Goal: Task Accomplishment & Management: Manage account settings

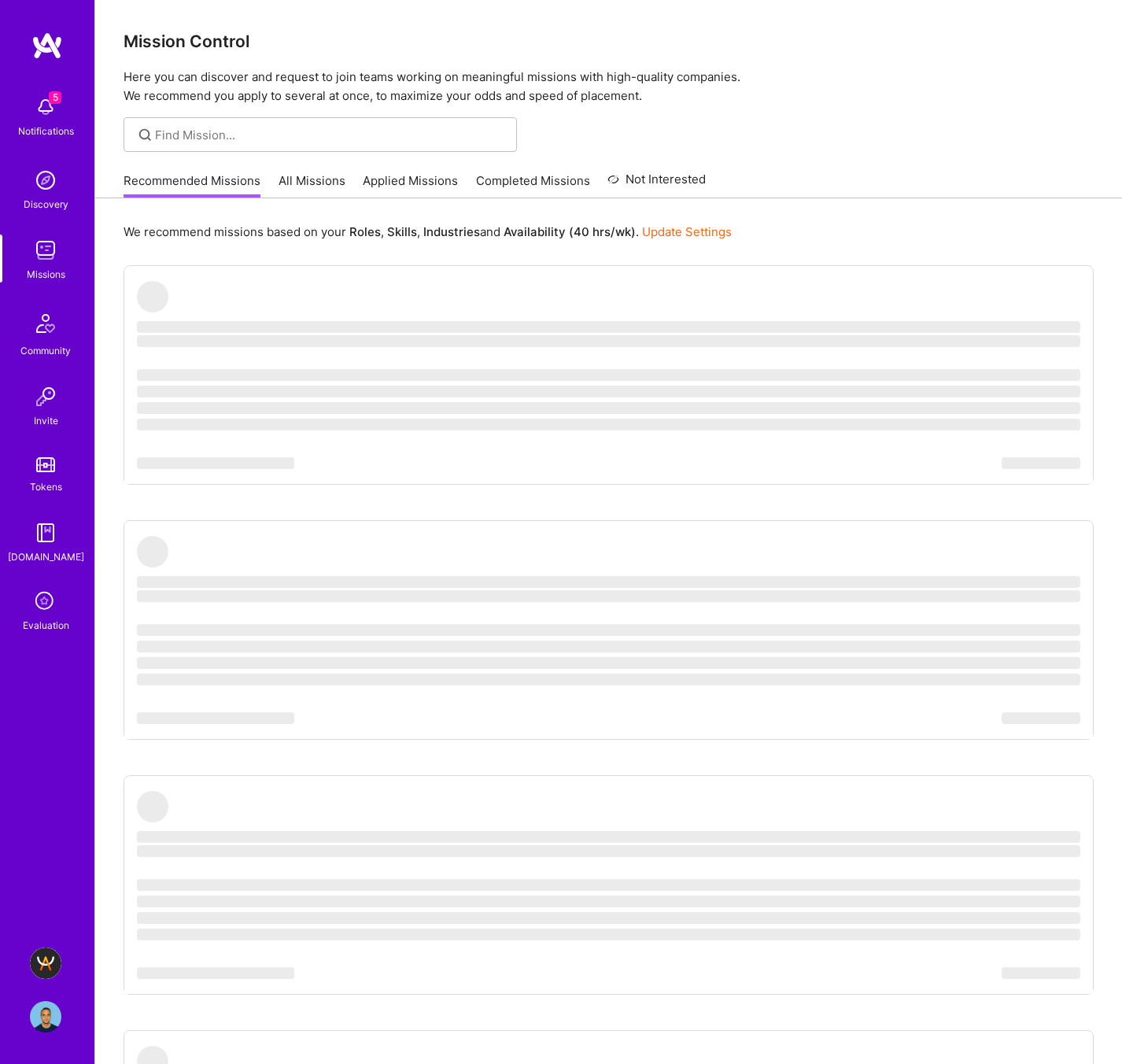
click at [37, 1002] on img at bounding box center [46, 1017] width 32 height 32
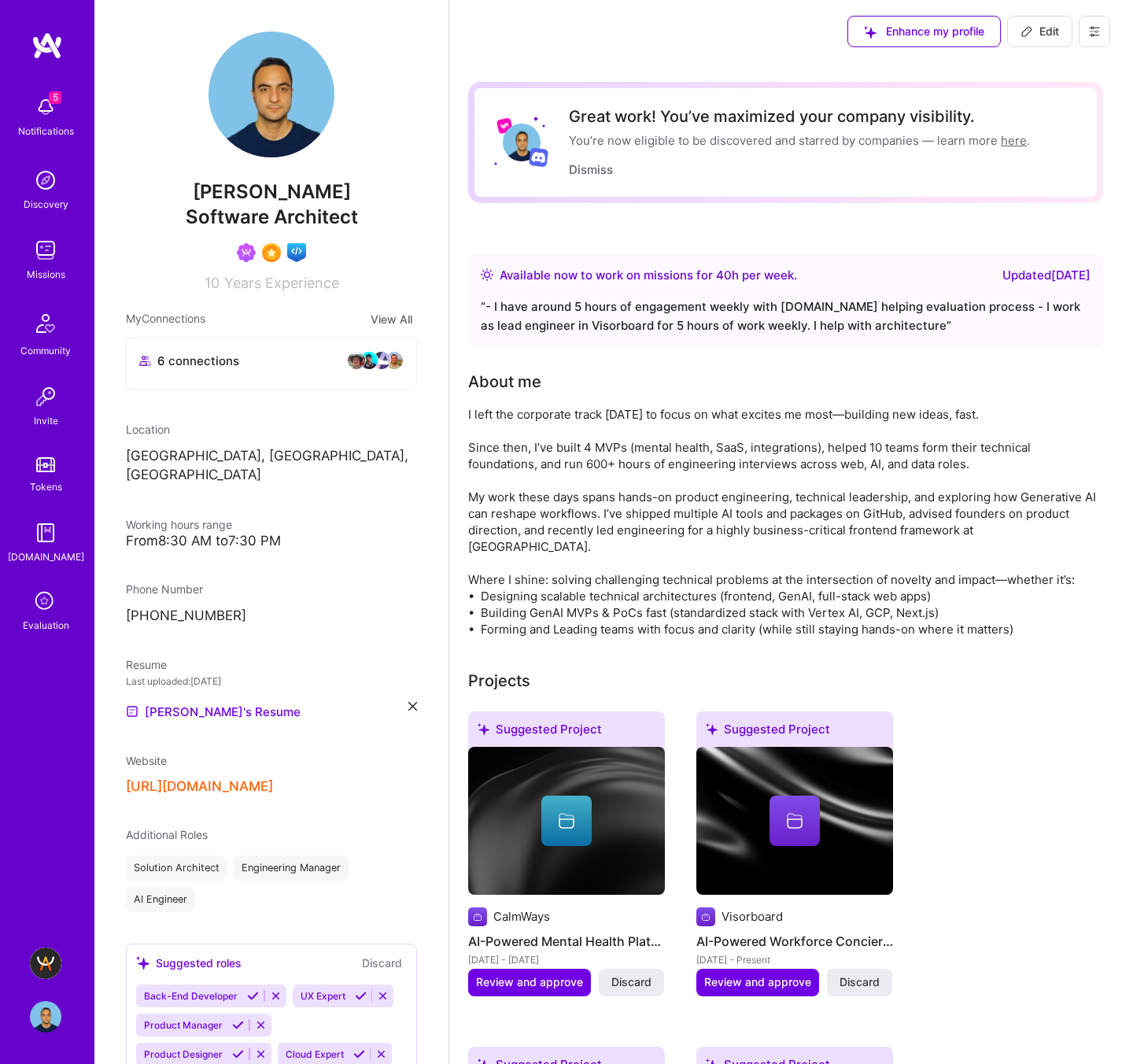
click at [1044, 24] on span "Edit" at bounding box center [1039, 32] width 38 height 16
select select "CA"
select select "Right Now"
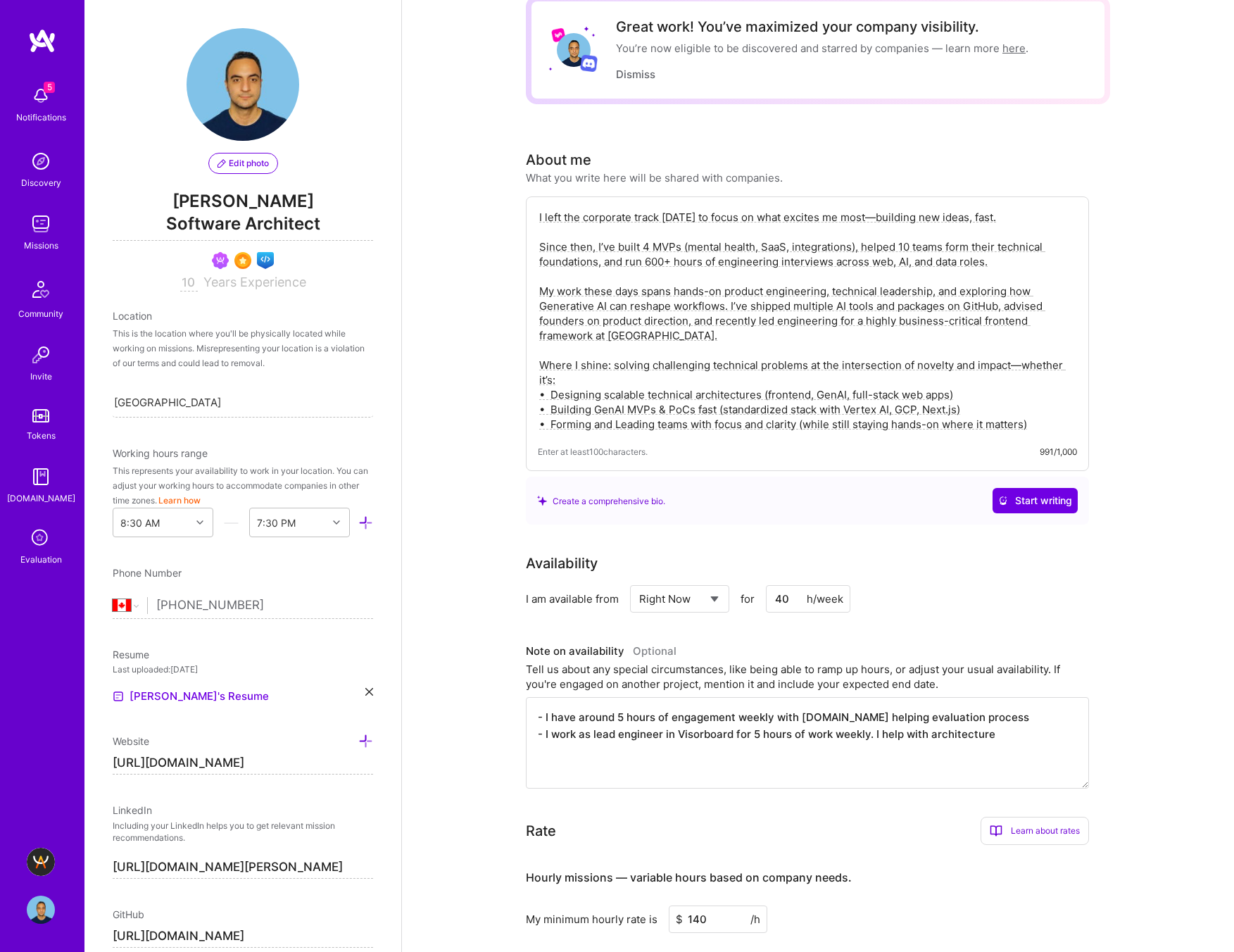
scroll to position [84, 0]
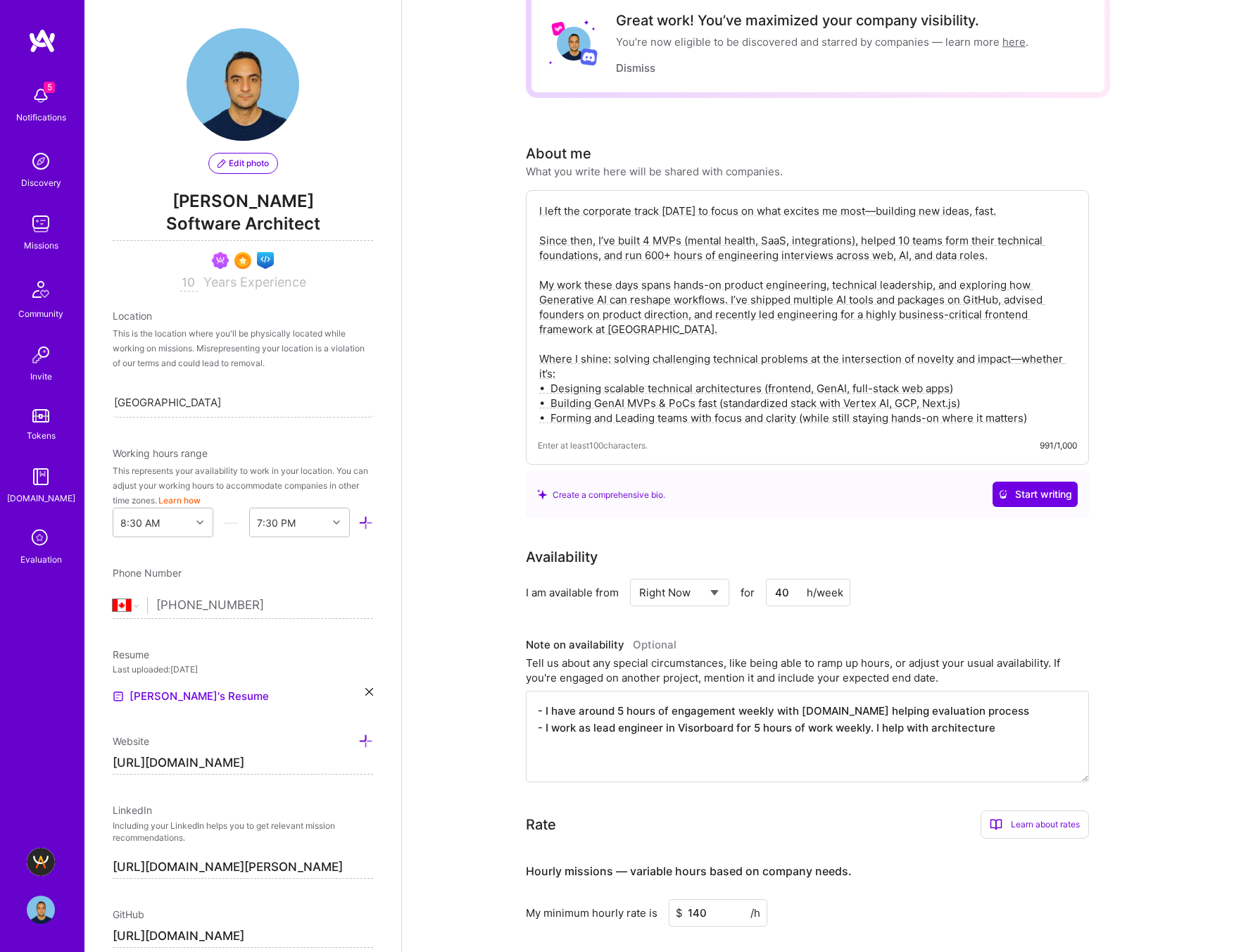
drag, startPoint x: 1053, startPoint y: 416, endPoint x: 519, endPoint y: 357, distance: 537.2
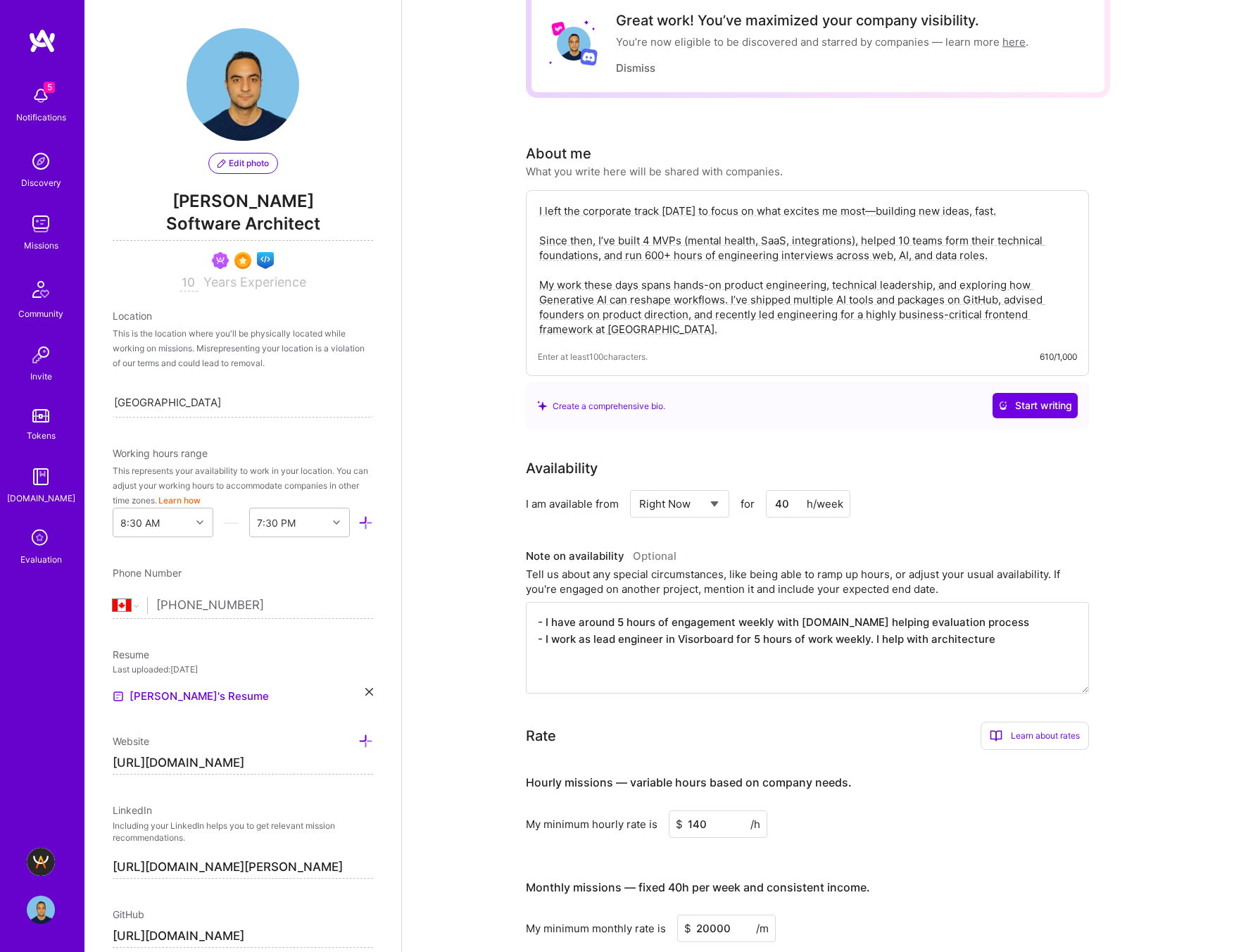
drag, startPoint x: 985, startPoint y: 255, endPoint x: 873, endPoint y: 257, distance: 112.0
click at [873, 257] on textarea "I left the corporate track [DATE] to focus on what excites me most—building new…" at bounding box center [807, 270] width 539 height 136
click at [824, 288] on textarea "I left the corporate track [DATE] to focus on what excites me most—building new…" at bounding box center [807, 271] width 539 height 136
drag, startPoint x: 818, startPoint y: 298, endPoint x: 611, endPoint y: 302, distance: 207.0
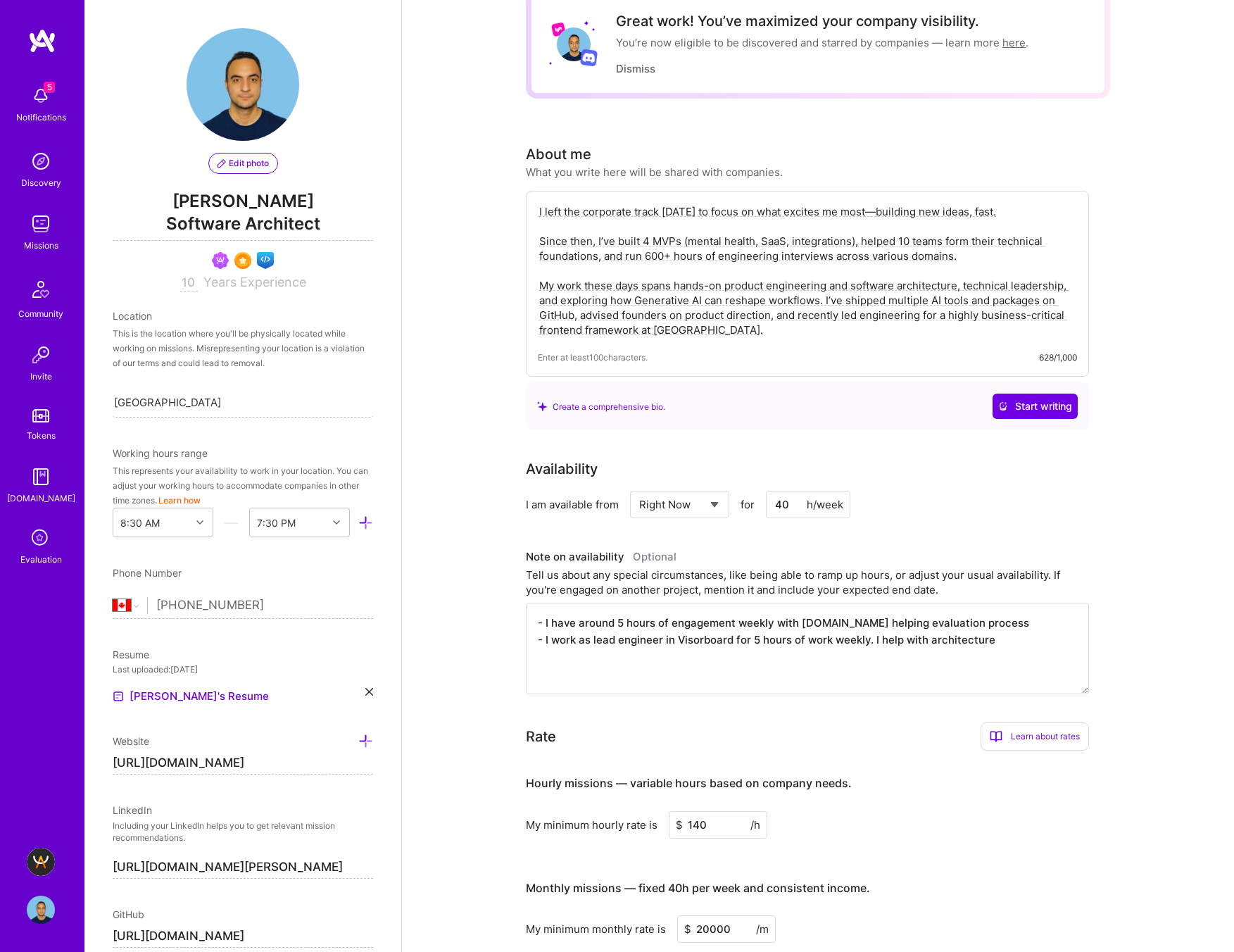
click at [611, 302] on textarea "I left the corporate track [DATE] to focus on what excites me most—building new…" at bounding box center [807, 271] width 539 height 136
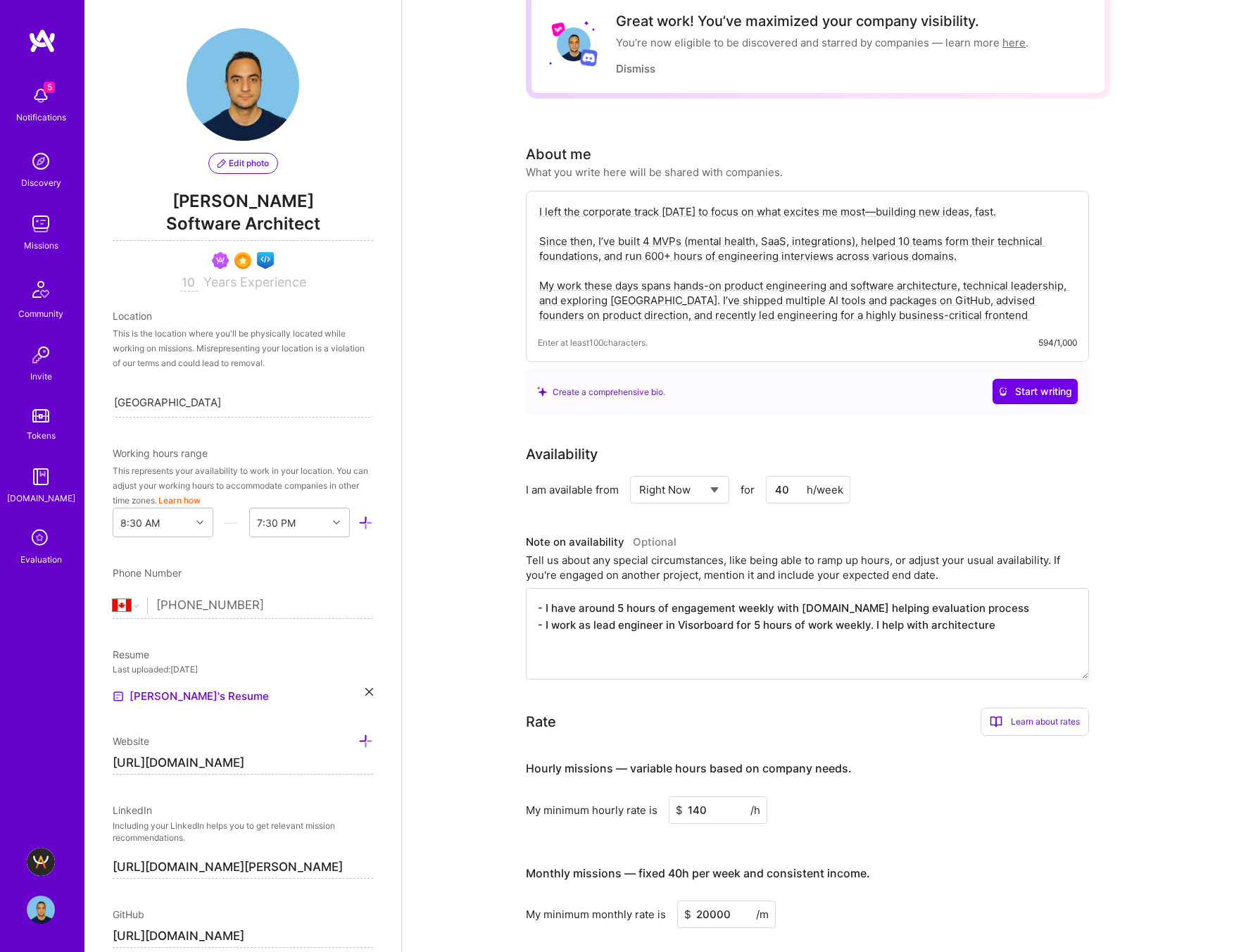
drag, startPoint x: 1038, startPoint y: 316, endPoint x: 921, endPoint y: 306, distance: 117.4
click at [921, 306] on textarea "I left the corporate track [DATE] to focus on what excites me most—building new…" at bounding box center [807, 264] width 539 height 121
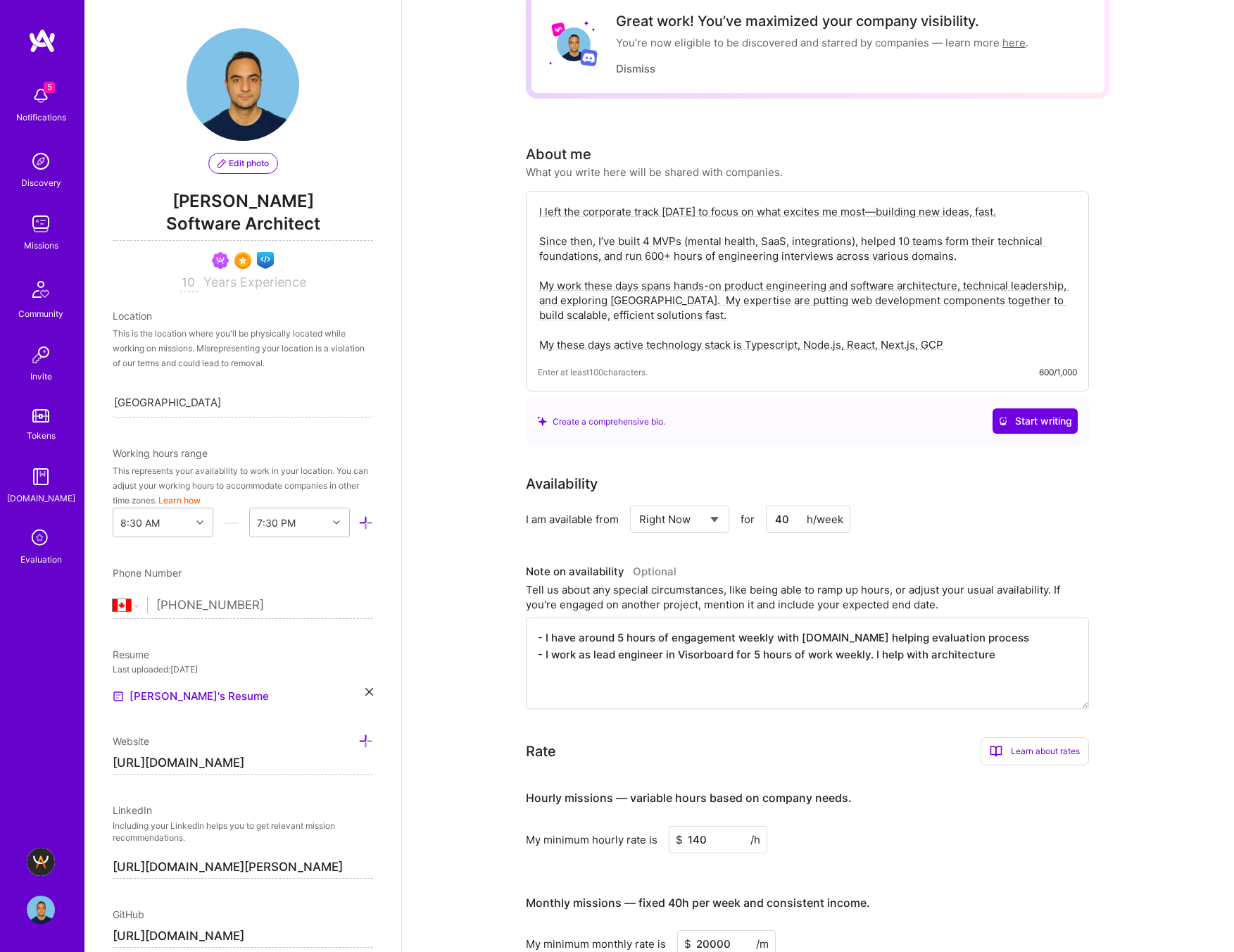
click at [953, 343] on textarea "I left the corporate track [DATE] to focus on what excites me most—building new…" at bounding box center [807, 278] width 539 height 150
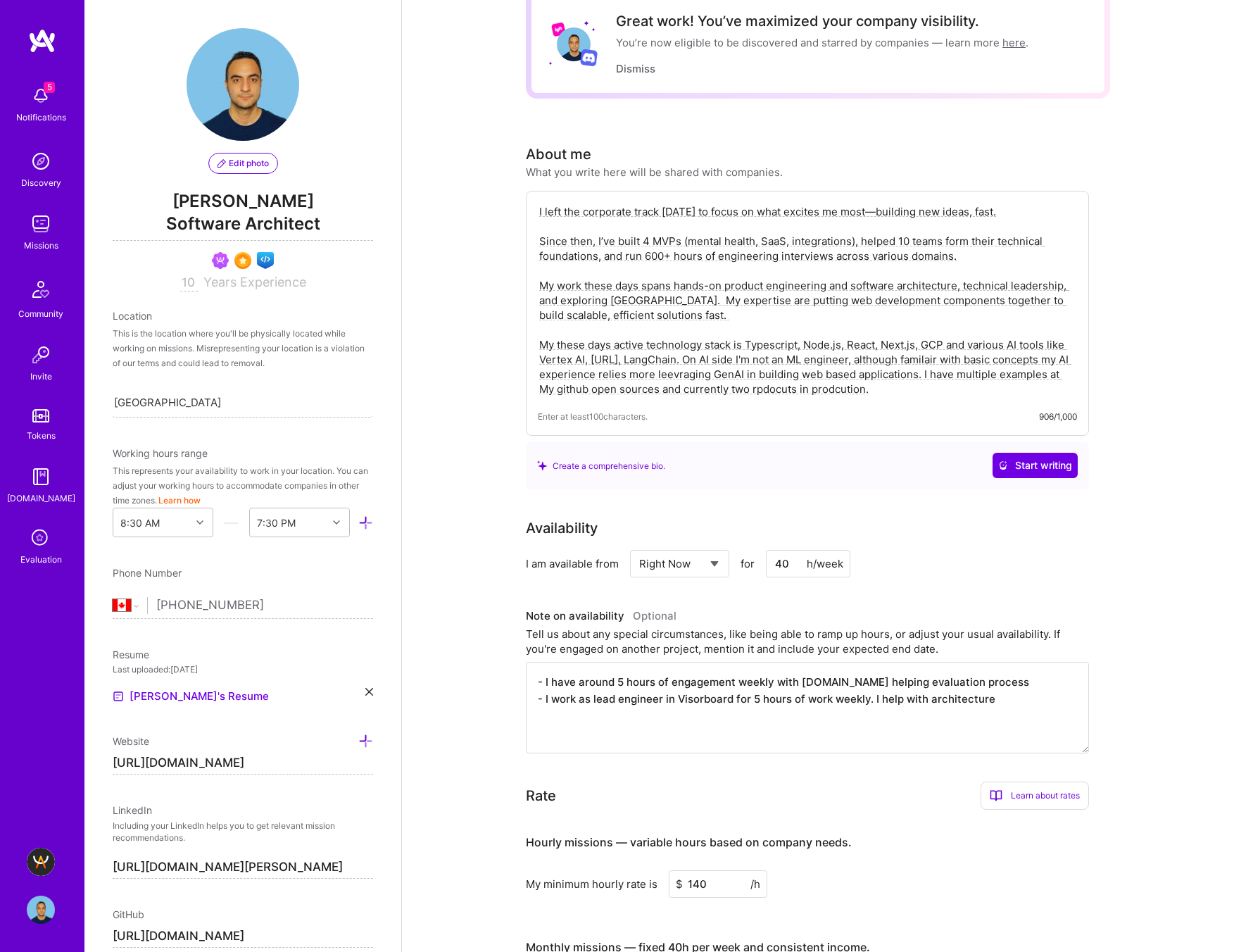
click at [754, 392] on textarea "I left the corporate track [DATE] to focus on what excites me most—building new…" at bounding box center [807, 301] width 539 height 195
type textarea "I left the corporate track [DATE] to focus on what excites me most—building new…"
click at [1003, 462] on span "Start writing" at bounding box center [1035, 465] width 74 height 14
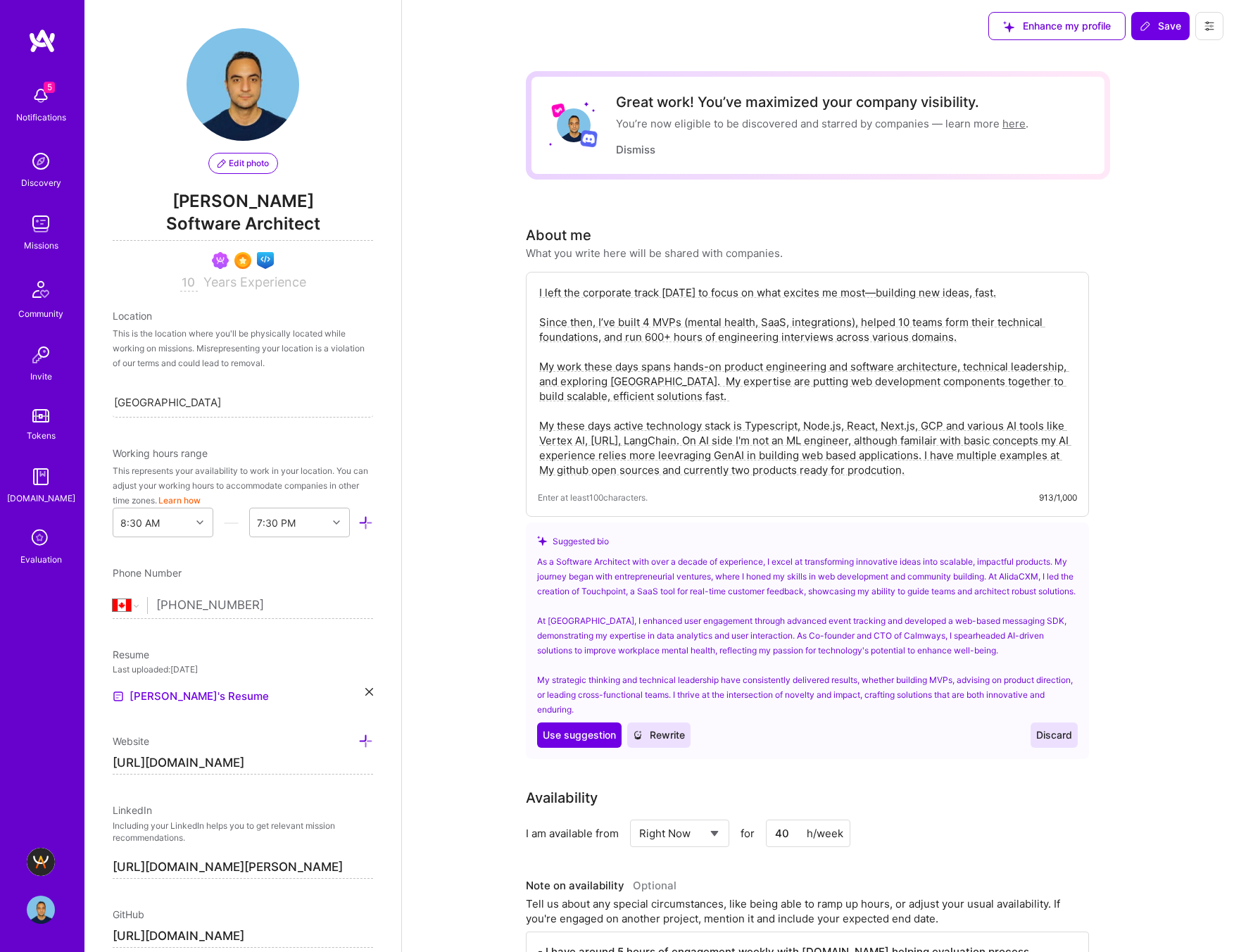
scroll to position [0, 0]
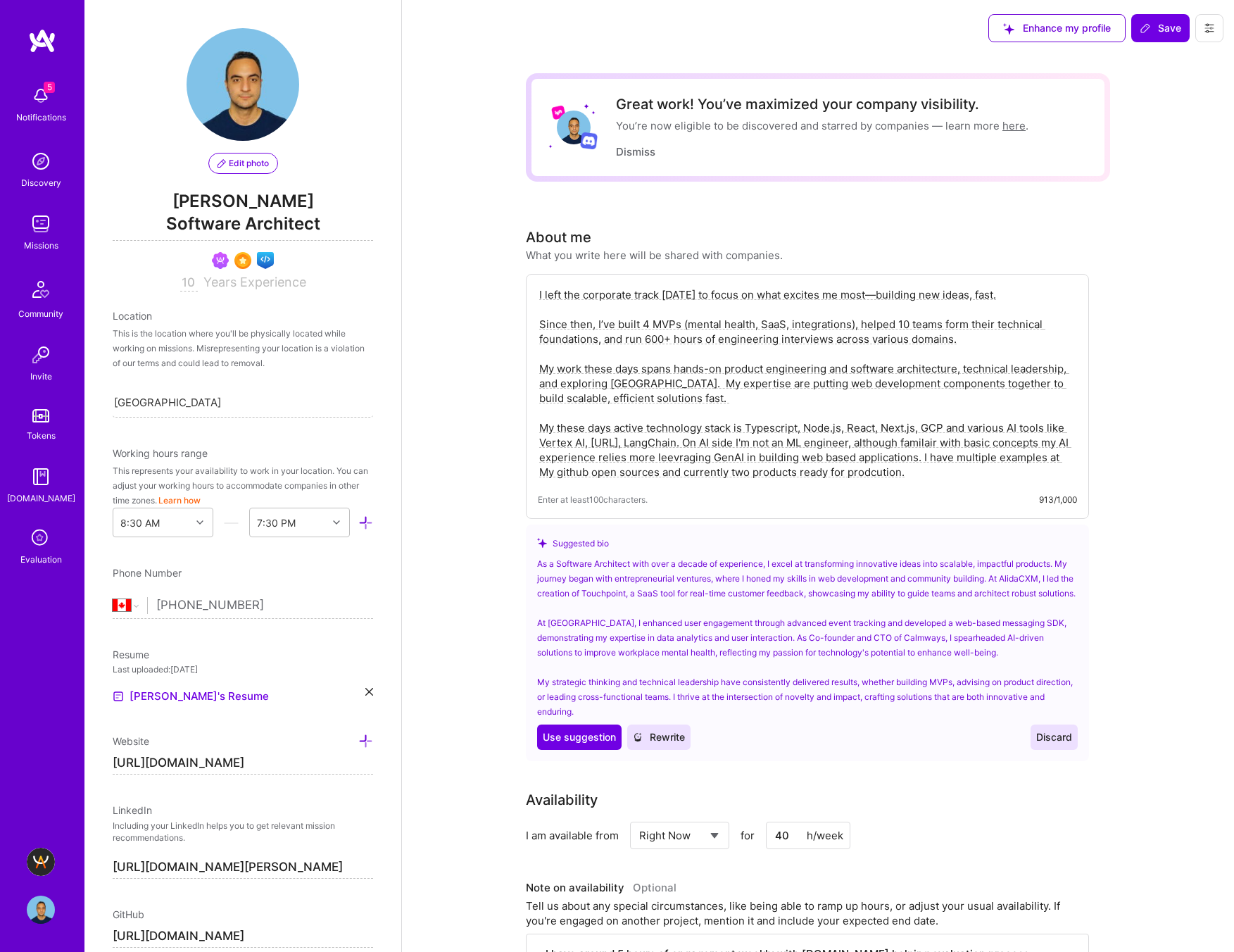
drag, startPoint x: 896, startPoint y: 475, endPoint x: 442, endPoint y: 242, distance: 510.3
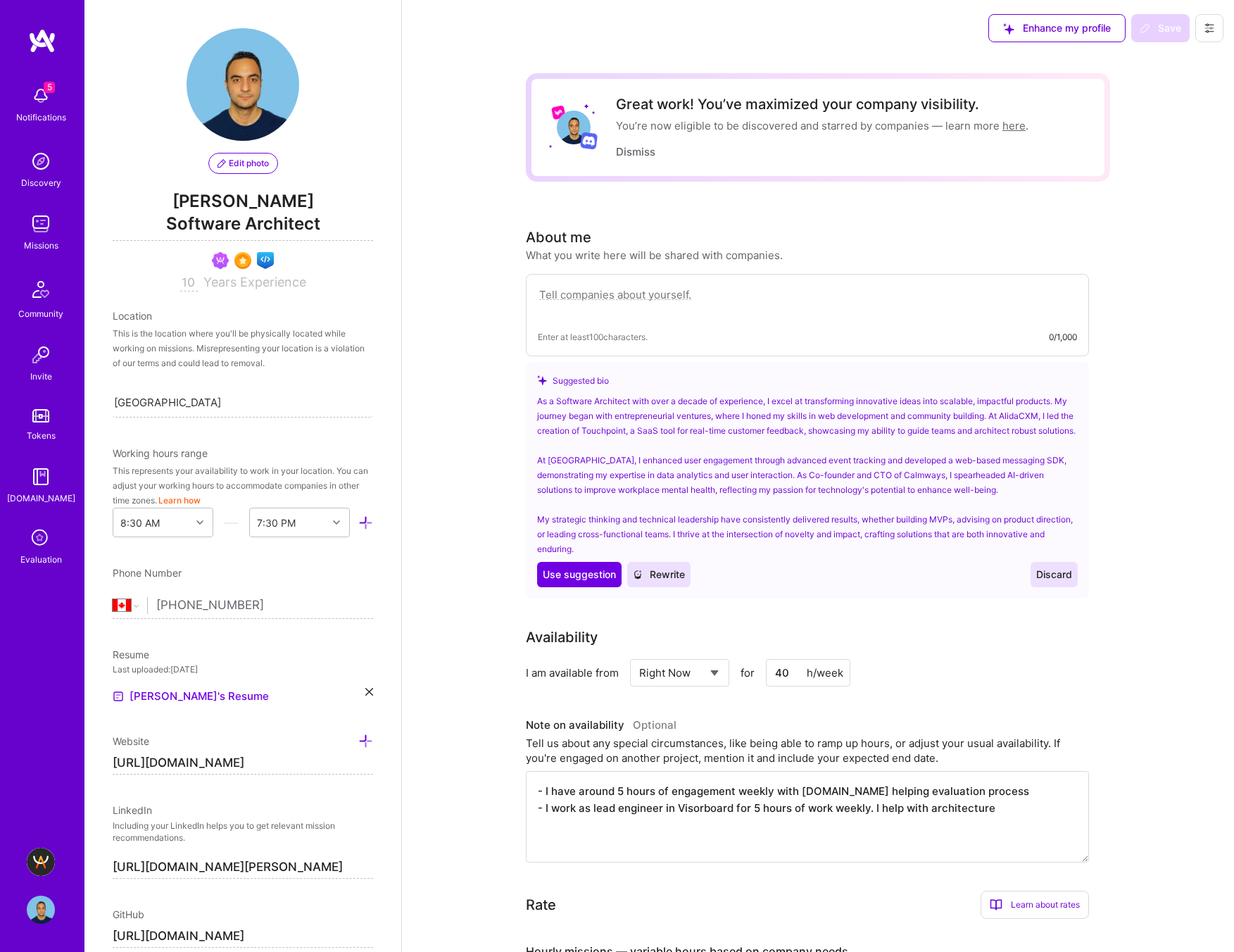
paste textarea "I’m a product-focused engineer who left the corporate track to build fast, lean…"
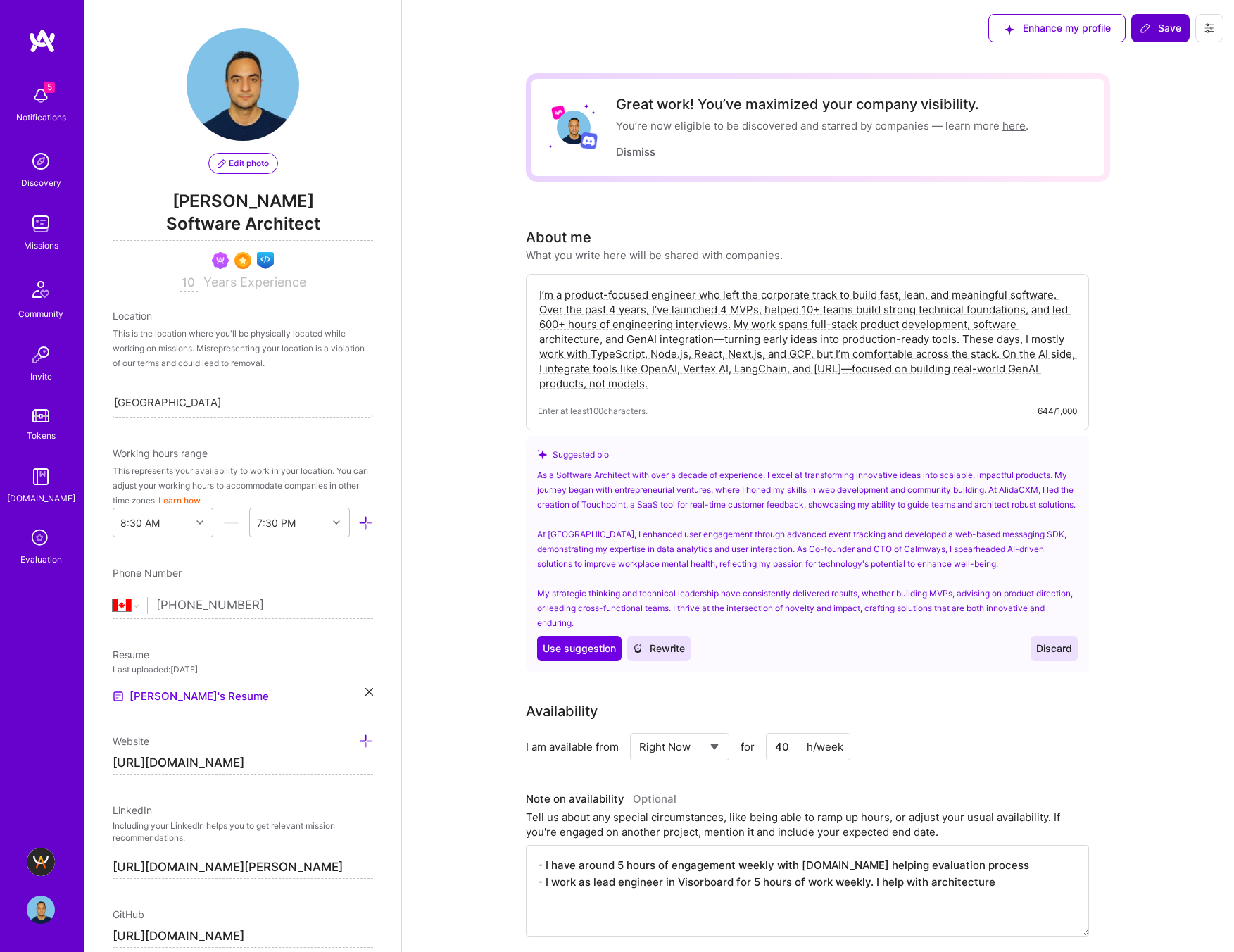
type textarea "I’m a product-focused engineer who left the corporate track to build fast, lean…"
click at [1003, 31] on span "Save" at bounding box center [1160, 29] width 41 height 14
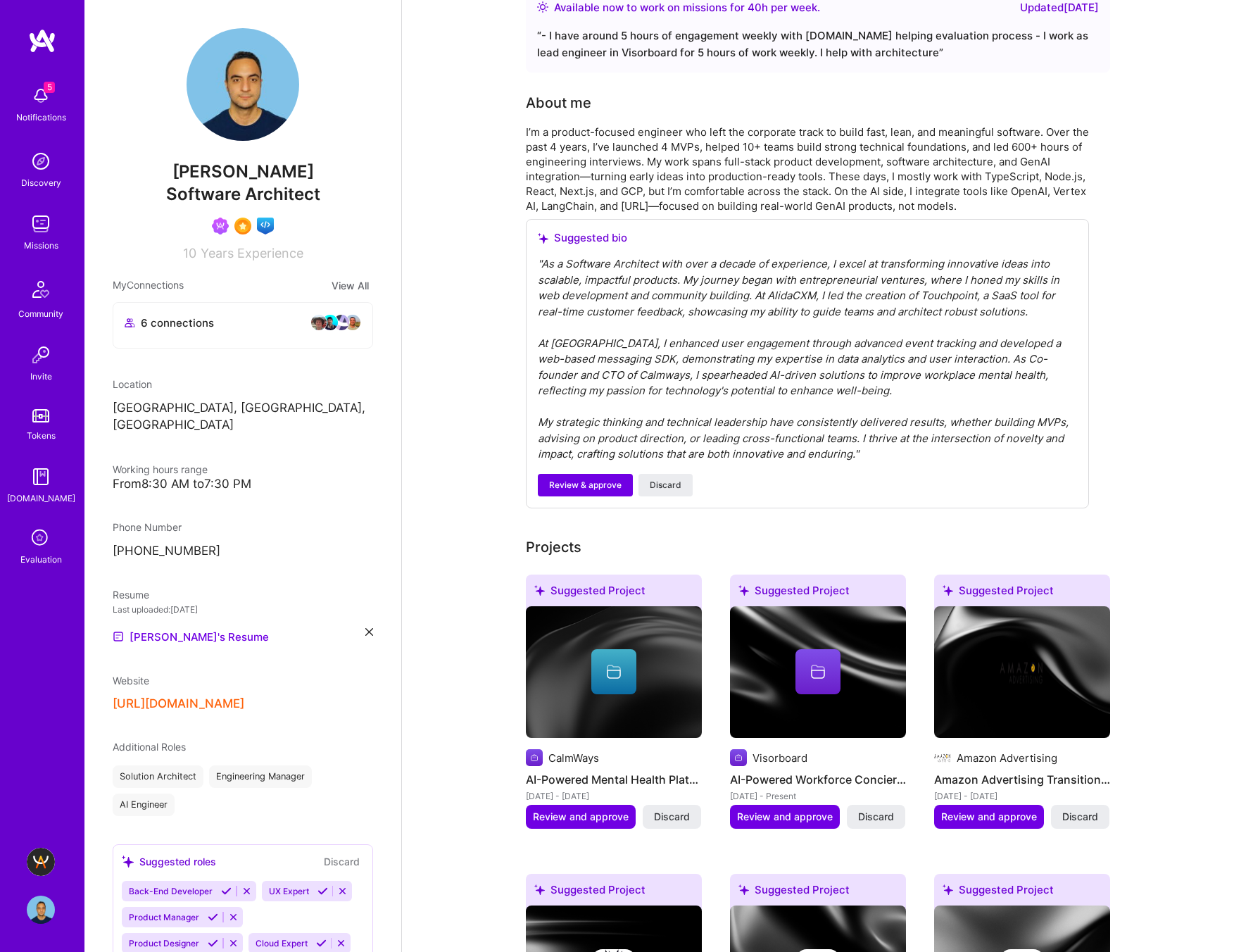
scroll to position [257, 0]
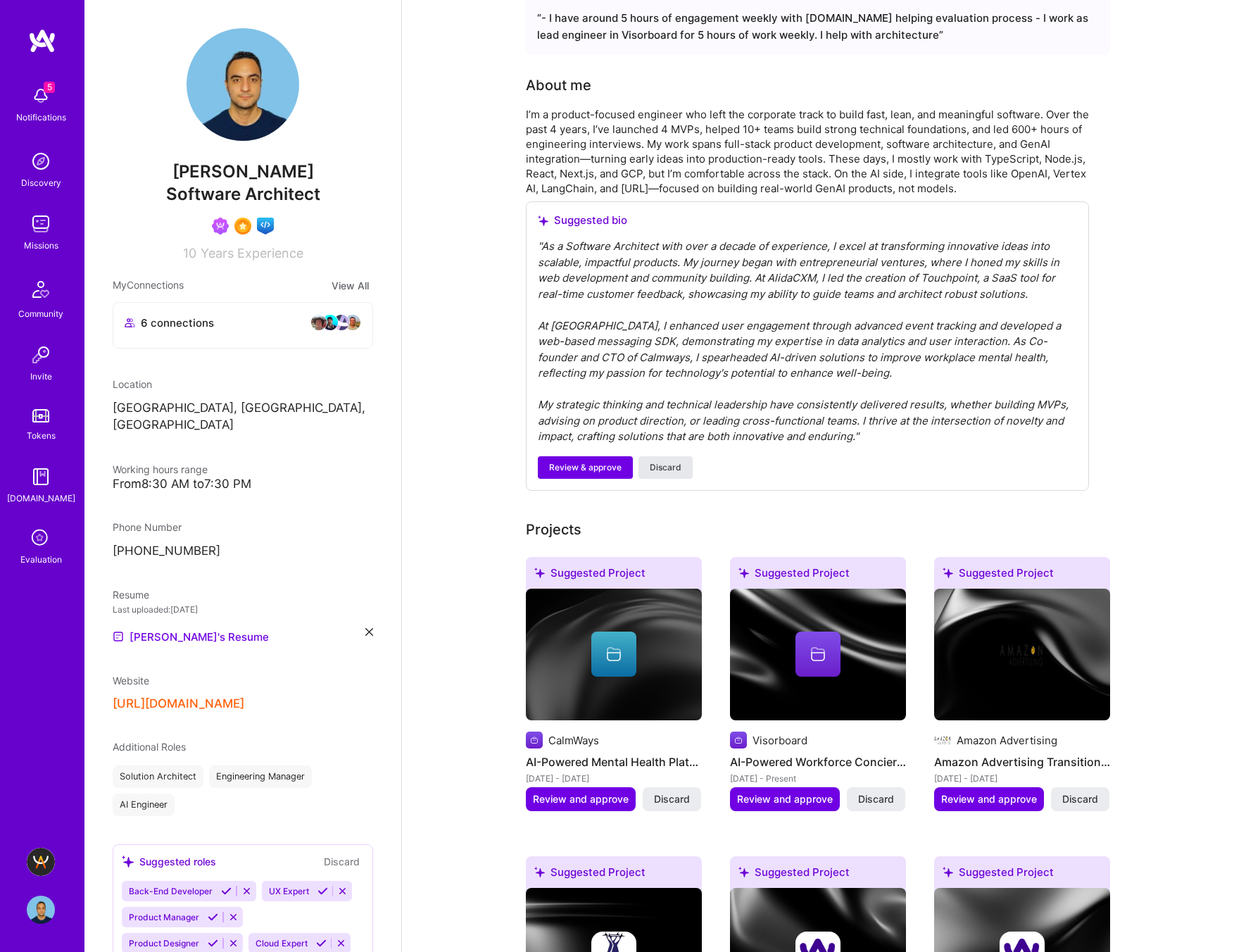
click at [675, 463] on span "Discard" at bounding box center [665, 467] width 31 height 13
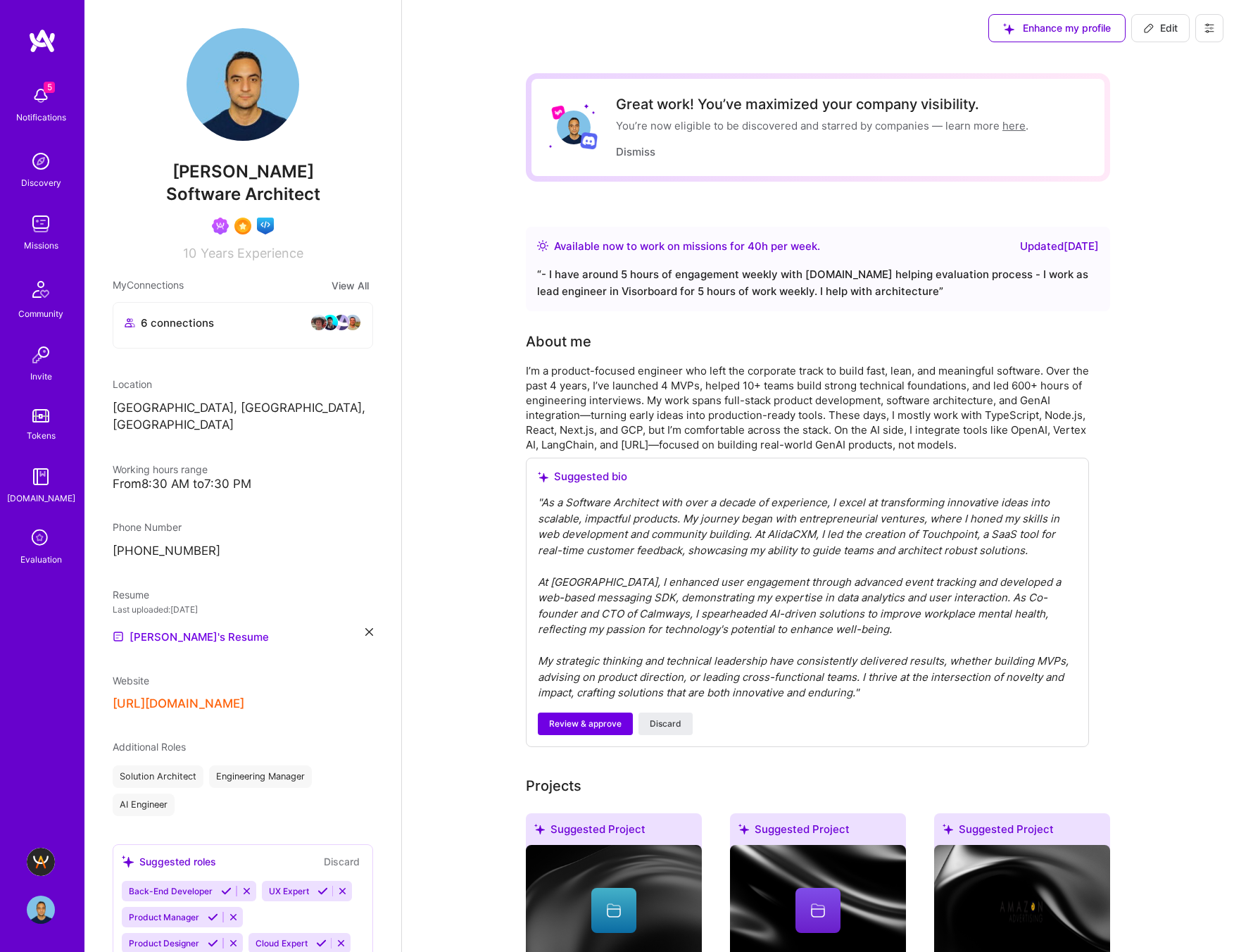
click at [1003, 28] on icon at bounding box center [1149, 29] width 11 height 11
select select "CA"
select select "Right Now"
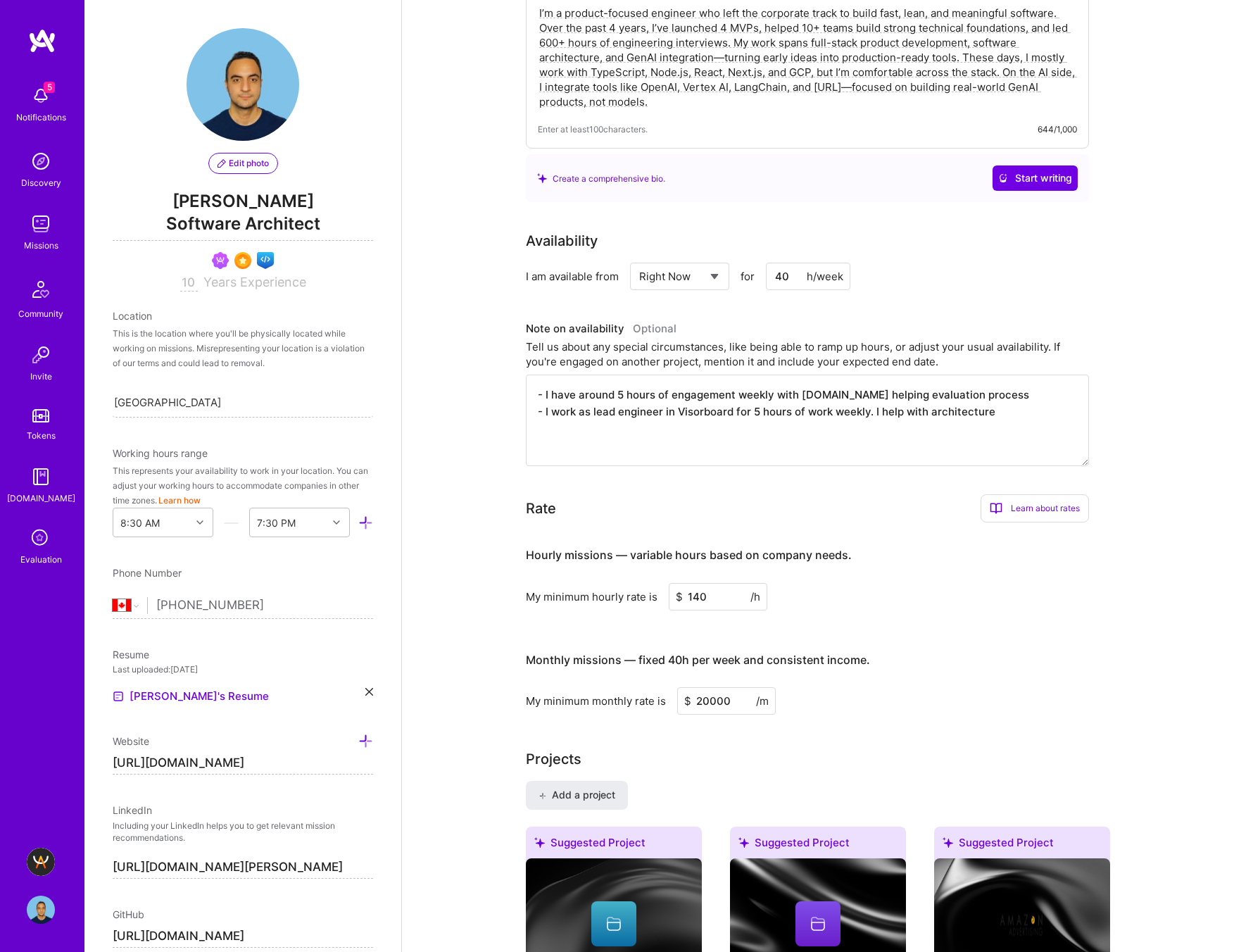
scroll to position [306, 0]
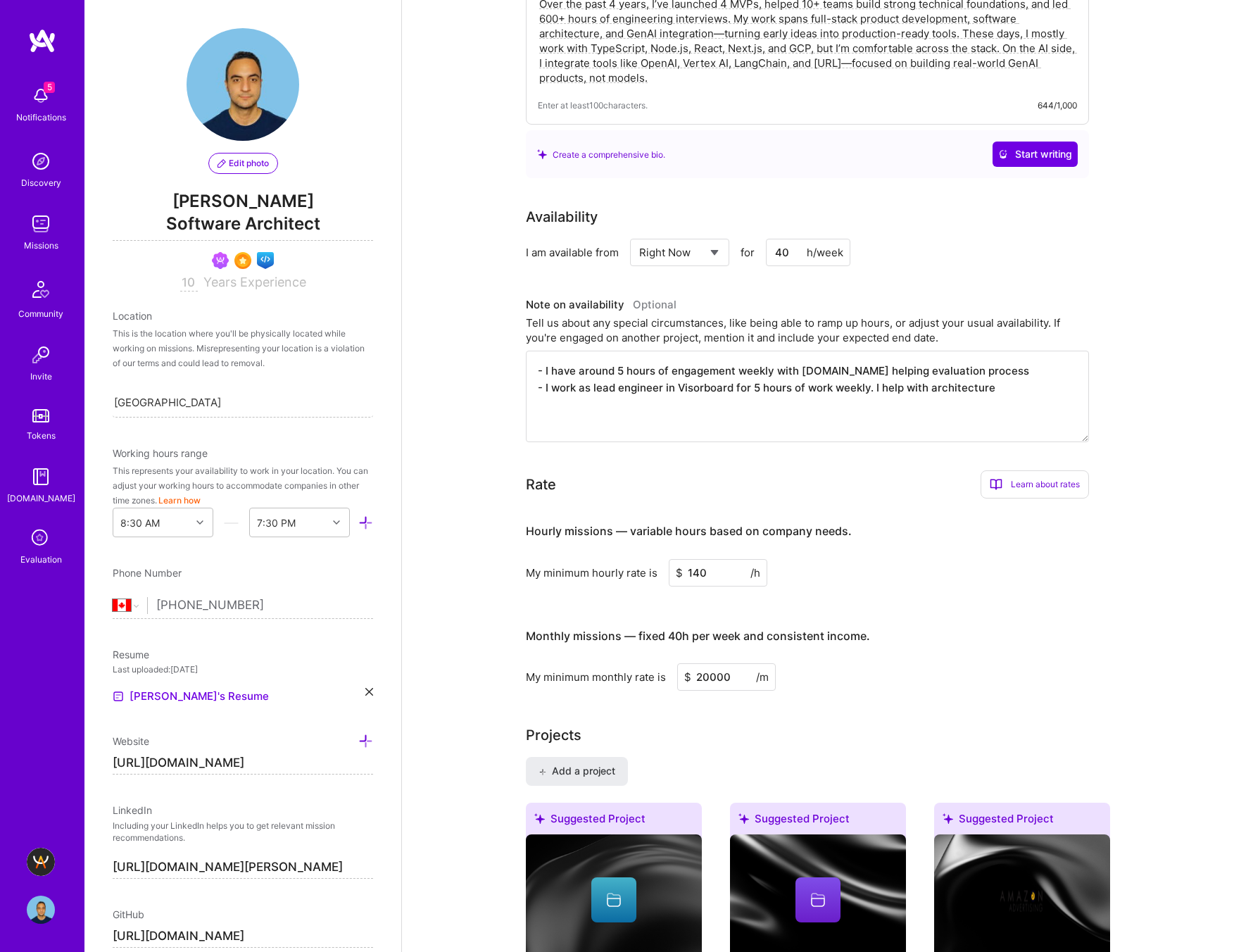
click at [789, 253] on input "40" at bounding box center [808, 252] width 85 height 28
drag, startPoint x: 784, startPoint y: 252, endPoint x: 758, endPoint y: 252, distance: 26.0
click at [758, 252] on div "Select... Right Now Future Date Not Available for 40 h/week" at bounding box center [740, 252] width 220 height 28
type input "2"
type input "25"
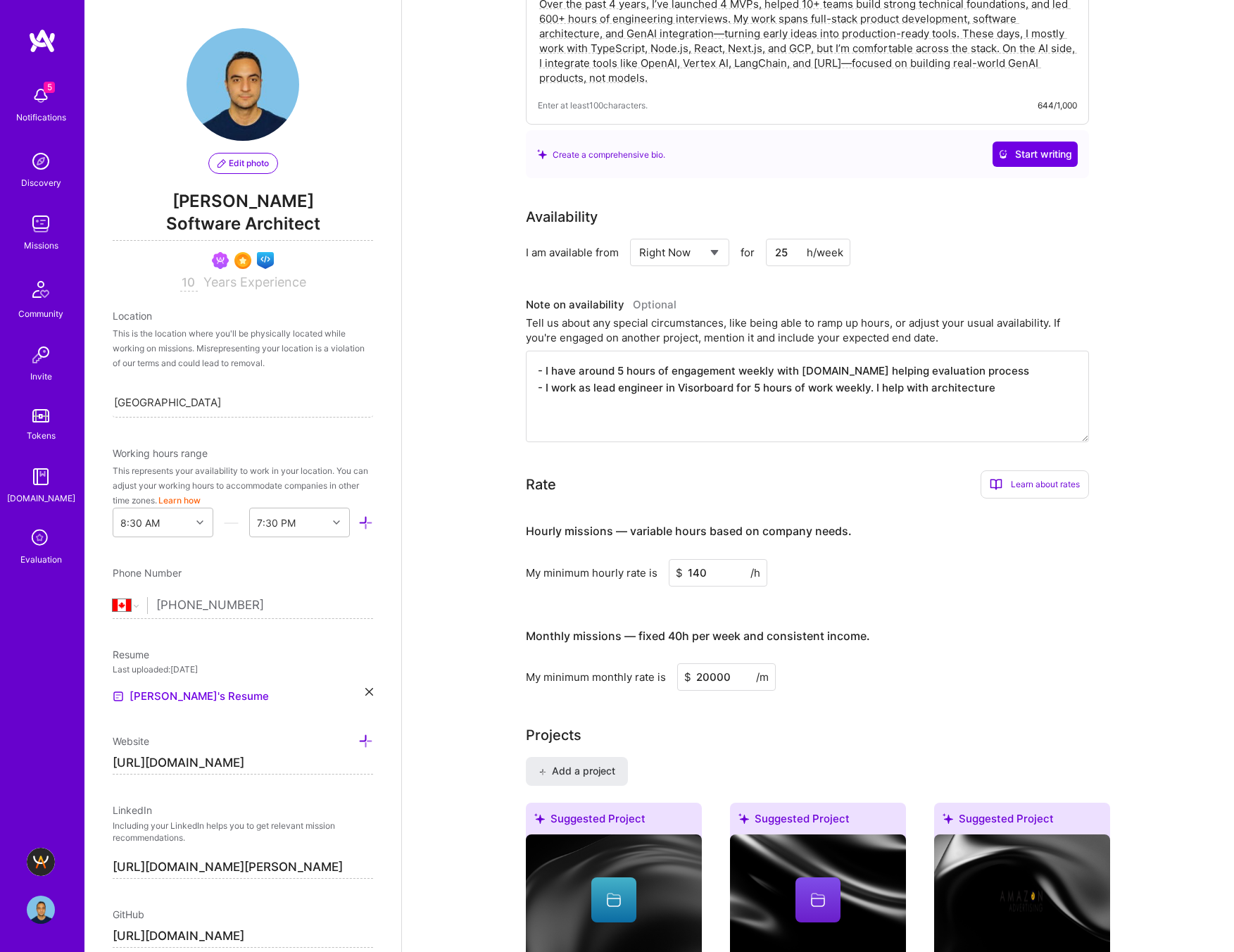
click at [936, 249] on div "I am available from Select... Right Now Future Date Not Available for 25 h/week" at bounding box center [807, 252] width 563 height 28
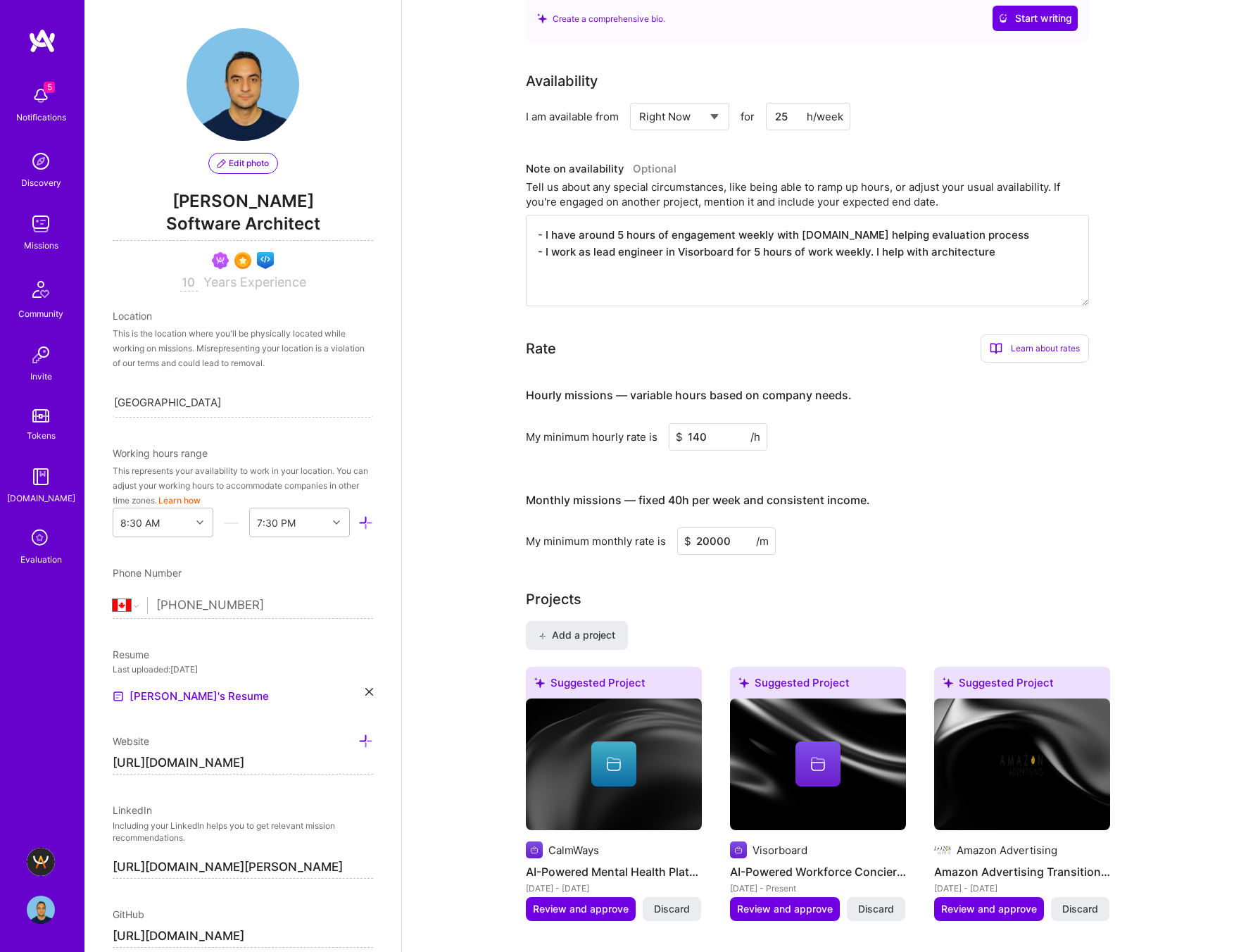
click at [712, 438] on input "140" at bounding box center [717, 437] width 98 height 28
type input "180"
click at [955, 477] on div "Hourly missions — variable hours based on company needs. My minimum hourly rate…" at bounding box center [807, 465] width 563 height 181
click at [719, 537] on input "20000" at bounding box center [726, 541] width 98 height 28
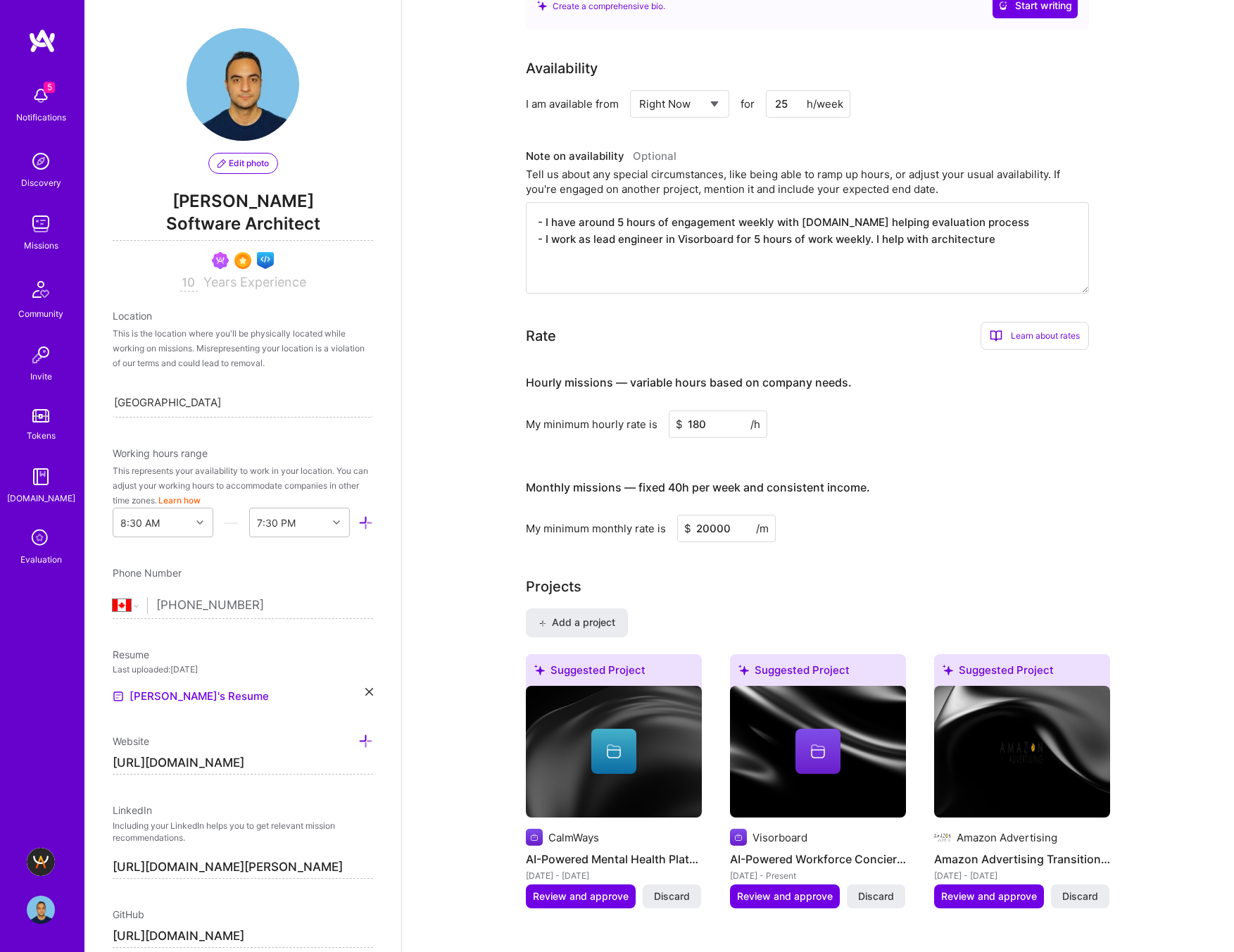
scroll to position [504, 0]
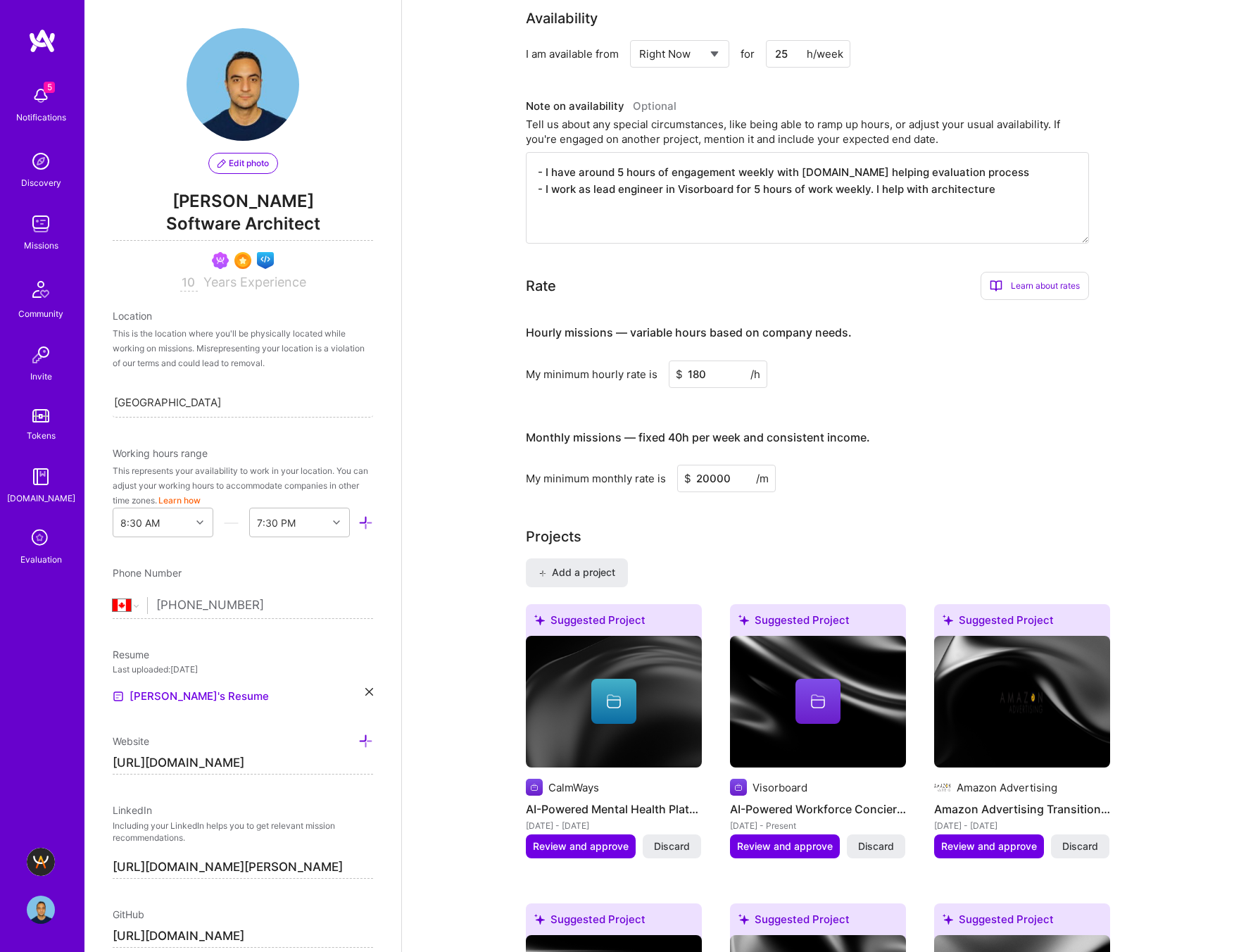
click at [708, 476] on input "20000" at bounding box center [726, 478] width 98 height 28
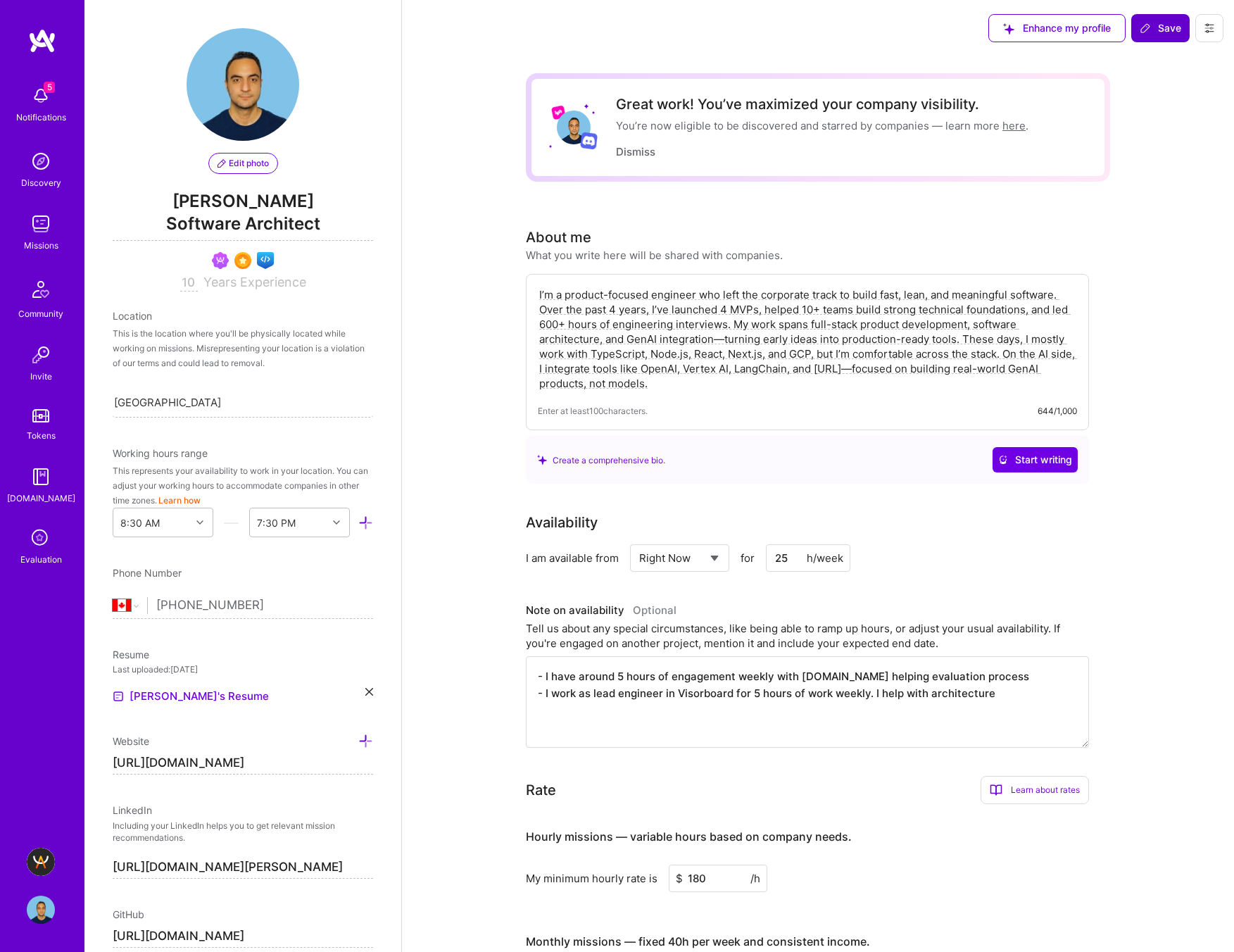
type input "26000"
click at [1003, 23] on icon at bounding box center [1145, 29] width 11 height 11
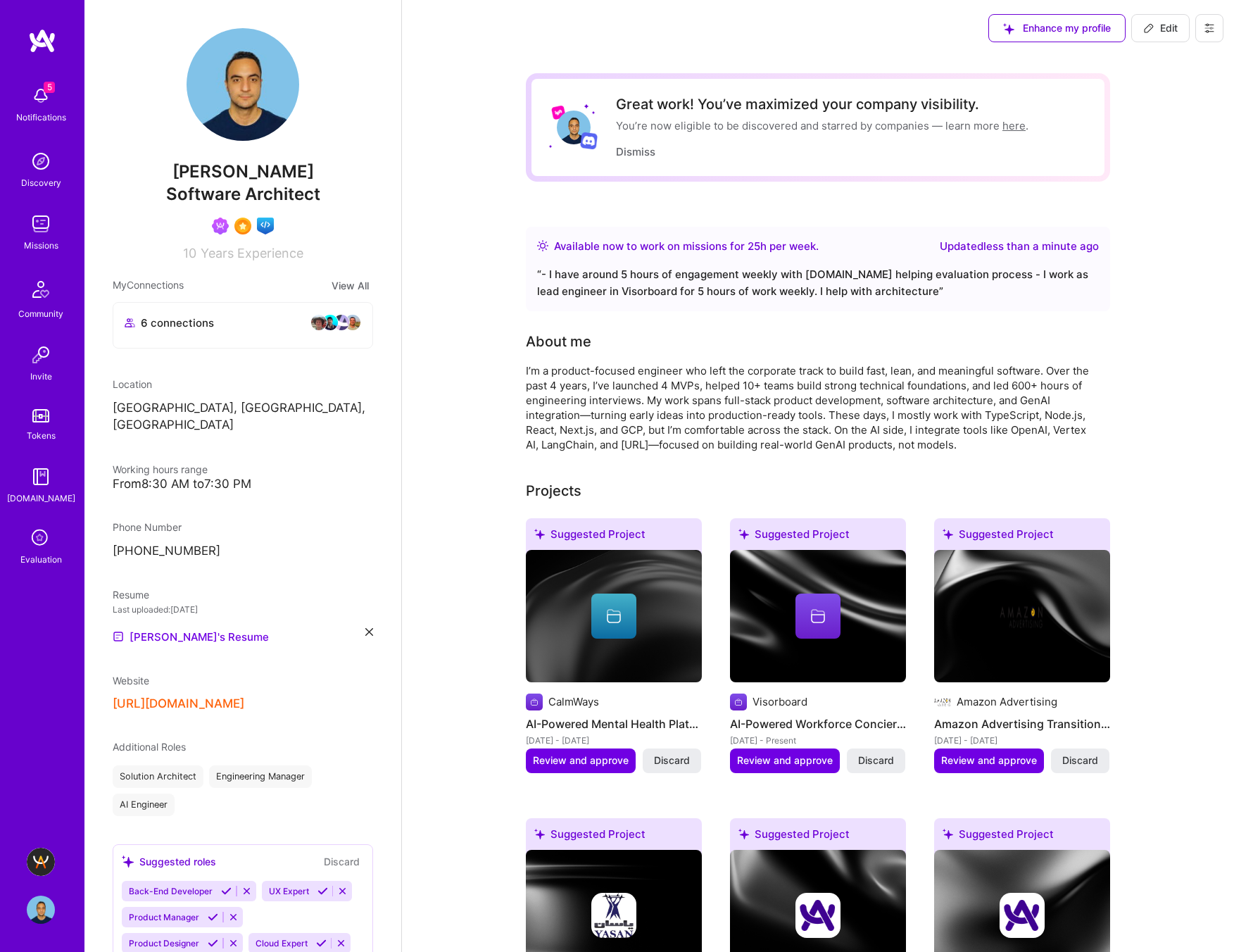
click at [1003, 32] on span "Edit" at bounding box center [1160, 29] width 34 height 14
select select "CA"
select select "Right Now"
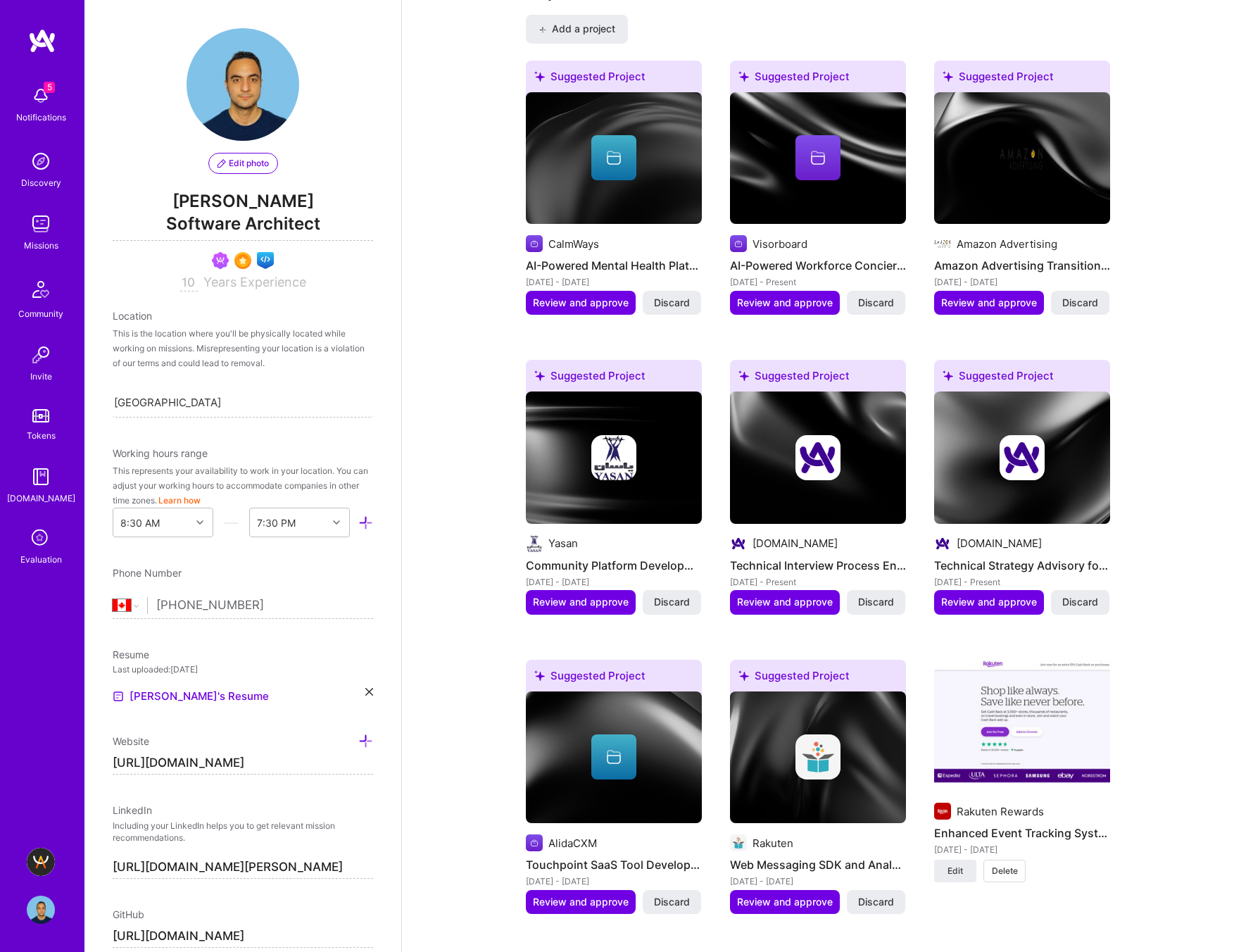
scroll to position [1054, 0]
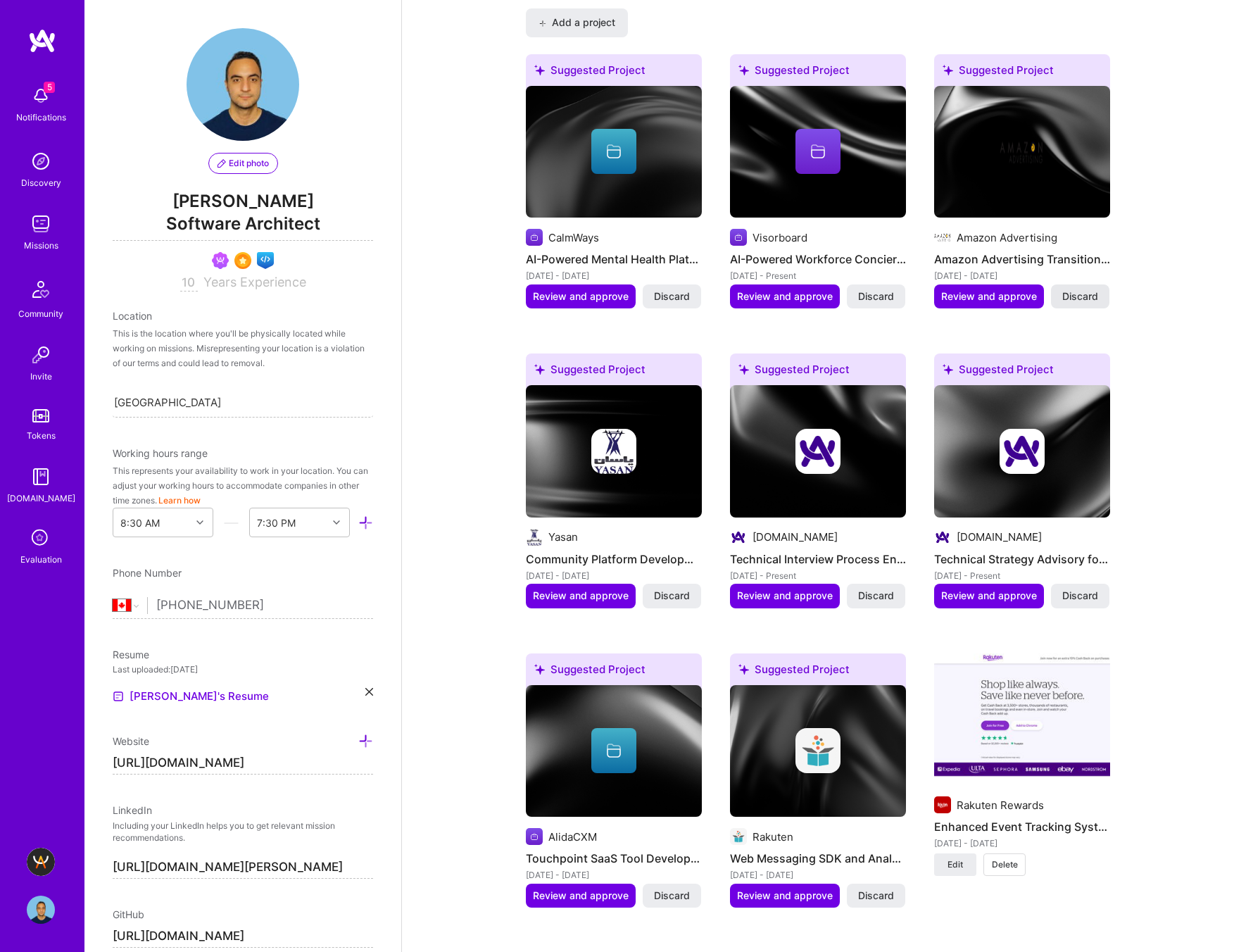
click at [1003, 296] on span "Discard" at bounding box center [1080, 296] width 36 height 14
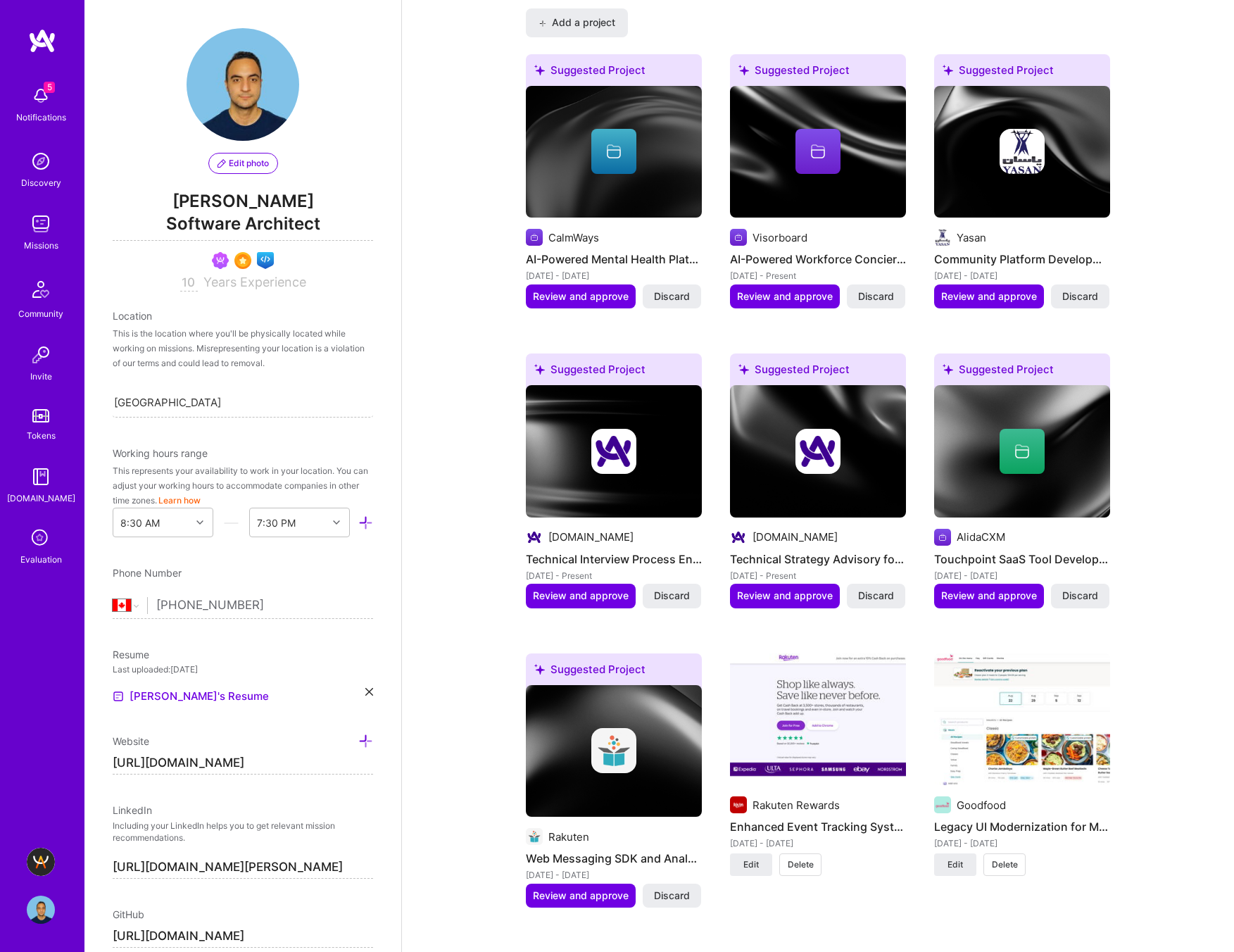
click at [1003, 296] on span "Discard" at bounding box center [1080, 296] width 36 height 14
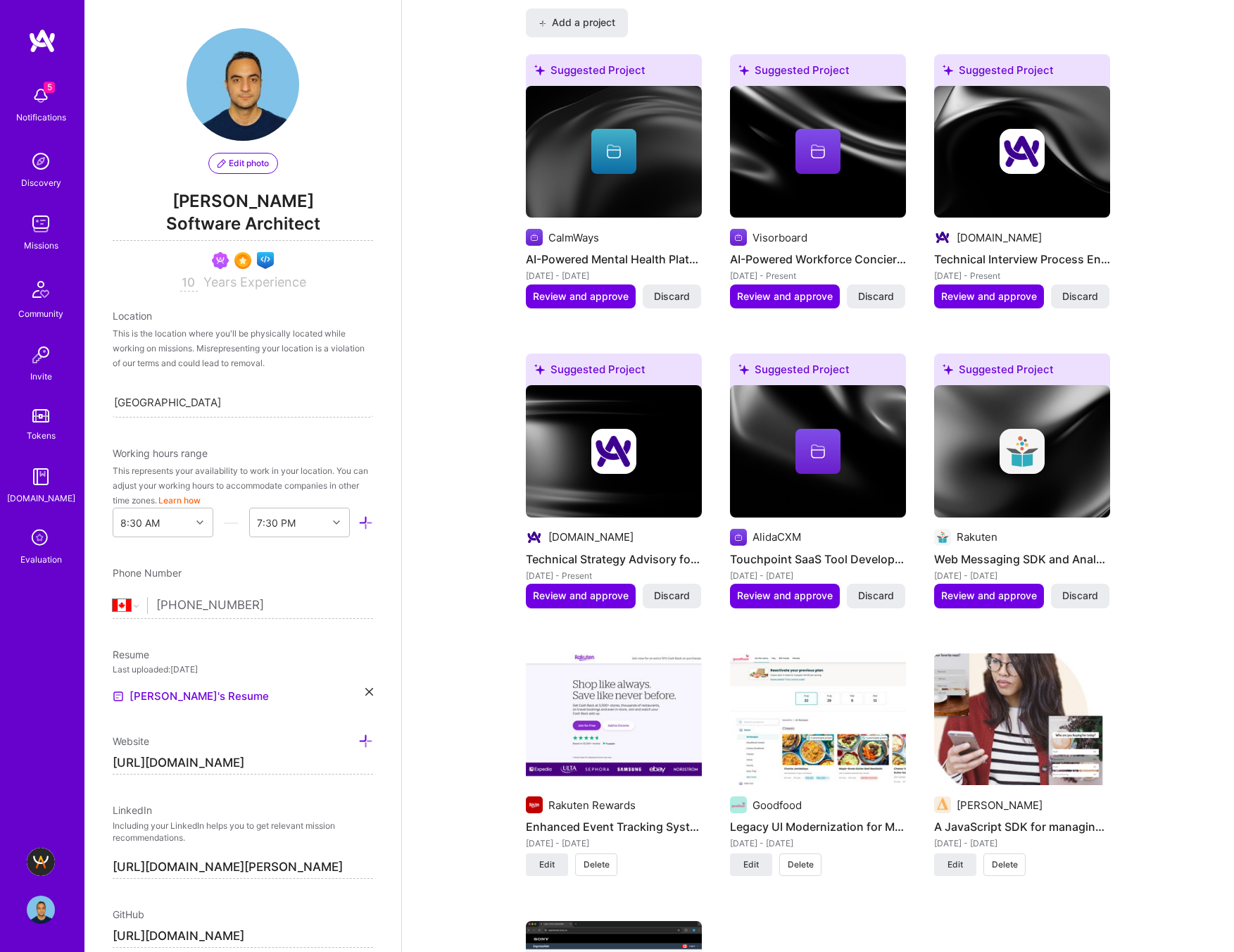
click at [1003, 296] on span "Discard" at bounding box center [1080, 296] width 36 height 14
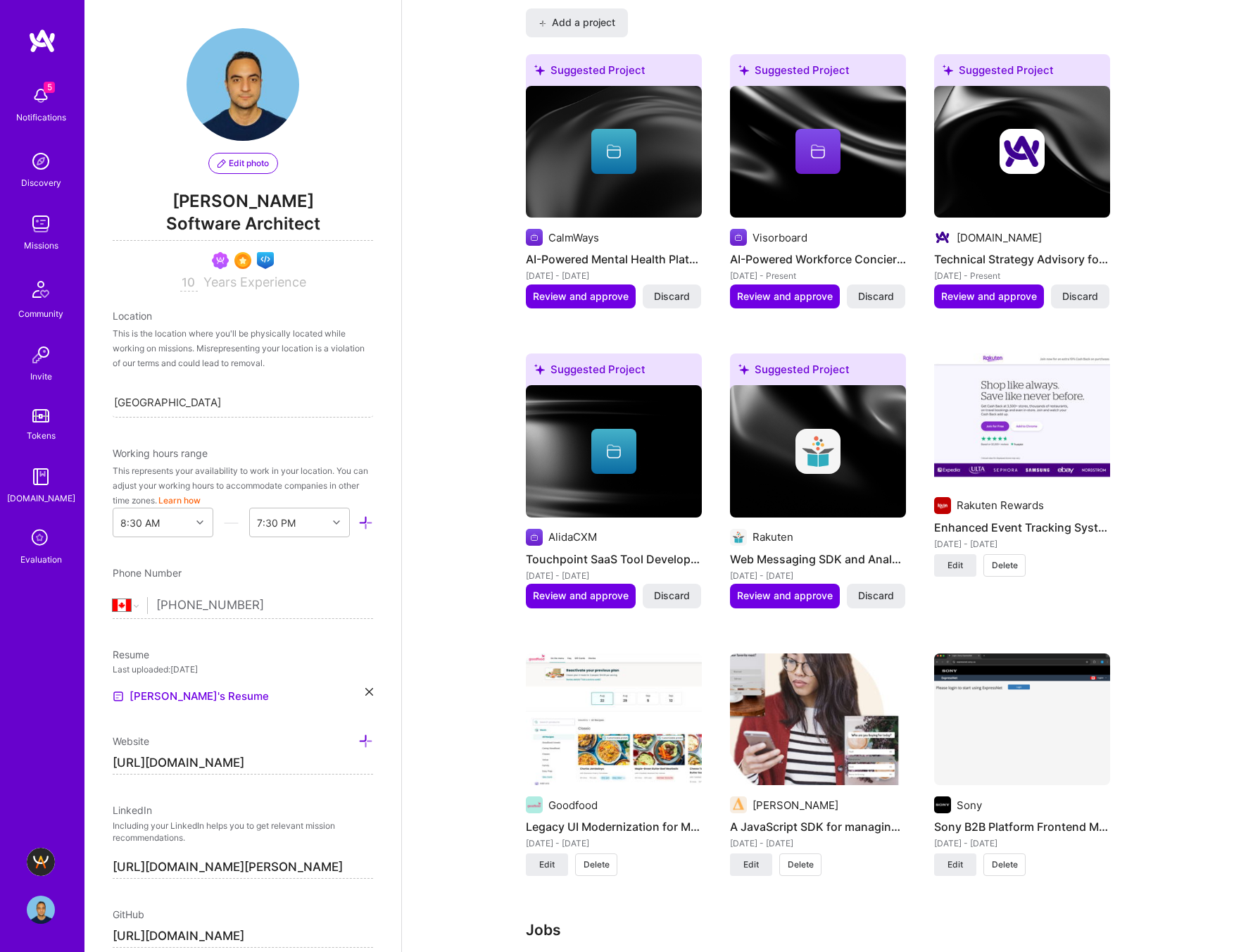
click at [1003, 296] on span "Discard" at bounding box center [1080, 296] width 36 height 14
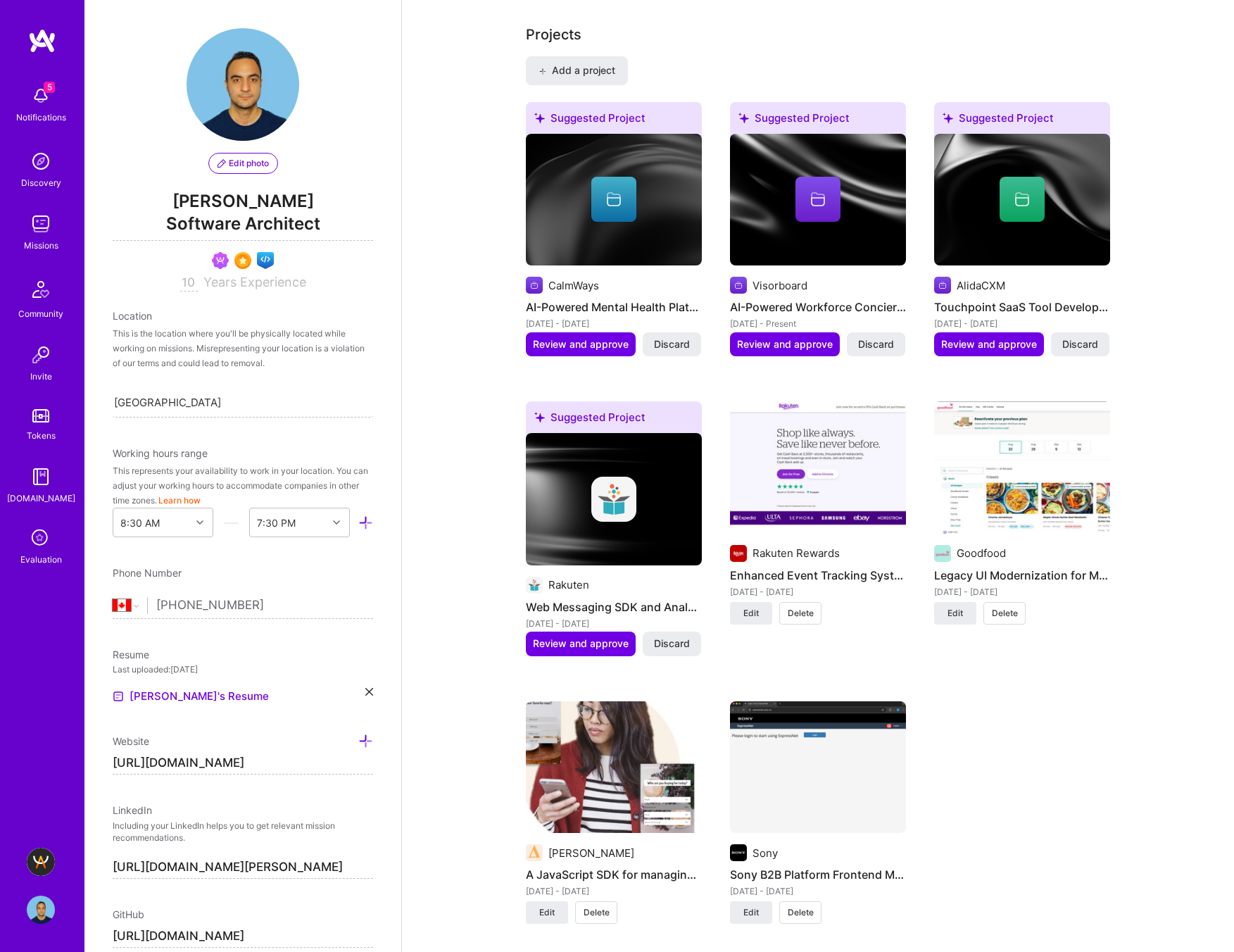
scroll to position [1077, 0]
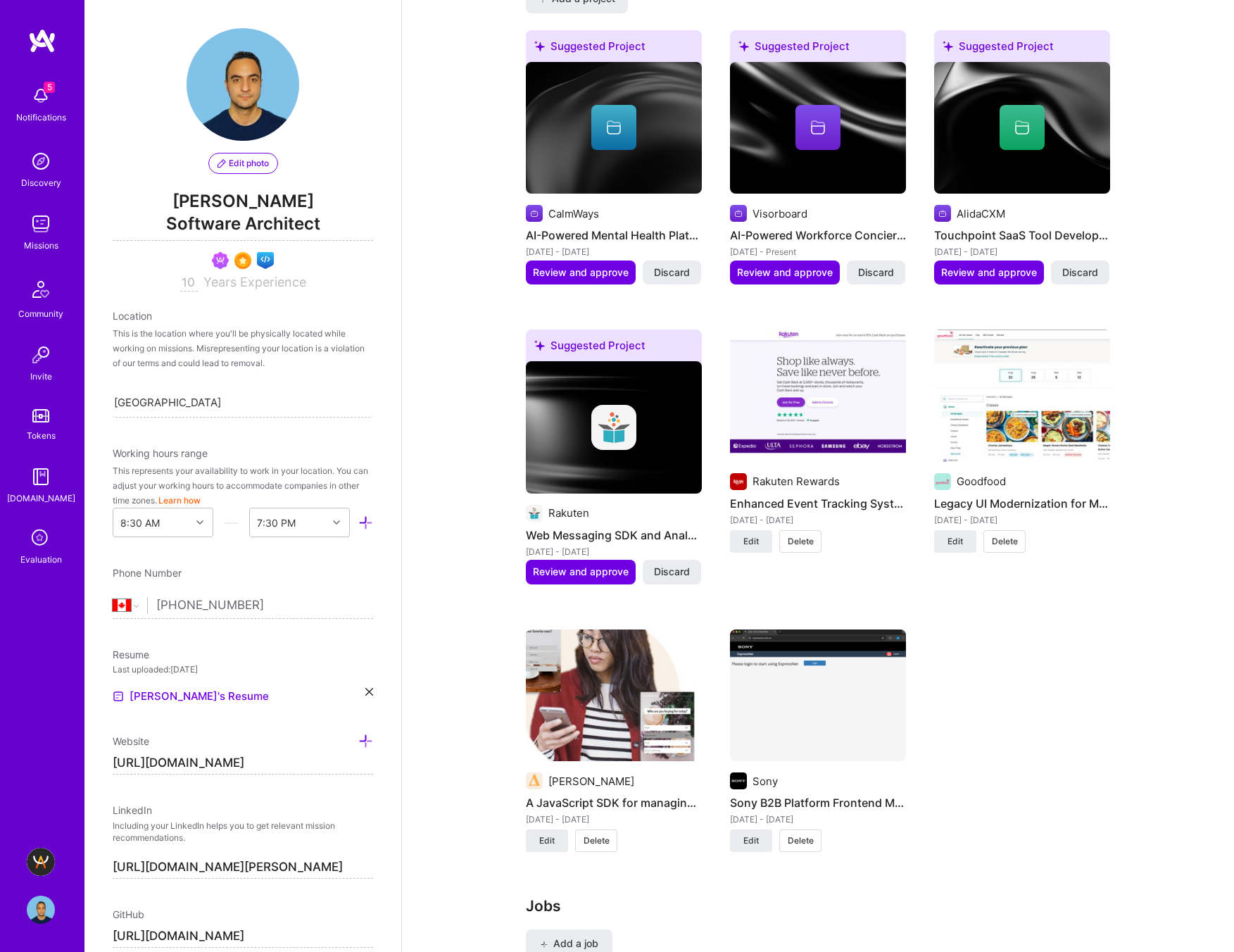
click at [657, 454] on img at bounding box center [613, 428] width 176 height 133
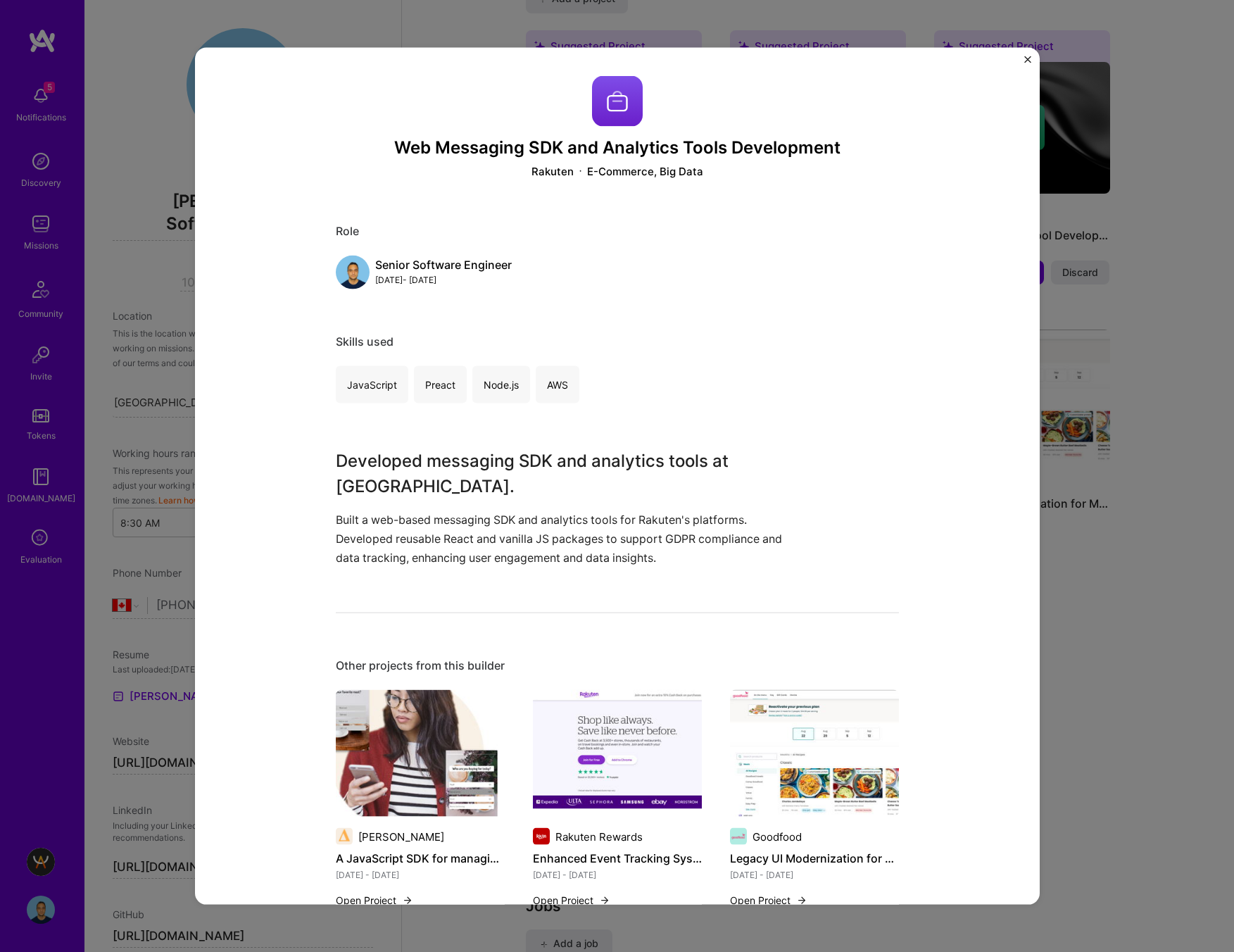
click at [685, 378] on div "JavaScript Preact Node.js AWS" at bounding box center [617, 384] width 563 height 37
click at [641, 440] on div "Web Messaging SDK and Analytics Tools Development Rakuten E-Commerce, Big Data …" at bounding box center [617, 631] width 563 height 1111
click at [593, 460] on h3 "Developed messaging SDK and analytics tools at [GEOGRAPHIC_DATA]." at bounding box center [564, 472] width 457 height 51
click at [415, 437] on div "Web Messaging SDK and Analytics Tools Development Rakuten E-Commerce, Big Data …" at bounding box center [617, 631] width 563 height 1111
click at [1003, 57] on img "Close" at bounding box center [1027, 60] width 7 height 7
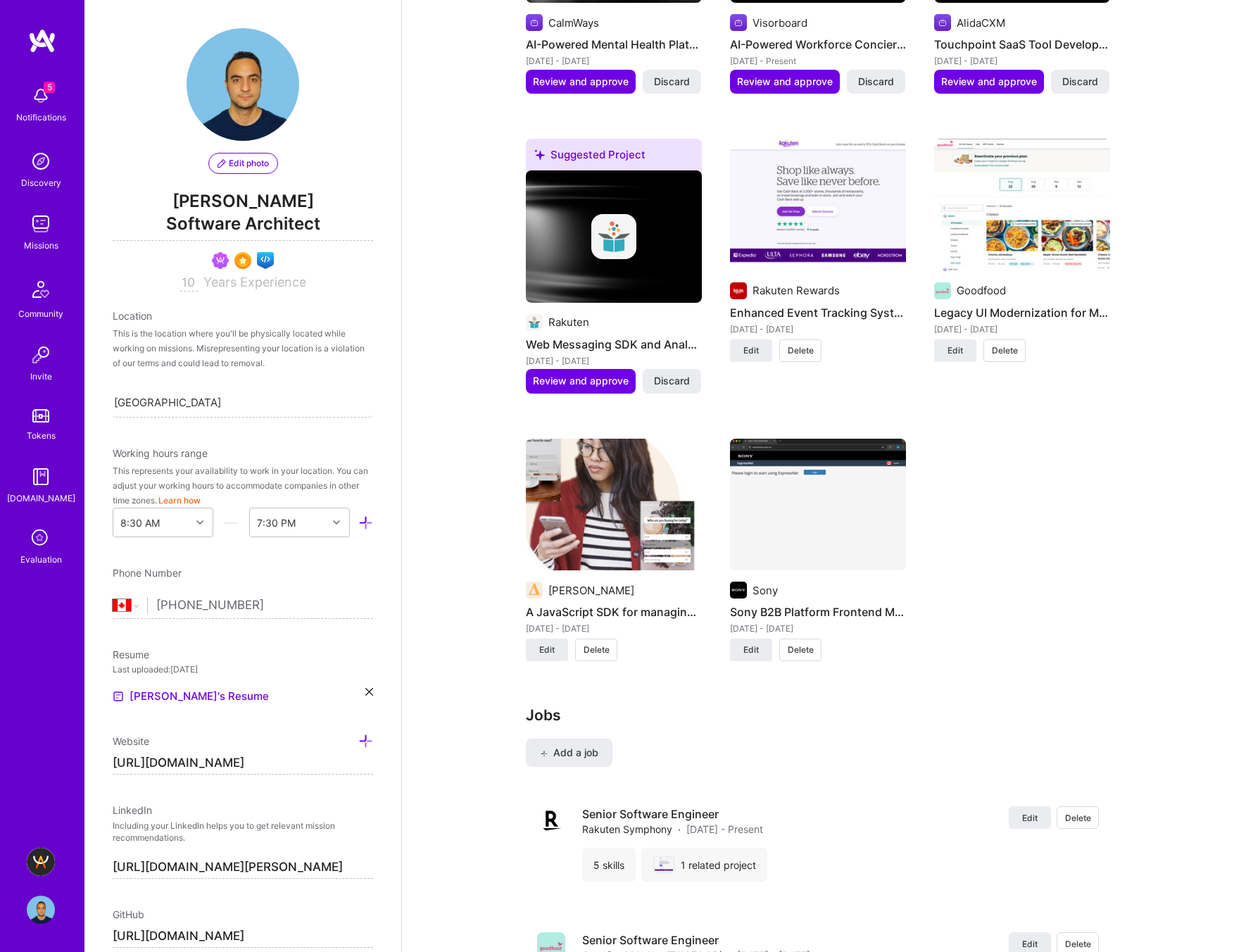
scroll to position [1340, 0]
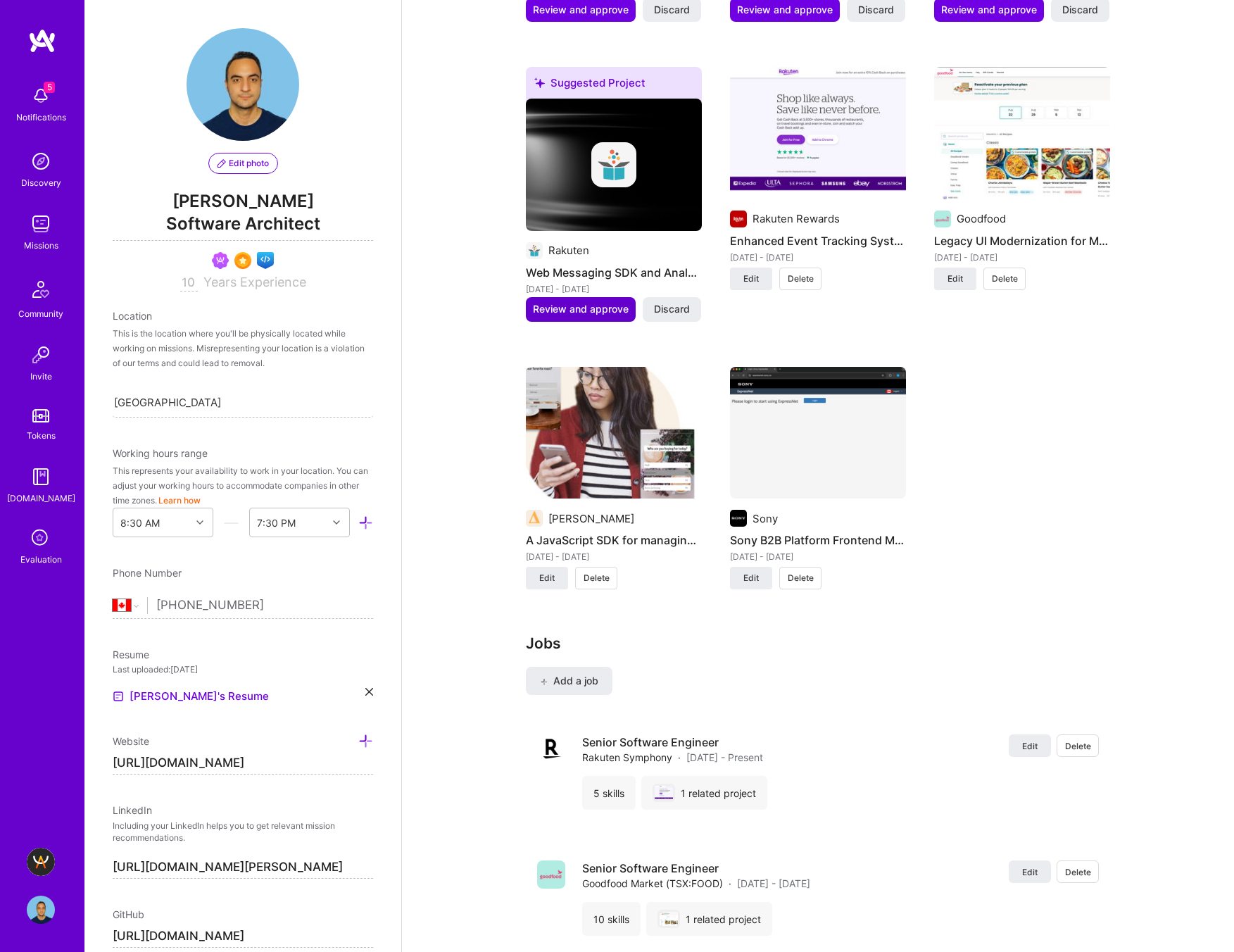
click at [588, 310] on span "Review and approve" at bounding box center [581, 309] width 95 height 14
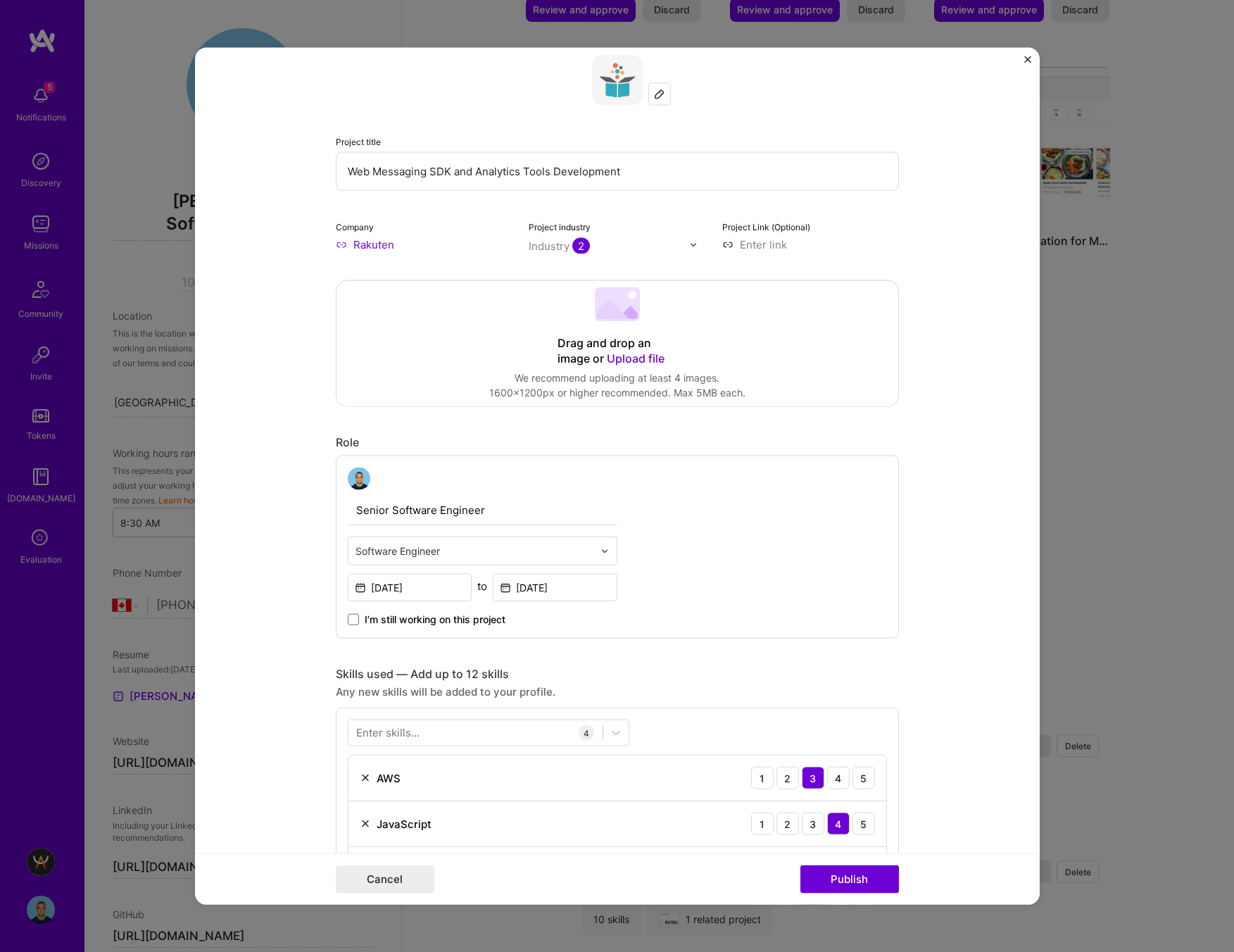
scroll to position [97, 0]
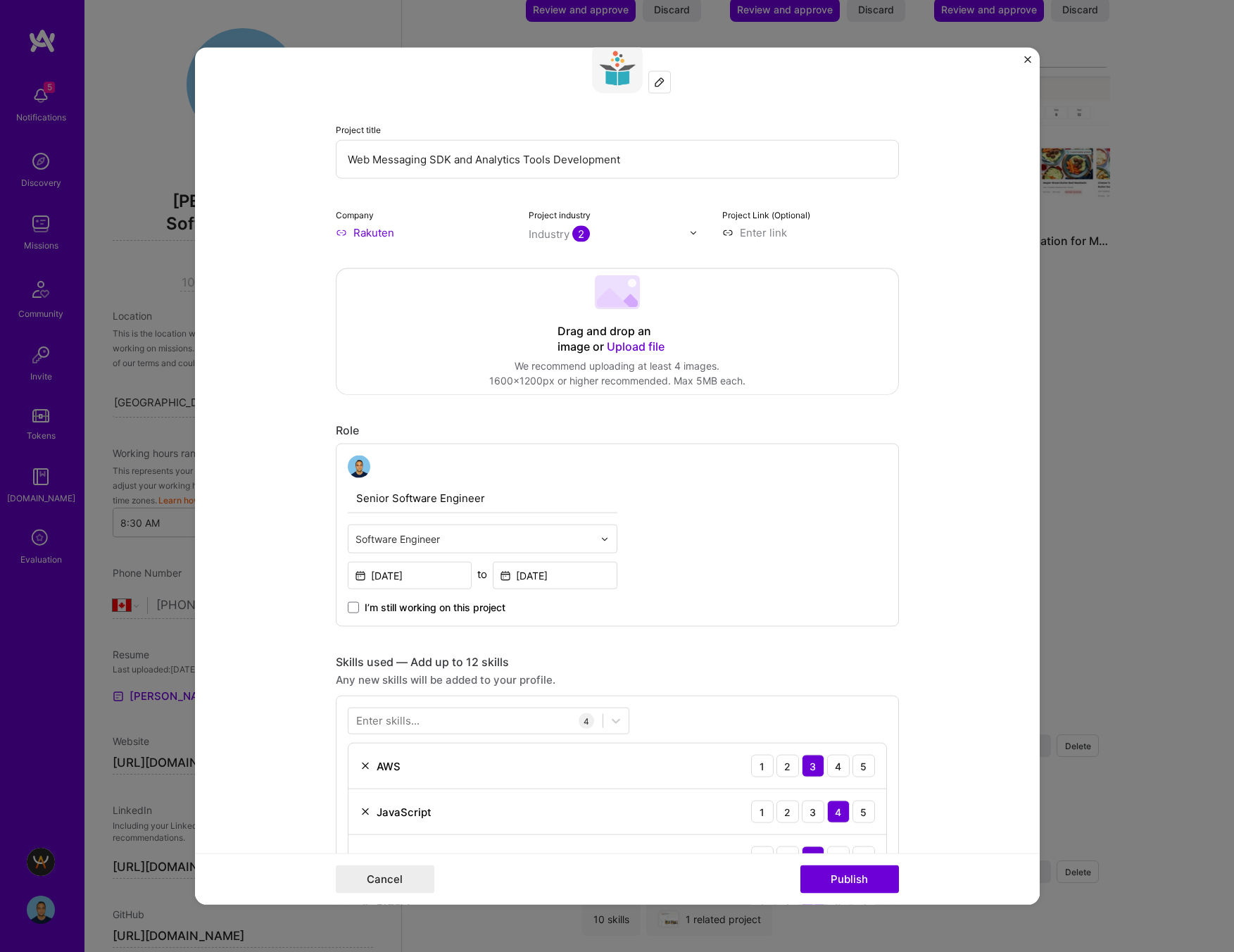
click at [623, 343] on span "Upload file" at bounding box center [636, 346] width 58 height 14
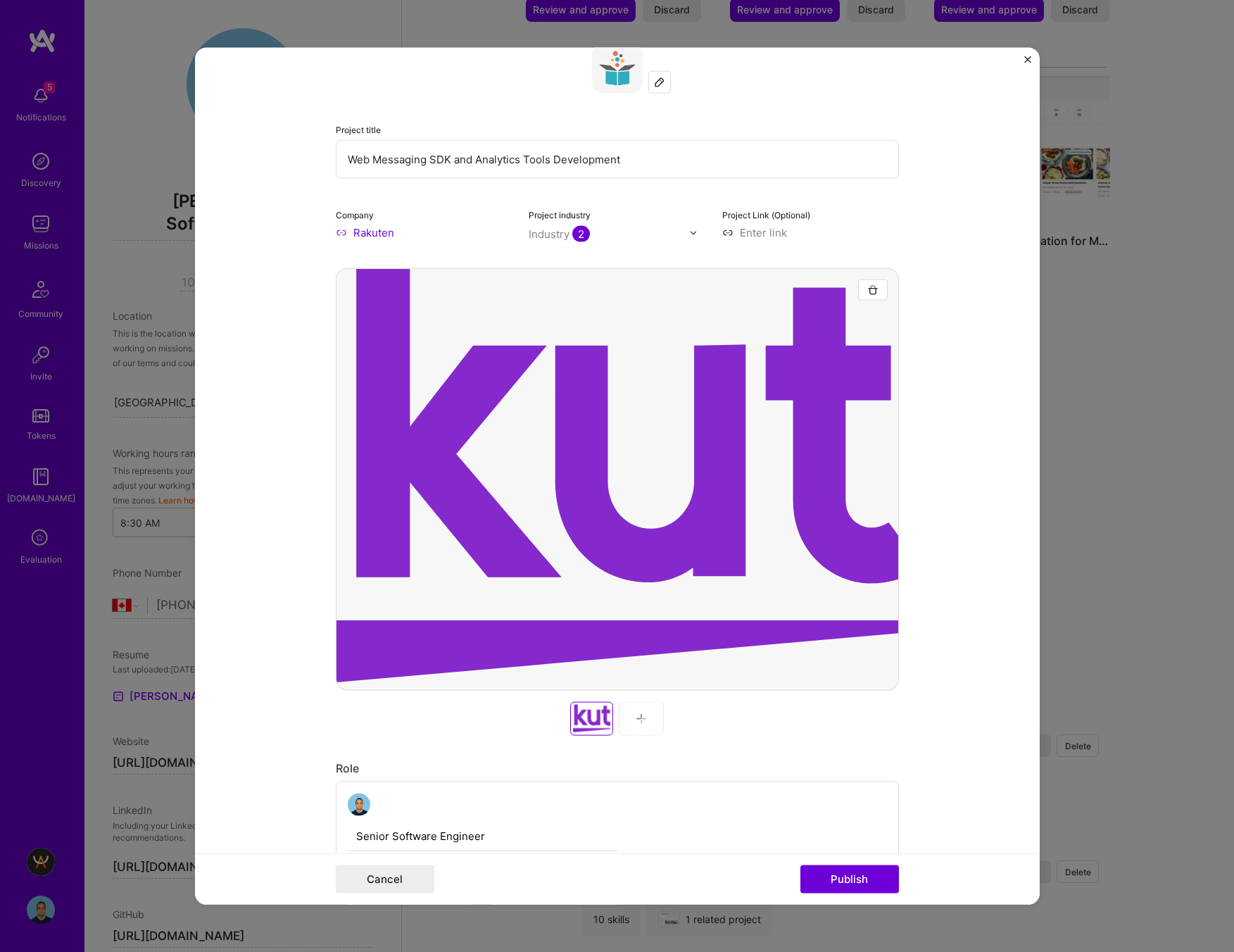
drag, startPoint x: 806, startPoint y: 432, endPoint x: 489, endPoint y: 415, distance: 317.5
click at [489, 415] on div at bounding box center [617, 479] width 563 height 423
drag, startPoint x: 390, startPoint y: 646, endPoint x: 650, endPoint y: 569, distance: 271.2
click at [650, 569] on div at bounding box center [617, 479] width 563 height 423
click at [601, 498] on div at bounding box center [617, 479] width 563 height 423
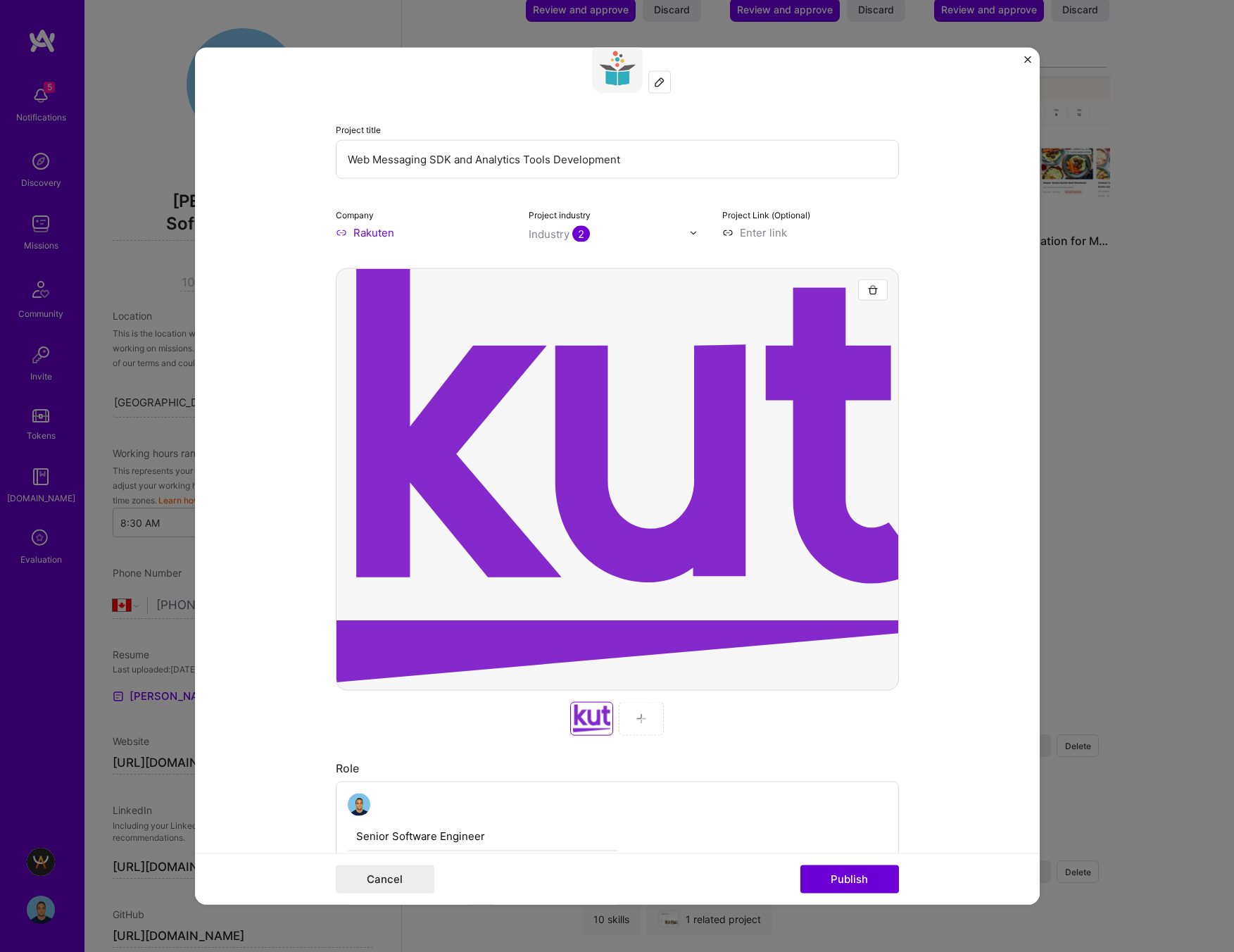
click at [665, 443] on div at bounding box center [617, 479] width 563 height 423
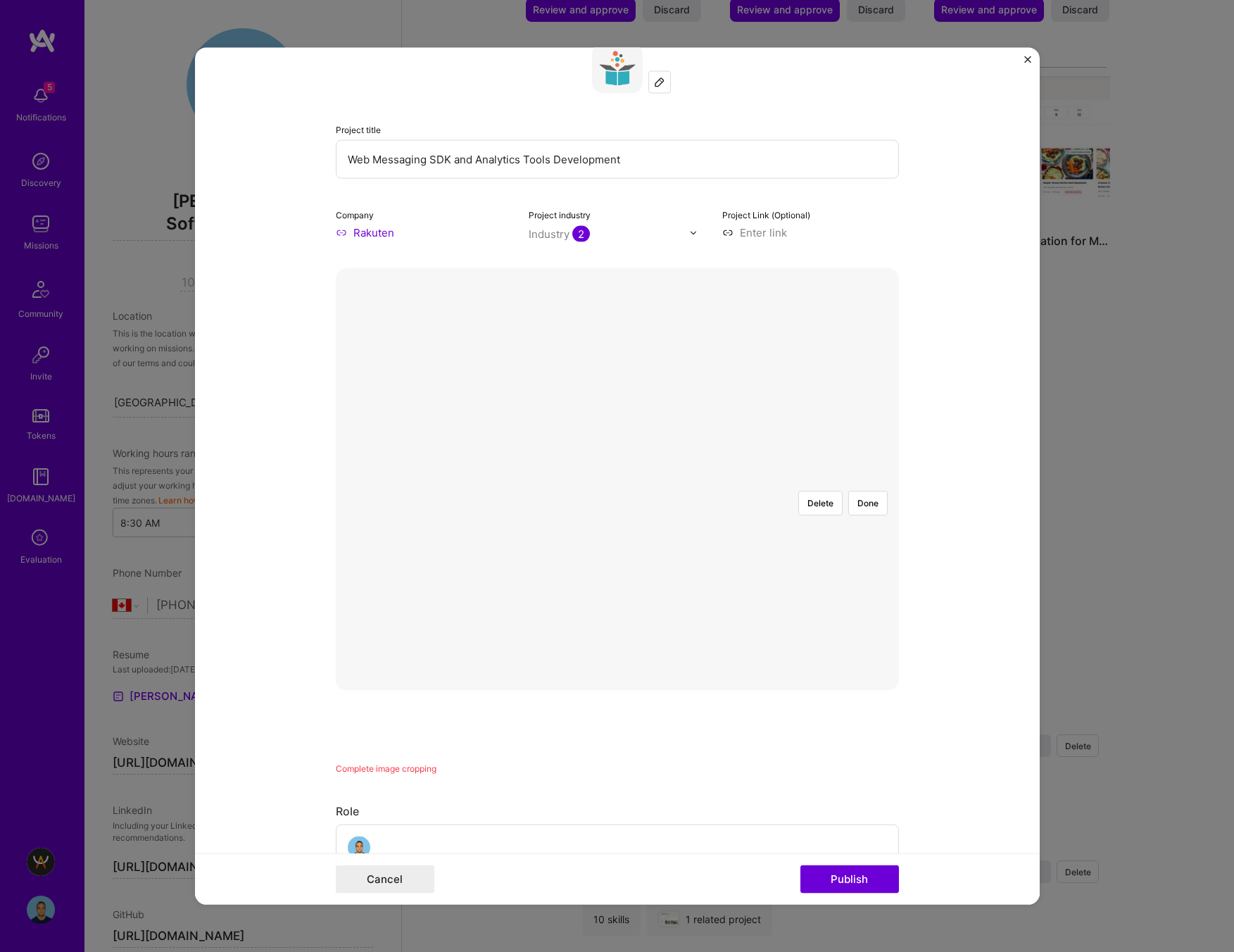
drag, startPoint x: 727, startPoint y: 471, endPoint x: 735, endPoint y: 472, distance: 8.1
click at [617, 480] on div at bounding box center [813, 627] width 392 height 295
click at [715, 490] on div at bounding box center [911, 627] width 392 height 295
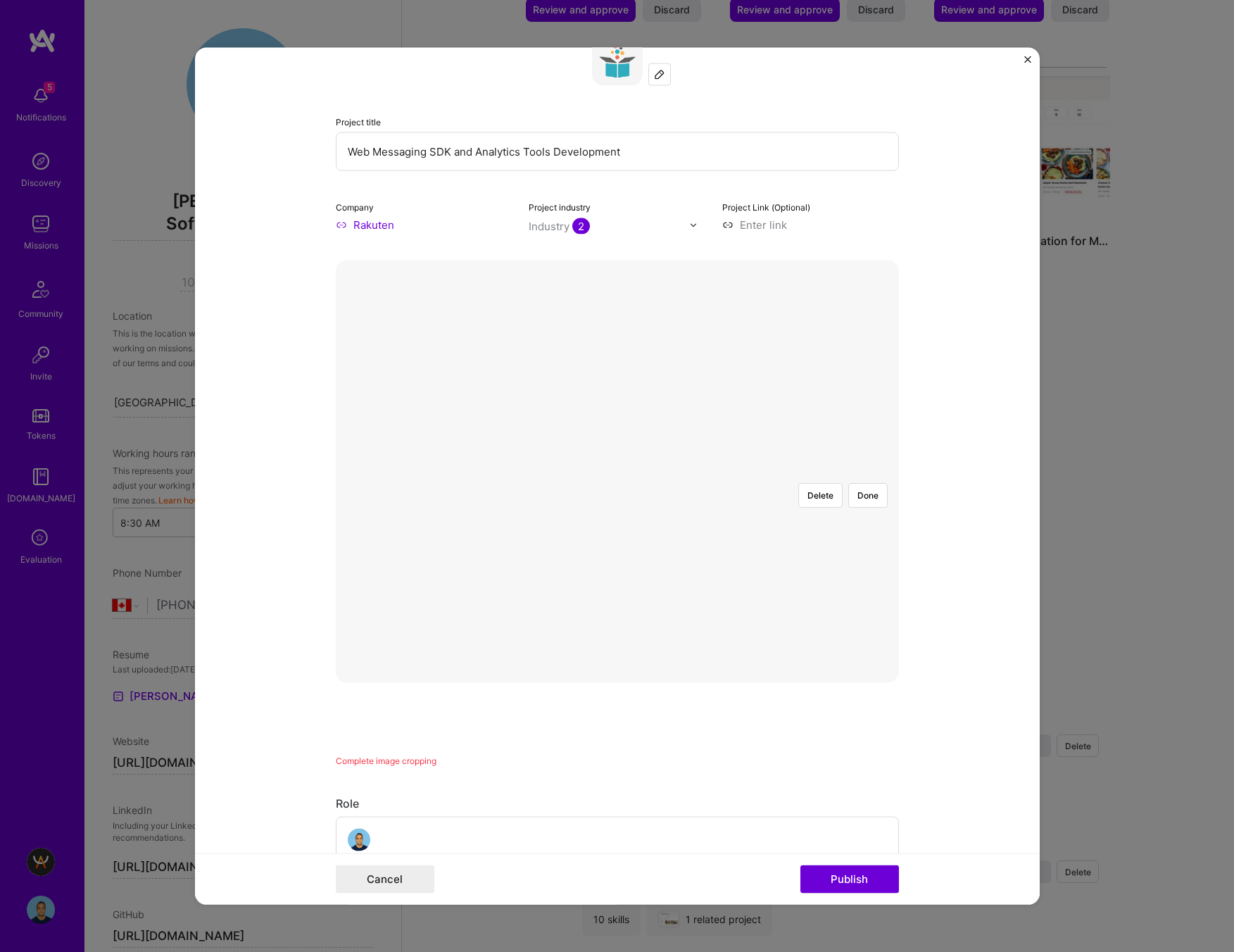
click at [963, 637] on form "Editing suggested project This project is suggested based on your LinkedIn, res…" at bounding box center [617, 476] width 844 height 857
click at [665, 530] on div at bounding box center [861, 619] width 392 height 295
click at [807, 483] on button "Delete" at bounding box center [820, 495] width 44 height 25
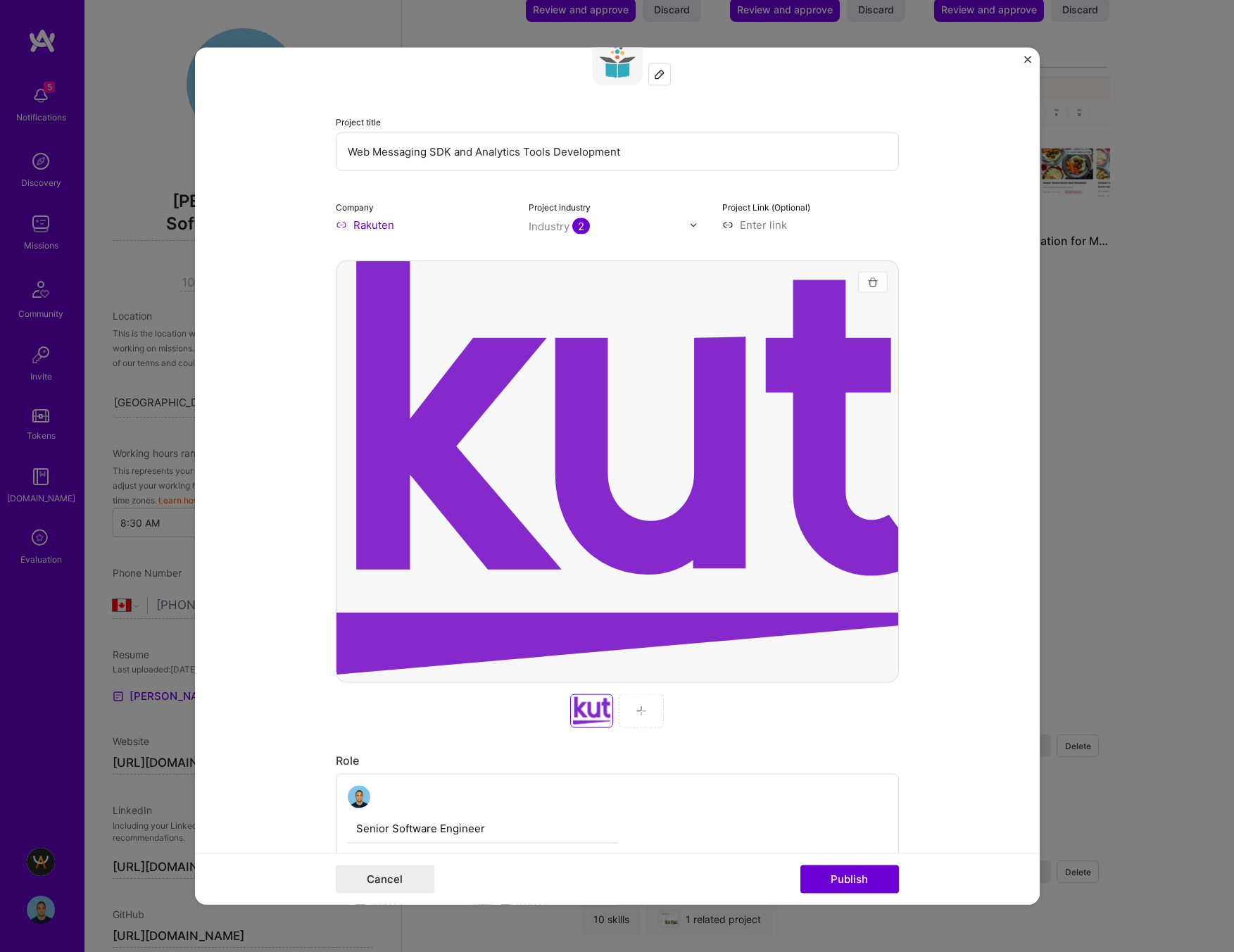
click at [869, 279] on img "button" at bounding box center [873, 282] width 11 height 11
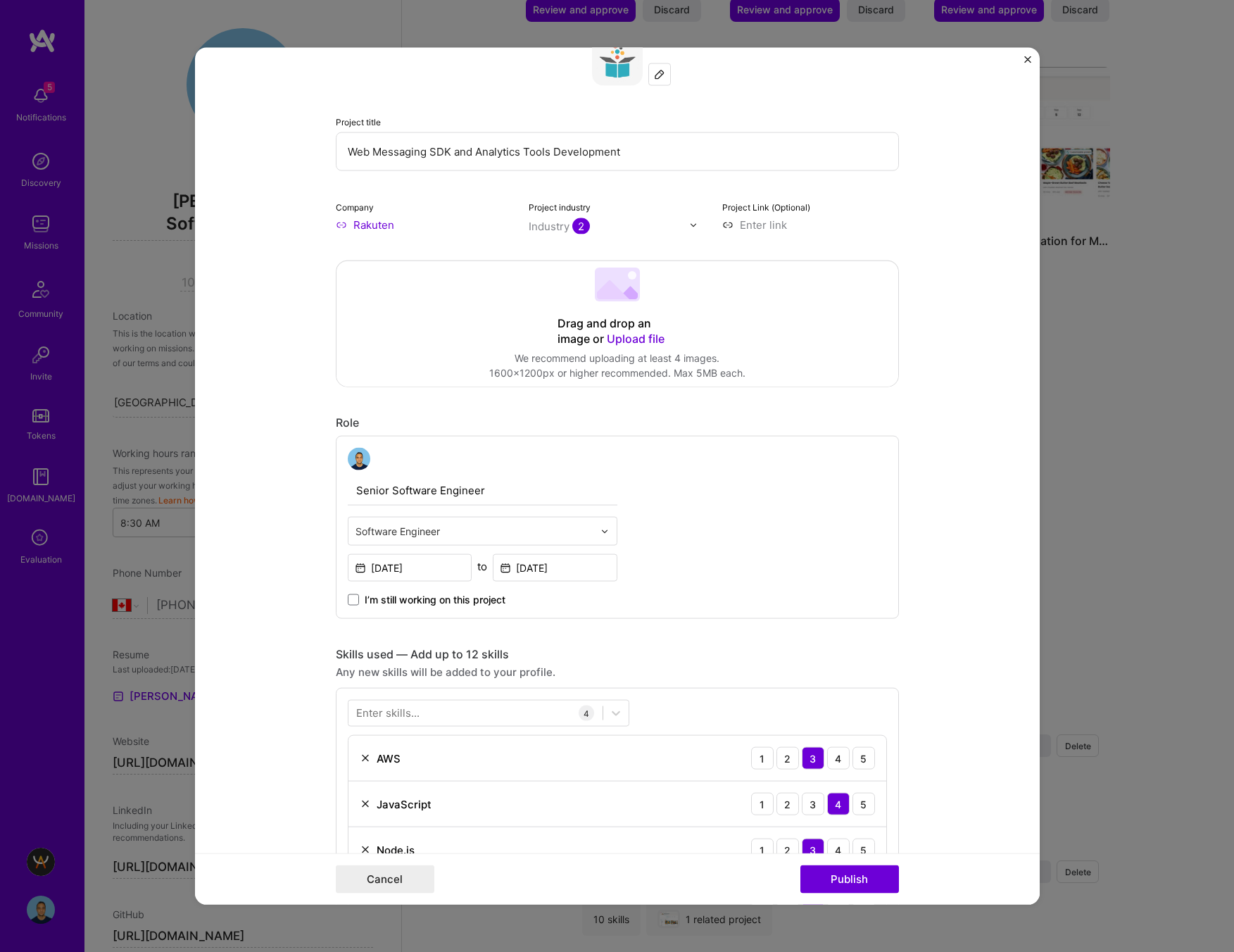
click at [640, 338] on span "Upload file" at bounding box center [636, 338] width 58 height 14
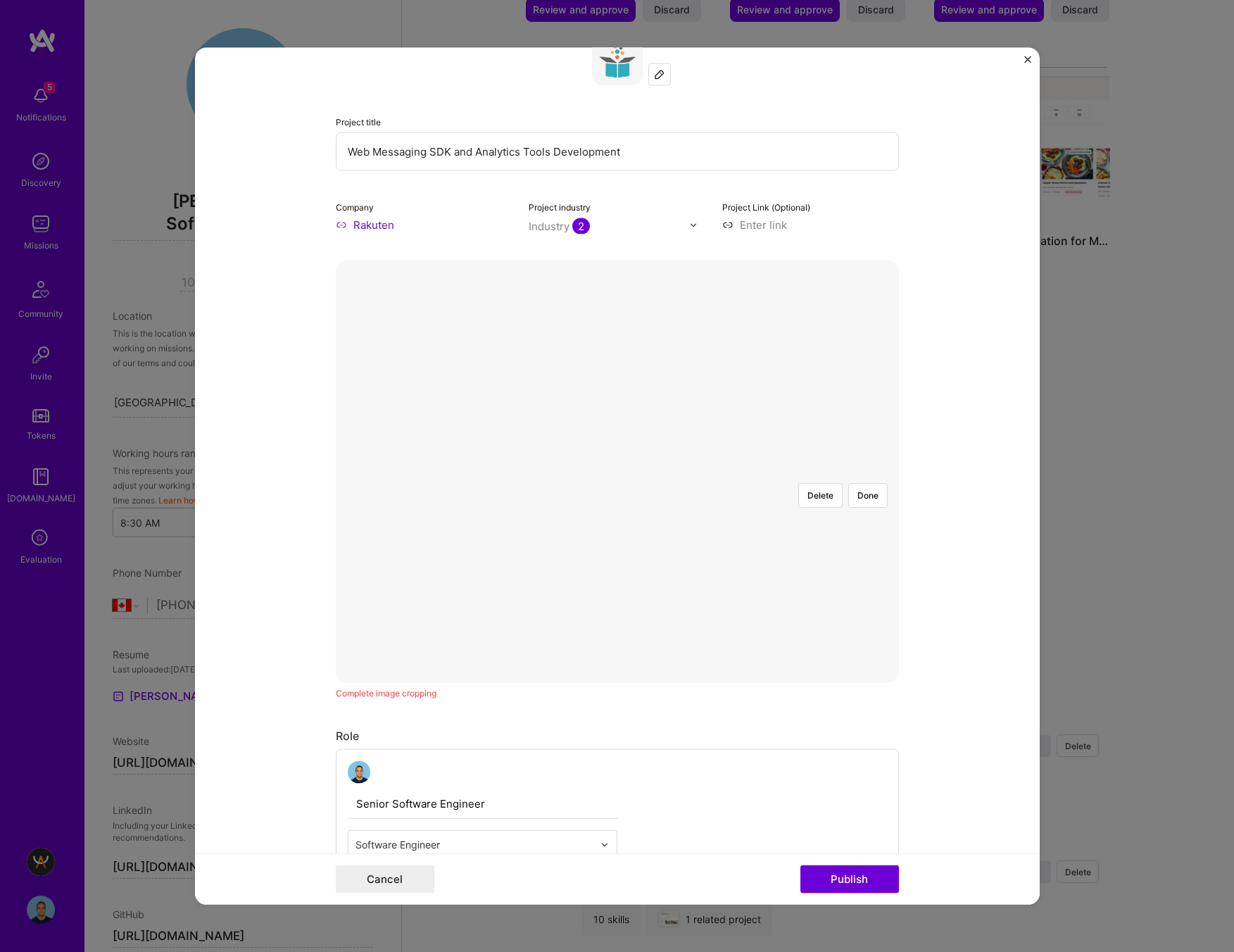
click at [617, 472] on div at bounding box center [828, 631] width 422 height 318
click at [665, 522] on div at bounding box center [828, 681] width 422 height 318
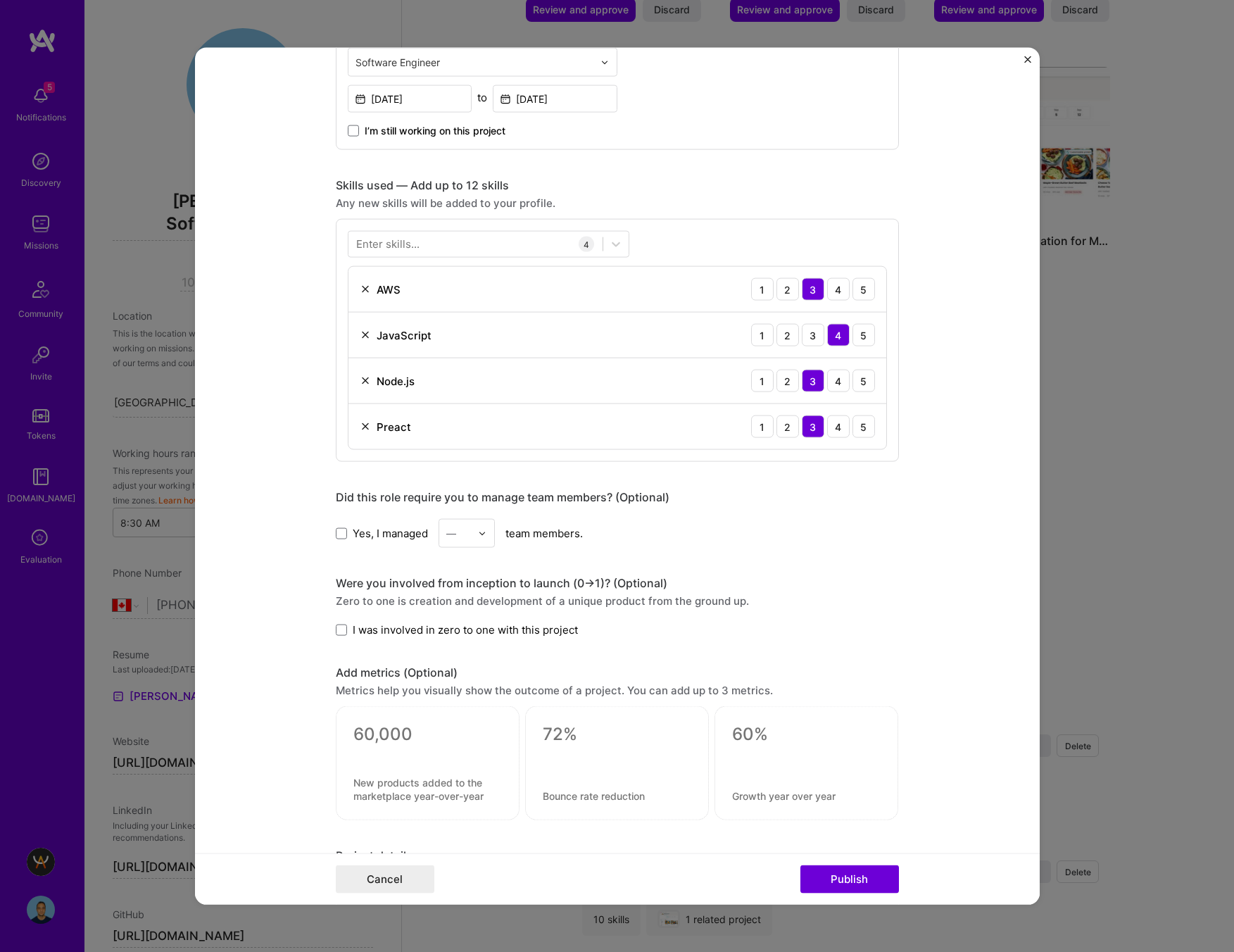
scroll to position [814, 0]
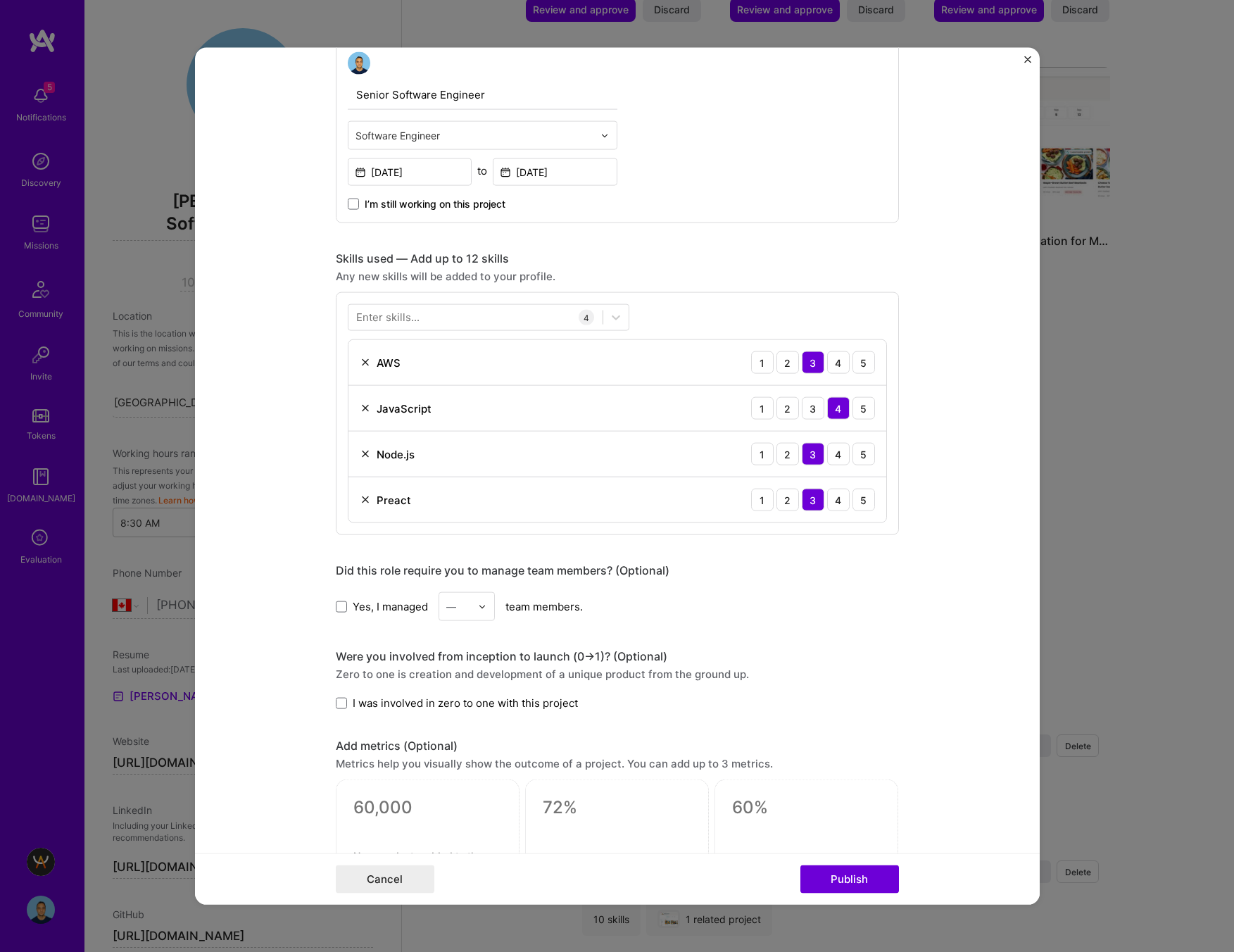
click at [365, 358] on img at bounding box center [365, 363] width 11 height 11
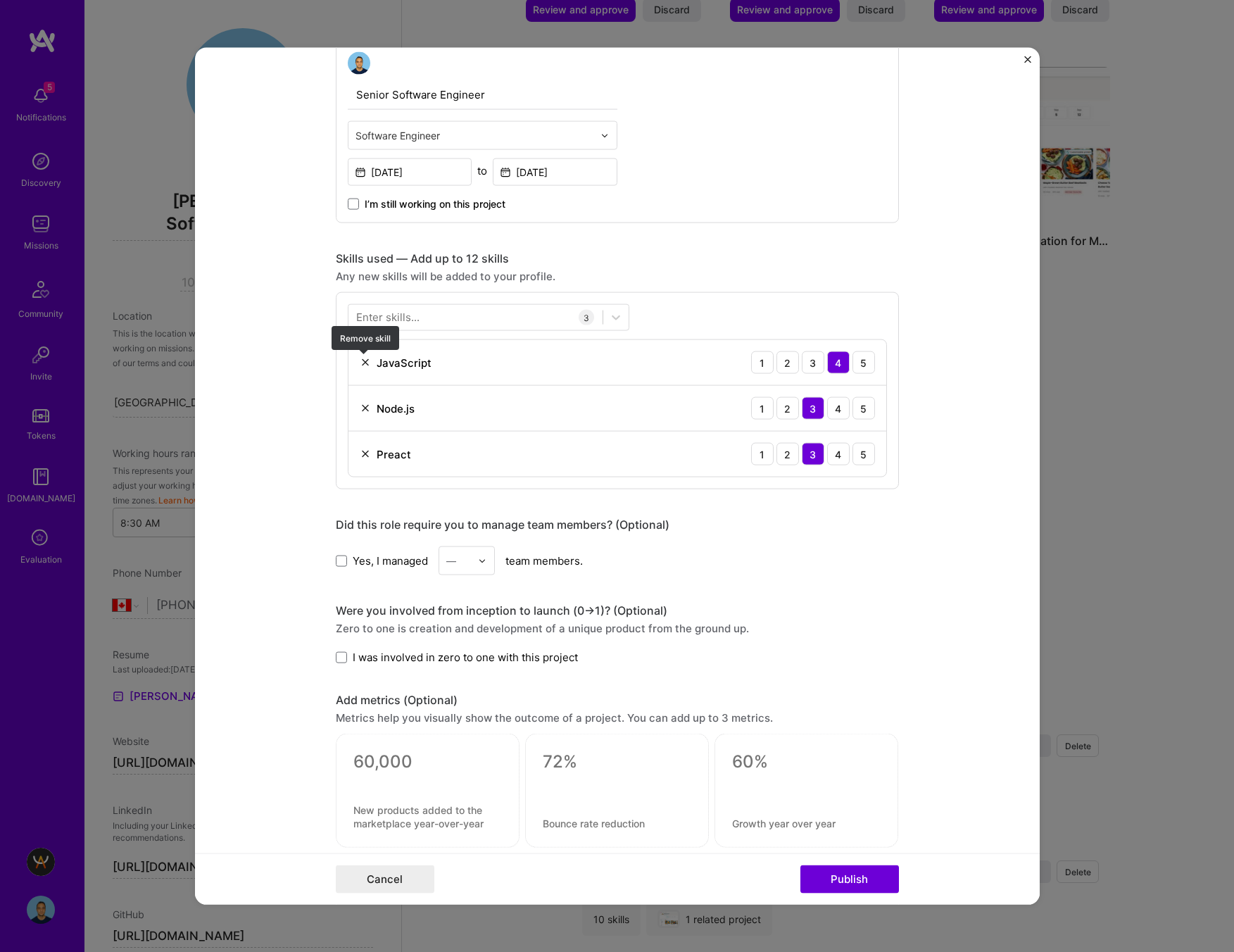
click at [364, 360] on img at bounding box center [365, 363] width 11 height 11
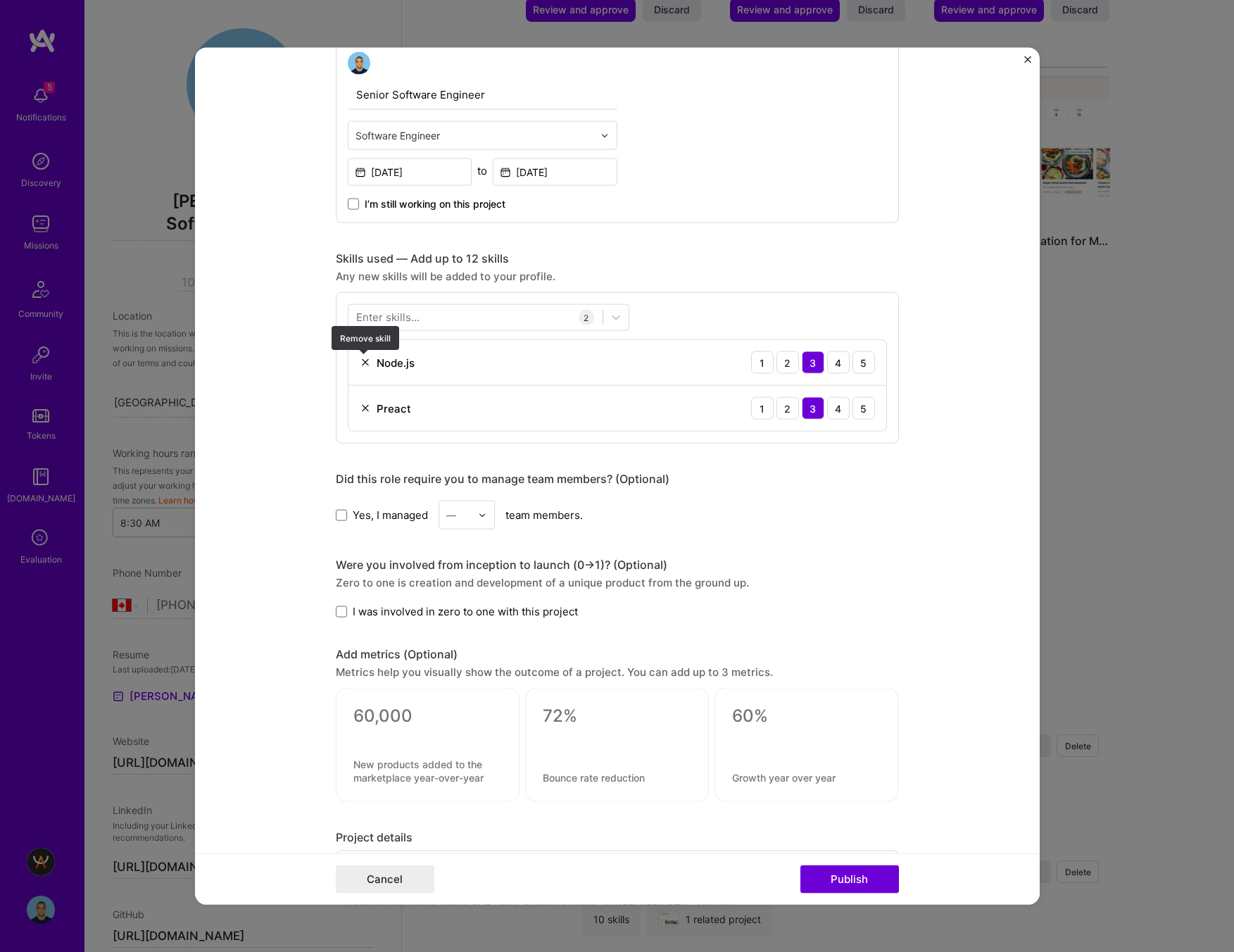
click at [364, 360] on img at bounding box center [365, 363] width 11 height 11
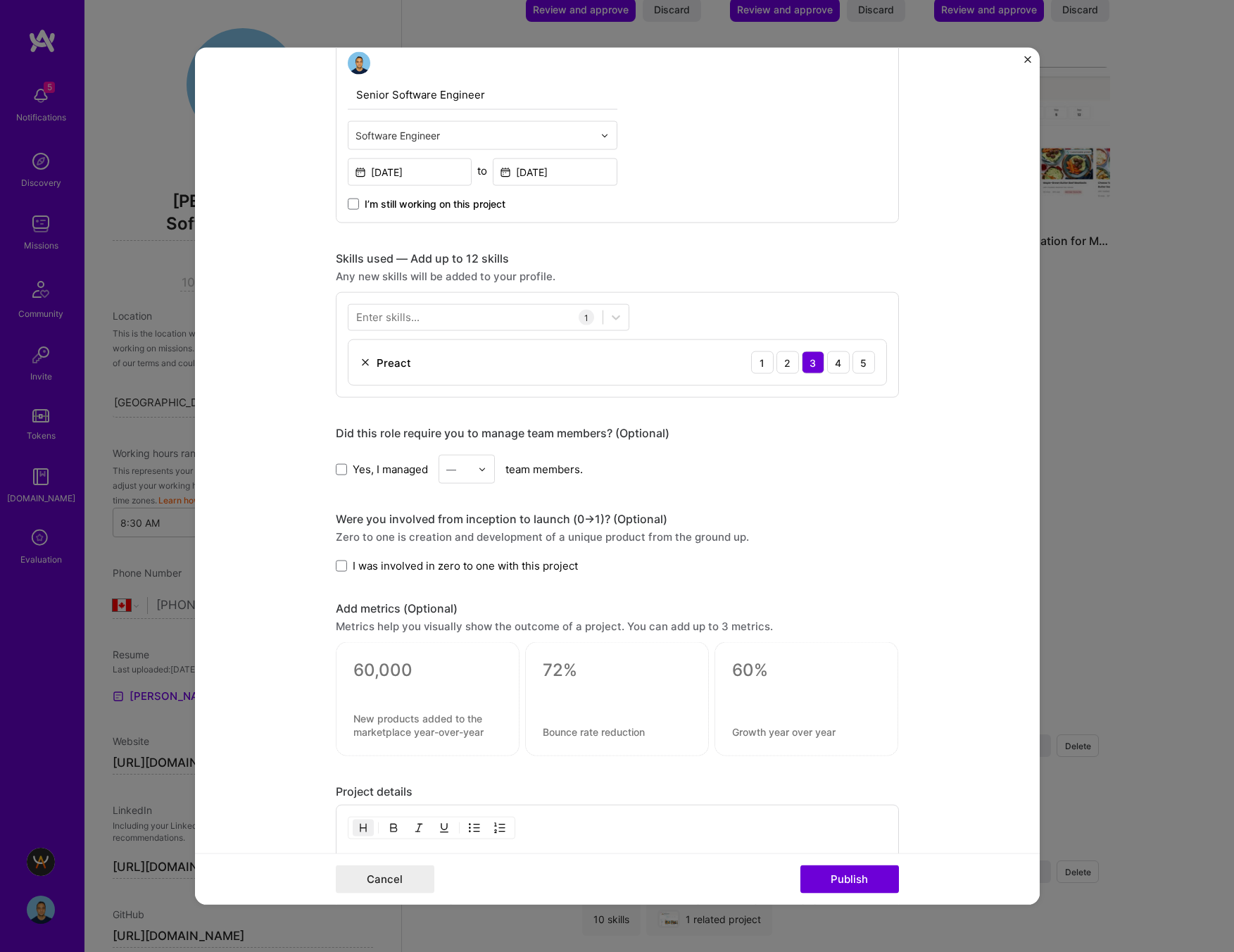
click at [364, 360] on img at bounding box center [365, 363] width 11 height 11
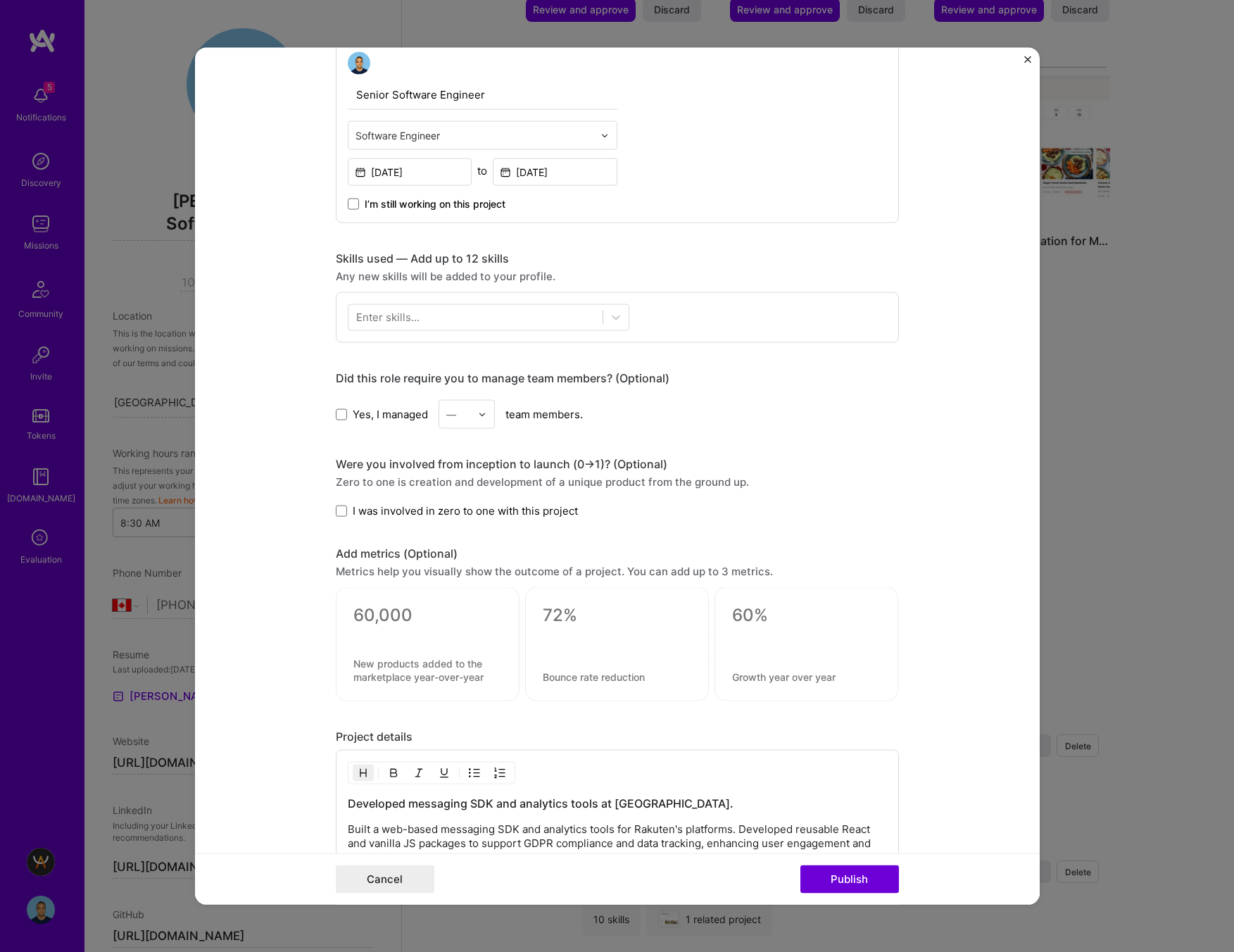
click at [376, 321] on div "Enter skills..." at bounding box center [388, 317] width 63 height 15
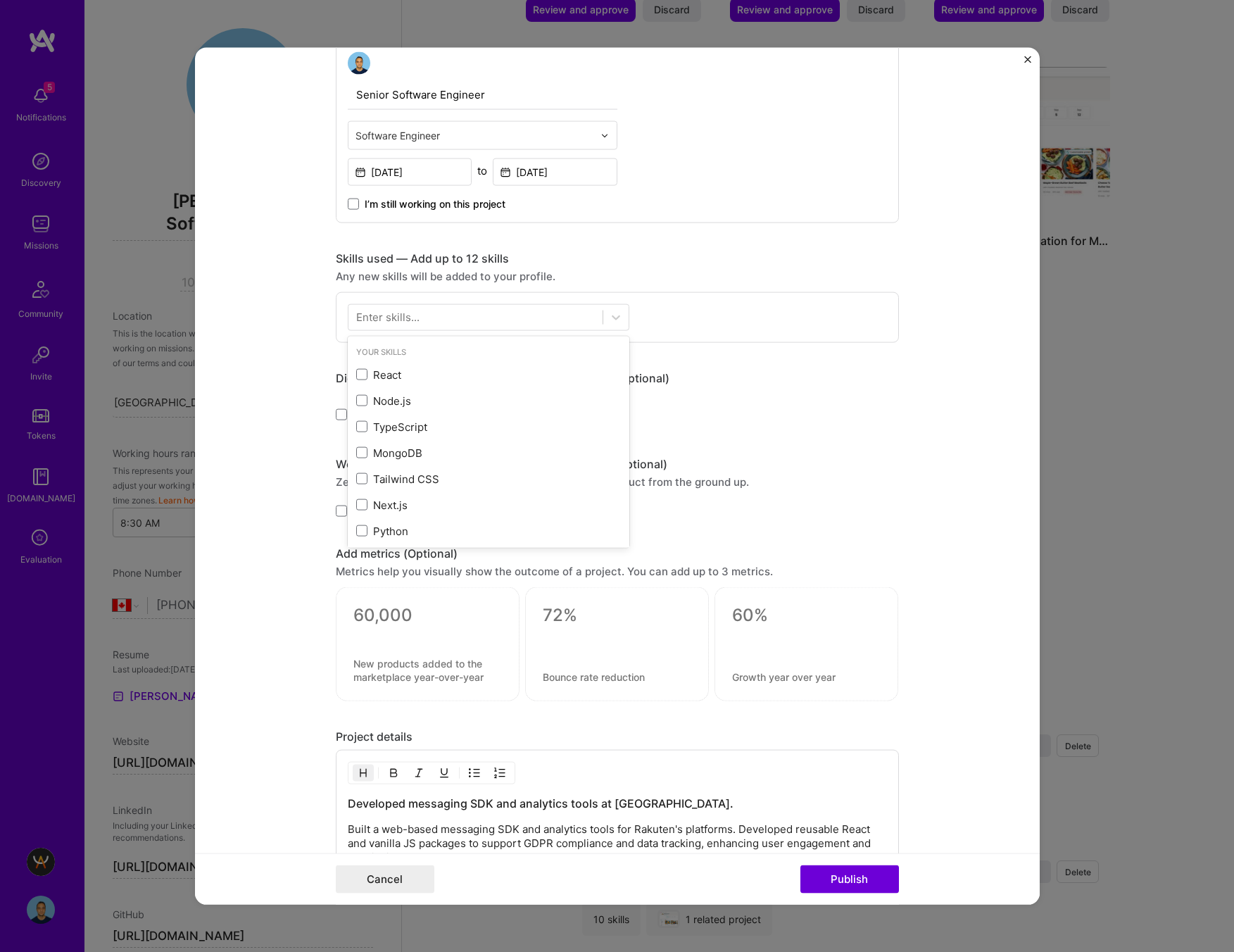
click at [407, 320] on div "Enter skills..." at bounding box center [388, 317] width 63 height 15
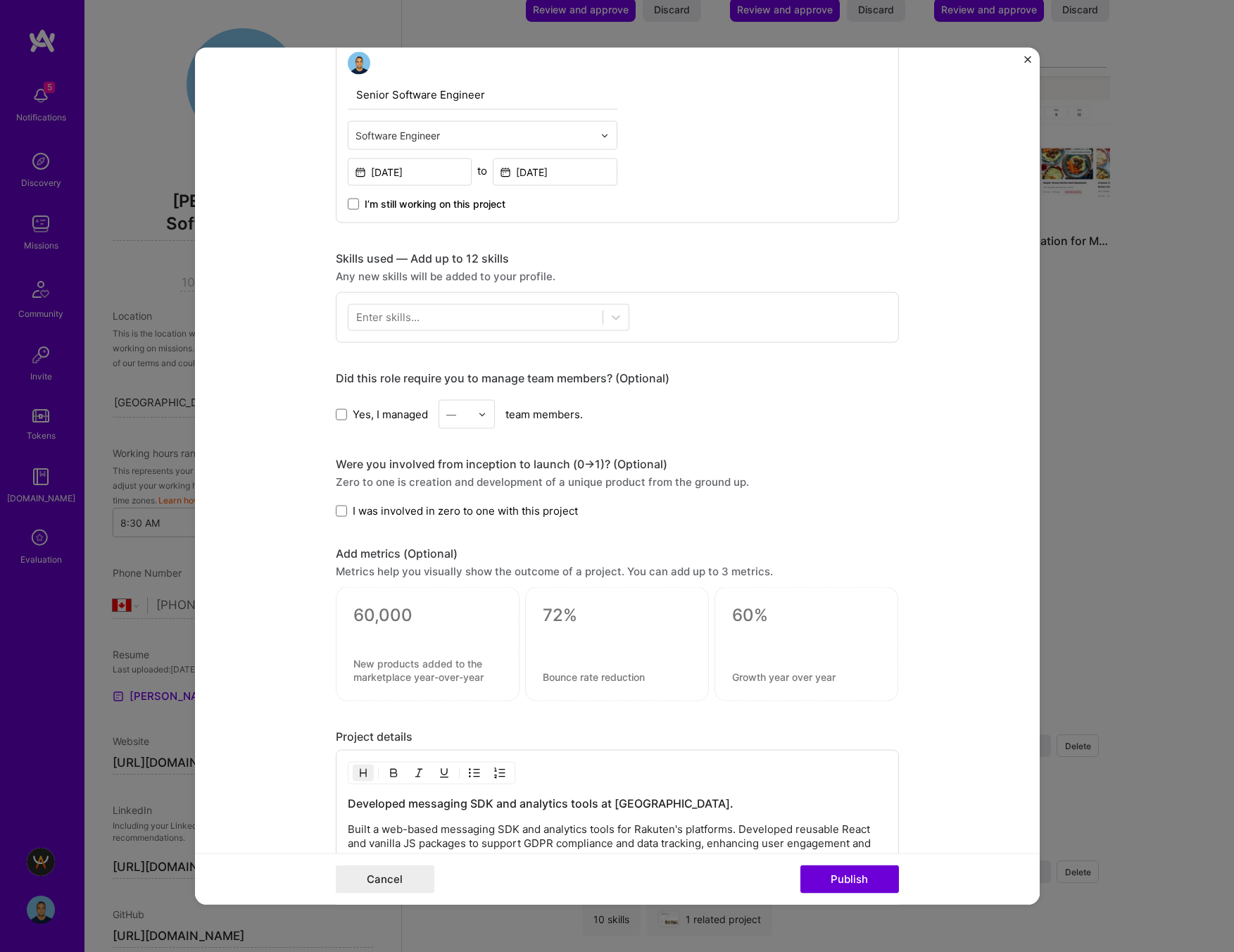
click at [384, 319] on div "Enter skills..." at bounding box center [388, 317] width 63 height 15
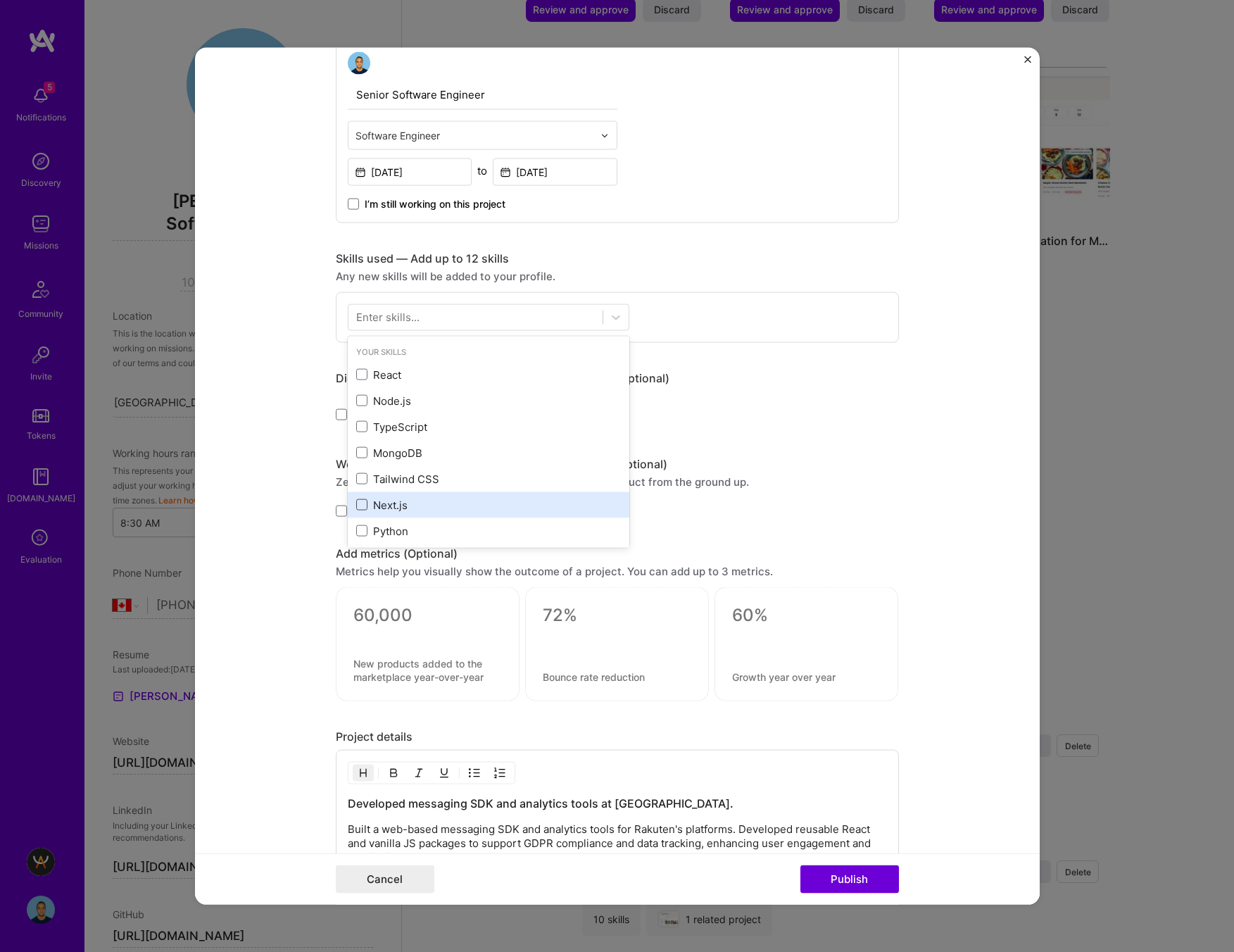
click at [363, 501] on span at bounding box center [362, 505] width 11 height 11
click at [0, 0] on input "checkbox" at bounding box center [0, 0] width 0 height 0
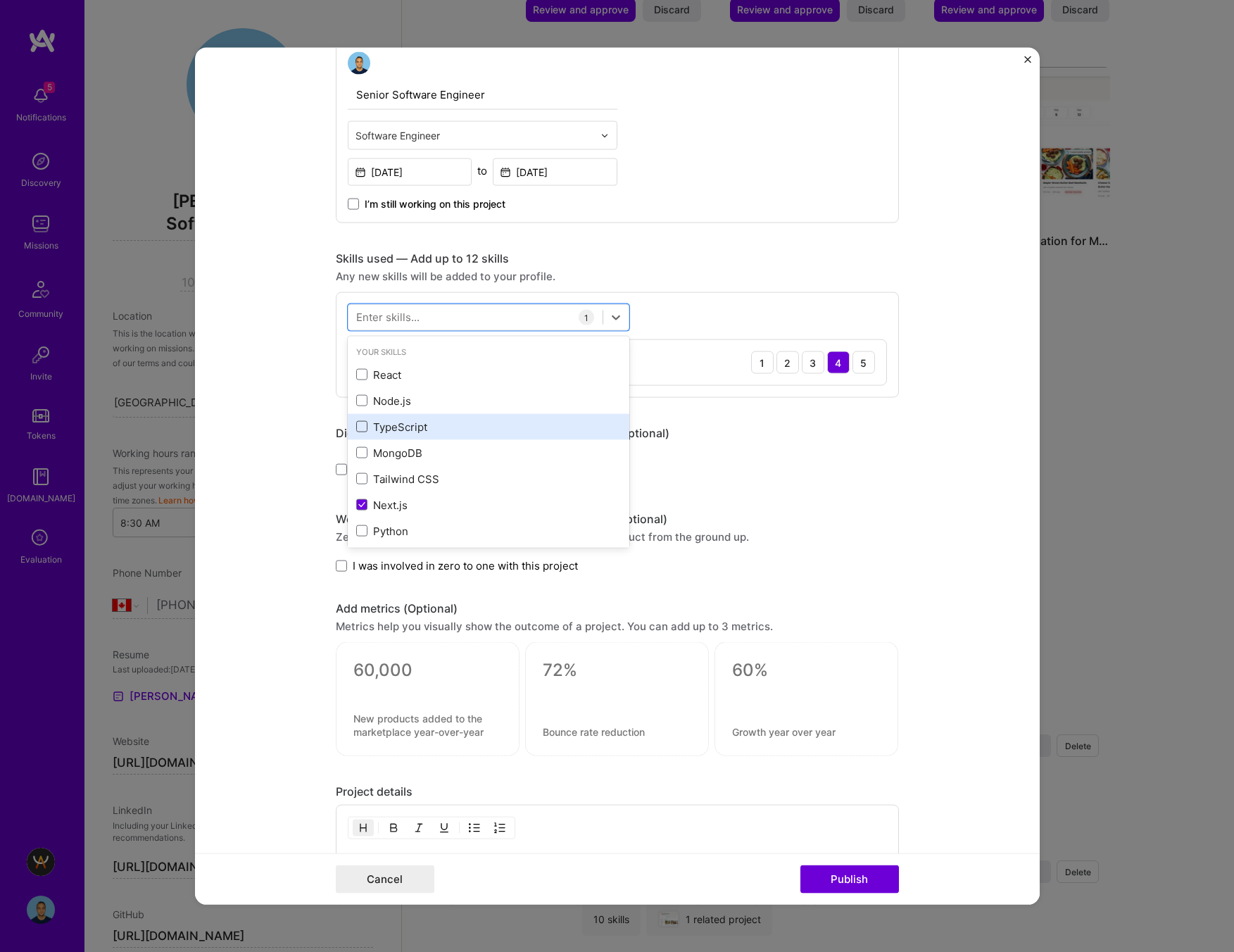
click at [362, 427] on span at bounding box center [362, 427] width 11 height 11
click at [0, 0] on input "checkbox" at bounding box center [0, 0] width 0 height 0
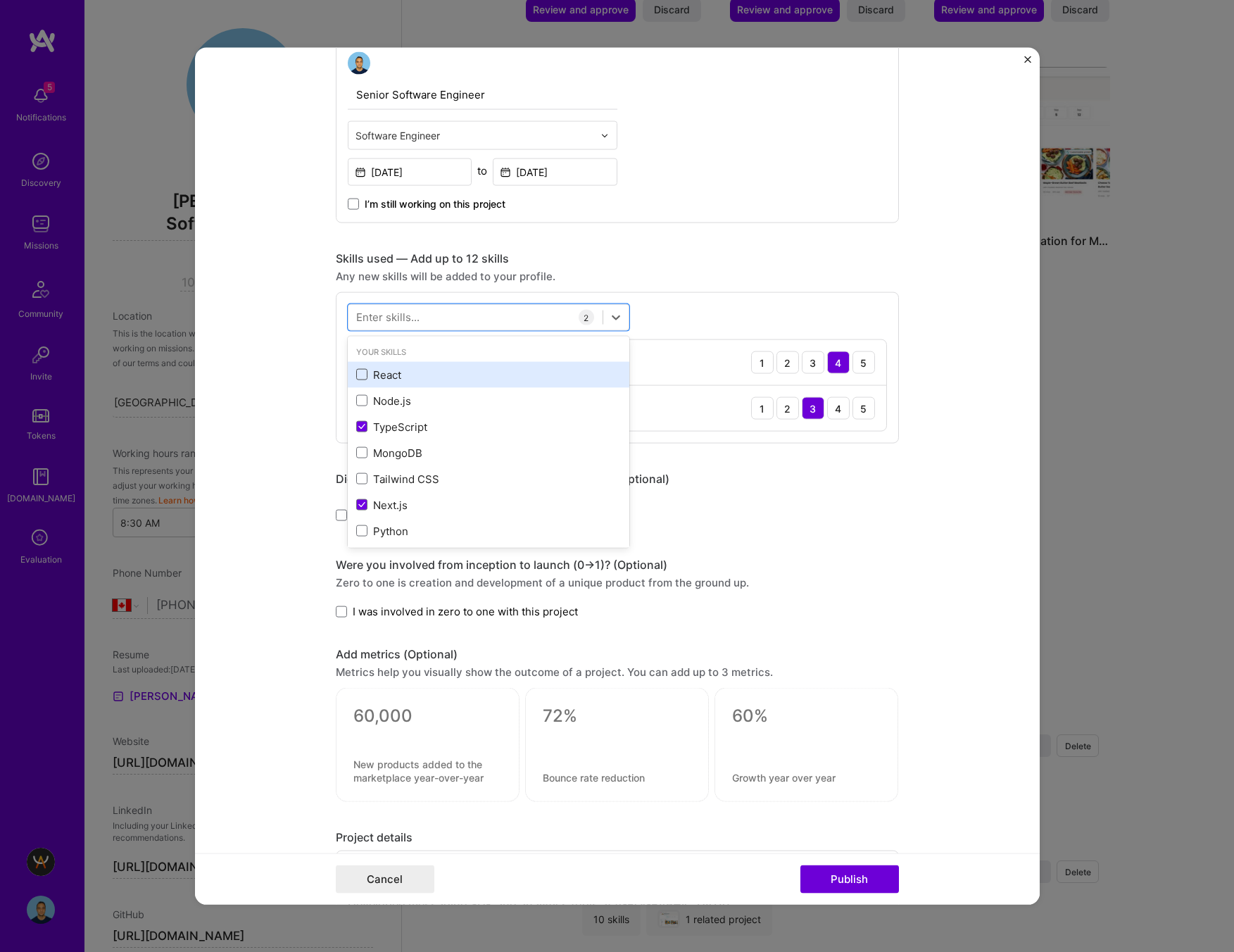
click at [363, 373] on span at bounding box center [362, 375] width 11 height 11
click at [0, 0] on input "checkbox" at bounding box center [0, 0] width 0 height 0
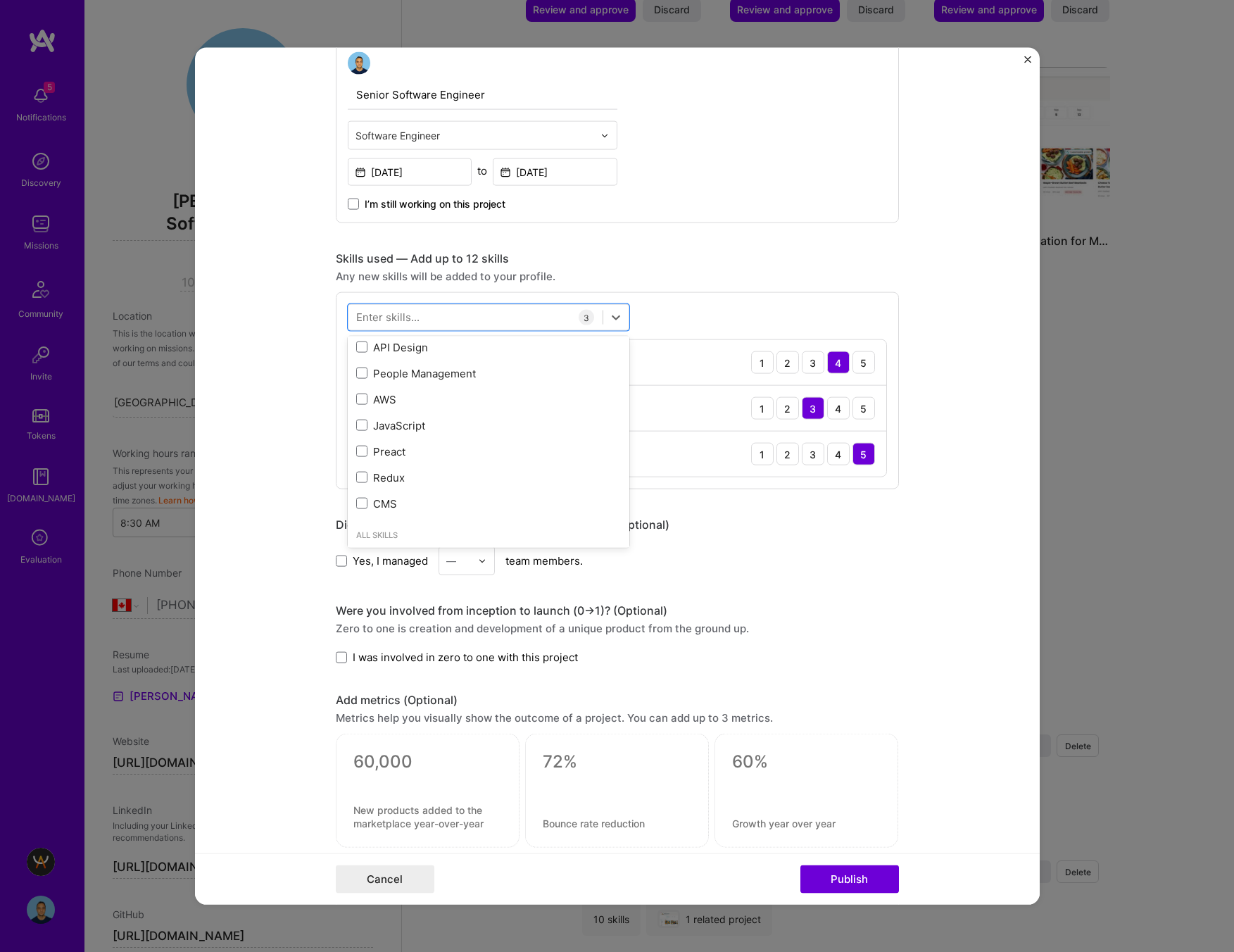
scroll to position [315, 0]
click at [361, 350] on span at bounding box center [362, 346] width 11 height 11
click at [0, 0] on input "checkbox" at bounding box center [0, 0] width 0 height 0
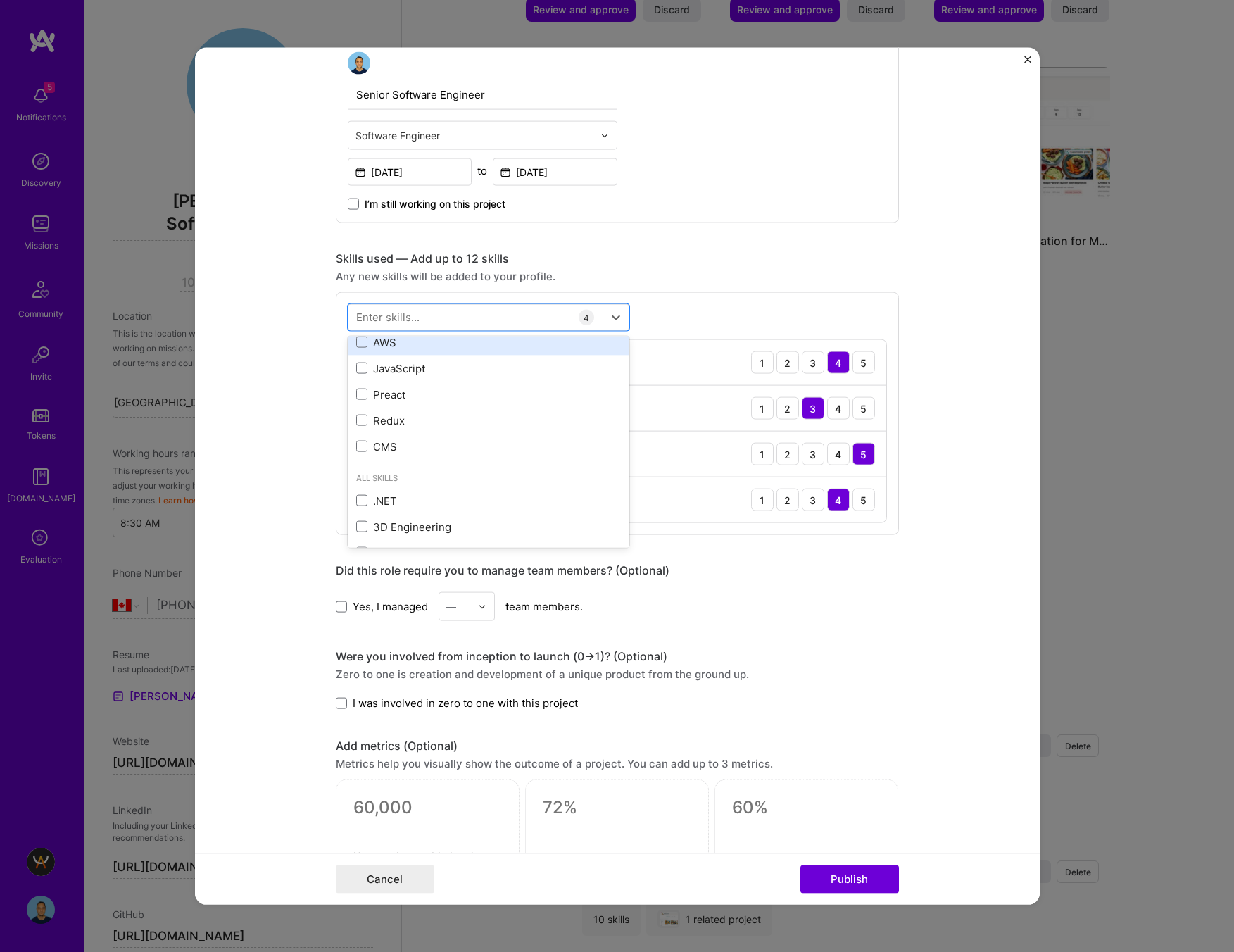
scroll to position [372, 0]
click at [356, 371] on span at bounding box center [362, 368] width 11 height 11
click at [0, 0] on input "checkbox" at bounding box center [0, 0] width 0 height 0
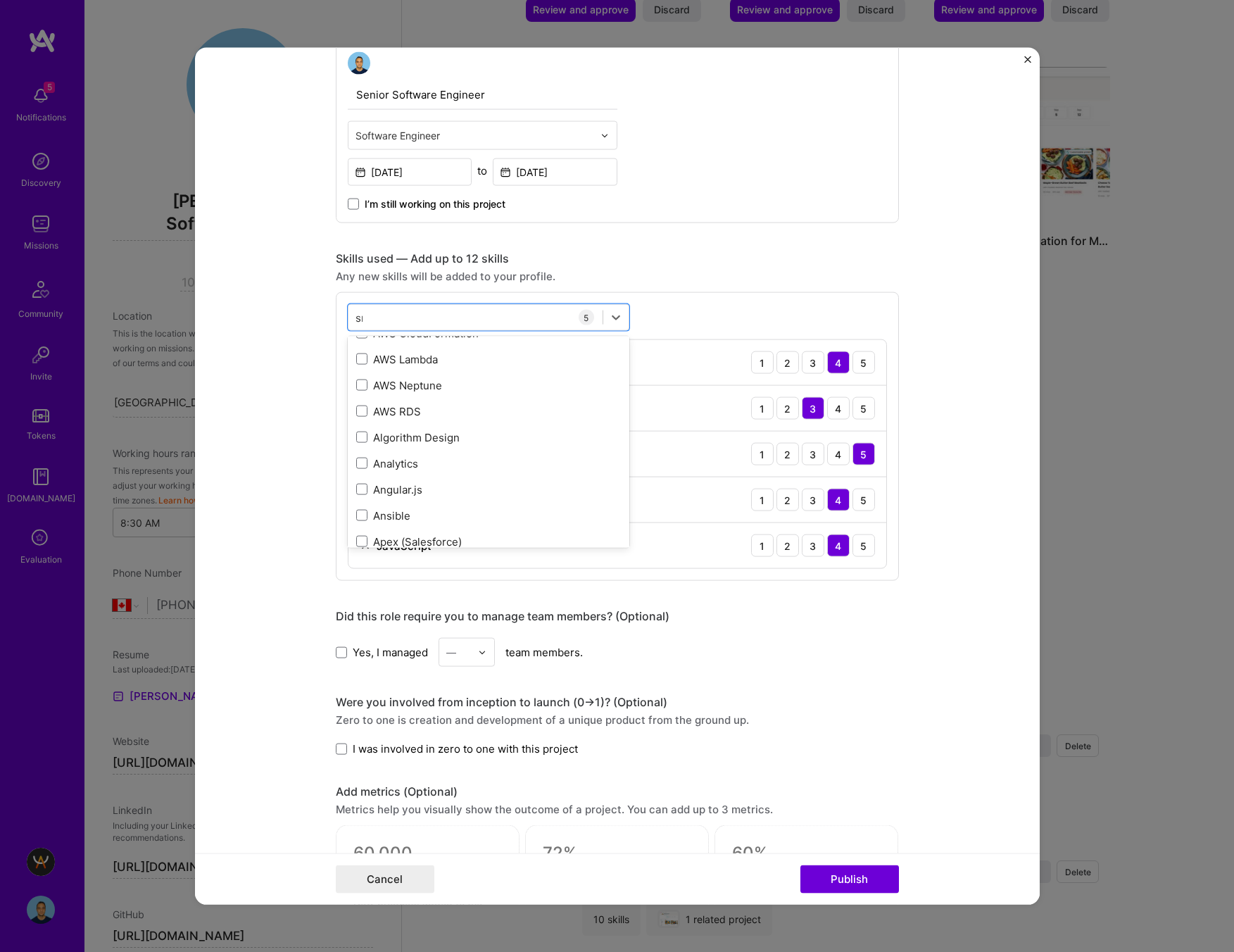
scroll to position [0, 0]
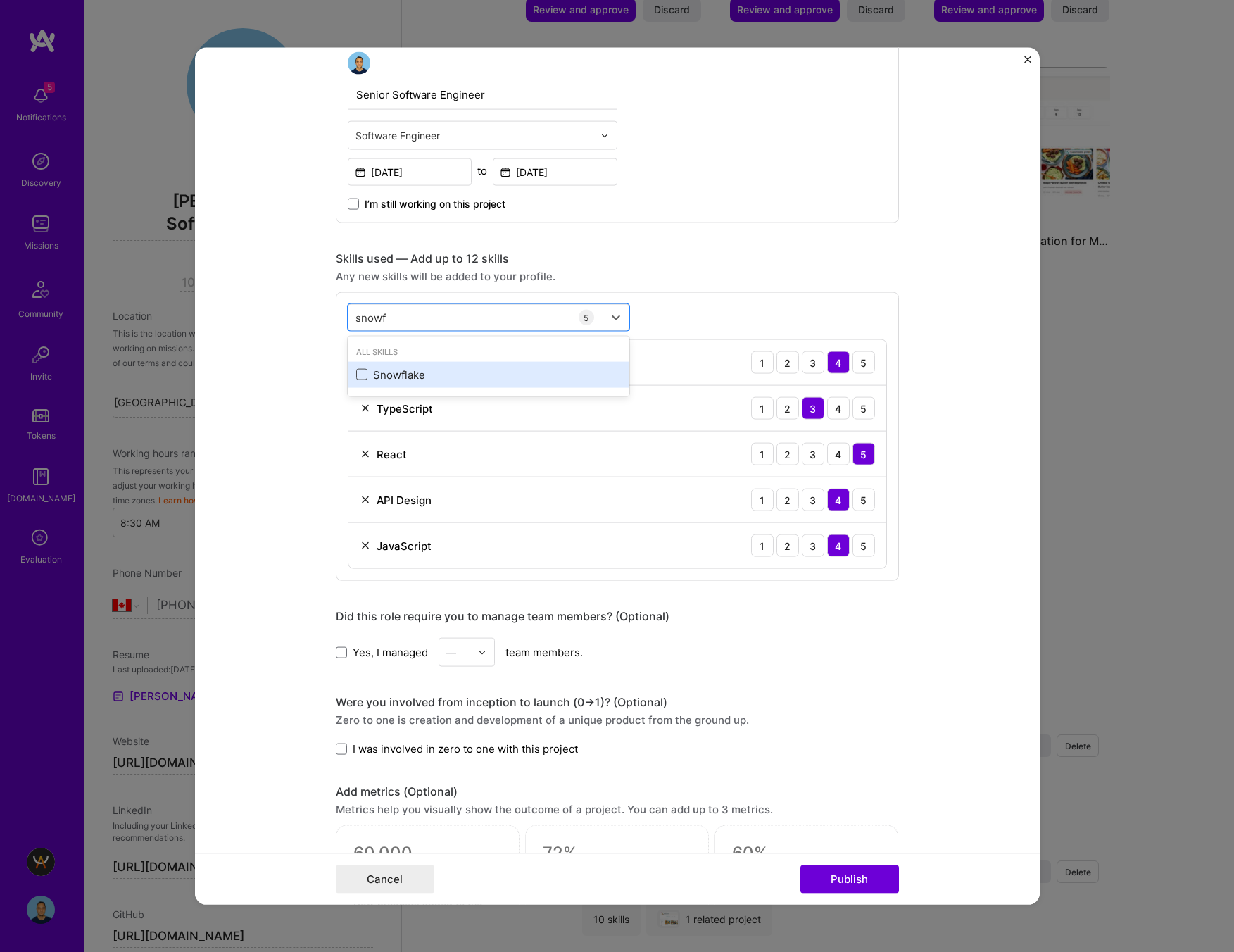
click at [359, 373] on span at bounding box center [362, 375] width 11 height 11
click at [0, 0] on input "checkbox" at bounding box center [0, 0] width 0 height 0
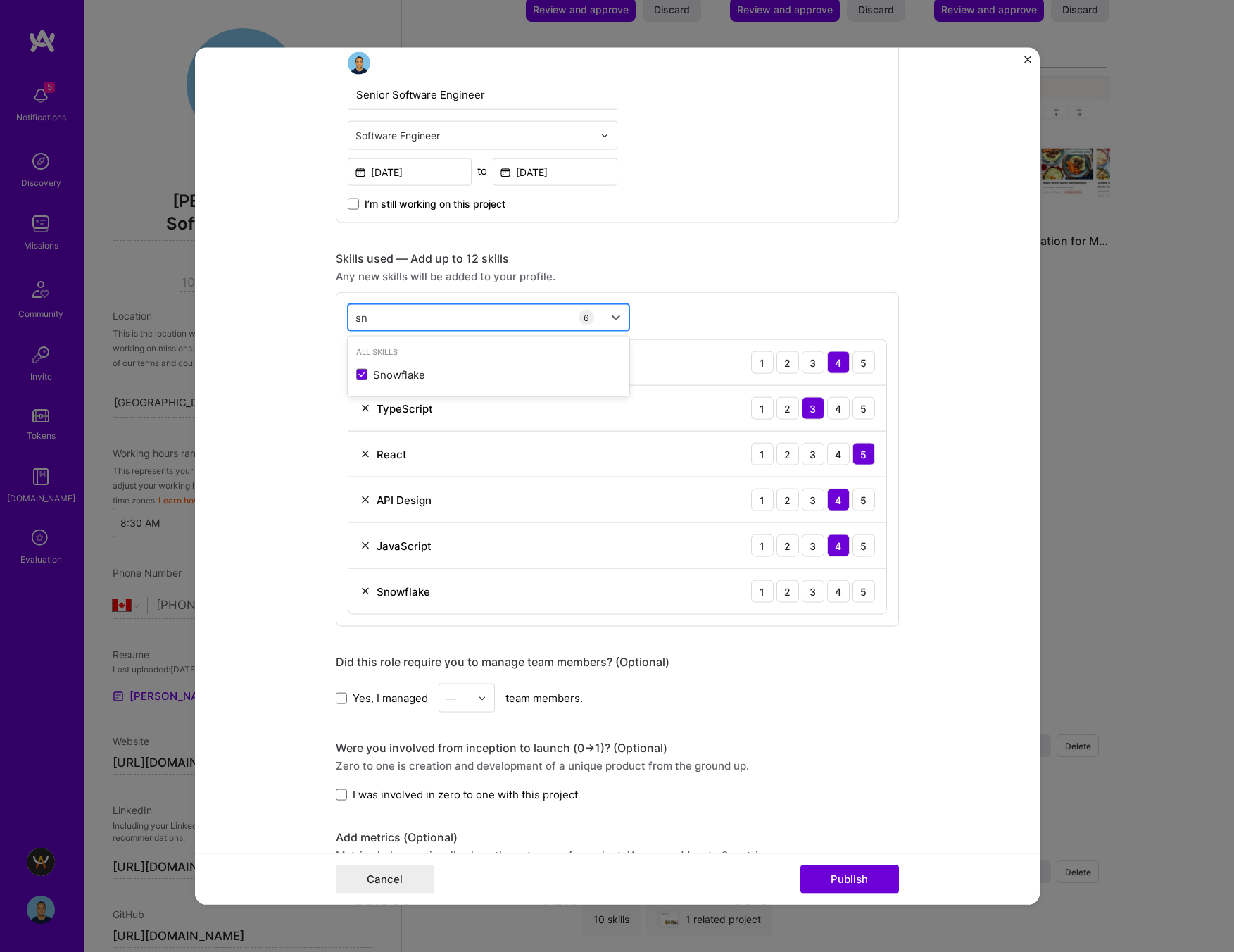
type input "s"
click at [669, 284] on div "Skills used — Add up to 12 skills Any new skills will be added to your profile.…" at bounding box center [617, 439] width 563 height 376
click at [815, 591] on div "3" at bounding box center [813, 591] width 23 height 23
click at [844, 454] on div "4" at bounding box center [839, 454] width 23 height 23
click at [843, 404] on div "4" at bounding box center [839, 408] width 23 height 23
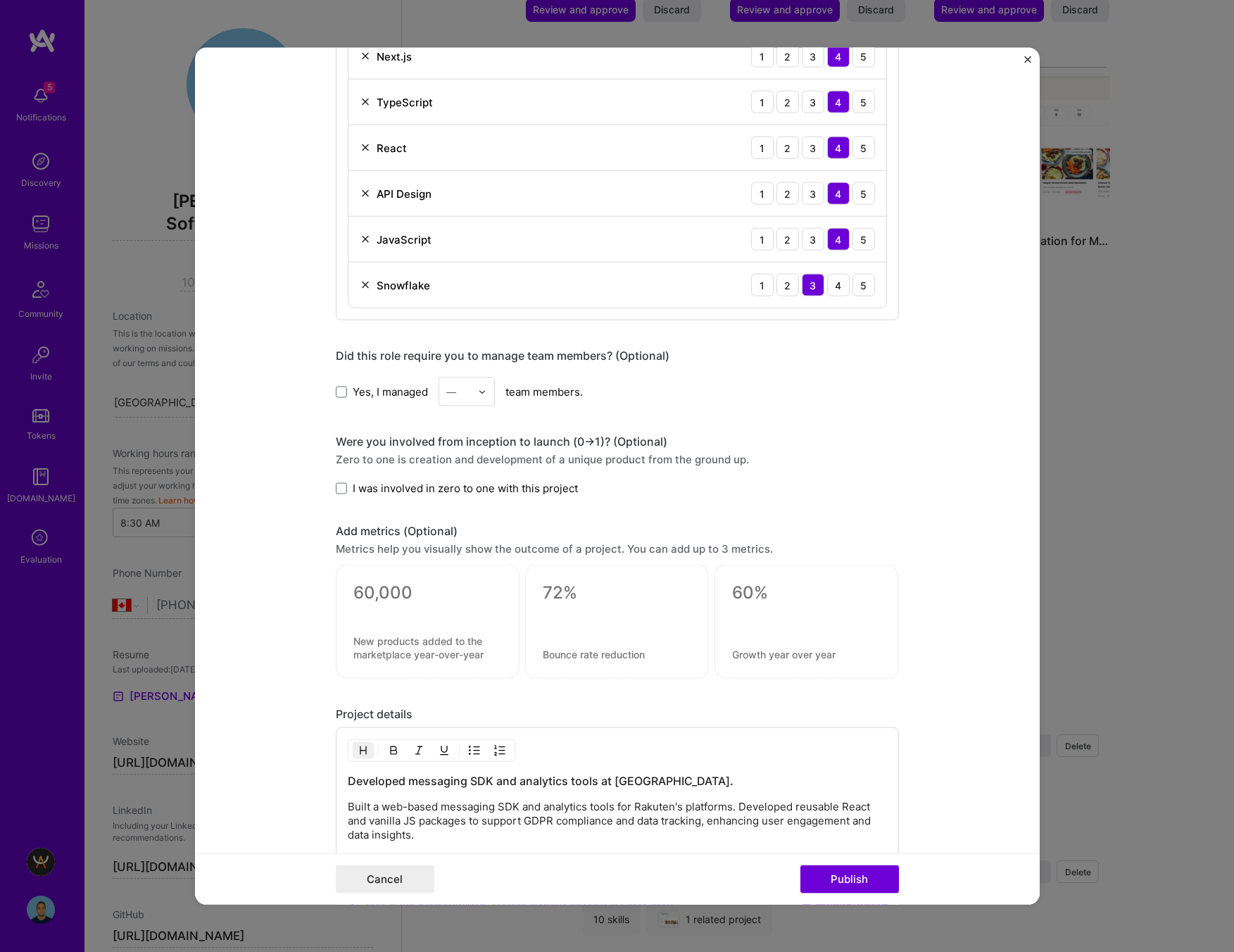
scroll to position [1122, 0]
click at [339, 485] on span at bounding box center [341, 487] width 11 height 11
click at [0, 0] on input "I was involved in zero to one with this project" at bounding box center [0, 0] width 0 height 0
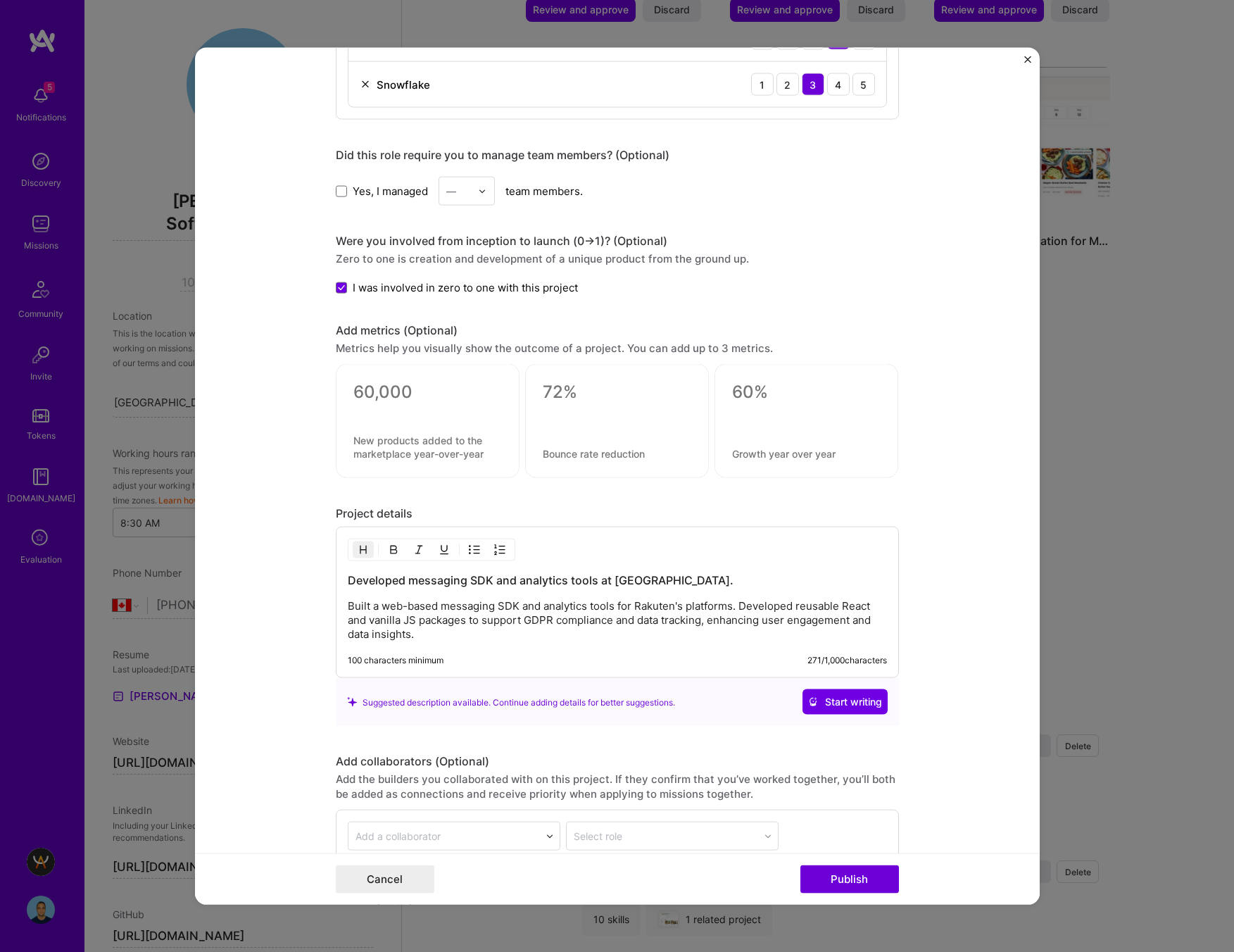
scroll to position [1457, 0]
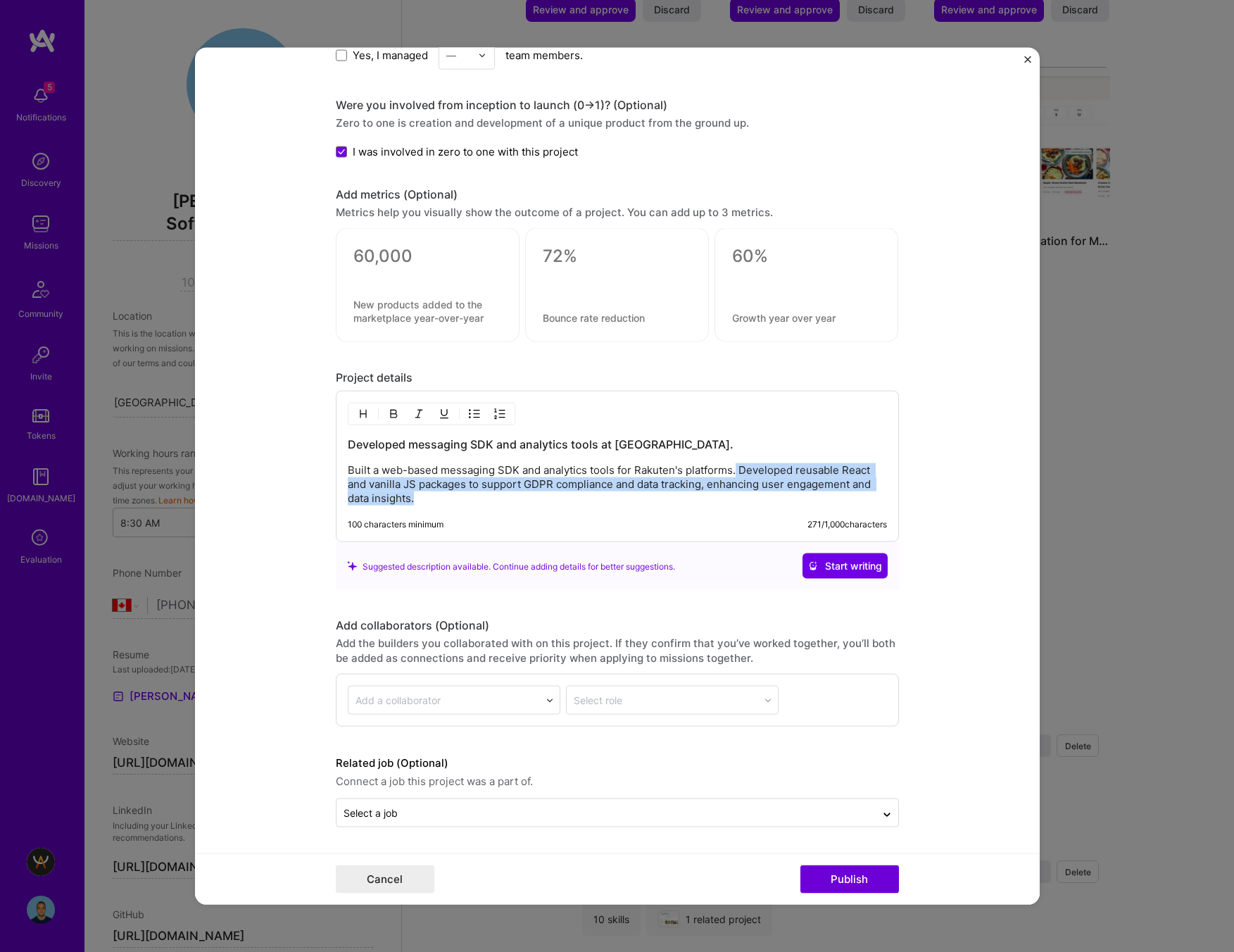
drag, startPoint x: 425, startPoint y: 500, endPoint x: 737, endPoint y: 472, distance: 313.3
click at [737, 472] on p "Built a web-based messaging SDK and analytics tools for Rakuten's platforms. De…" at bounding box center [617, 484] width 539 height 42
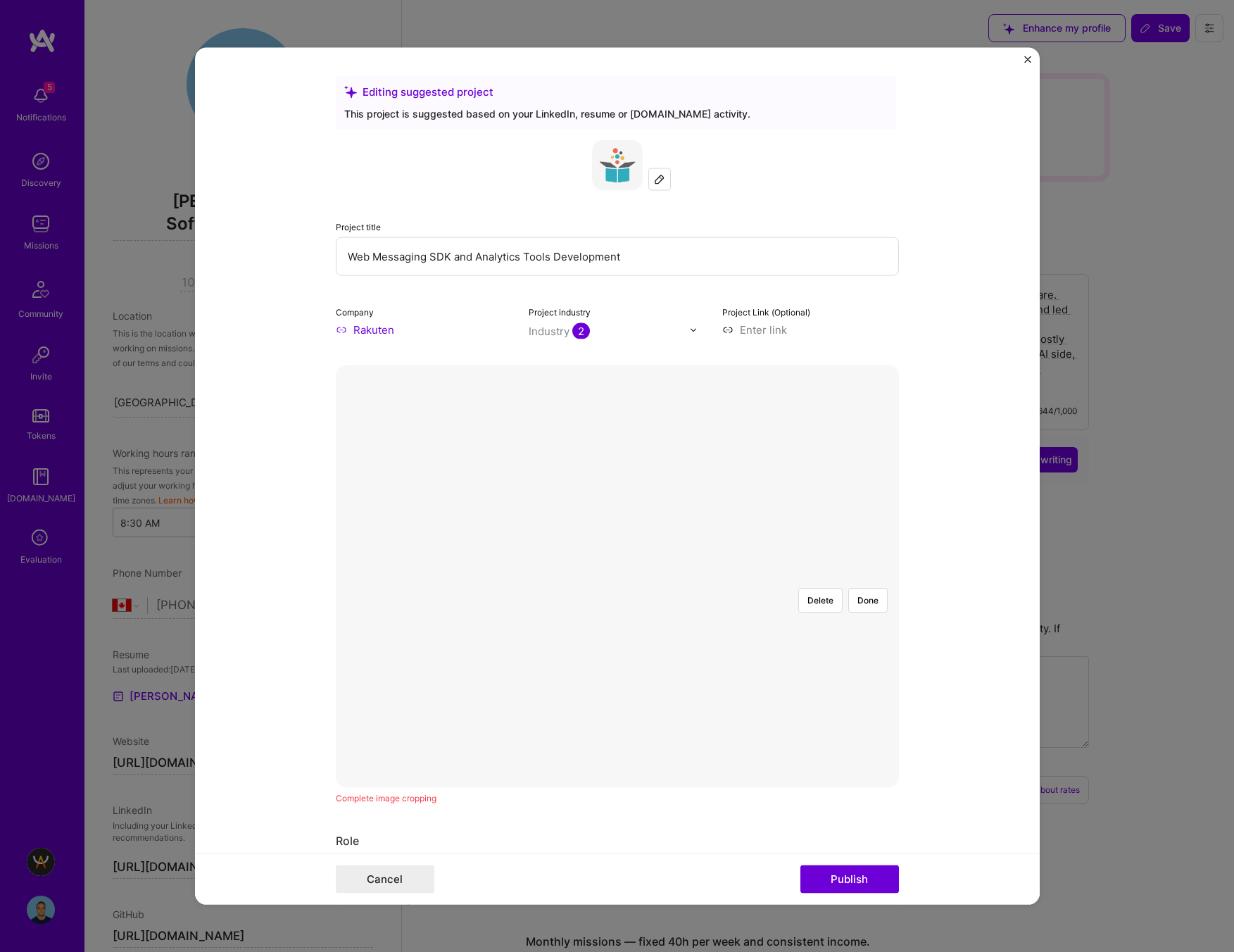
select select "CA"
select select "Right Now"
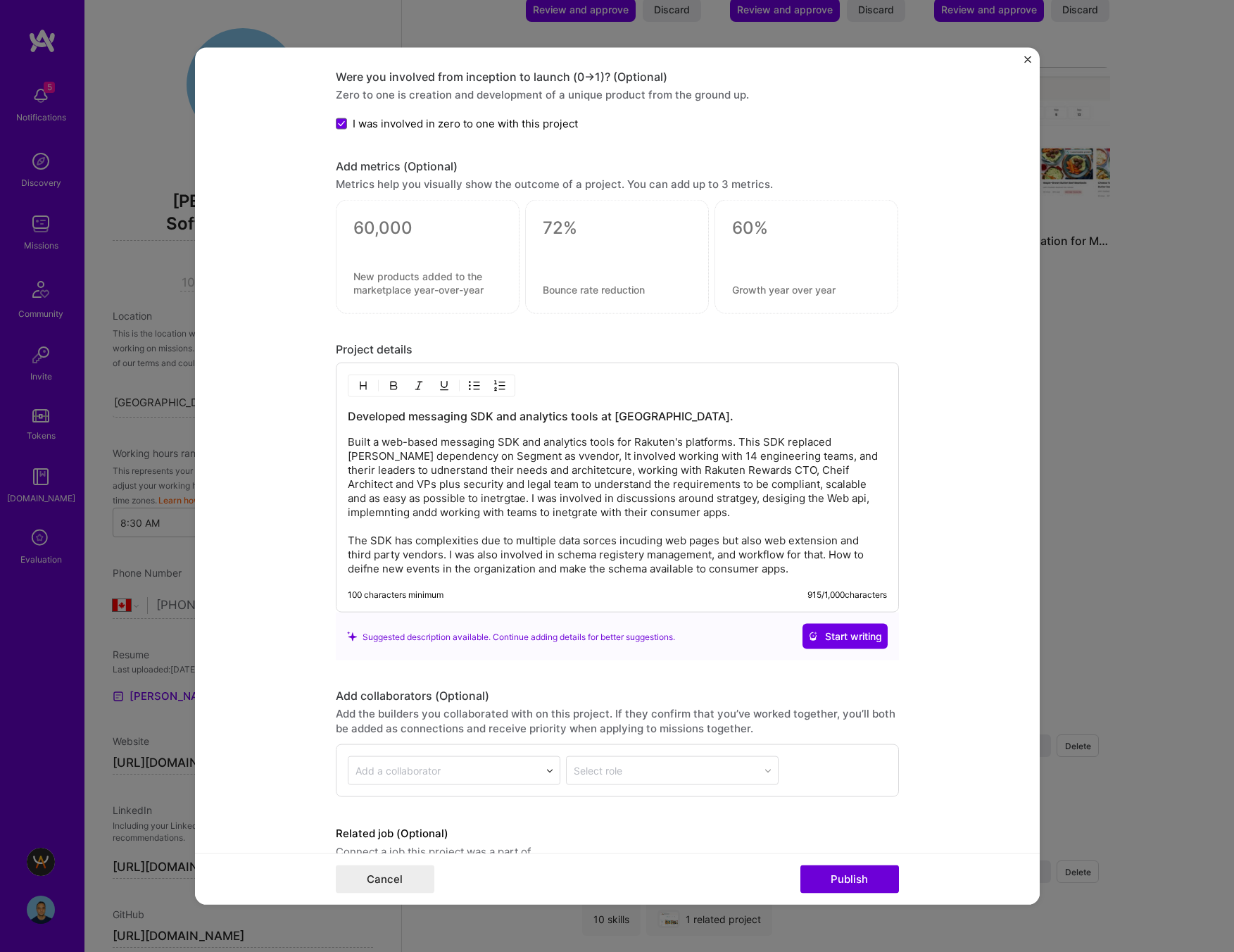
scroll to position [1434, 0]
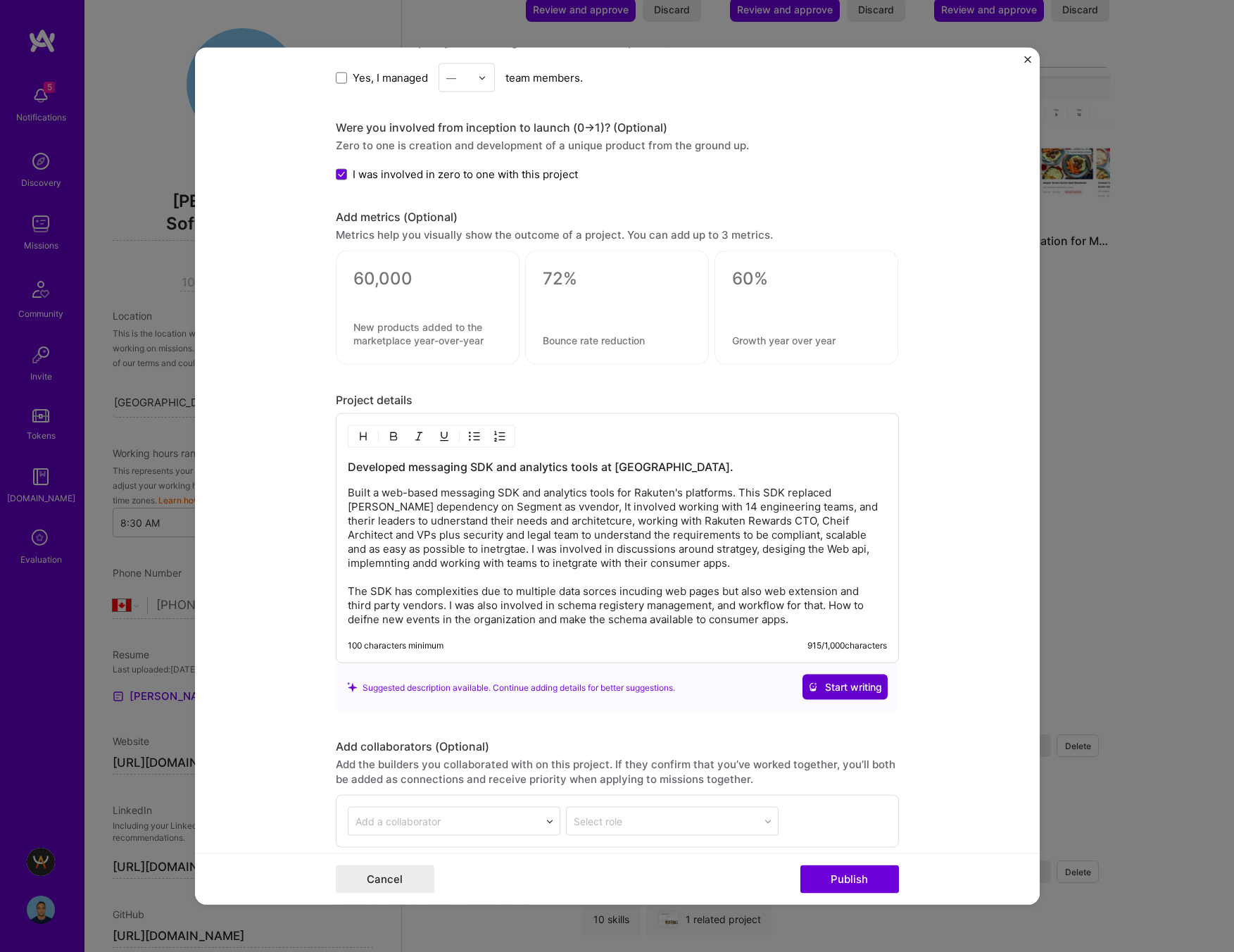
click at [851, 690] on span "Start writing" at bounding box center [845, 687] width 74 height 14
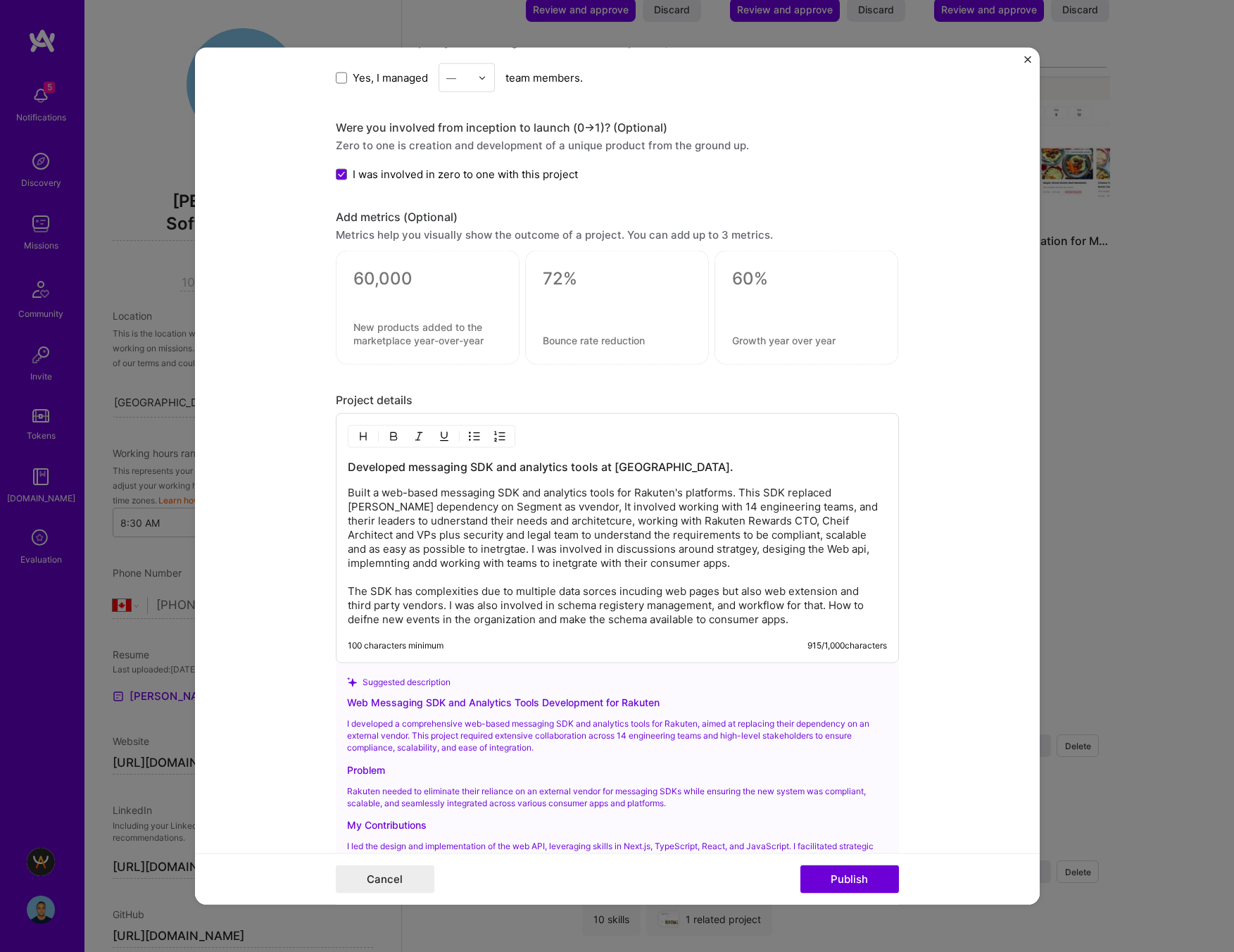
click at [389, 466] on h3 "Developed messaging SDK and analytics tools at [GEOGRAPHIC_DATA]." at bounding box center [617, 467] width 539 height 16
click at [440, 471] on h3 "Developed messaging SDK and analytics tools at [GEOGRAPHIC_DATA]." at bounding box center [617, 467] width 539 height 16
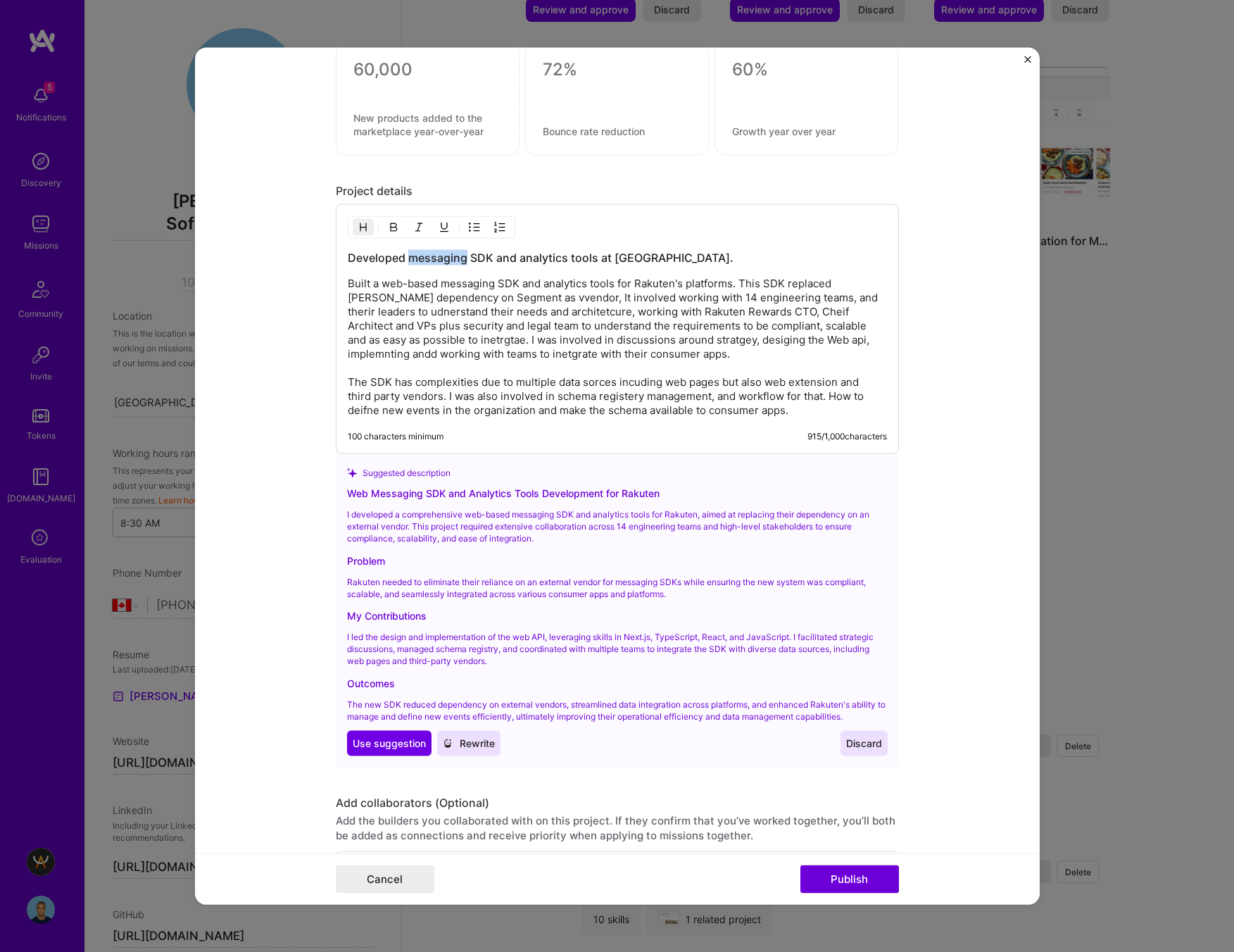
scroll to position [1708, 0]
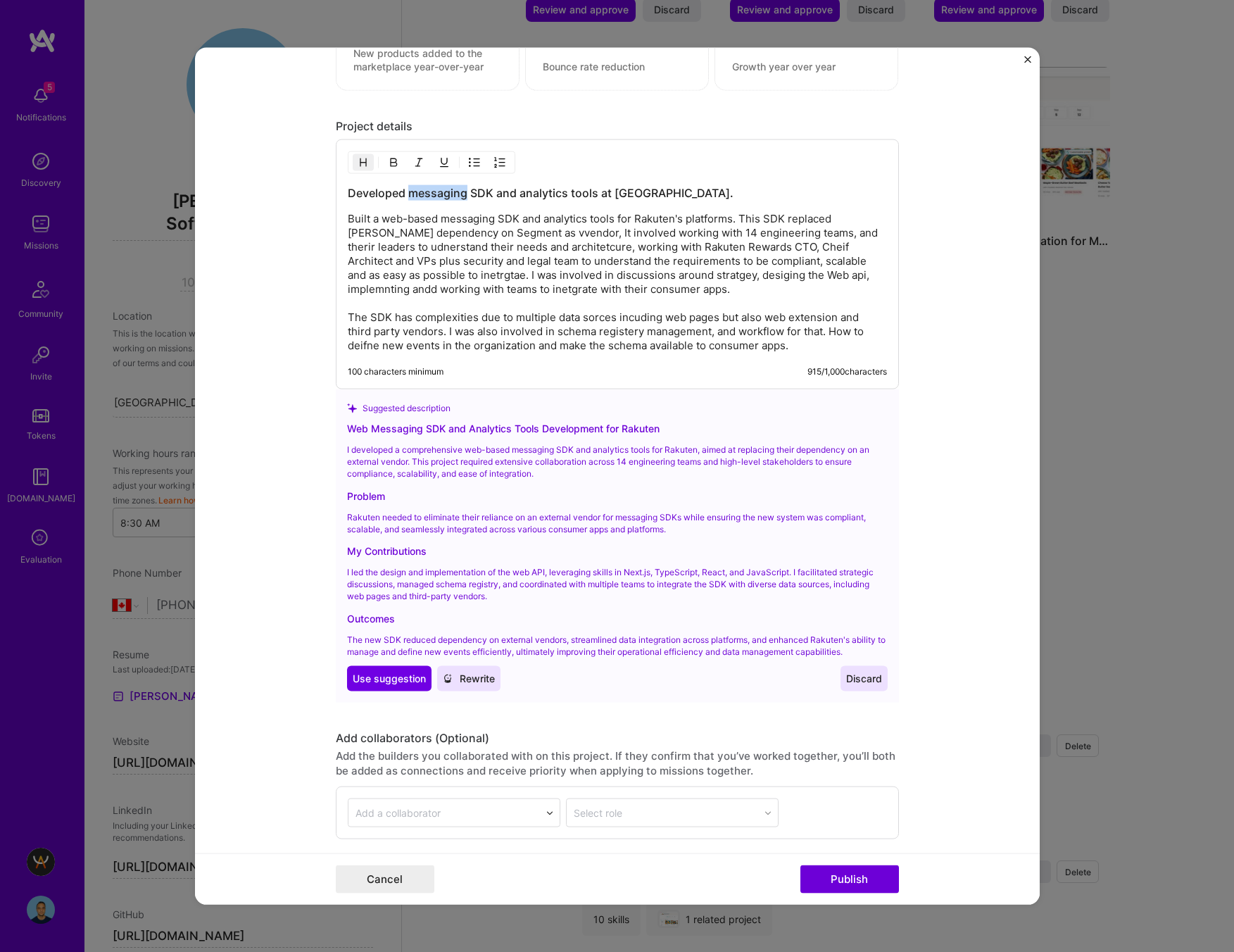
click at [428, 188] on h3 "Developed messaging SDK and analytics tools at [GEOGRAPHIC_DATA]." at bounding box center [617, 193] width 539 height 16
click at [460, 222] on p "Built a web-based messaging SDK and analytics tools for Rakuten's platforms. Th…" at bounding box center [617, 282] width 539 height 141
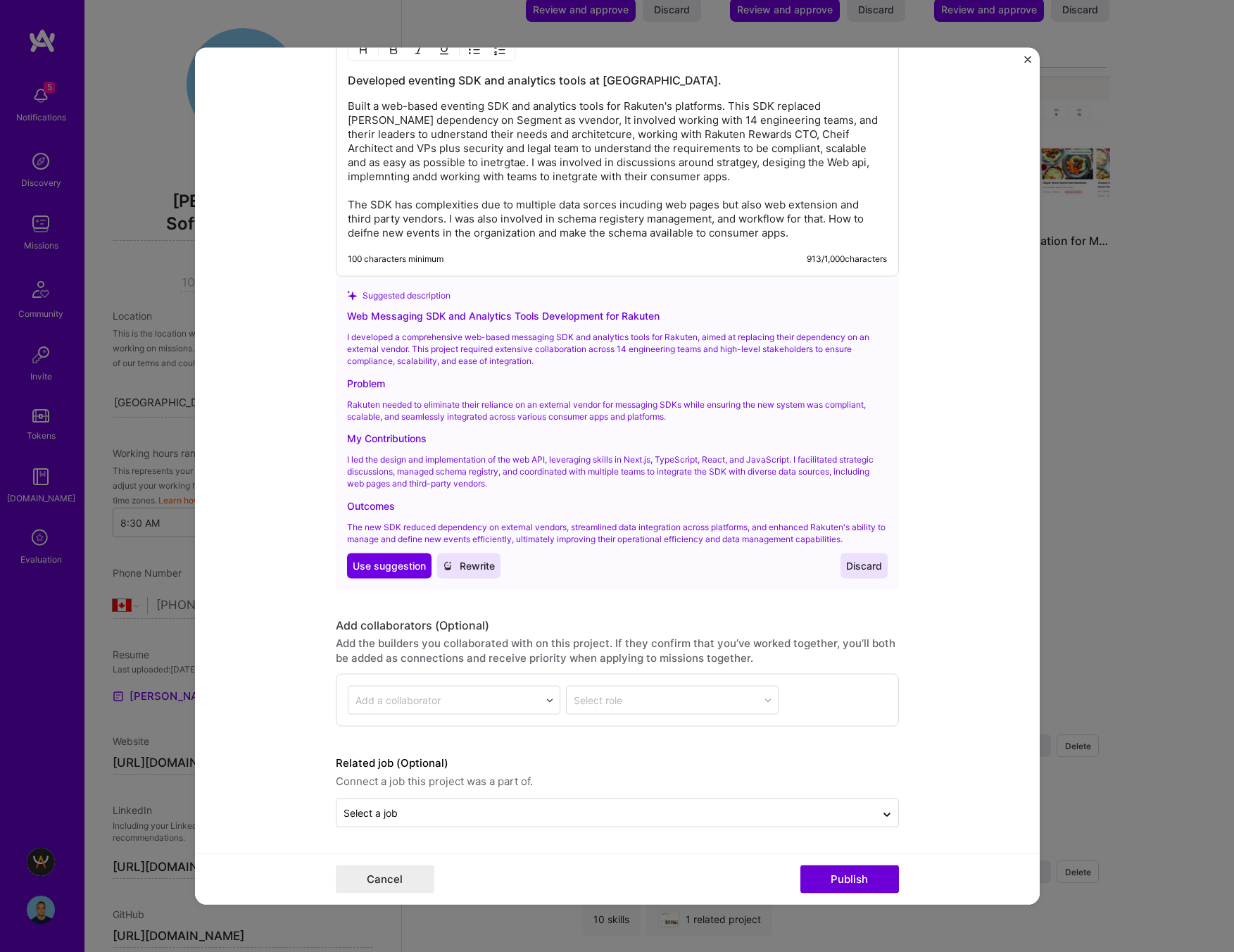
click at [616, 225] on p "Built a web-based eventing SDK and analytics tools for Rakuten's platforms. Thi…" at bounding box center [617, 170] width 539 height 141
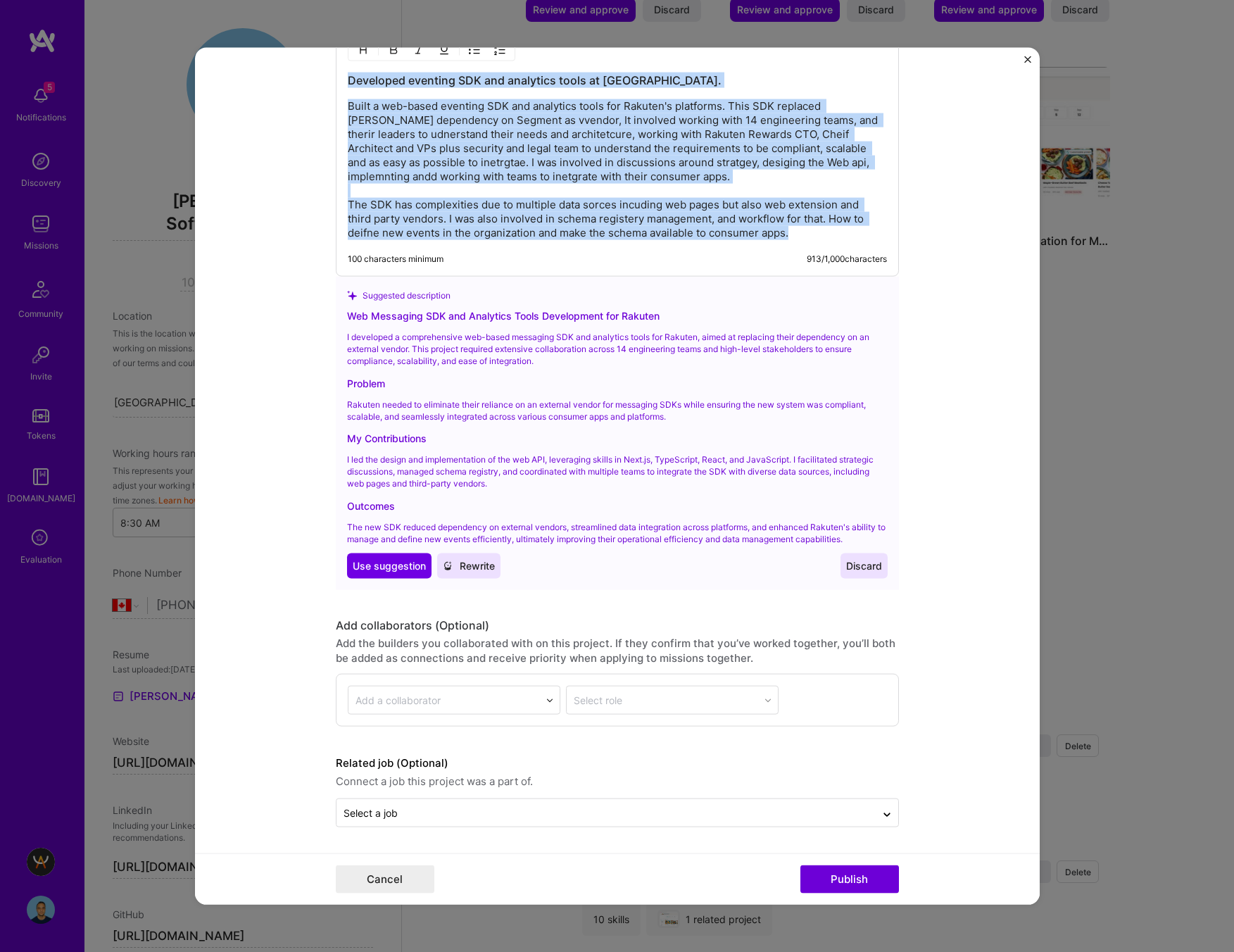
copy div "Developed eventing SDK and analytics tools at Rakuten. Built a web-based eventi…"
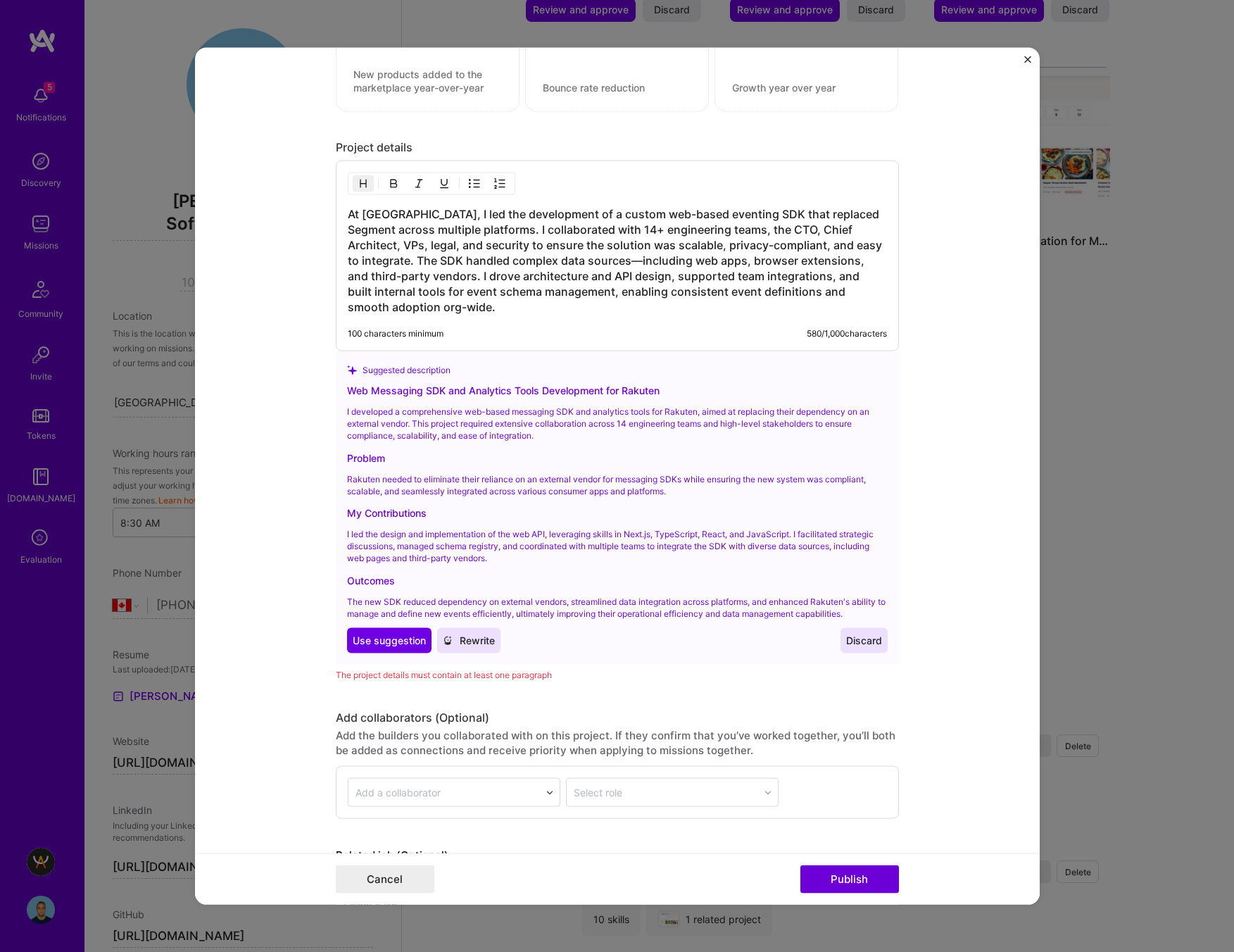
scroll to position [1779, 0]
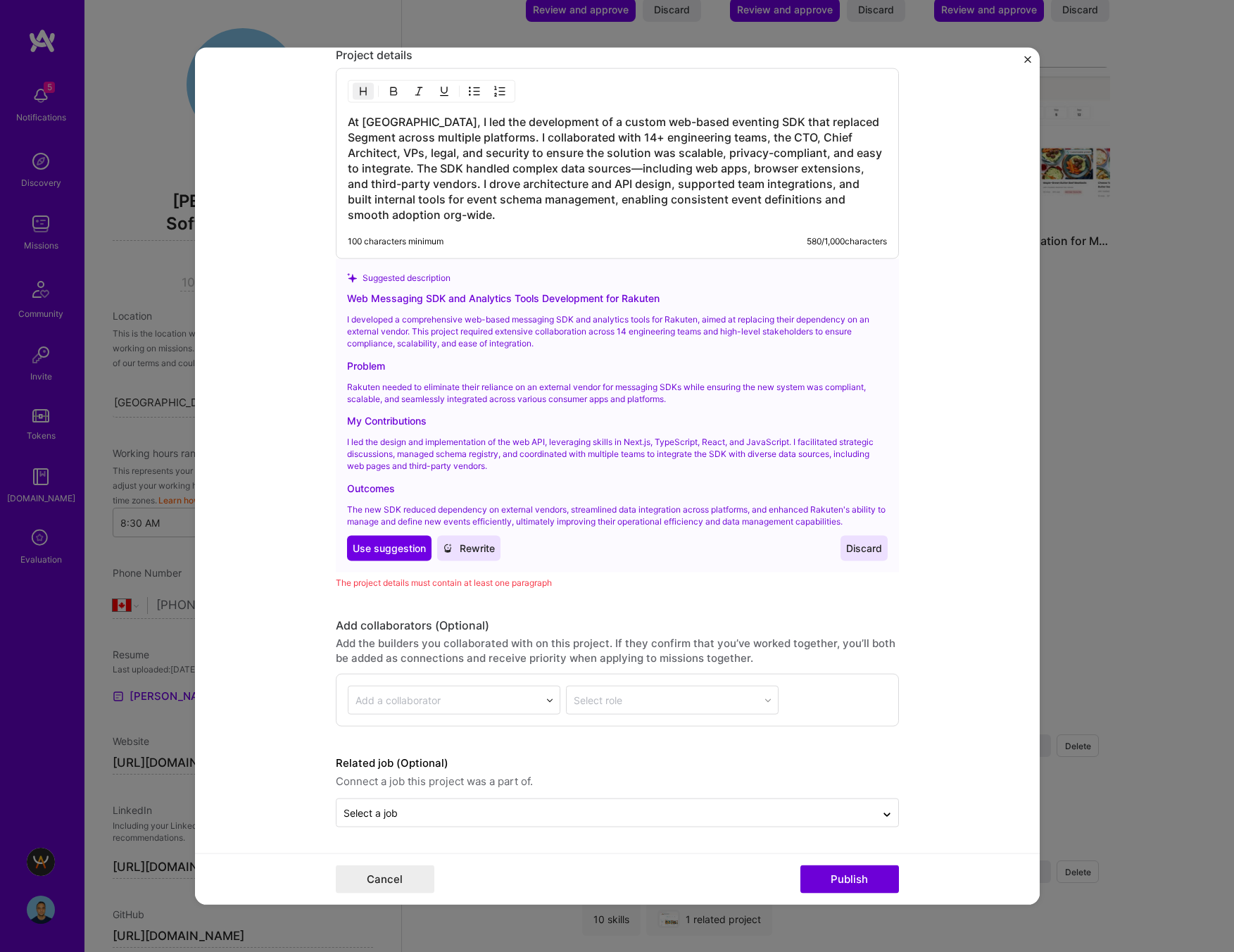
click at [470, 222] on div "At Rakuten, I led the development of a custom web-based eventing SDK that repla…" at bounding box center [617, 164] width 563 height 191
click at [471, 213] on h3 "At Rakuten, I led the development of a custom web-based eventing SDK that repla…" at bounding box center [617, 168] width 539 height 108
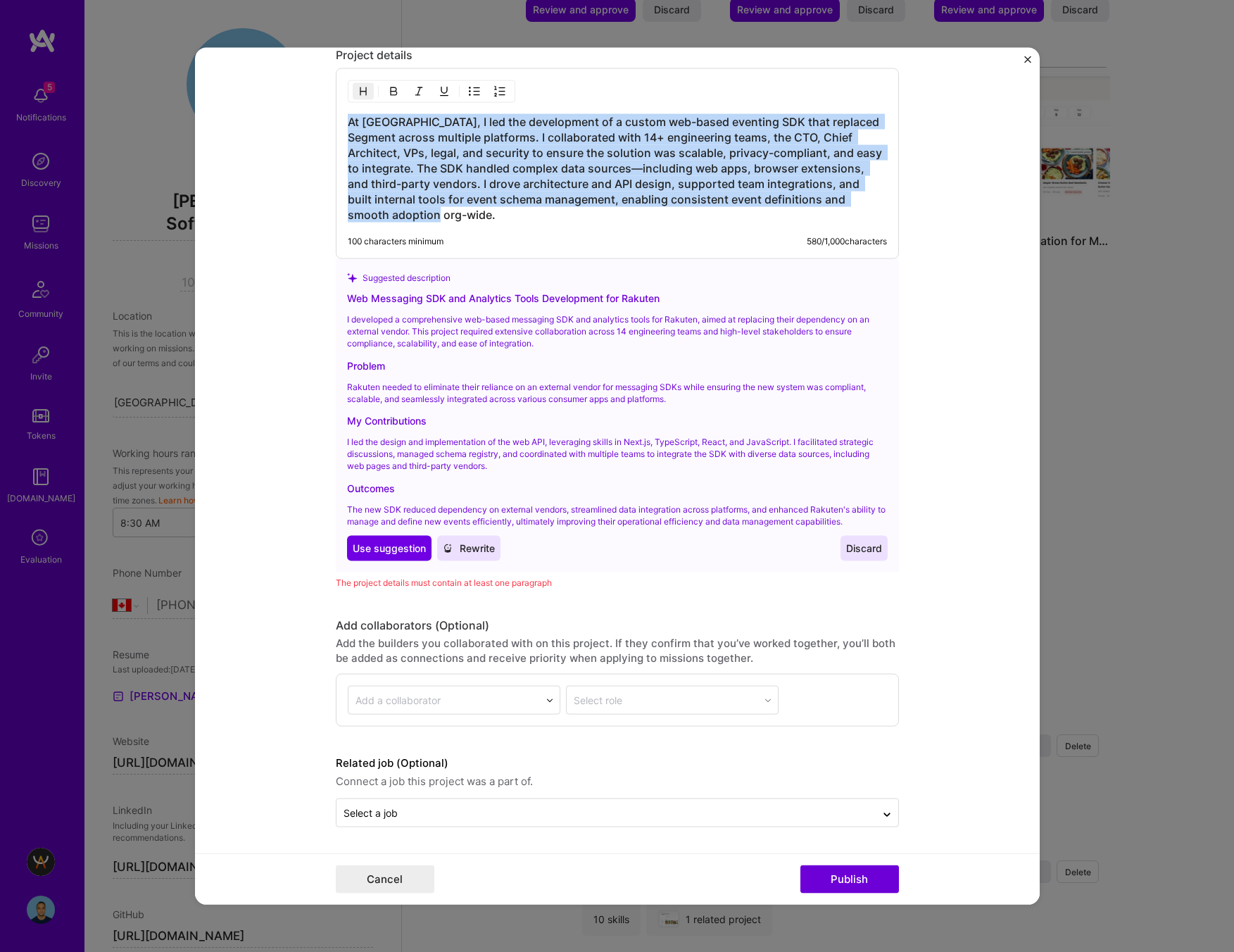
drag, startPoint x: 191, startPoint y: 152, endPoint x: 196, endPoint y: 95, distance: 57.2
click at [196, 95] on form "Editing suggested project This project is suggested based on your LinkedIn, res…" at bounding box center [617, 476] width 844 height 857
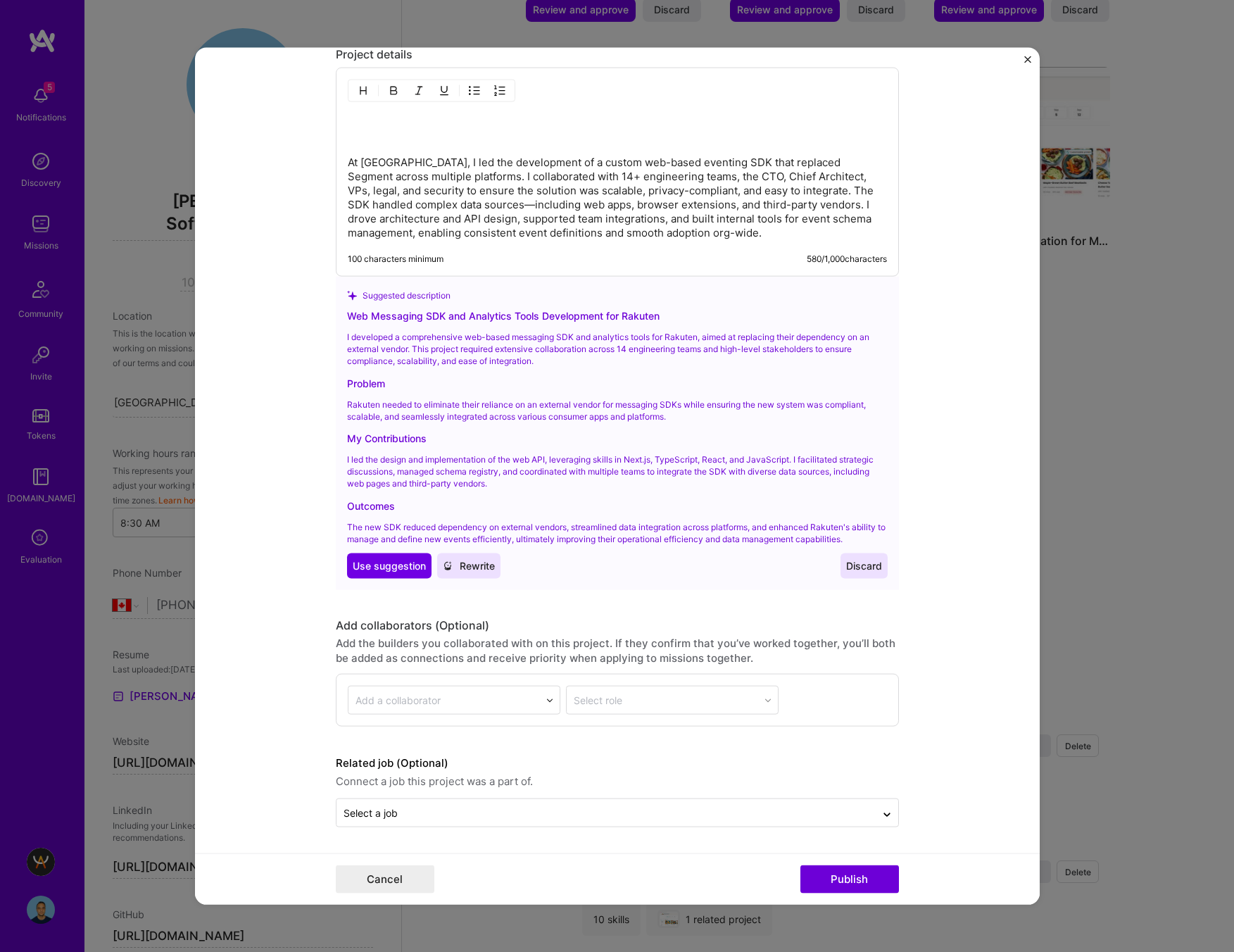
click at [499, 228] on p "At Rakuten, I led the development of a custom web-based eventing SDK that repla…" at bounding box center [617, 197] width 539 height 85
click at [489, 232] on p "At Rakuten, I led the development of a custom web-based eventing SDK that repla…" at bounding box center [617, 197] width 539 height 85
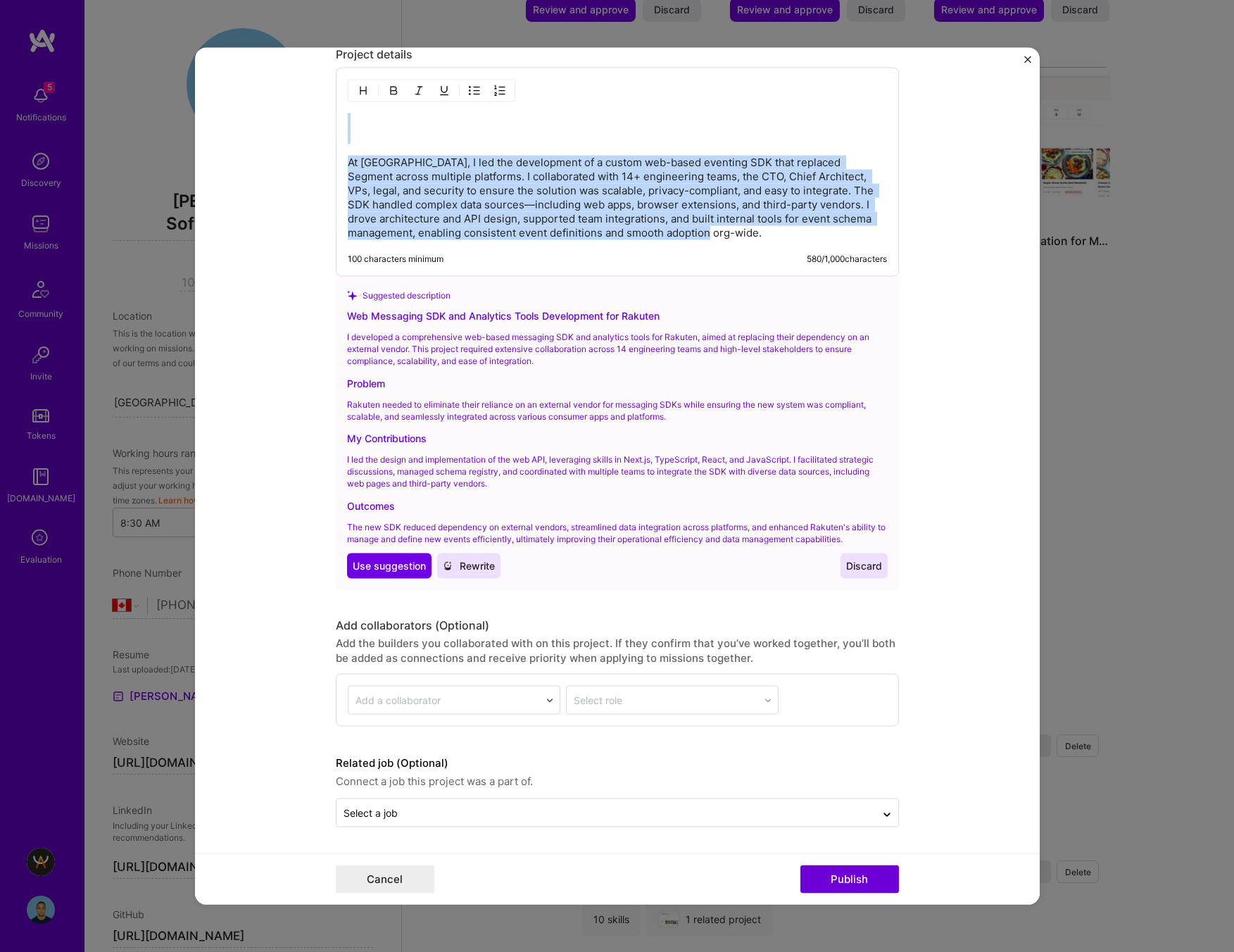
drag, startPoint x: 664, startPoint y: 226, endPoint x: 287, endPoint y: 104, distance: 396.2
click at [287, 104] on form "Editing suggested project This project is suggested based on your LinkedIn, res…" at bounding box center [617, 476] width 844 height 857
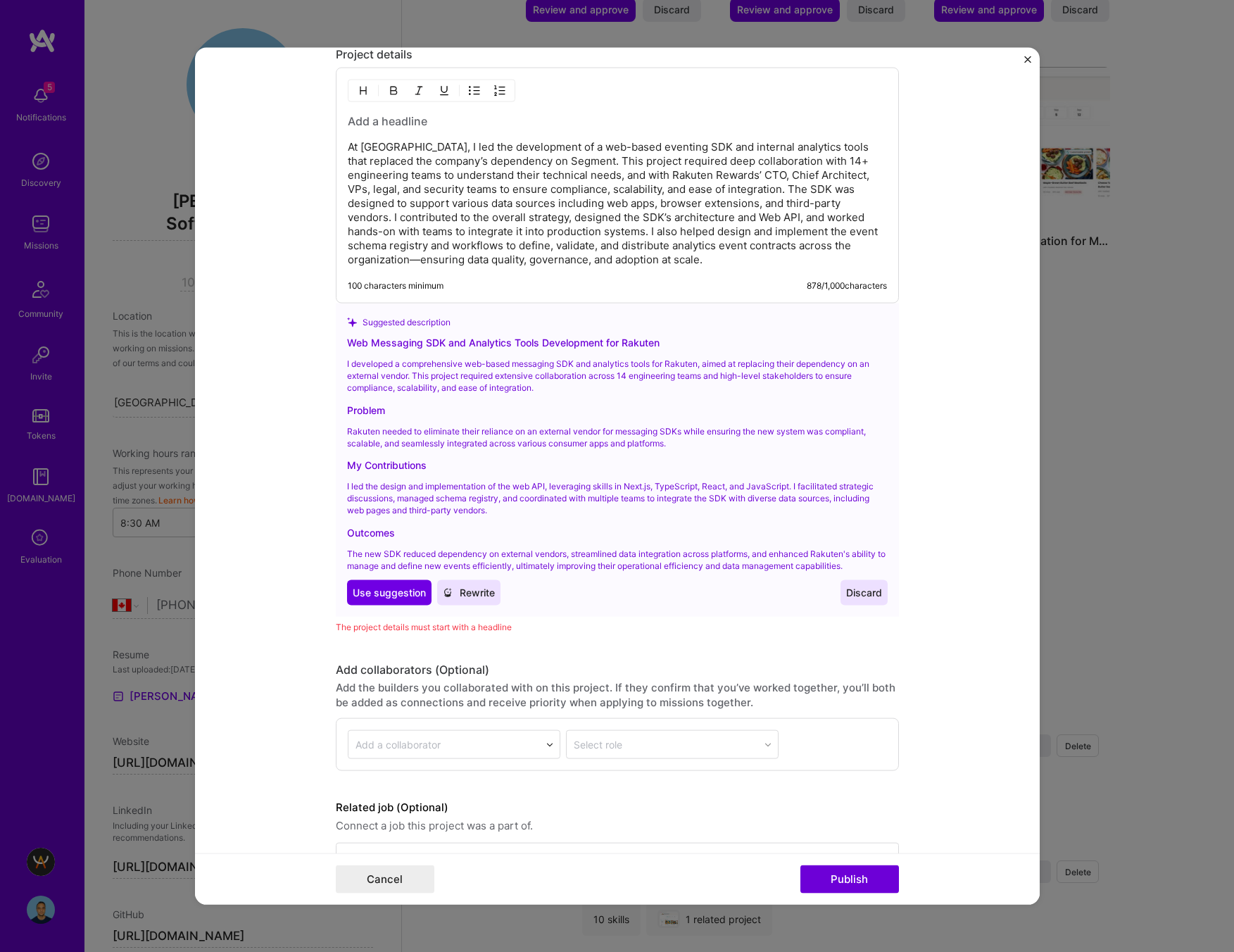
click at [400, 118] on h3 at bounding box center [617, 121] width 539 height 16
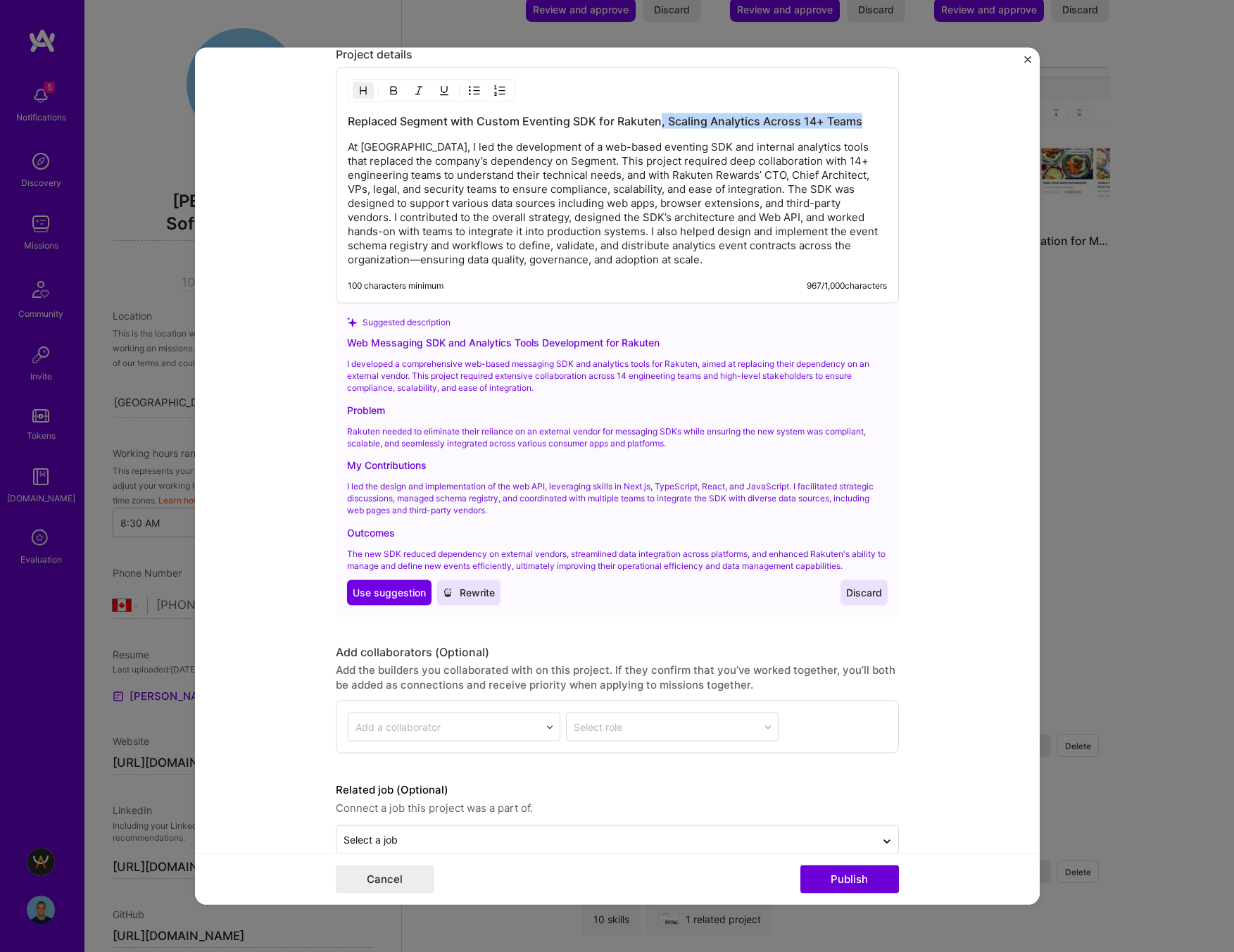
drag, startPoint x: 662, startPoint y: 125, endPoint x: 865, endPoint y: 116, distance: 203.2
click at [865, 116] on h3 "Replaced Segment with Custom Eventing SDK for Rakuten, Scaling Analytics Across…" at bounding box center [617, 121] width 539 height 16
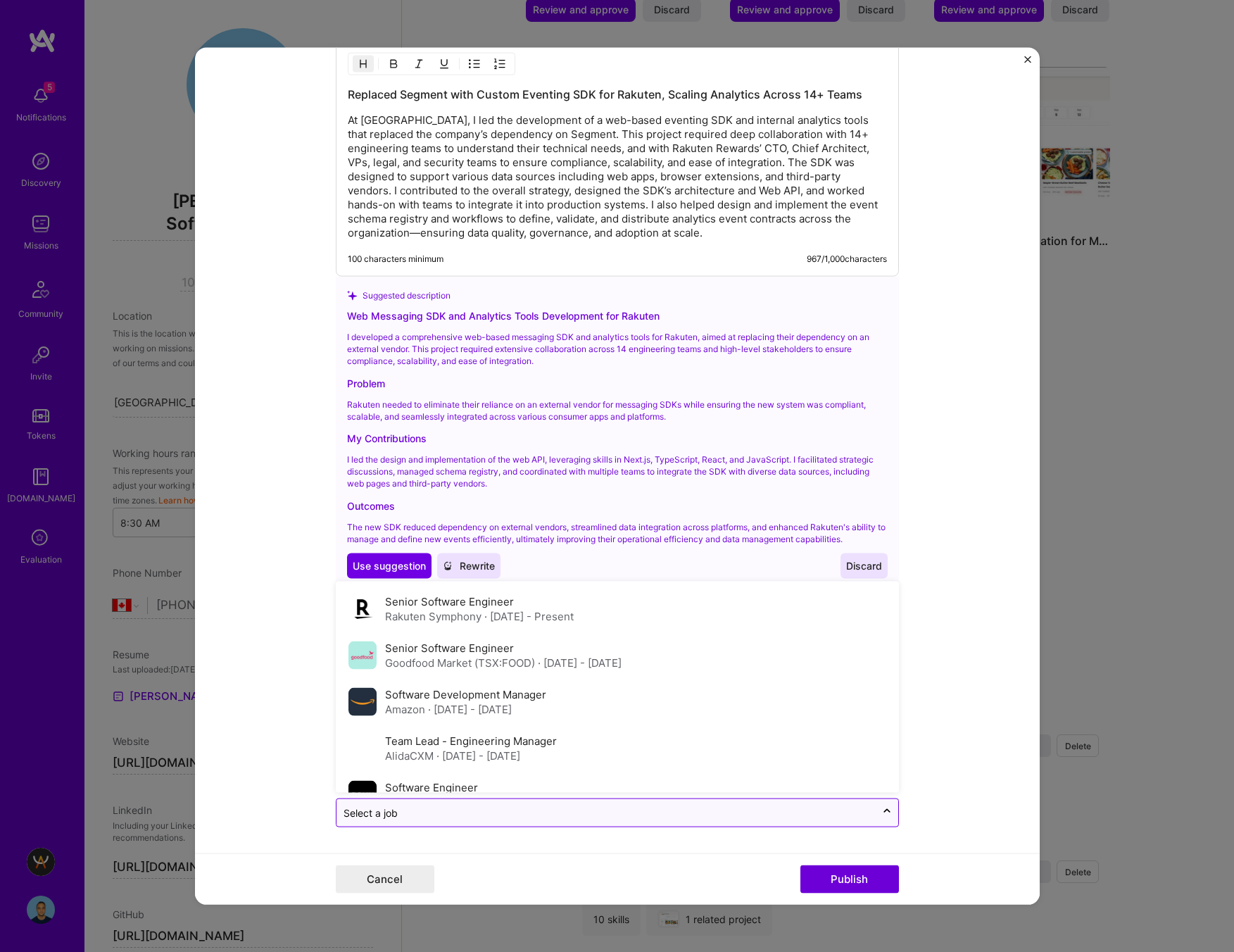
click at [568, 807] on input "text" at bounding box center [606, 812] width 525 height 15
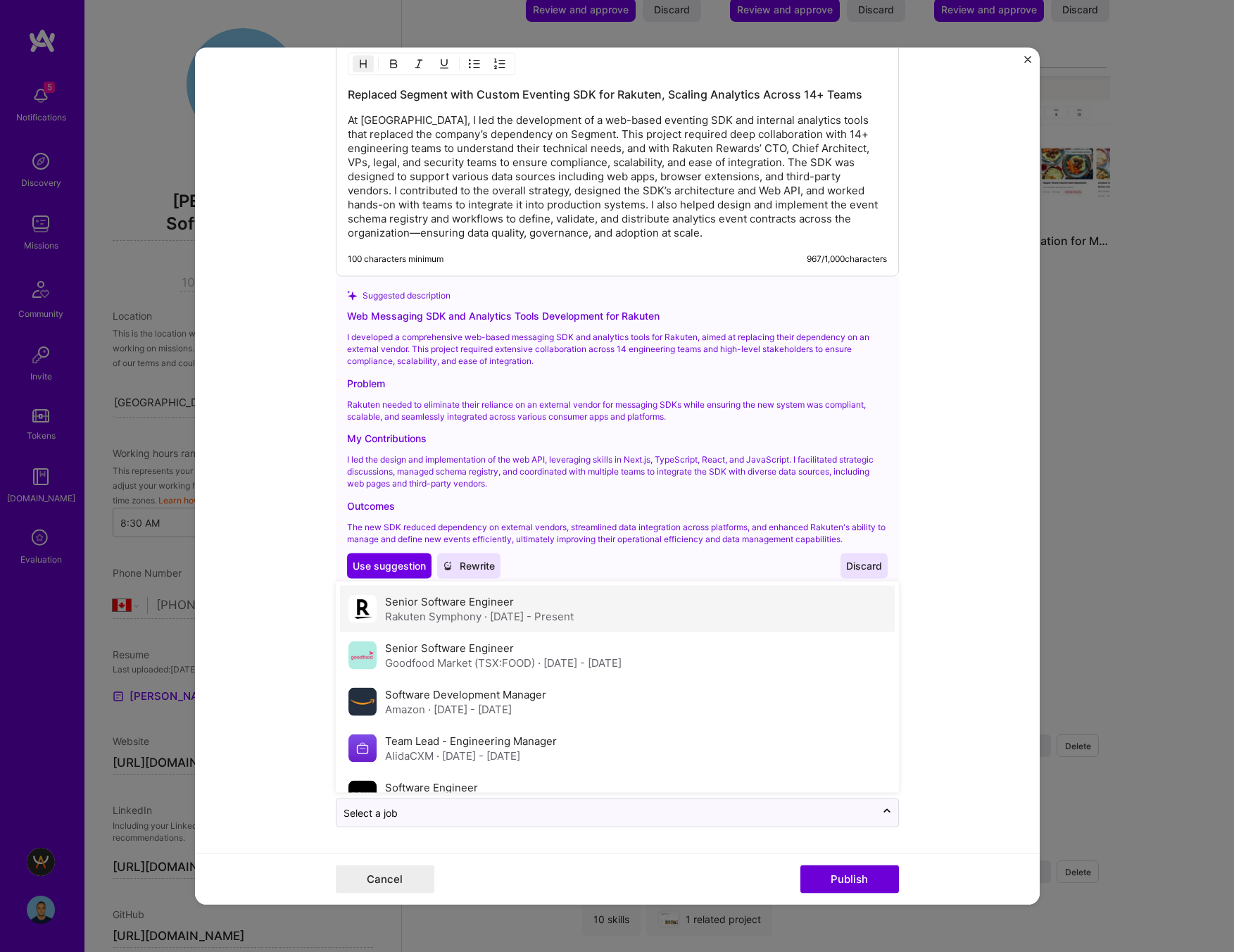
click at [529, 619] on span "· Aug 2022 - Present" at bounding box center [529, 616] width 89 height 14
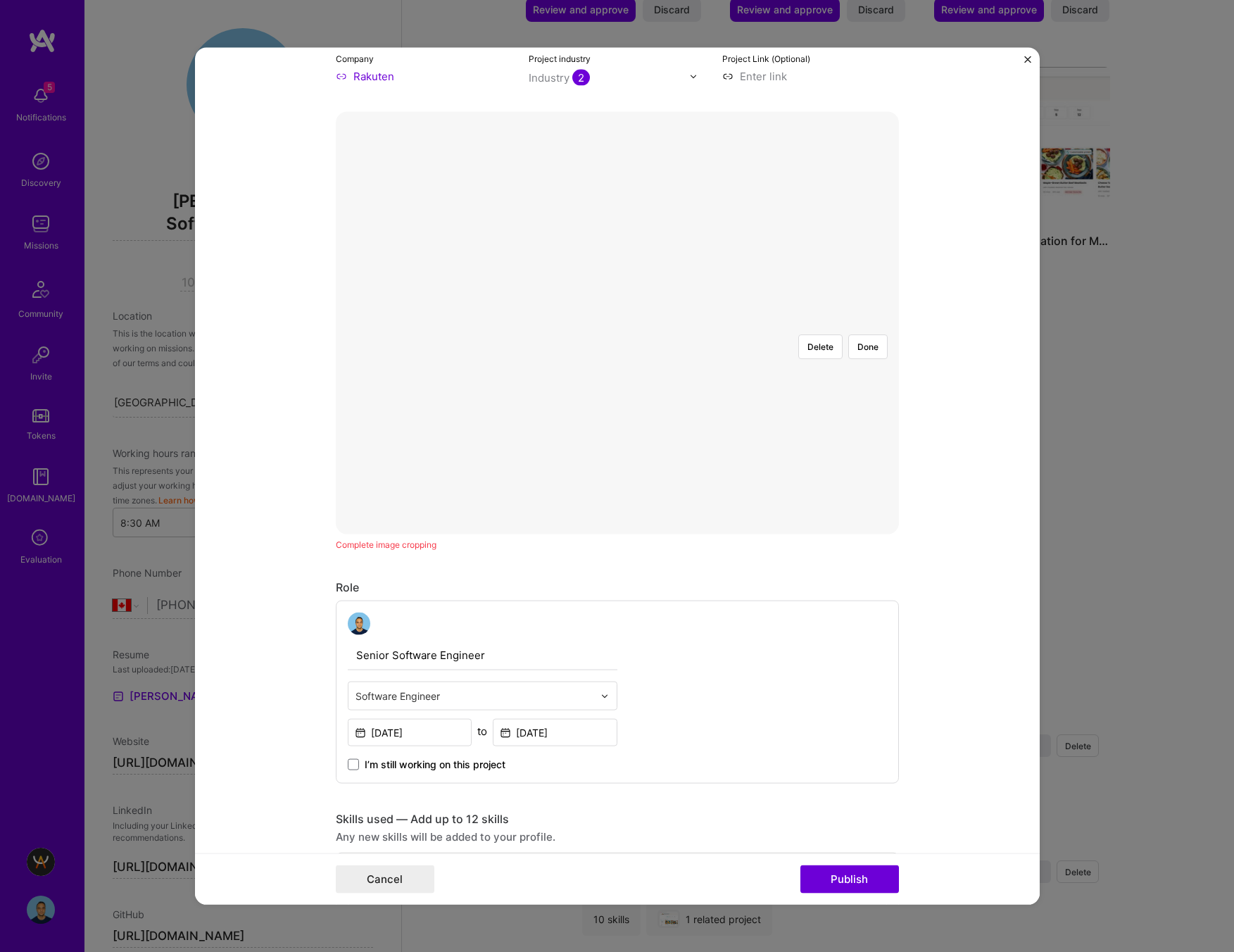
scroll to position [0, 0]
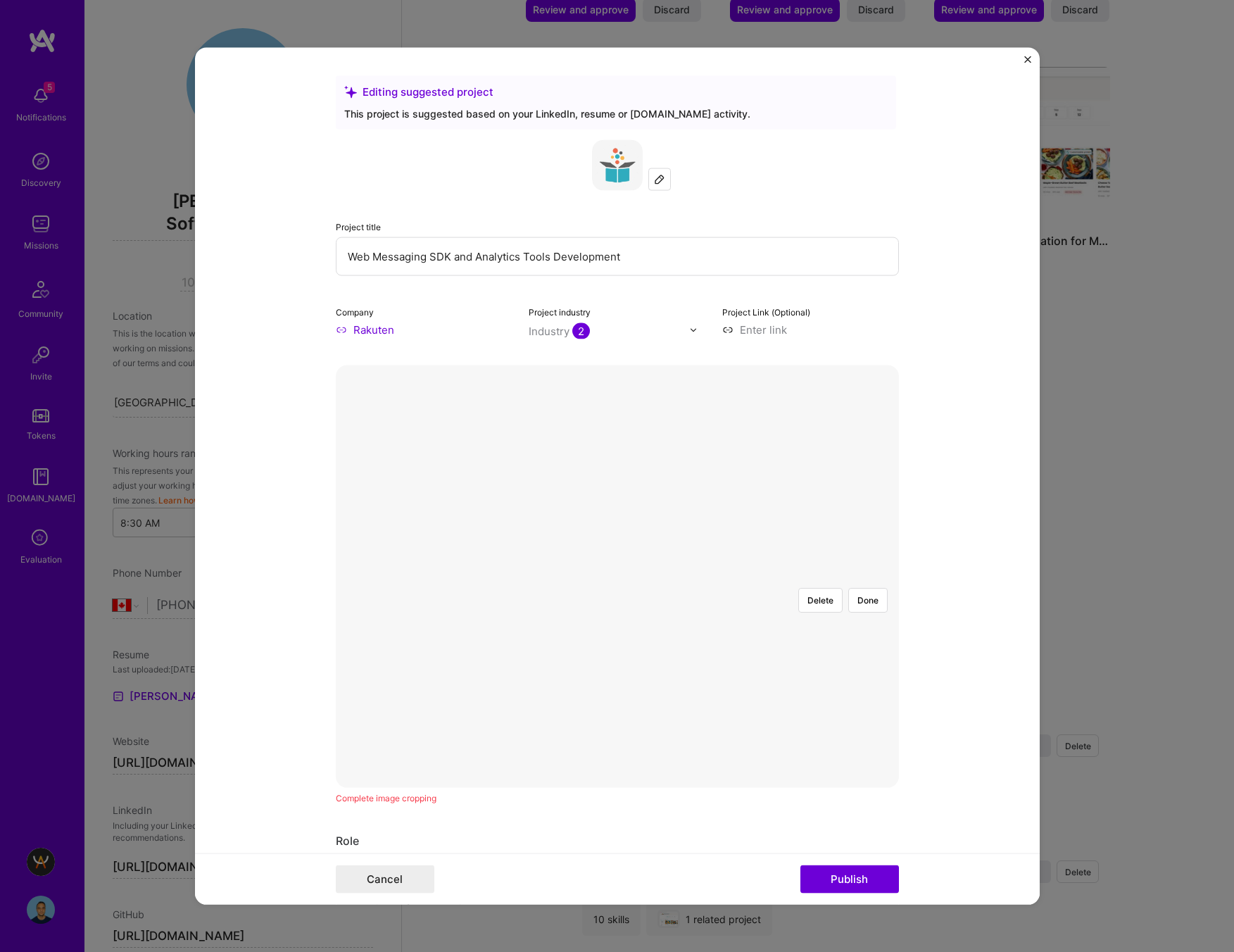
click at [661, 180] on img at bounding box center [660, 180] width 11 height 11
click at [864, 586] on button "Done" at bounding box center [867, 598] width 39 height 25
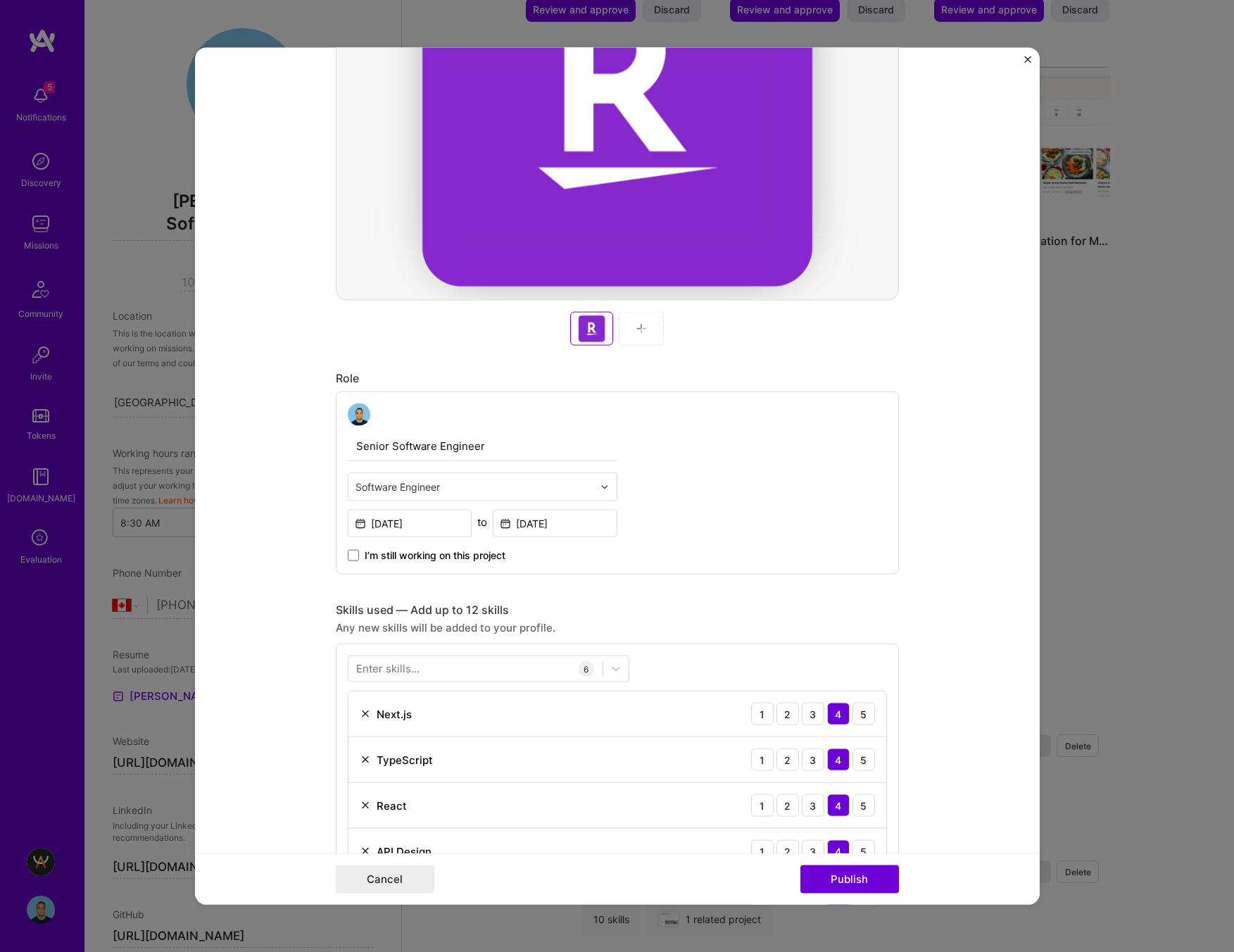
scroll to position [0, 0]
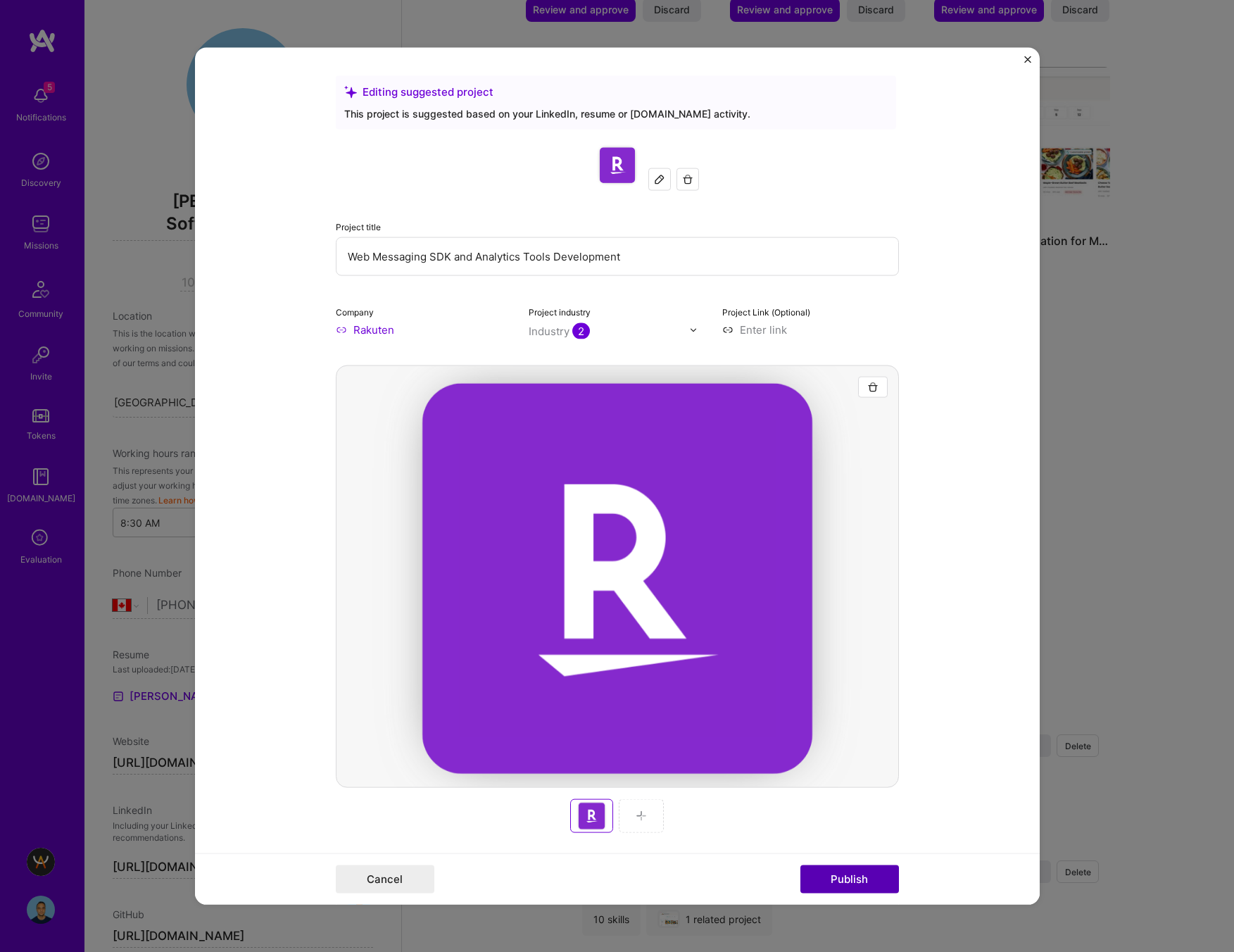
click at [858, 886] on button "Publish" at bounding box center [849, 879] width 98 height 29
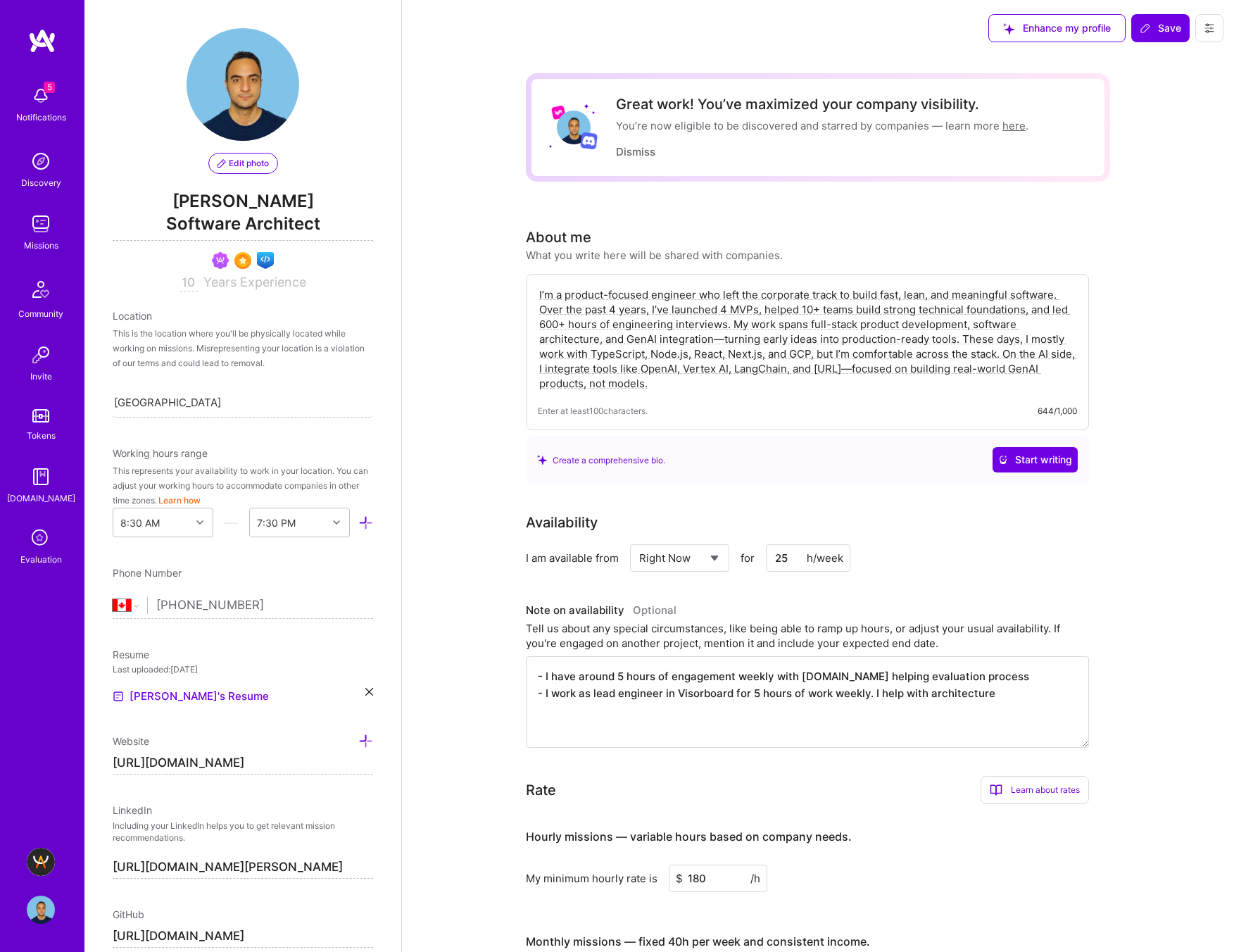
click at [620, 674] on textarea "- I have around 5 hours of engagement weekly with [DOMAIN_NAME] helping evaluat…" at bounding box center [807, 702] width 563 height 91
click at [757, 692] on textarea "- I have around 10 hours of engagement weekly with A.team helping evaluation pr…" at bounding box center [807, 702] width 563 height 91
type textarea "- I have around 10 hours of engagement weekly with A.team helping evaluation pr…"
click at [1162, 29] on span "Save" at bounding box center [1160, 29] width 41 height 14
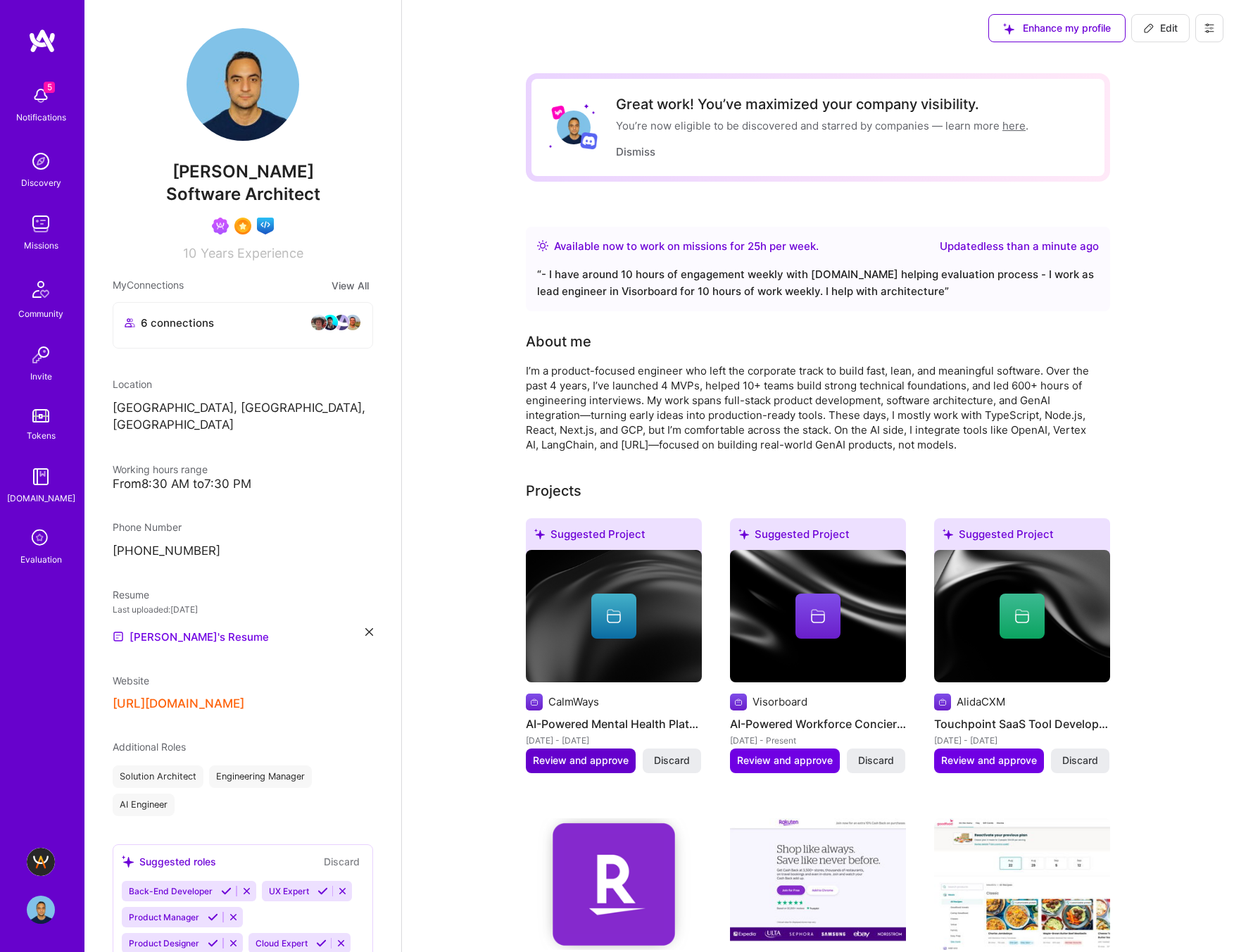
click at [579, 760] on span "Review and approve" at bounding box center [581, 760] width 95 height 14
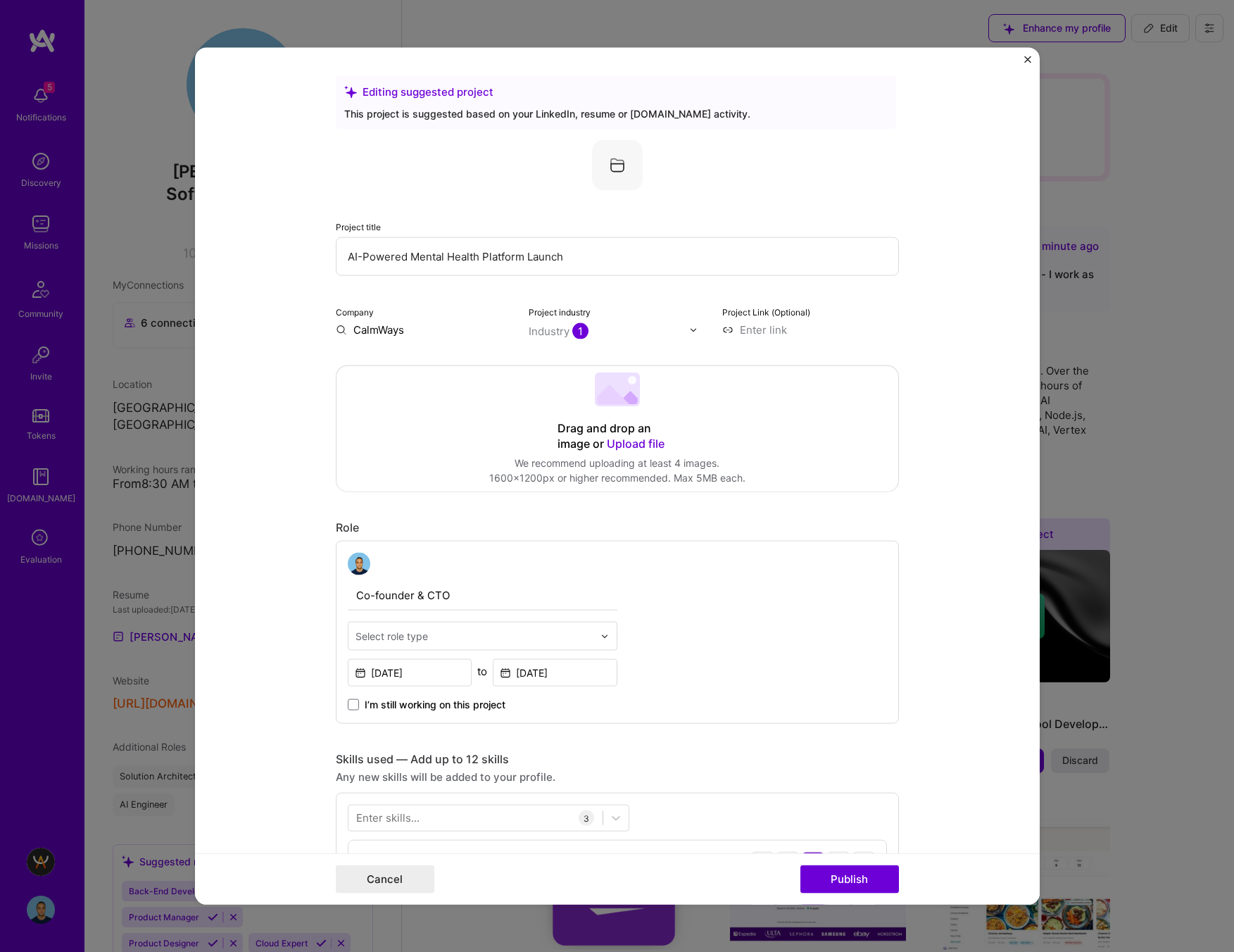
click at [765, 336] on input at bounding box center [811, 329] width 177 height 15
paste input "https://www.calmways.io/"
type input "https://www.calmways.io/"
click at [616, 164] on img at bounding box center [617, 165] width 51 height 51
click at [621, 160] on img at bounding box center [617, 165] width 51 height 51
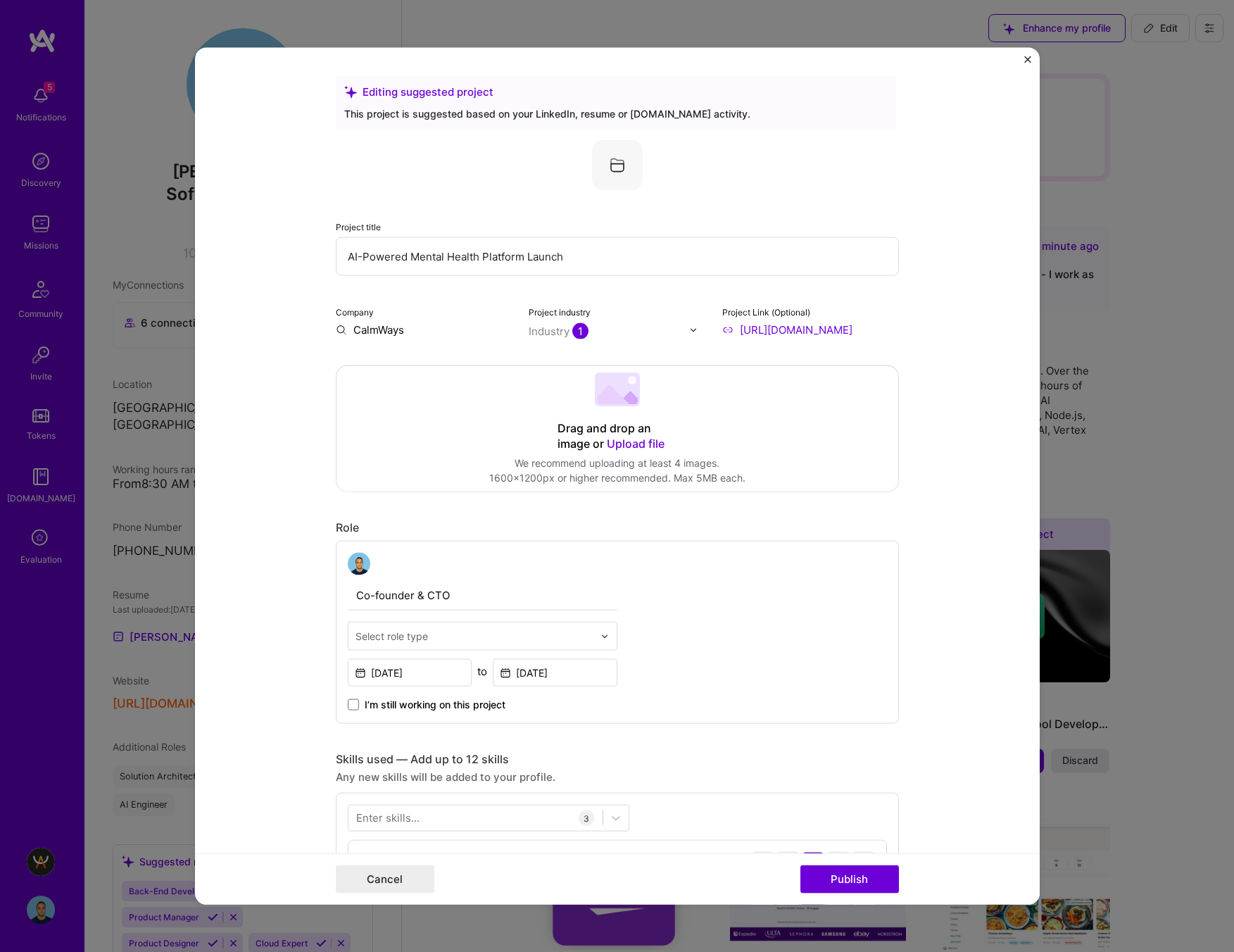
click at [615, 170] on img at bounding box center [617, 165] width 51 height 51
click at [611, 155] on img at bounding box center [617, 165] width 51 height 51
click at [614, 165] on img at bounding box center [617, 165] width 51 height 51
click at [1029, 58] on img "Close" at bounding box center [1027, 60] width 7 height 7
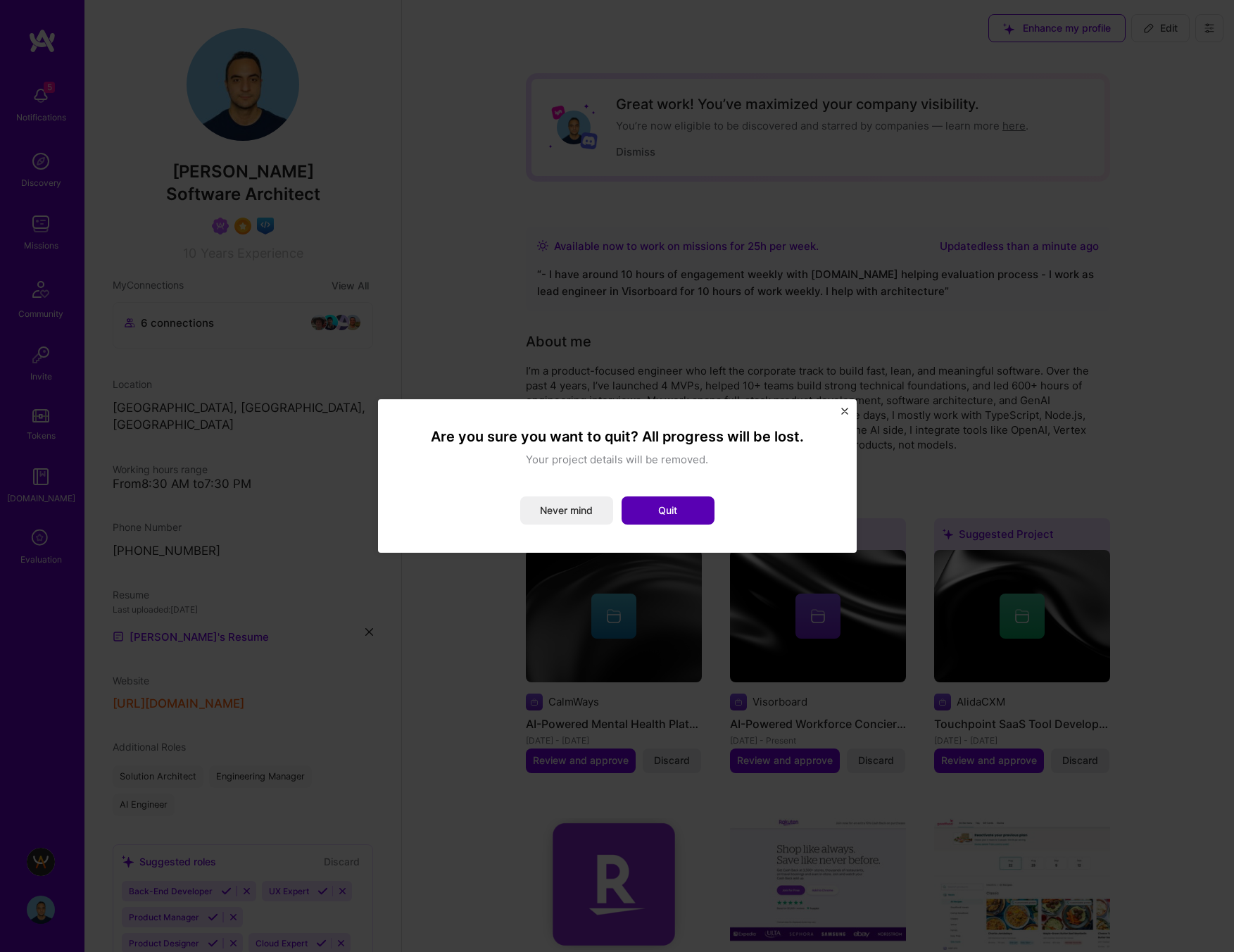
click at [691, 515] on button "Quit" at bounding box center [668, 510] width 93 height 29
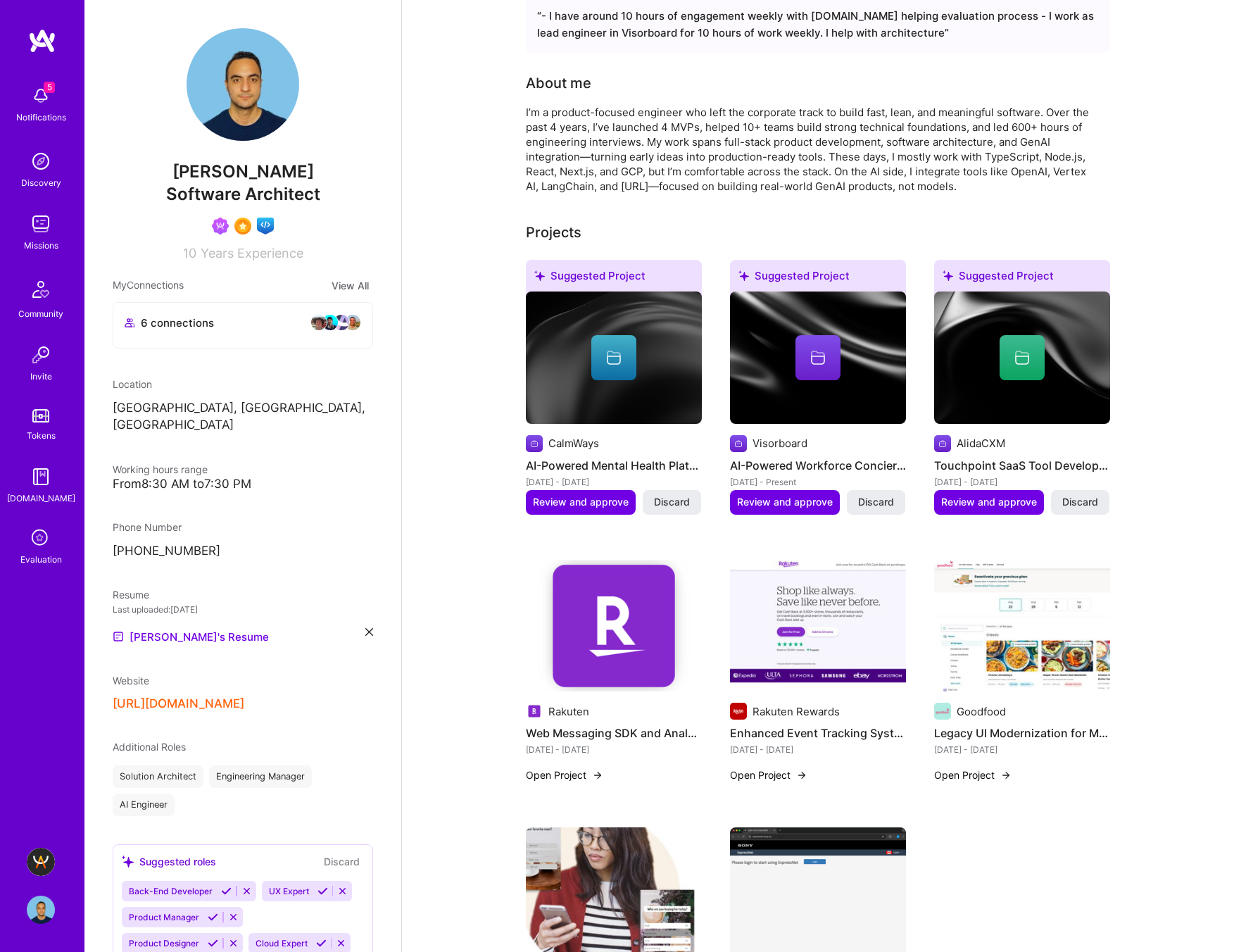
scroll to position [303, 0]
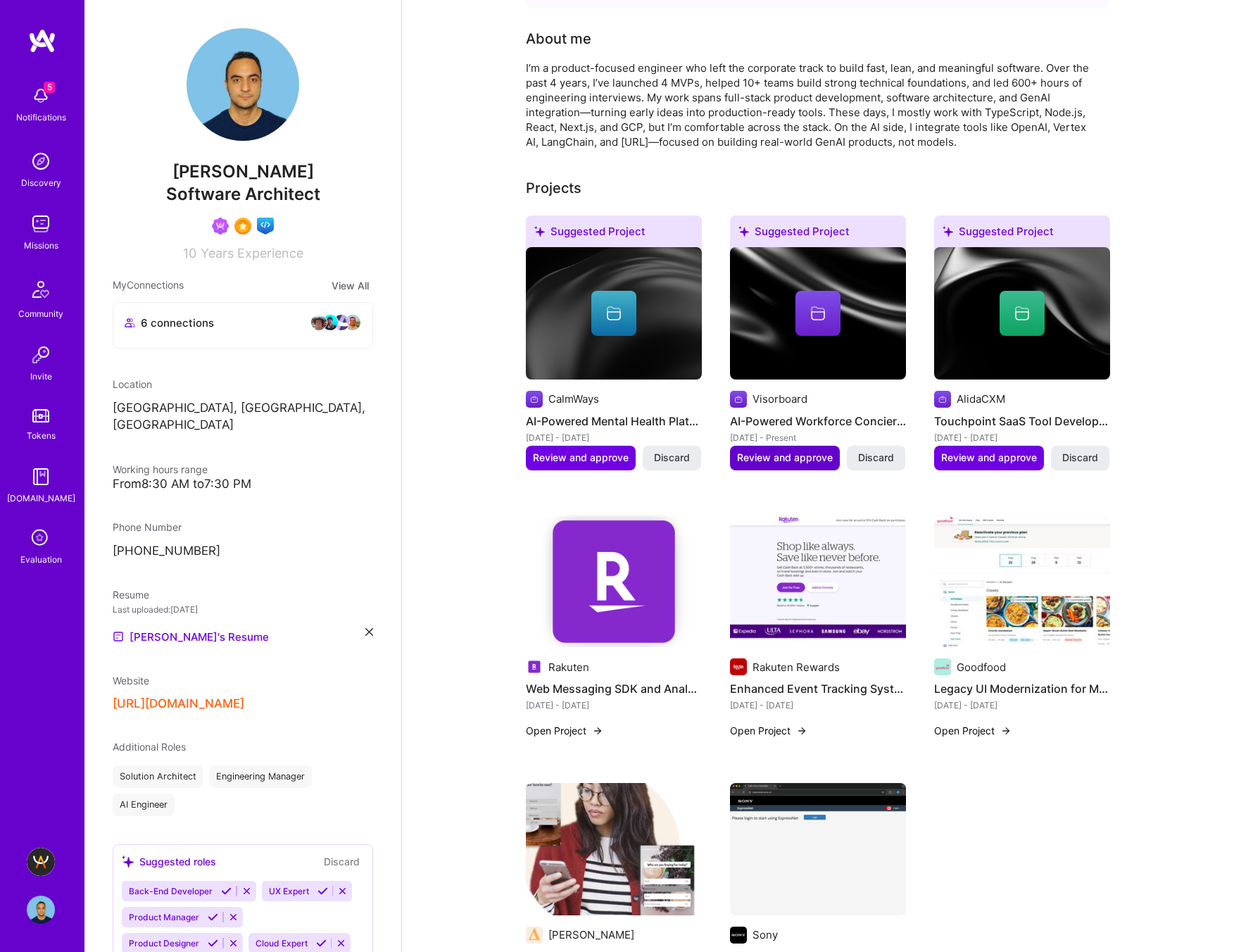
click at [787, 452] on span "Review and approve" at bounding box center [784, 457] width 95 height 14
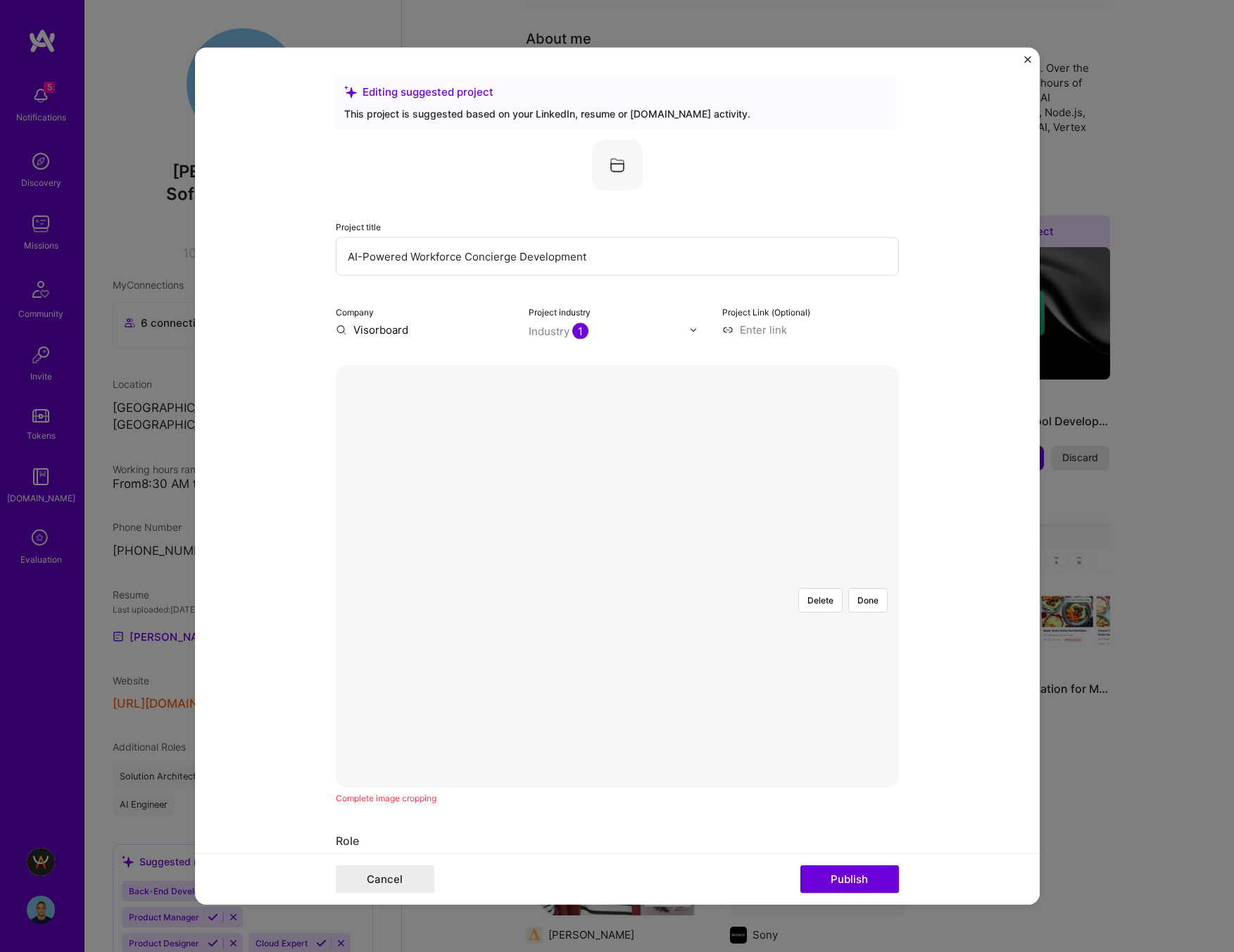
click at [617, 576] on div at bounding box center [729, 661] width 224 height 168
click at [904, 589] on div at bounding box center [1016, 661] width 224 height 168
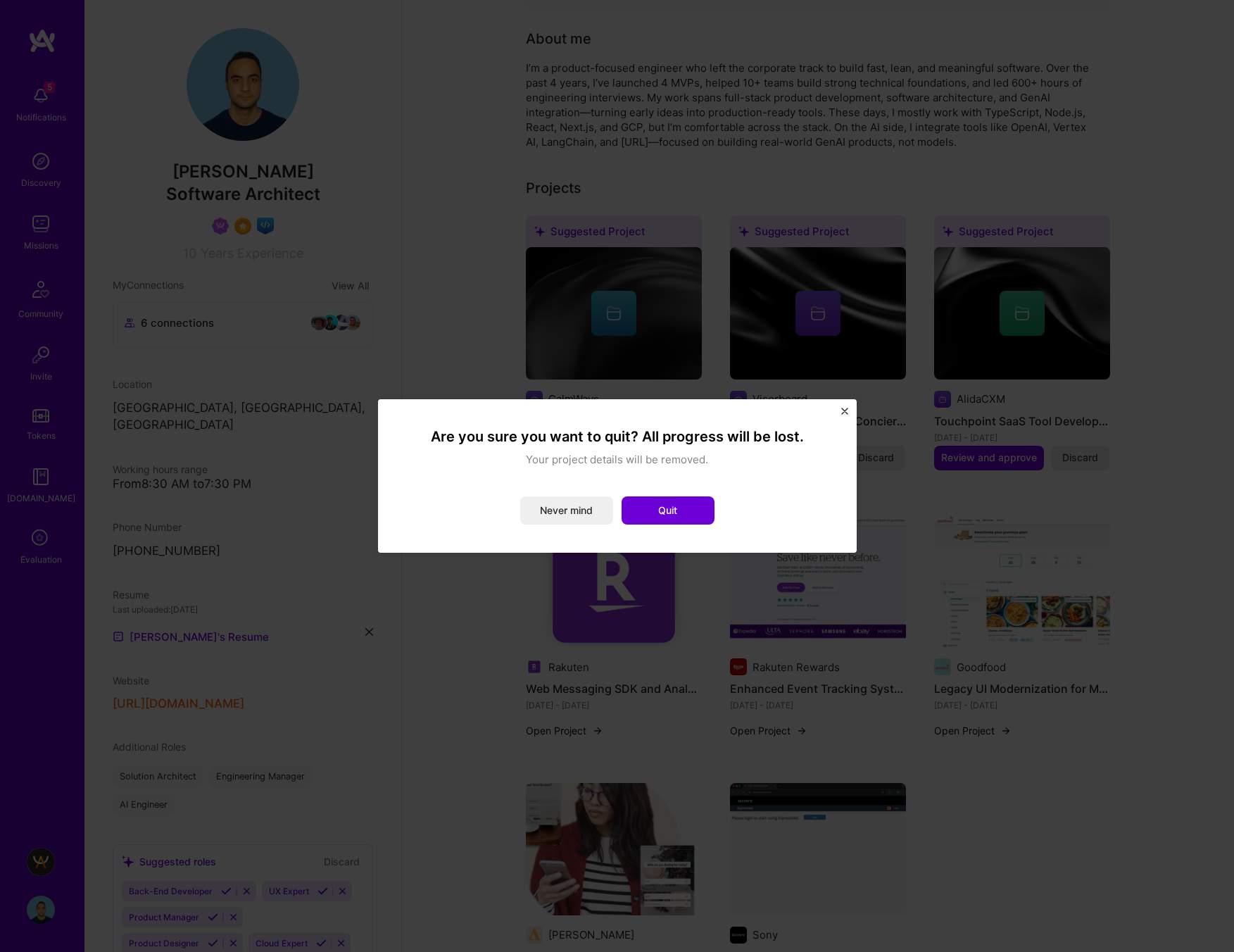
click at [669, 516] on button "Quit" at bounding box center [668, 510] width 93 height 29
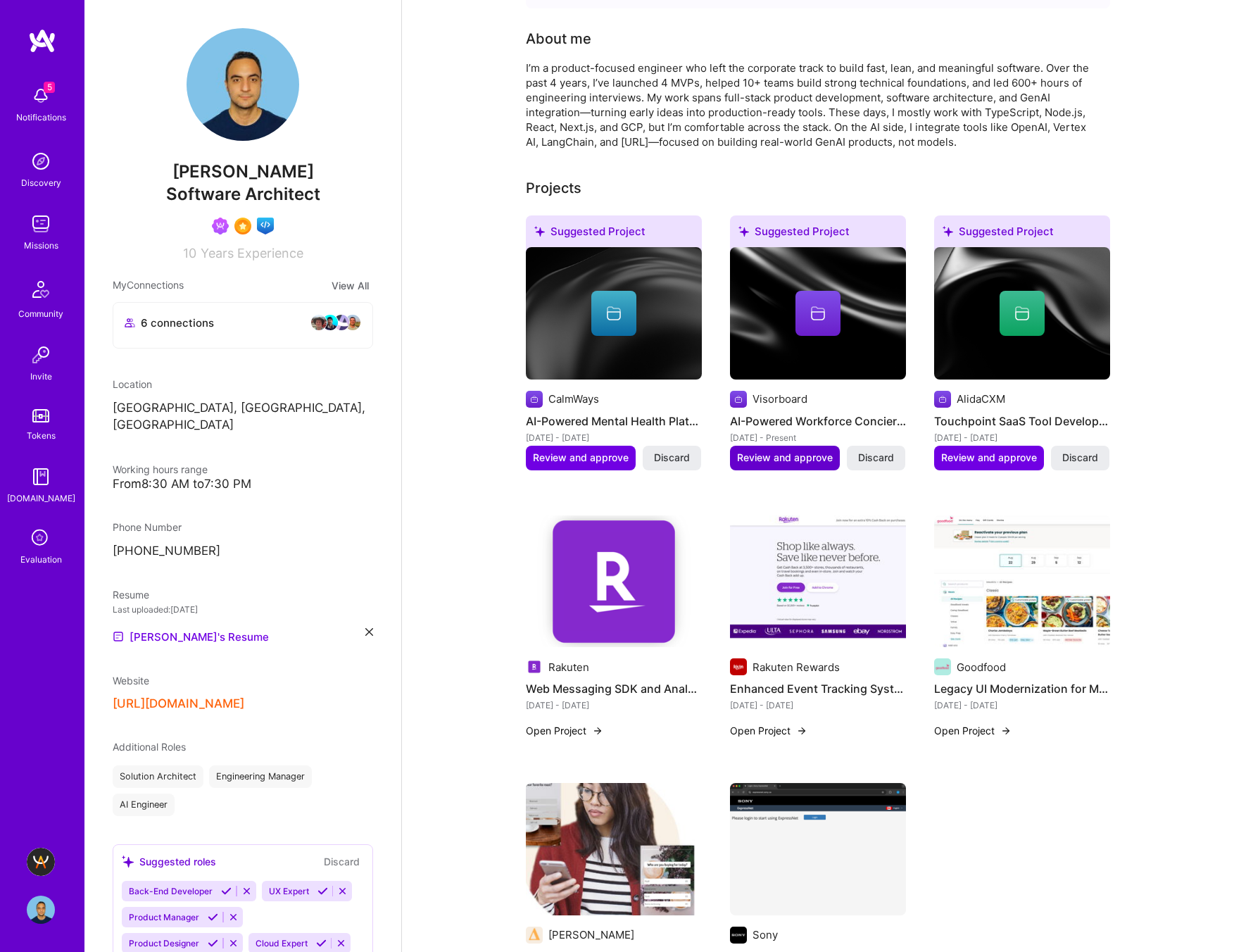
click at [789, 450] on button "Review and approve" at bounding box center [784, 457] width 110 height 24
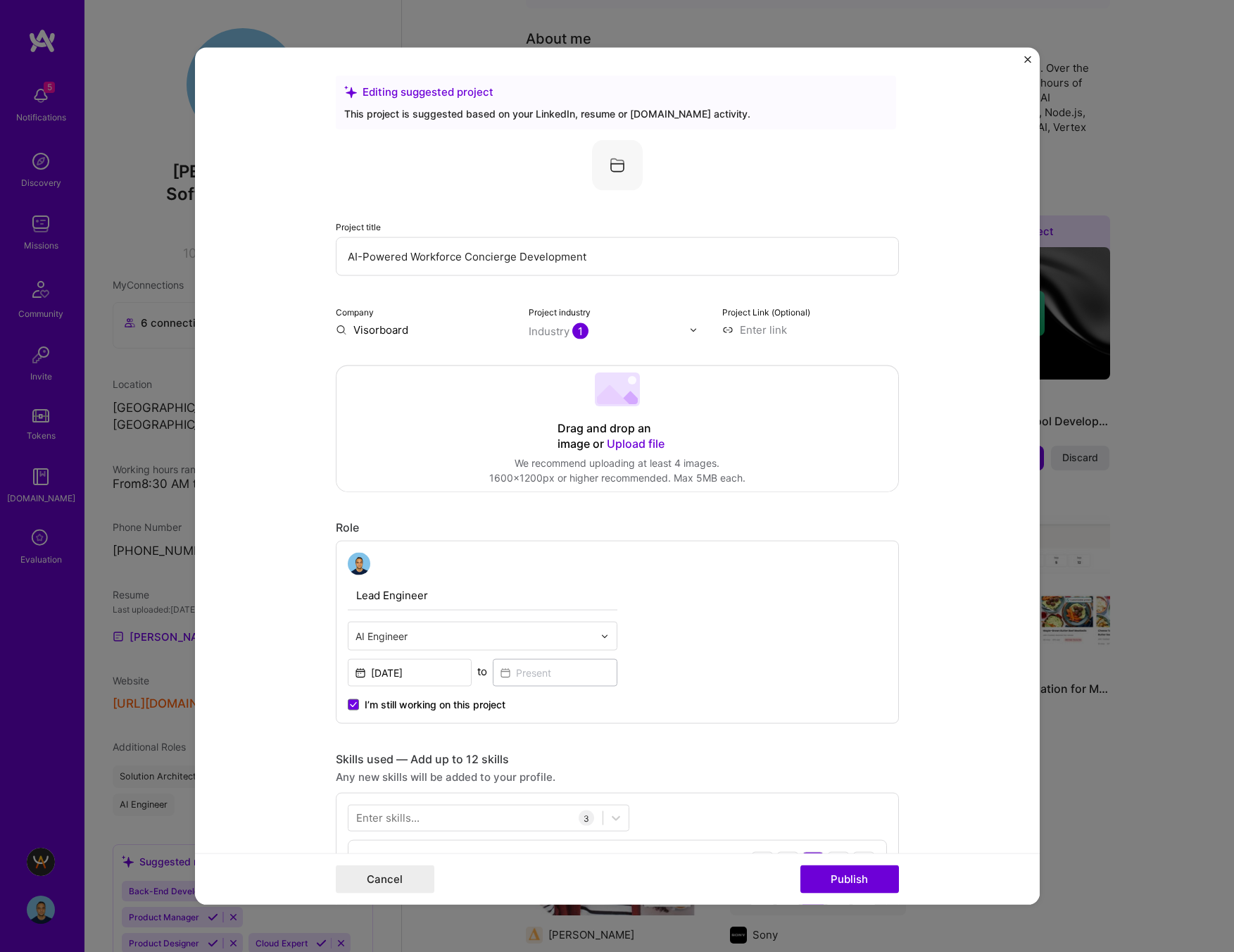
click at [630, 440] on span "Upload file" at bounding box center [636, 443] width 58 height 14
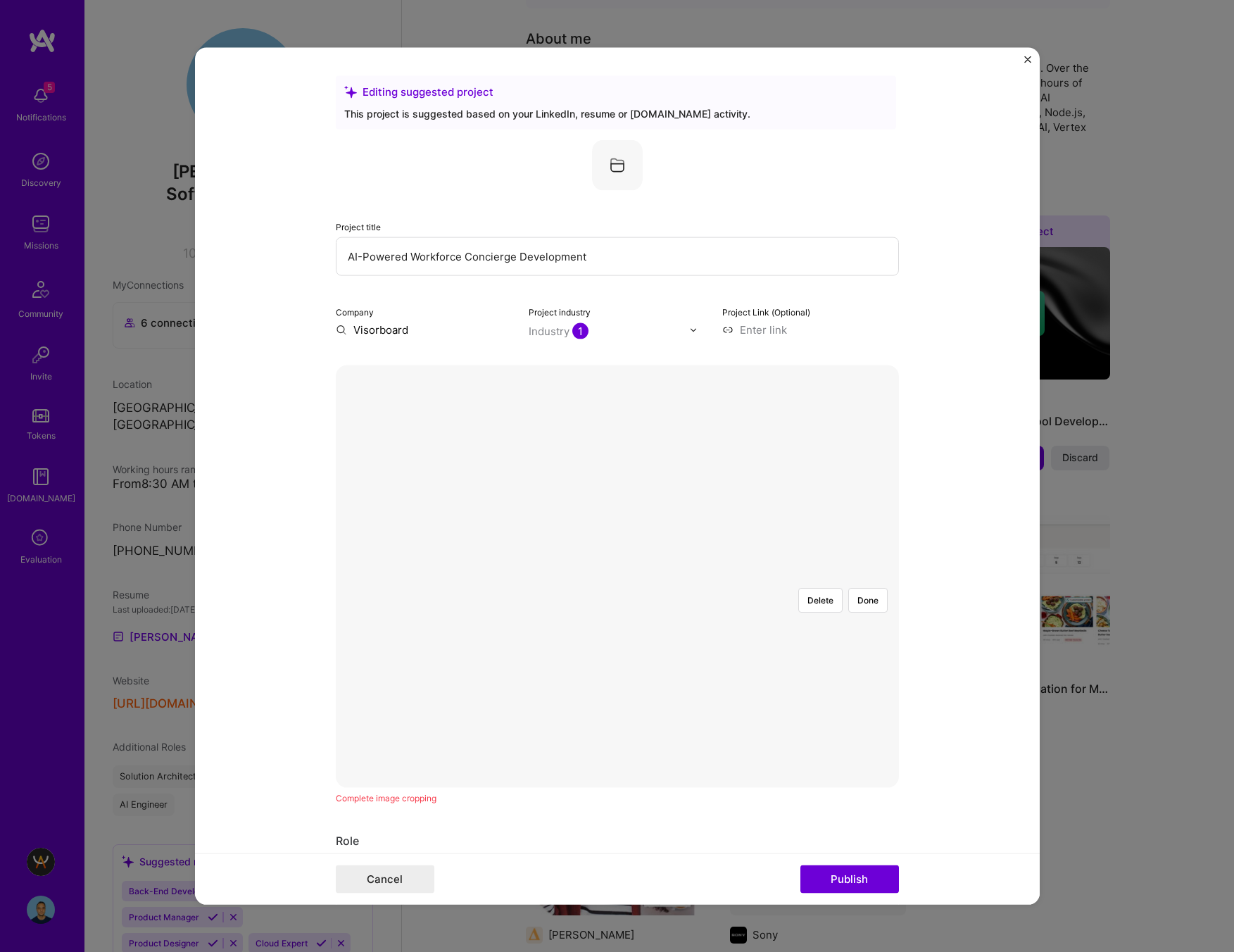
click at [750, 576] on div at bounding box center [886, 728] width 403 height 303
click at [828, 588] on button "Delete" at bounding box center [820, 600] width 44 height 25
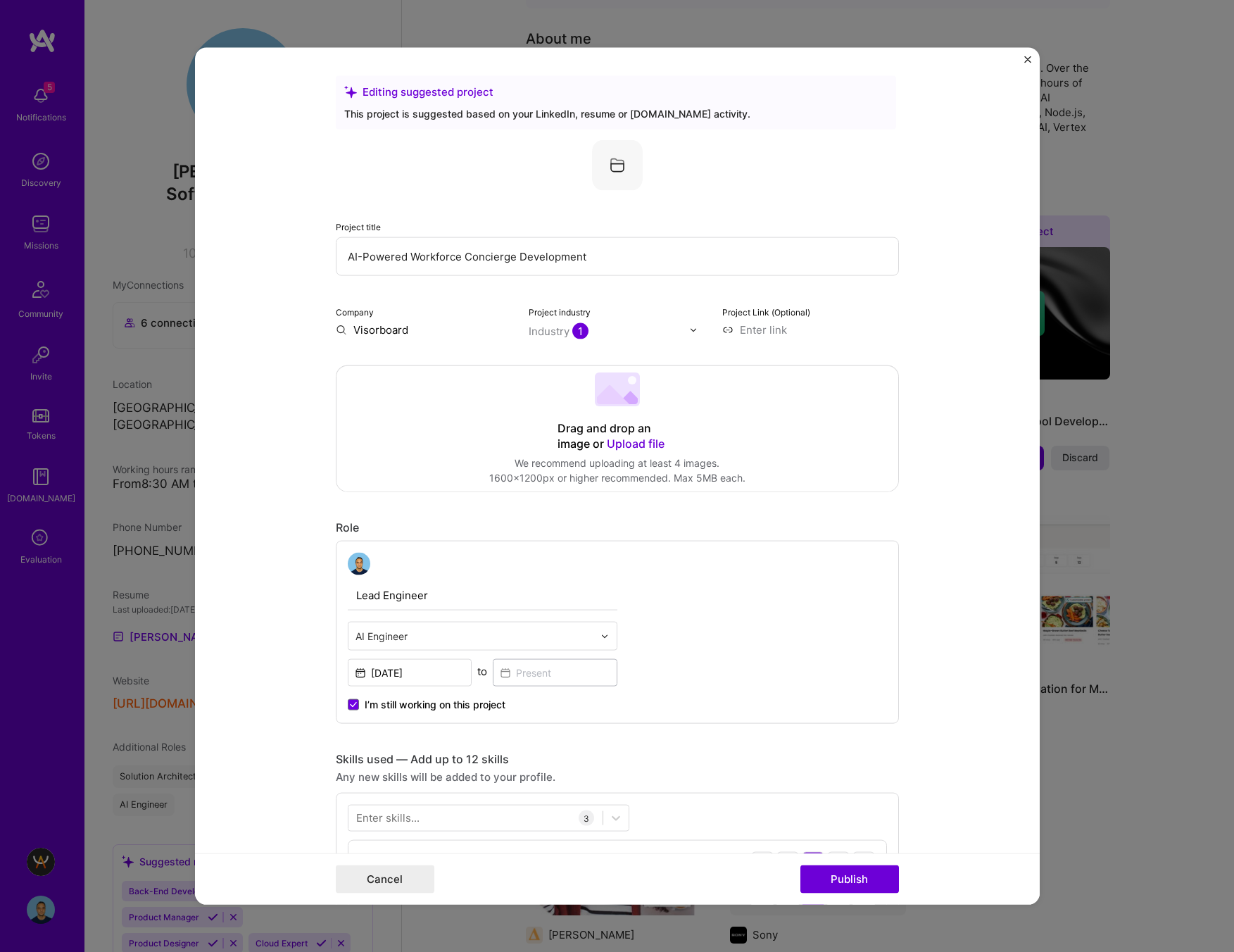
click at [626, 161] on img at bounding box center [617, 165] width 51 height 51
click at [619, 161] on img at bounding box center [617, 165] width 51 height 51
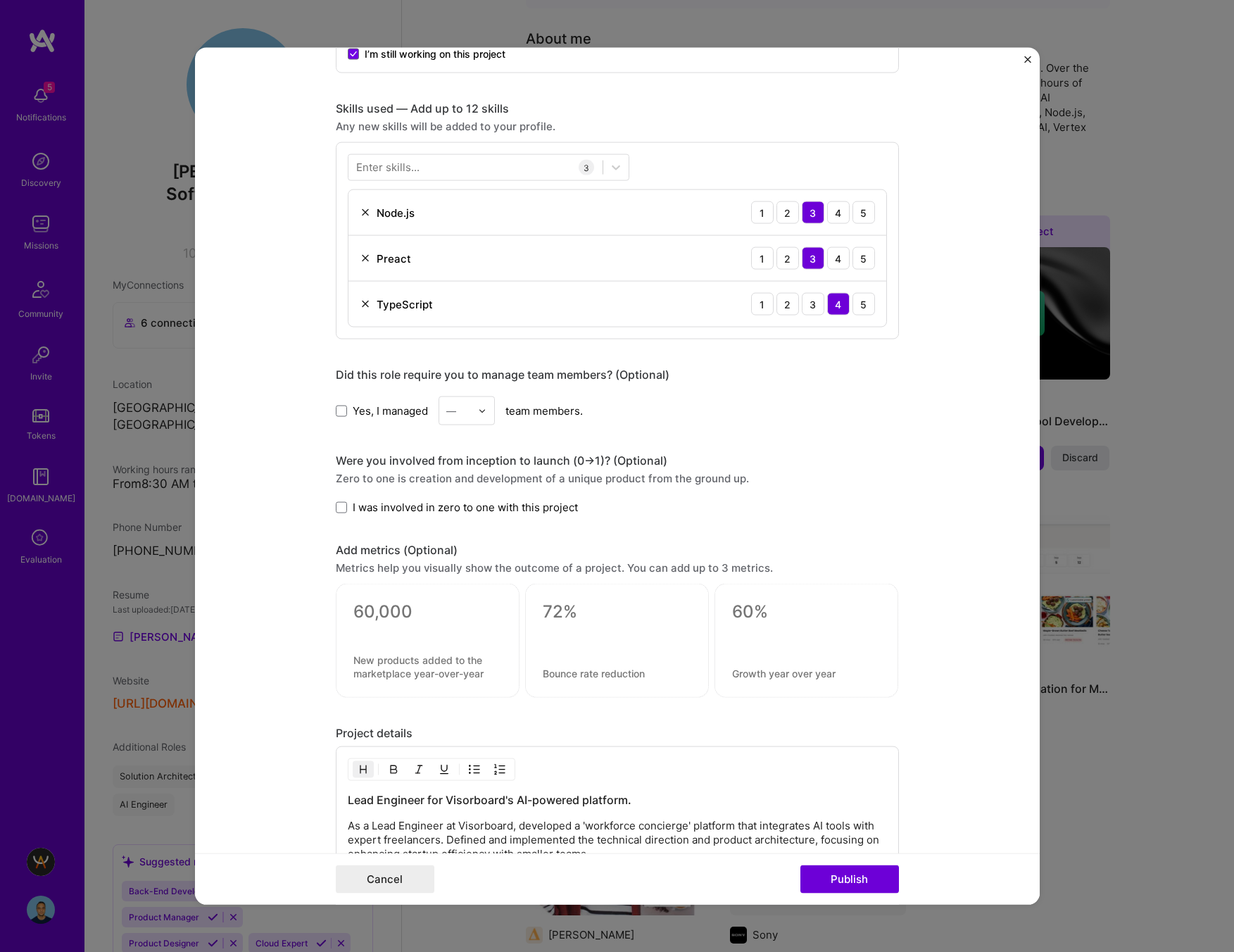
scroll to position [0, 0]
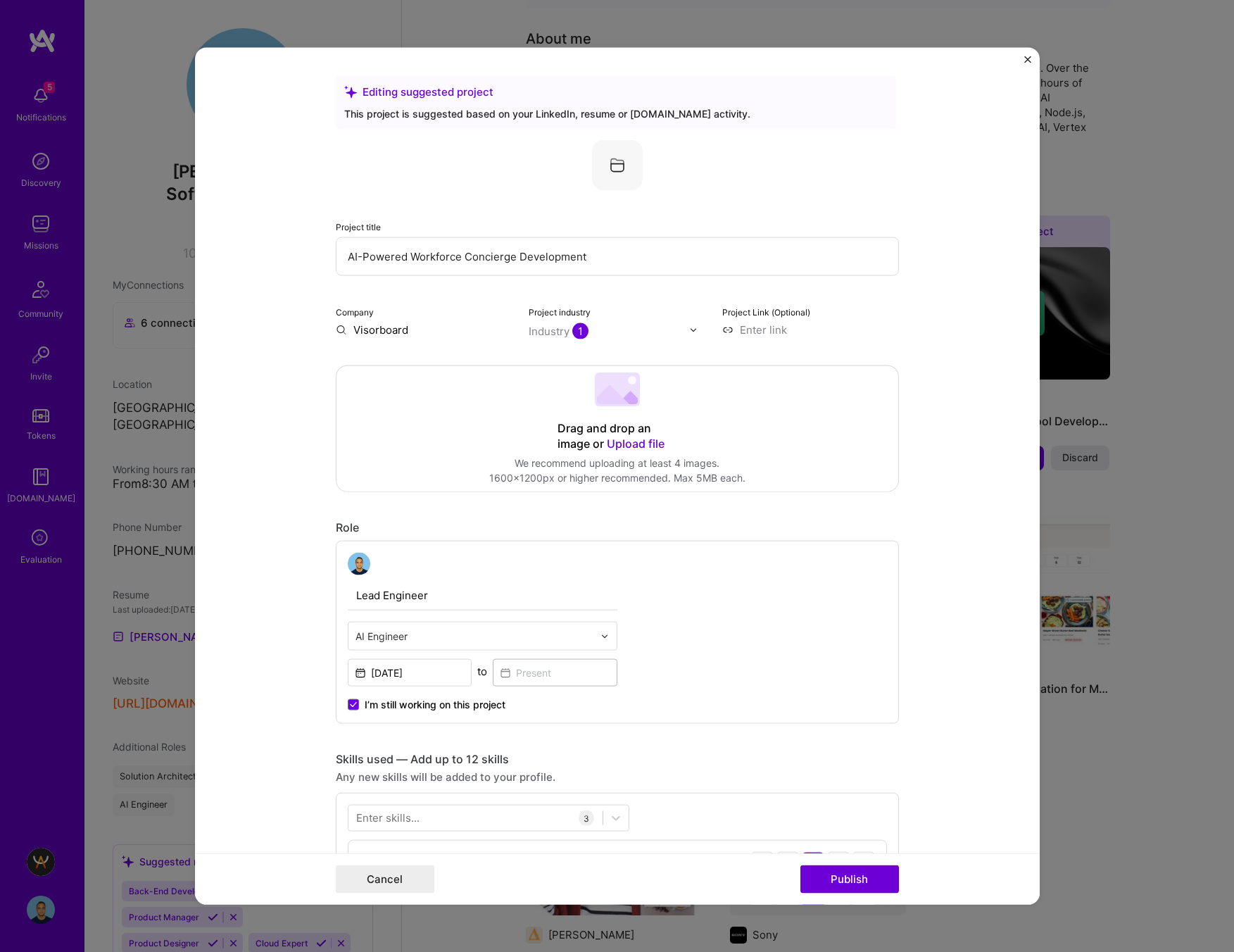
click at [616, 161] on img at bounding box center [617, 165] width 51 height 51
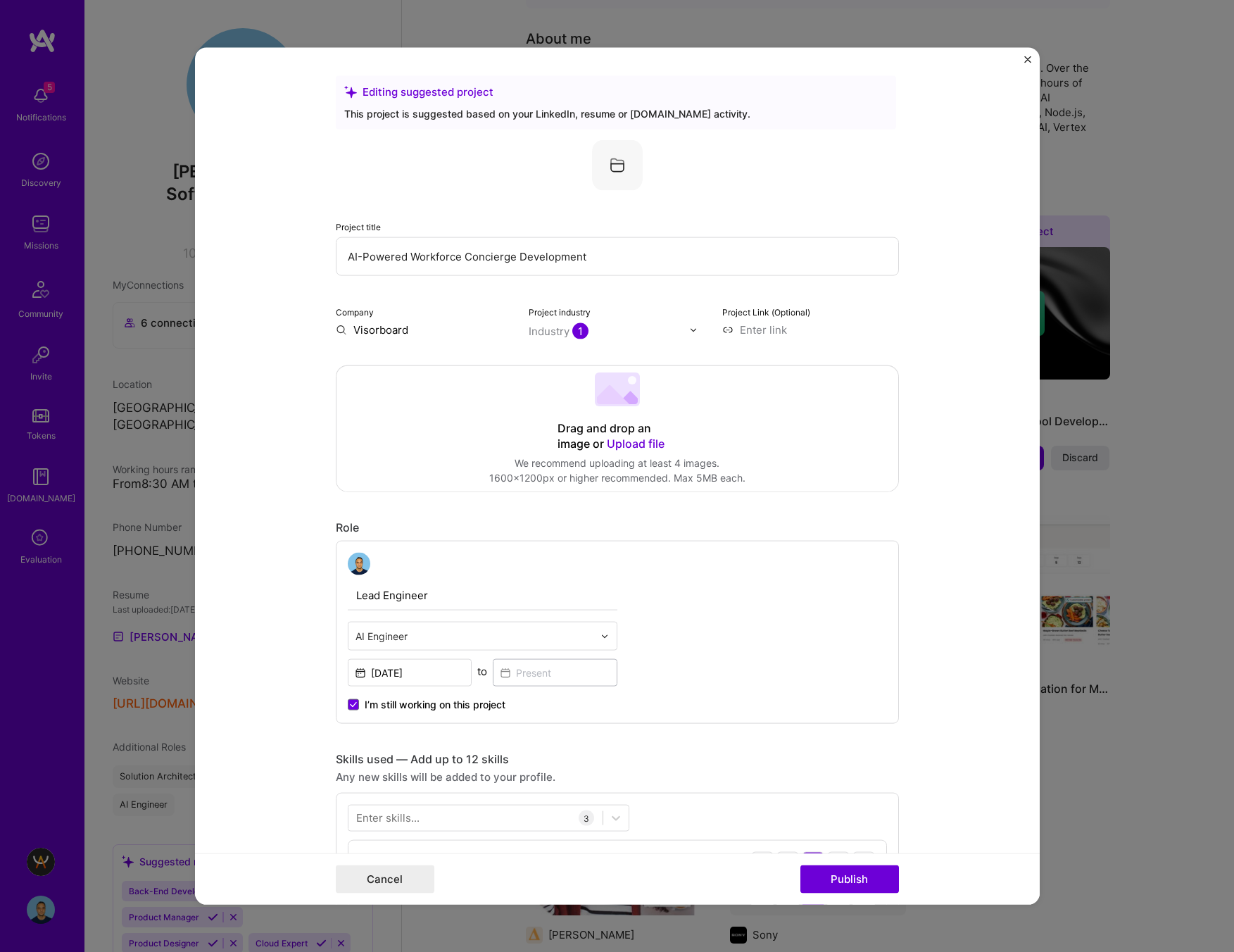
click at [616, 161] on img at bounding box center [617, 165] width 51 height 51
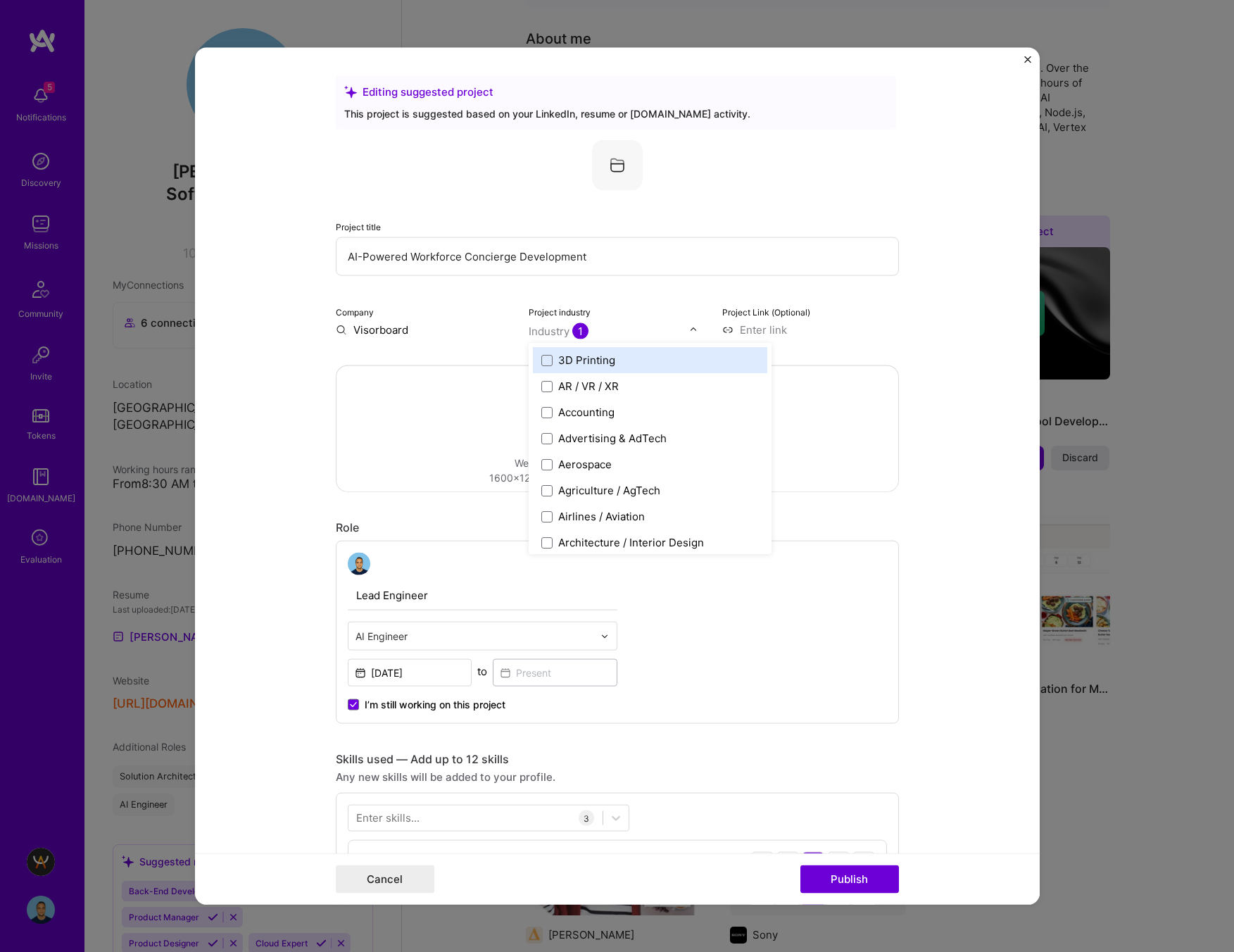
click at [556, 329] on div "Industry 1" at bounding box center [559, 331] width 60 height 15
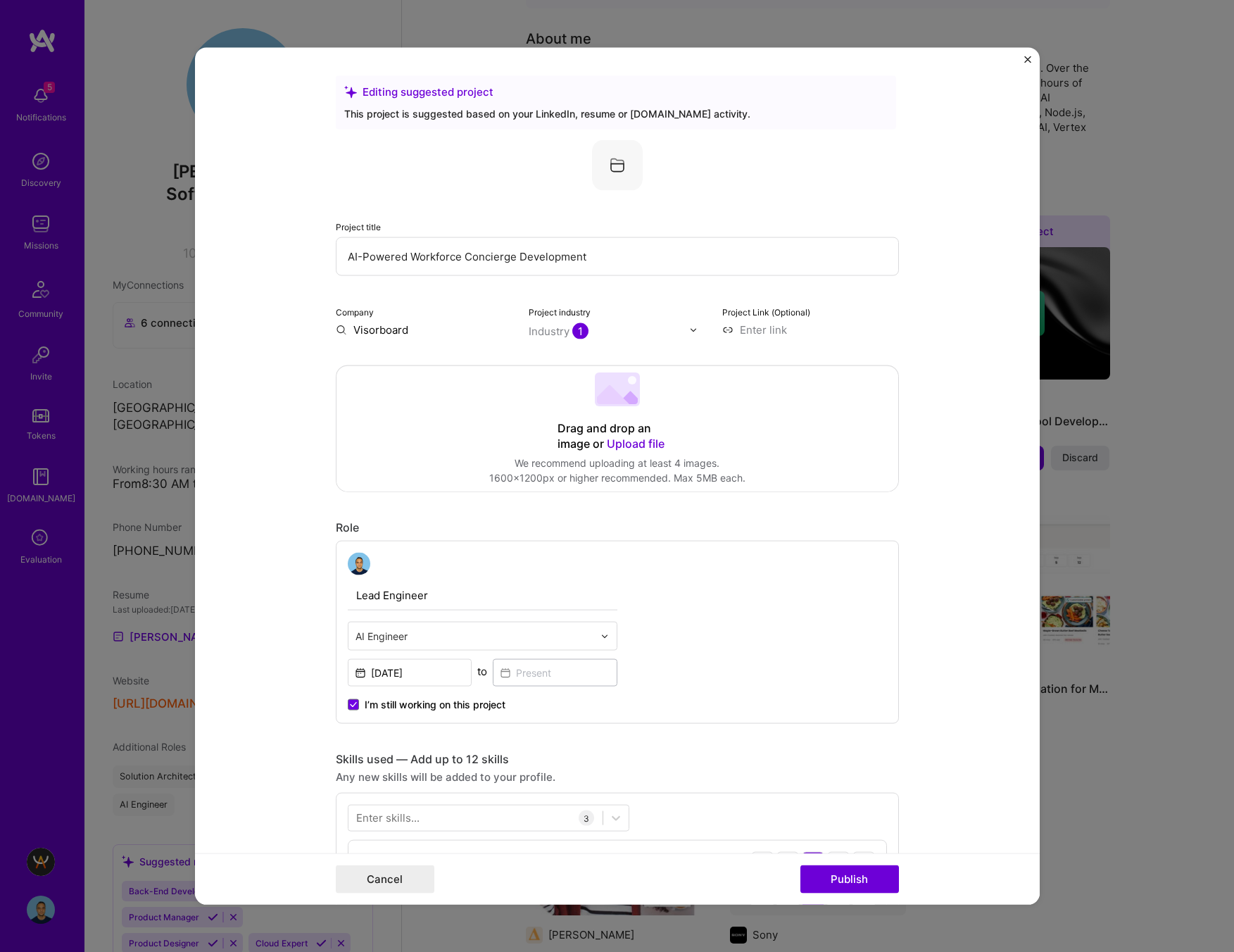
click at [558, 334] on div "Industry 1" at bounding box center [559, 331] width 60 height 15
click at [753, 326] on input at bounding box center [811, 329] width 177 height 15
paste input "https://www.visorboard.com/"
type input "https://www.visorboard.com/"
click at [541, 328] on div "Industry 1" at bounding box center [559, 331] width 60 height 15
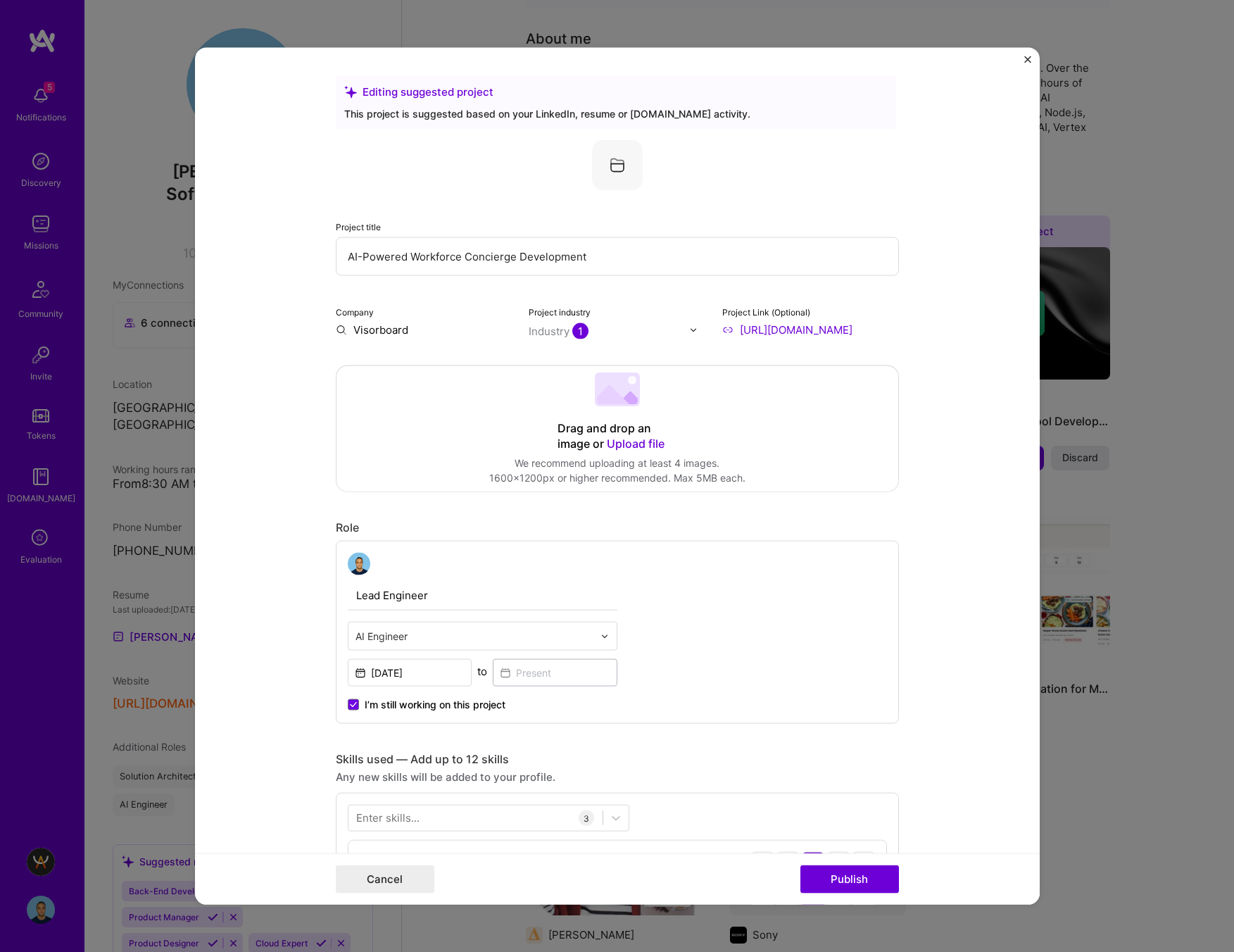
click at [769, 200] on div "Project title AI-Powered Workforce Concierge Development Company Visorboard Pro…" at bounding box center [617, 239] width 563 height 197
click at [616, 165] on img at bounding box center [617, 165] width 51 height 51
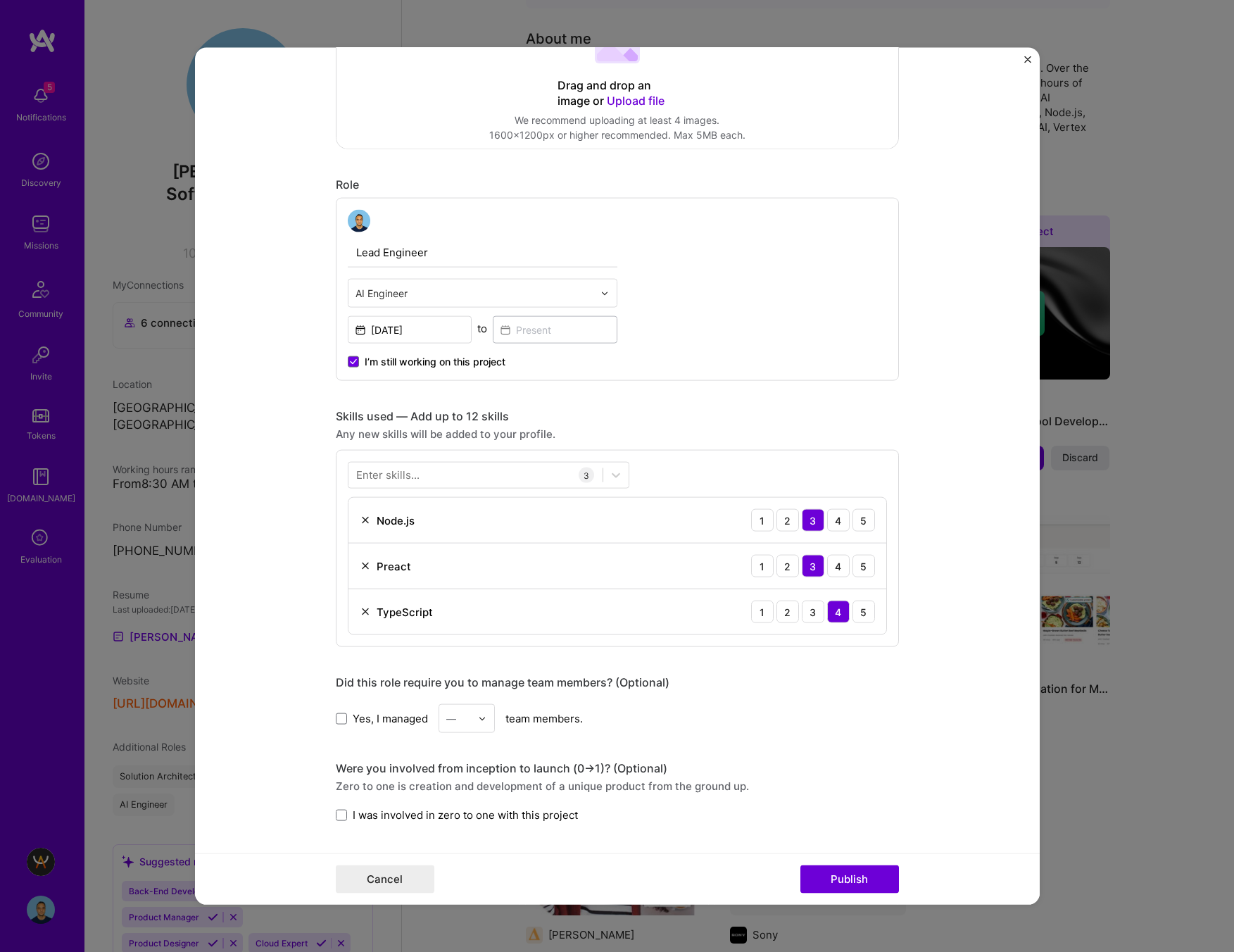
scroll to position [405, 0]
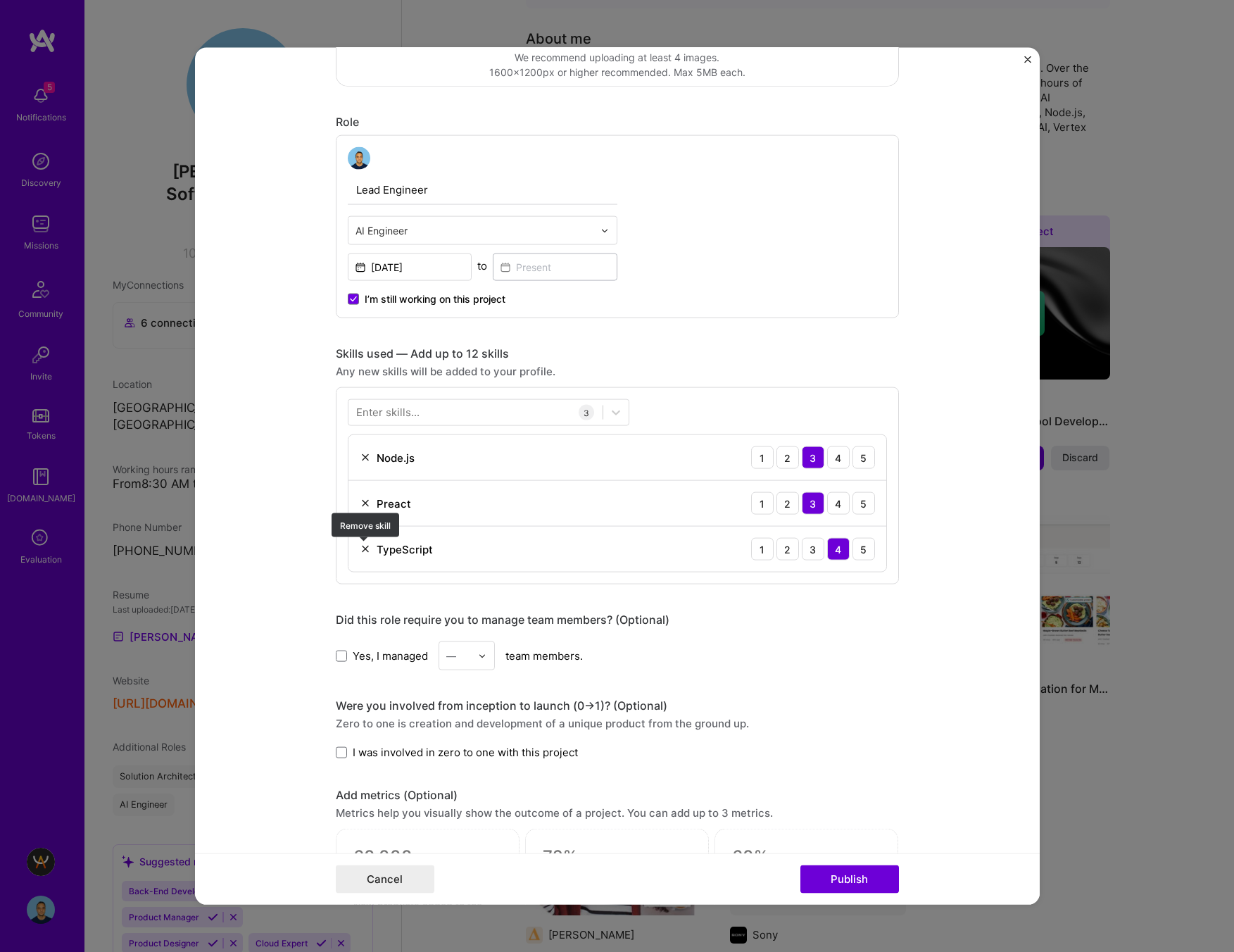
click at [362, 547] on img at bounding box center [365, 549] width 11 height 11
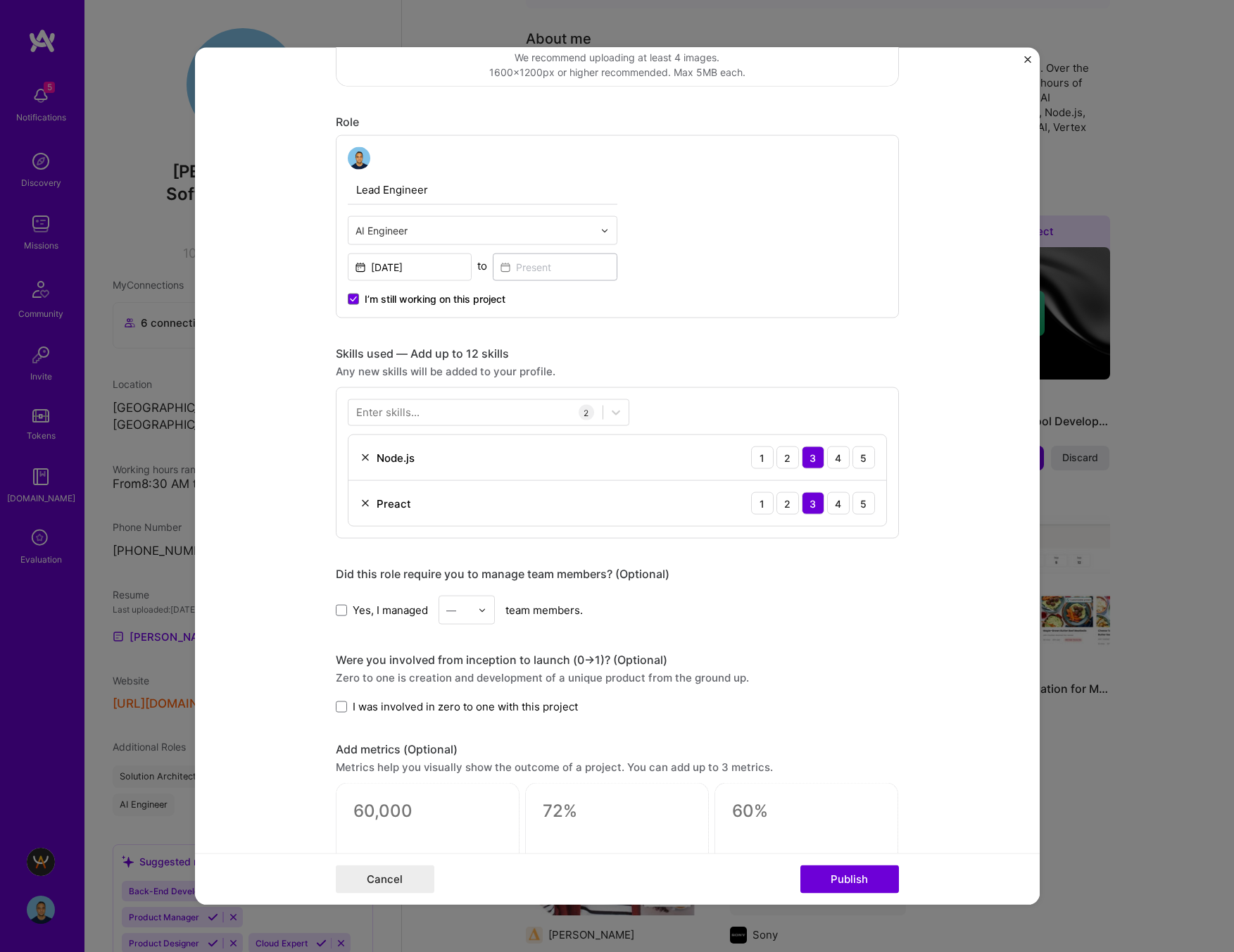
click at [363, 495] on div "Preact 1 2 3 4 5" at bounding box center [617, 503] width 538 height 45
click at [363, 501] on img at bounding box center [365, 503] width 11 height 11
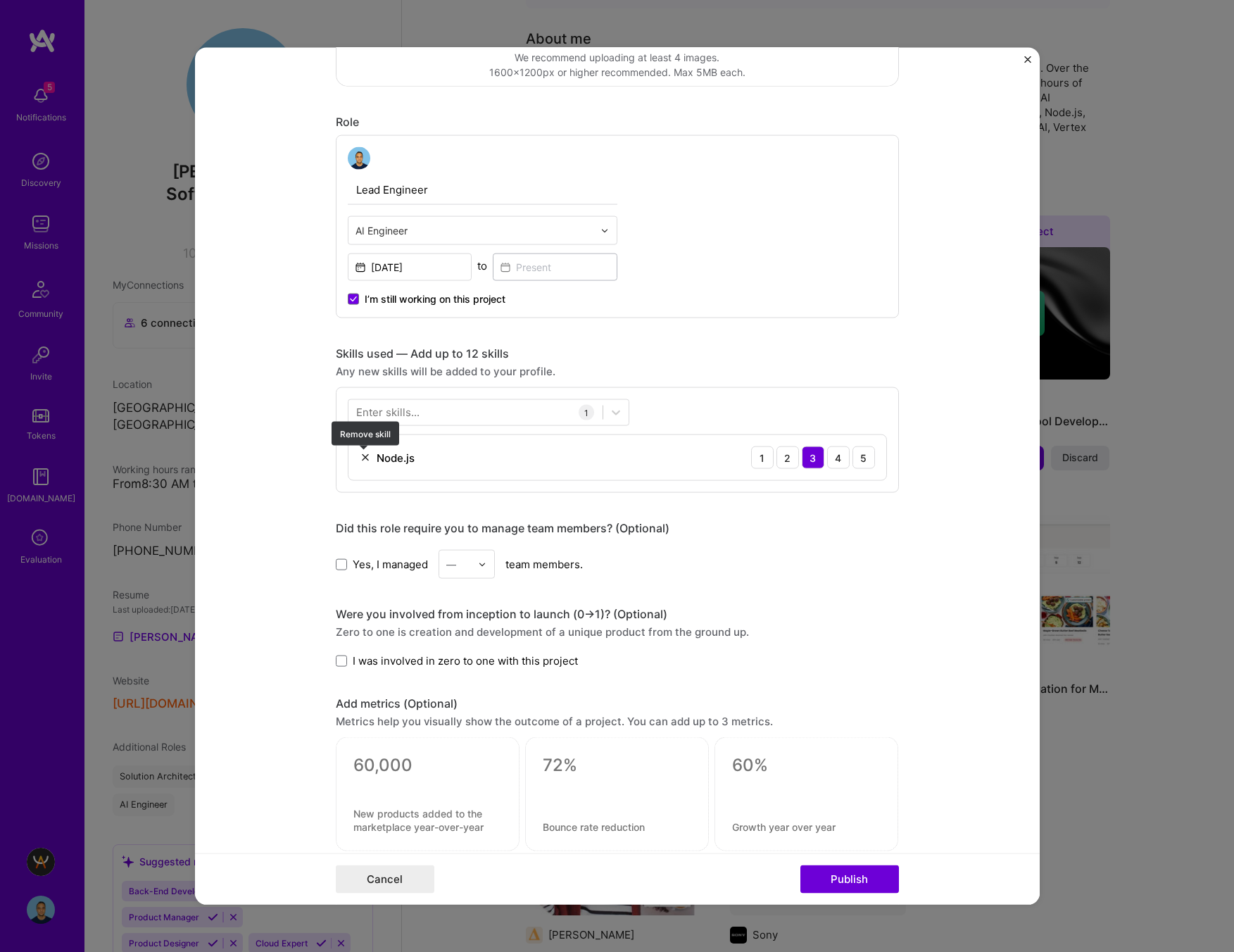
click at [362, 461] on img at bounding box center [365, 457] width 11 height 11
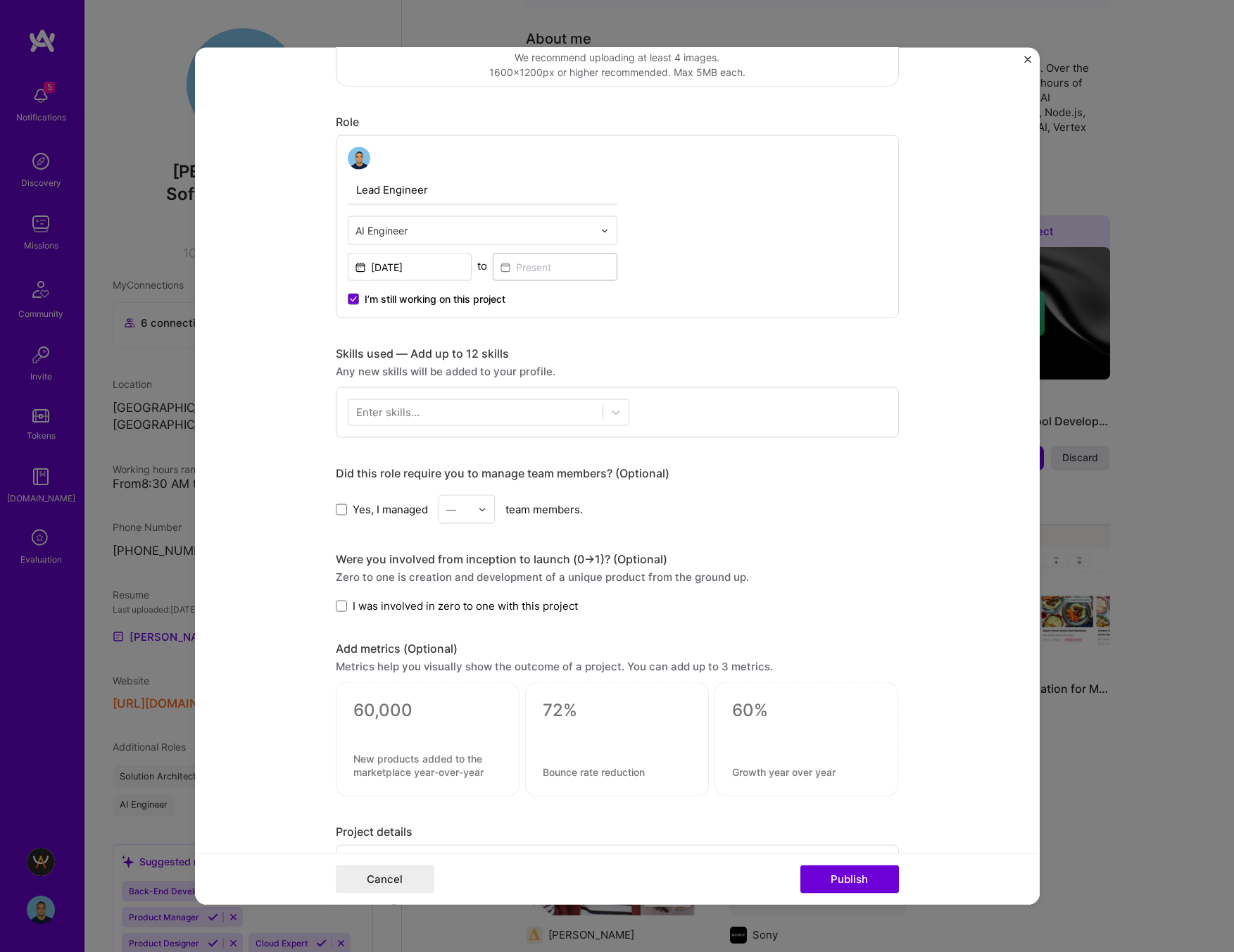
click at [386, 409] on div "Enter skills..." at bounding box center [388, 412] width 63 height 15
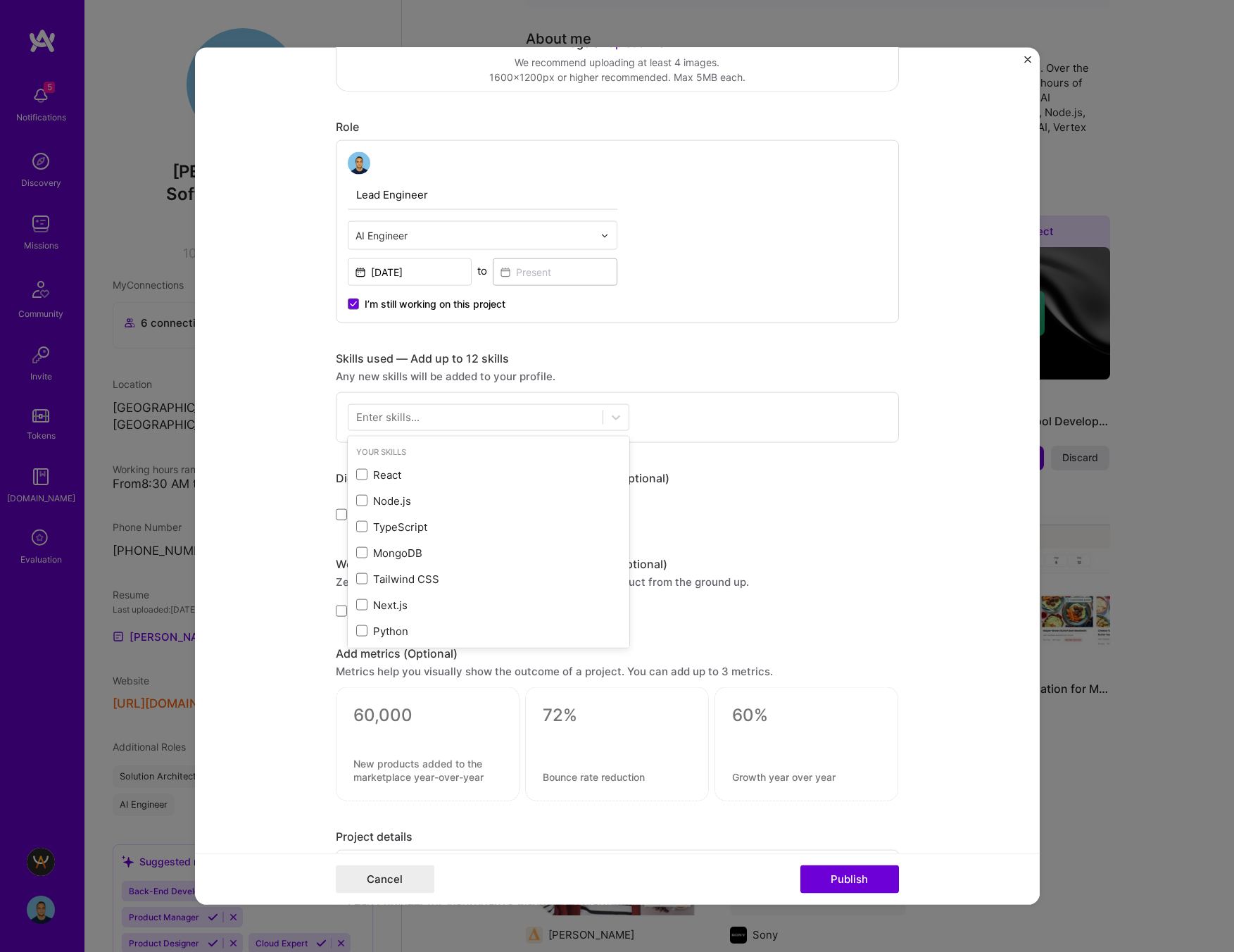
click at [383, 423] on div "Enter skills..." at bounding box center [388, 417] width 63 height 15
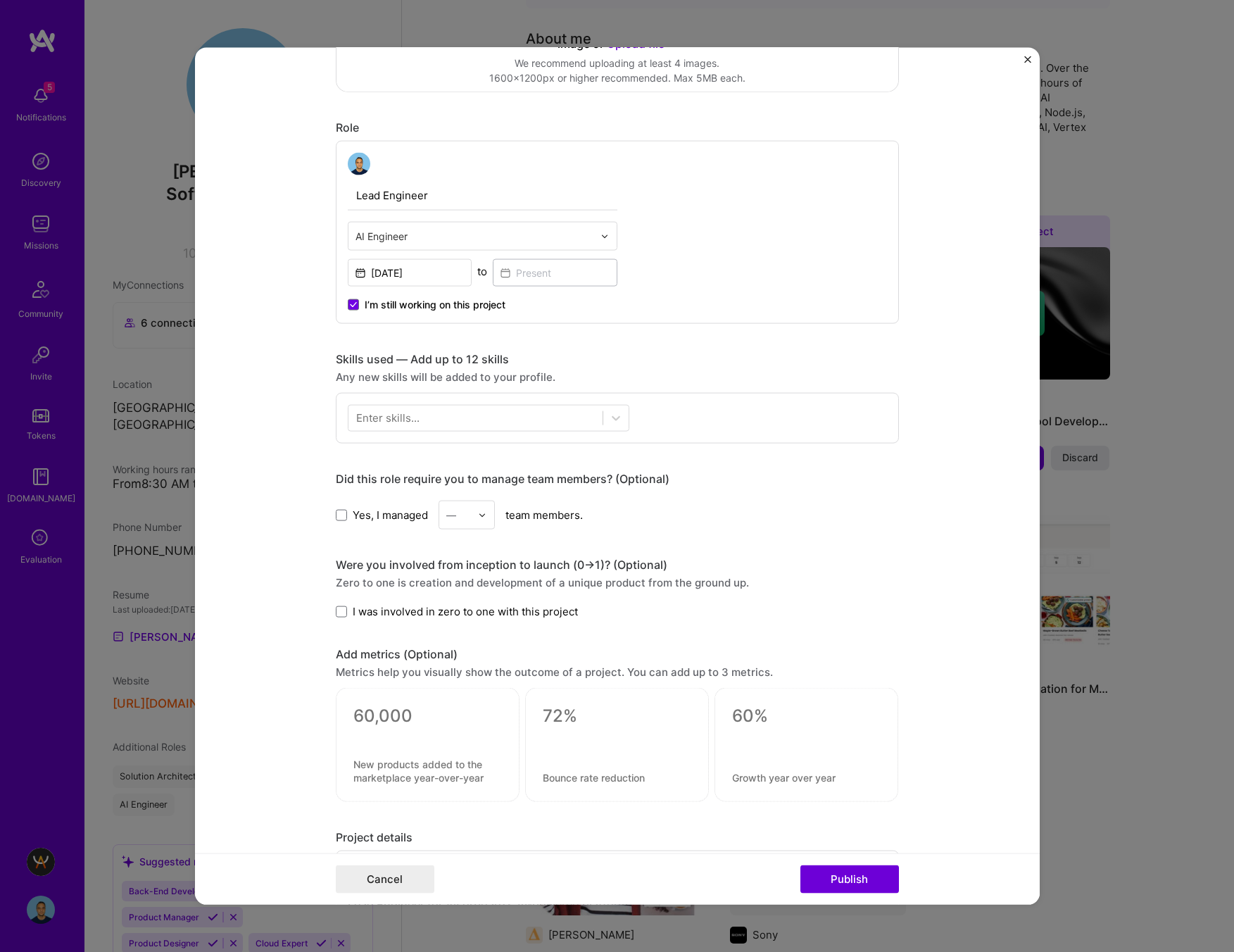
click at [383, 423] on div "Enter skills..." at bounding box center [388, 418] width 63 height 15
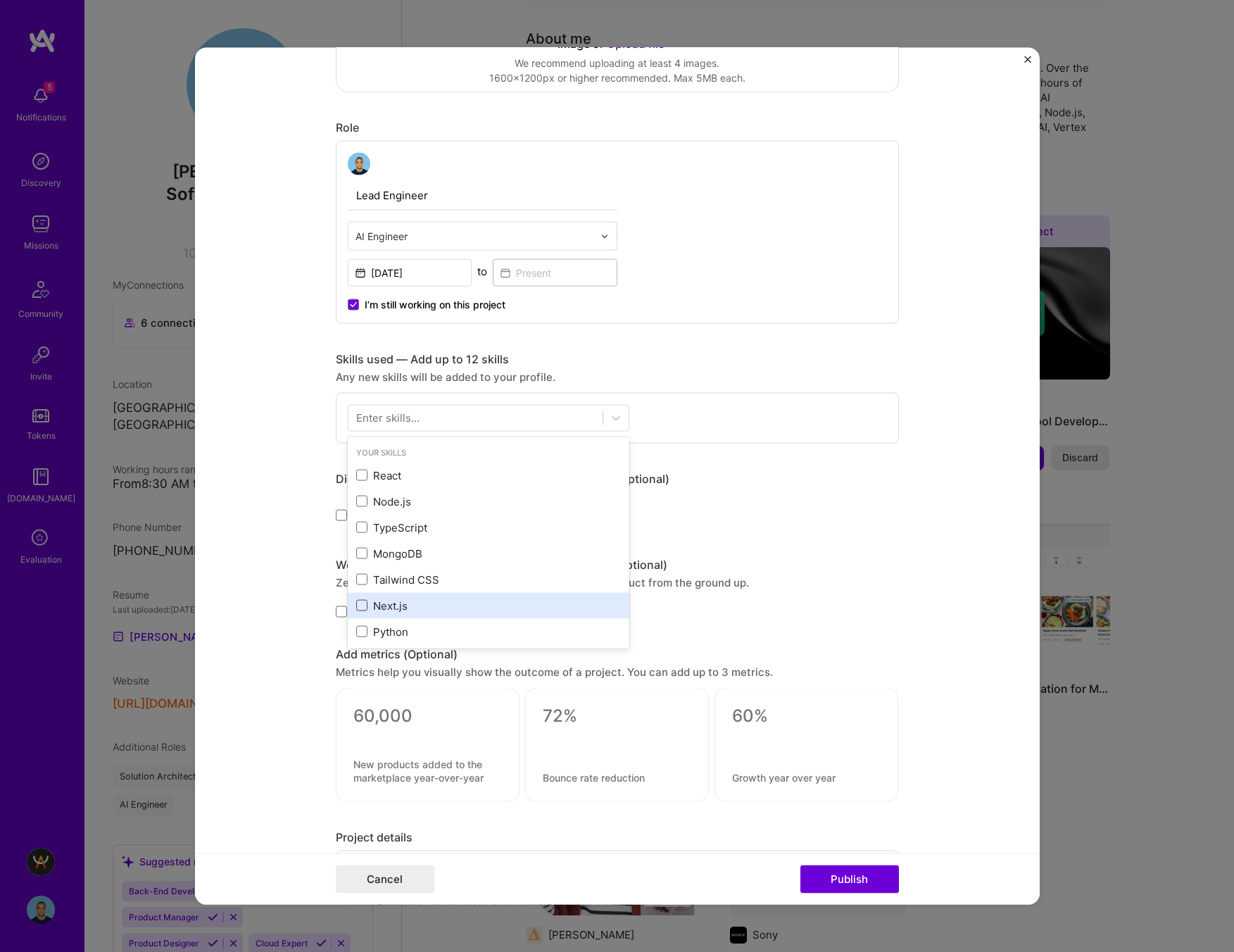
click at [362, 609] on span at bounding box center [362, 606] width 11 height 11
click at [0, 0] on input "checkbox" at bounding box center [0, 0] width 0 height 0
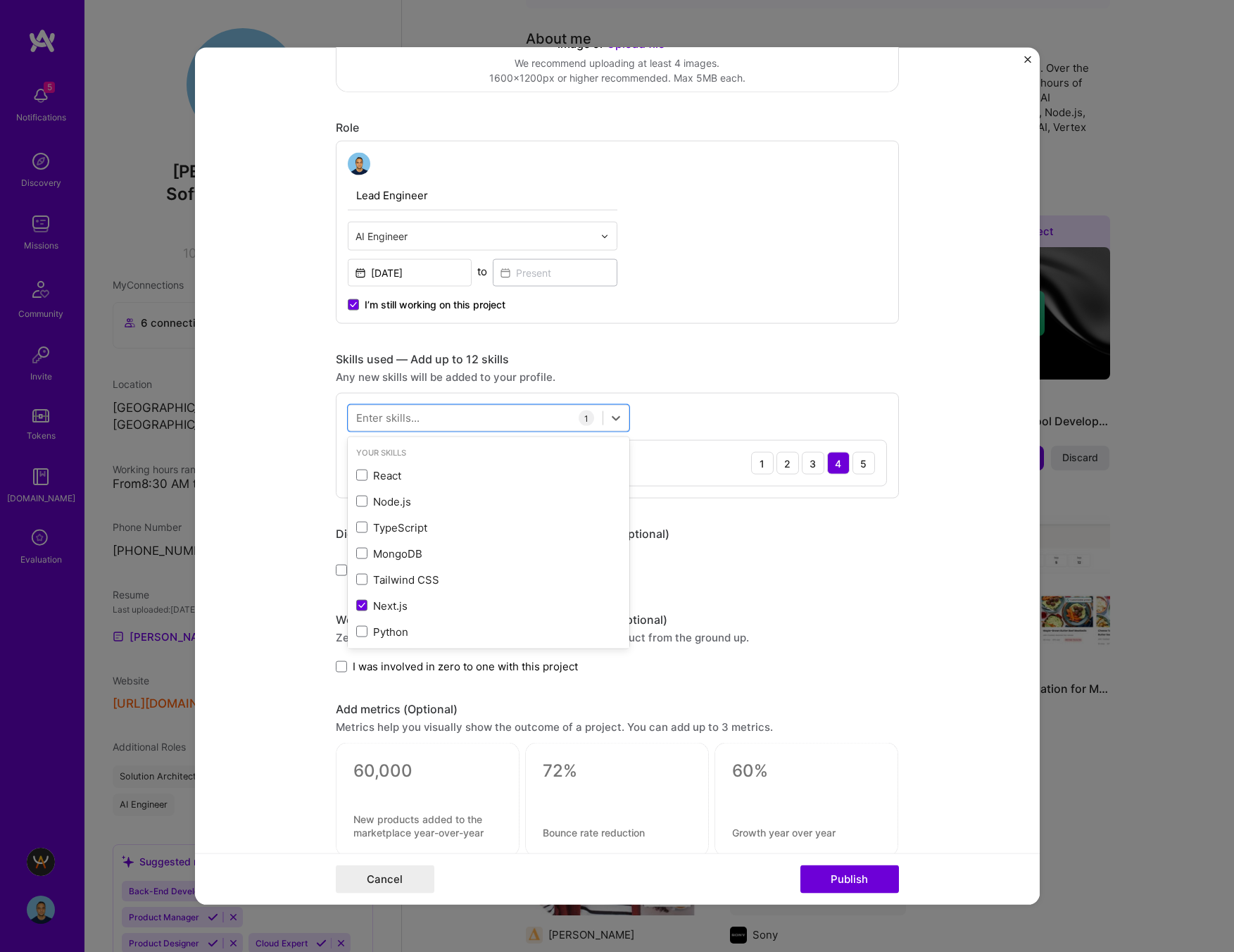
click at [836, 410] on div "option Next.js, selected. option Node.js focused, 0 of 2. 378 results available…" at bounding box center [617, 445] width 563 height 105
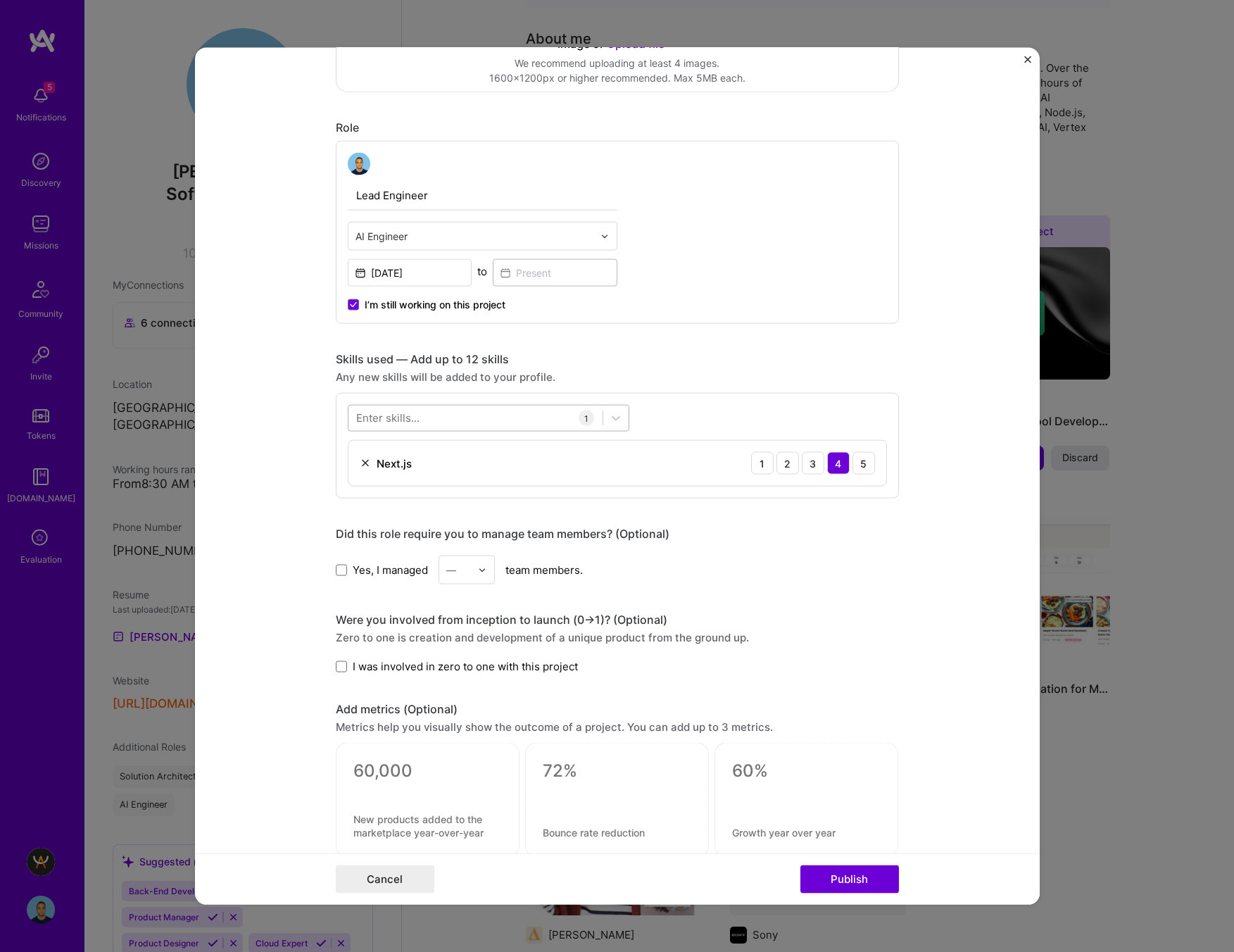
click at [436, 414] on div at bounding box center [475, 418] width 254 height 24
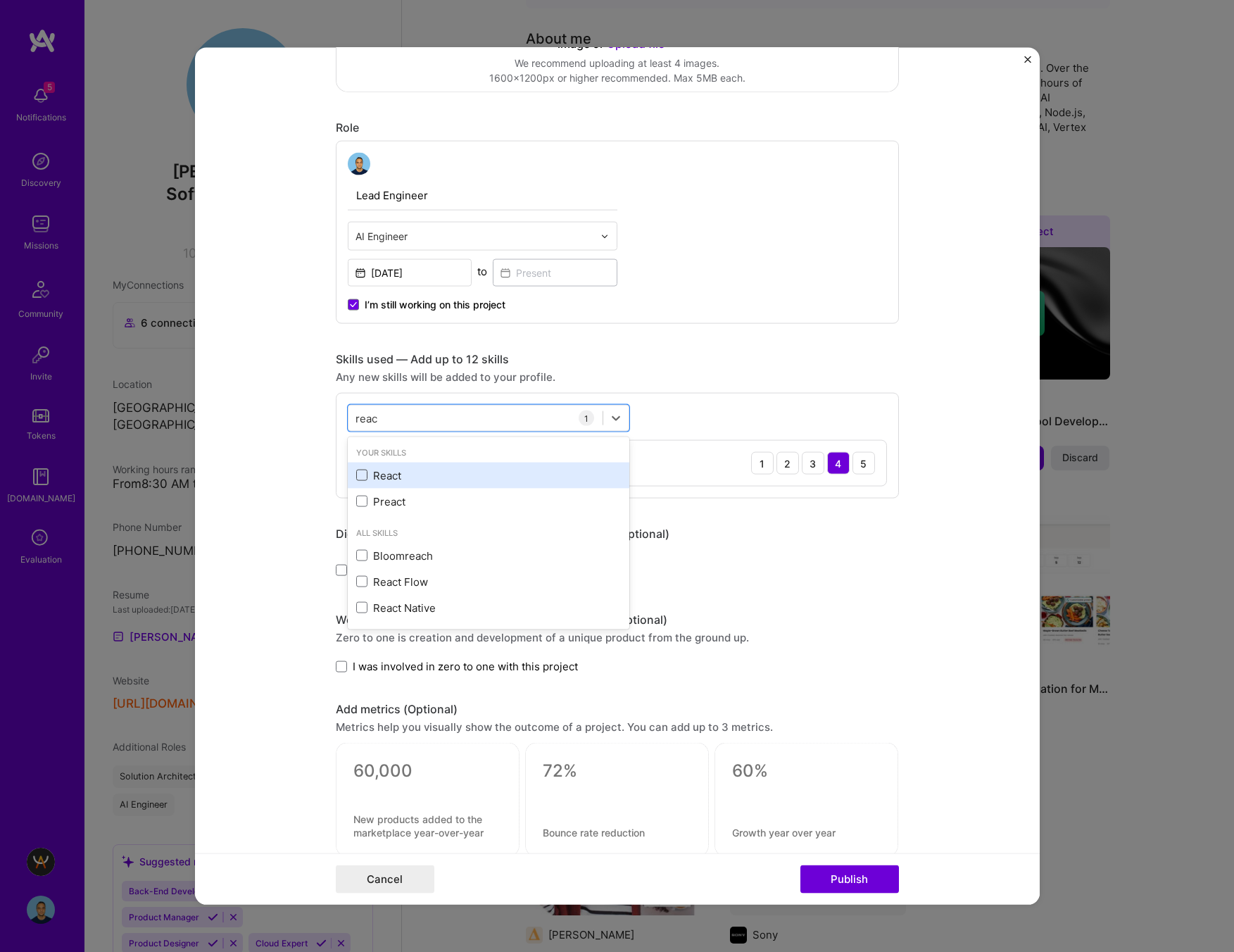
click at [359, 470] on span at bounding box center [362, 475] width 11 height 11
click at [0, 0] on input "checkbox" at bounding box center [0, 0] width 0 height 0
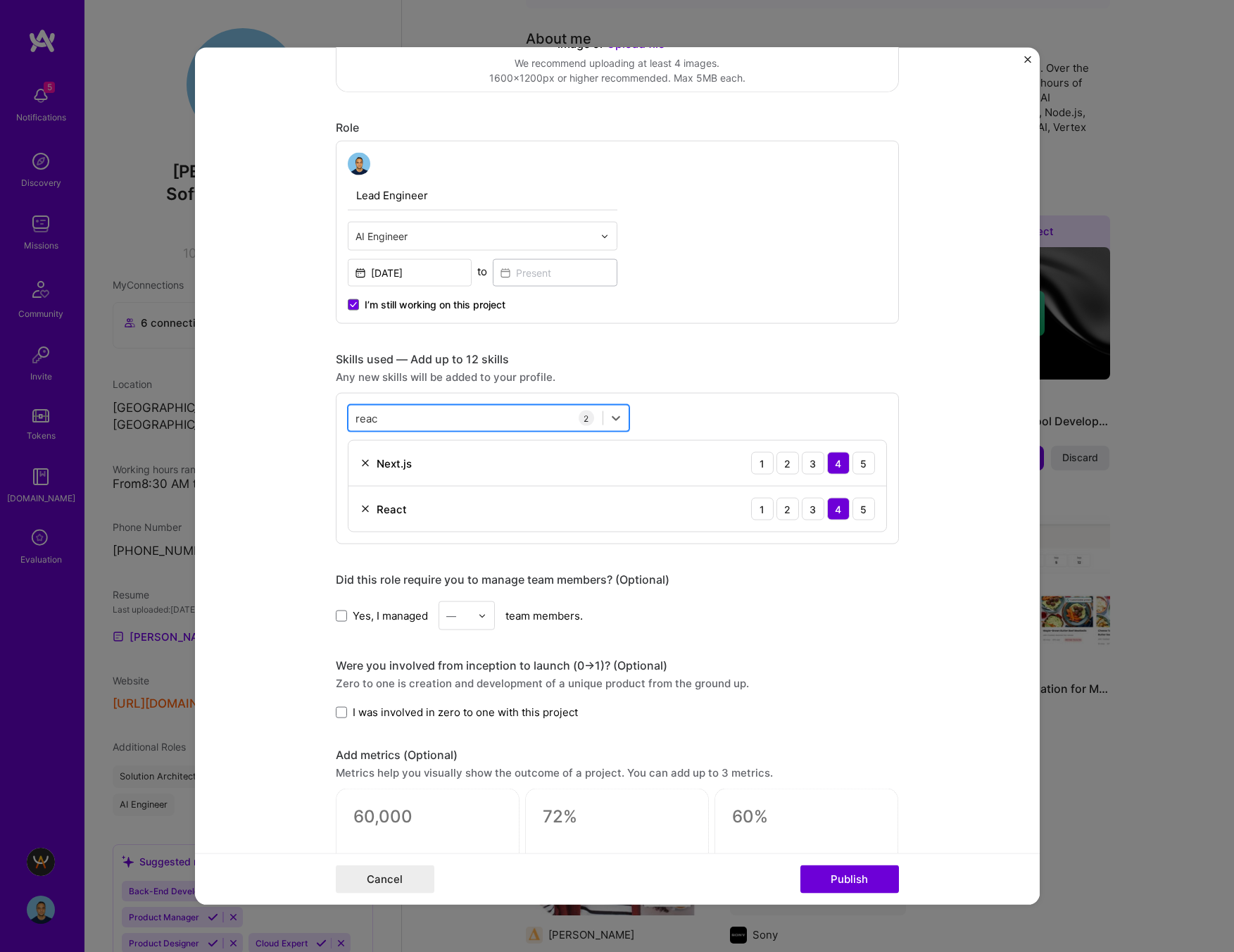
click at [438, 412] on div "reac reac" at bounding box center [475, 418] width 254 height 24
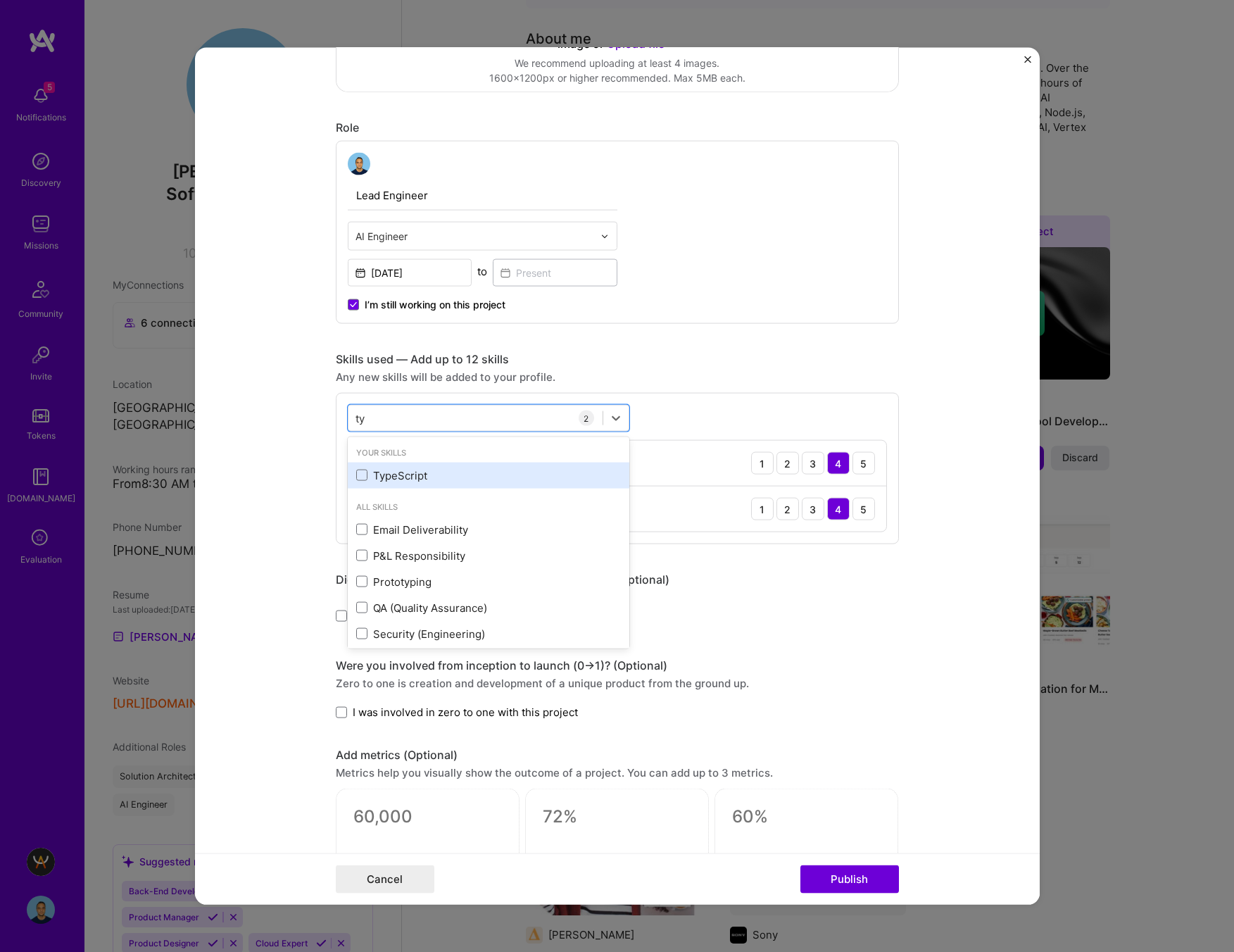
click at [427, 472] on div "TypeScript" at bounding box center [488, 475] width 264 height 15
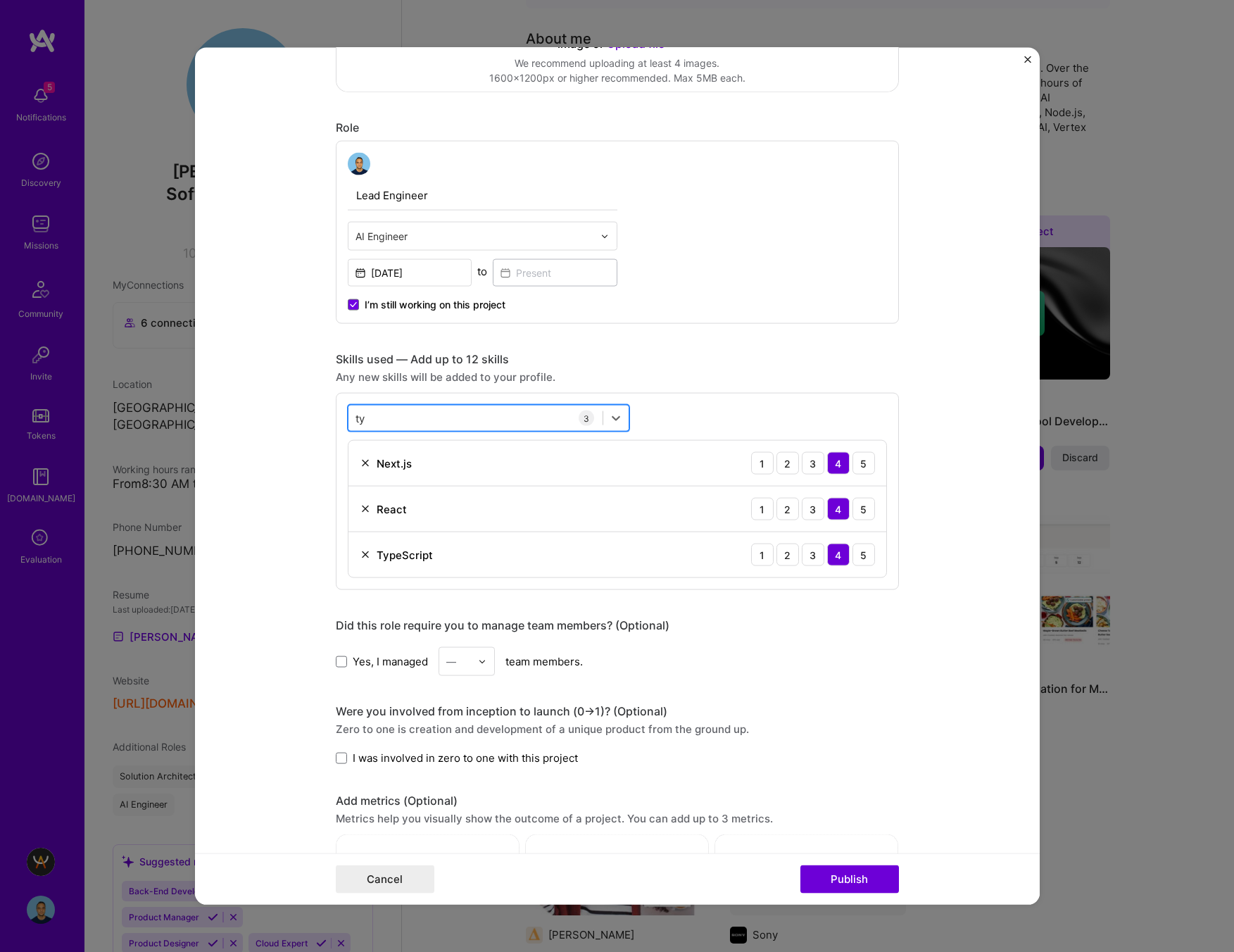
click at [538, 420] on div "ty ty" at bounding box center [475, 418] width 254 height 24
type input "t"
type input "dify.ai"
type input "g"
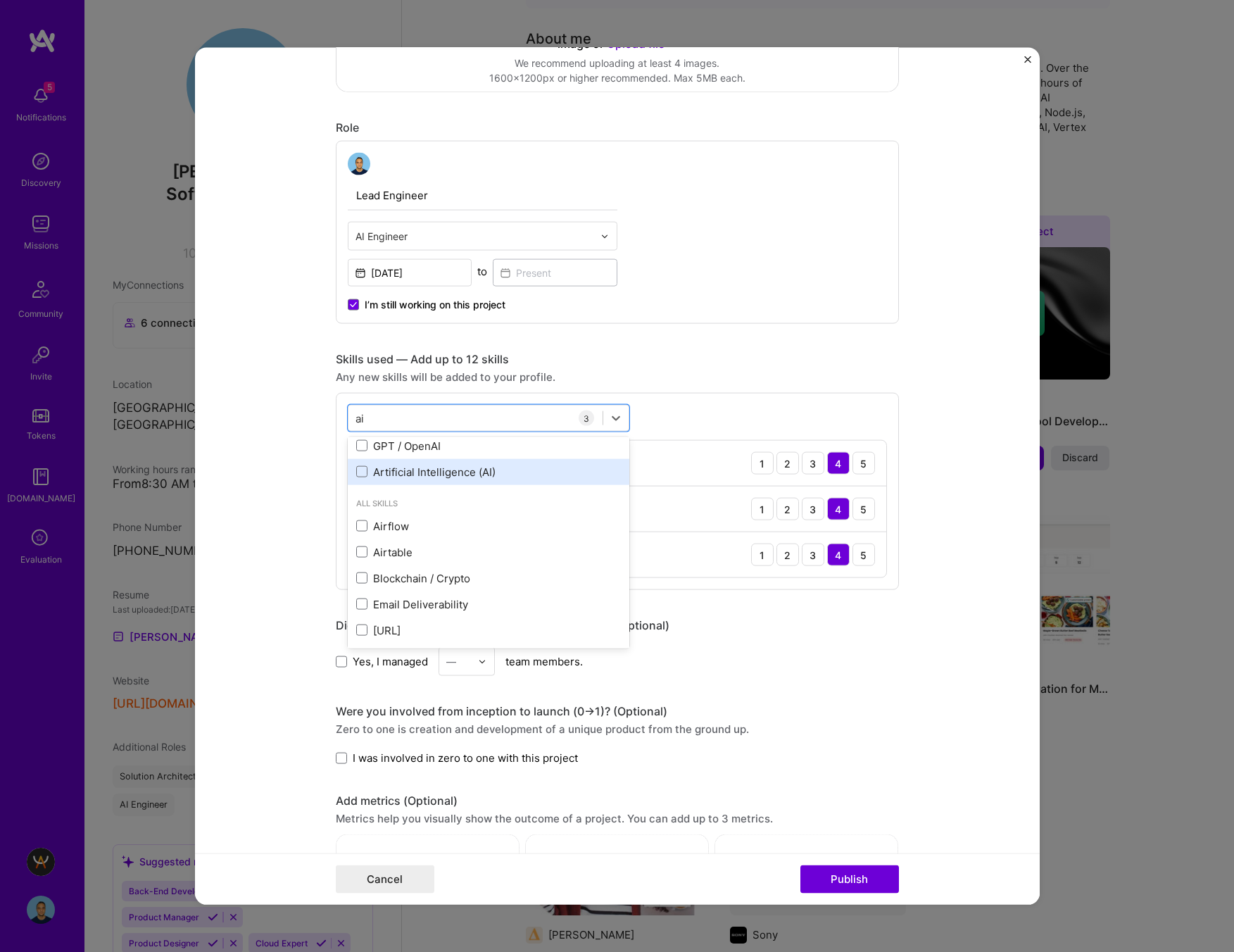
scroll to position [0, 0]
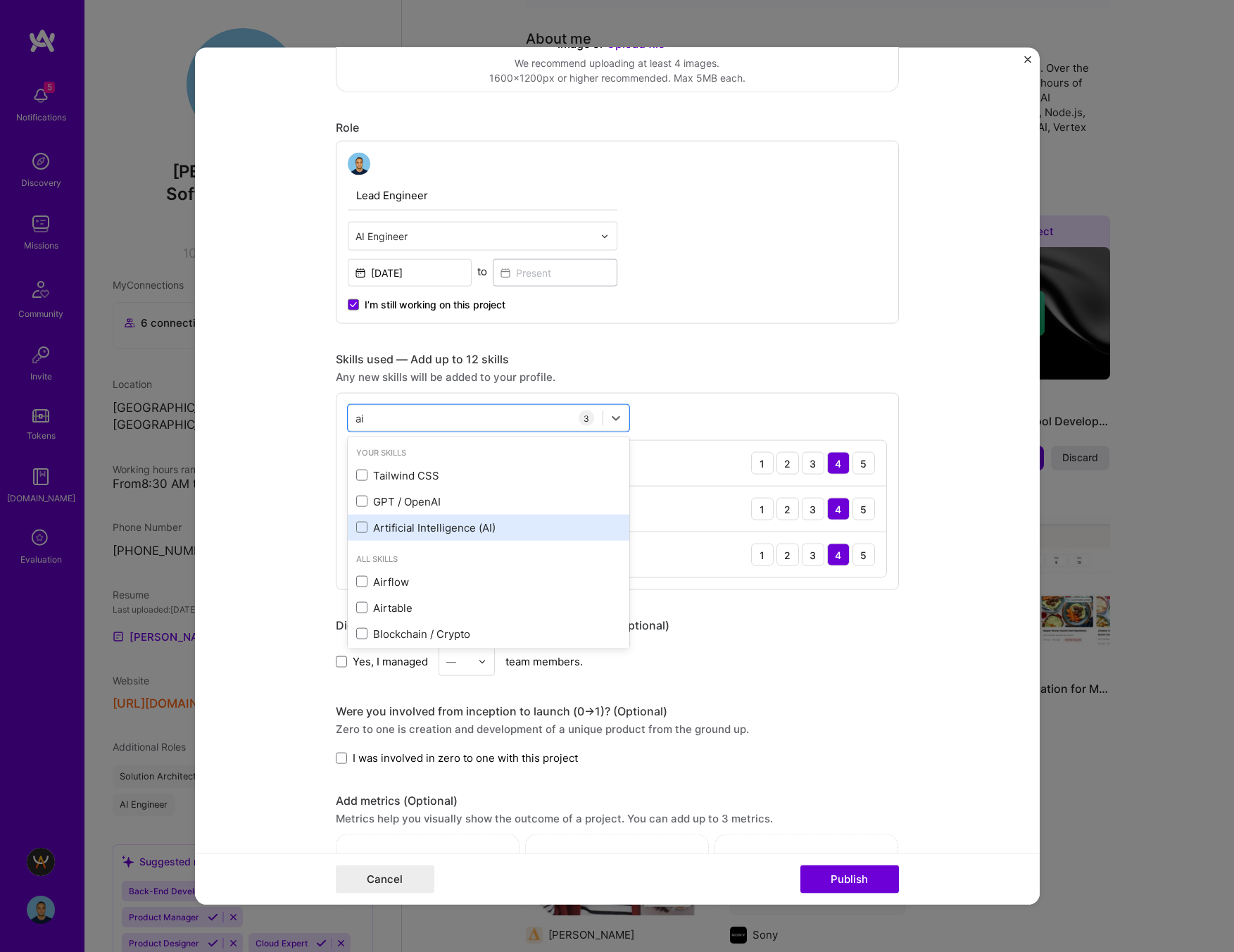
click at [453, 527] on div "Artificial Intelligence (AI)" at bounding box center [488, 527] width 264 height 15
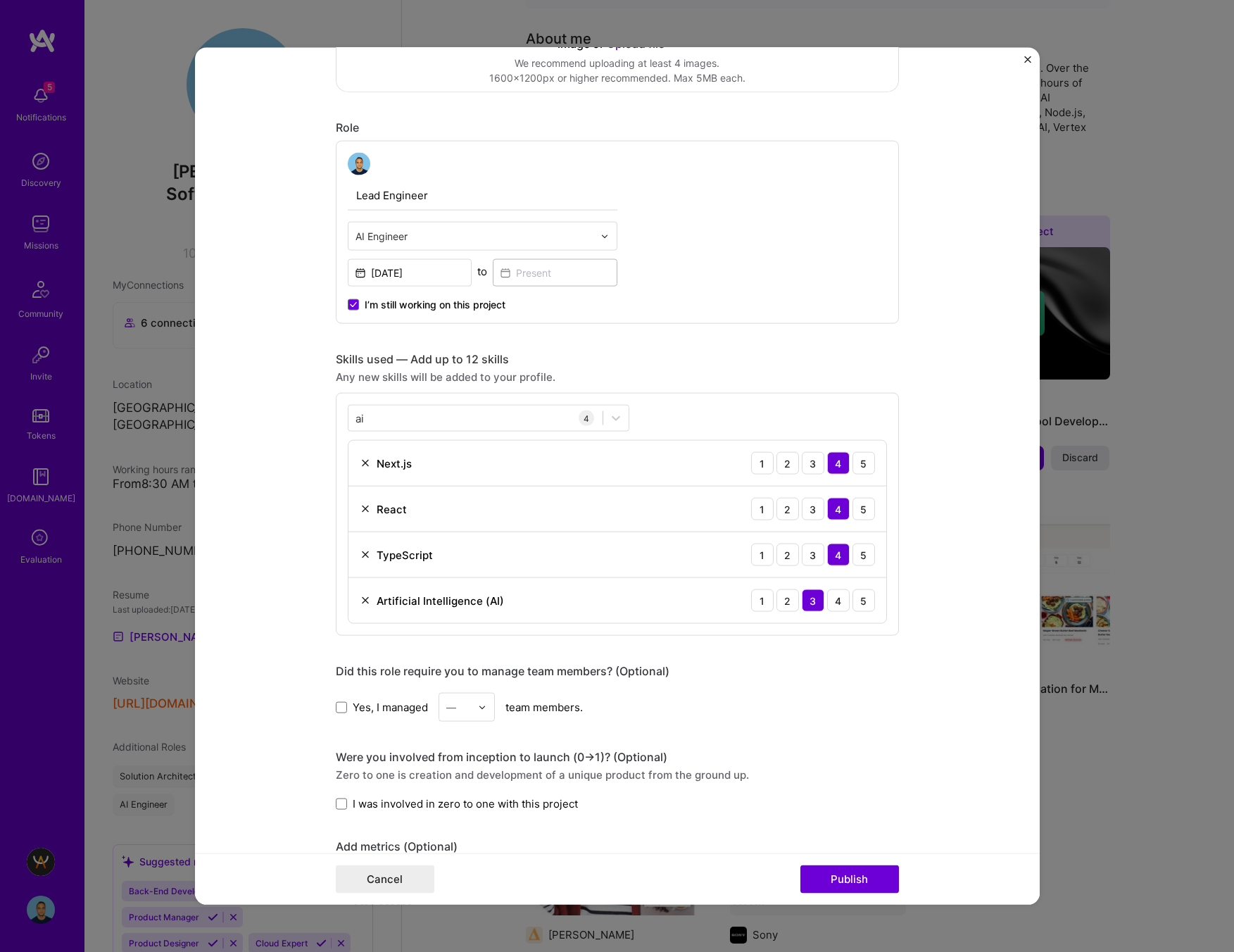
click at [749, 623] on div "Next.js 1 2 3 4 5 React 1 2 3 4 5 TypeScript 1 2 3 4 5 Artificial Intelligence …" at bounding box center [617, 532] width 539 height 184
click at [548, 420] on div "ai ai" at bounding box center [475, 418] width 254 height 24
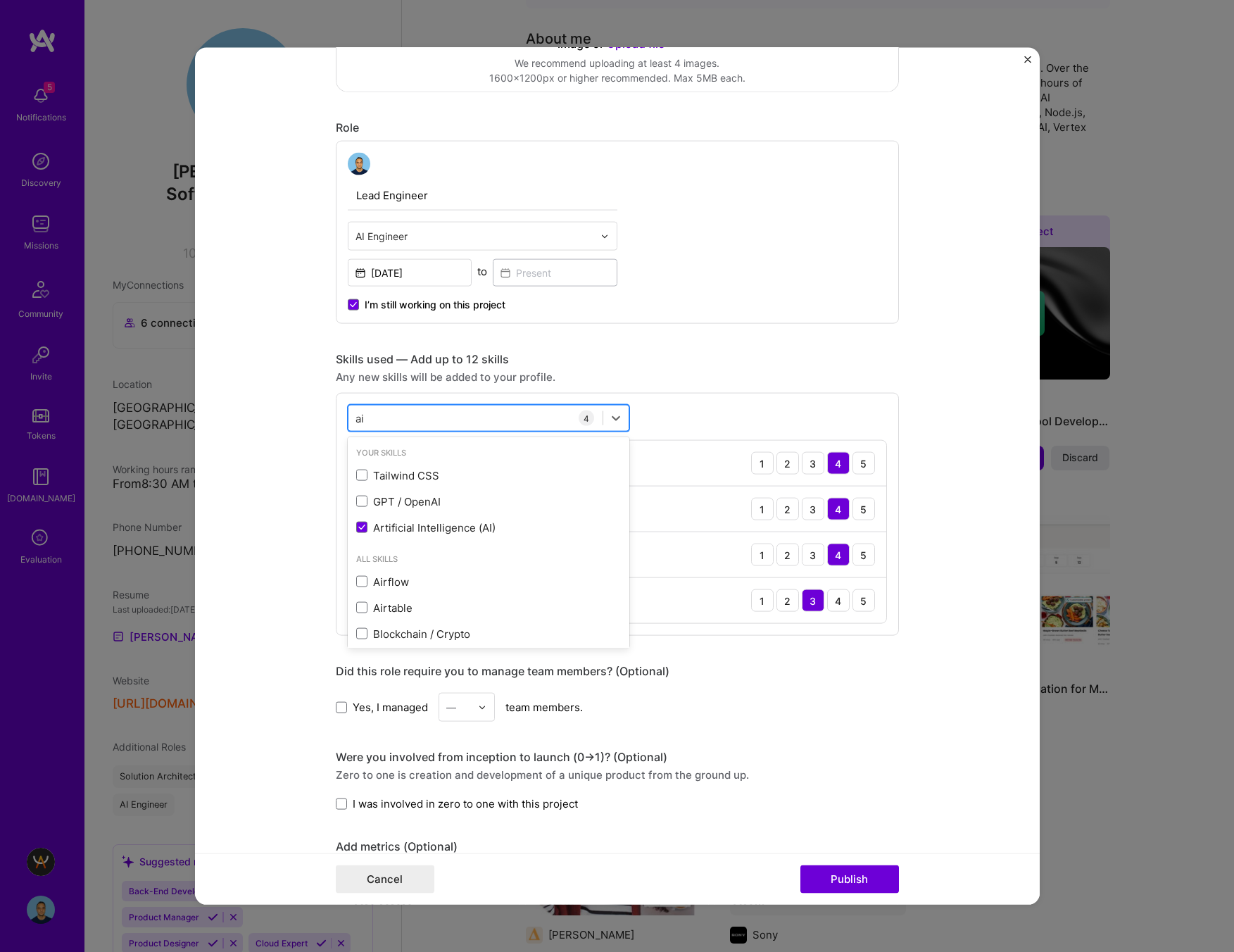
type input "a"
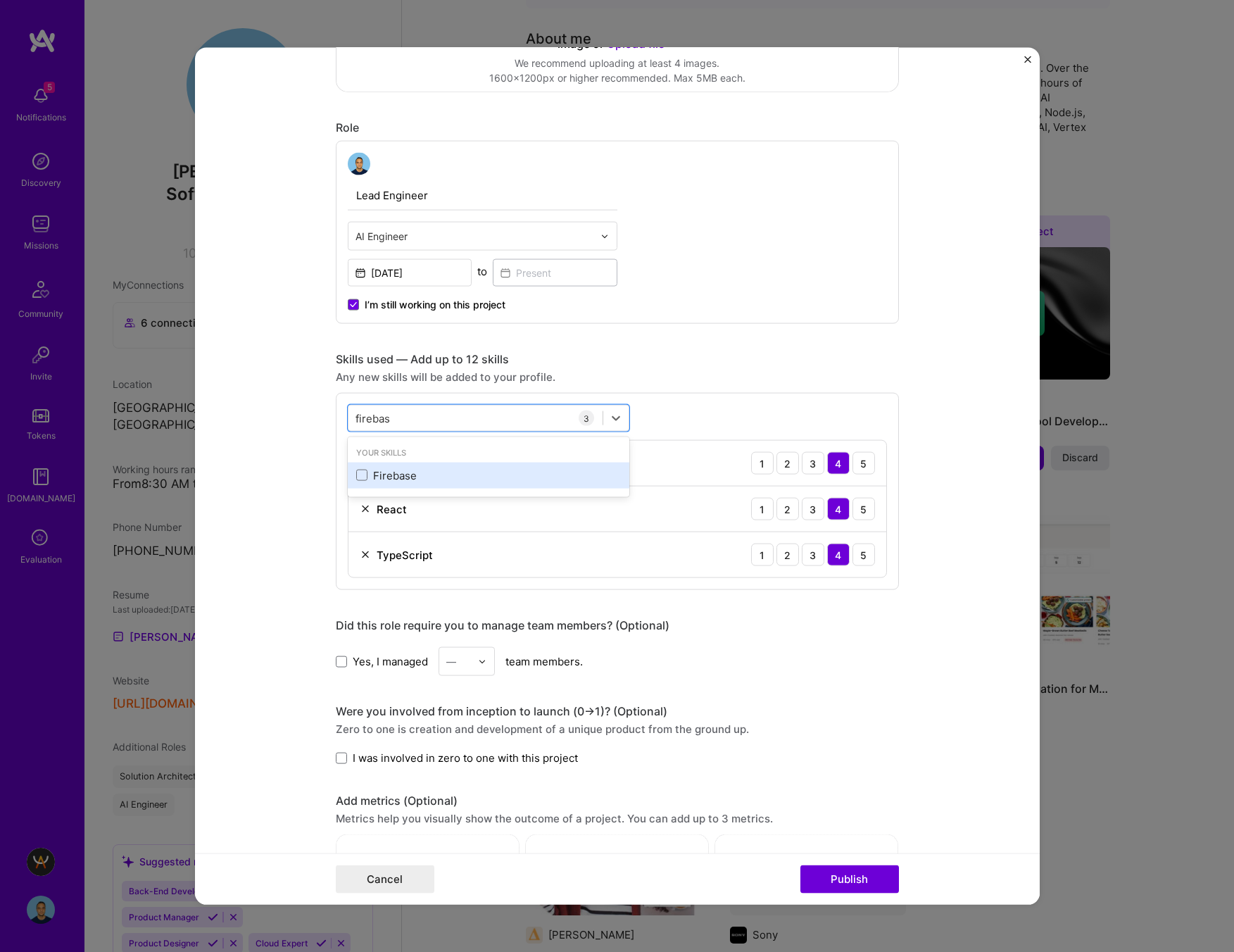
click at [483, 464] on div "Firebase" at bounding box center [488, 475] width 281 height 26
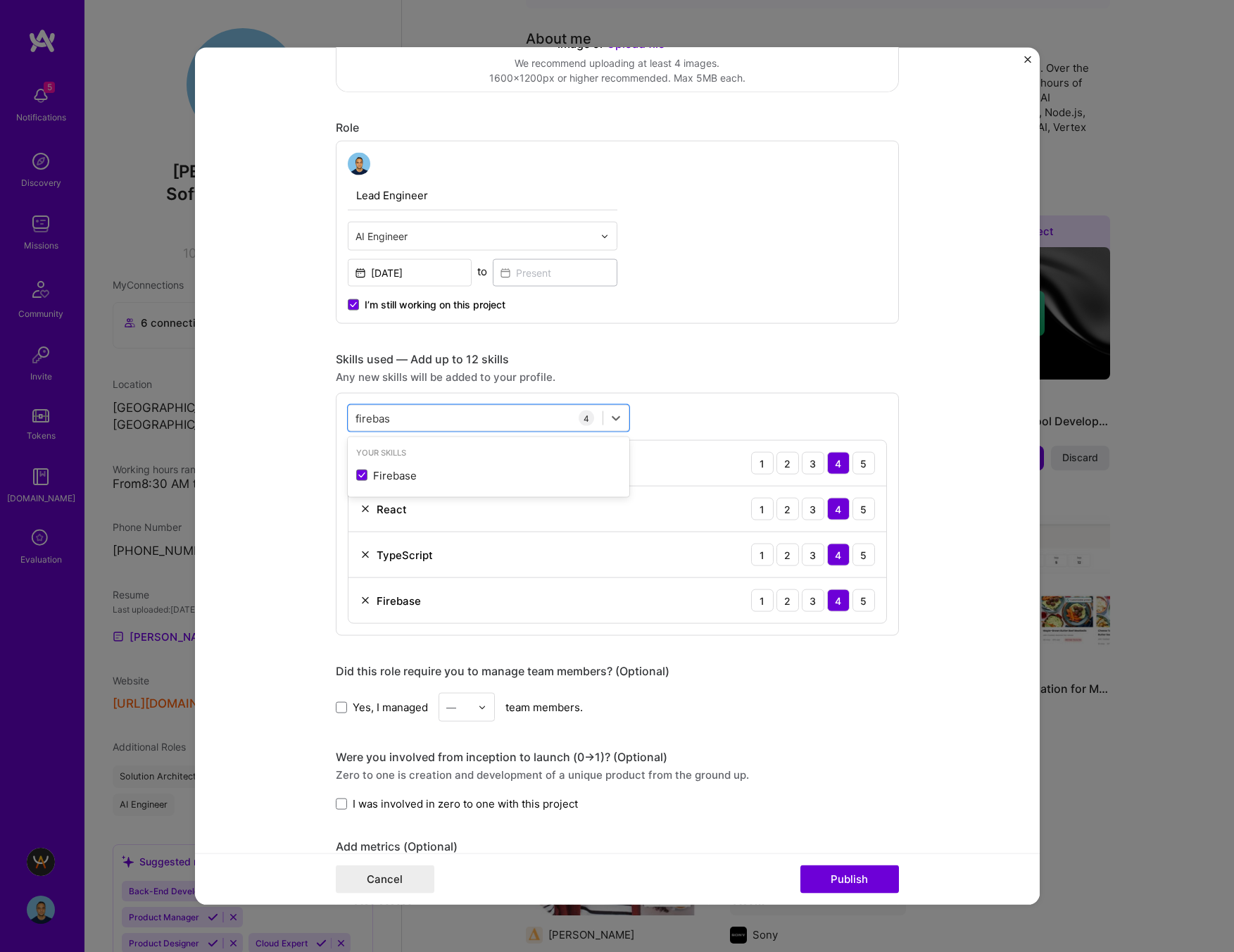
type input "firebas"
click at [782, 678] on div "Did this role require you to manage team members? (Optional) Yes, I managed — t…" at bounding box center [617, 693] width 563 height 58
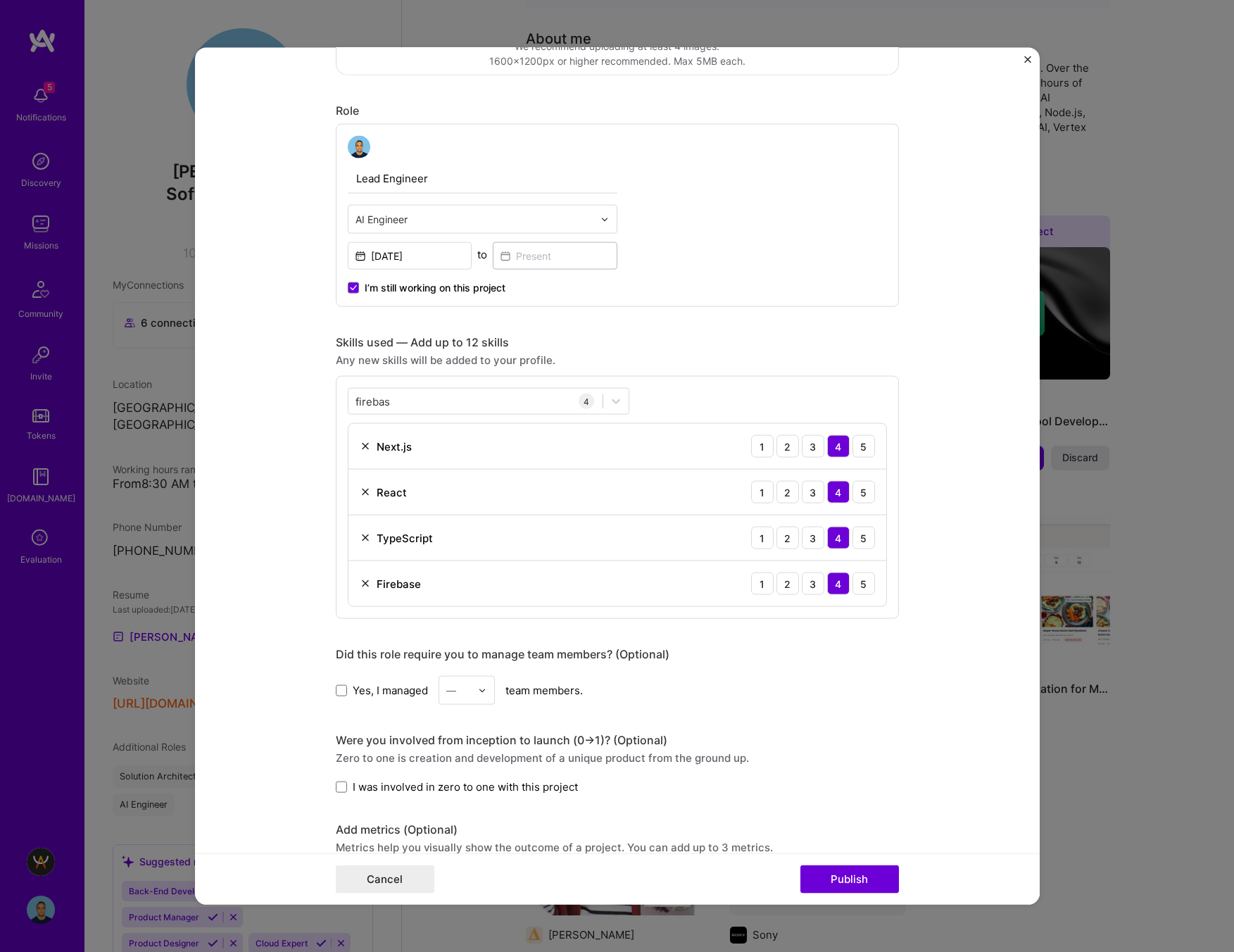
scroll to position [415, 0]
click at [434, 397] on div "firebas firebas" at bounding box center [475, 403] width 254 height 24
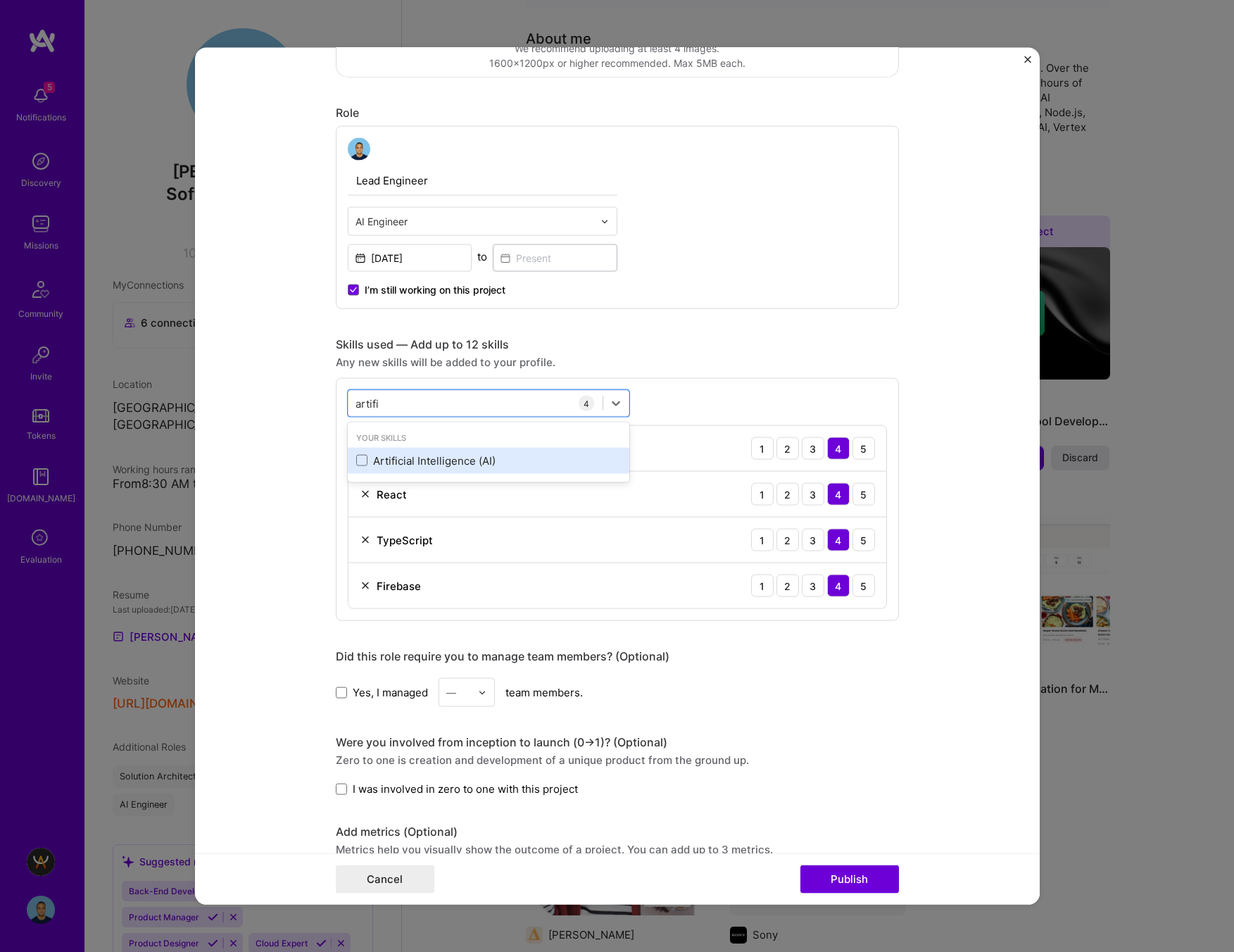
click at [425, 459] on div "Artificial Intelligence (AI)" at bounding box center [488, 460] width 264 height 15
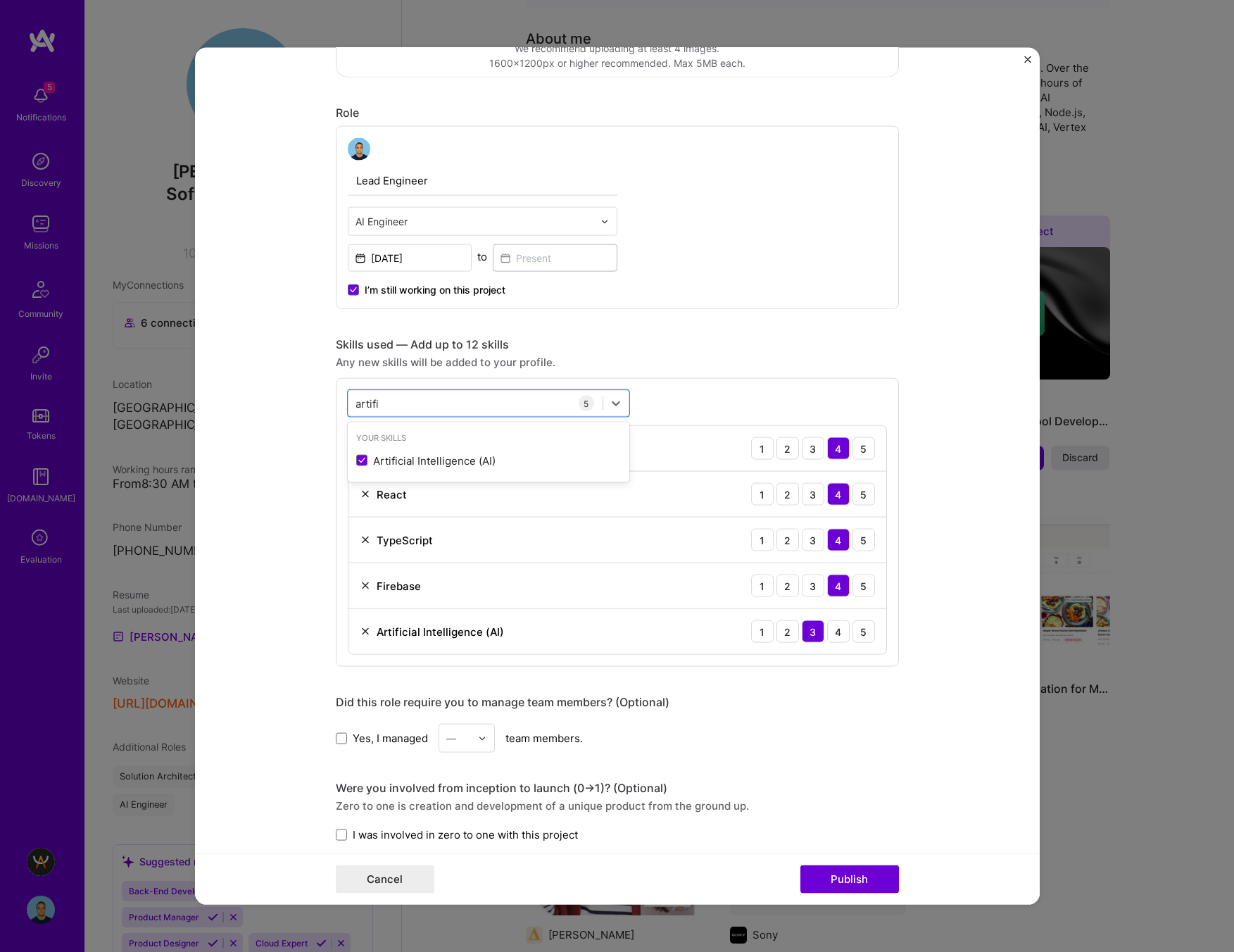
click at [844, 715] on div "Did this role require you to manage team members? (Optional) Yes, I managed — t…" at bounding box center [617, 723] width 563 height 58
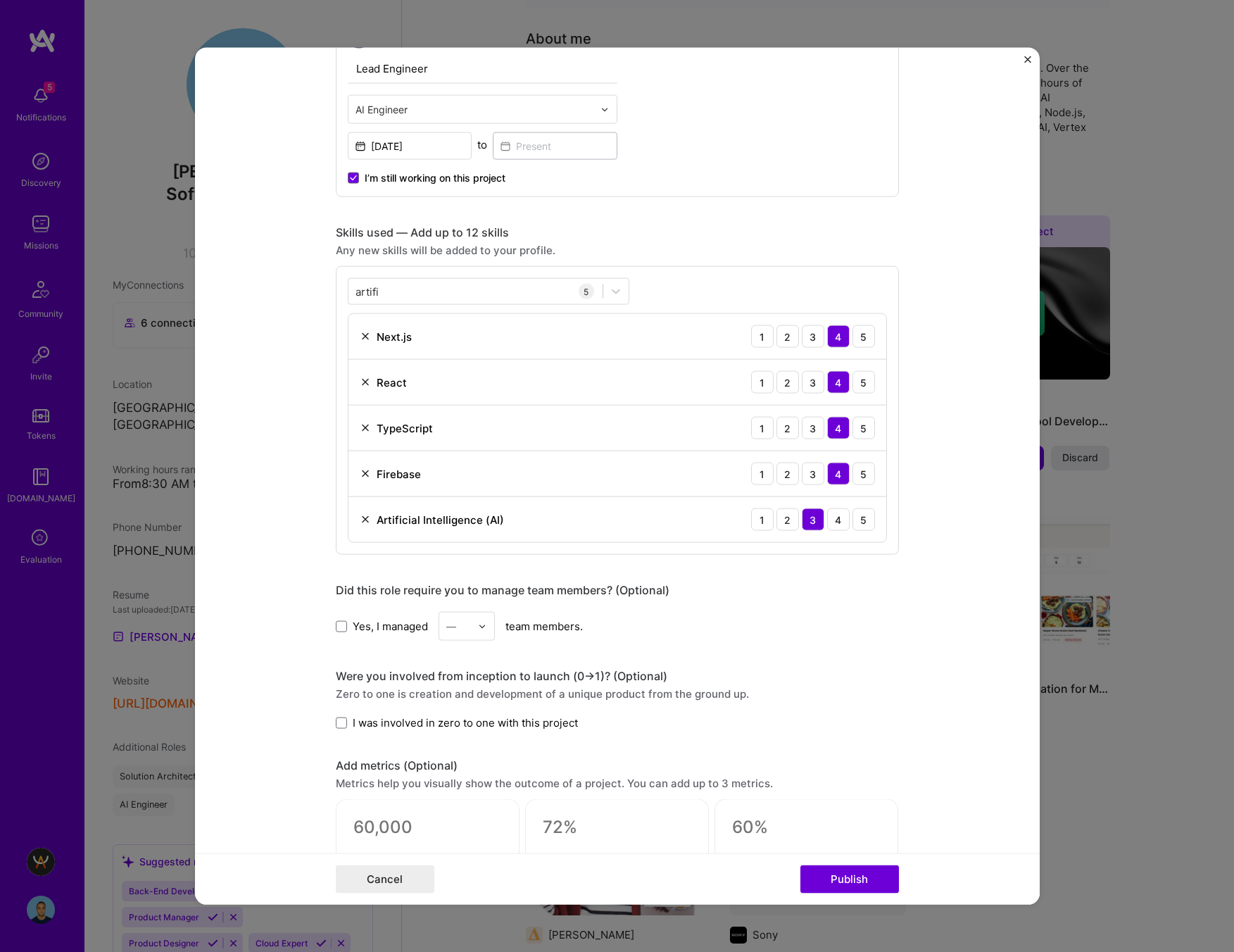
scroll to position [528, 0]
click at [406, 289] on div "artifi artifi" at bounding box center [475, 289] width 254 height 24
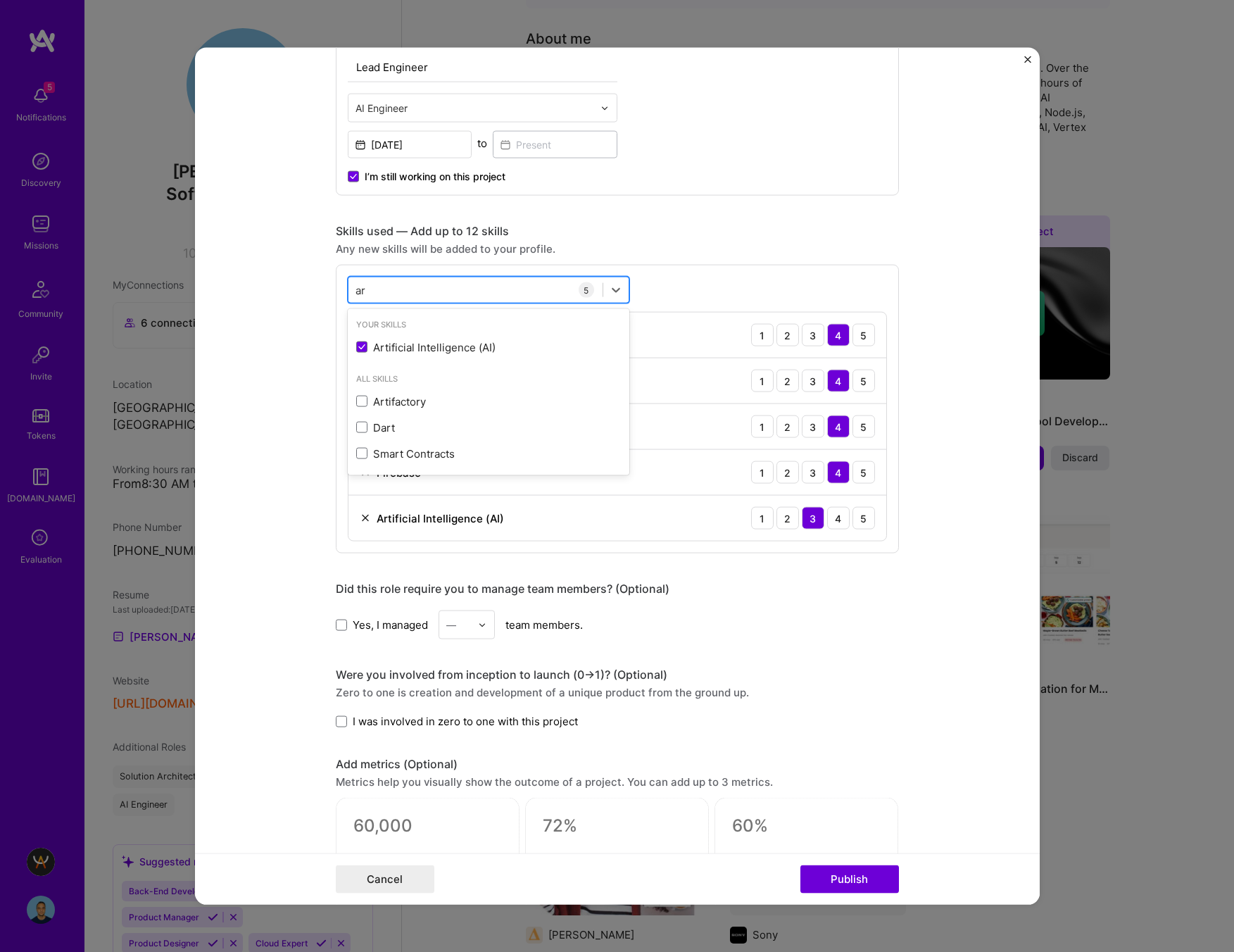
type input "a"
type input "r"
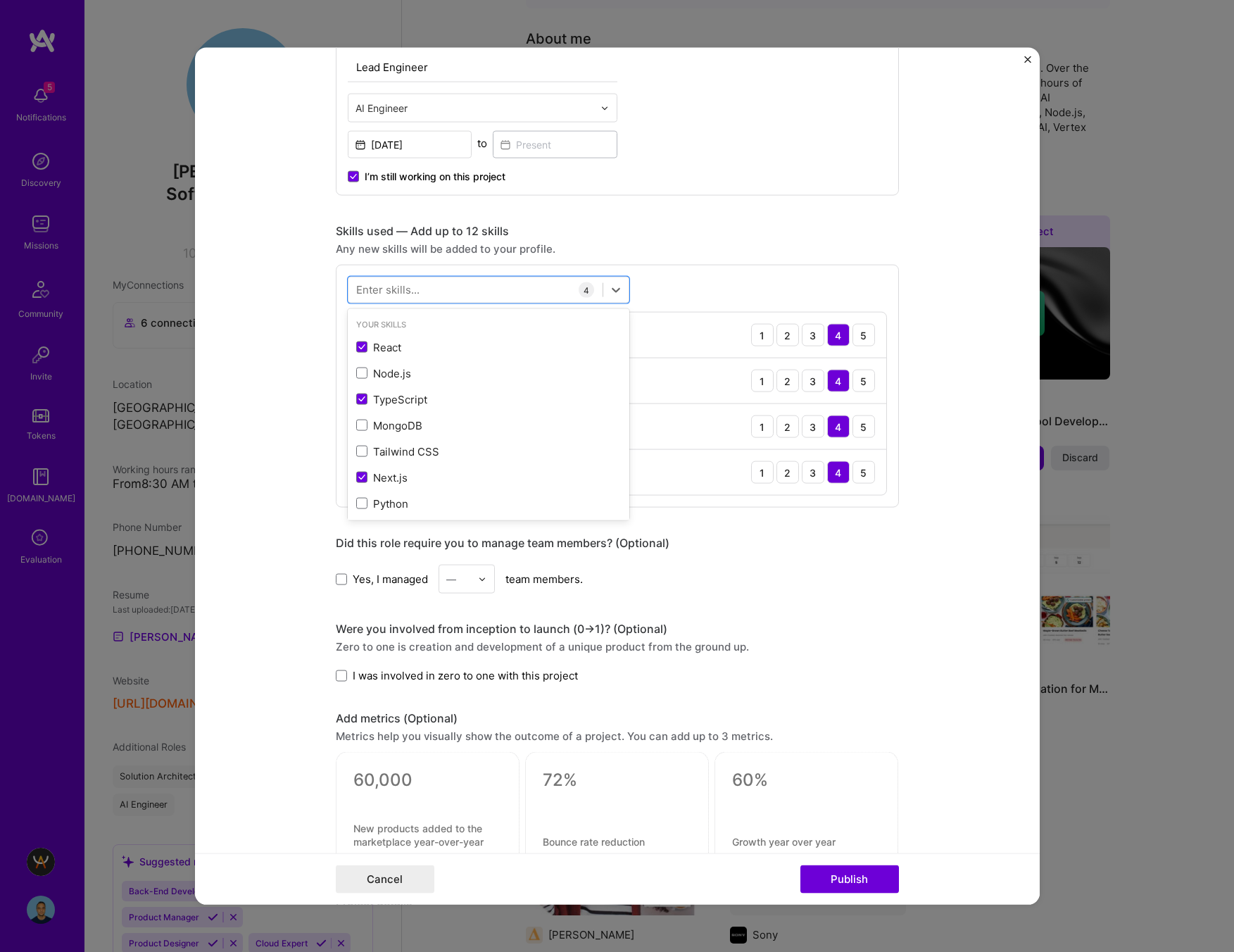
click at [700, 238] on div "Skills used — Add up to 12 skills" at bounding box center [617, 231] width 563 height 15
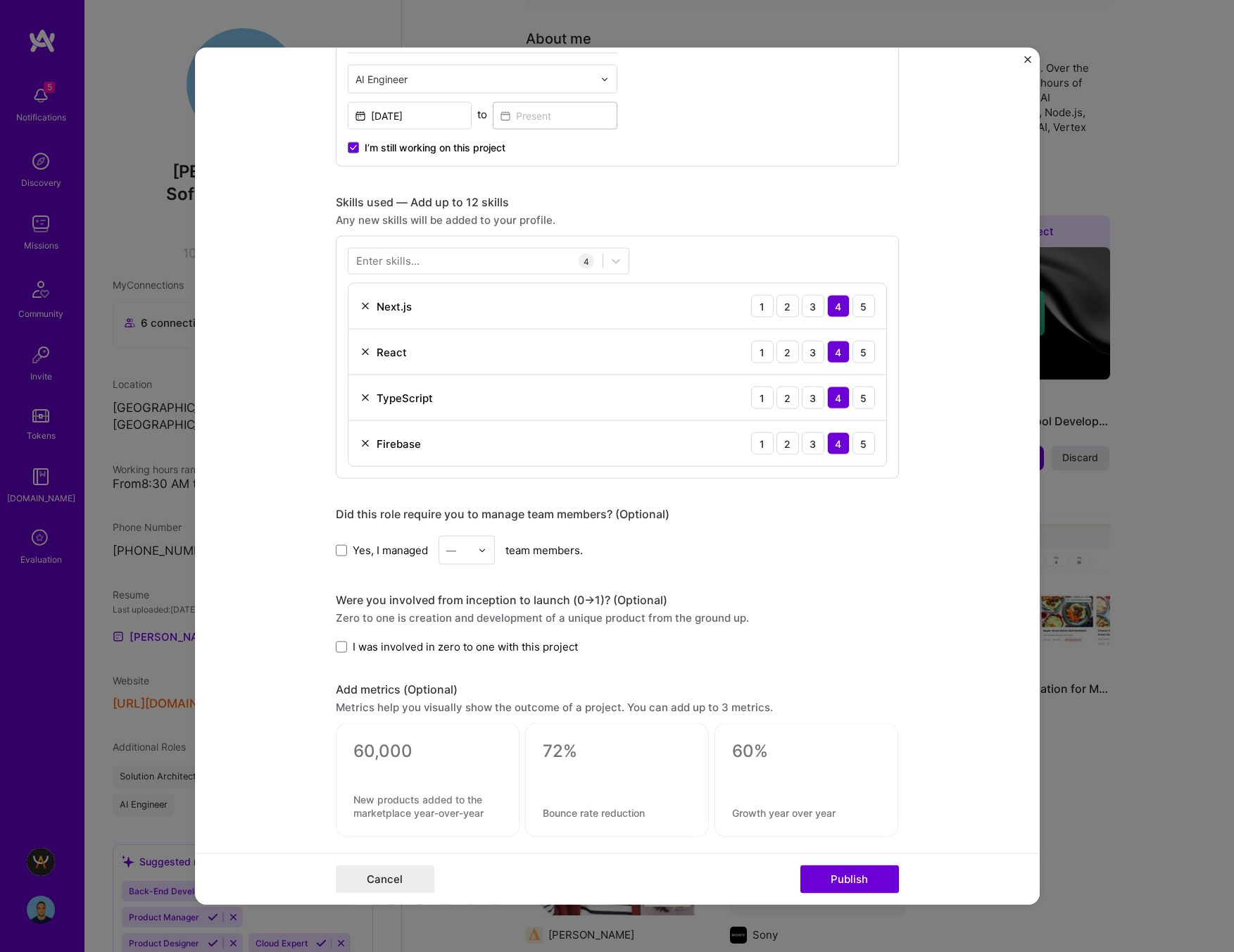
scroll to position [556, 0]
click at [412, 265] on div "Enter skills..." at bounding box center [388, 262] width 63 height 15
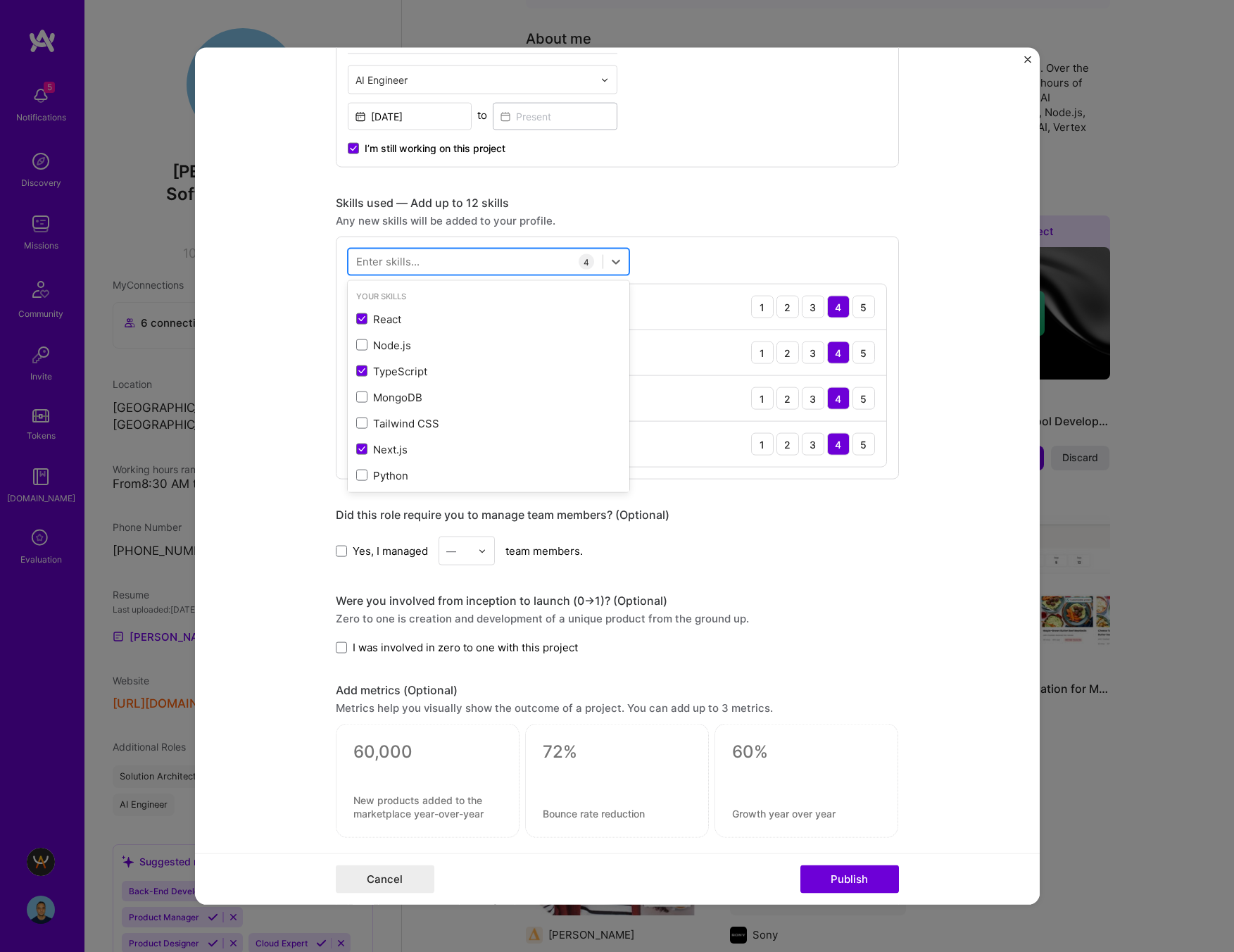
click at [450, 262] on div at bounding box center [475, 262] width 254 height 24
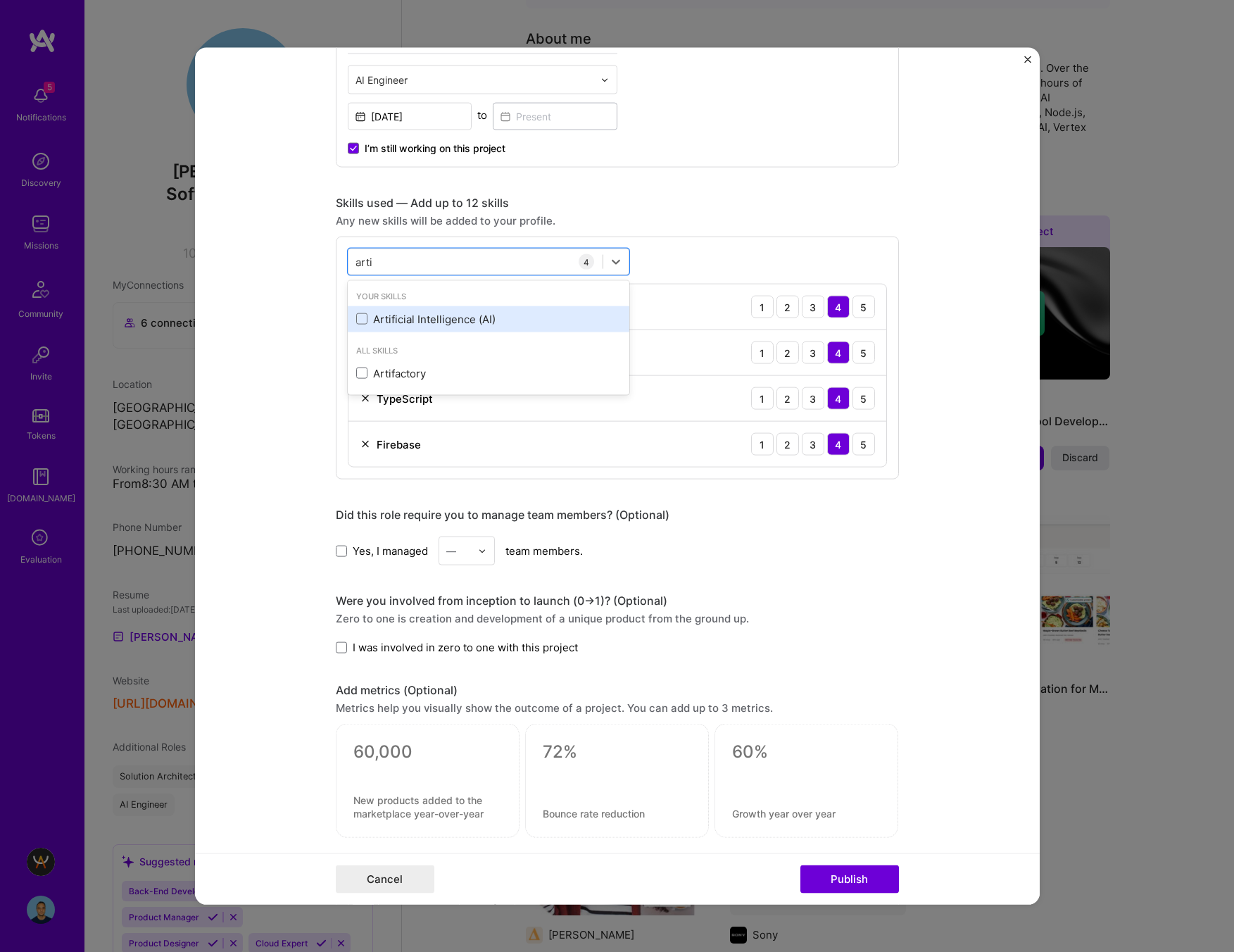
click at [463, 319] on div "Artificial Intelligence (AI)" at bounding box center [488, 319] width 264 height 15
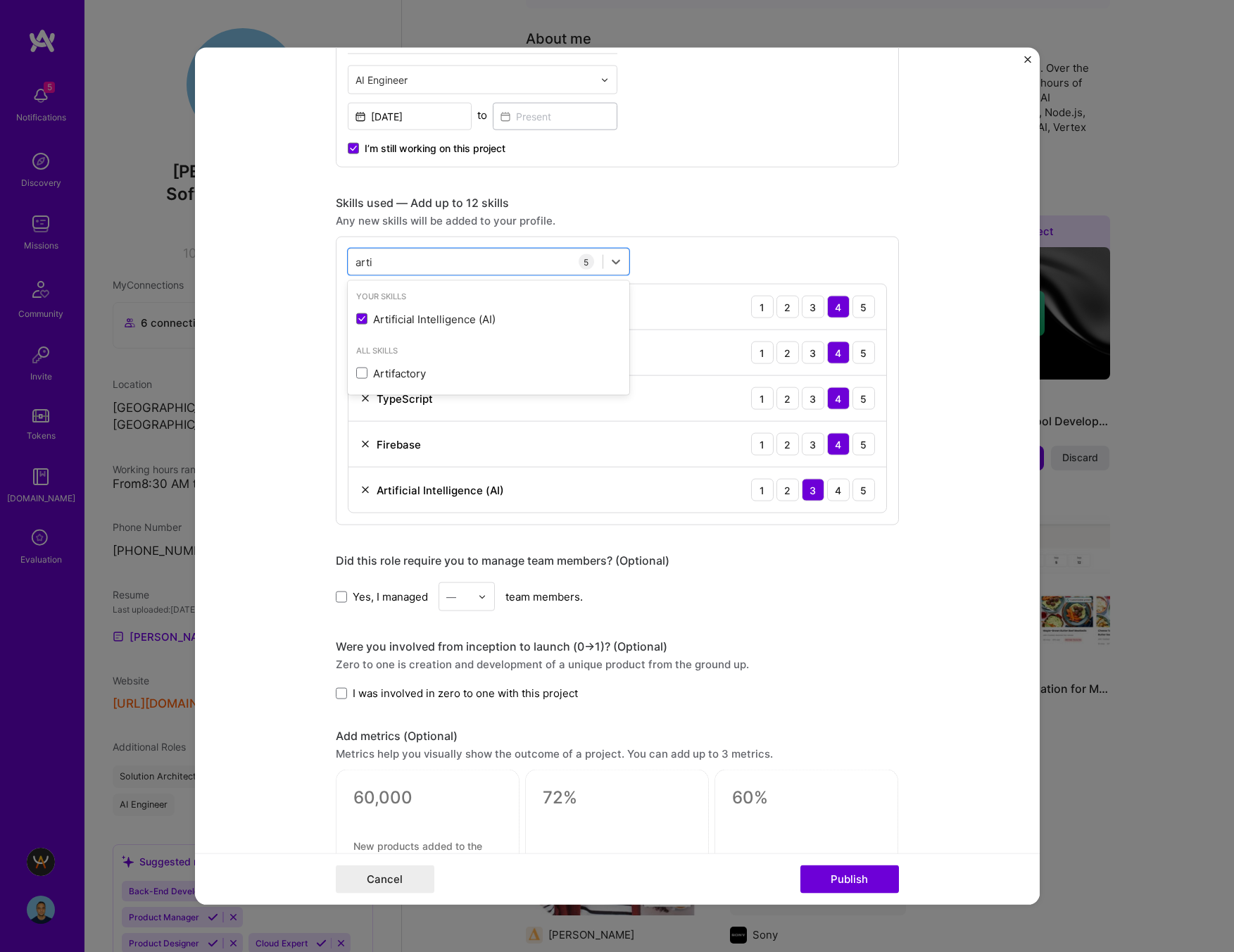
type input "arti"
click at [827, 560] on div "Did this role require you to manage team members? (Optional)" at bounding box center [617, 560] width 563 height 15
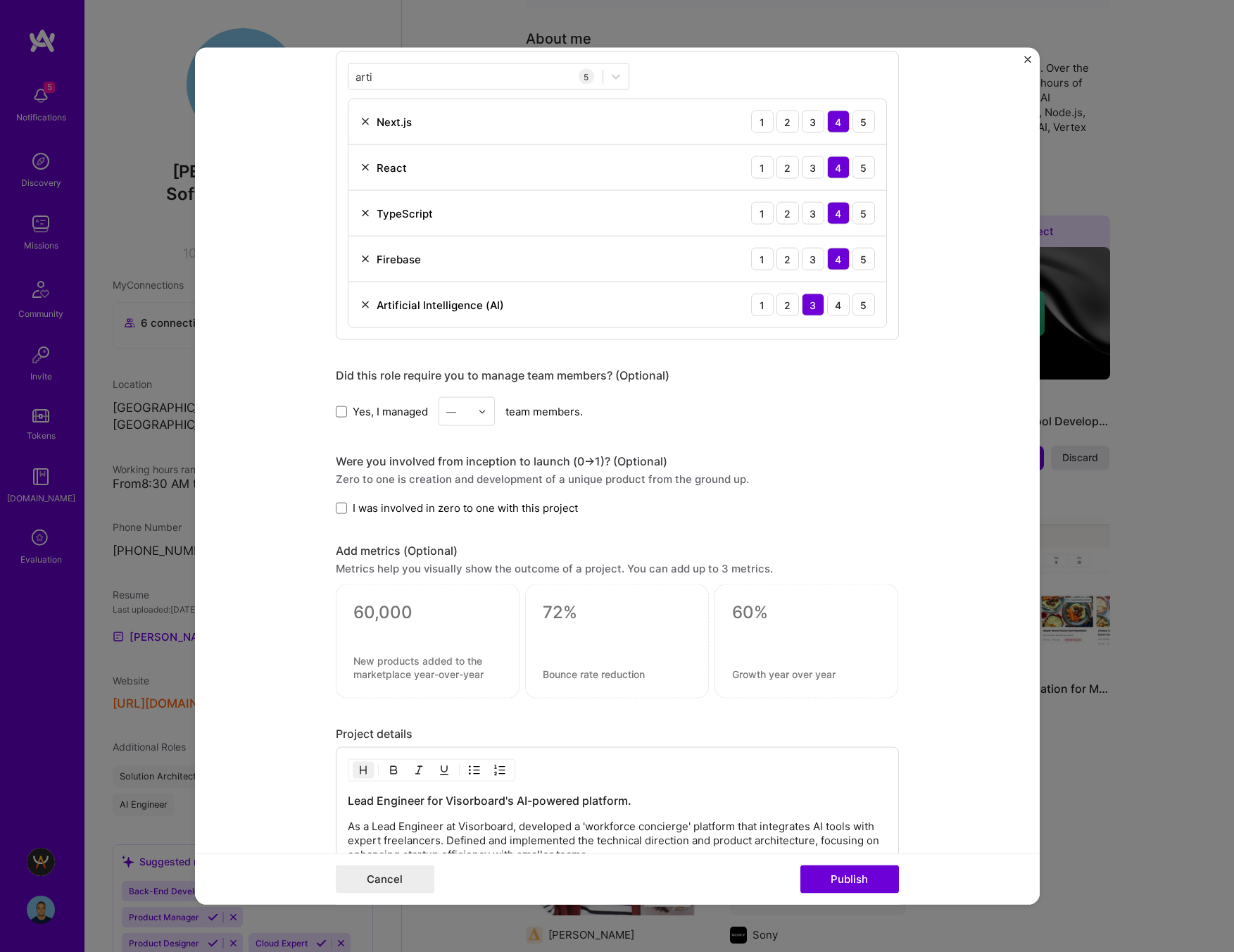
scroll to position [750, 0]
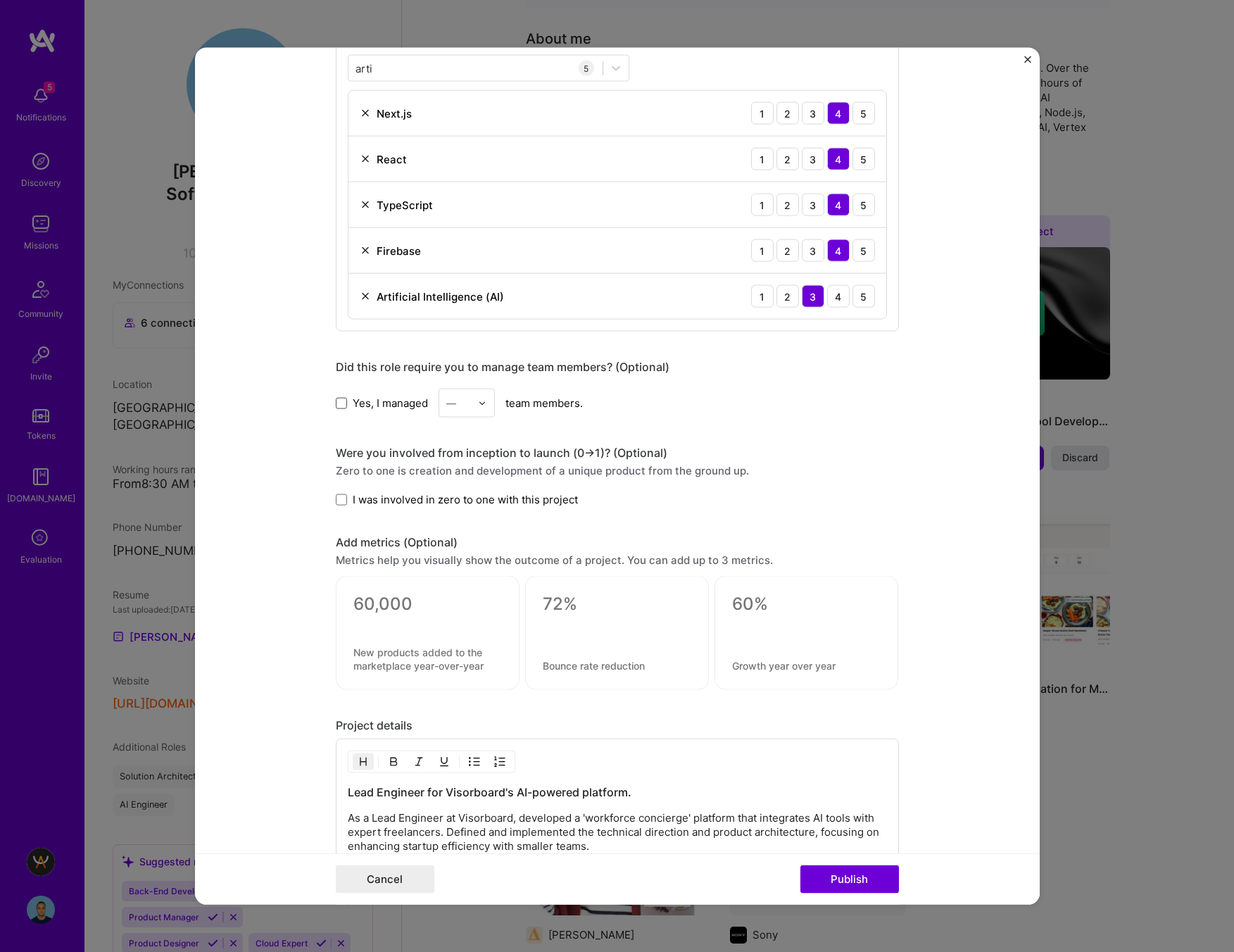
click at [343, 403] on span at bounding box center [341, 403] width 11 height 11
click at [0, 0] on input "Yes, I managed" at bounding box center [0, 0] width 0 height 0
click at [472, 397] on div "—" at bounding box center [458, 403] width 38 height 28
click at [475, 462] on div "2" at bounding box center [466, 466] width 48 height 26
click at [340, 498] on span at bounding box center [341, 500] width 11 height 11
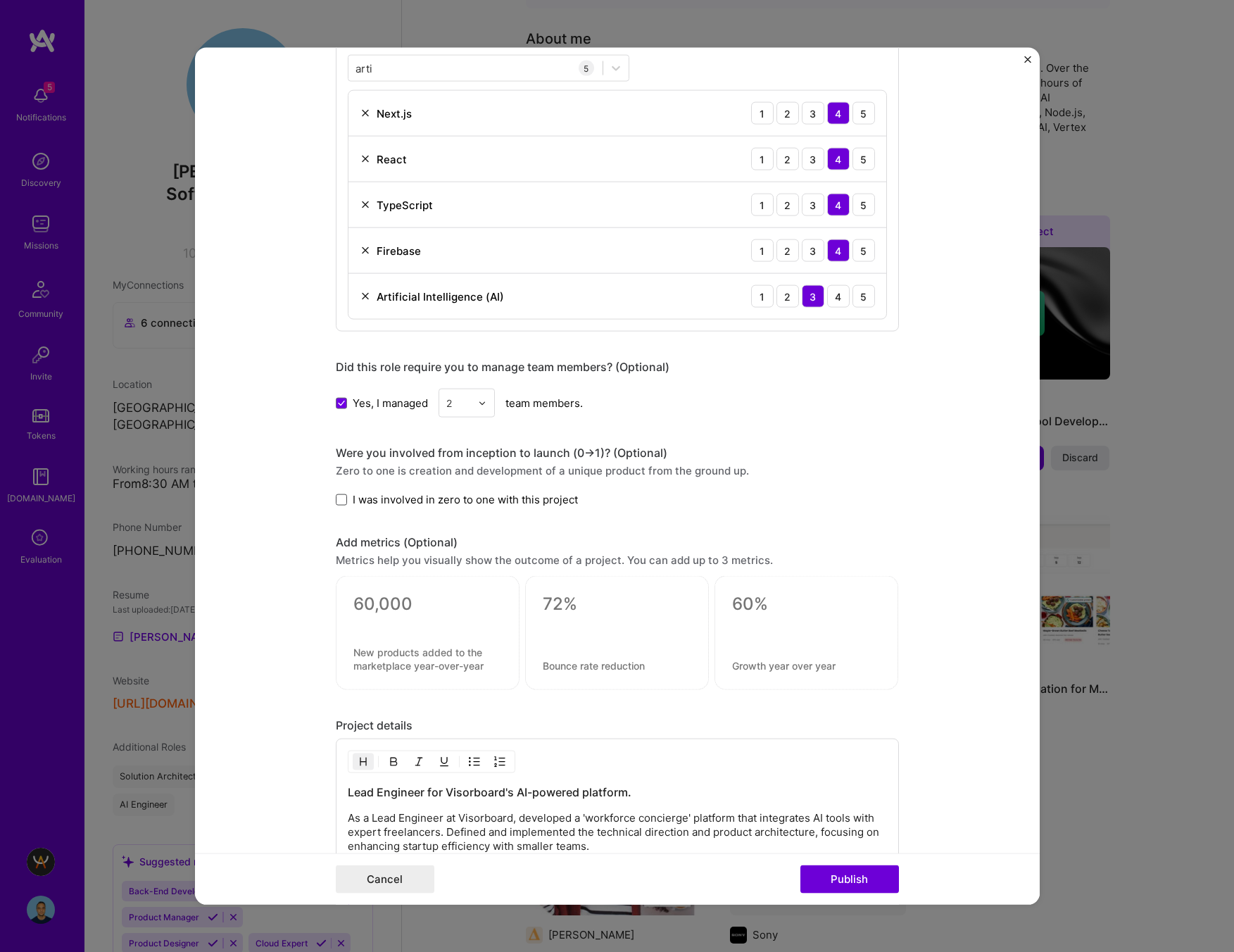
click at [0, 0] on input "I was involved in zero to one with this project" at bounding box center [0, 0] width 0 height 0
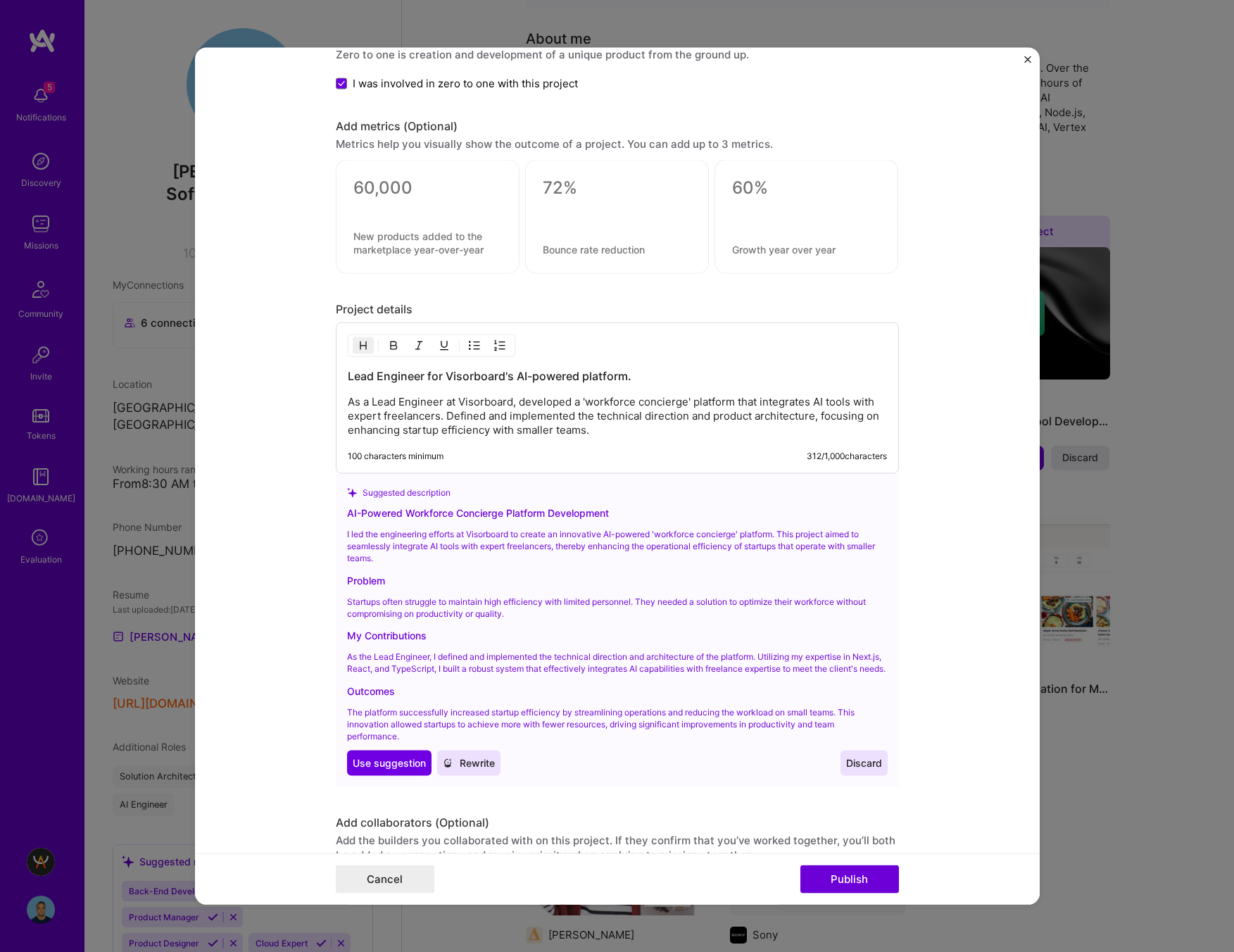
scroll to position [1165, 0]
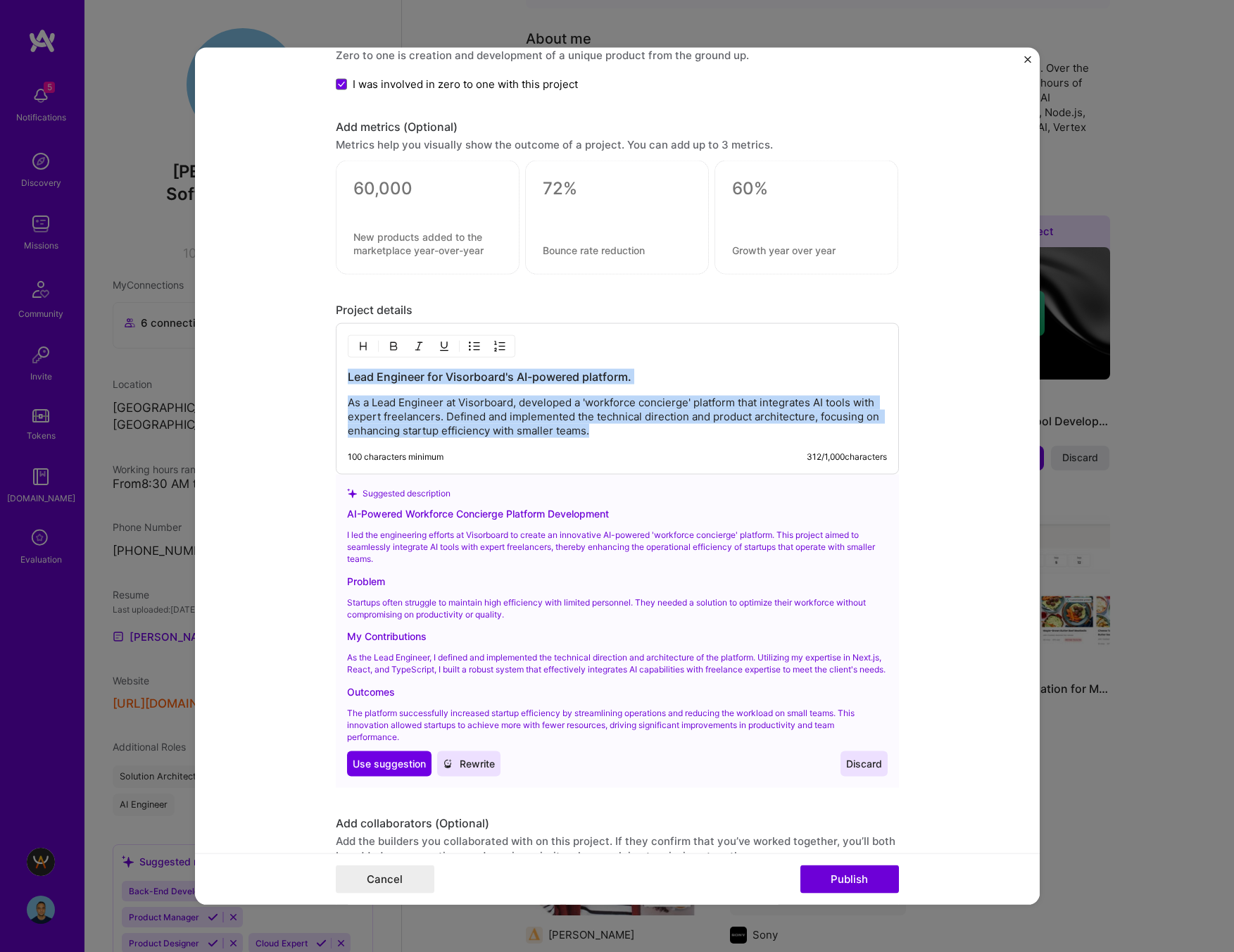
drag, startPoint x: 598, startPoint y: 433, endPoint x: 261, endPoint y: 361, distance: 344.6
click at [261, 361] on form "Editing suggested project This project is suggested based on your LinkedIn, res…" at bounding box center [617, 476] width 844 height 857
copy div "Lead Engineer for Visorboard's AI-powered platform. As a Lead Engineer at Visor…"
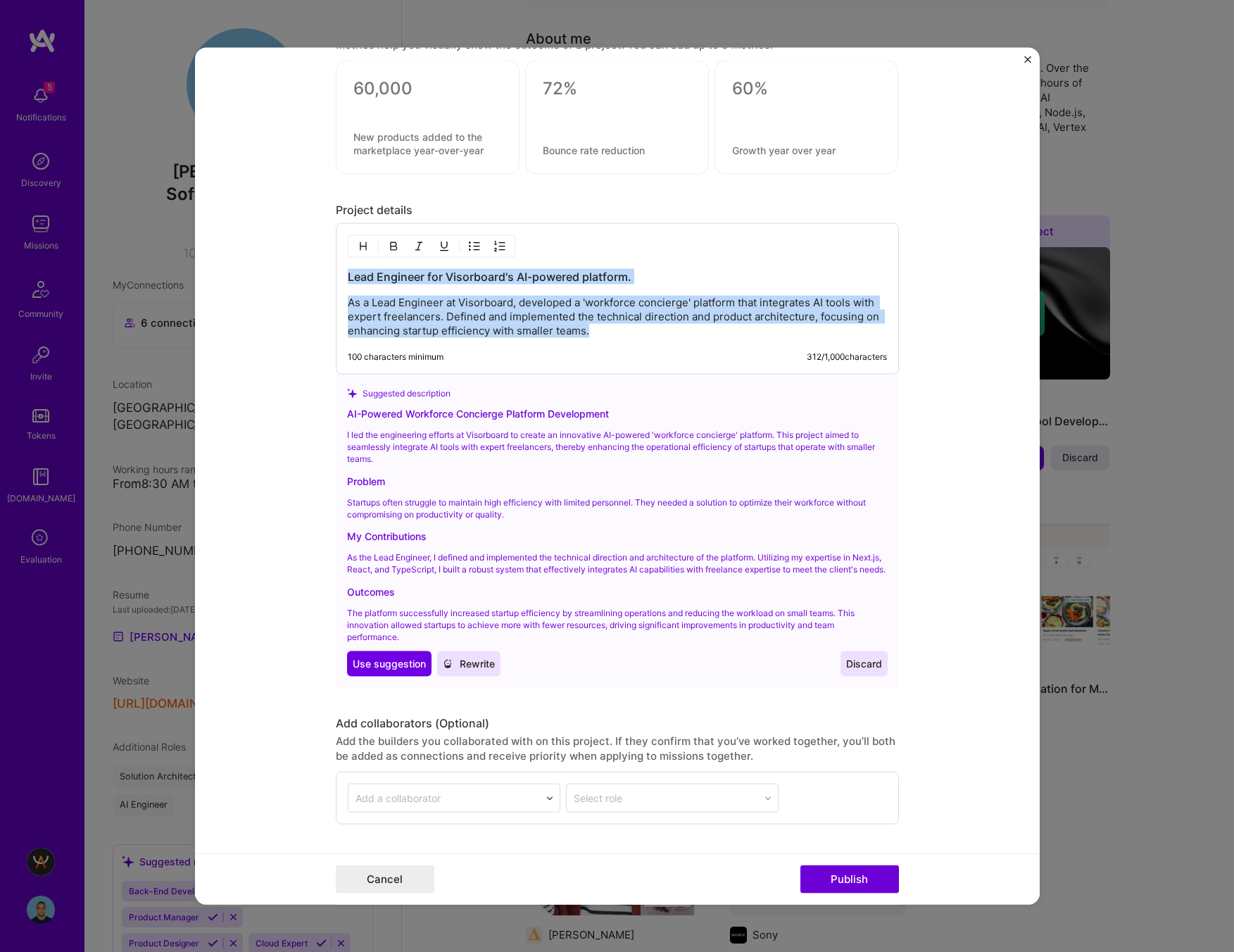
scroll to position [1375, 0]
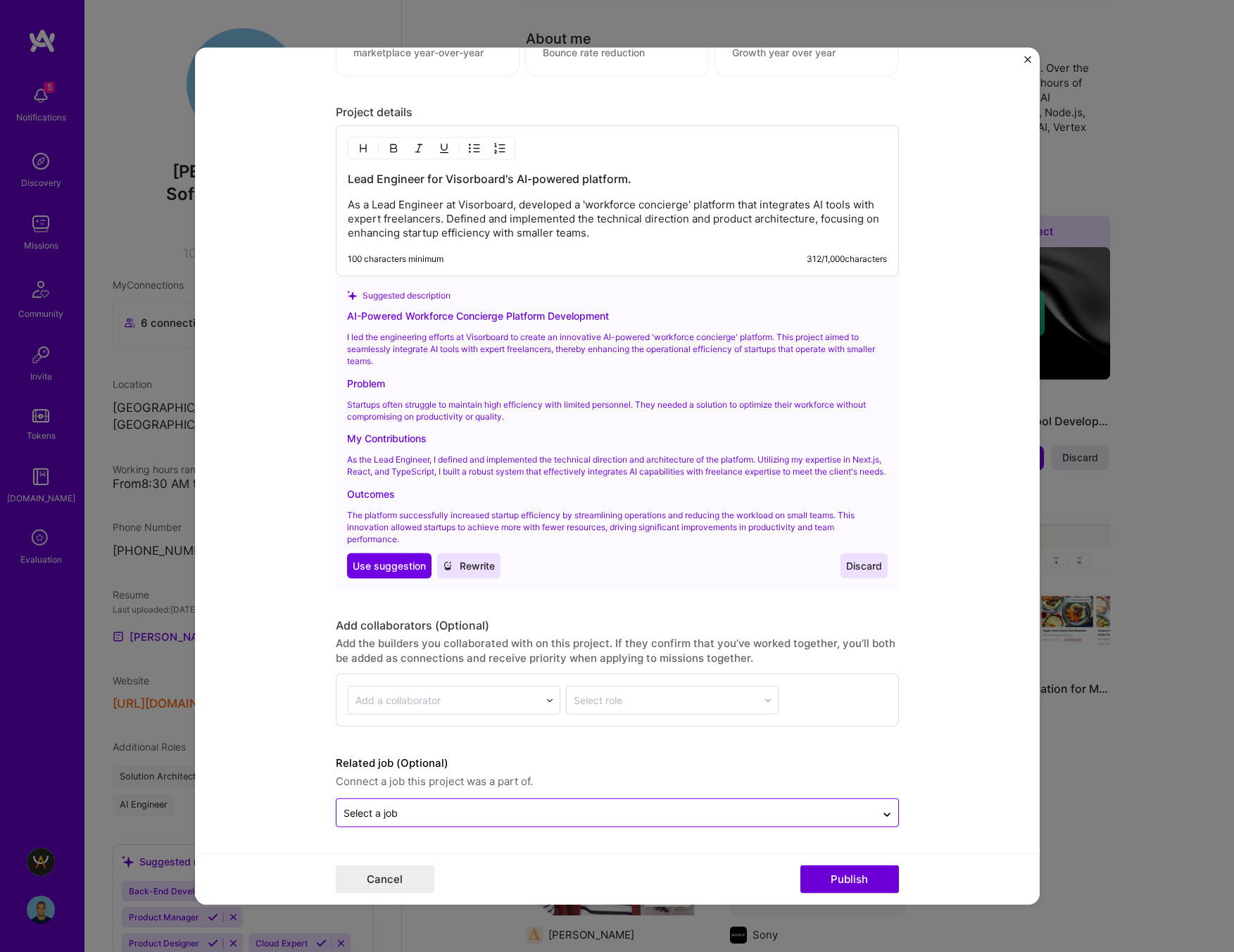
click at [668, 806] on input "text" at bounding box center [606, 812] width 525 height 15
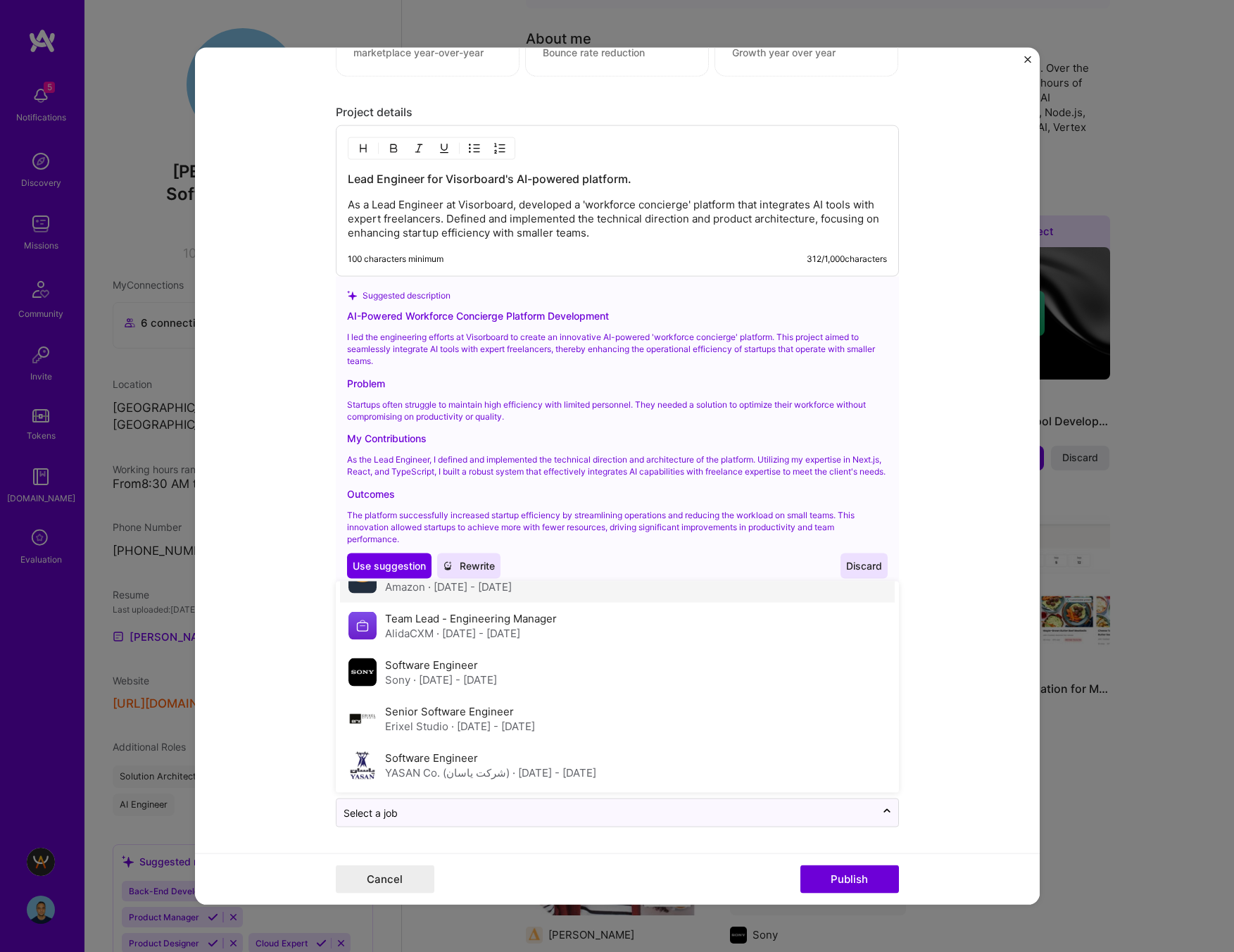
scroll to position [0, 0]
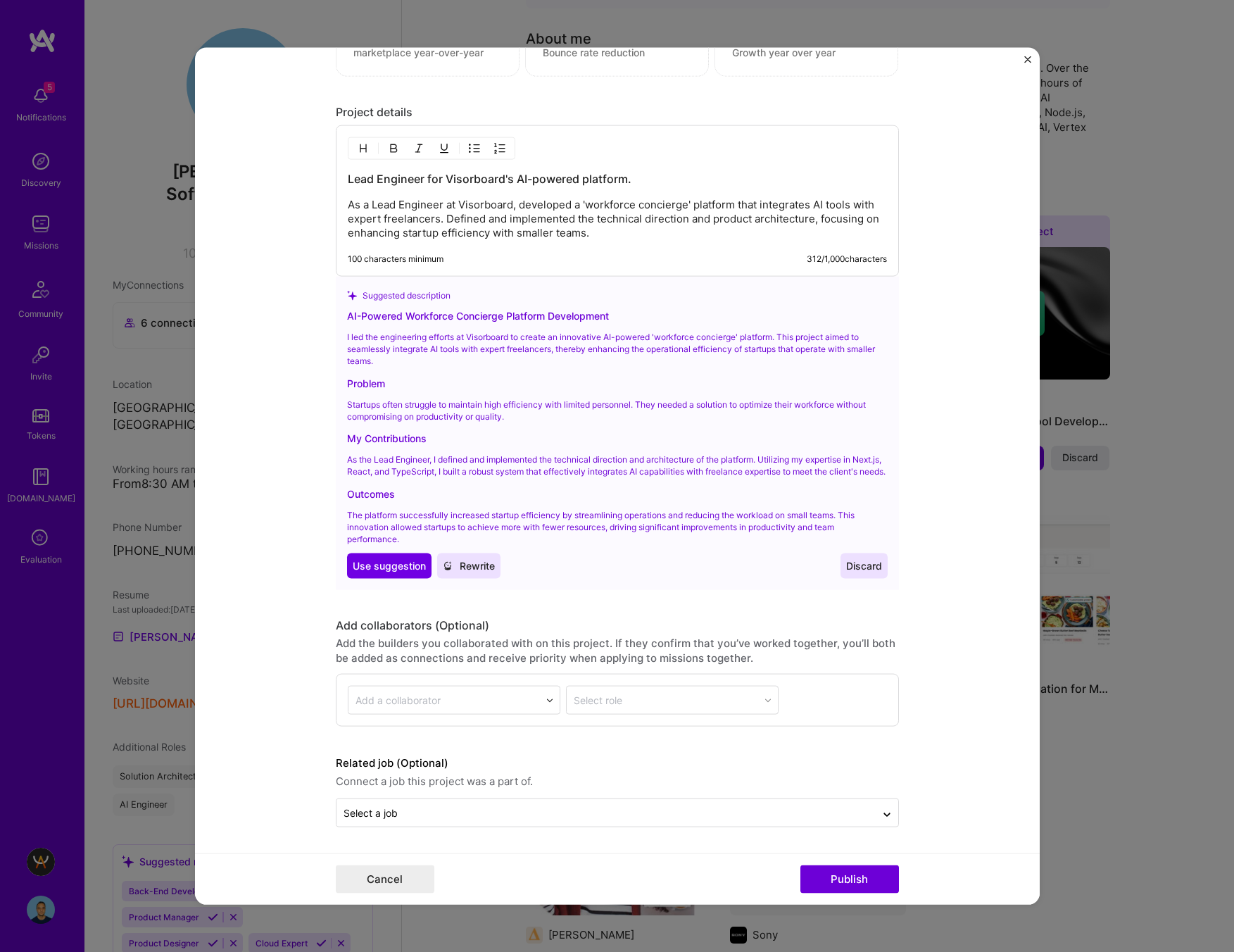
click at [950, 633] on form "Editing suggested project This project is suggested based on your LinkedIn, res…" at bounding box center [617, 476] width 844 height 857
click at [584, 215] on p "As a Lead Engineer at Visorboard, developed a 'workforce concierge' platform th…" at bounding box center [617, 219] width 539 height 42
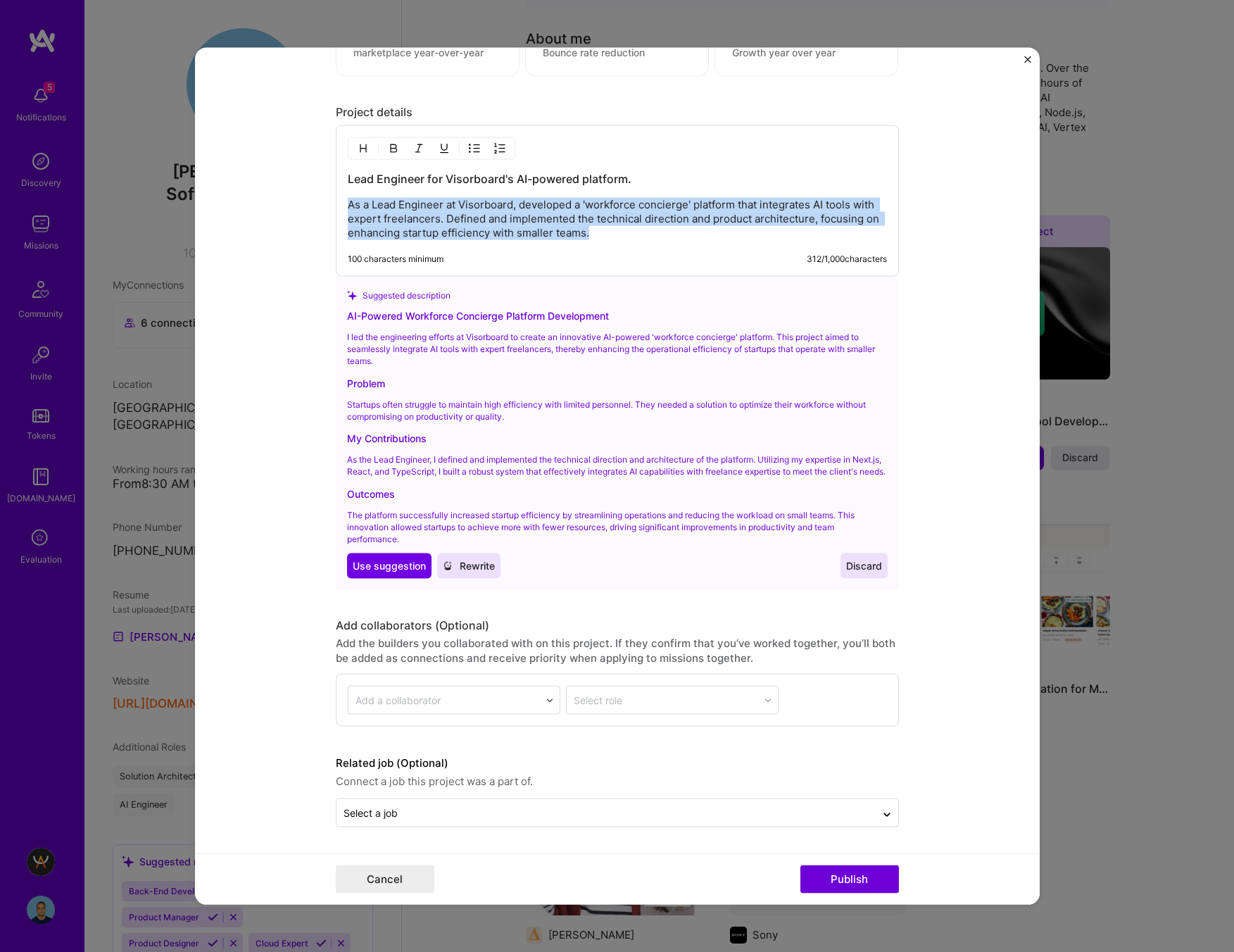
drag, startPoint x: 592, startPoint y: 221, endPoint x: 328, endPoint y: 195, distance: 265.3
click at [328, 195] on form "Editing suggested project This project is suggested based on your LinkedIn, res…" at bounding box center [617, 476] width 844 height 857
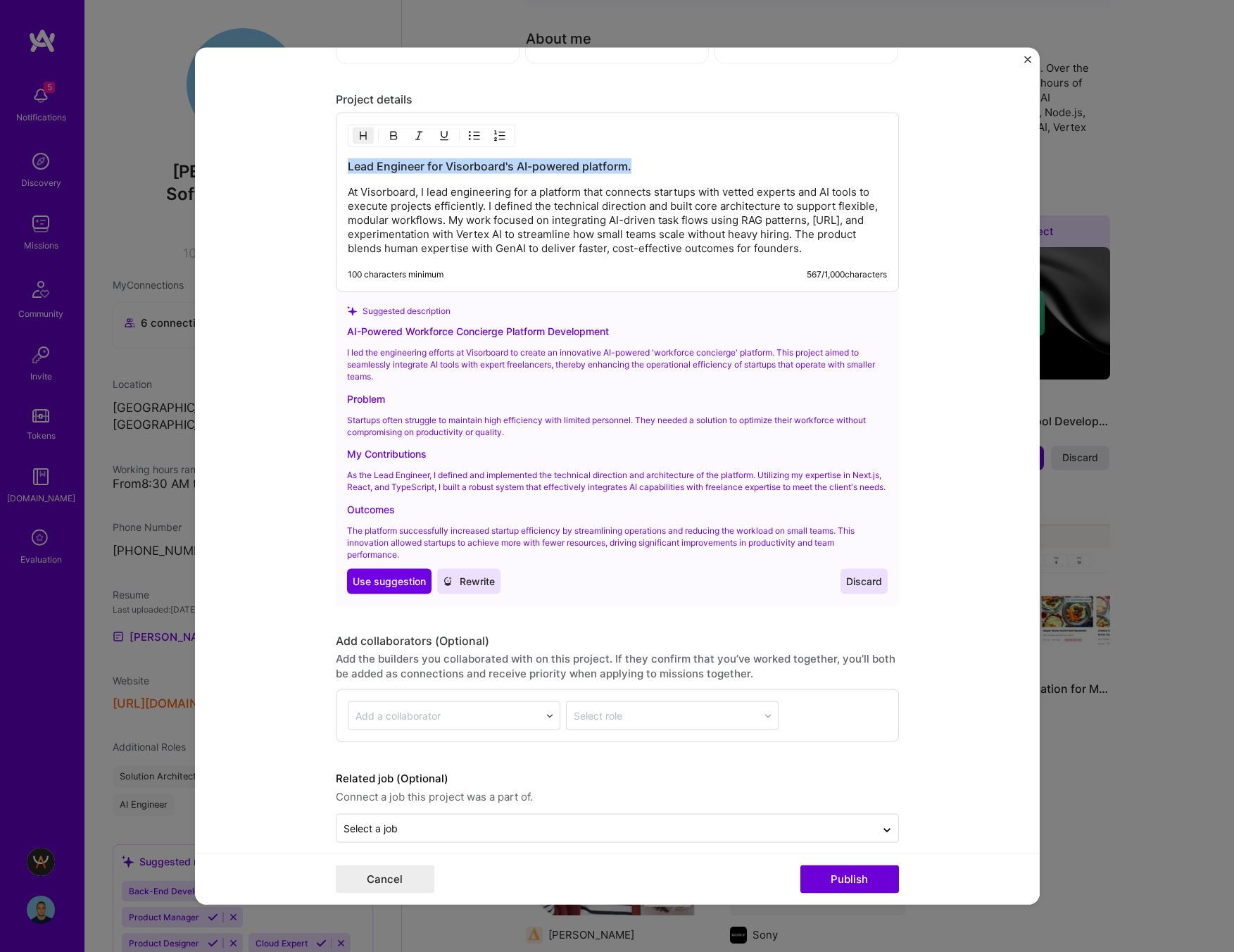
drag, startPoint x: 427, startPoint y: 163, endPoint x: 278, endPoint y: 157, distance: 149.1
click at [278, 157] on form "Editing suggested project This project is suggested based on your LinkedIn, res…" at bounding box center [617, 476] width 844 height 857
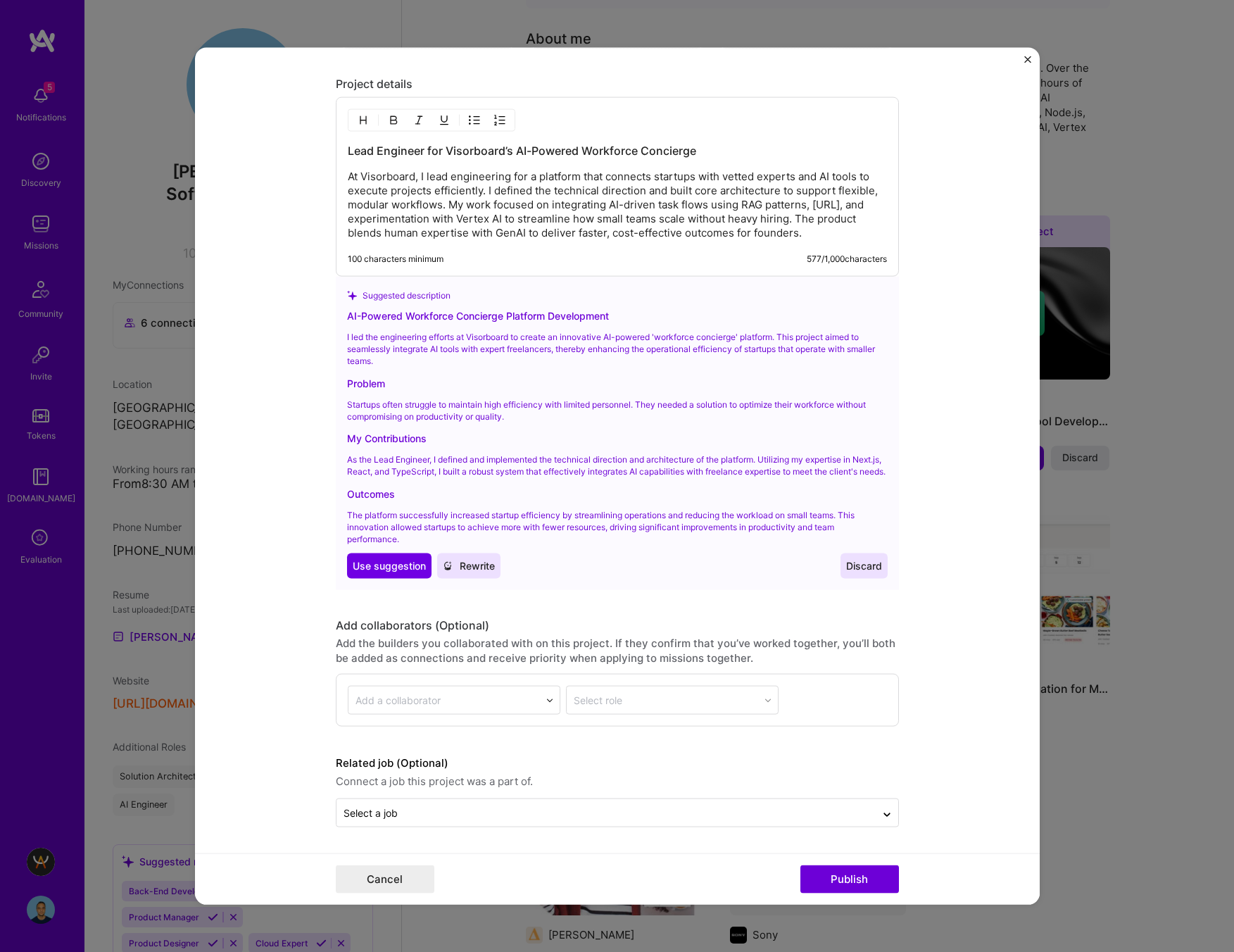
drag, startPoint x: 818, startPoint y: 222, endPoint x: 326, endPoint y: 163, distance: 495.5
click at [326, 163] on form "Editing suggested project This project is suggested based on your LinkedIn, res…" at bounding box center [617, 476] width 844 height 857
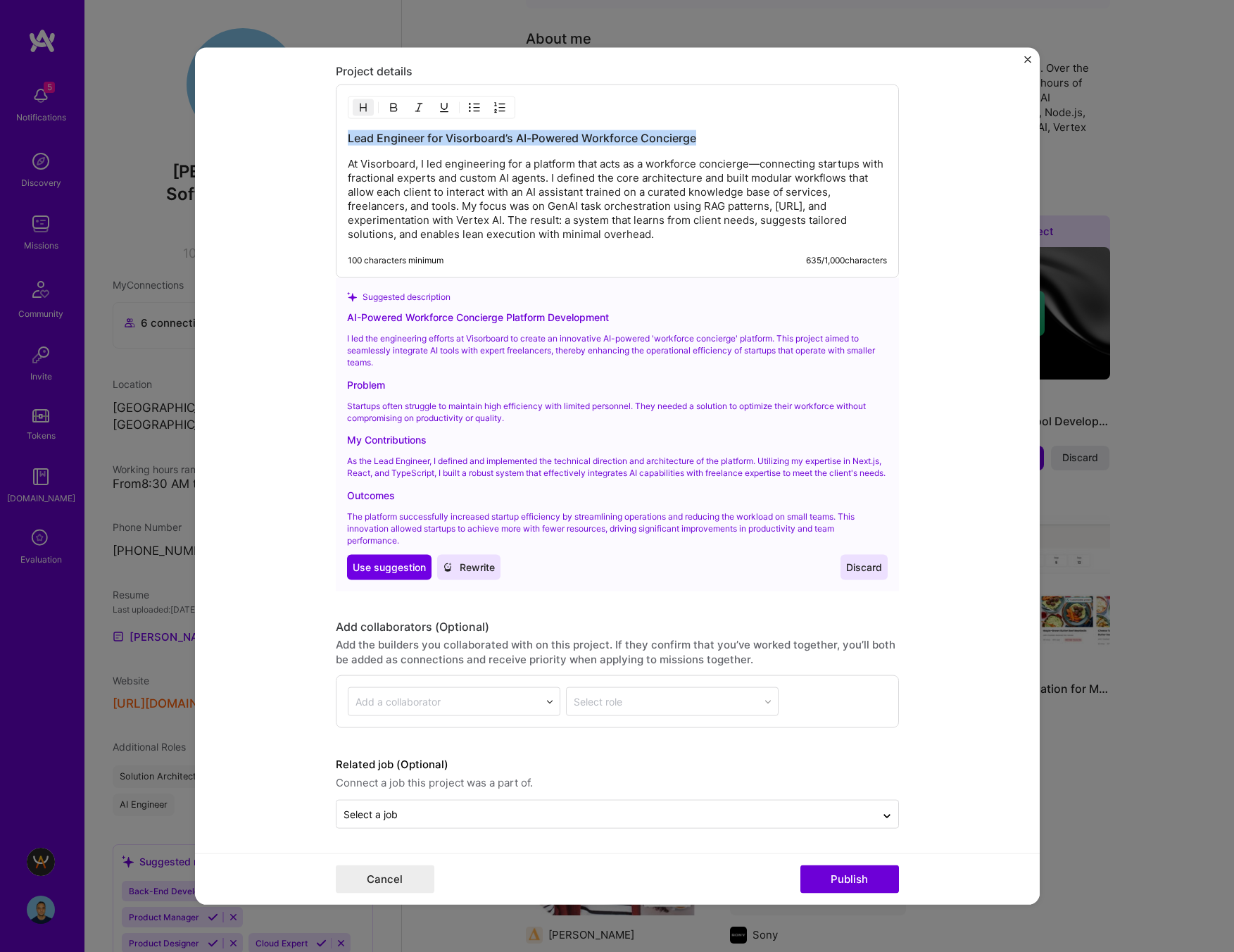
drag, startPoint x: 637, startPoint y: 132, endPoint x: 296, endPoint y: 125, distance: 341.1
click at [296, 125] on form "Editing suggested project This project is suggested based on your LinkedIn, res…" at bounding box center [617, 476] width 844 height 857
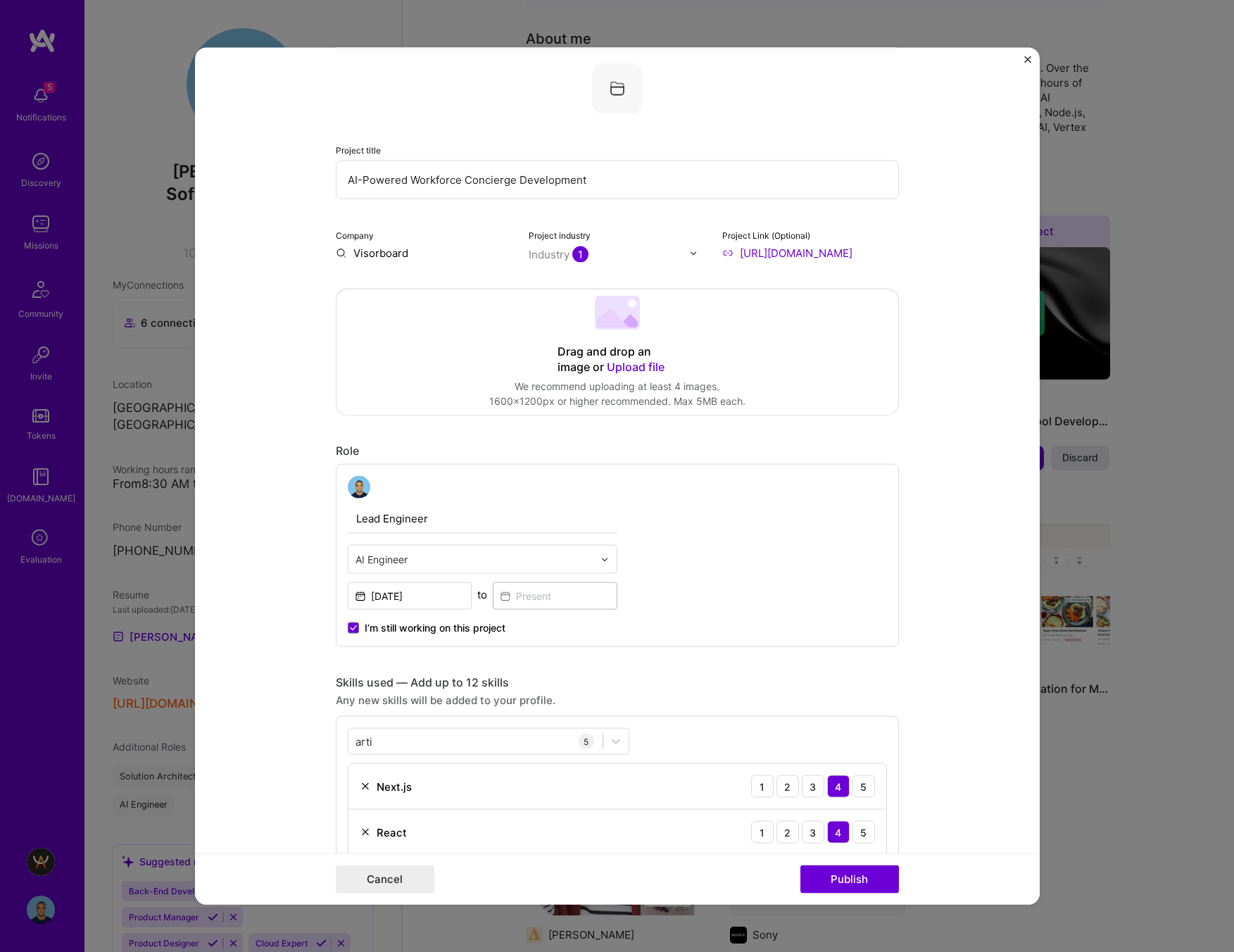
scroll to position [0, 0]
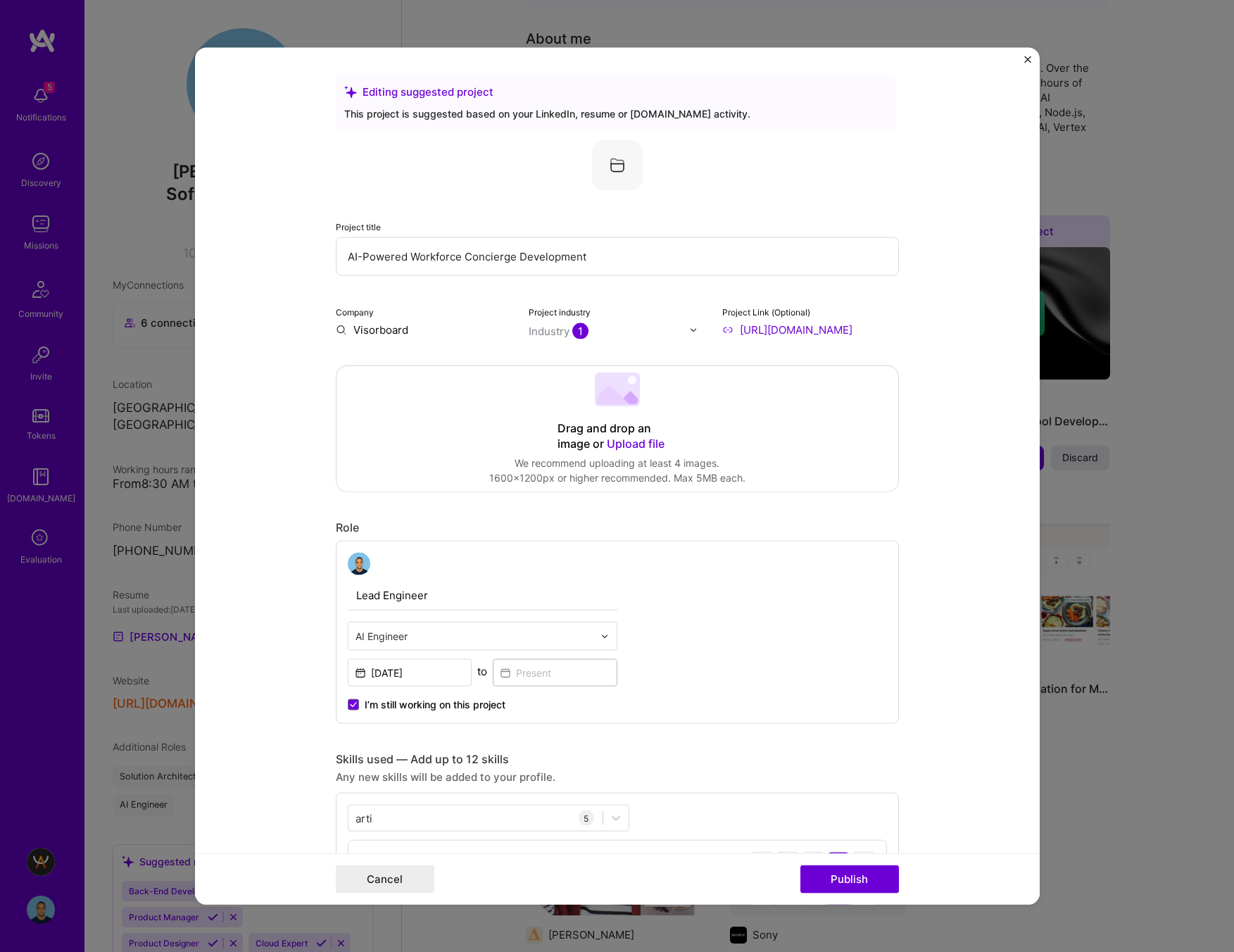
click at [617, 161] on img at bounding box center [617, 165] width 51 height 51
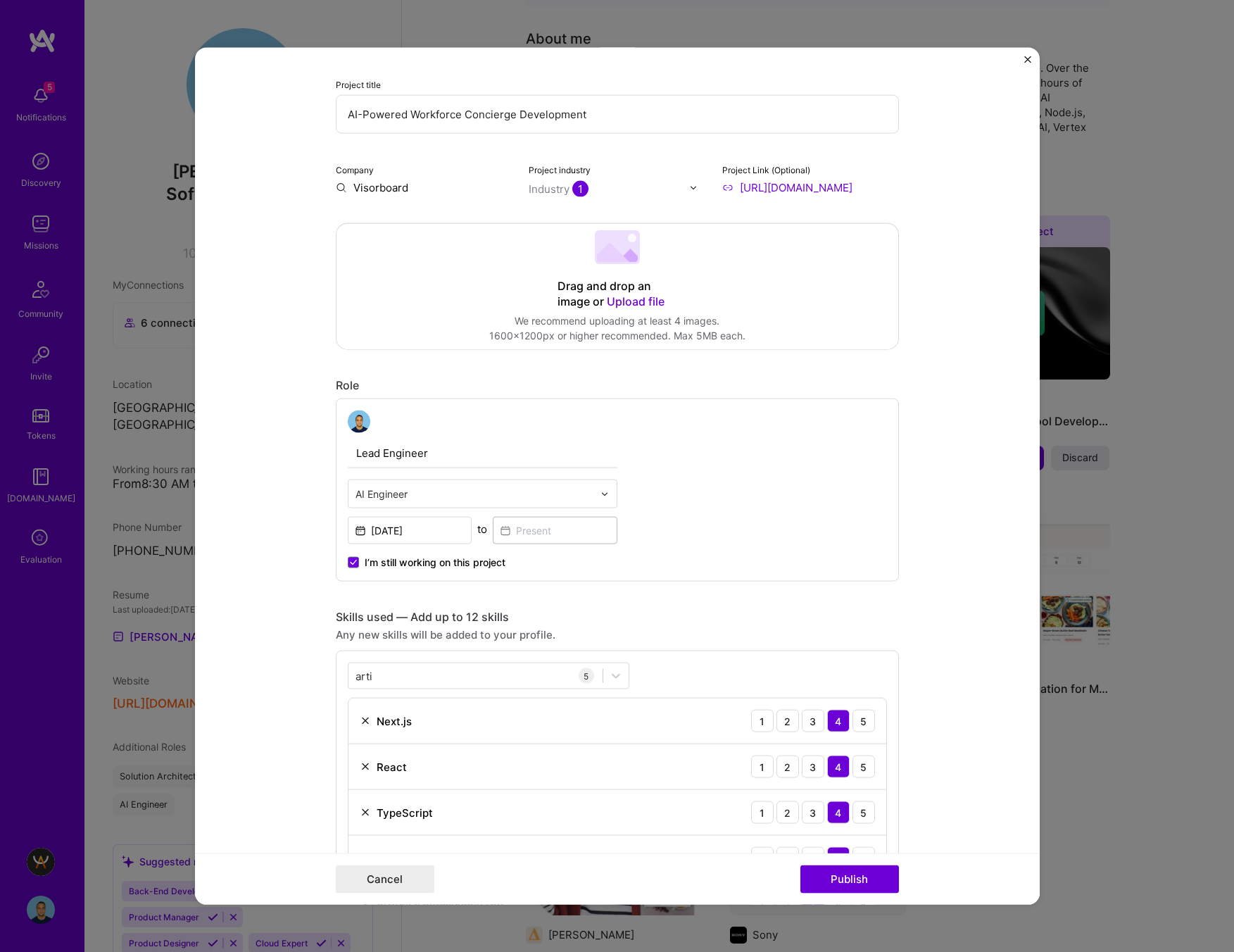
click at [645, 300] on span "Upload file" at bounding box center [636, 301] width 58 height 14
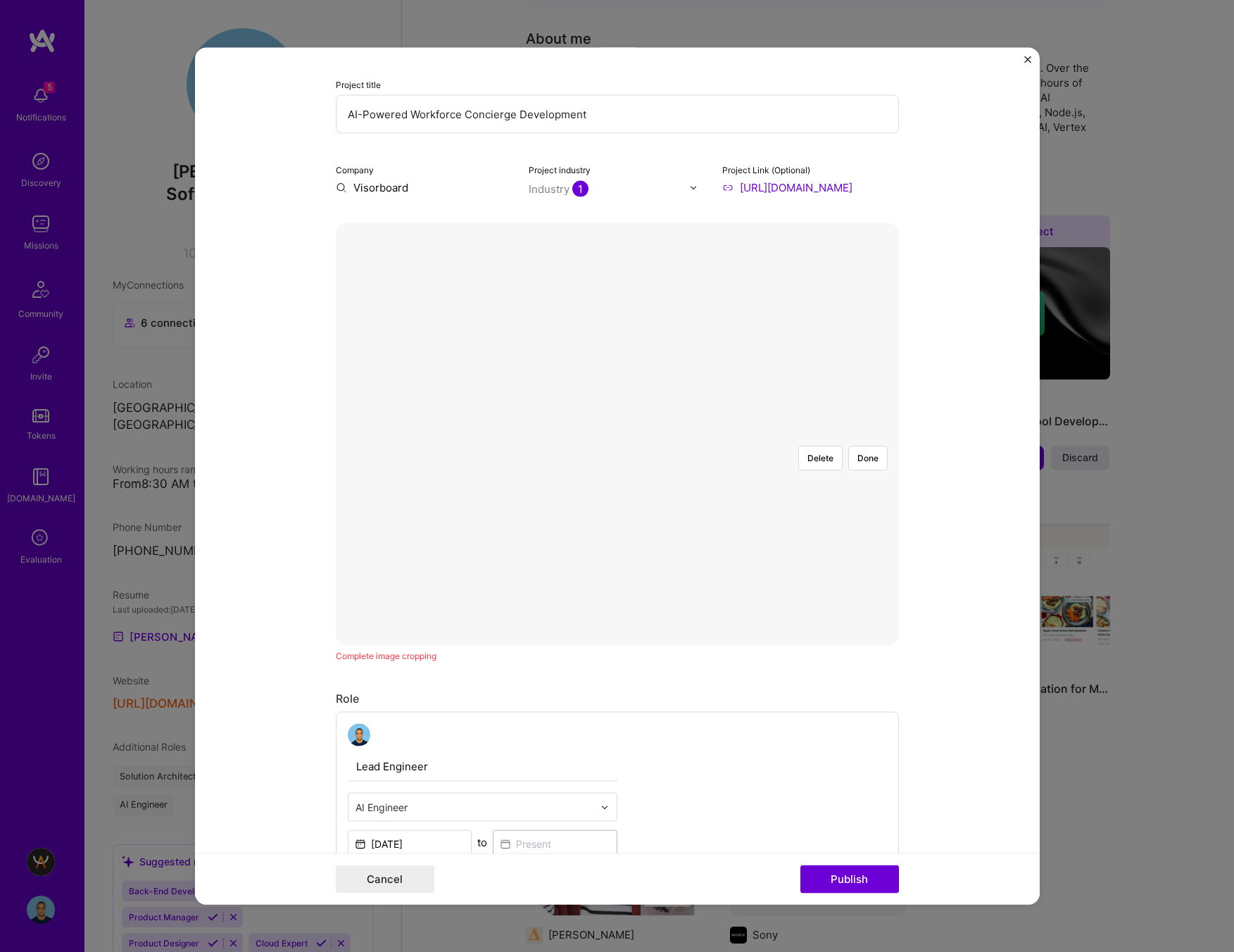
click at [617, 436] on div at bounding box center [695, 494] width 157 height 118
click at [688, 450] on div at bounding box center [767, 494] width 157 height 118
click at [870, 445] on button "Done" at bounding box center [867, 457] width 39 height 25
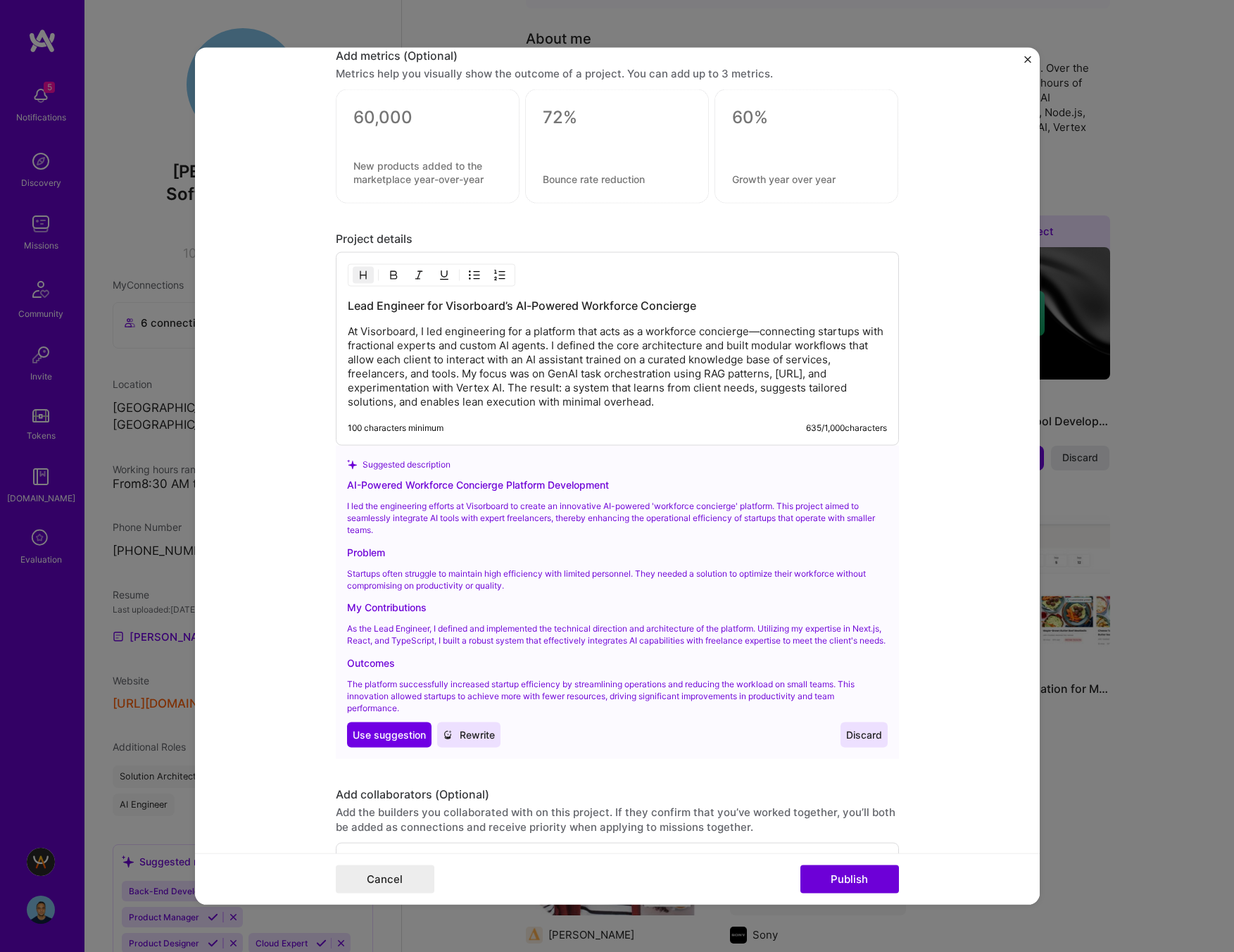
scroll to position [1756, 0]
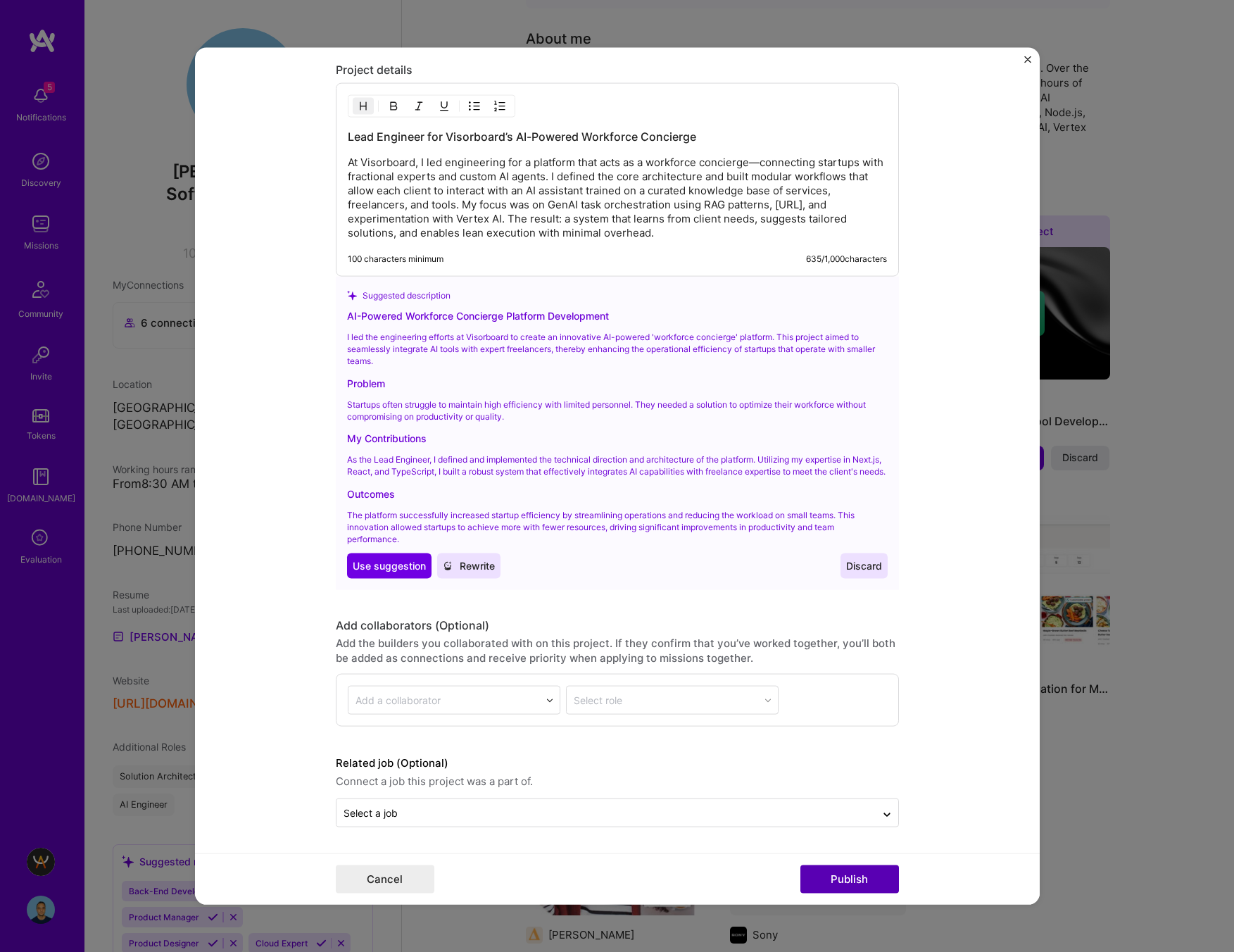
click at [831, 874] on button "Publish" at bounding box center [849, 879] width 98 height 29
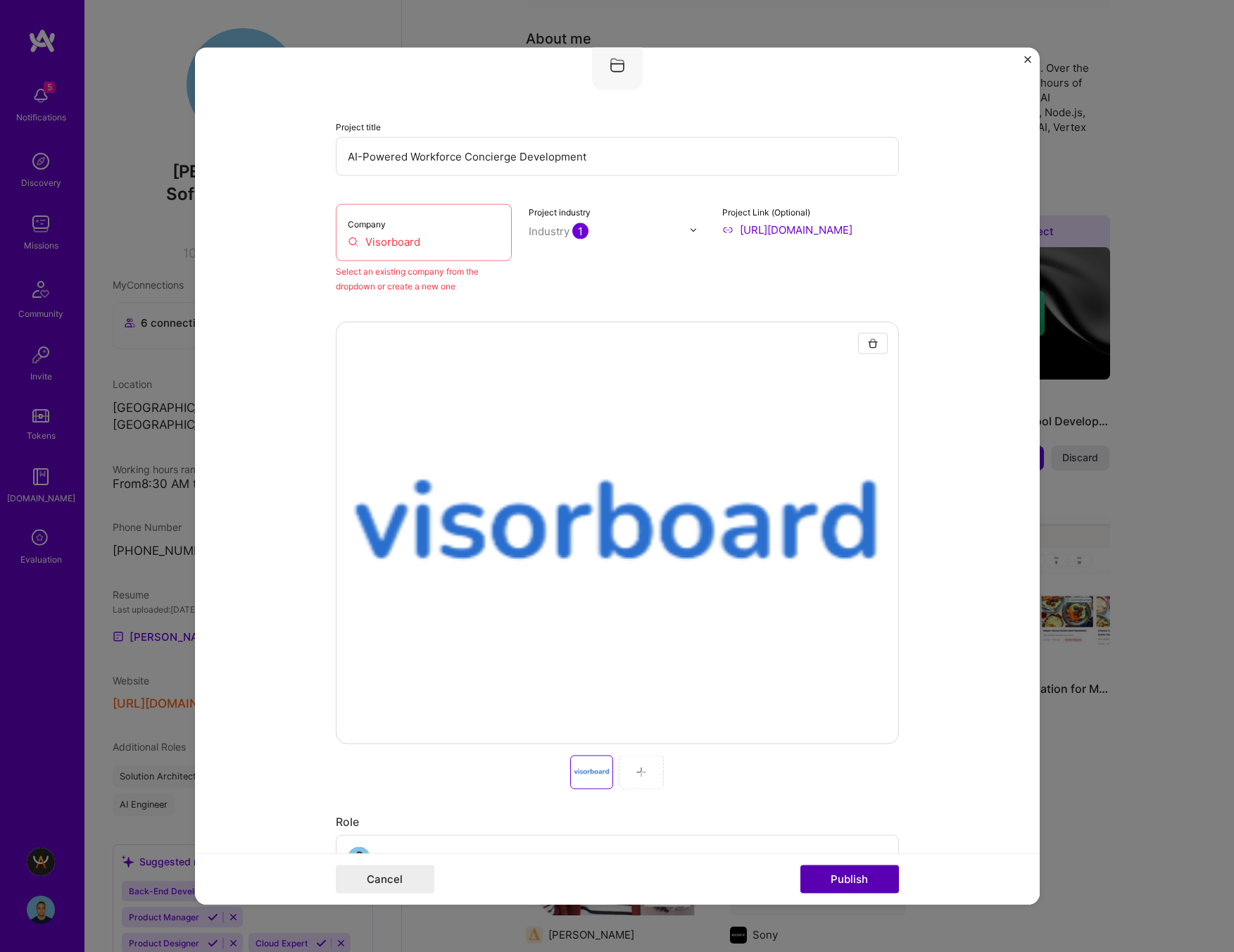
scroll to position [92, 0]
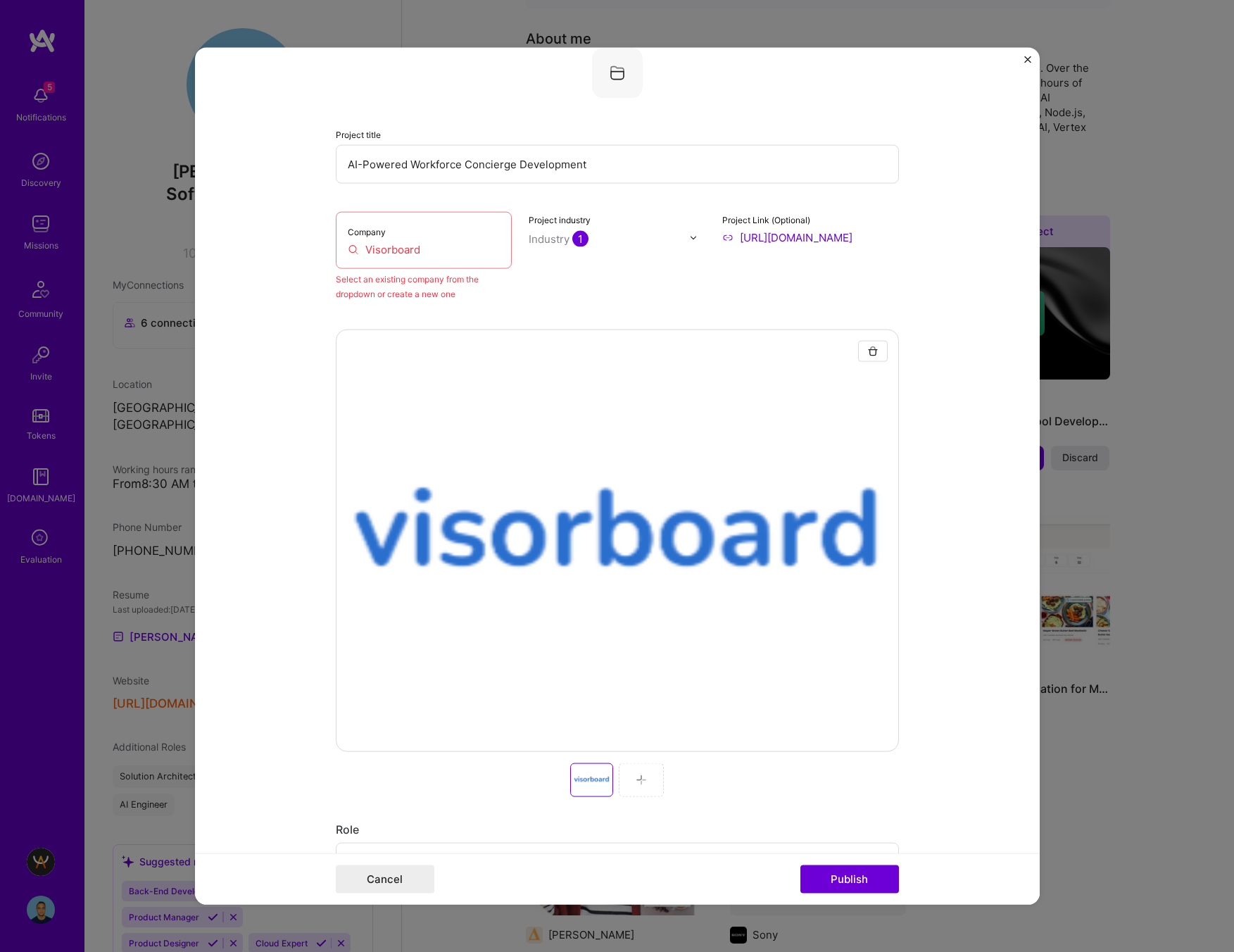
click at [410, 249] on input "Visorboard" at bounding box center [424, 249] width 152 height 15
click at [437, 251] on input "Visorboard" at bounding box center [424, 249] width 152 height 15
drag, startPoint x: 437, startPoint y: 251, endPoint x: 308, endPoint y: 250, distance: 129.0
click at [308, 250] on form "Editing suggested project This project is suggested based on your LinkedIn, res…" at bounding box center [617, 476] width 844 height 857
click at [508, 289] on div "Select an existing company from the dropdown or create a new one" at bounding box center [424, 286] width 177 height 29
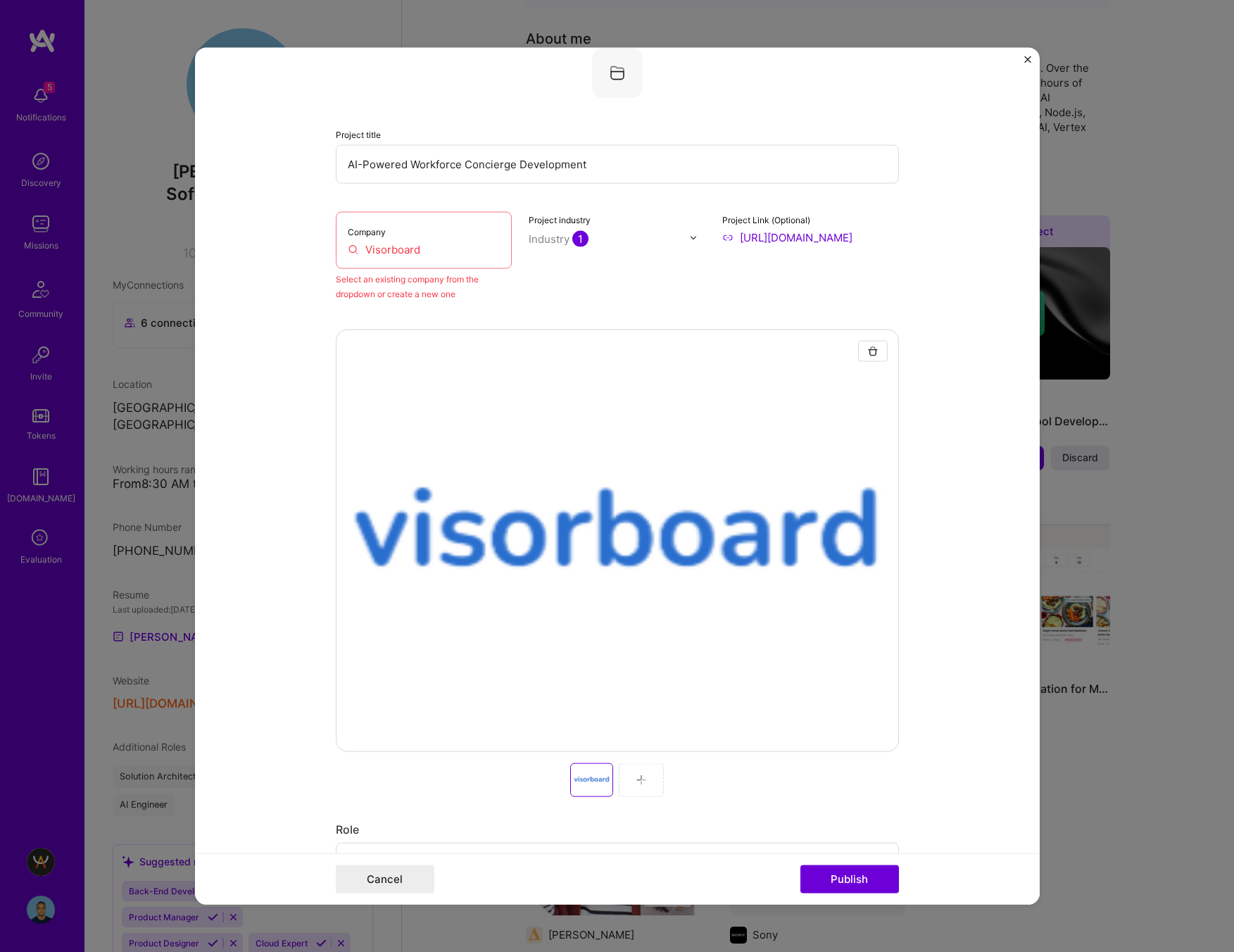
click at [543, 244] on div "Industry 1" at bounding box center [559, 239] width 60 height 15
click at [423, 237] on div "Company Visorboard" at bounding box center [424, 240] width 177 height 57
click at [403, 252] on input "Visorboard" at bounding box center [424, 249] width 152 height 15
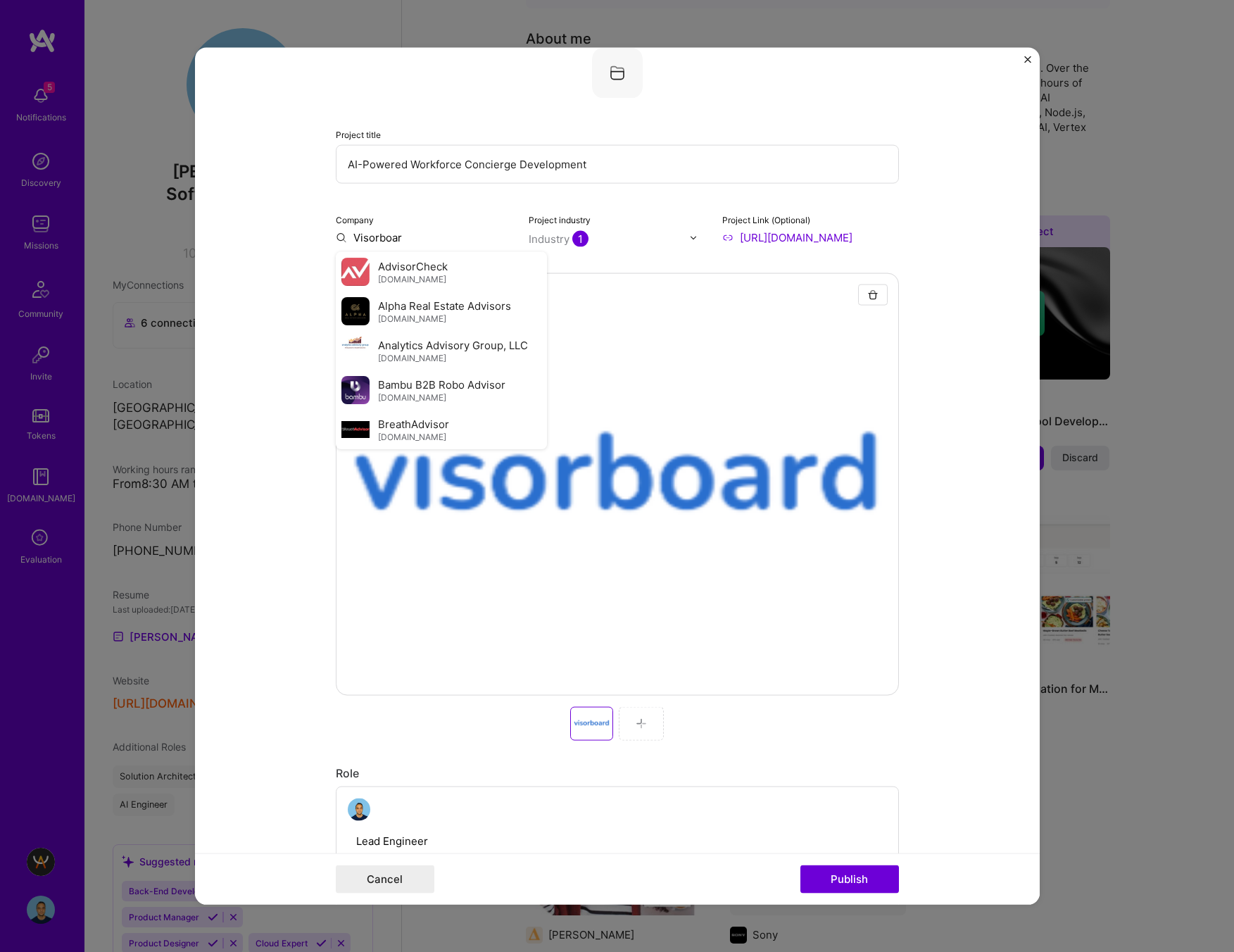
type input "Visorboard"
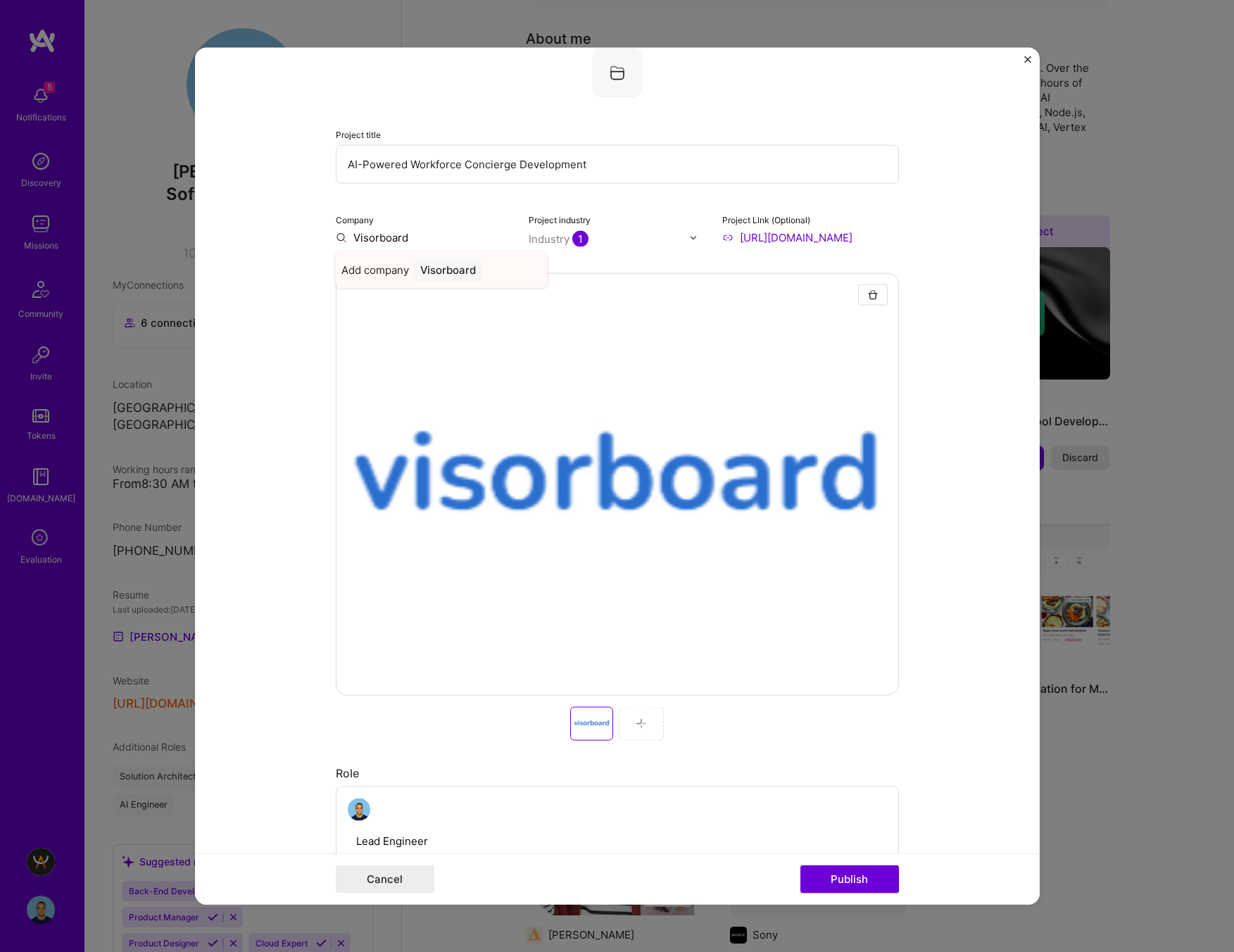
click at [466, 271] on div "Visorboard" at bounding box center [448, 270] width 67 height 25
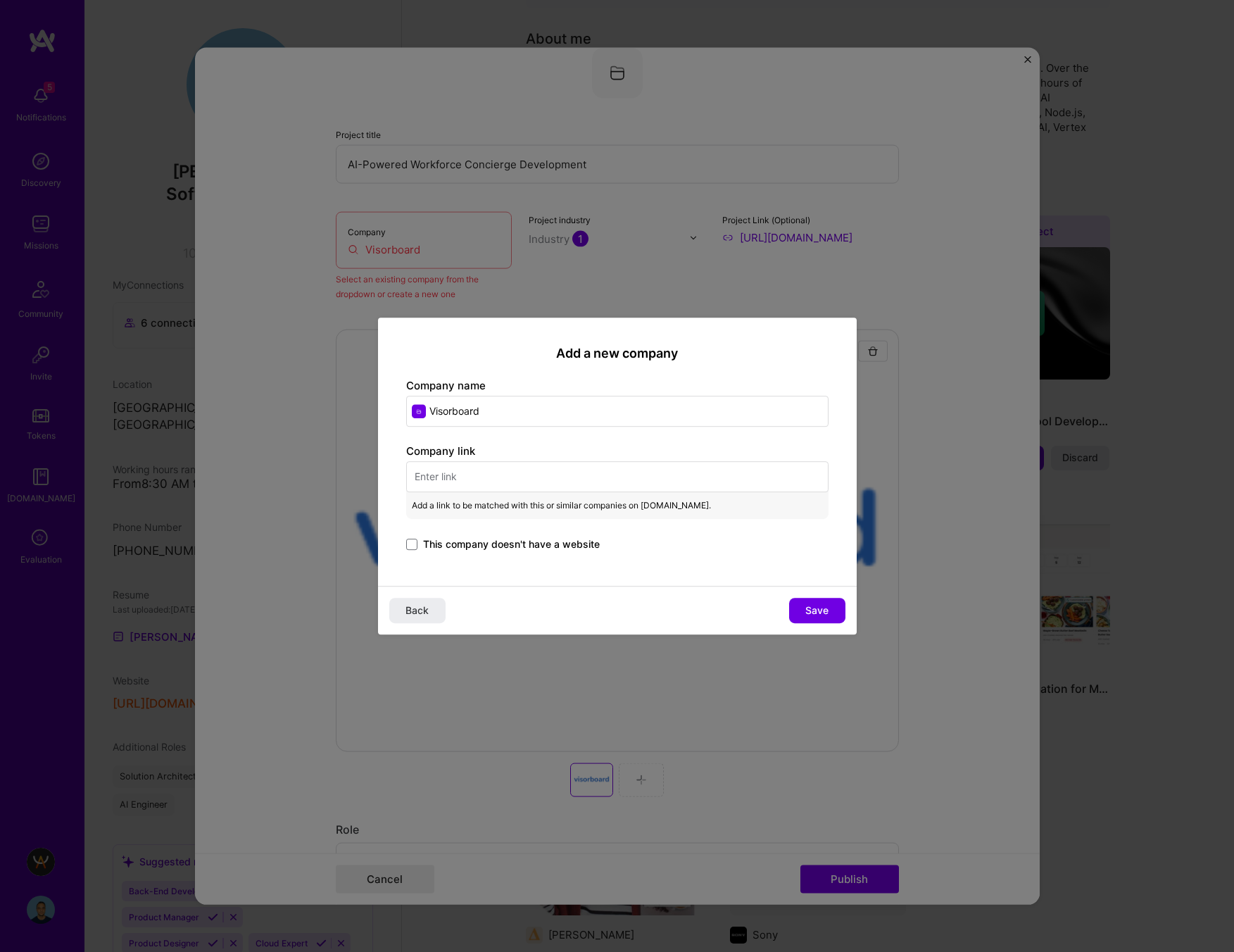
click at [474, 465] on input "text" at bounding box center [617, 476] width 422 height 31
paste input "https://www.visorboard.com/"
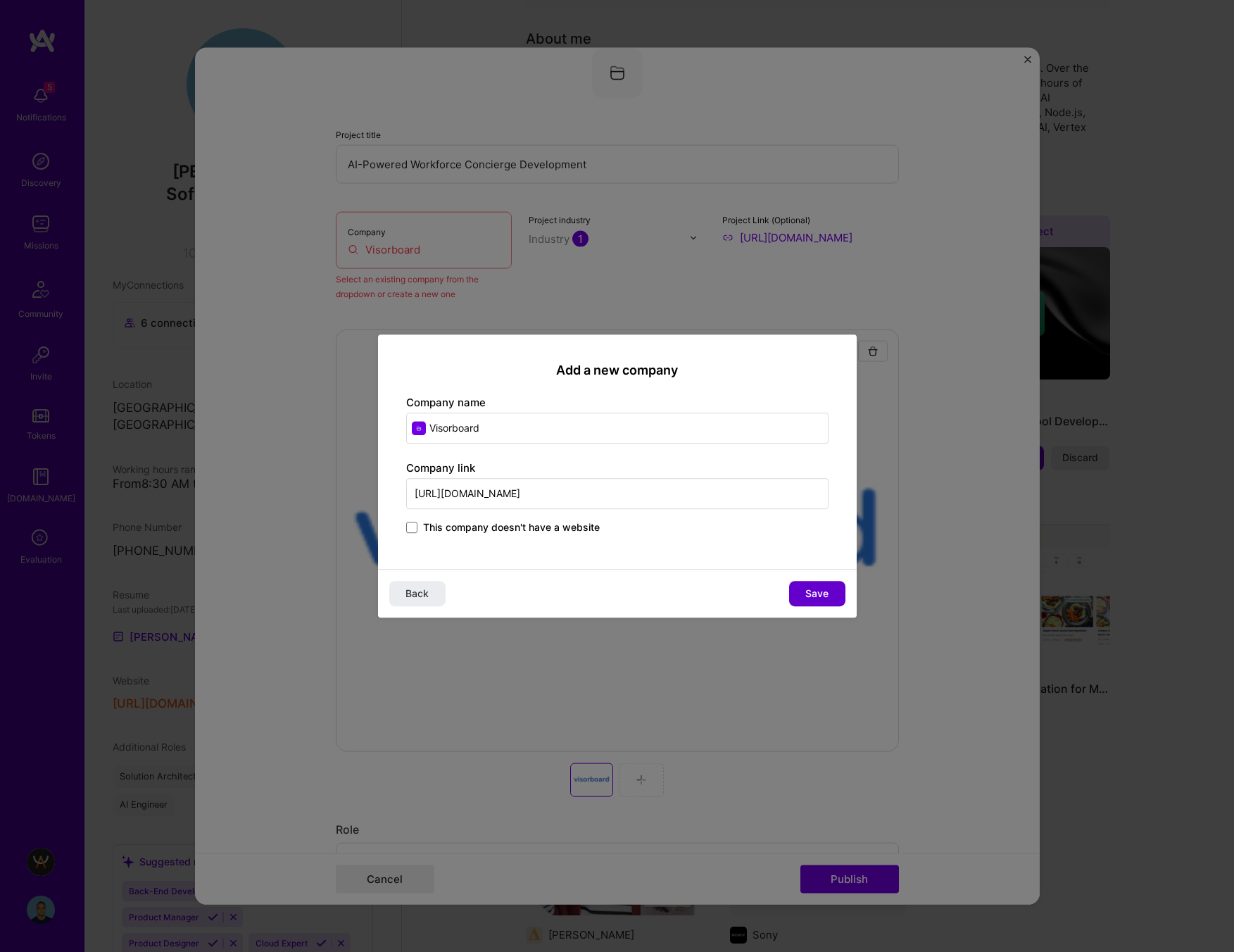
type input "https://www.visorboard.com/"
click at [828, 591] on span "Save" at bounding box center [816, 594] width 24 height 14
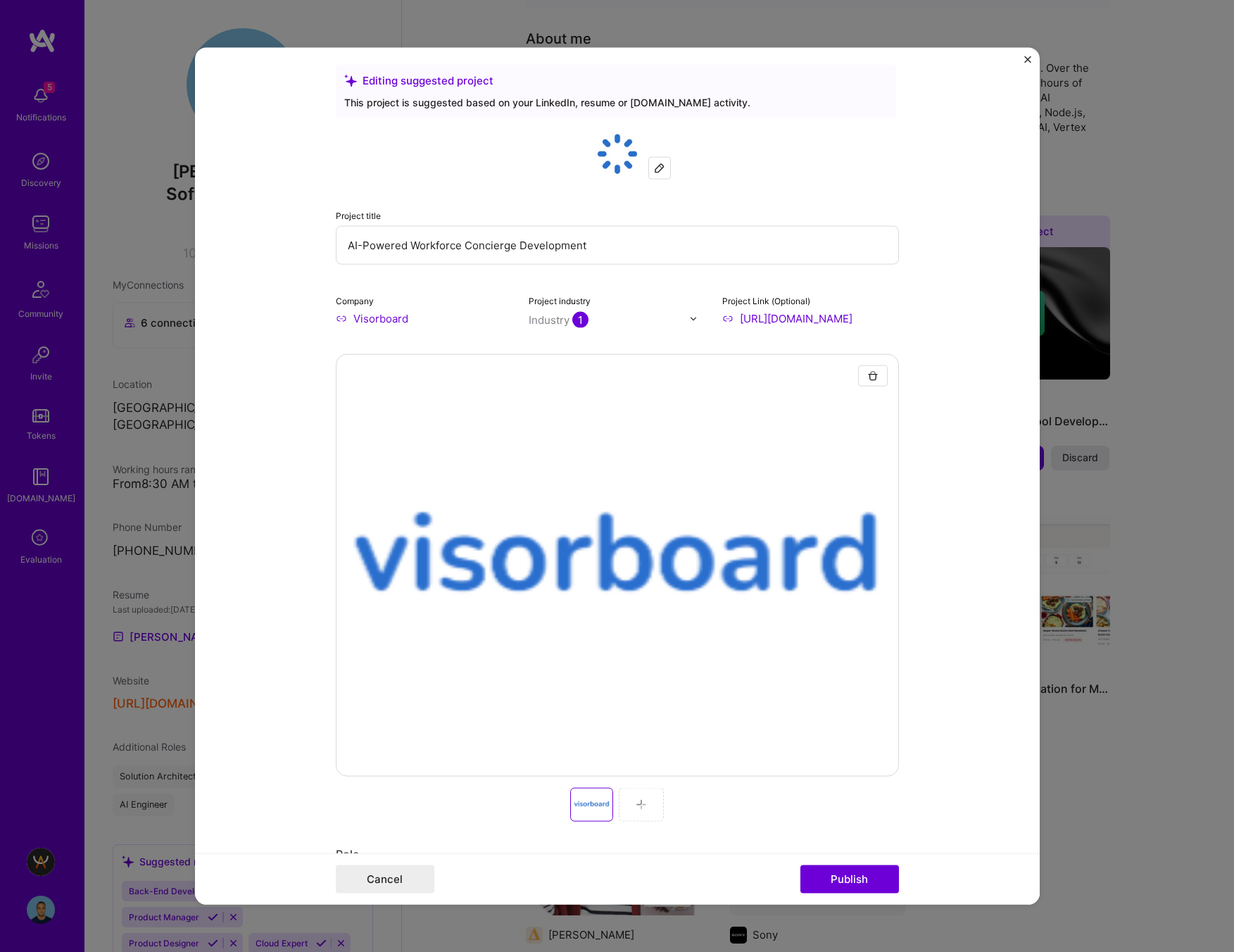
scroll to position [0, 0]
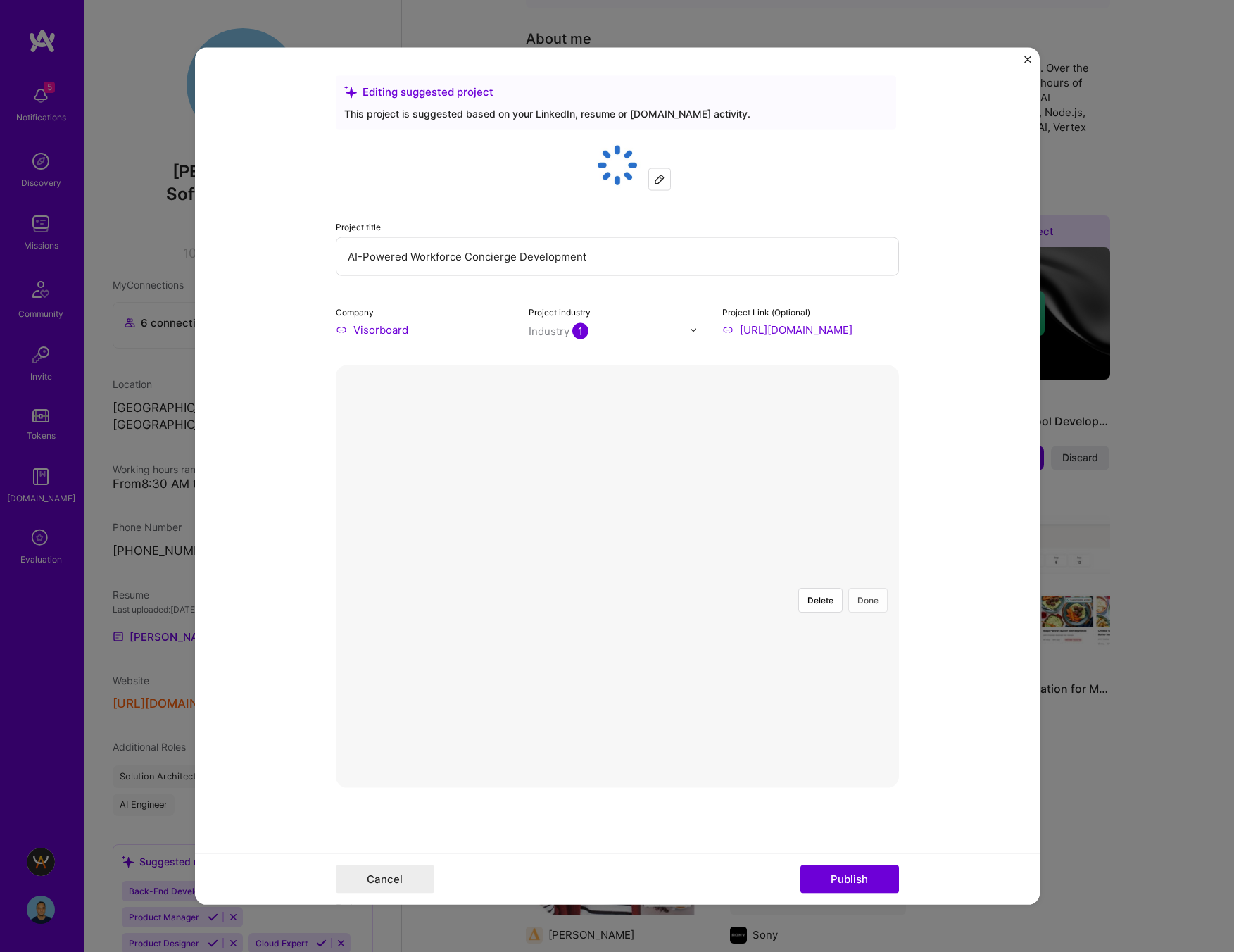
click at [864, 588] on button "Done" at bounding box center [867, 600] width 39 height 25
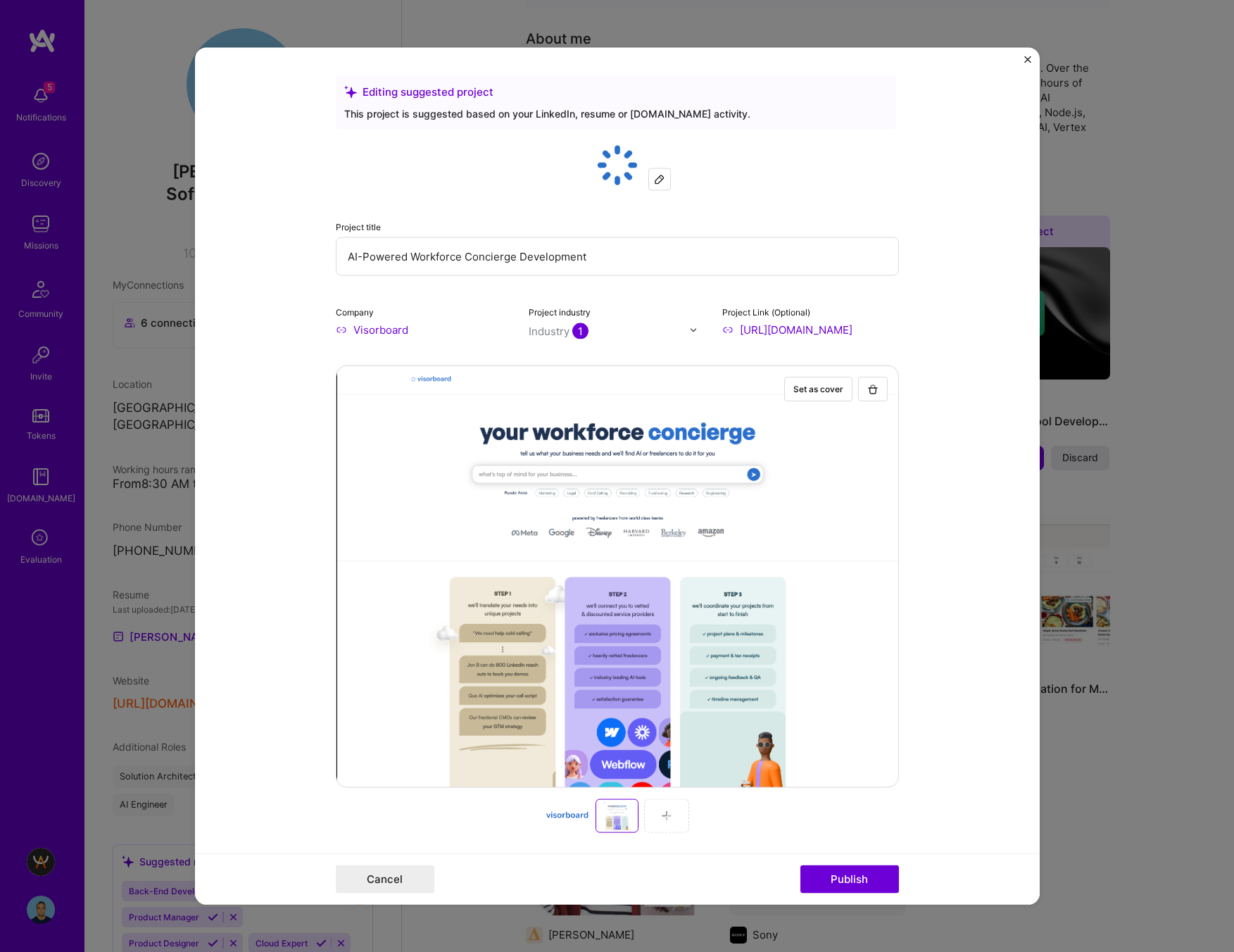
click at [561, 823] on div at bounding box center [567, 815] width 45 height 33
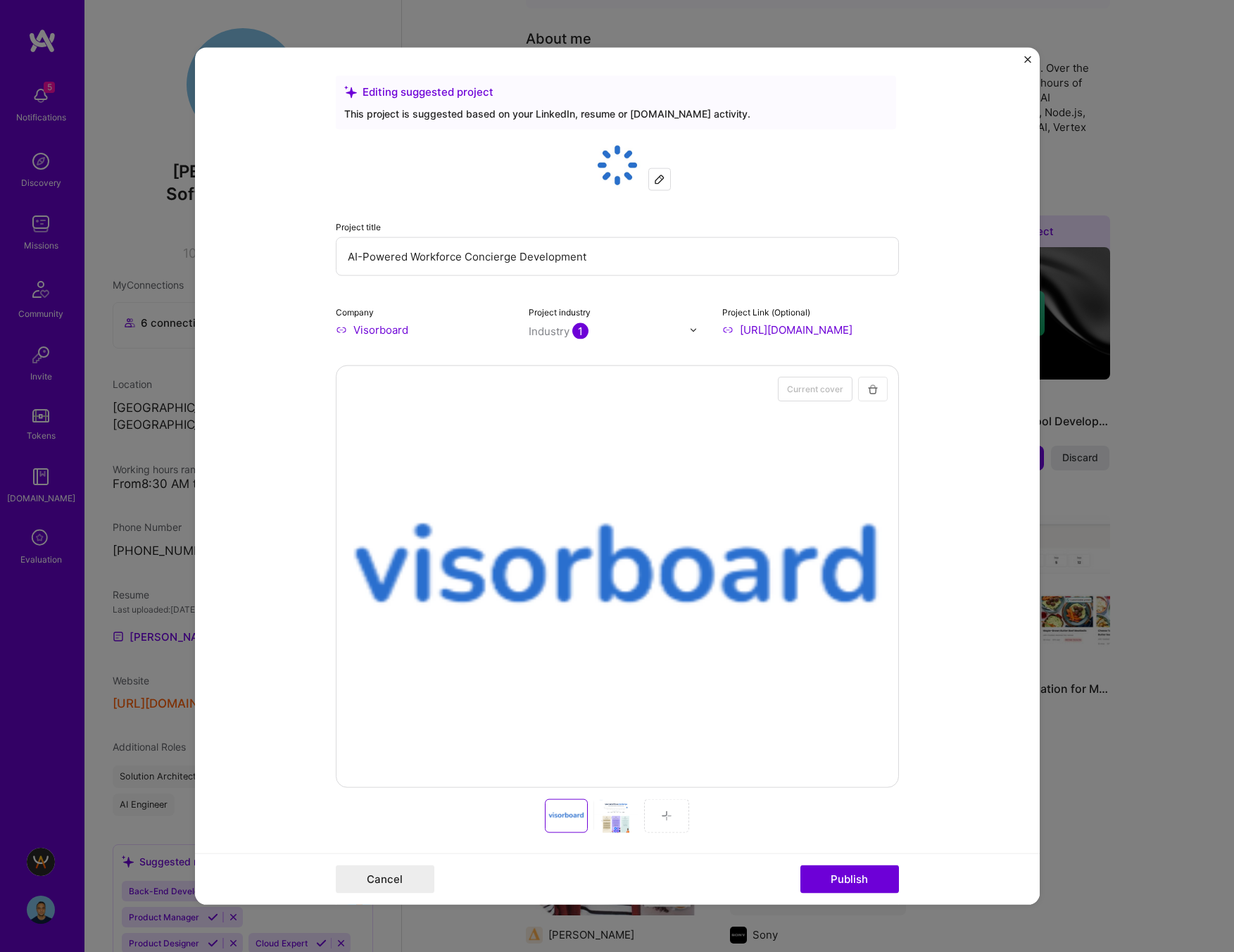
click at [876, 387] on img "button" at bounding box center [873, 388] width 11 height 11
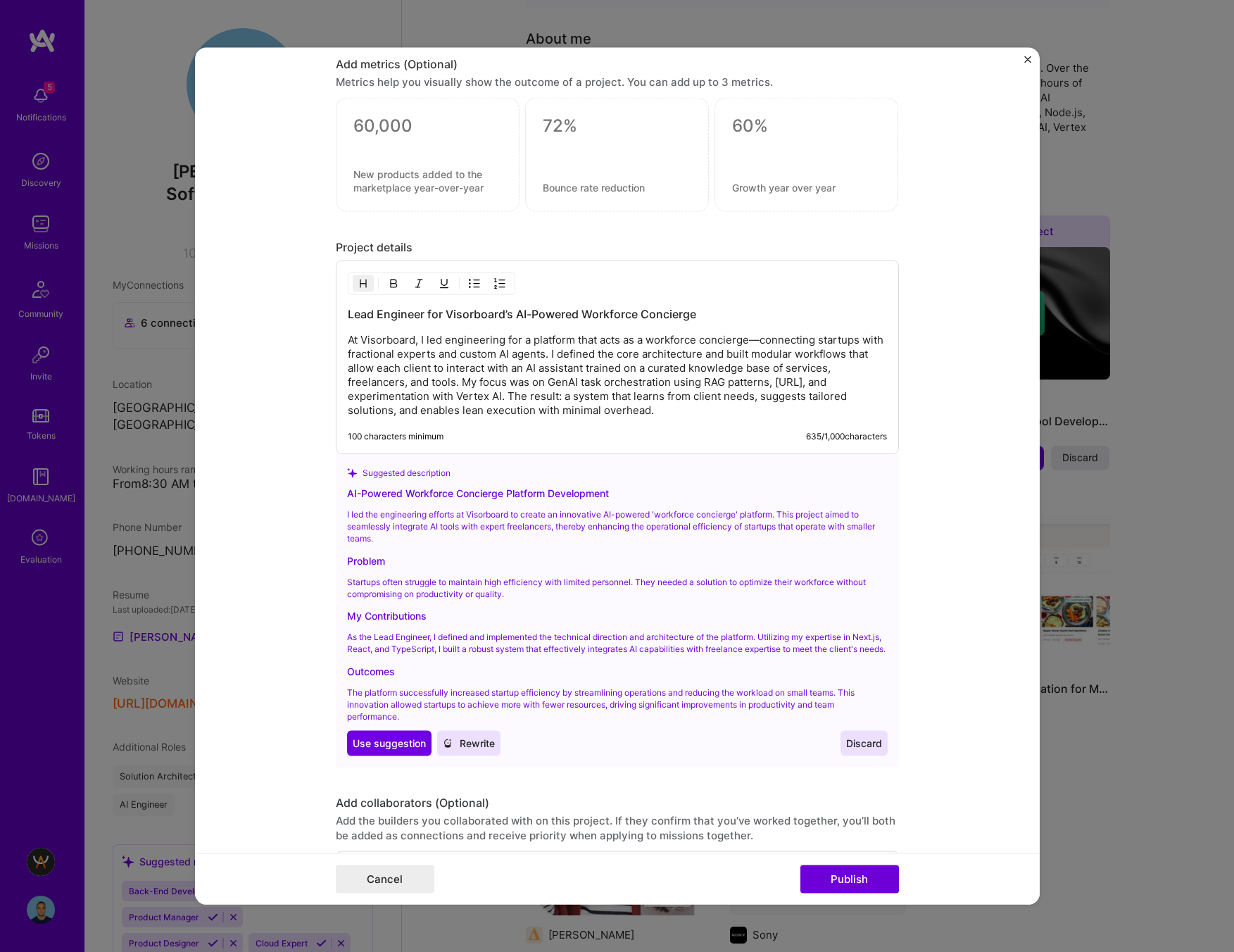
scroll to position [1756, 0]
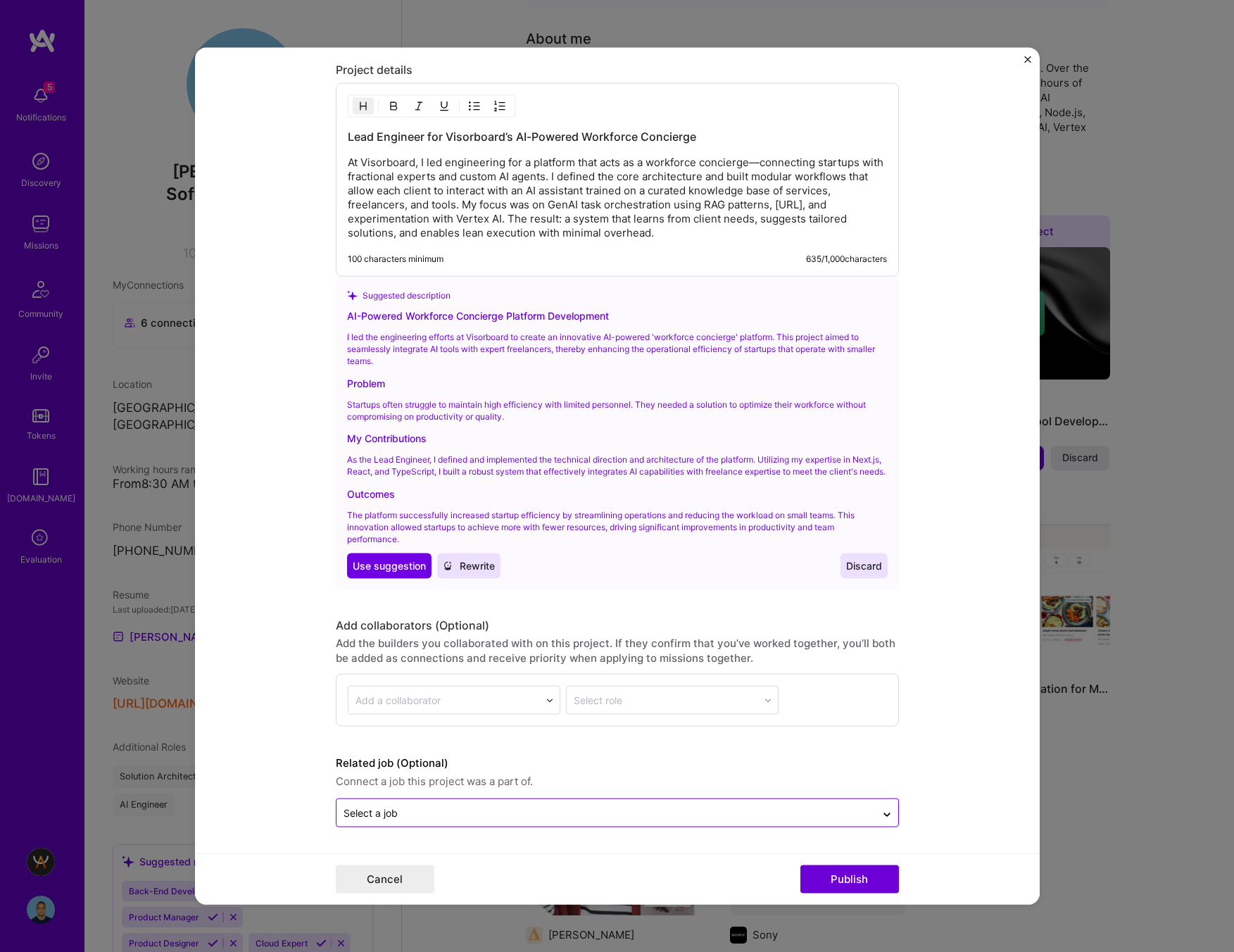
click at [668, 809] on input "text" at bounding box center [606, 812] width 525 height 15
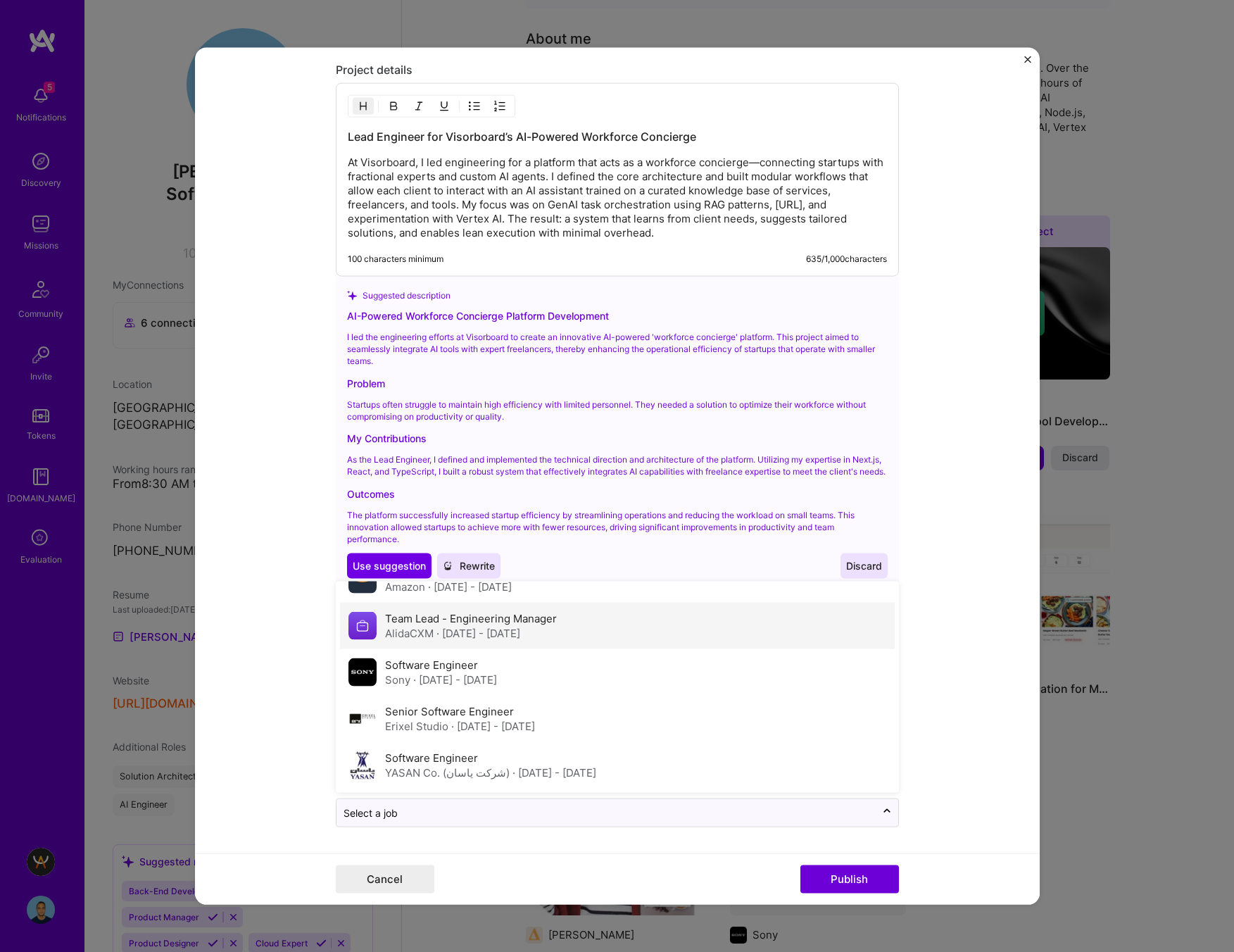
scroll to position [0, 0]
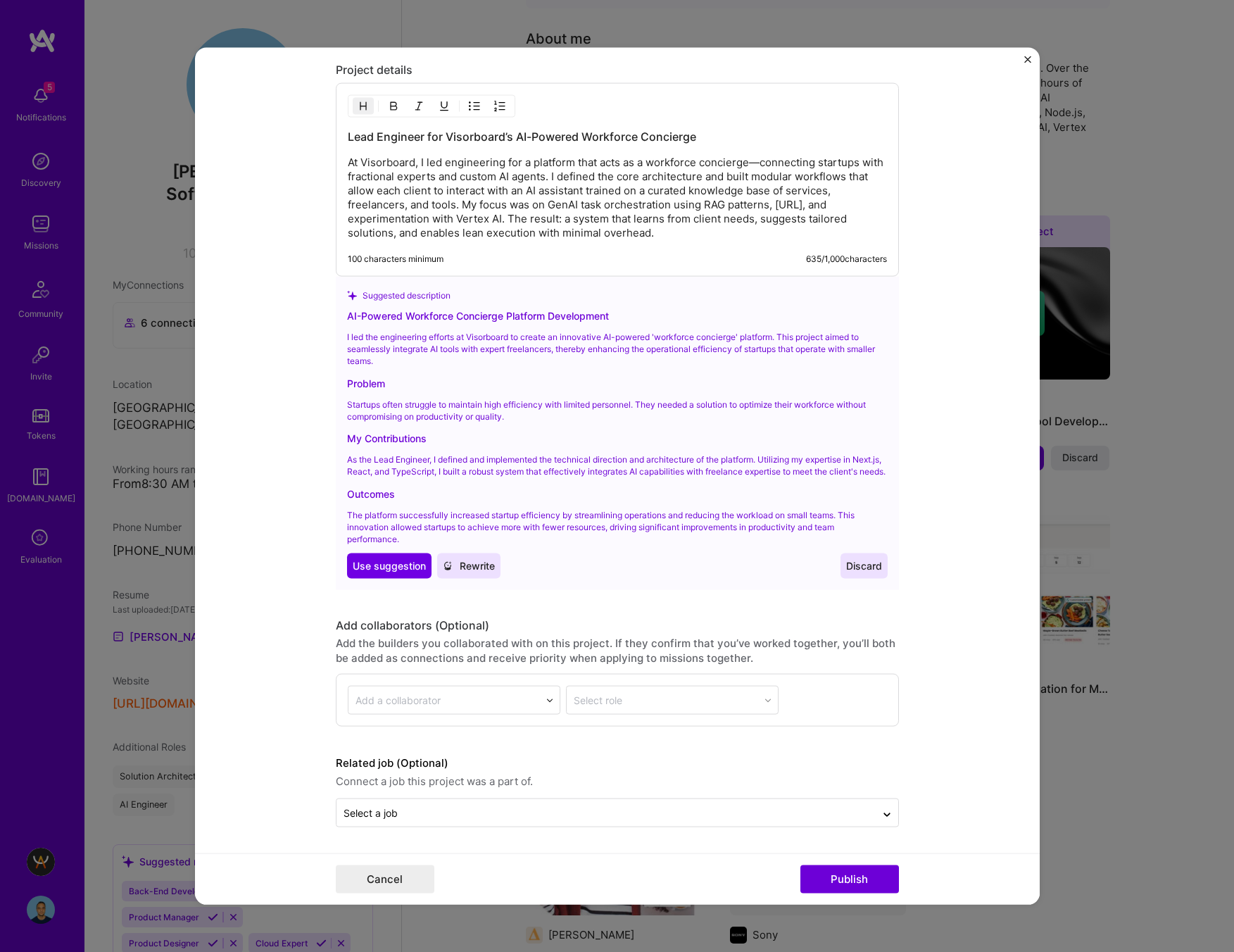
click at [944, 681] on form "Editing suggested project This project is suggested based on your LinkedIn, res…" at bounding box center [617, 476] width 844 height 857
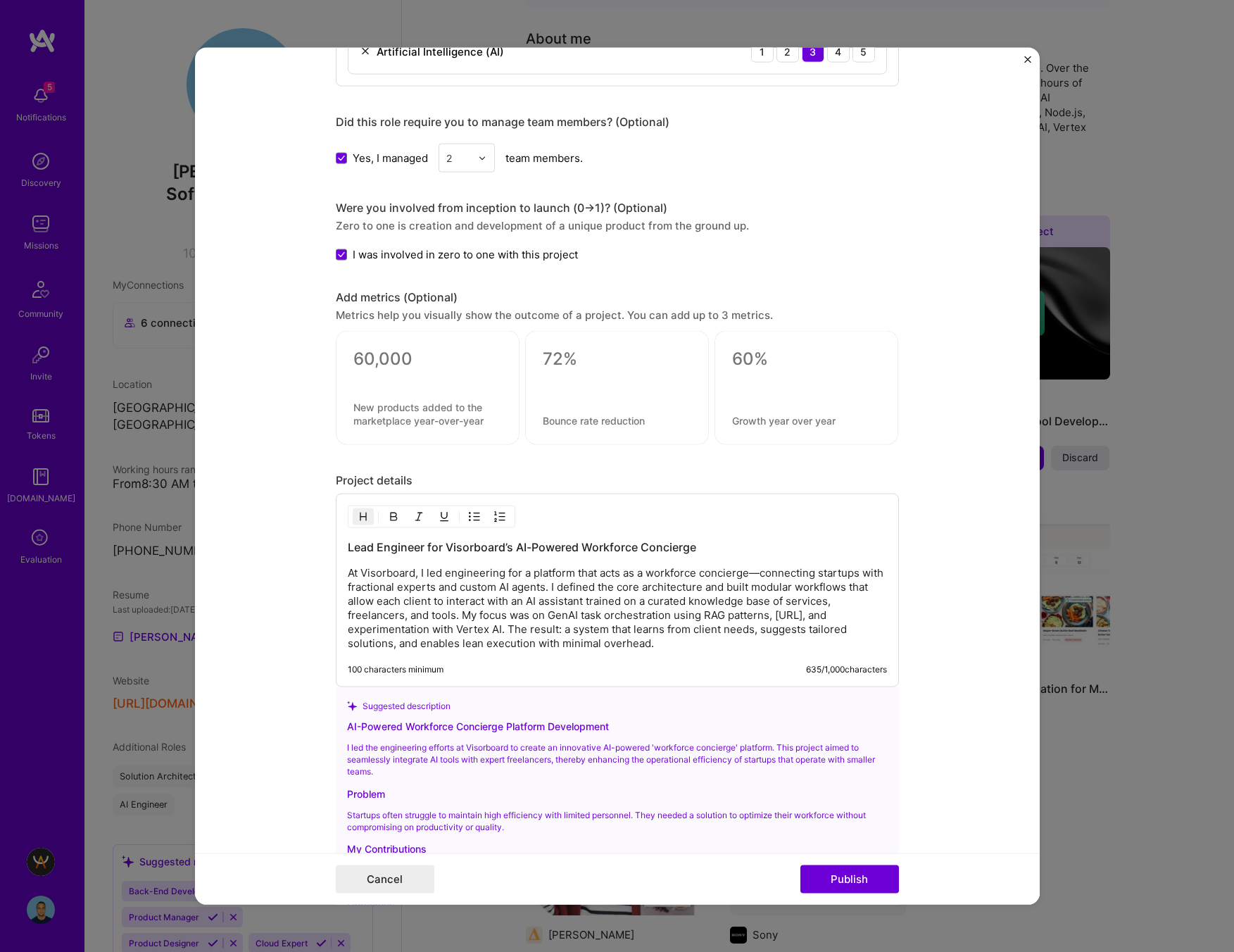
scroll to position [1756, 0]
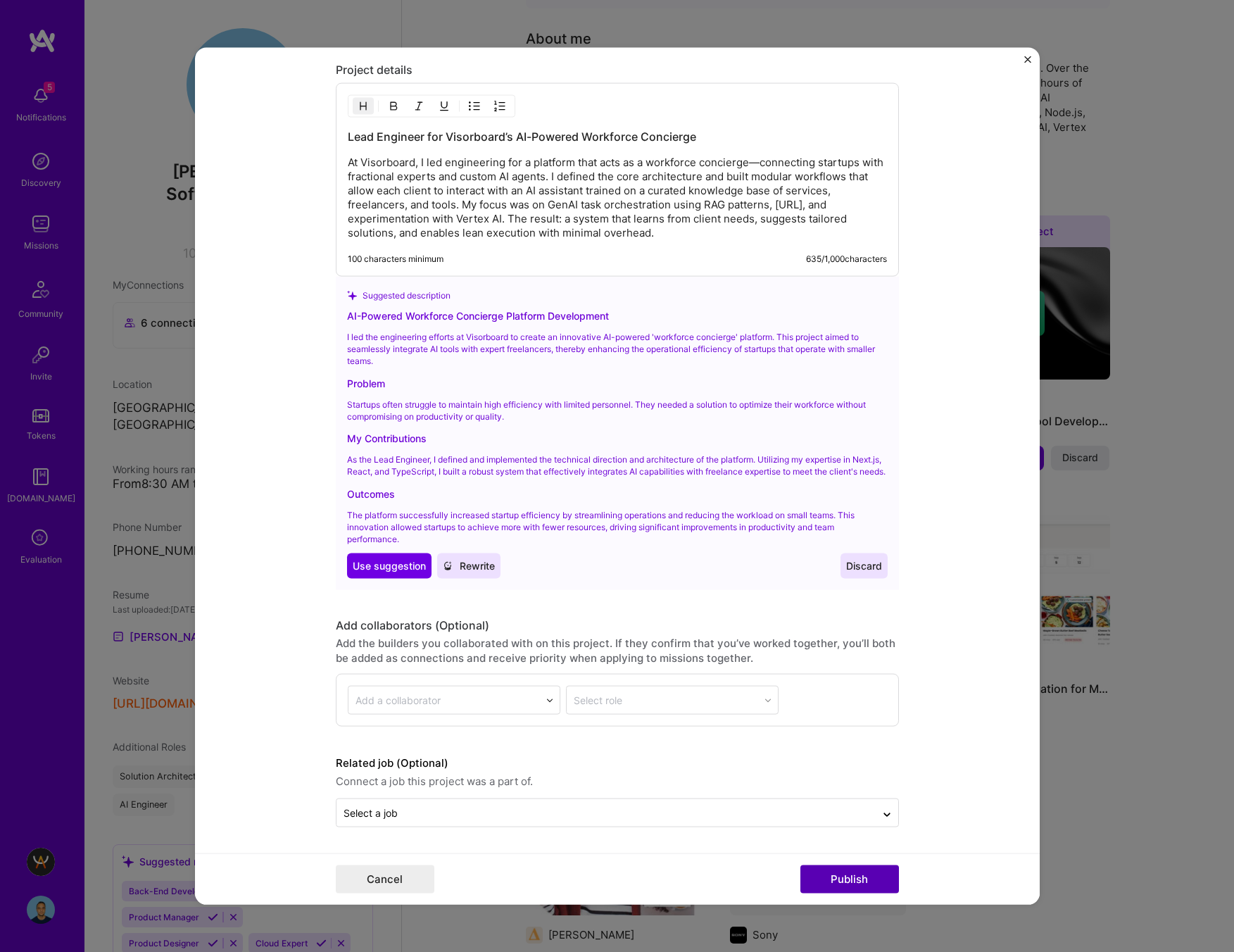
click at [854, 876] on button "Publish" at bounding box center [849, 879] width 98 height 29
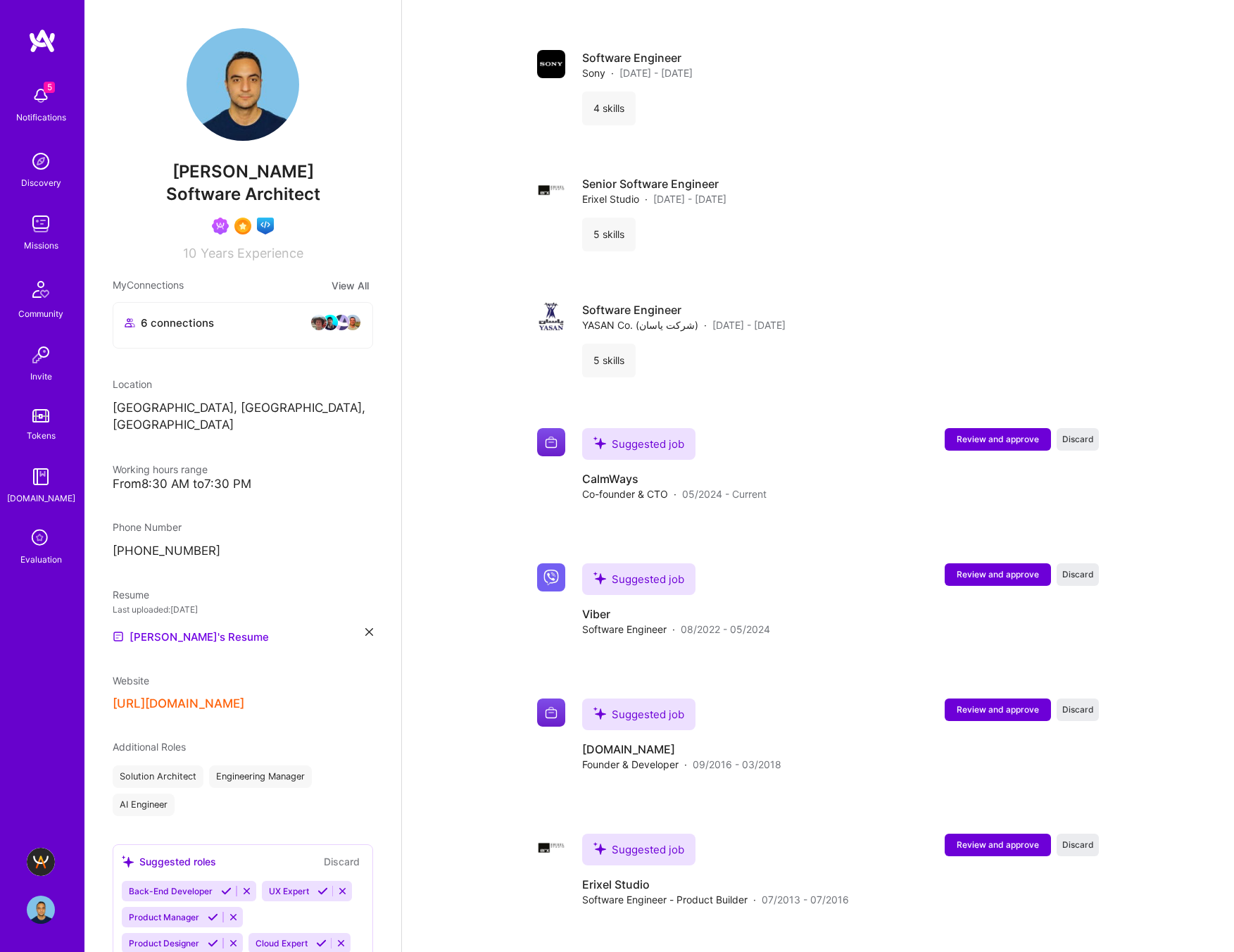
scroll to position [1871, 0]
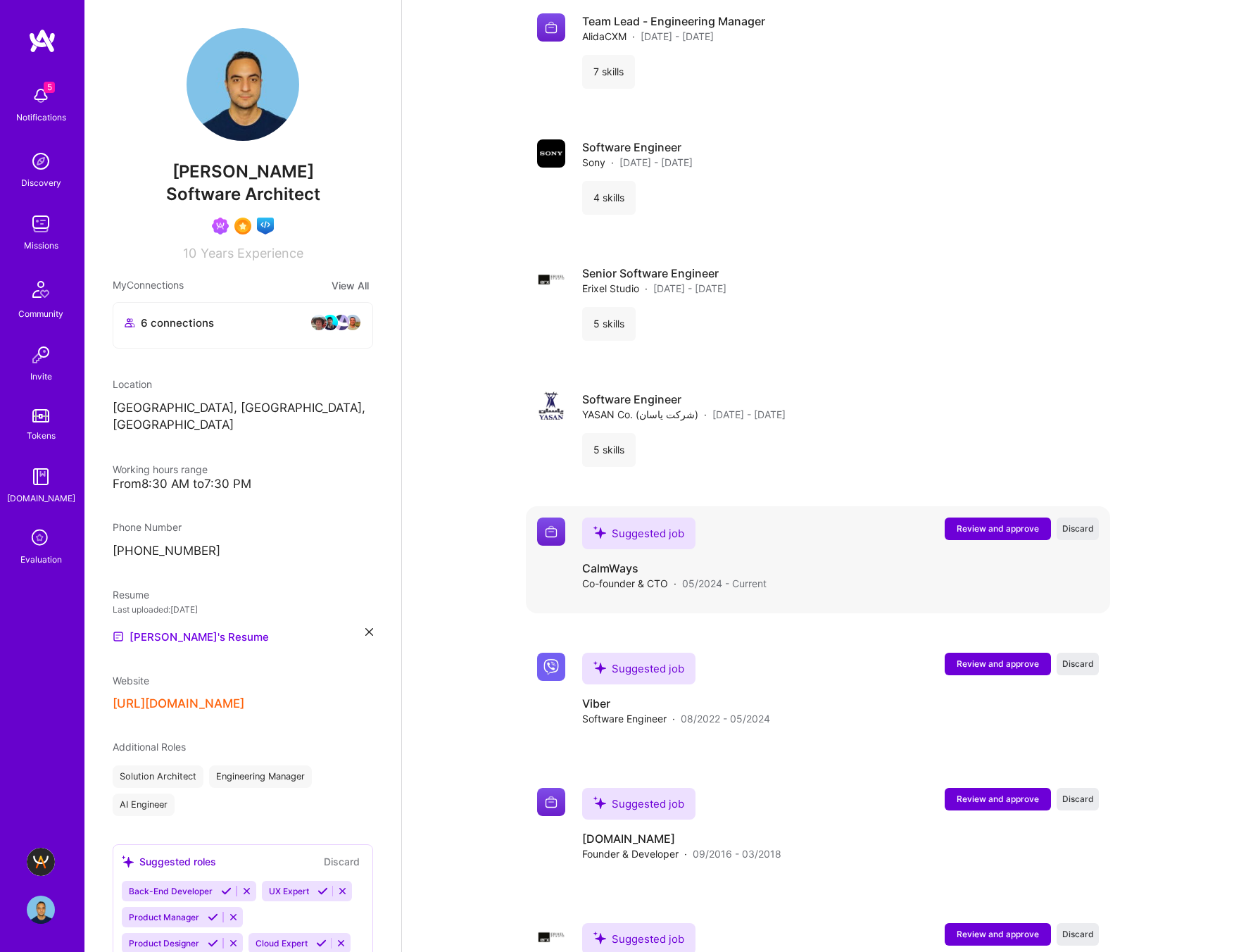
click at [984, 527] on span "Review and approve" at bounding box center [998, 528] width 83 height 12
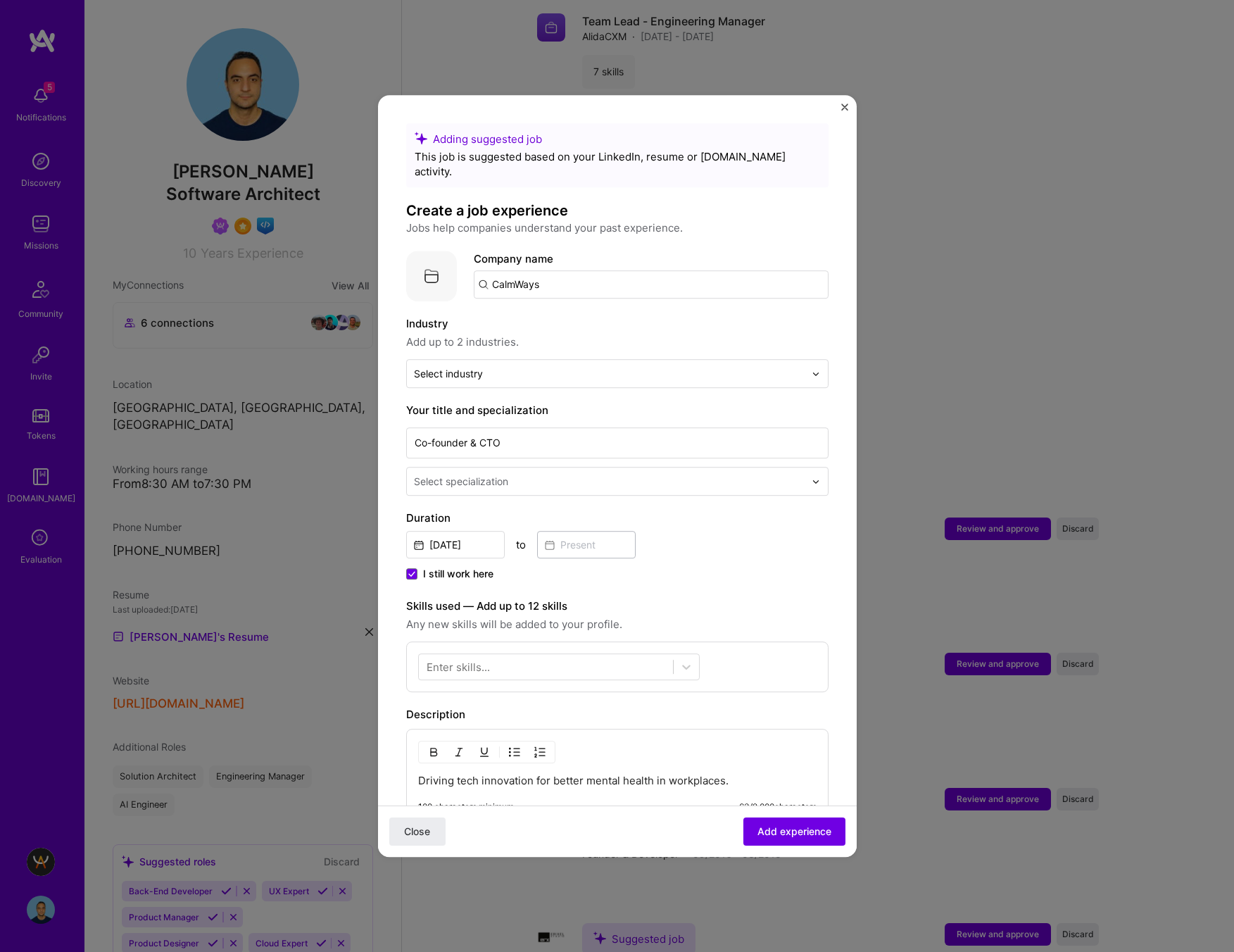
click at [661, 474] on input "text" at bounding box center [611, 481] width 393 height 15
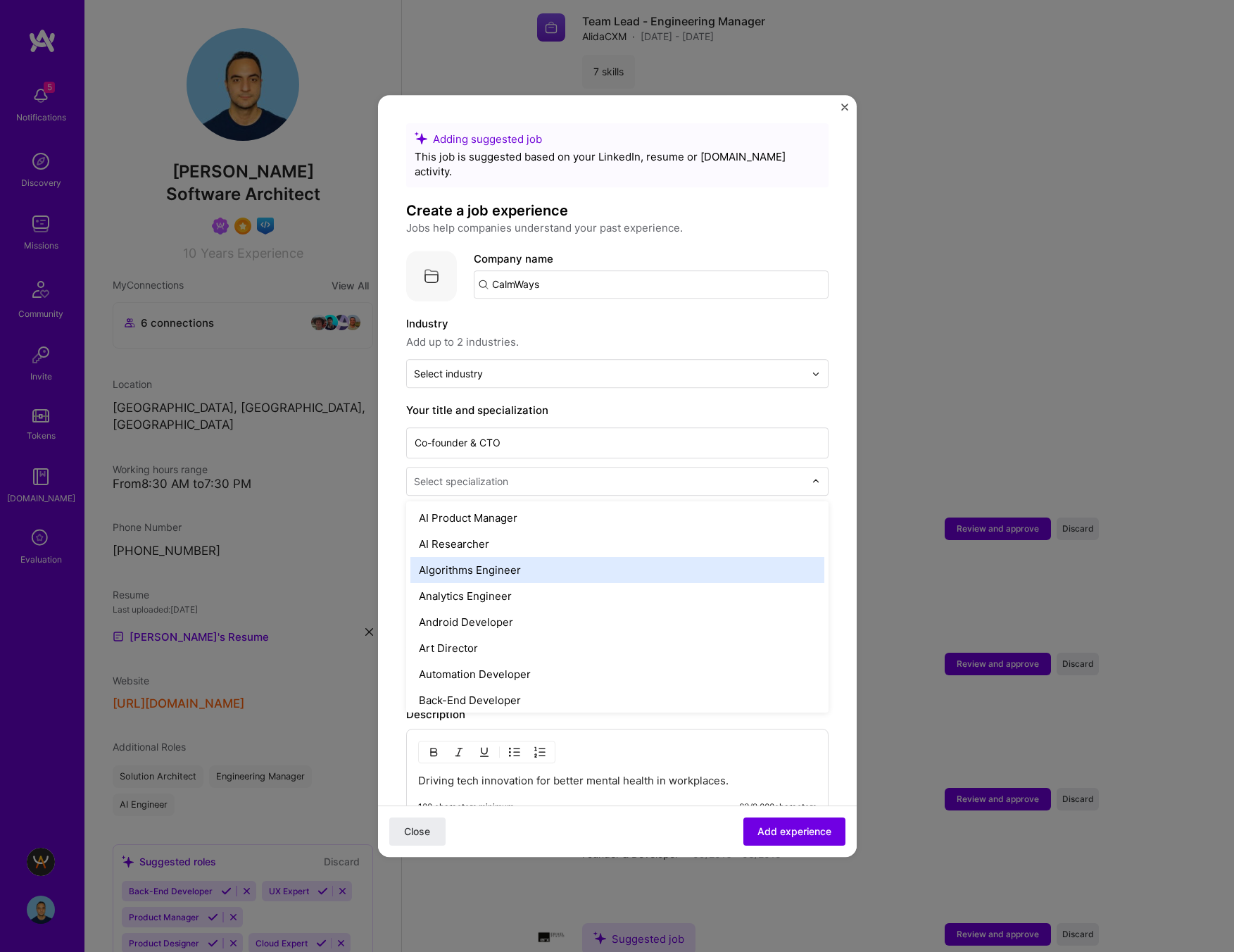
scroll to position [51, 0]
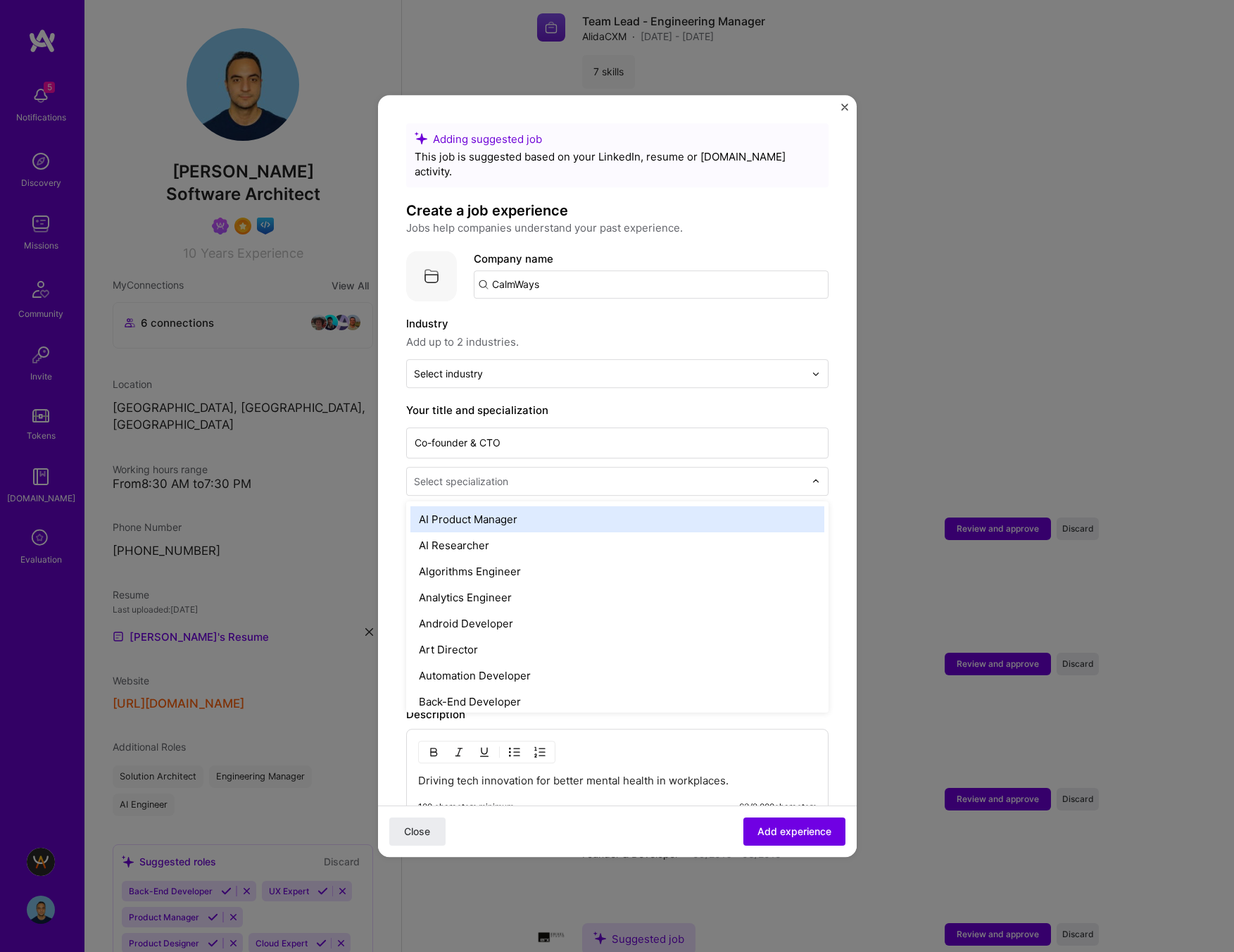
click at [532, 506] on div "AI Product Manager" at bounding box center [617, 519] width 414 height 26
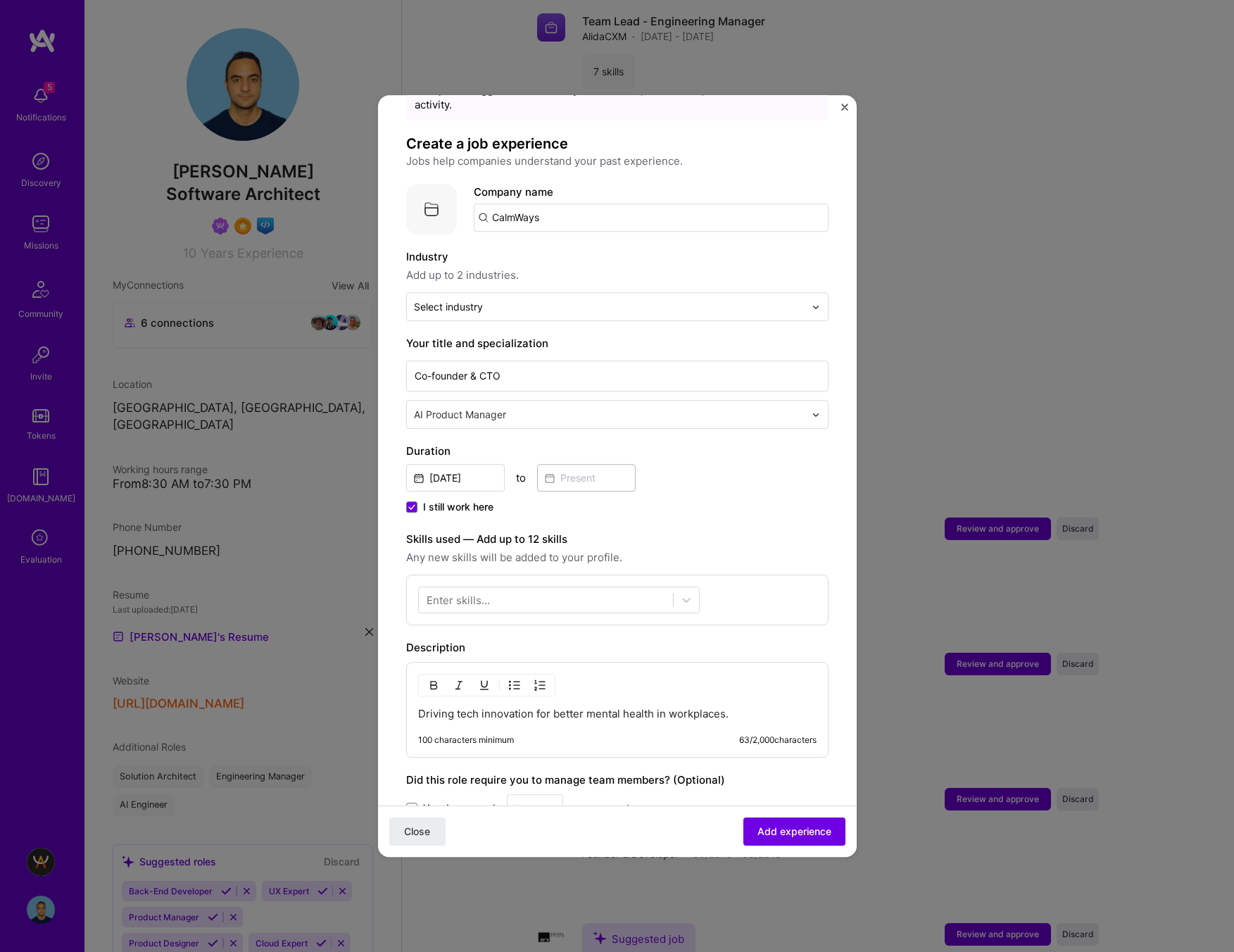
scroll to position [0, 0]
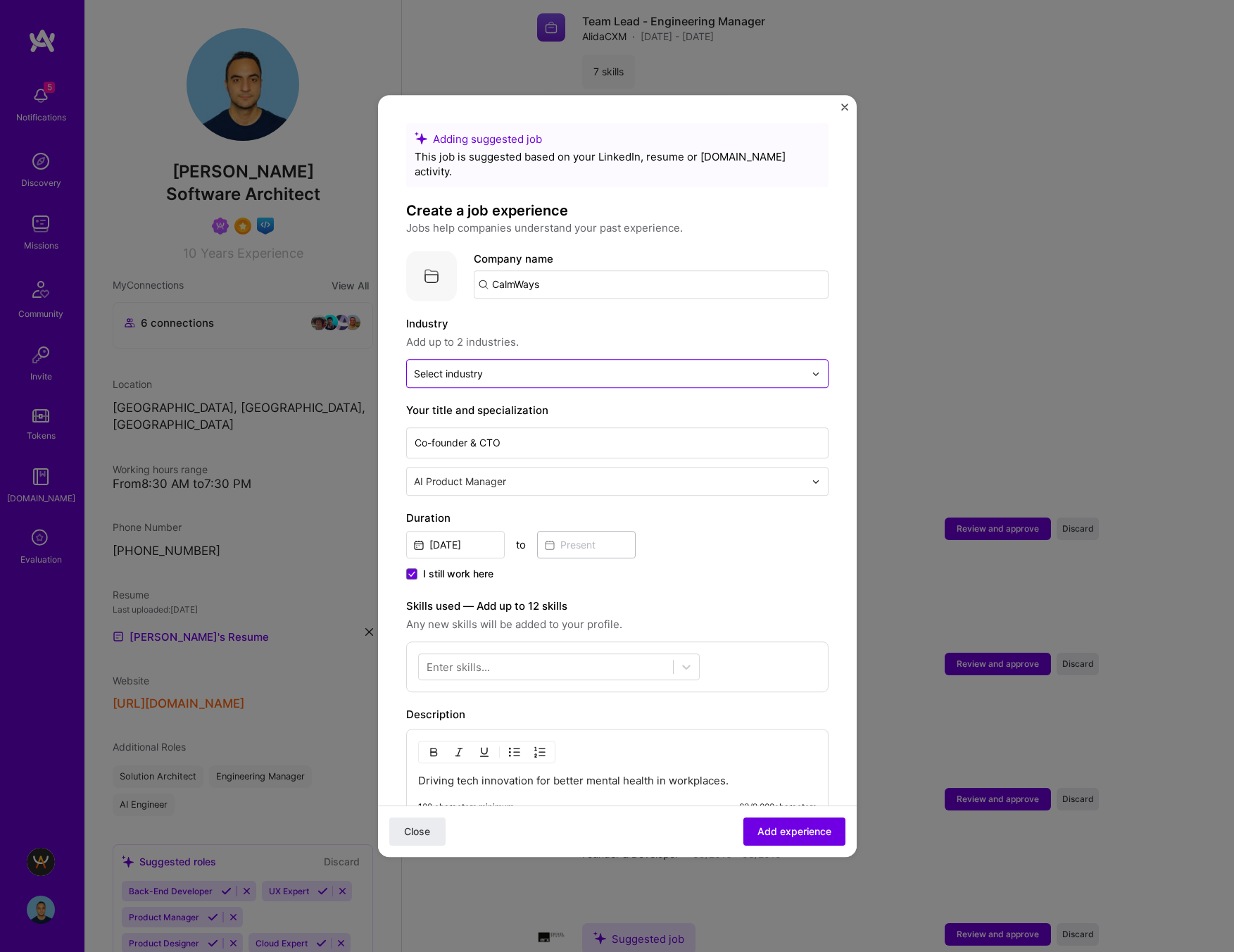
click at [630, 365] on div at bounding box center [609, 373] width 390 height 18
type input "mental"
click at [426, 405] on span at bounding box center [425, 411] width 11 height 11
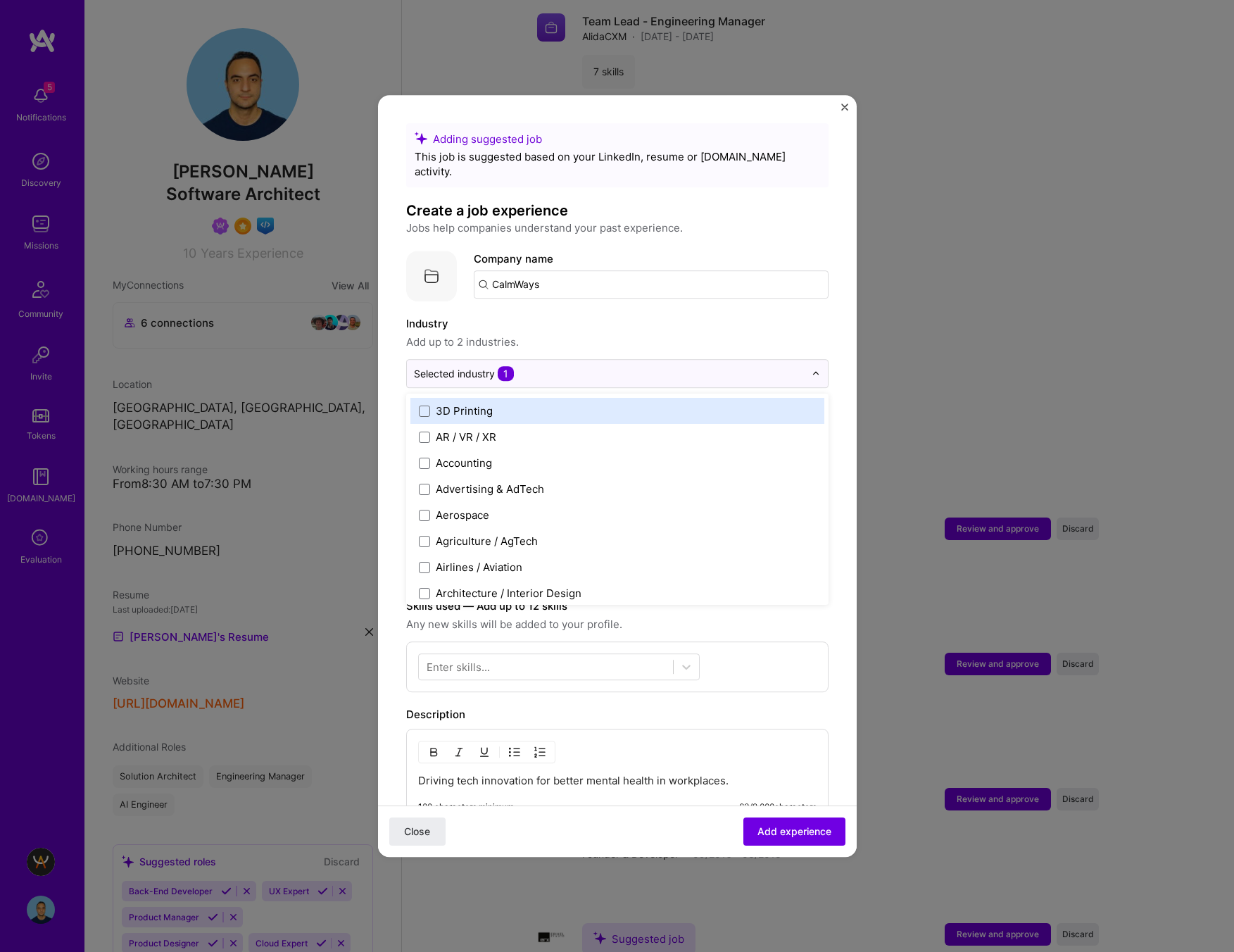
click at [626, 316] on label "Industry" at bounding box center [617, 324] width 422 height 17
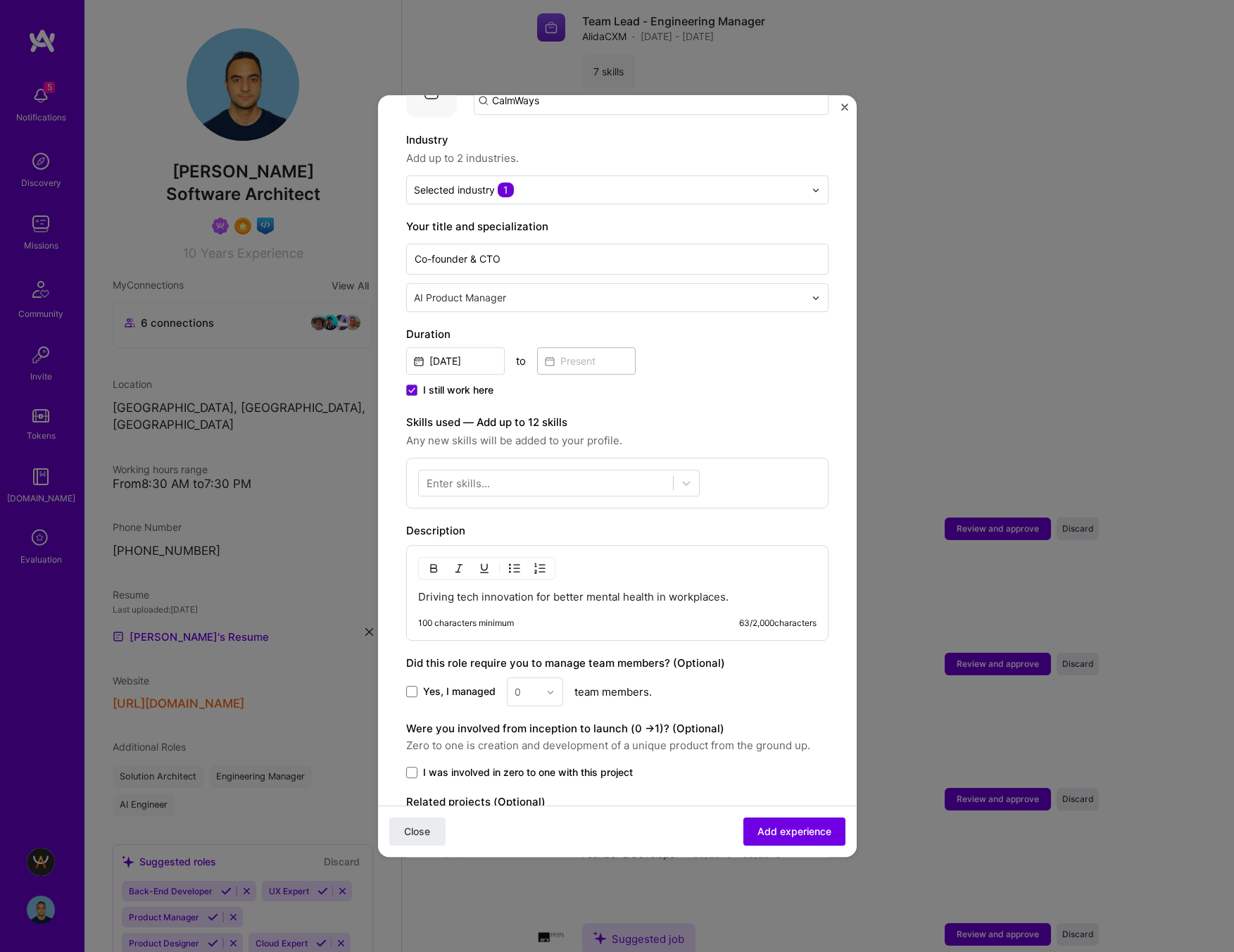
scroll to position [258, 0]
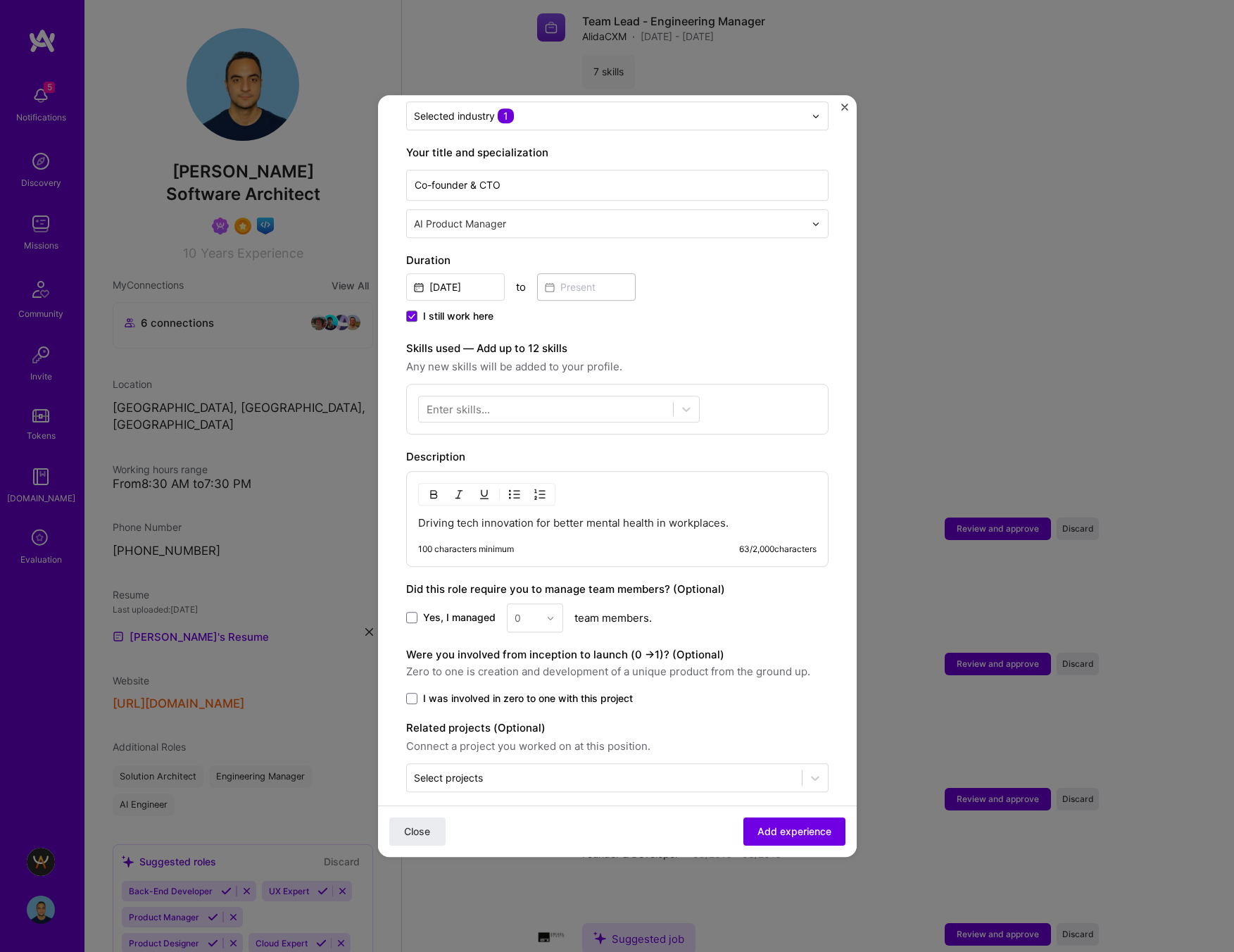
click at [711, 516] on p "Driving tech innovation for better mental health in workplaces." at bounding box center [617, 523] width 398 height 14
click at [412, 612] on span at bounding box center [412, 618] width 11 height 11
click at [0, 0] on input "Yes, I managed" at bounding box center [0, 0] width 0 height 0
click at [554, 604] on div at bounding box center [554, 618] width 16 height 28
click at [530, 772] on div "6" at bounding box center [534, 785] width 48 height 26
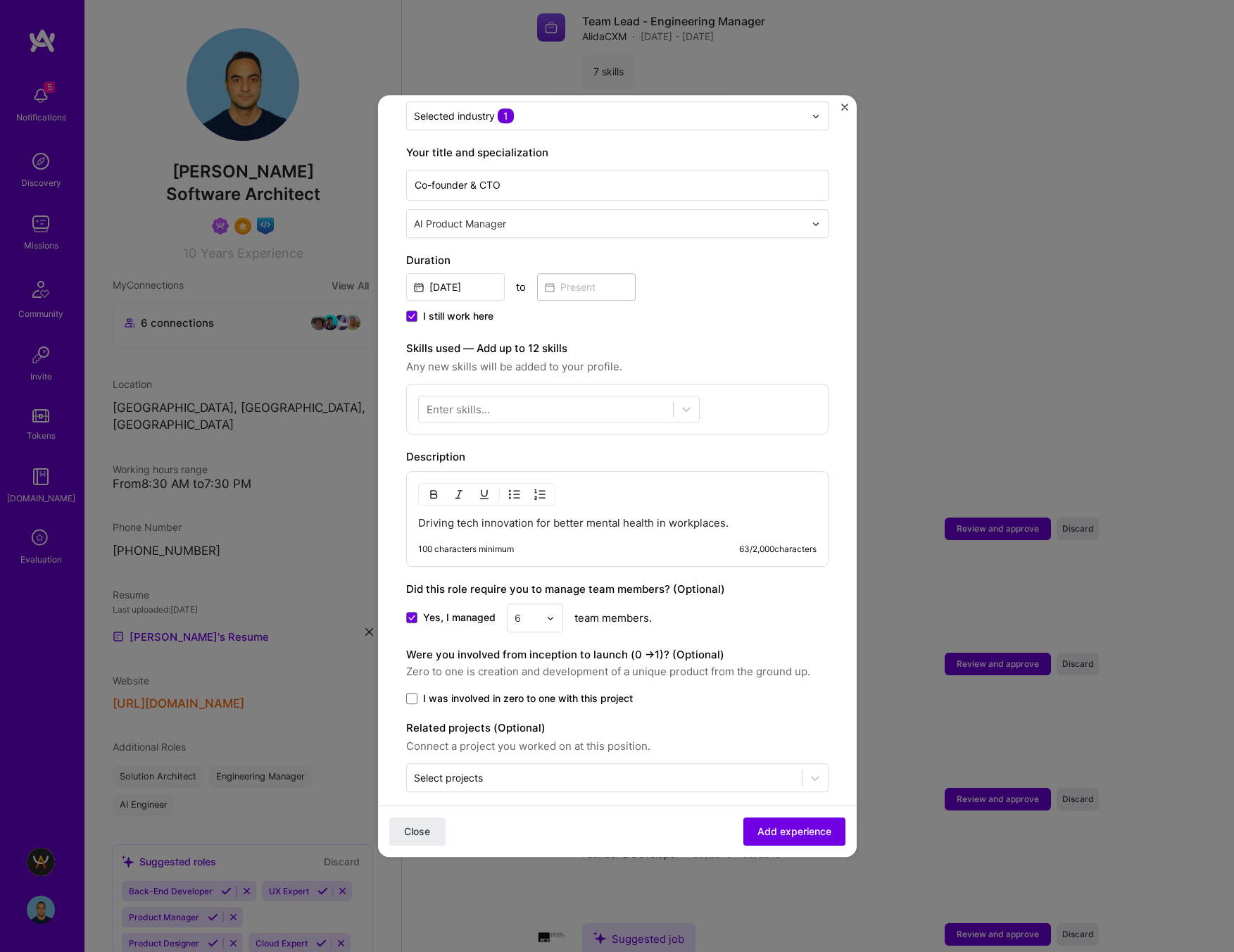
click at [539, 604] on div "6" at bounding box center [527, 618] width 38 height 28
click at [534, 746] on div "5" at bounding box center [534, 759] width 48 height 26
click at [414, 693] on span at bounding box center [412, 698] width 11 height 11
click at [0, 0] on input "I was involved in zero to one with this project" at bounding box center [0, 0] width 0 height 0
click at [604, 770] on input "text" at bounding box center [604, 777] width 380 height 15
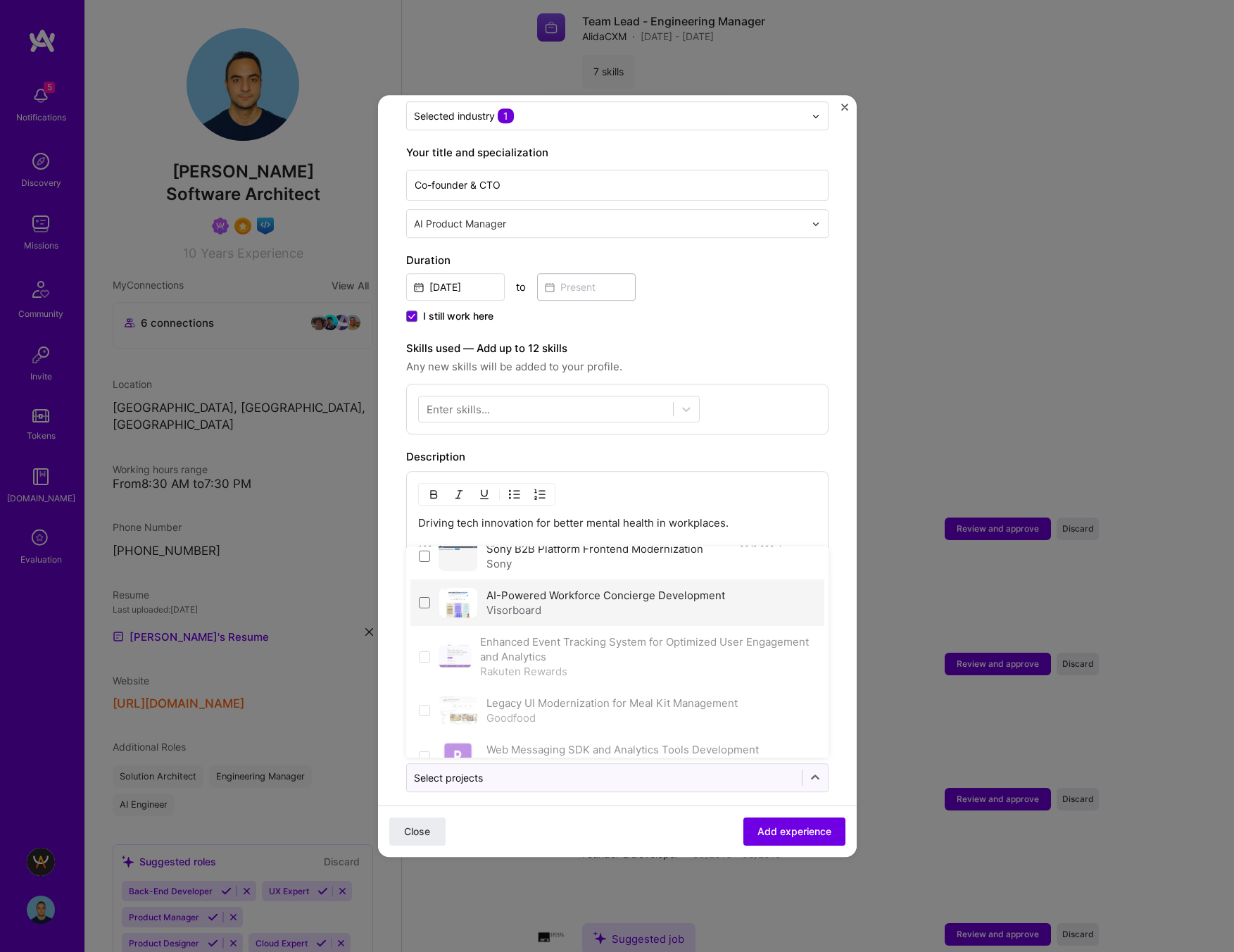
scroll to position [90, 0]
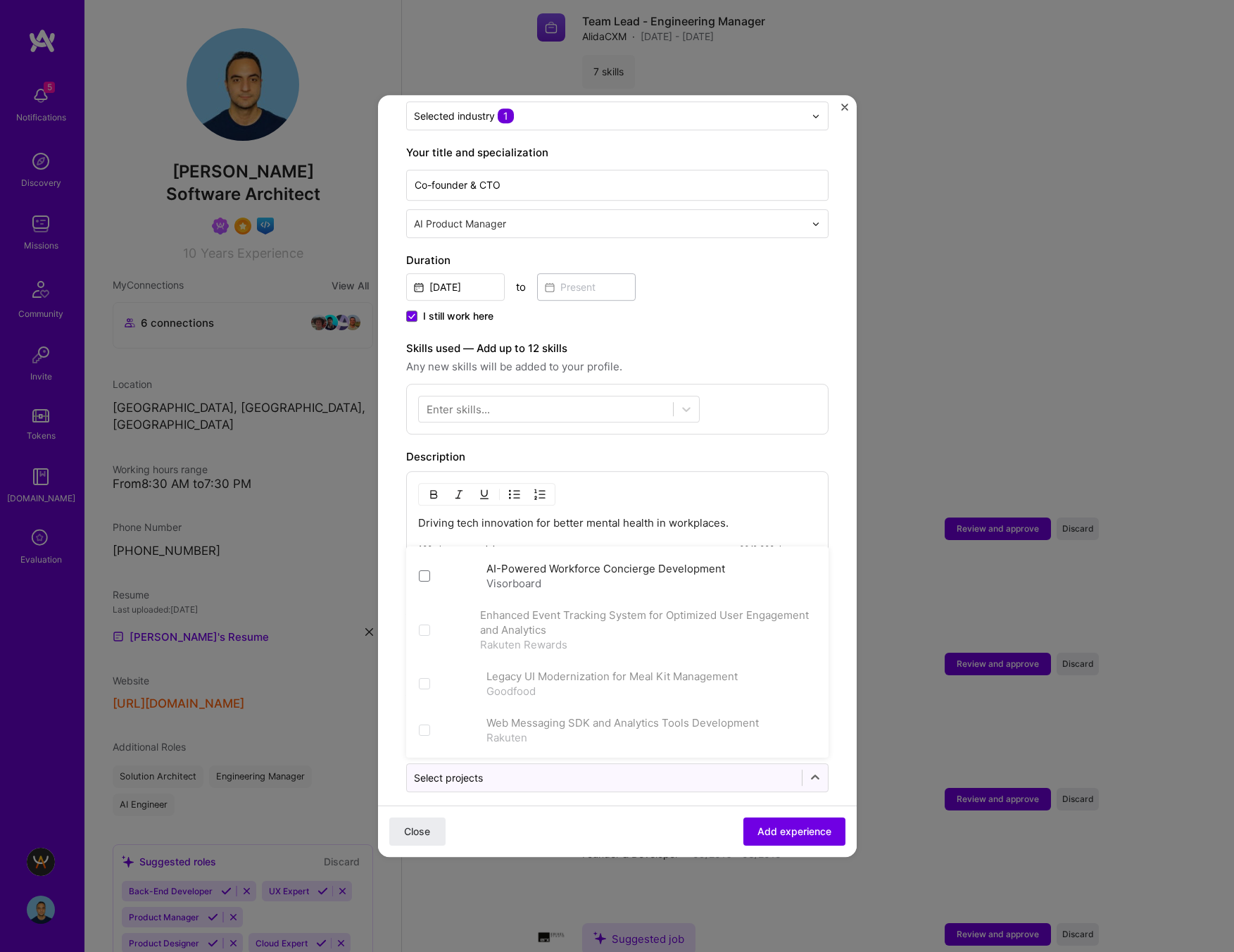
click at [754, 430] on div "Adding suggested job This job is suggested based on your LinkedIn, resume or A.…" at bounding box center [617, 328] width 422 height 926
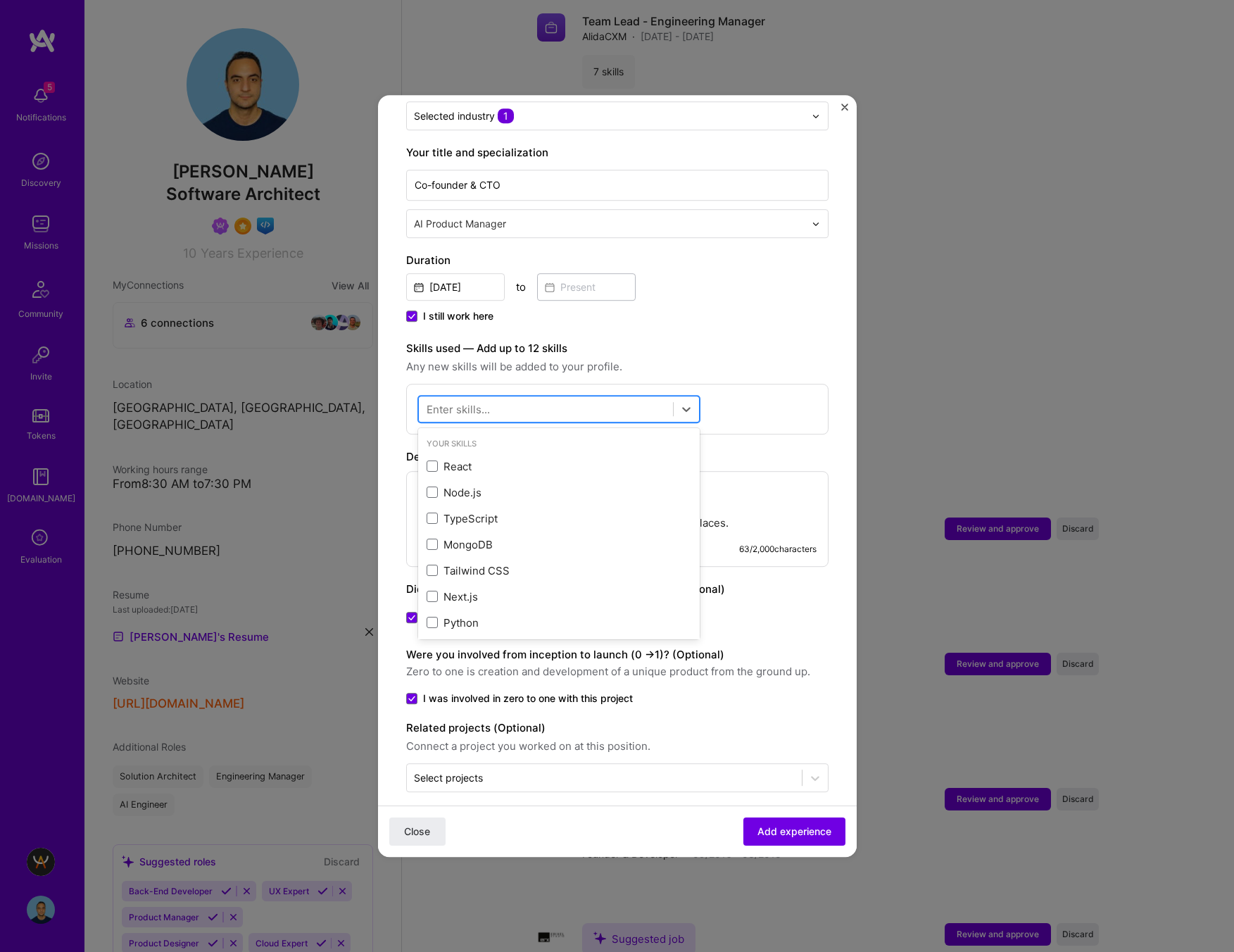
click at [574, 398] on div at bounding box center [546, 409] width 254 height 24
click at [430, 591] on span at bounding box center [432, 597] width 11 height 11
click at [0, 0] on input "checkbox" at bounding box center [0, 0] width 0 height 0
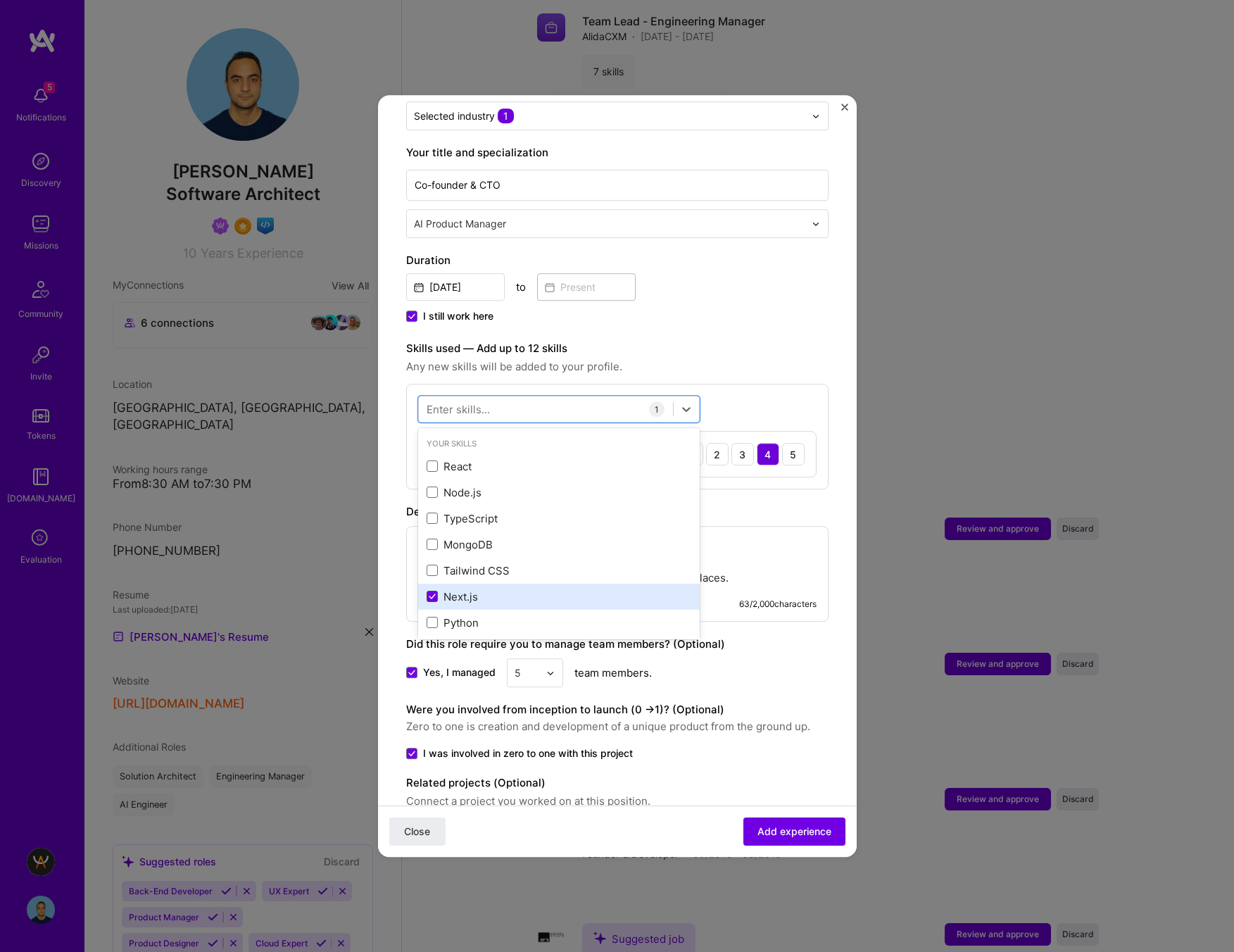
click at [432, 594] on icon at bounding box center [432, 597] width 7 height 6
click at [0, 0] on input "checkbox" at bounding box center [0, 0] width 0 height 0
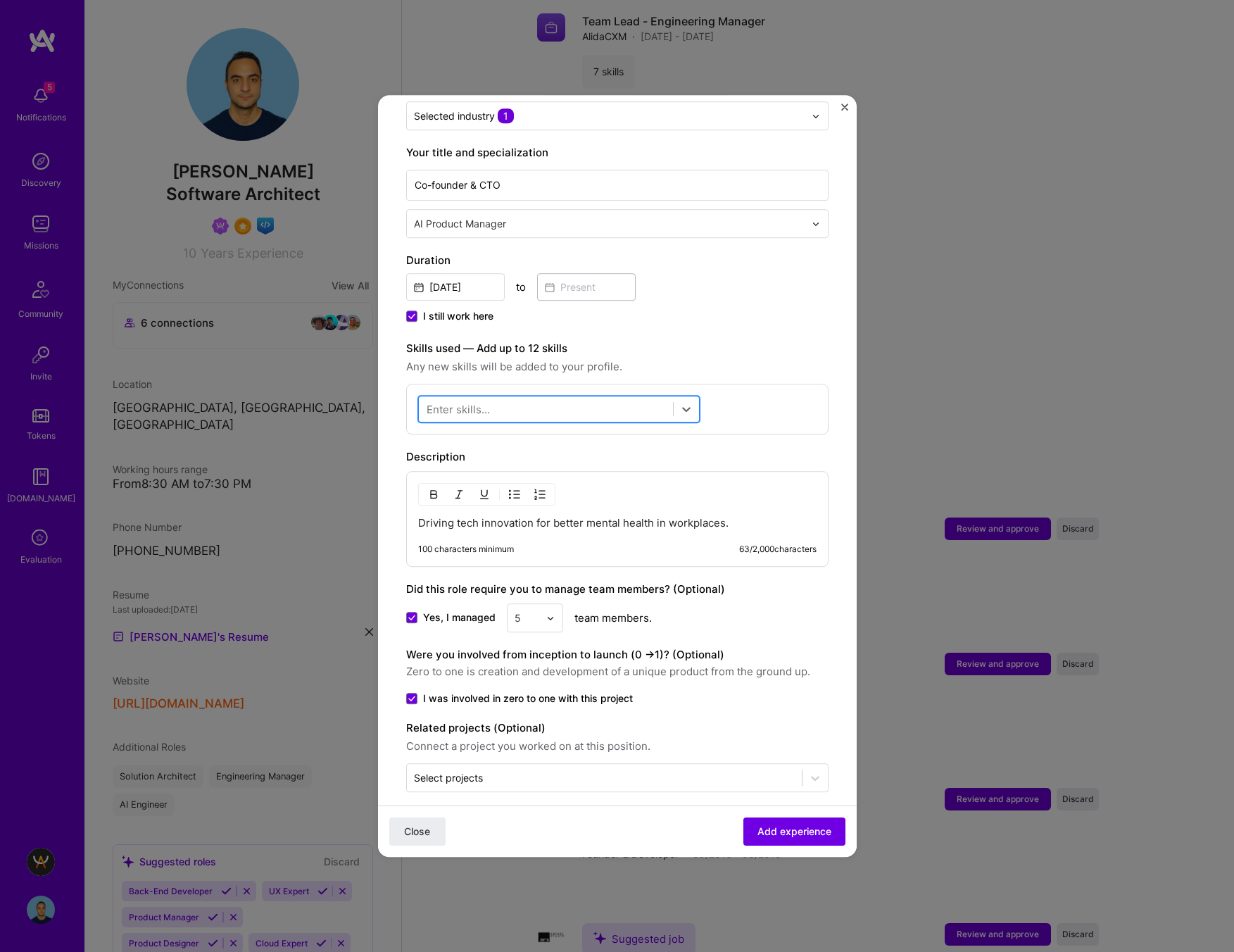
click at [470, 401] on div at bounding box center [546, 409] width 254 height 24
type input "Software"
click at [474, 485] on div "Systems Architecture" at bounding box center [559, 492] width 264 height 15
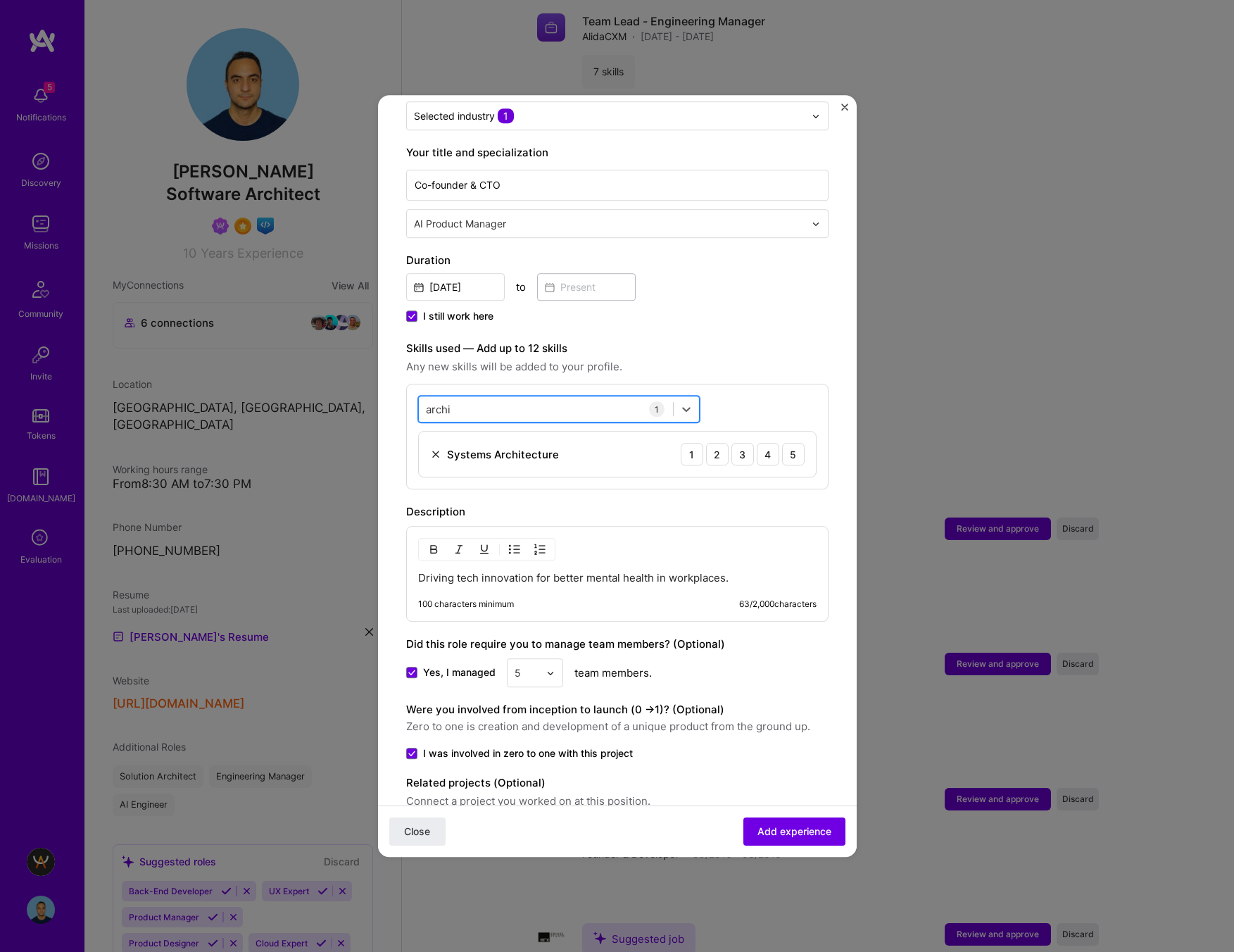
click at [601, 398] on div "archi archi" at bounding box center [546, 409] width 254 height 24
type input "archi"
click at [731, 443] on div "3" at bounding box center [742, 454] width 23 height 23
click at [464, 398] on div "archi archi" at bounding box center [546, 409] width 254 height 24
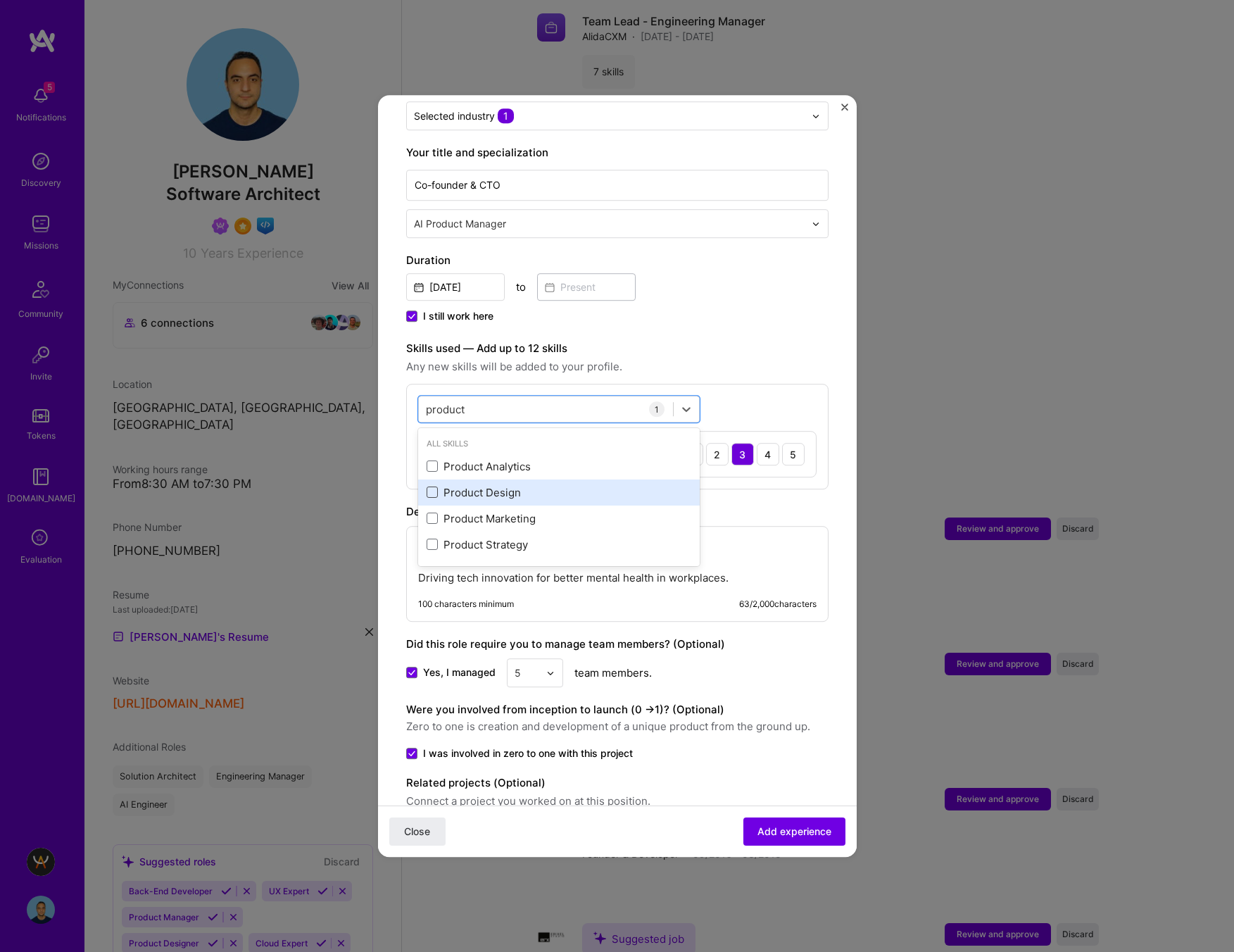
click at [432, 487] on span at bounding box center [432, 493] width 11 height 11
click at [0, 0] on input "checkbox" at bounding box center [0, 0] width 0 height 0
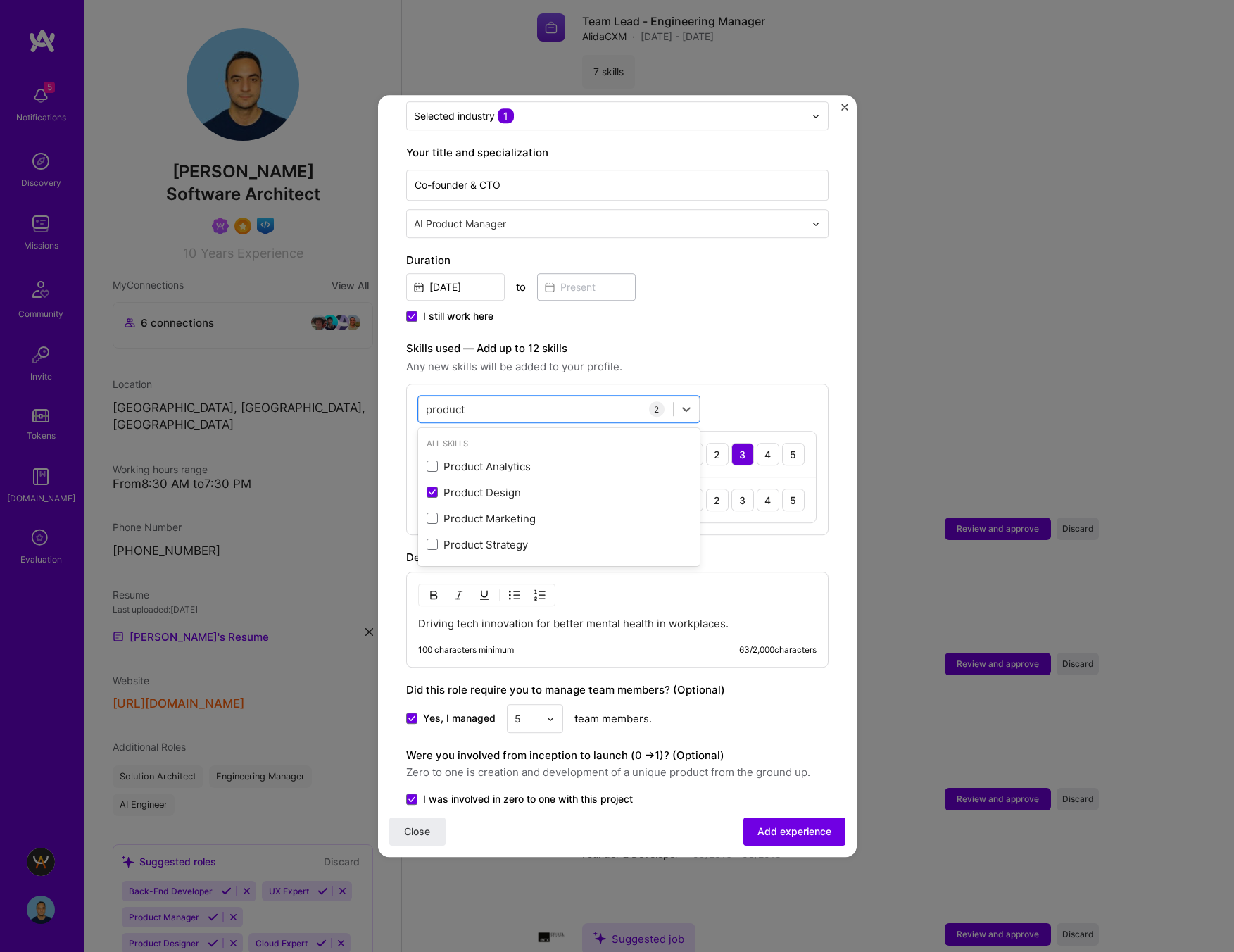
click at [660, 364] on div "Skills used — Add up to 12 skills Any new skills will be added to your profile.…" at bounding box center [617, 438] width 422 height 195
click at [432, 494] on img at bounding box center [436, 500] width 11 height 11
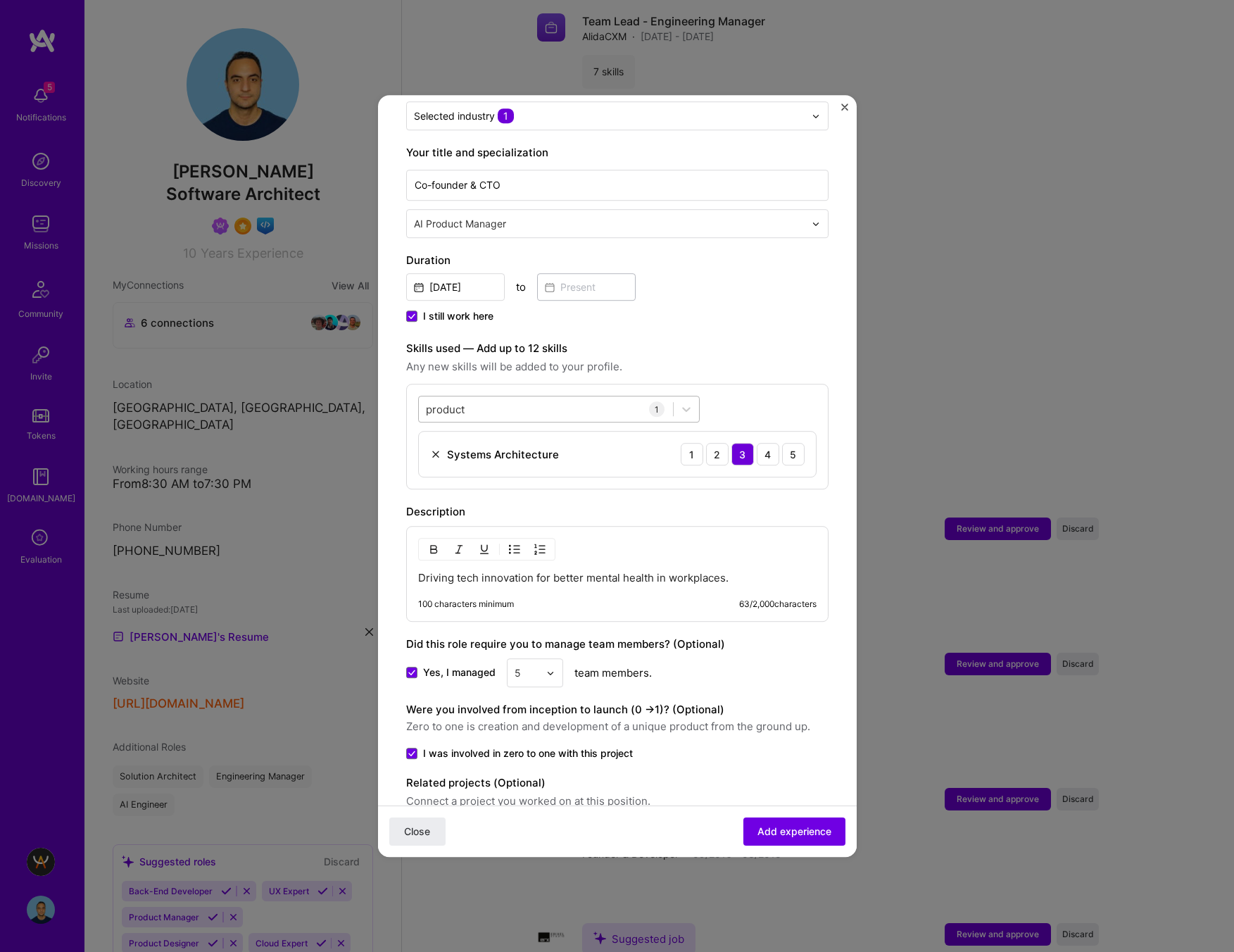
click at [552, 398] on div "product product" at bounding box center [546, 409] width 254 height 24
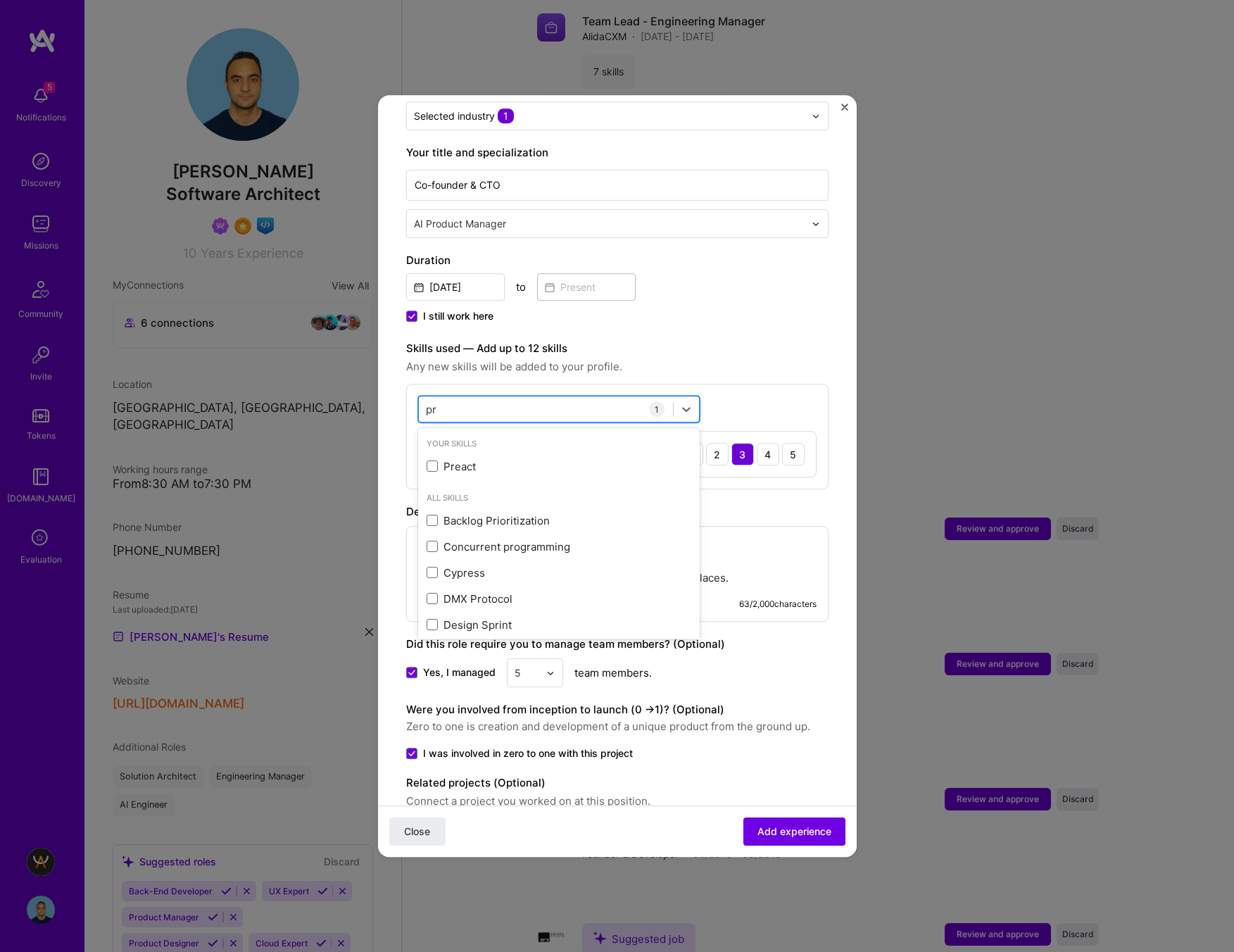
type input "p"
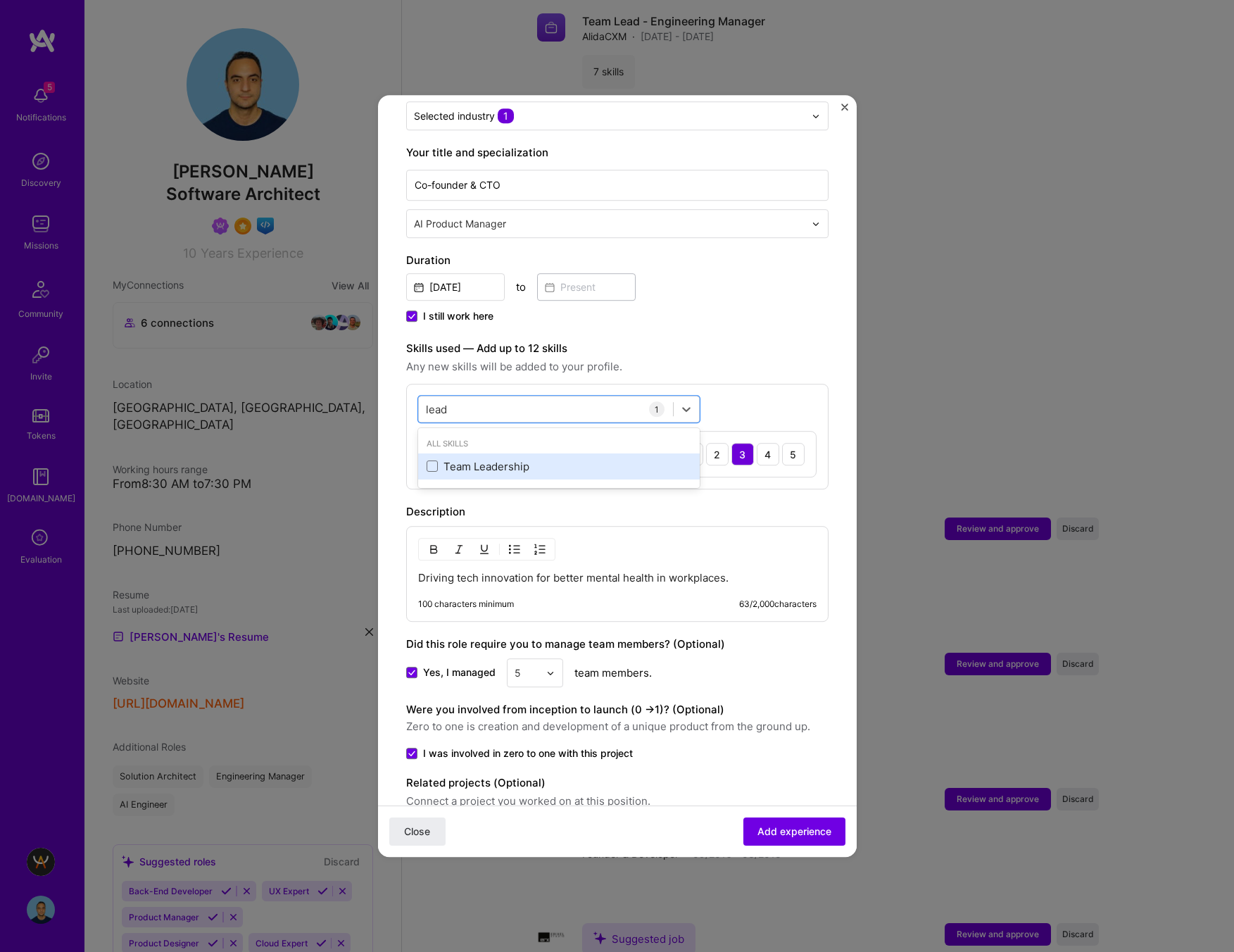
click at [505, 459] on div "Team Leadership" at bounding box center [559, 466] width 264 height 15
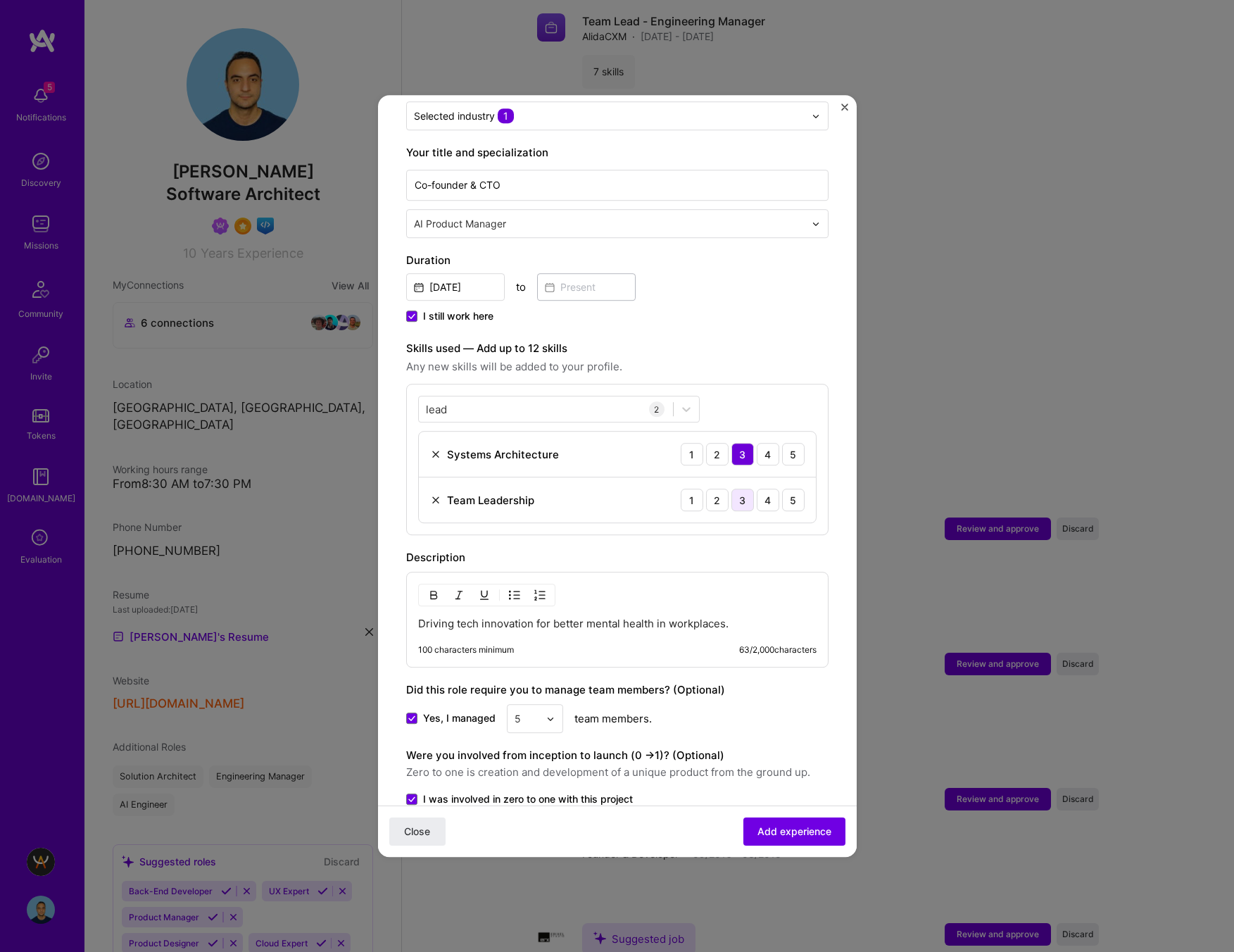
click at [731, 489] on div "3" at bounding box center [742, 500] width 23 height 23
click at [479, 398] on div "lead lead" at bounding box center [546, 409] width 254 height 24
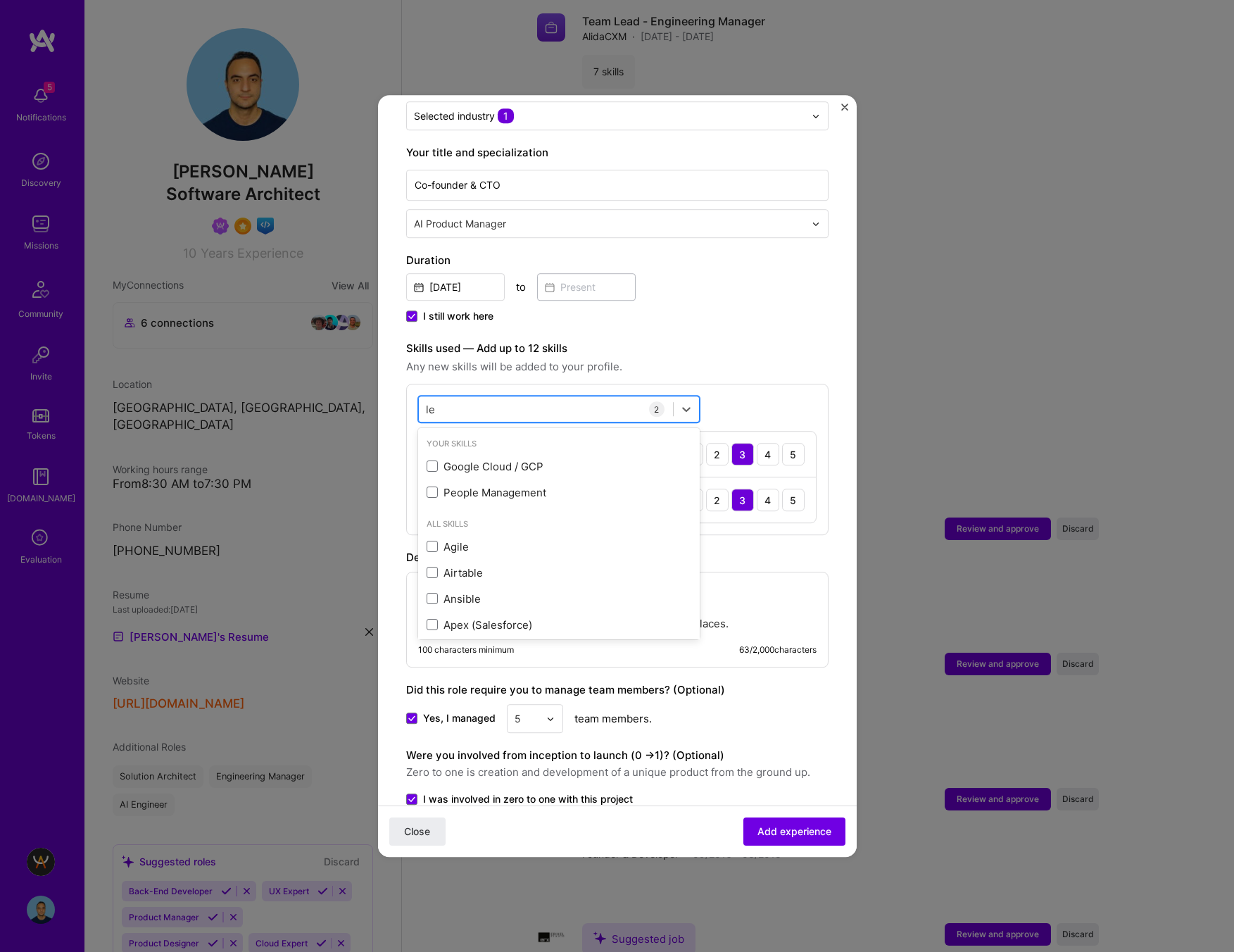
type input "l"
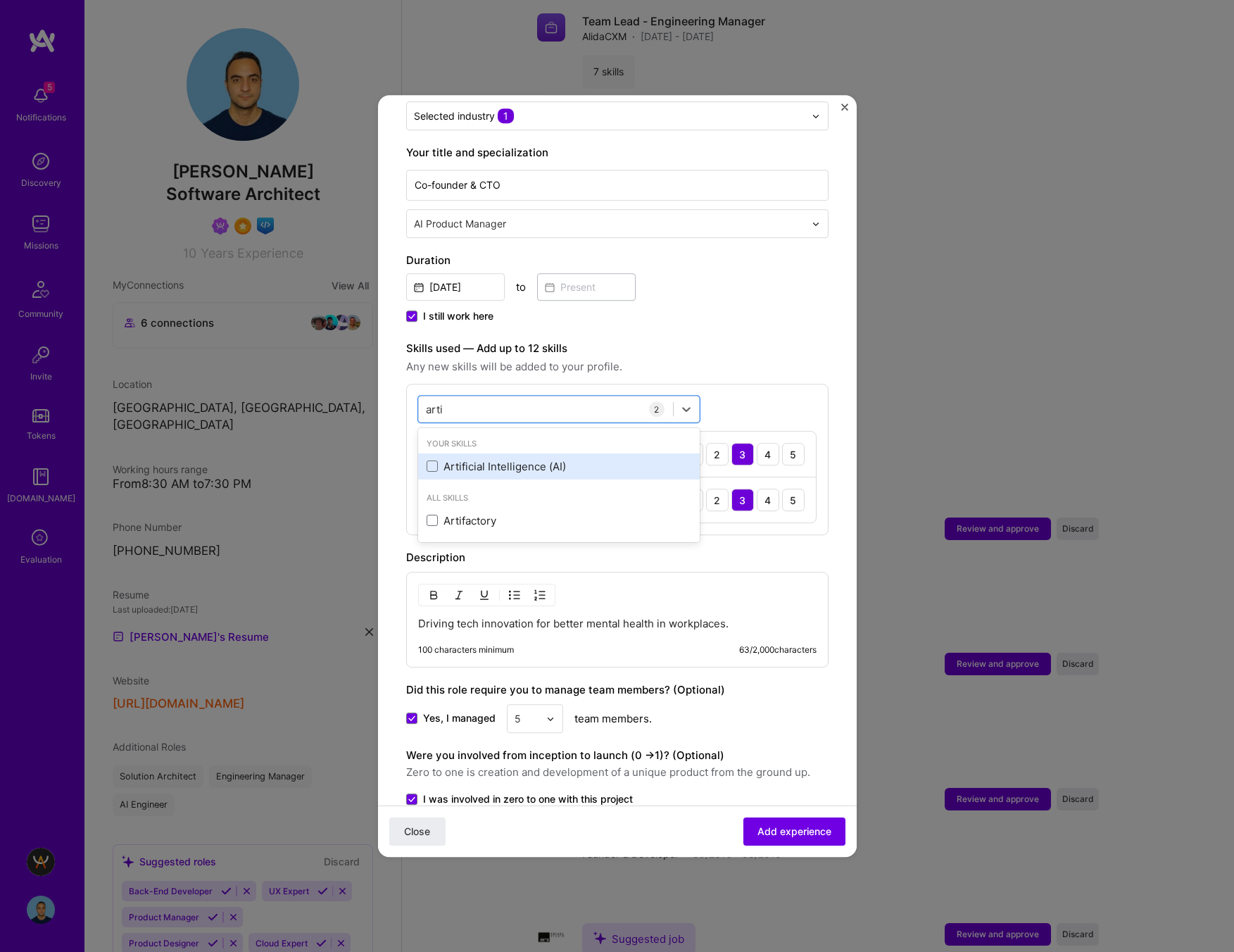
click at [476, 459] on div "Artificial Intelligence (AI)" at bounding box center [559, 466] width 264 height 15
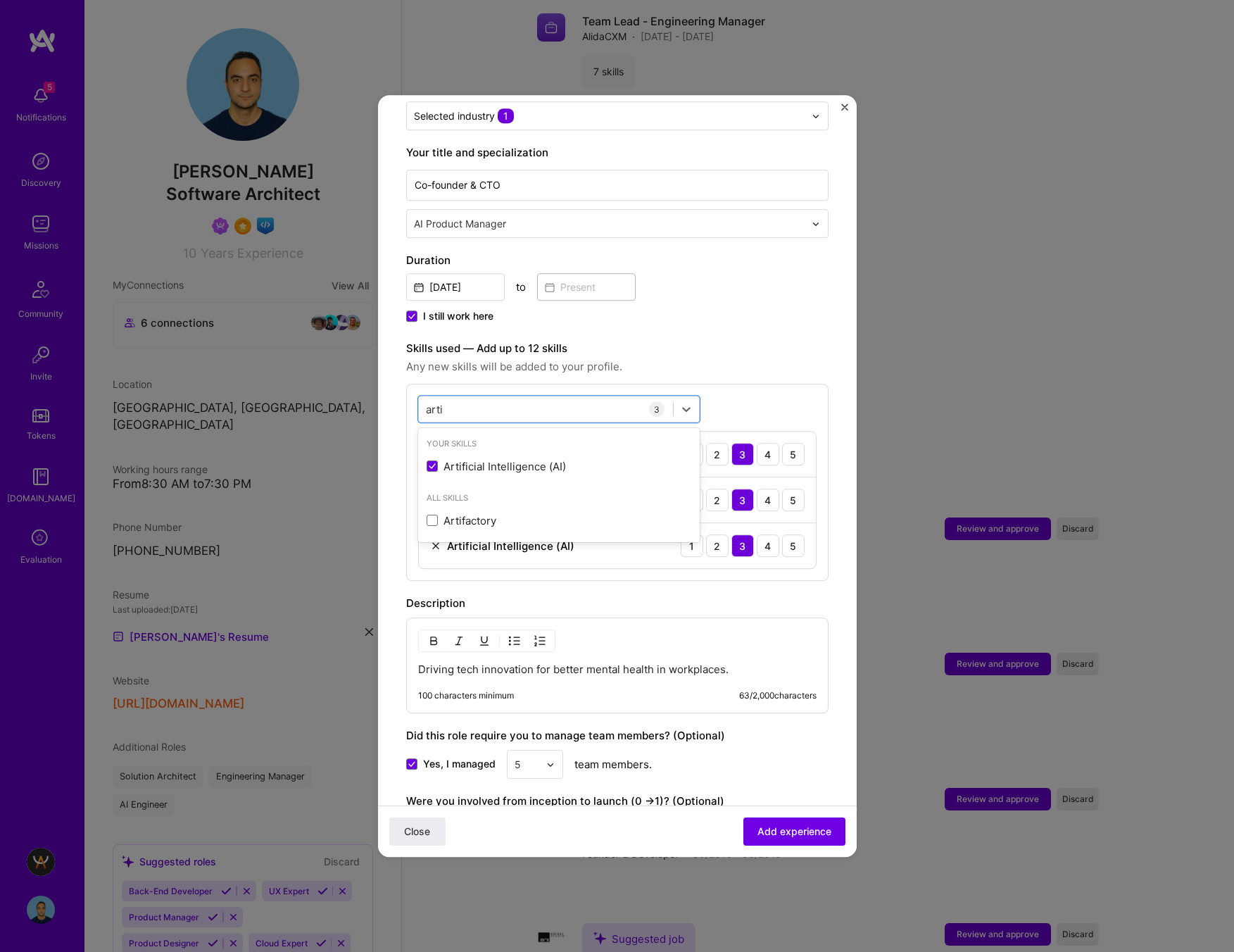
type input "arti"
click at [736, 358] on span "Any new skills will be added to your profile." at bounding box center [617, 367] width 422 height 17
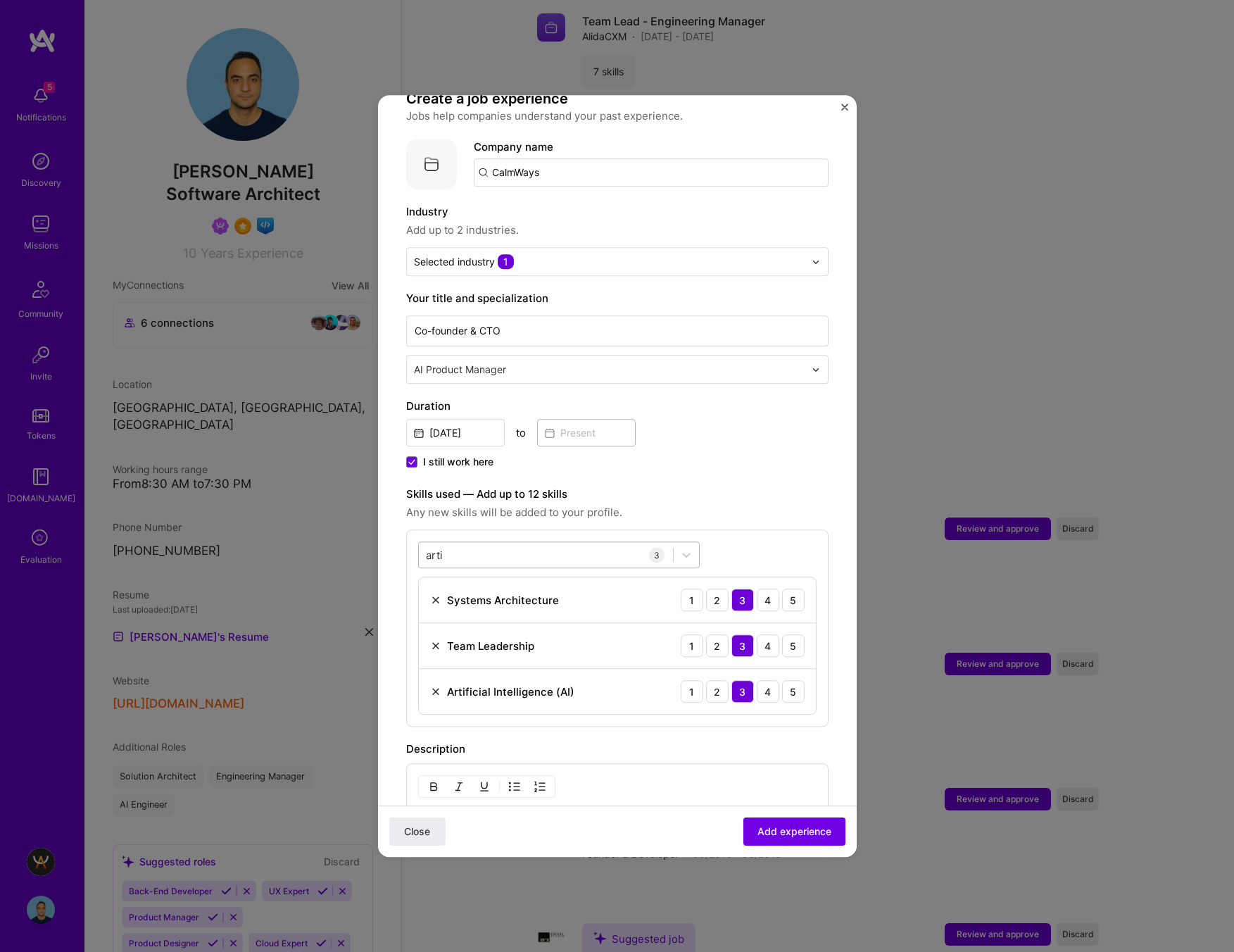
scroll to position [109, 0]
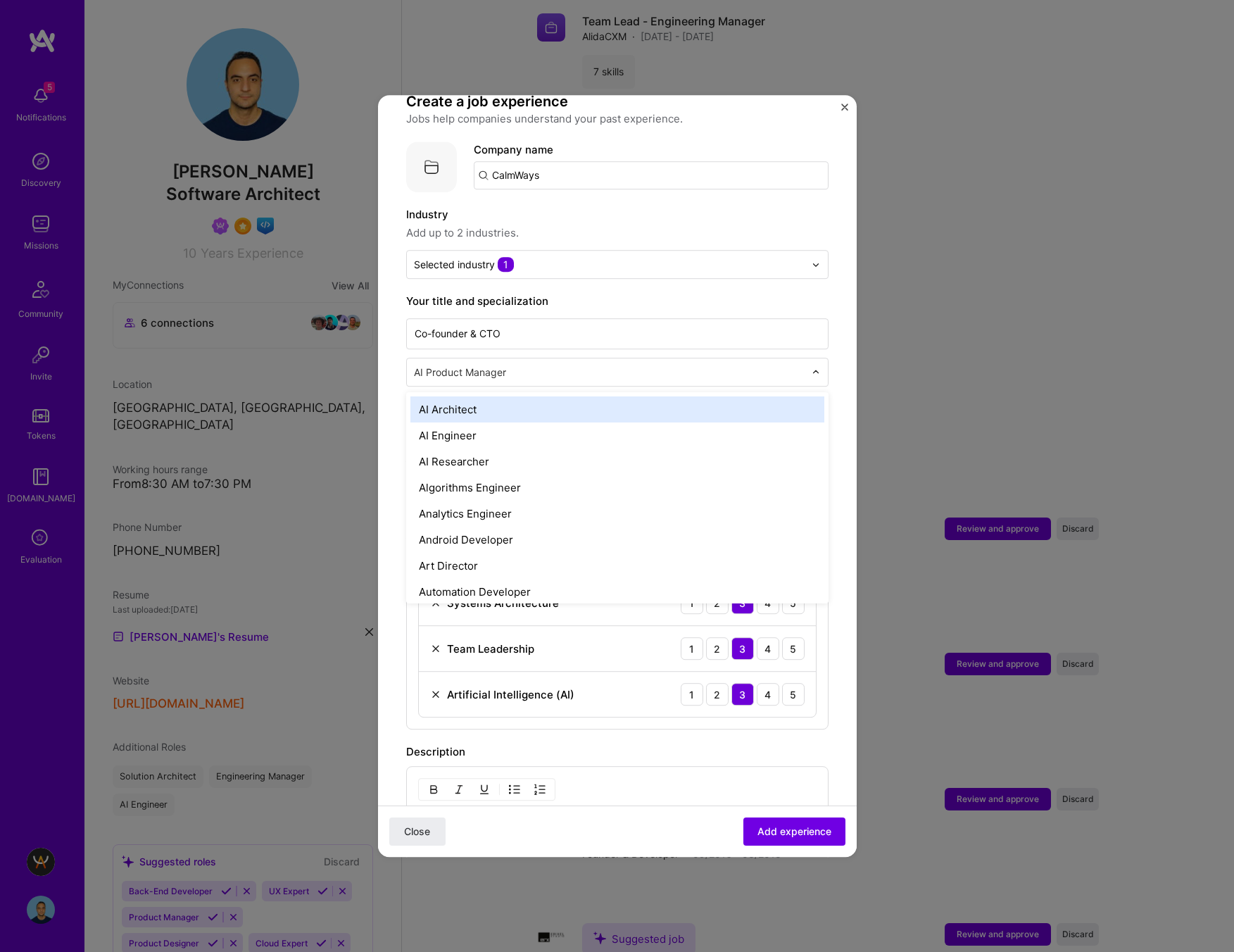
click at [561, 365] on div at bounding box center [611, 372] width 393 height 18
click at [546, 365] on input "text" at bounding box center [611, 372] width 393 height 15
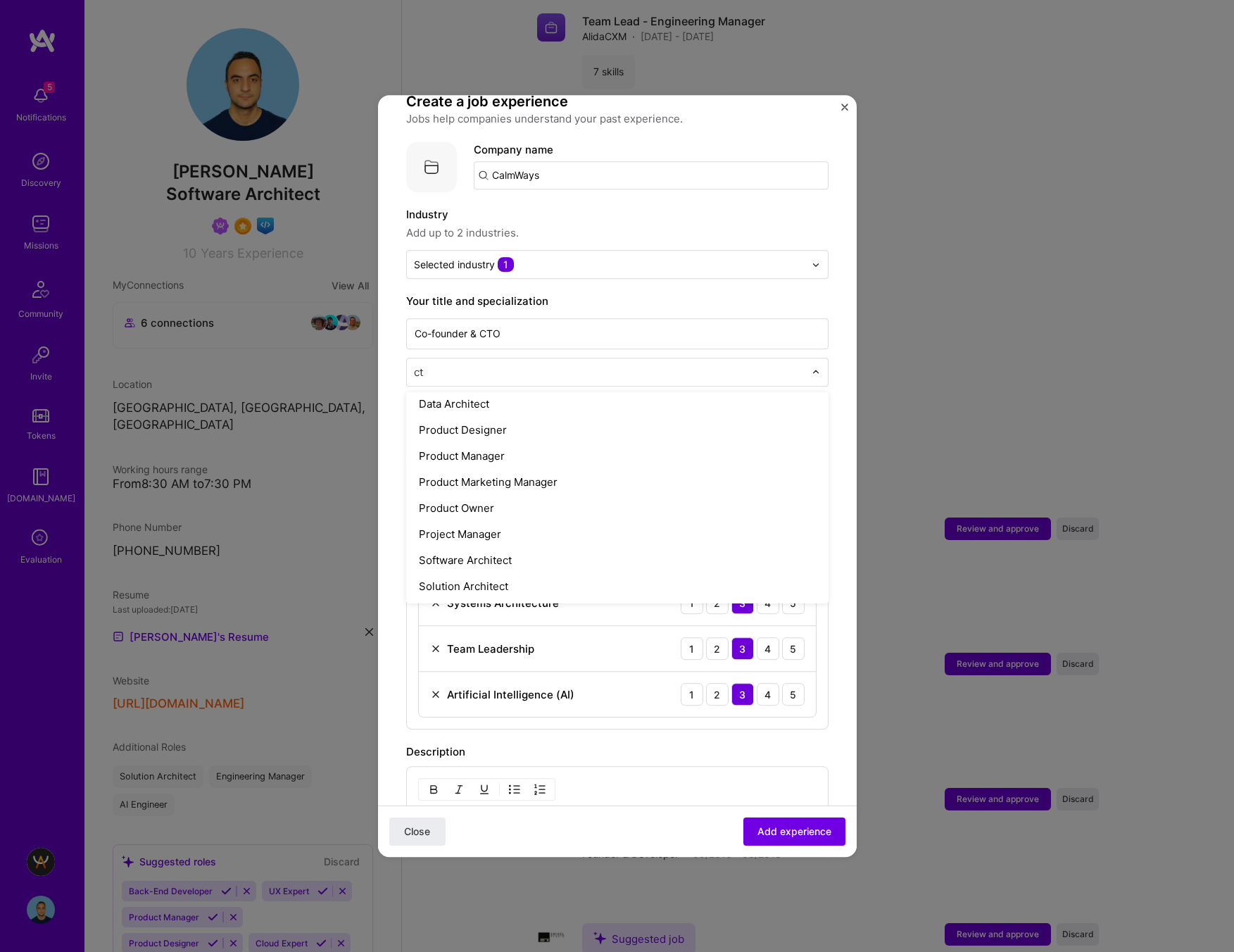
scroll to position [84, 0]
type input "cto"
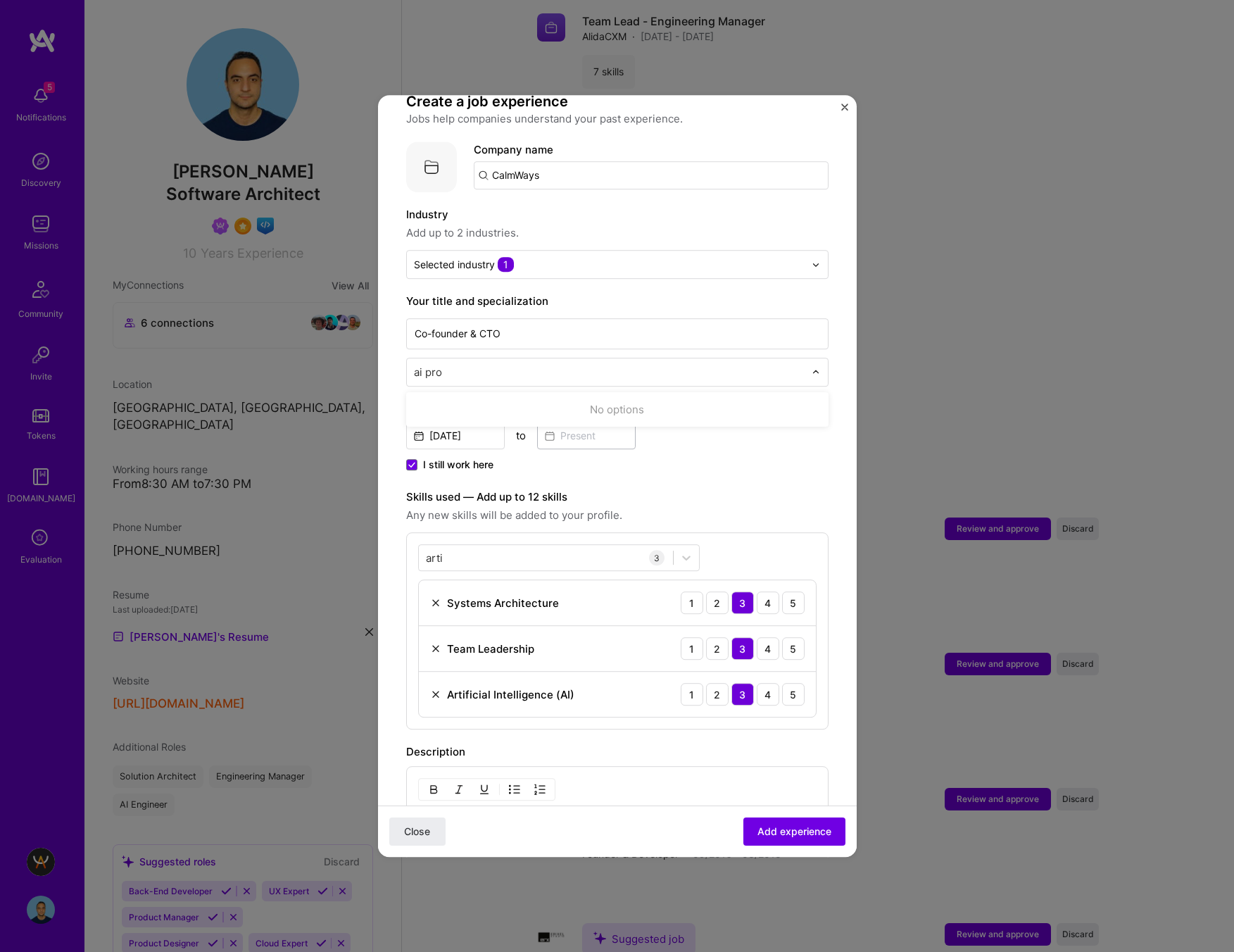
type input "ai prod"
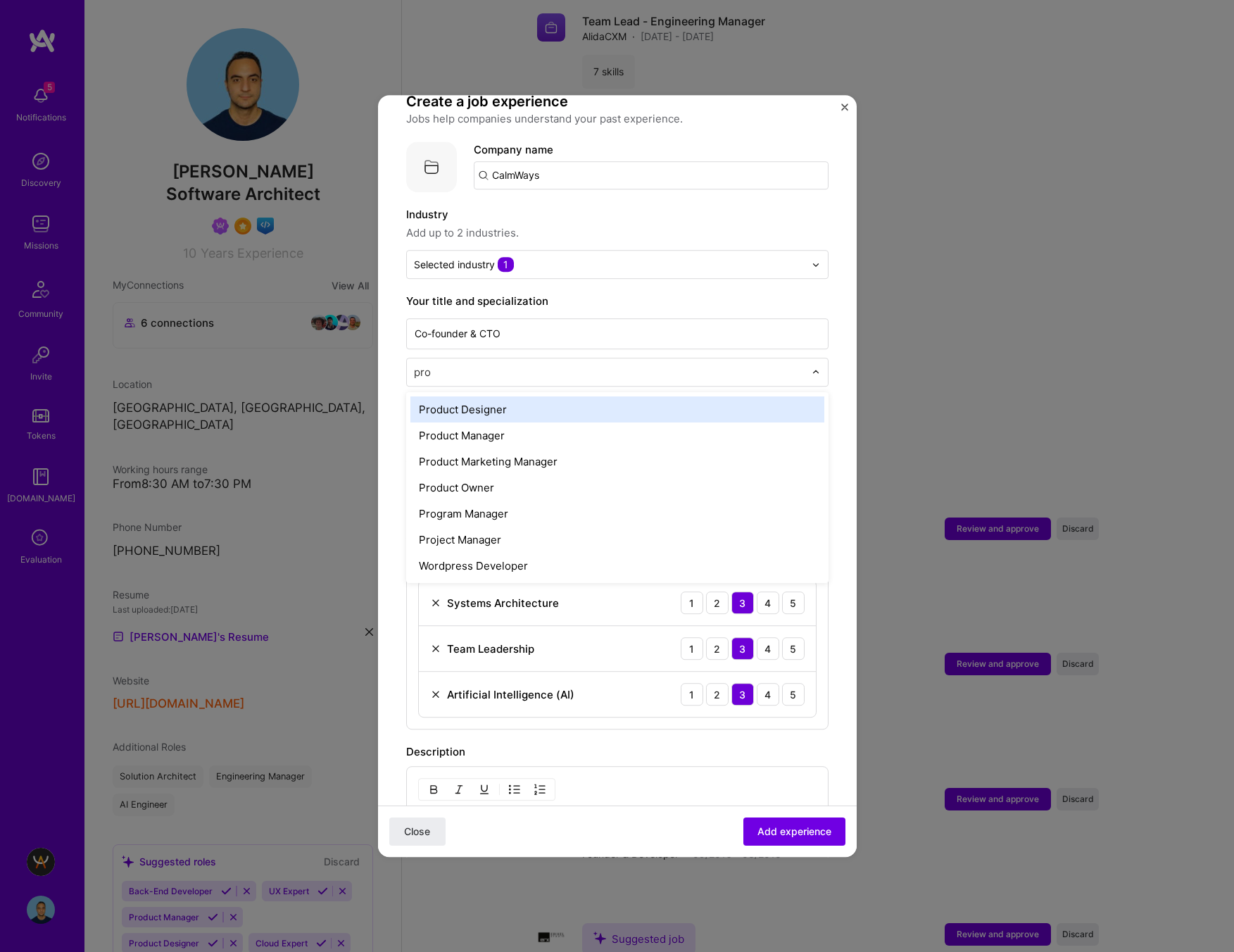
type input "prod"
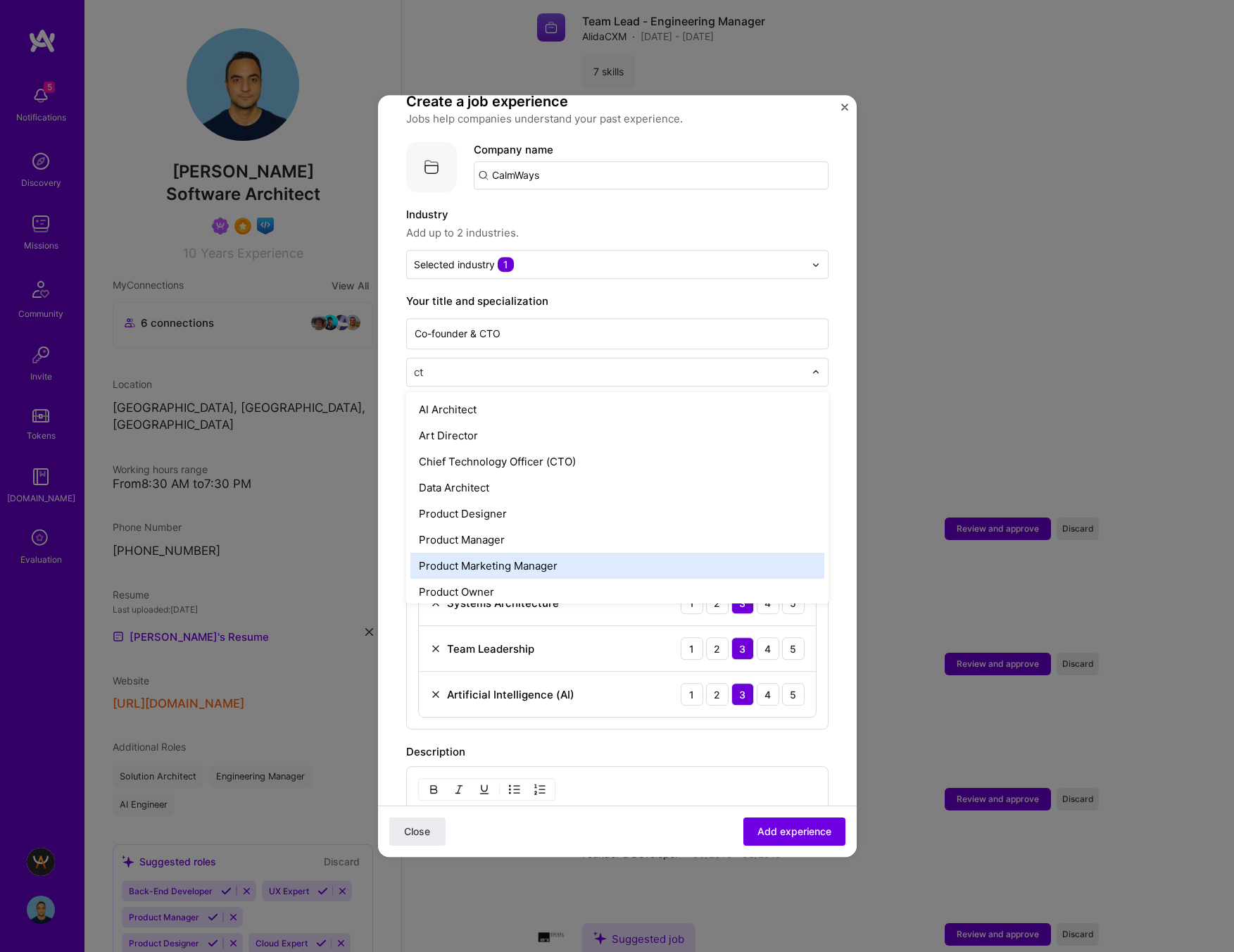
type input "cto"
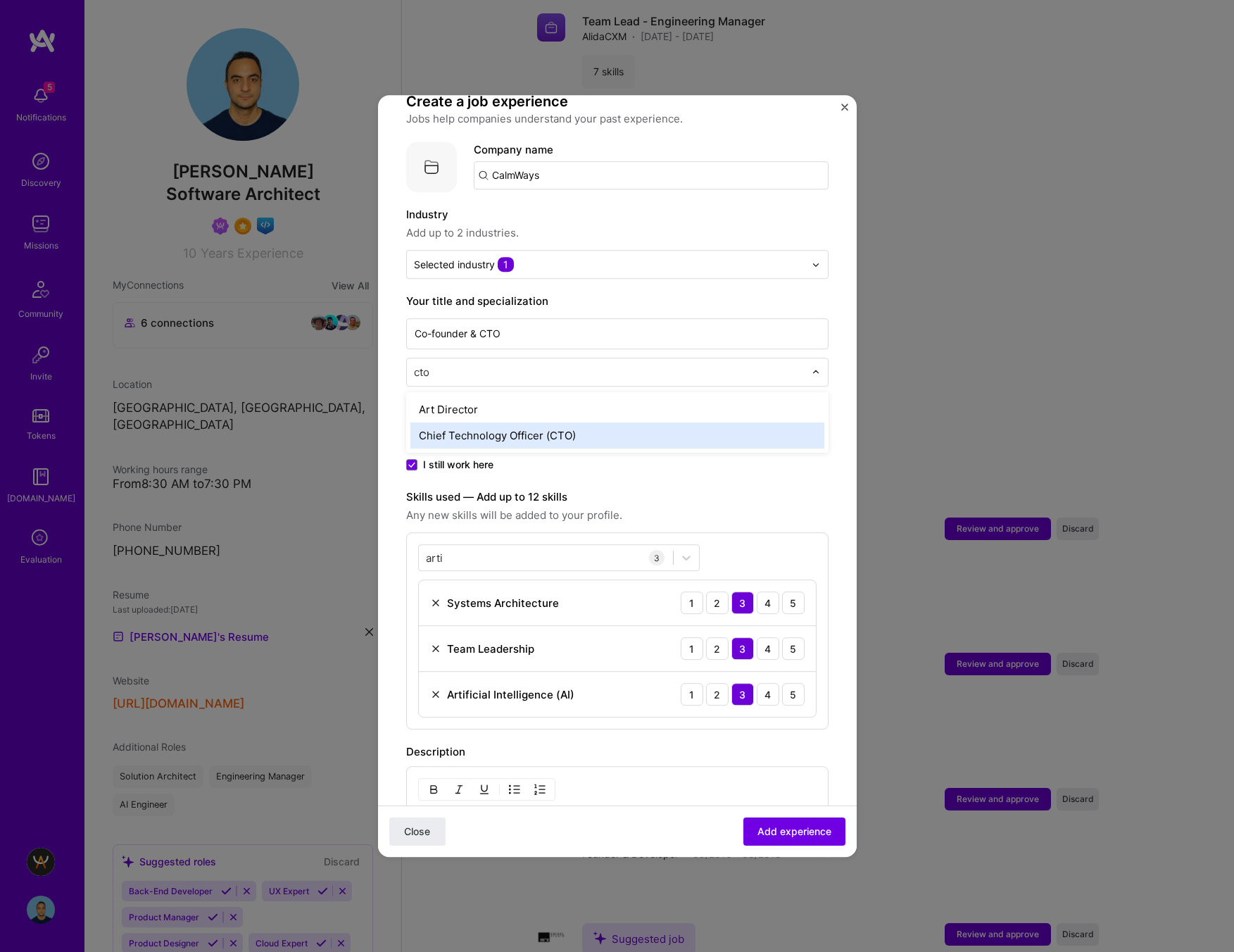
click at [616, 423] on div "Chief Technology Officer (CTO)" at bounding box center [617, 435] width 414 height 26
click at [577, 365] on input "text" at bounding box center [611, 372] width 393 height 15
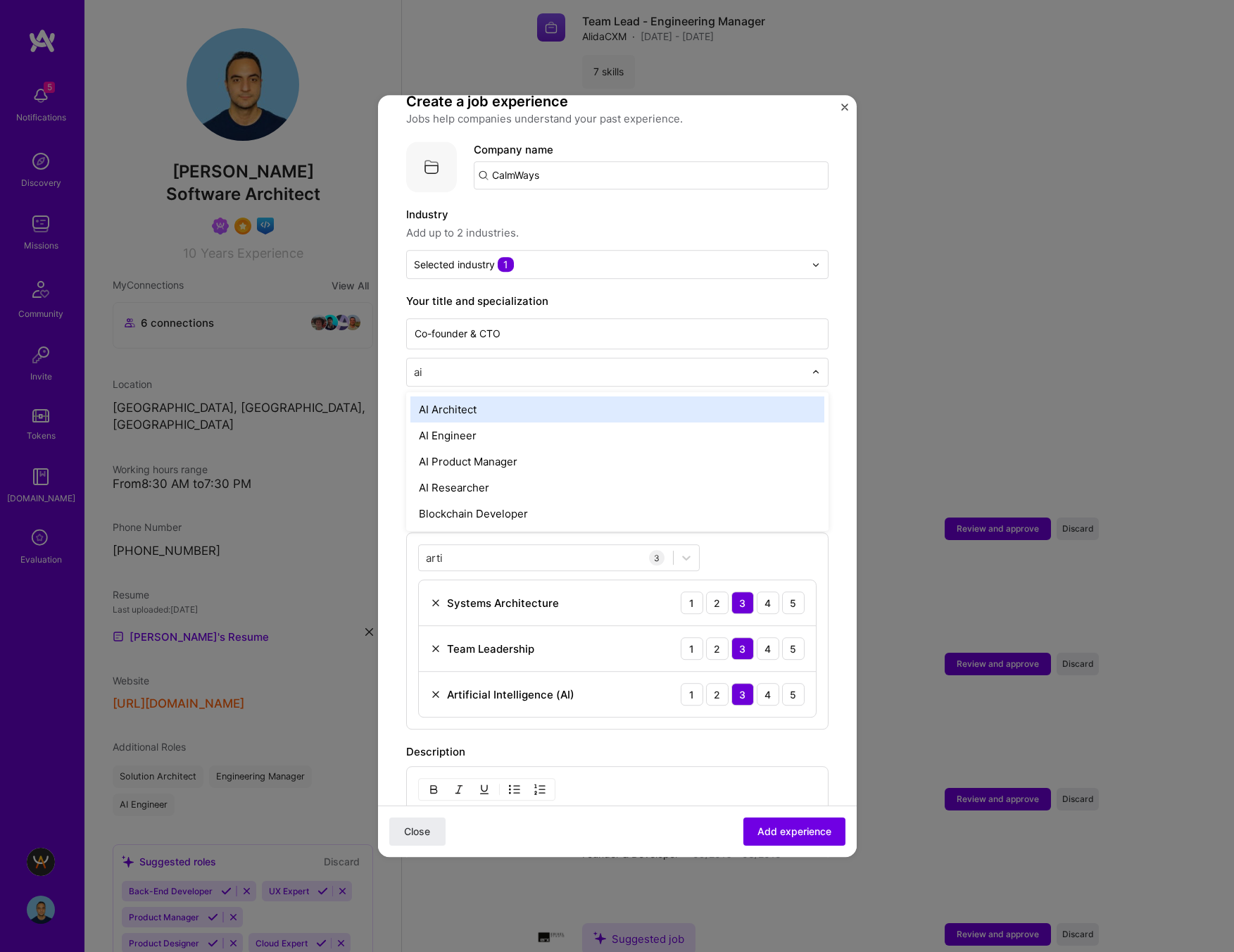
type input "ai"
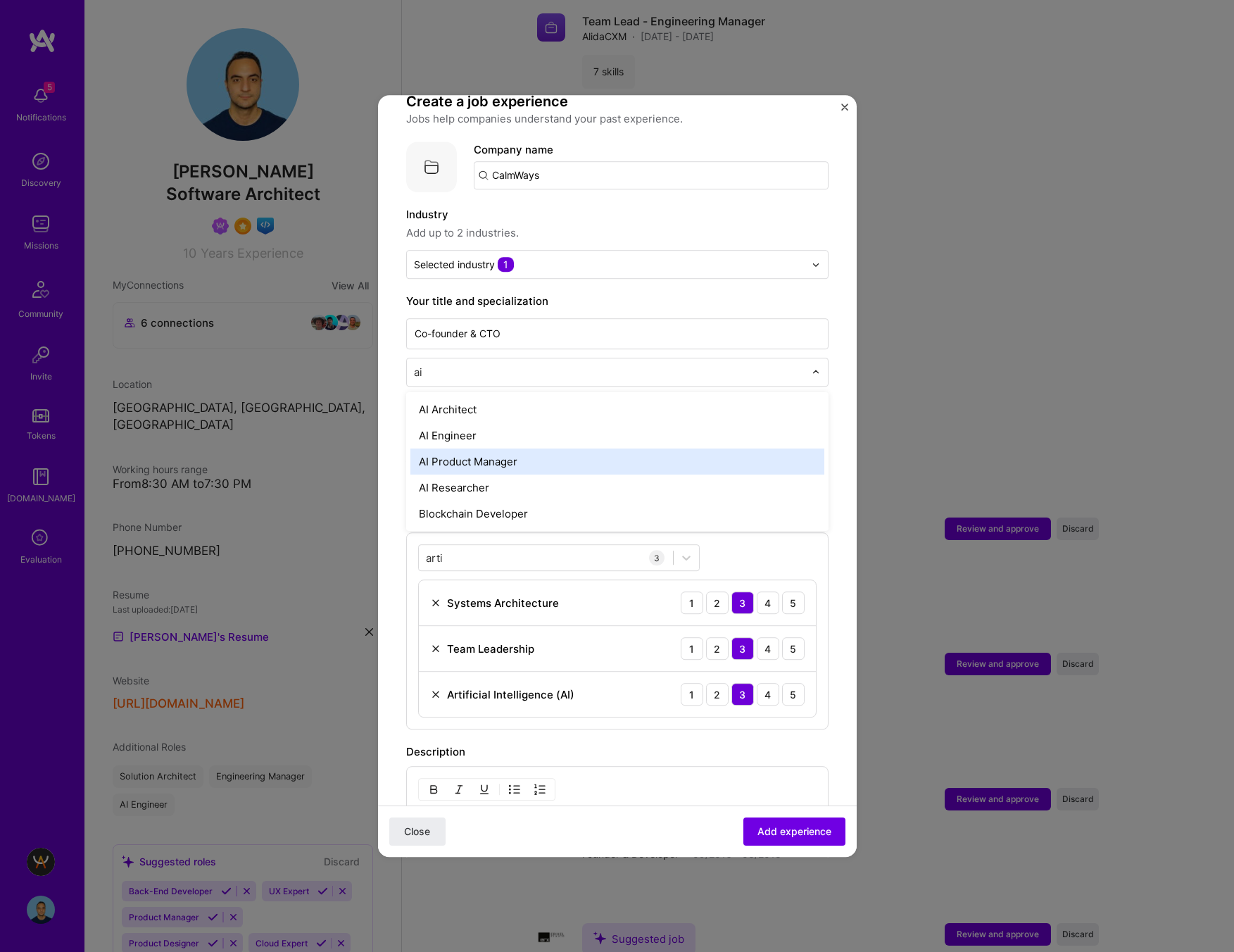
click at [569, 448] on div "AI Product Manager" at bounding box center [617, 461] width 414 height 26
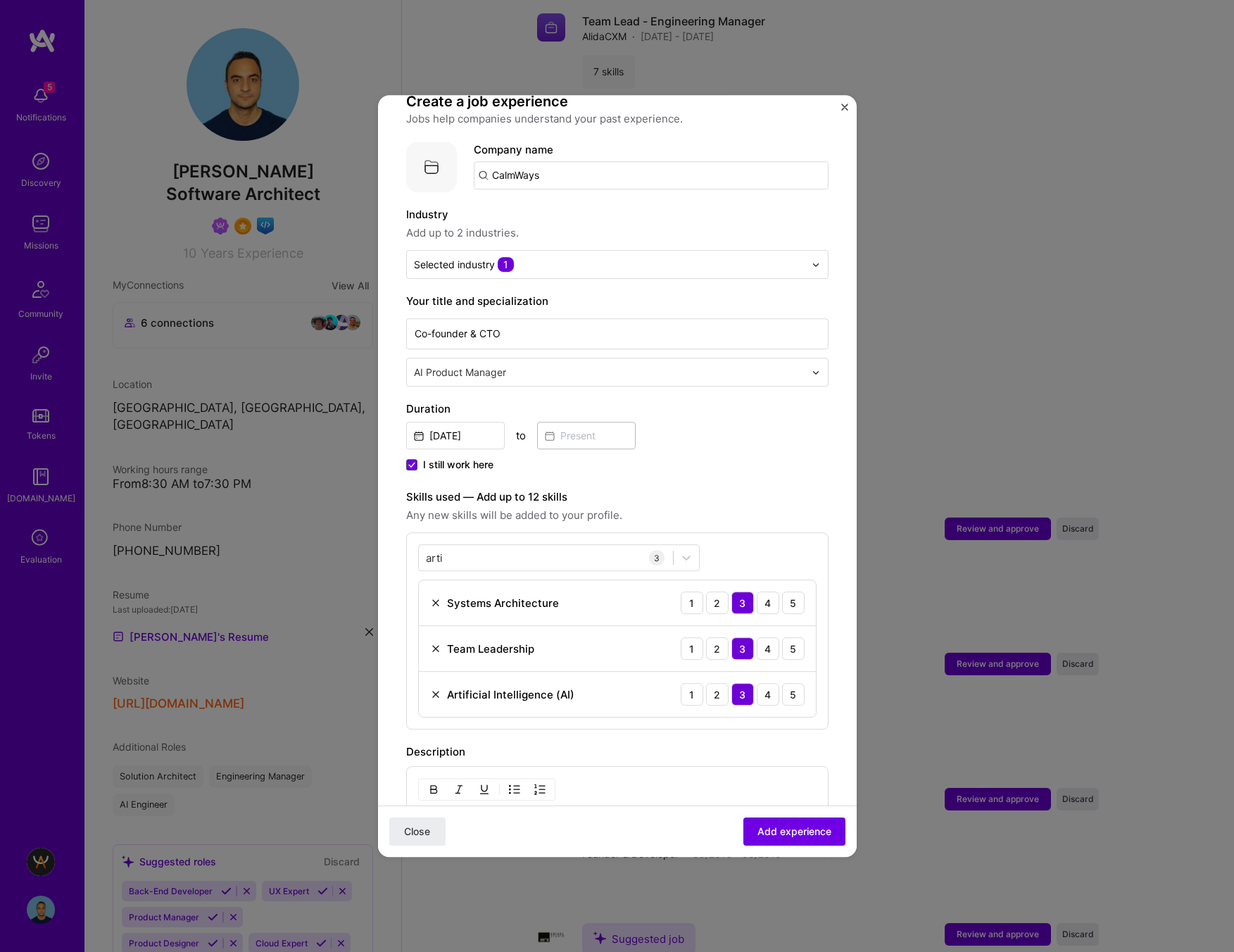
click at [410, 462] on icon at bounding box center [412, 465] width 7 height 6
click at [0, 0] on input "I still work here" at bounding box center [0, 0] width 0 height 0
click at [586, 427] on input at bounding box center [586, 435] width 98 height 28
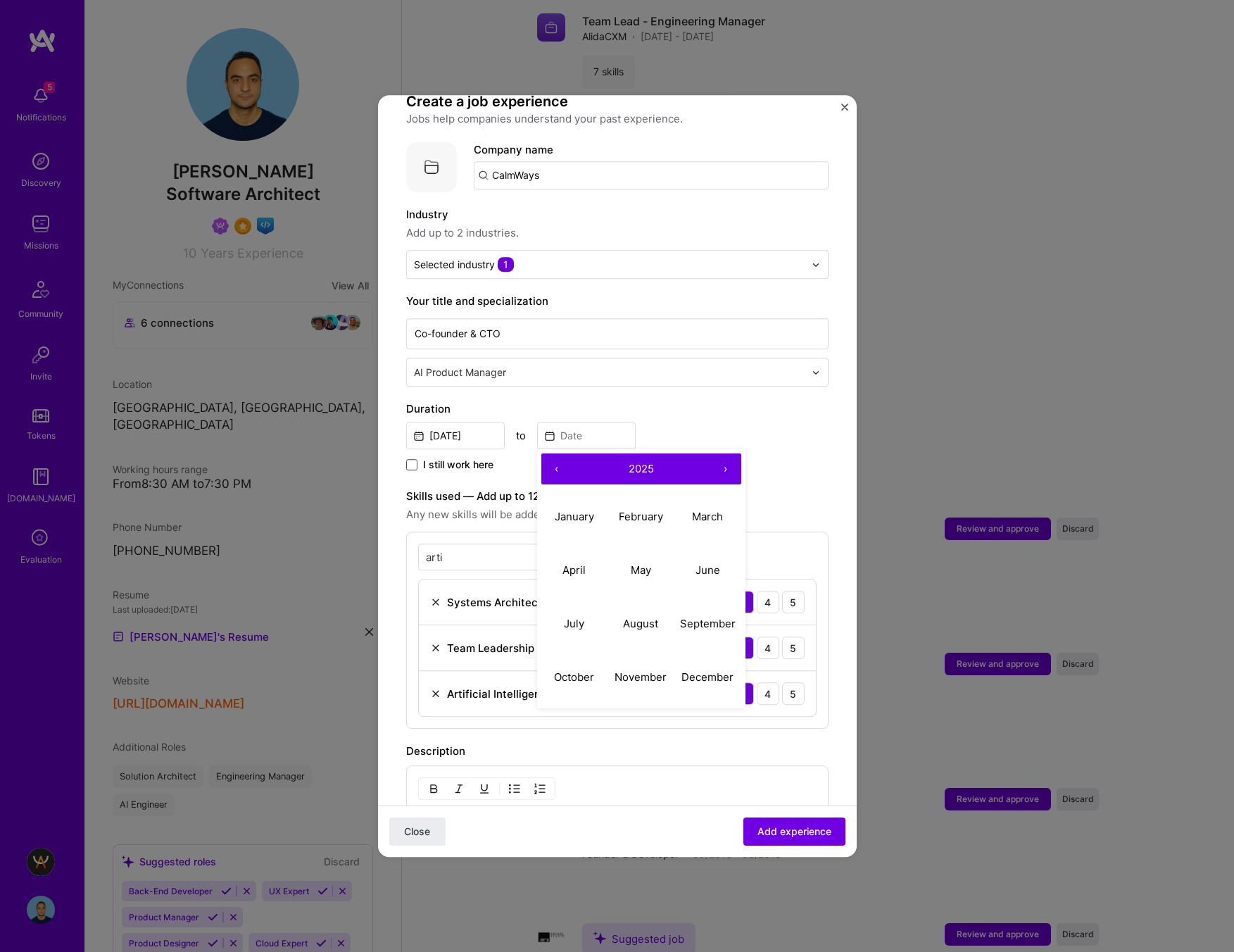
click at [556, 454] on button "‹" at bounding box center [556, 468] width 31 height 31
click at [722, 453] on button "›" at bounding box center [725, 468] width 31 height 31
click at [627, 509] on abbr "February" at bounding box center [641, 516] width 44 height 14
type input "Feb, 2025"
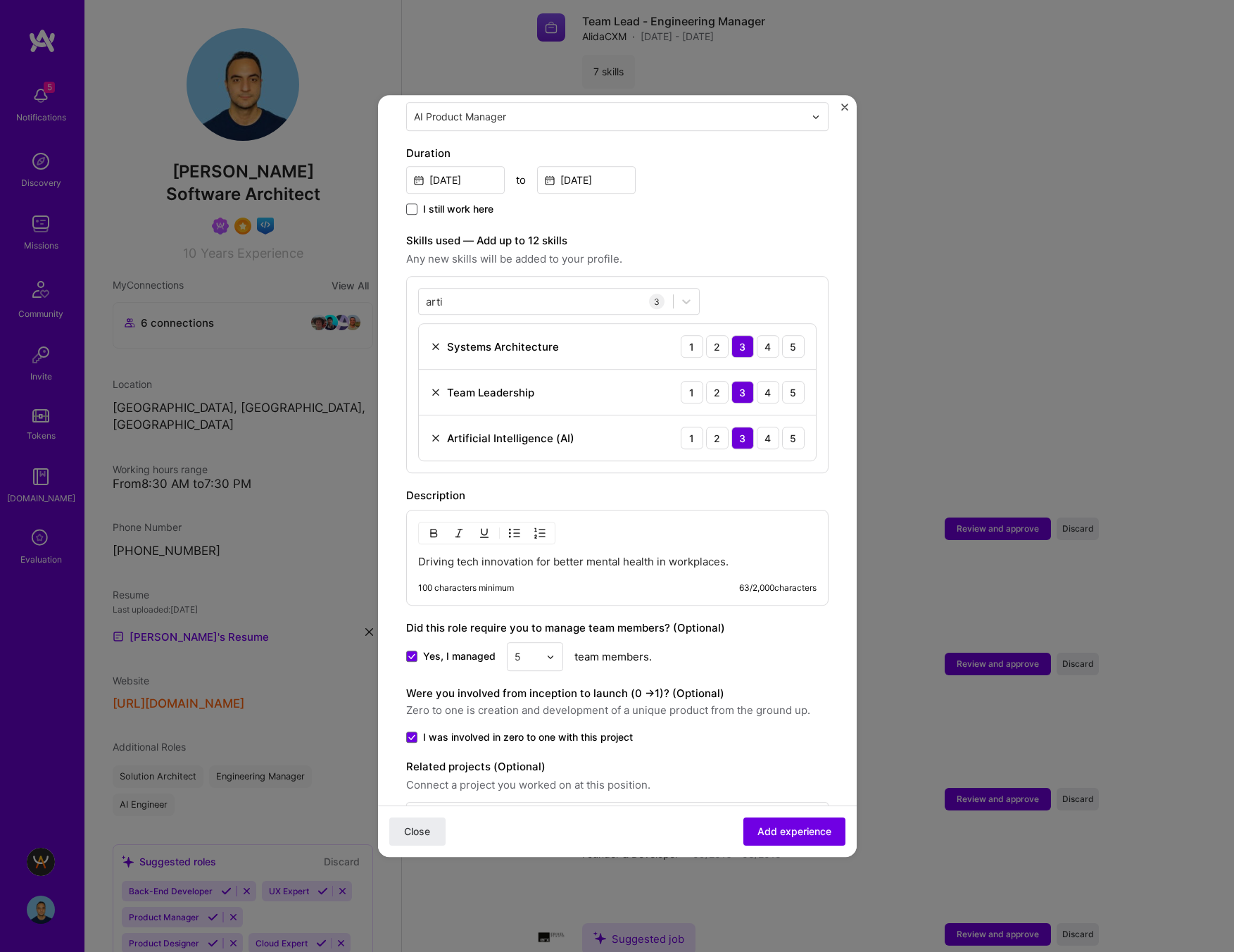
scroll to position [403, 0]
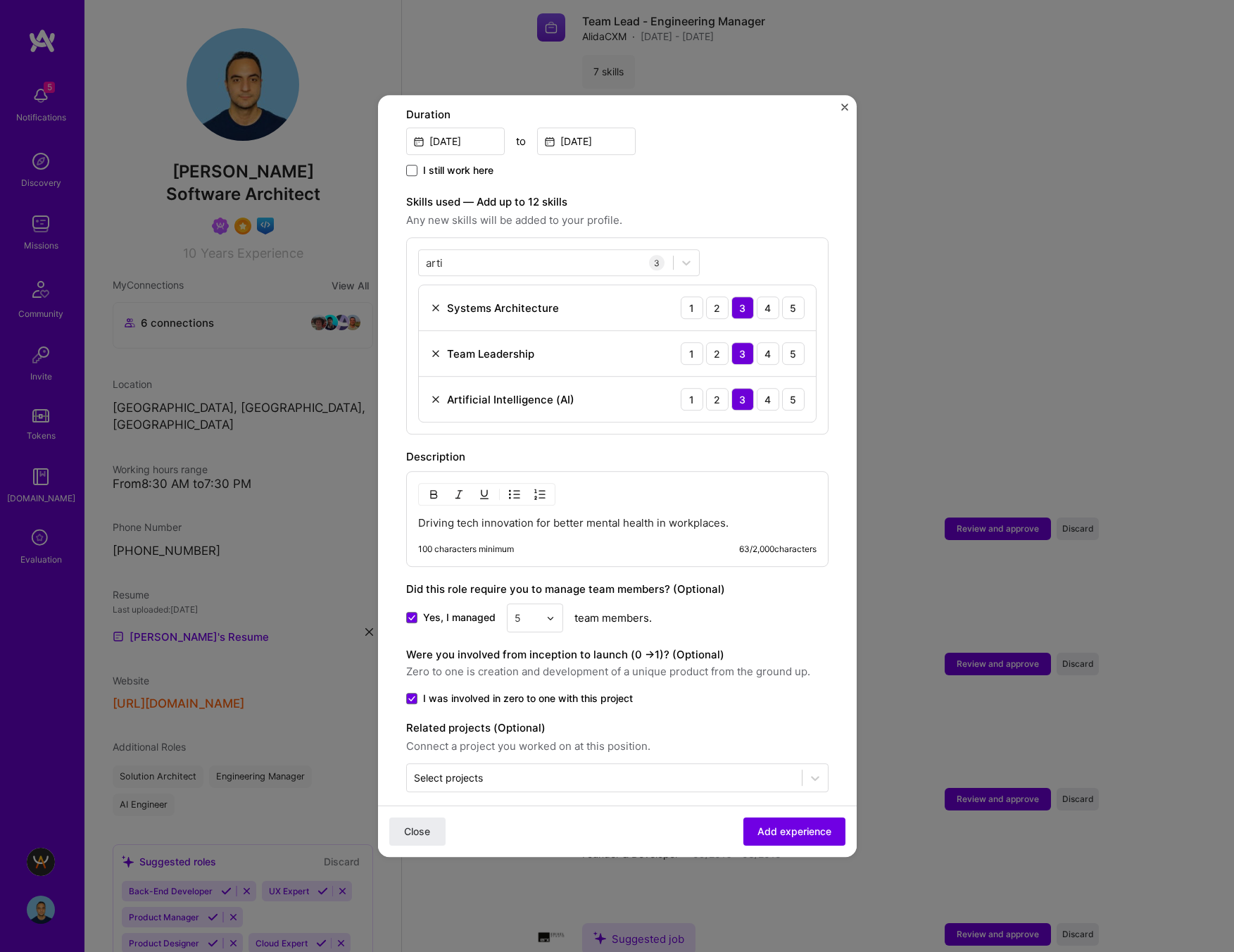
click at [662, 499] on div "Driving tech innovation for better mental health in workplaces. 100 characters …" at bounding box center [617, 519] width 422 height 95
click at [653, 516] on p "Driving tech innovation for better mental health in workplaces." at bounding box center [617, 523] width 398 height 14
drag, startPoint x: 707, startPoint y: 505, endPoint x: 359, endPoint y: 495, distance: 348.1
click at [359, 495] on div "Adding suggested job This job is suggested based on your LinkedIn, resume or A.…" at bounding box center [617, 476] width 1234 height 952
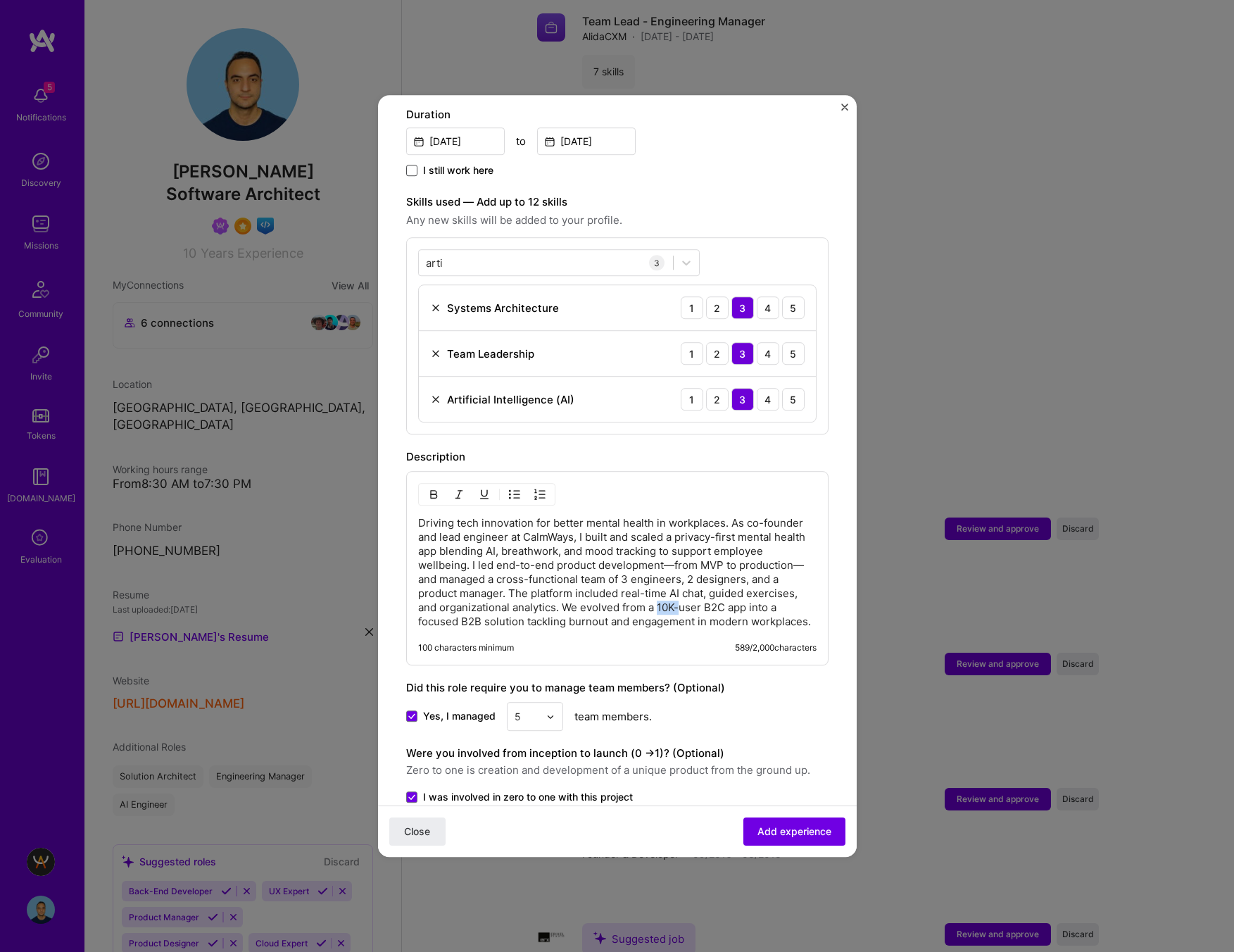
drag, startPoint x: 680, startPoint y: 592, endPoint x: 660, endPoint y: 594, distance: 20.1
click at [660, 594] on p "Driving tech innovation for better mental health in workplaces. As co-founder a…" at bounding box center [617, 572] width 398 height 113
drag, startPoint x: 702, startPoint y: 591, endPoint x: 658, endPoint y: 594, distance: 44.1
click at [658, 594] on p "Driving tech innovation for better mental health in workplaces. As co-founder a…" at bounding box center [617, 572] width 398 height 113
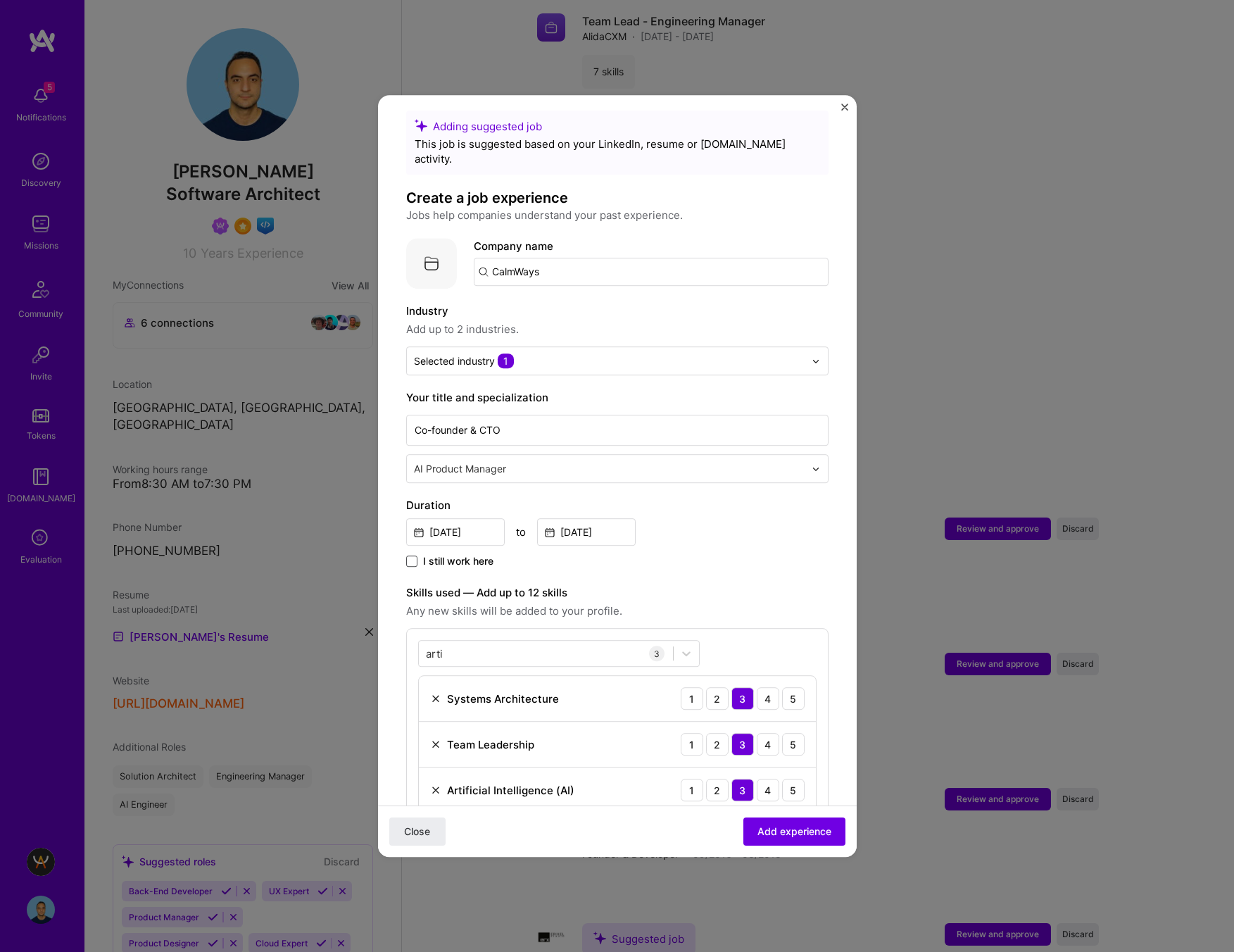
scroll to position [14, 0]
click at [414, 554] on span at bounding box center [412, 560] width 11 height 11
click at [0, 0] on input "I still work here" at bounding box center [0, 0] width 0 height 0
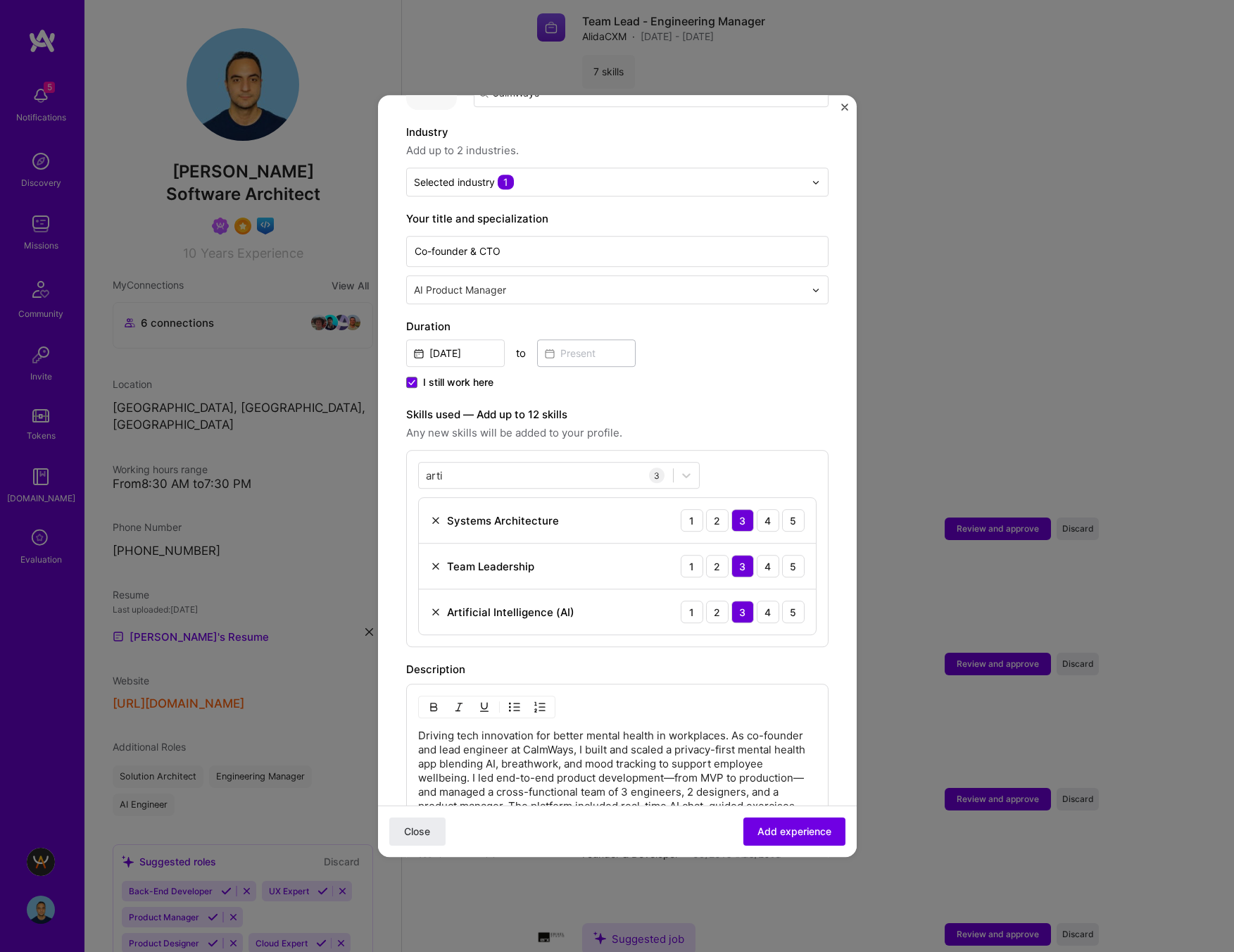
scroll to position [502, 0]
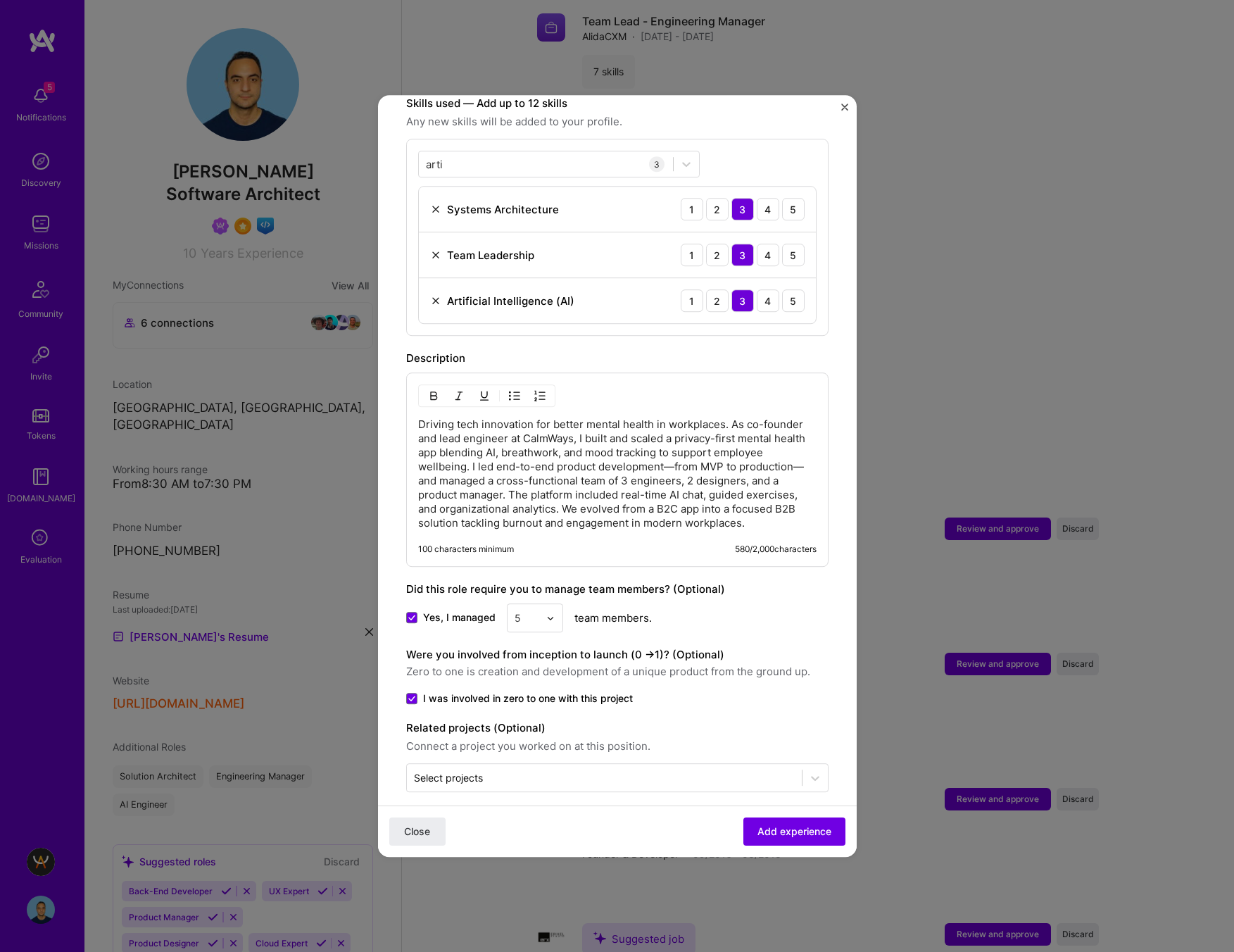
click at [750, 507] on p "Driving tech innovation for better mental health in workplaces. As co-founder a…" at bounding box center [617, 474] width 398 height 113
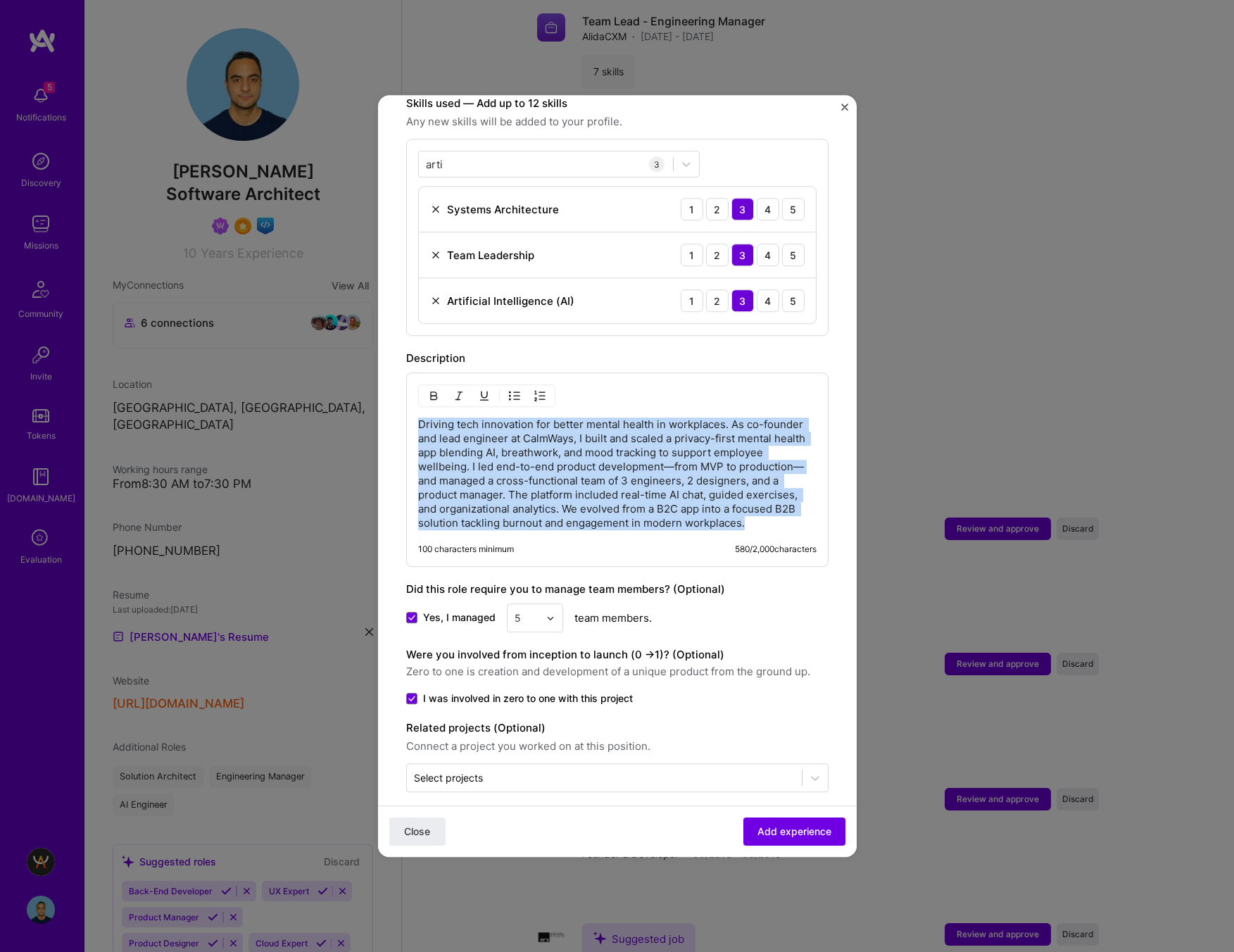
drag, startPoint x: 631, startPoint y: 505, endPoint x: 333, endPoint y: 393, distance: 318.4
click at [333, 393] on div "Adding suggested job This job is suggested based on your LinkedIn, resume or A.…" at bounding box center [617, 476] width 1234 height 952
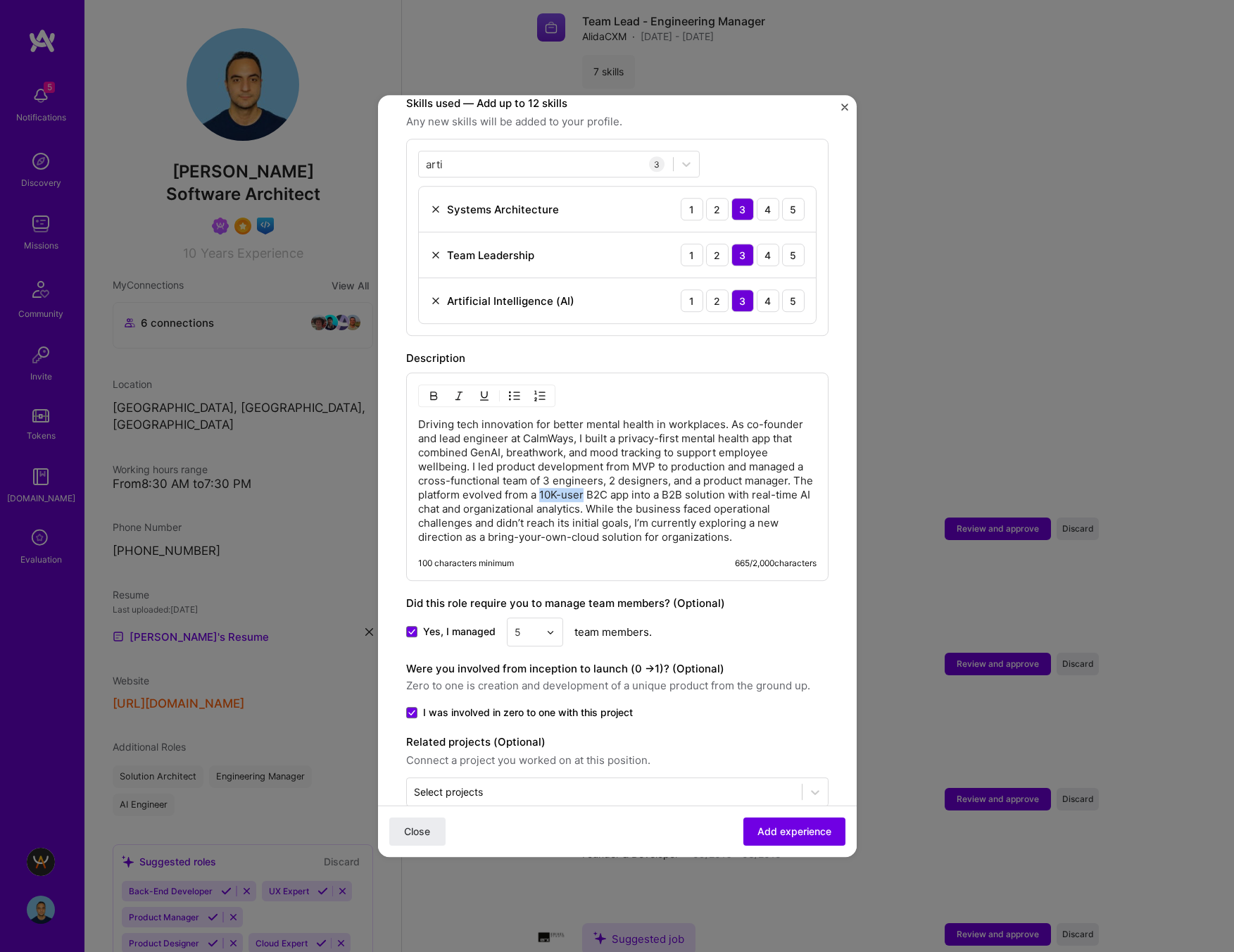
drag, startPoint x: 583, startPoint y: 481, endPoint x: 539, endPoint y: 479, distance: 44.0
click at [539, 479] on p "Driving tech innovation for better mental health in workplaces. As co-founder a…" at bounding box center [617, 481] width 398 height 127
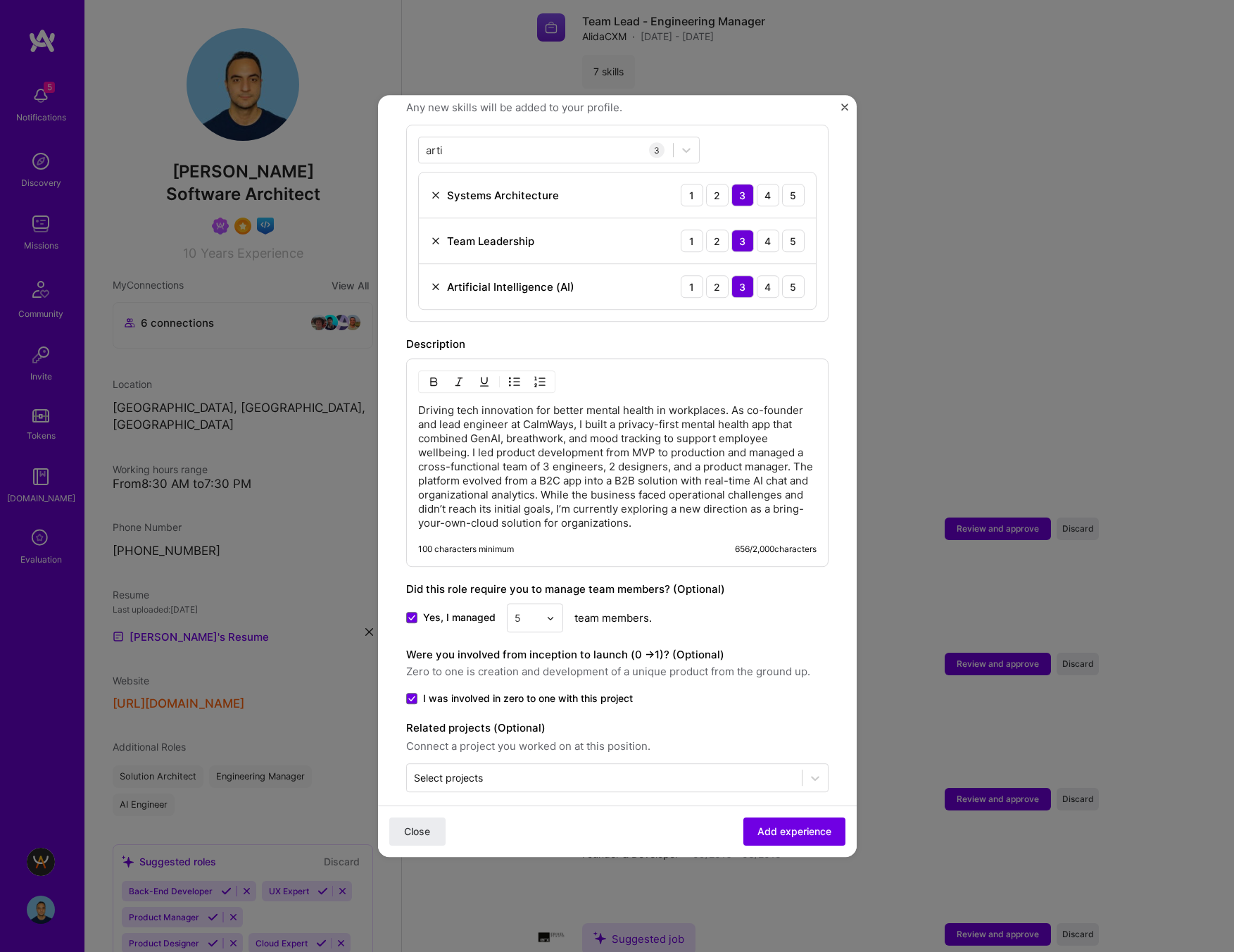
scroll to position [0, 0]
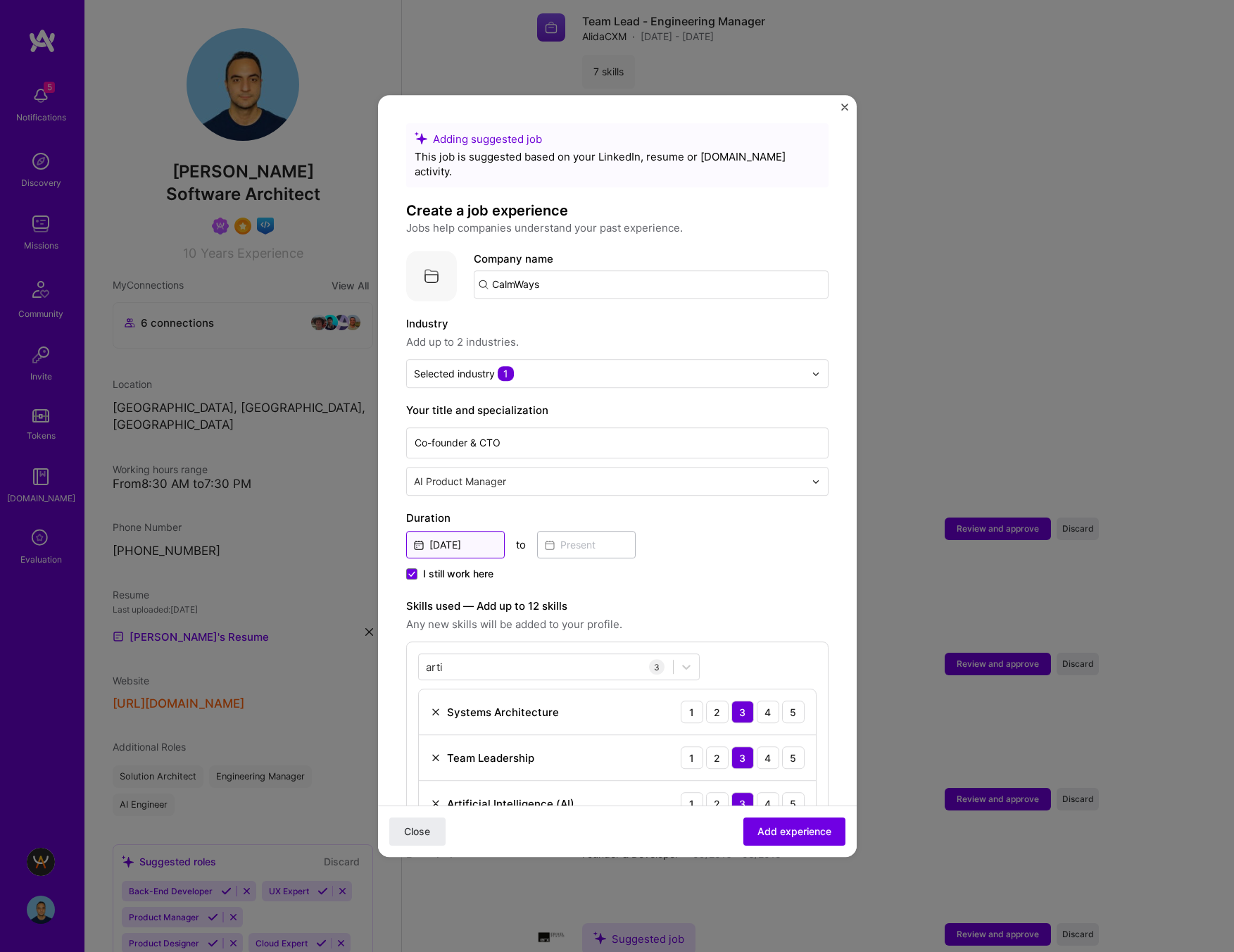
click at [493, 531] on input "[DATE]" at bounding box center [455, 544] width 98 height 28
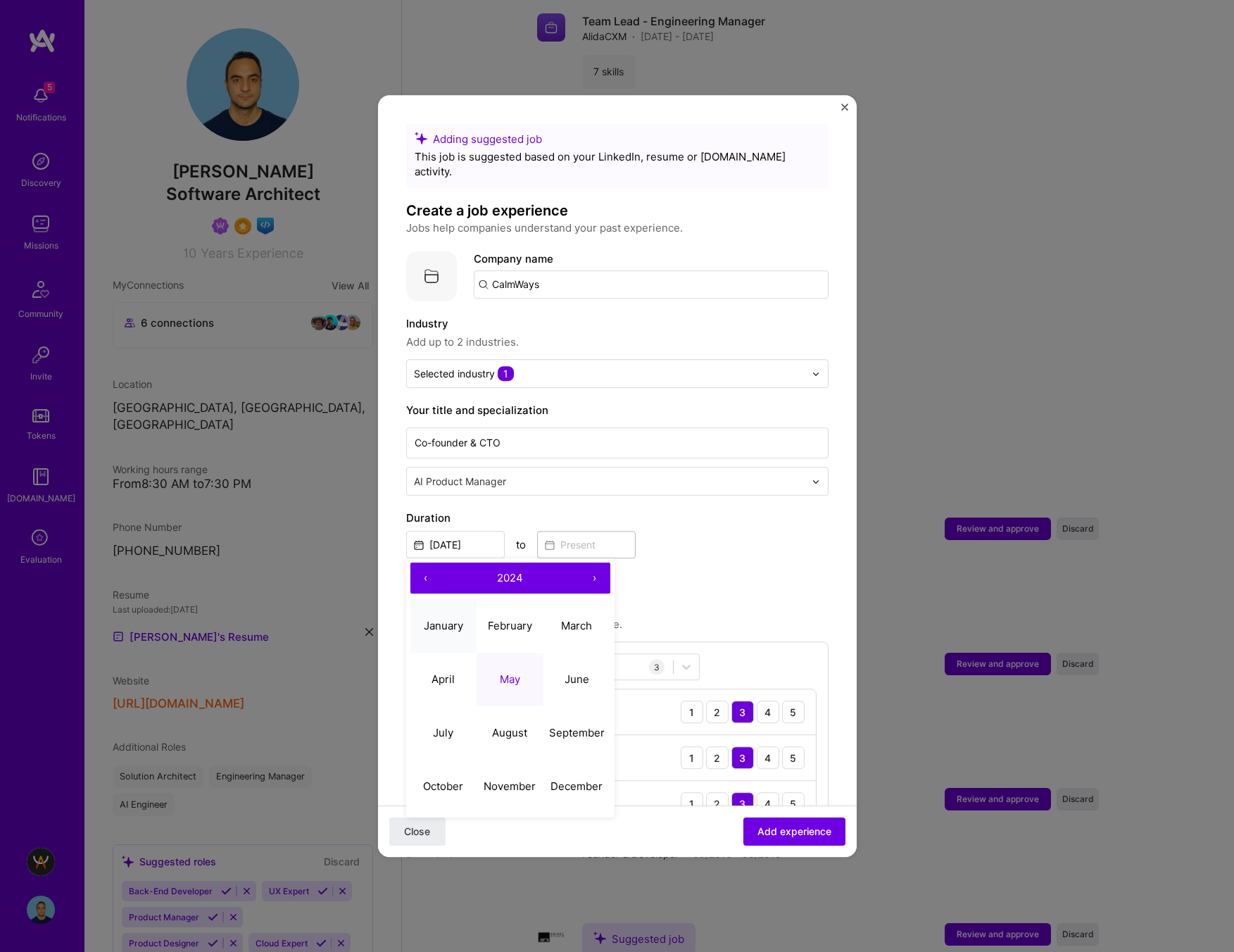
click at [448, 619] on abbr "January" at bounding box center [443, 625] width 39 height 14
type input "Jan, 2024"
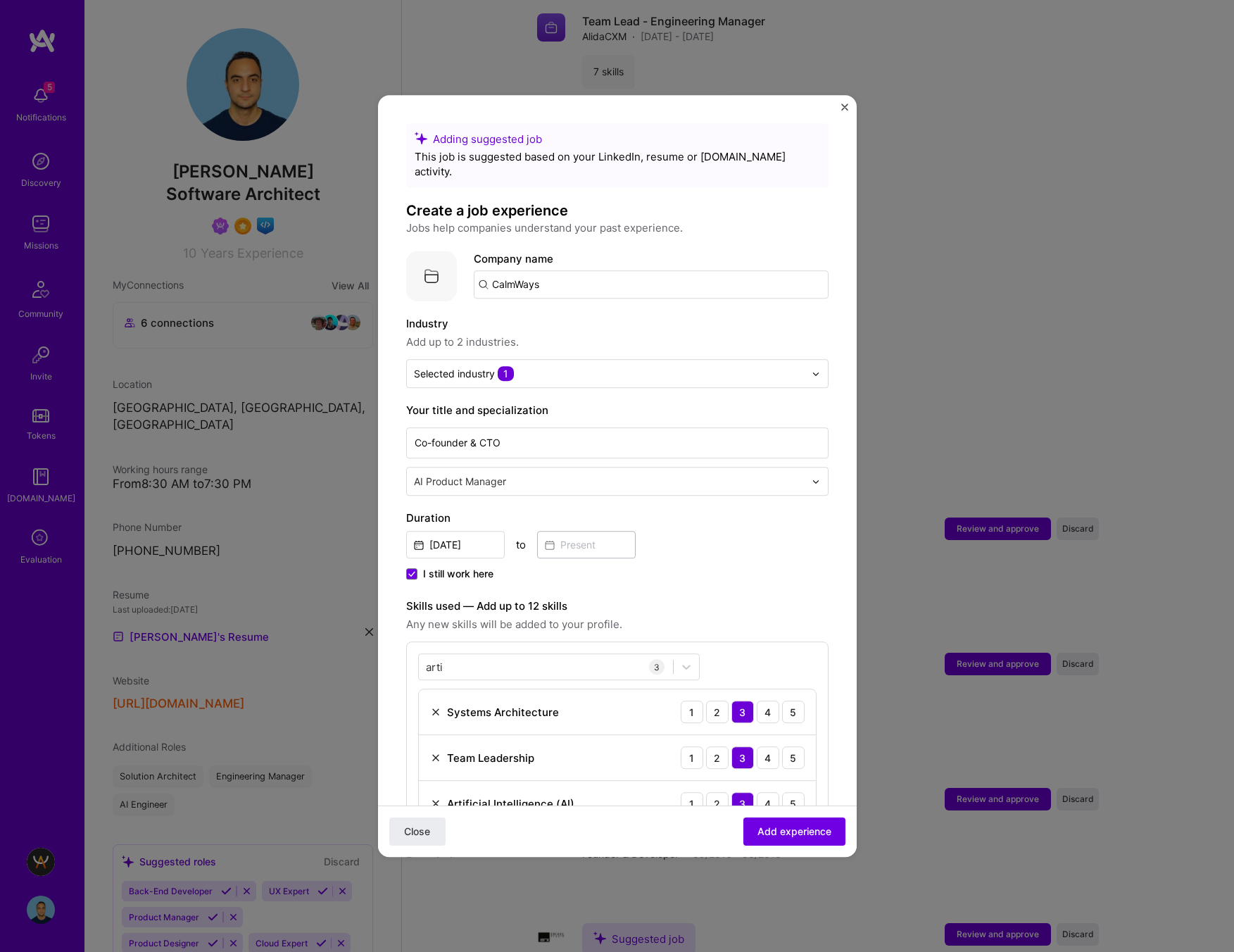
click at [430, 256] on img at bounding box center [431, 276] width 51 height 51
click at [430, 262] on img at bounding box center [431, 276] width 51 height 51
click at [791, 830] on span "Add experience" at bounding box center [794, 832] width 74 height 14
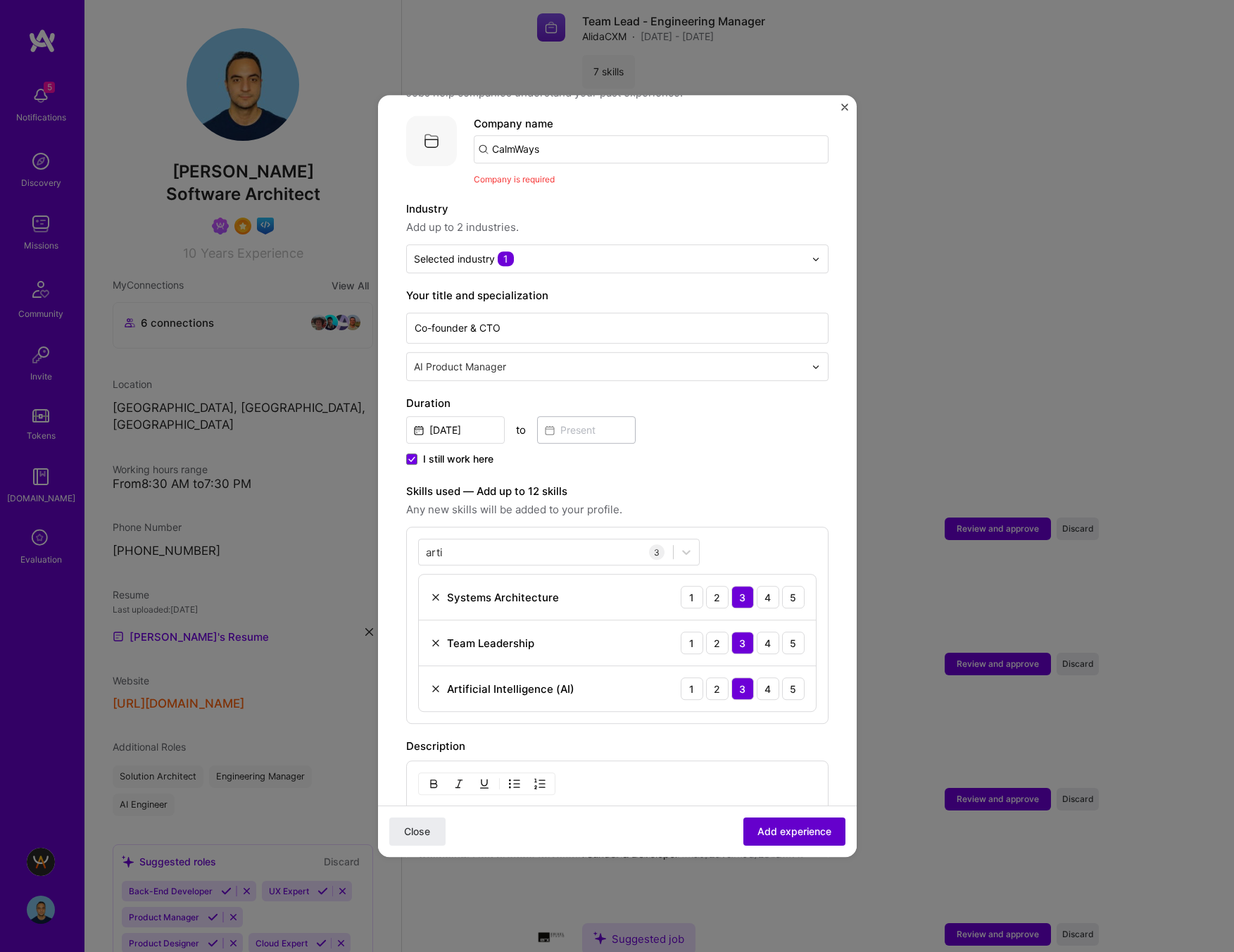
scroll to position [141, 0]
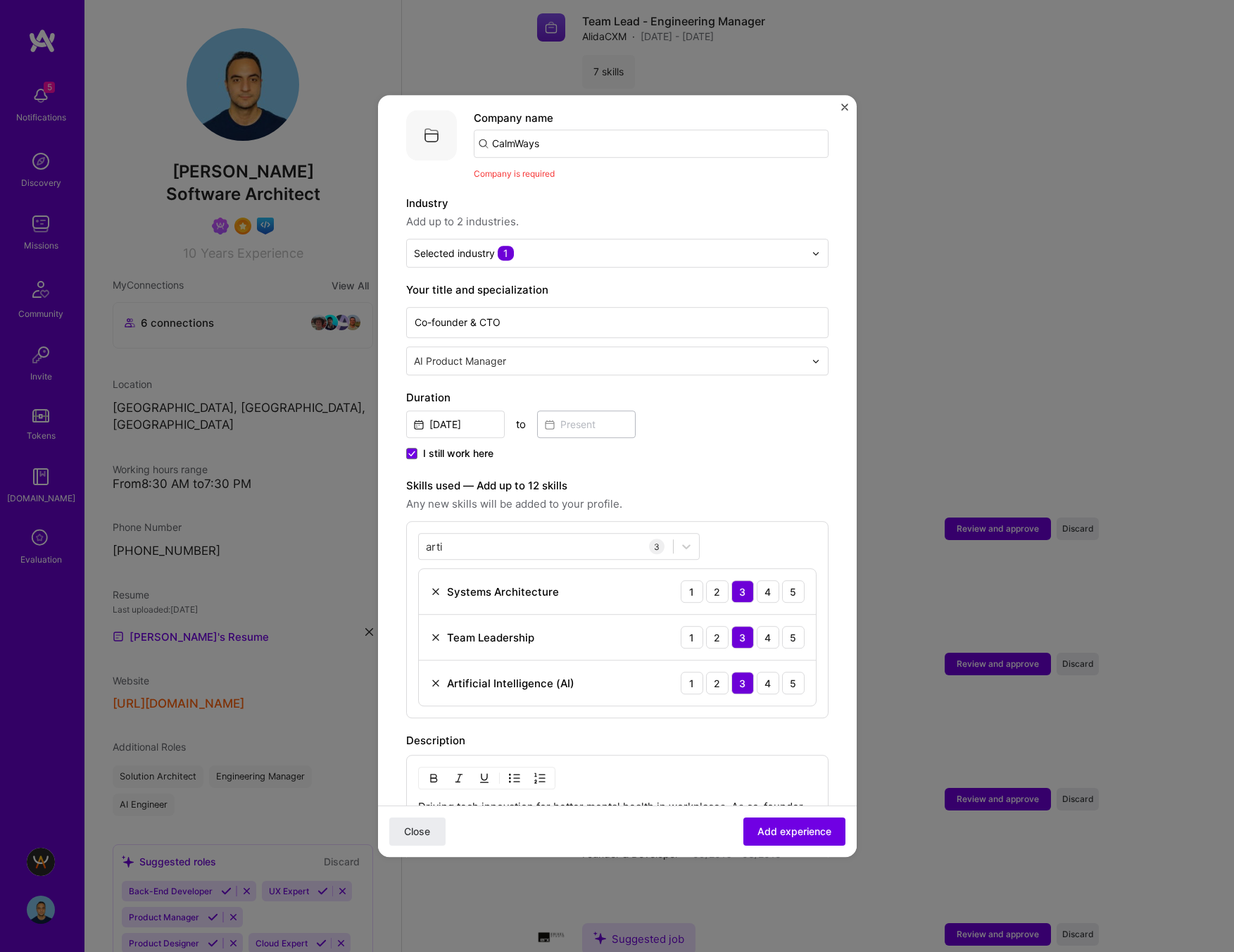
click at [584, 132] on input "CalmWays" at bounding box center [651, 144] width 355 height 29
click at [451, 128] on div "Company logo Company name CalmWays Company is required" at bounding box center [617, 145] width 422 height 71
type input "calmways"
click at [564, 170] on div "calmways" at bounding box center [584, 182] width 63 height 25
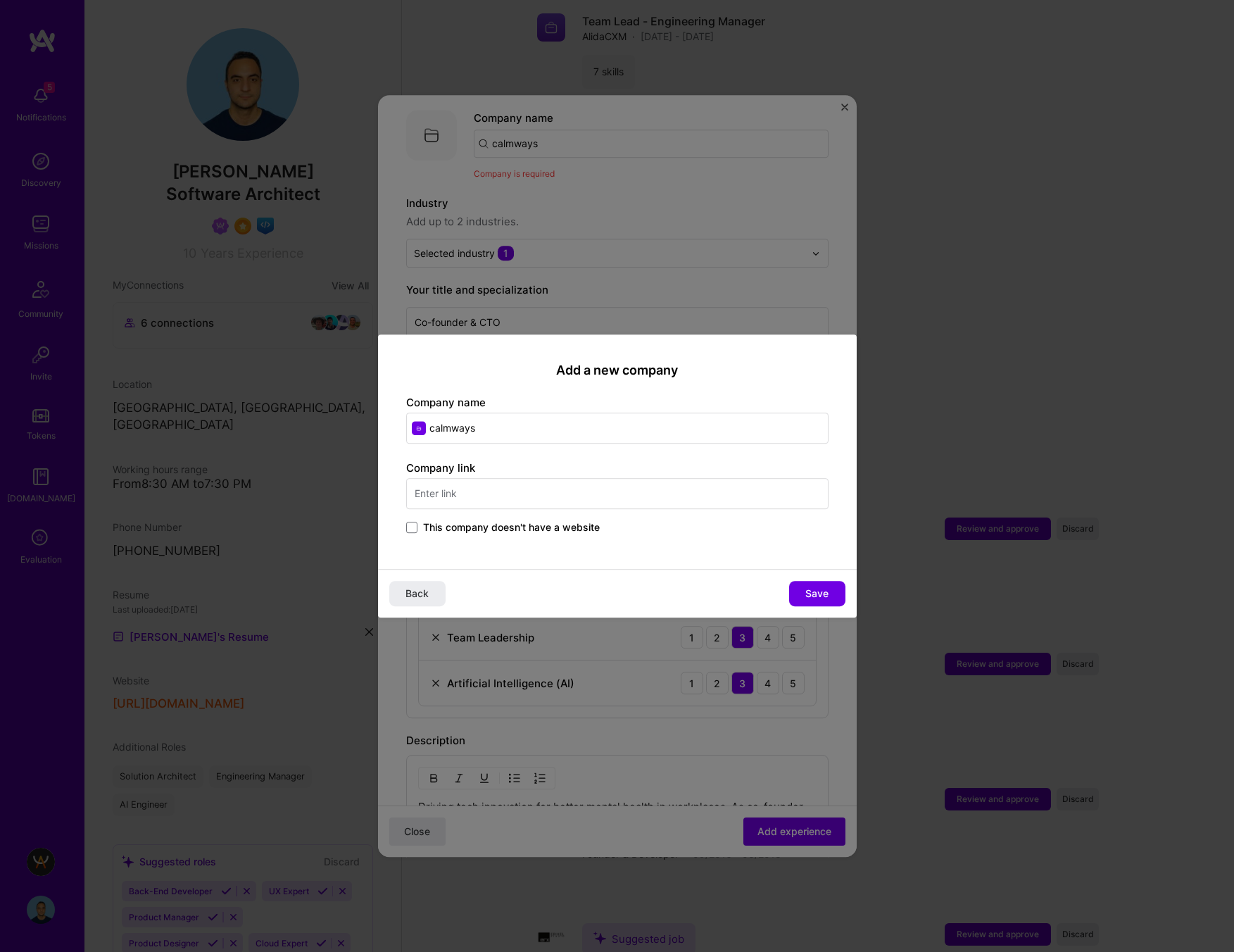
click at [453, 433] on input "calmways" at bounding box center [617, 428] width 422 height 31
type input "Calmways"
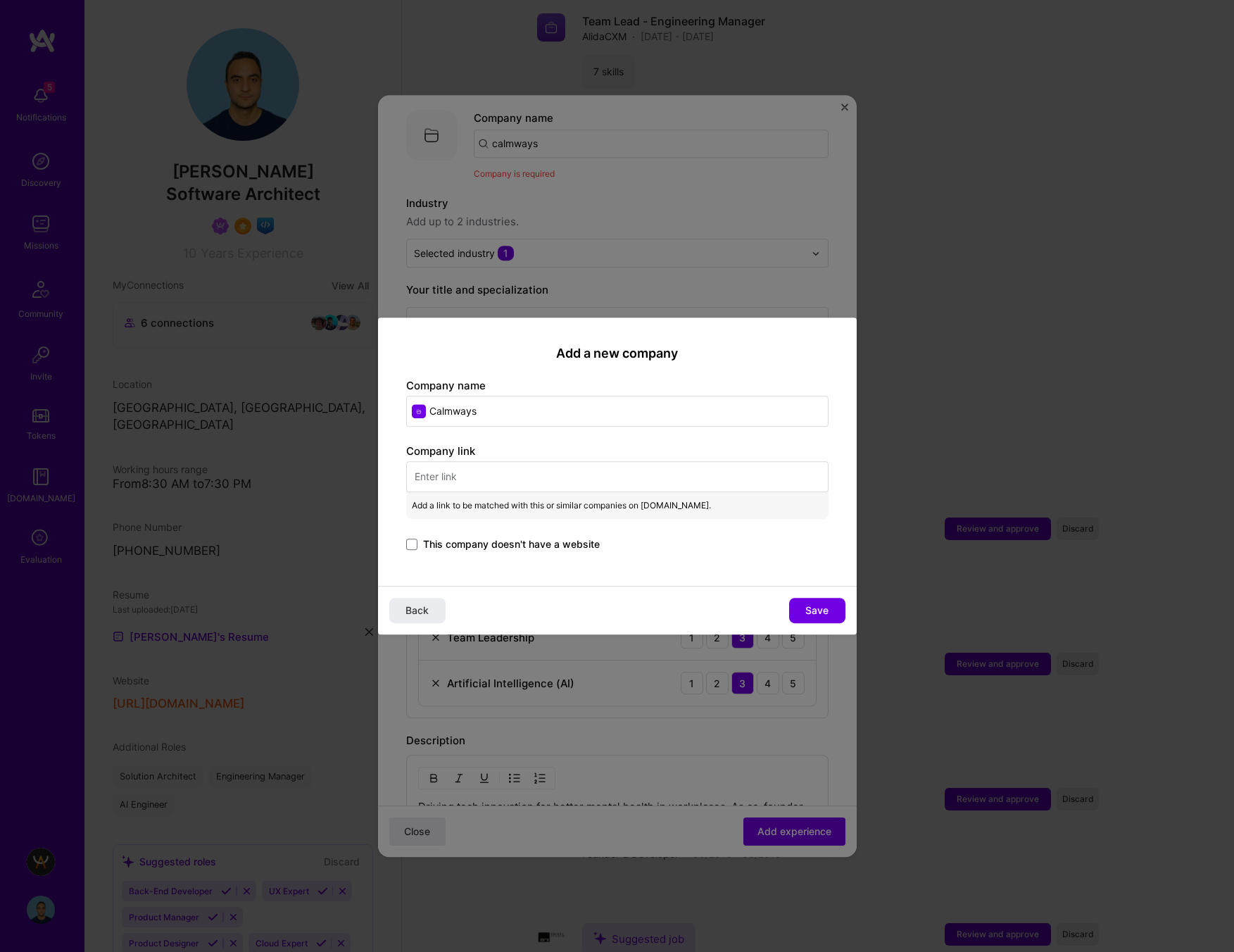
click at [520, 478] on input "text" at bounding box center [617, 476] width 422 height 31
paste input "https://www.calmways.io/"
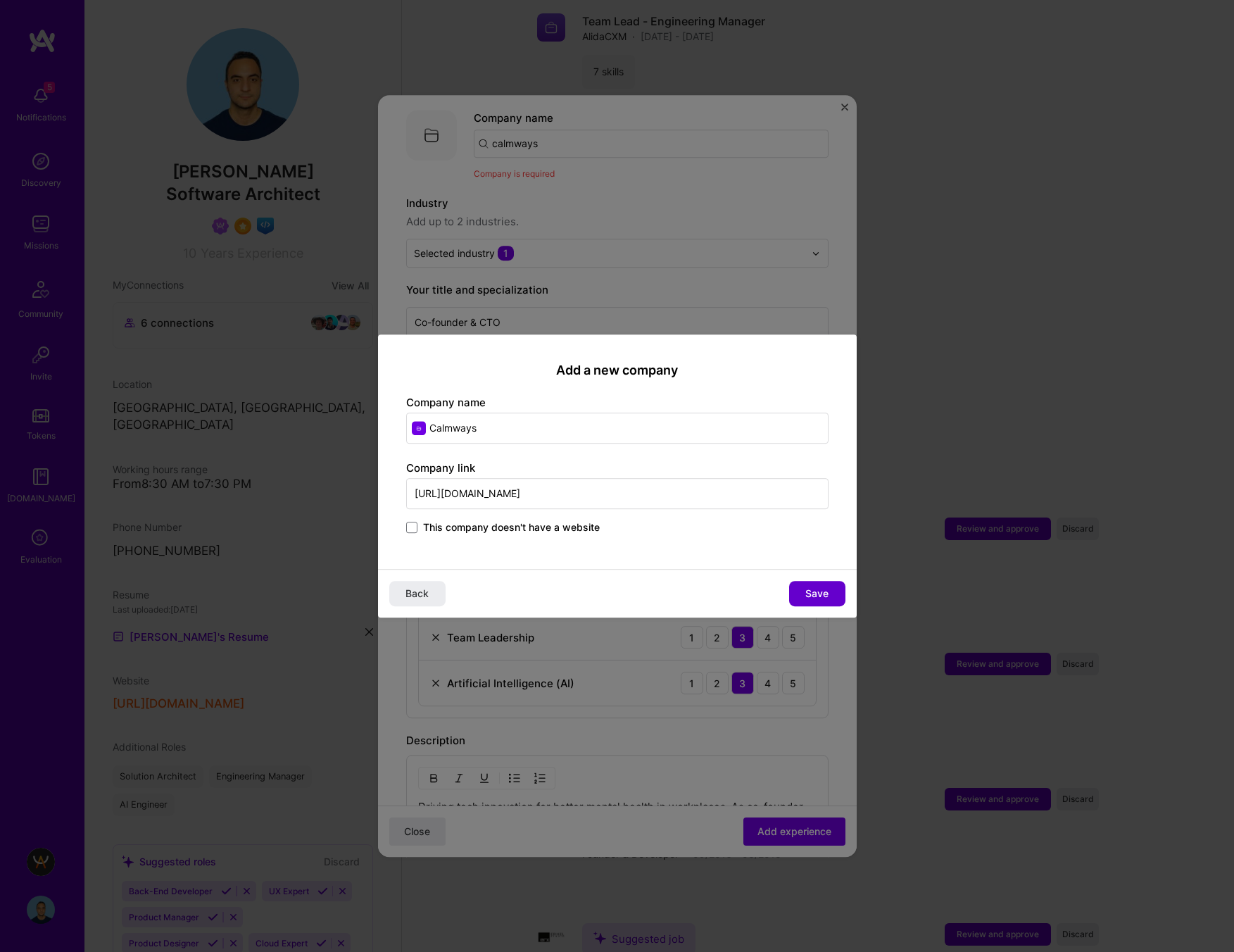
type input "https://www.calmways.io/"
click at [809, 591] on span "Save" at bounding box center [816, 594] width 24 height 14
type input "Calmways"
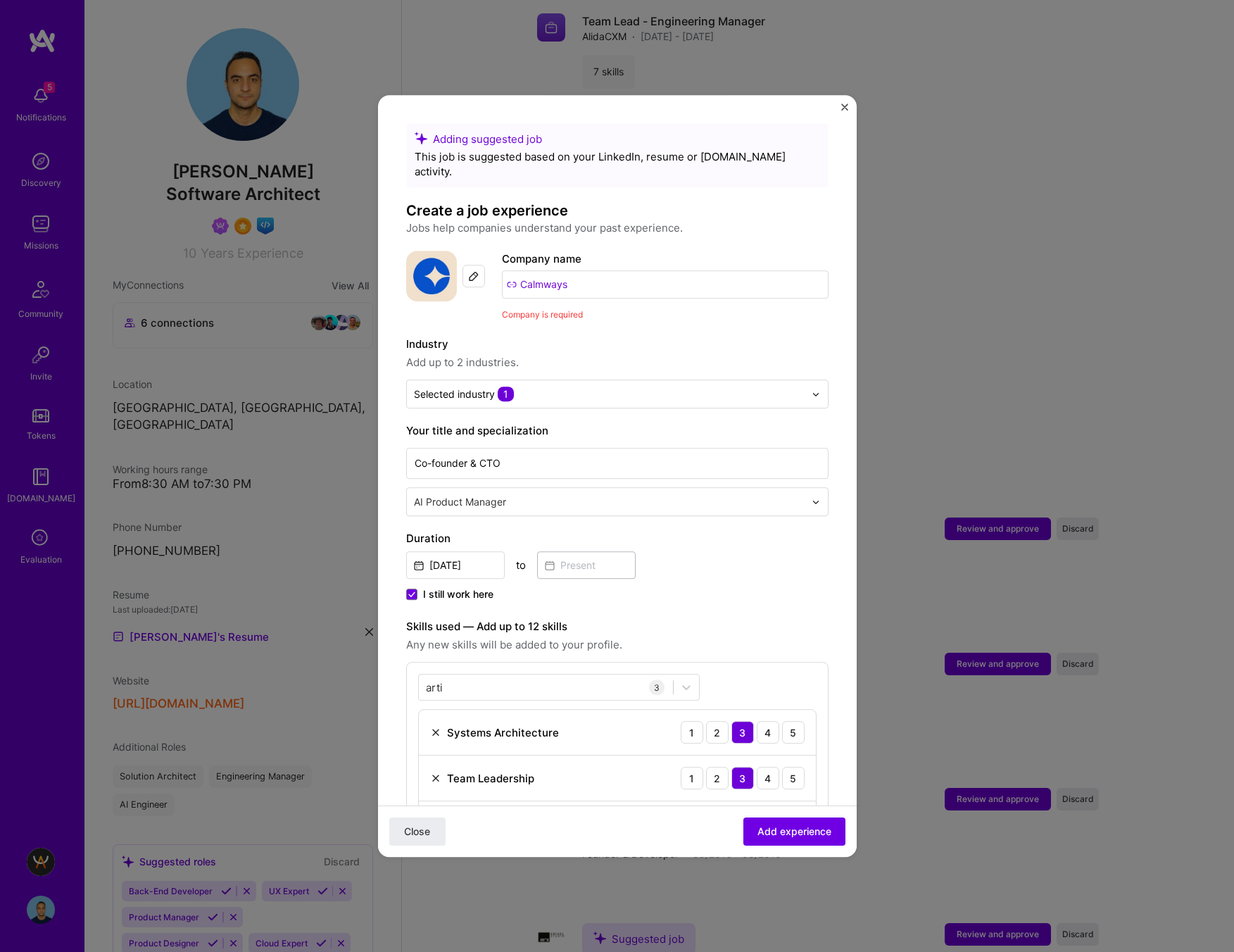
scroll to position [537, 0]
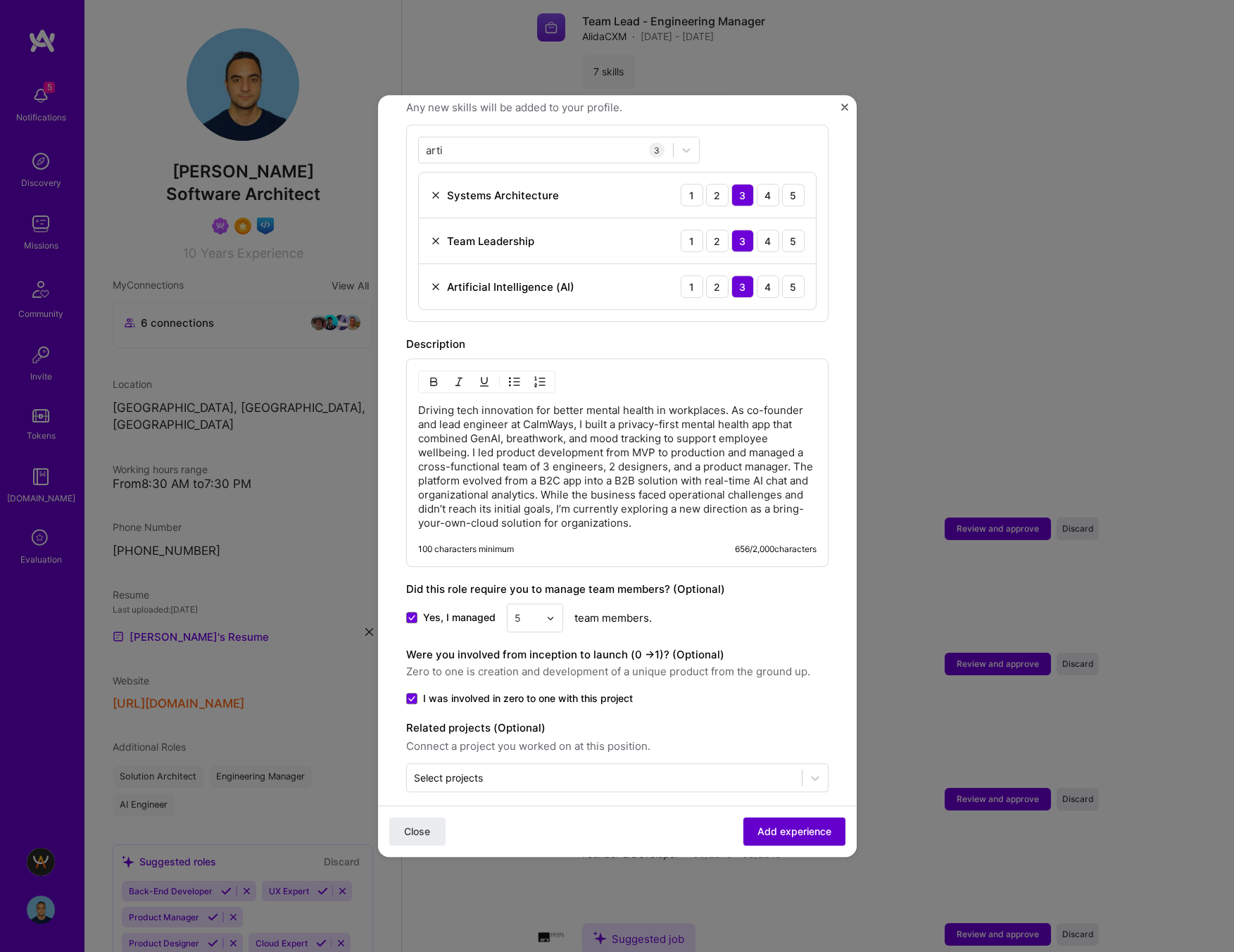
click at [794, 833] on span "Add experience" at bounding box center [794, 832] width 74 height 14
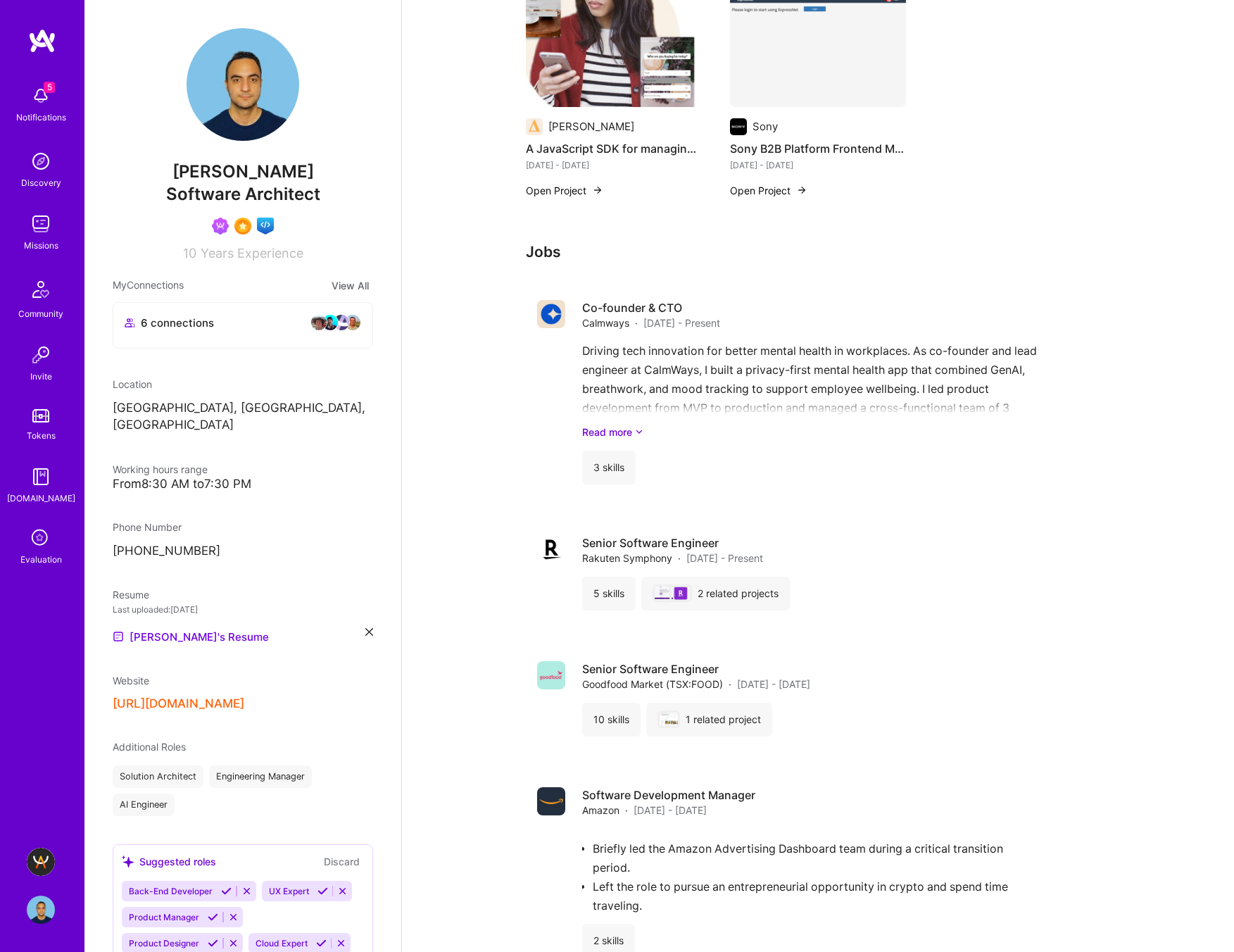
scroll to position [1035, 0]
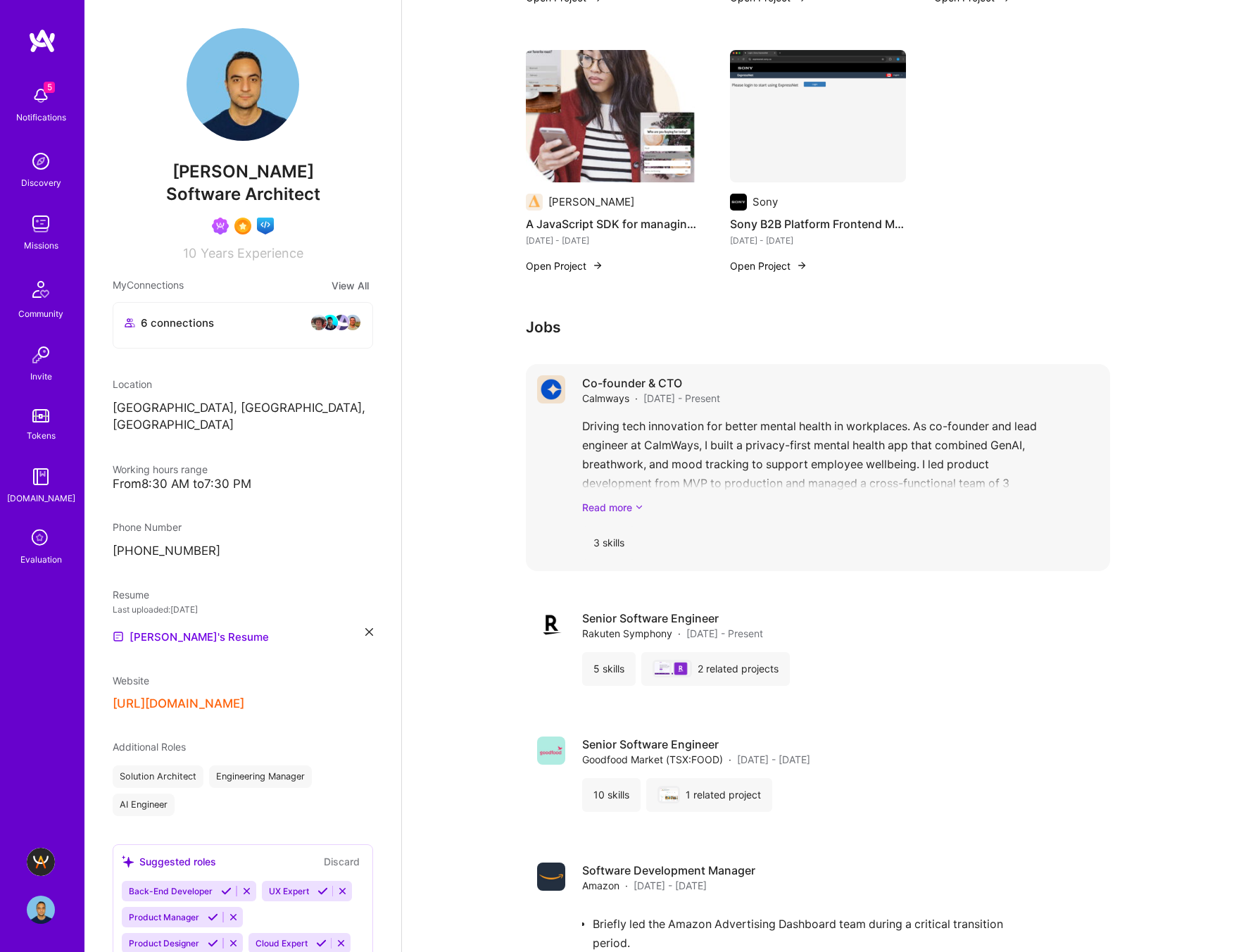
click at [631, 509] on link "Read more" at bounding box center [840, 507] width 517 height 15
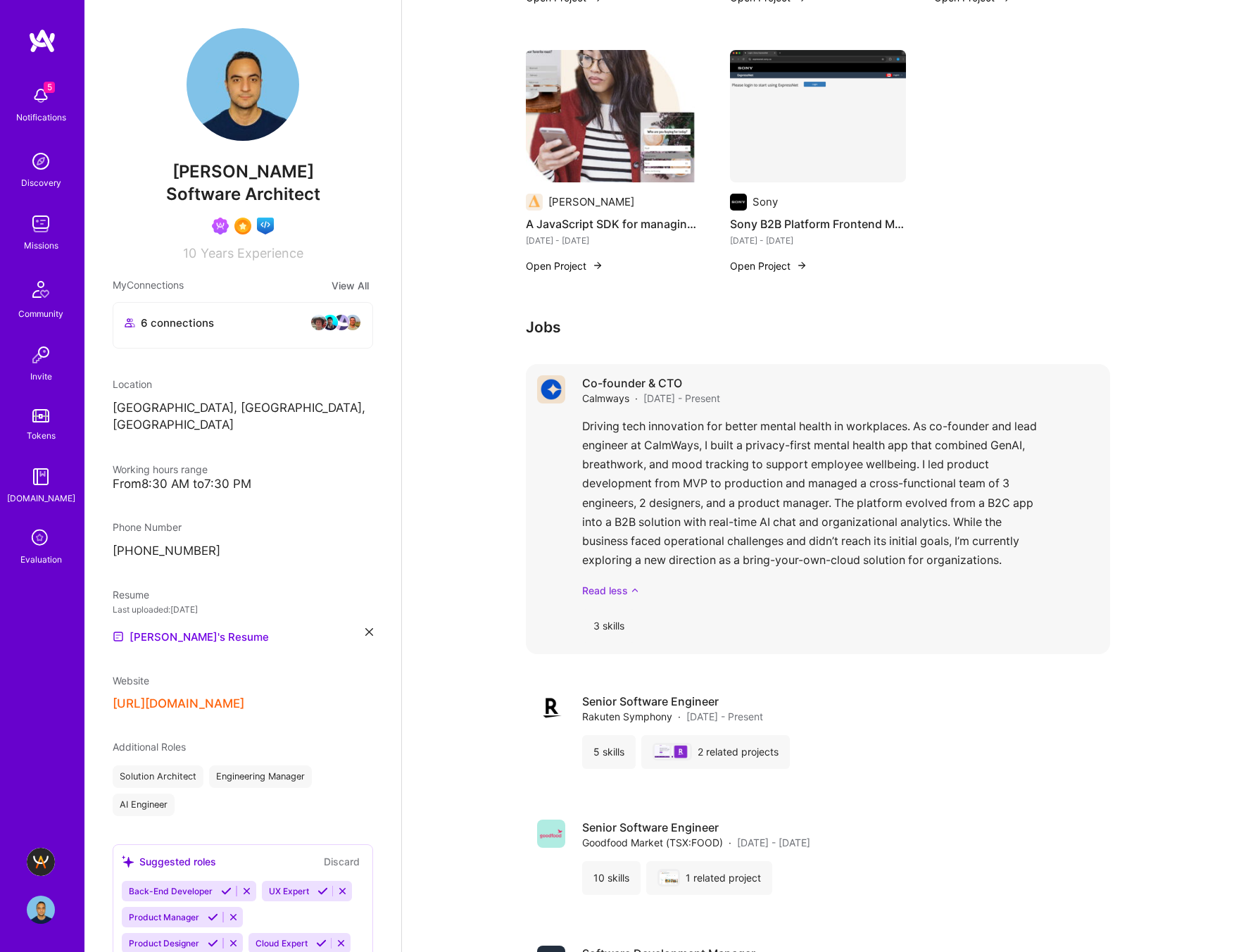
click at [628, 586] on link "Read less" at bounding box center [840, 590] width 517 height 15
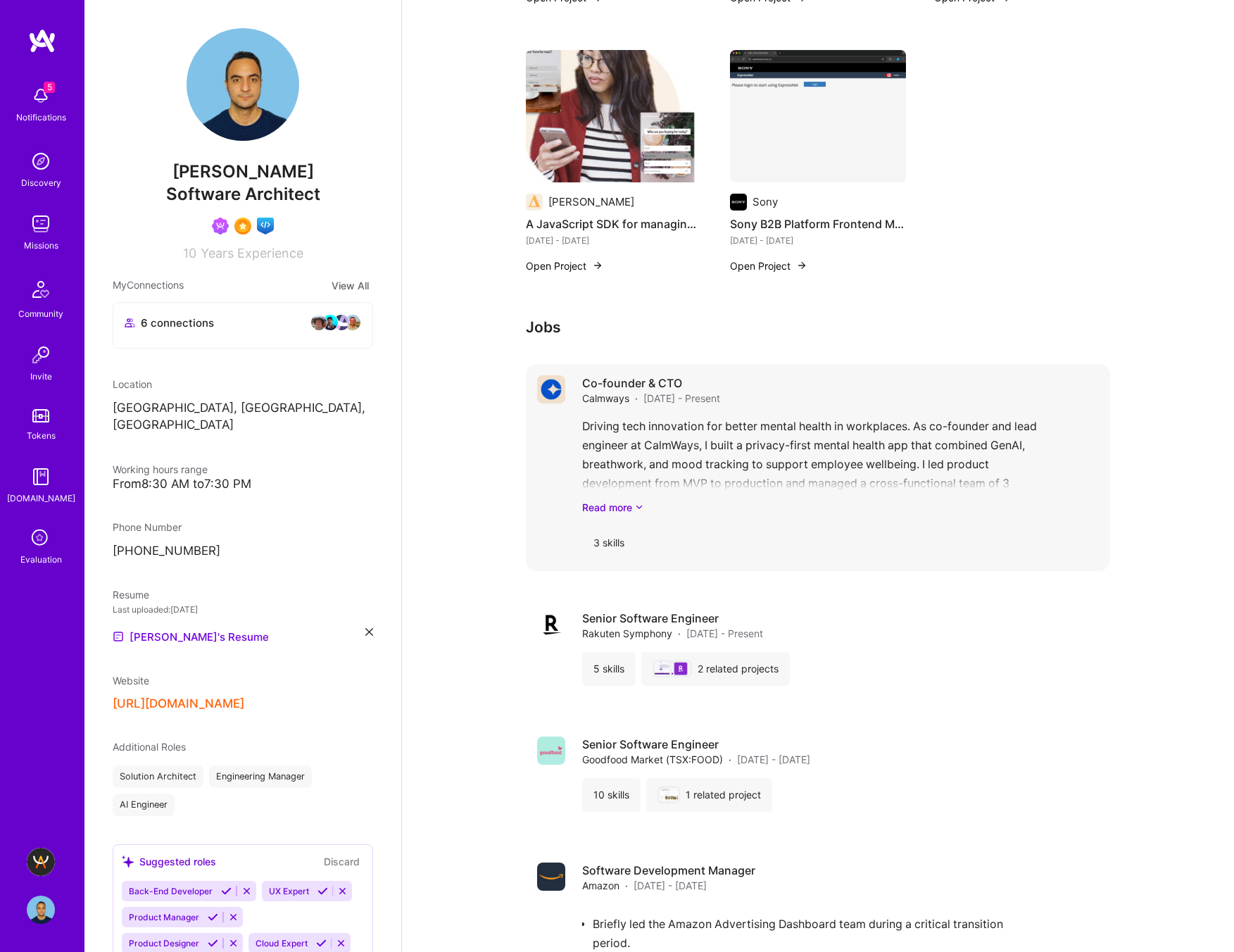
click at [712, 398] on span "Jan 2024 - Present" at bounding box center [682, 398] width 77 height 15
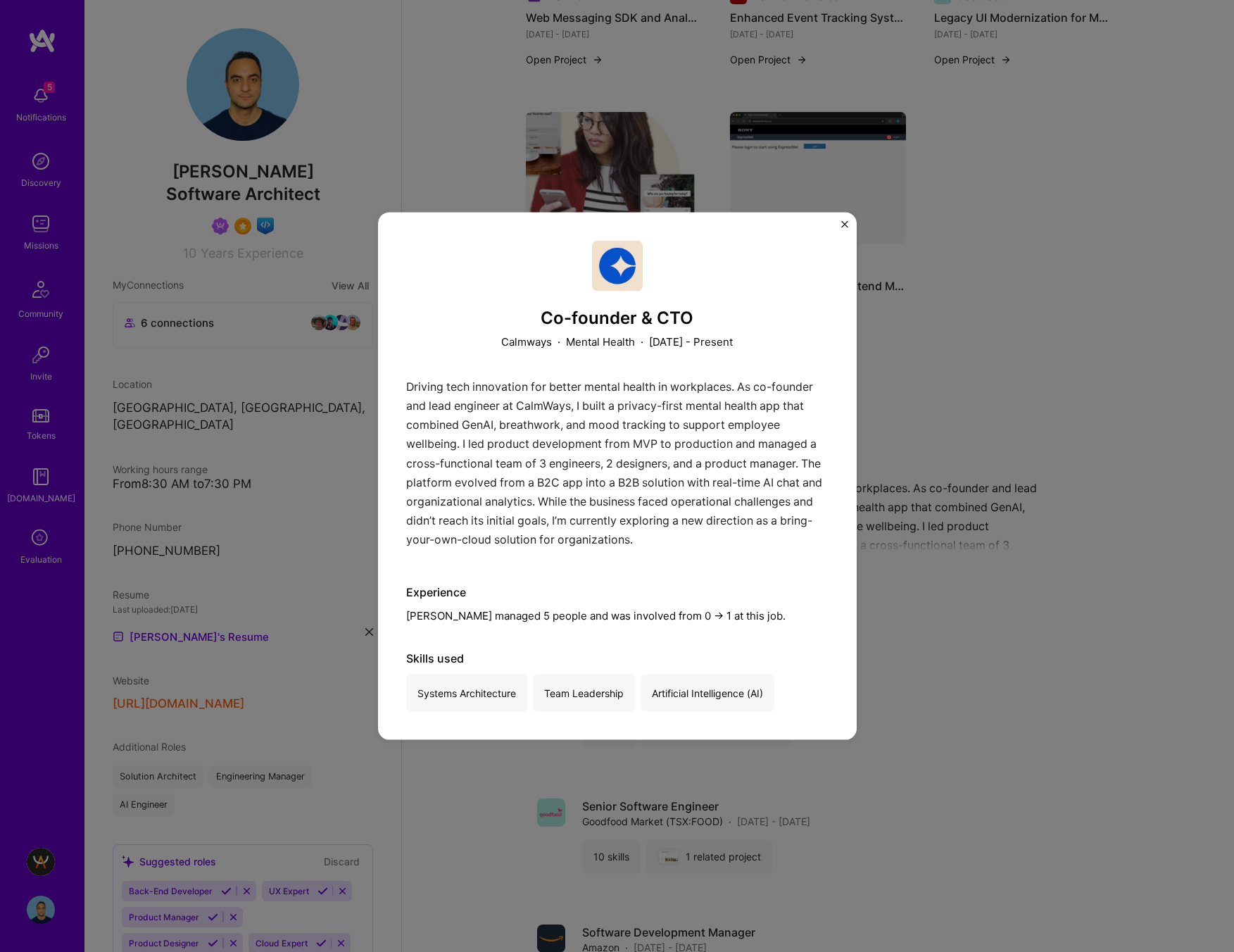
scroll to position [959, 0]
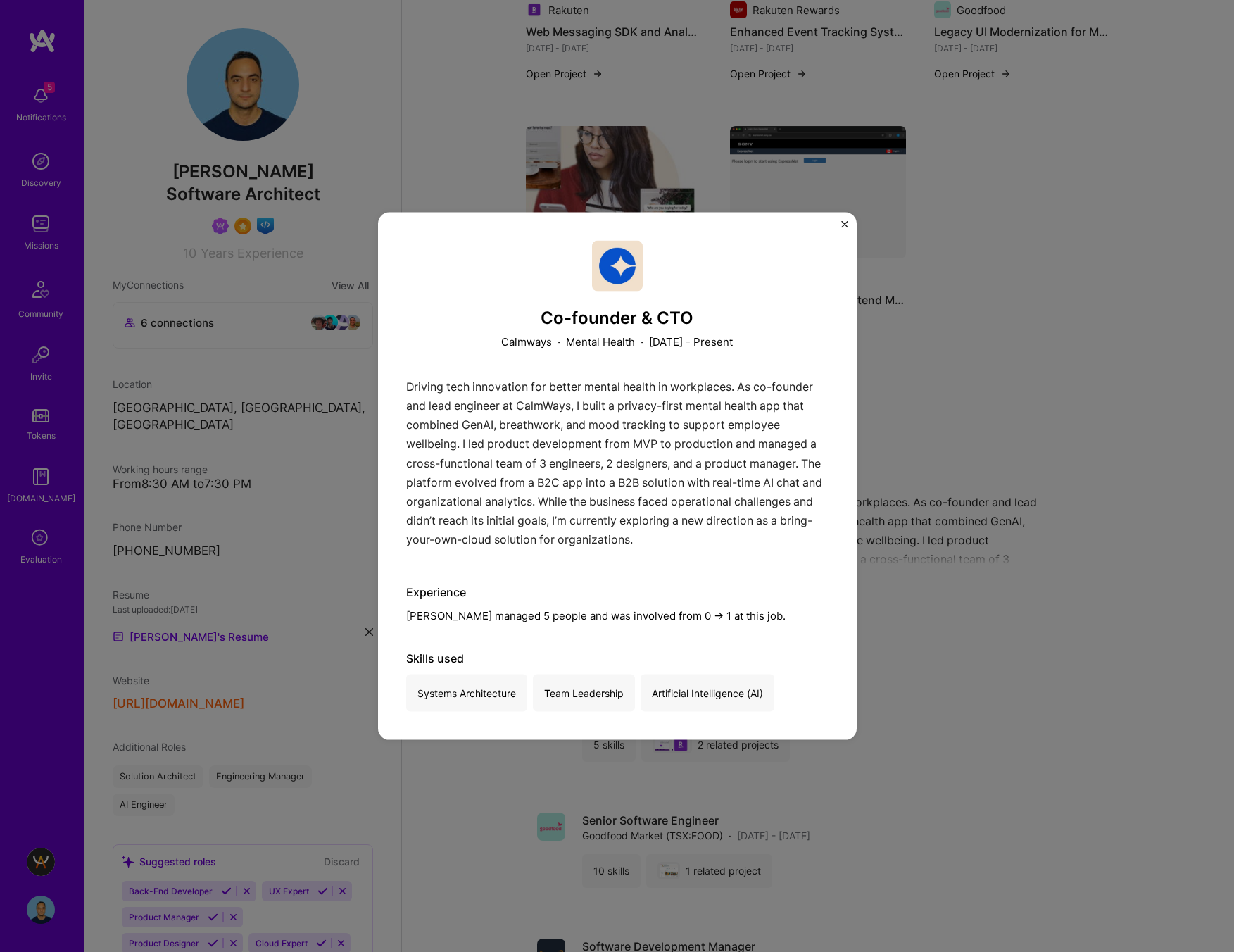
click at [841, 224] on img "Close" at bounding box center [845, 224] width 7 height 7
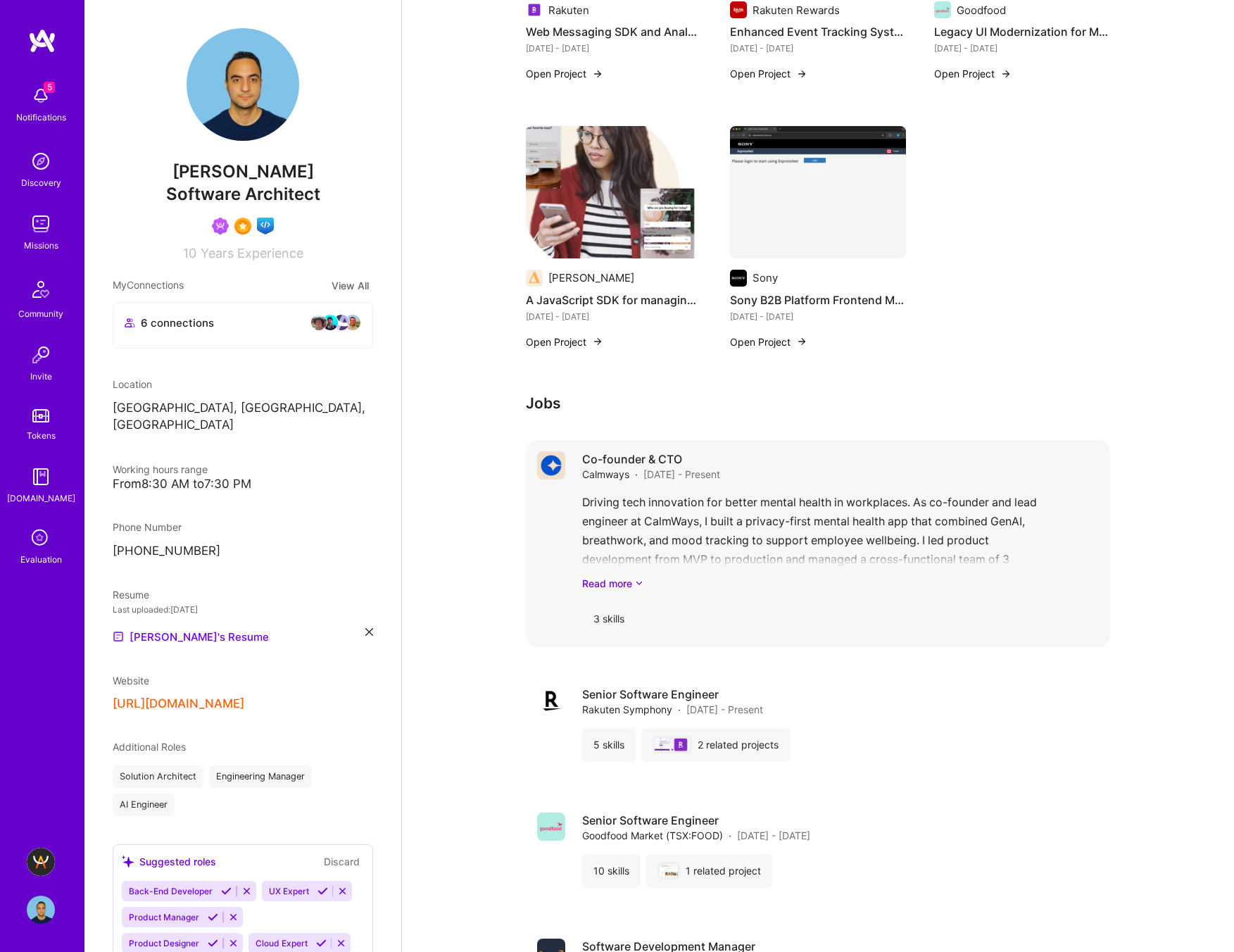
click at [706, 467] on span "Jan 2024 - Present" at bounding box center [682, 474] width 77 height 15
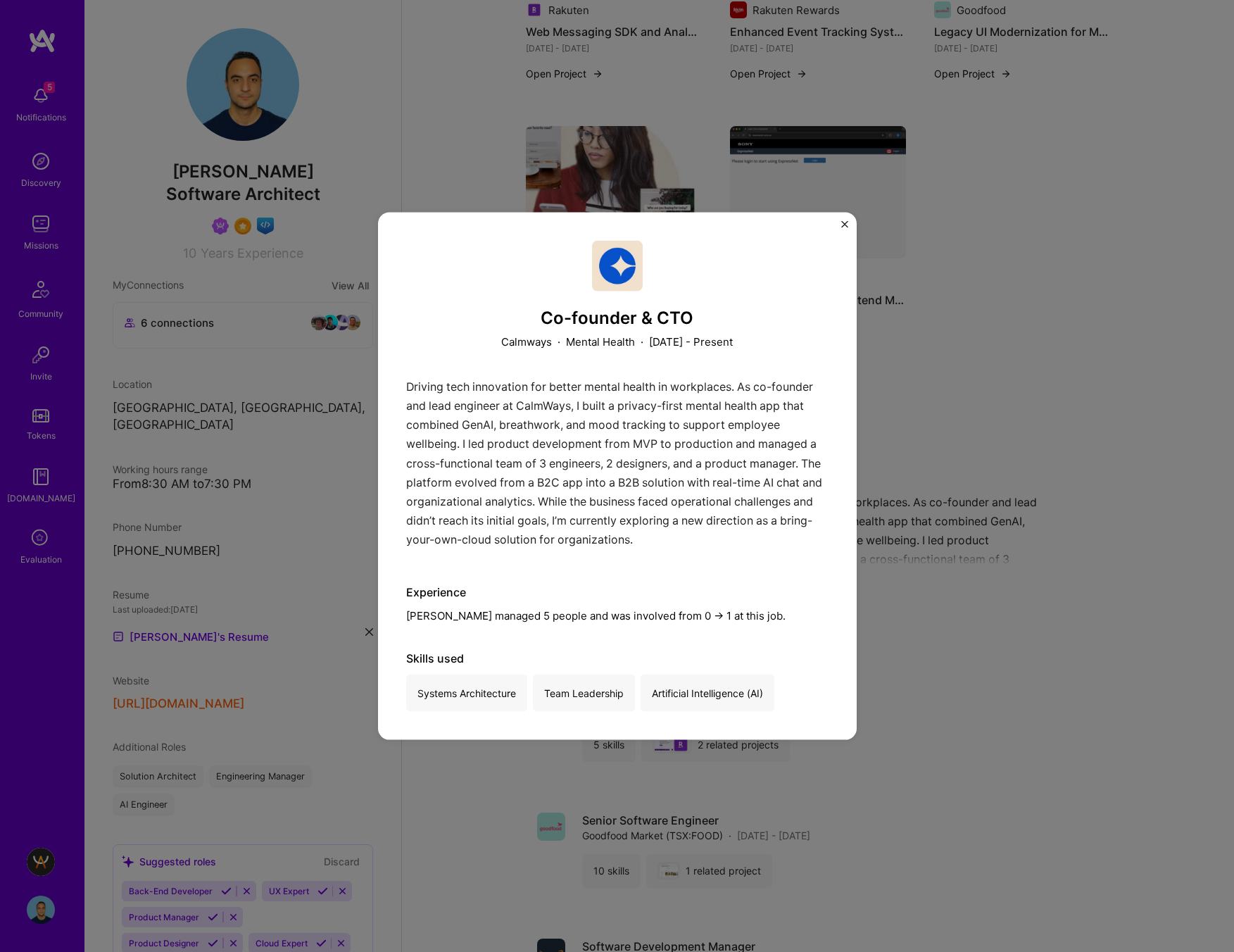
click at [975, 353] on div "Co-founder & CTO Calmways · Mental Health · January 2024 - Present Driving tech…" at bounding box center [617, 476] width 1234 height 952
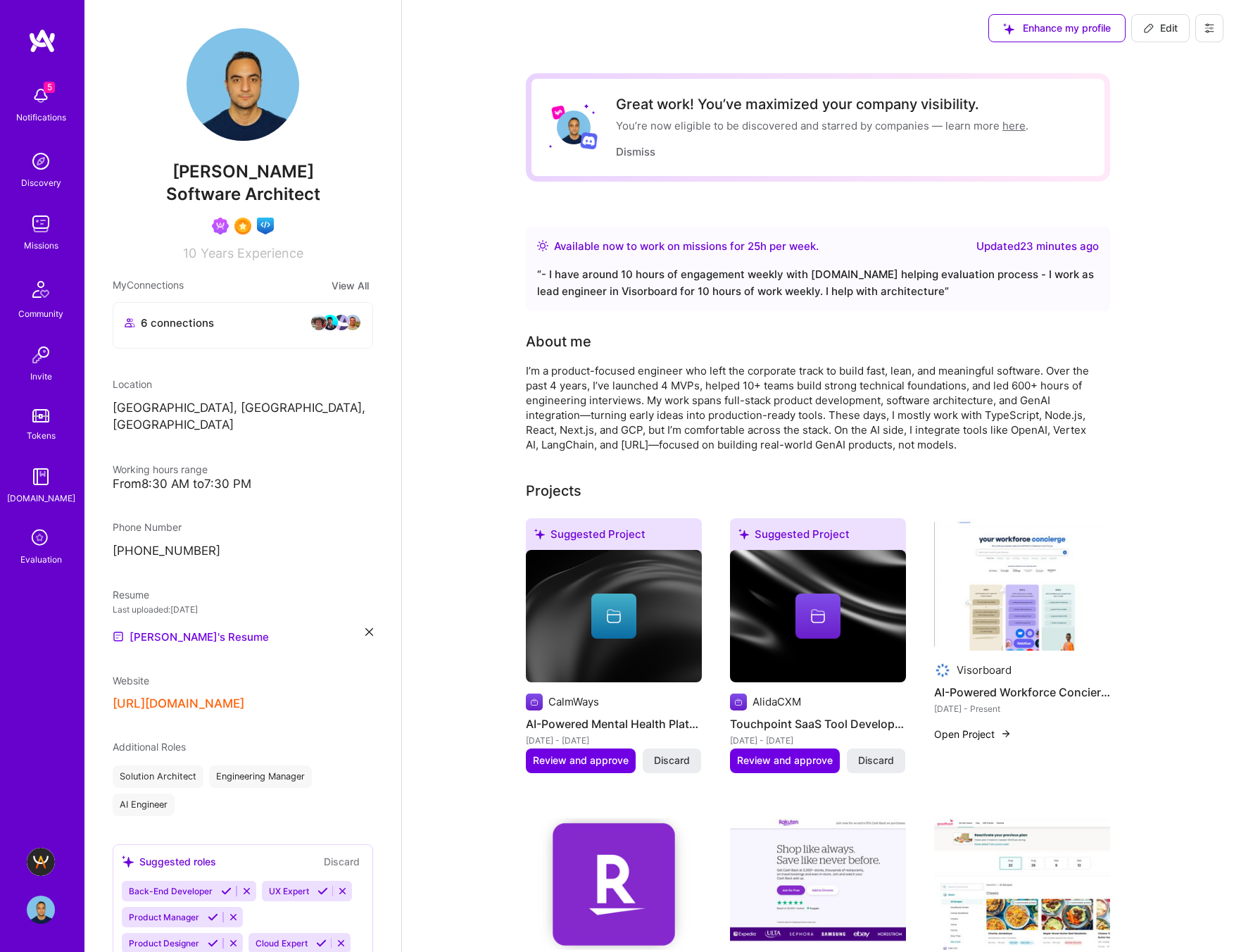
click at [1156, 21] on span "Edit" at bounding box center [1160, 29] width 34 height 14
select select "CA"
select select "Right Now"
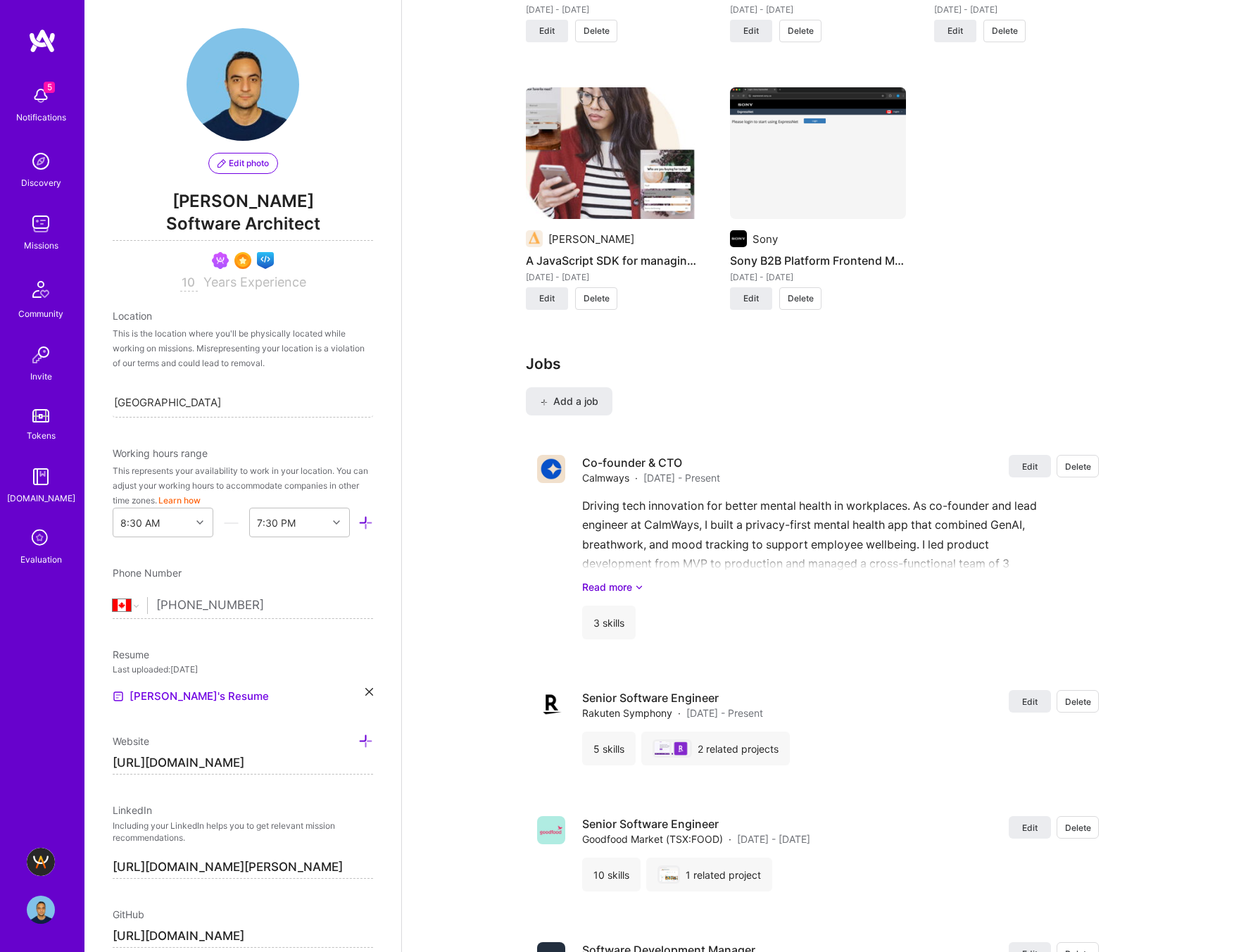
scroll to position [1851, 0]
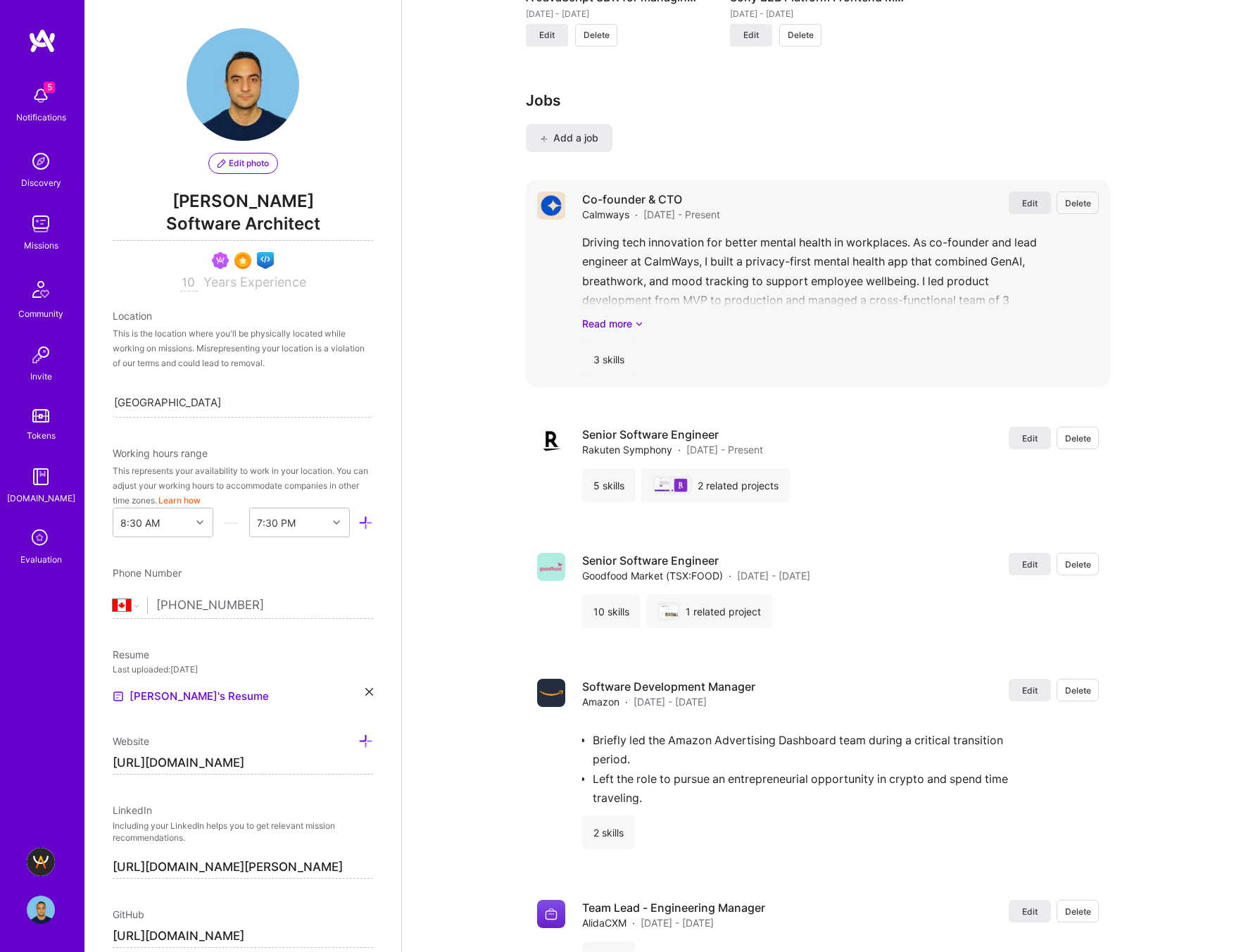
click at [1023, 204] on span "Edit" at bounding box center [1030, 203] width 16 height 12
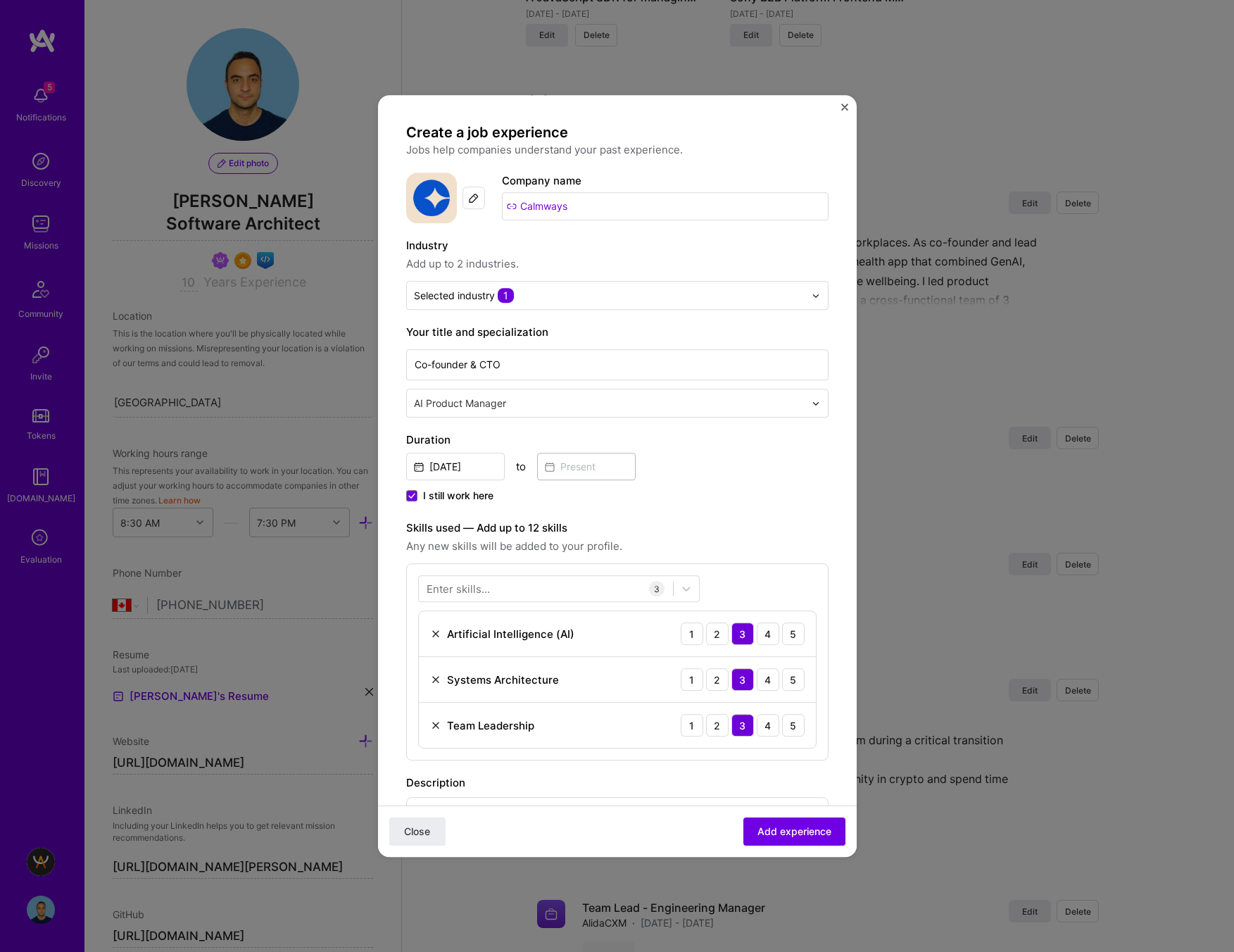
drag, startPoint x: 407, startPoint y: 494, endPoint x: 420, endPoint y: 491, distance: 13.3
click at [407, 494] on span at bounding box center [412, 496] width 11 height 11
click at [0, 0] on input "I still work here" at bounding box center [0, 0] width 0 height 0
click at [591, 464] on input at bounding box center [586, 466] width 98 height 28
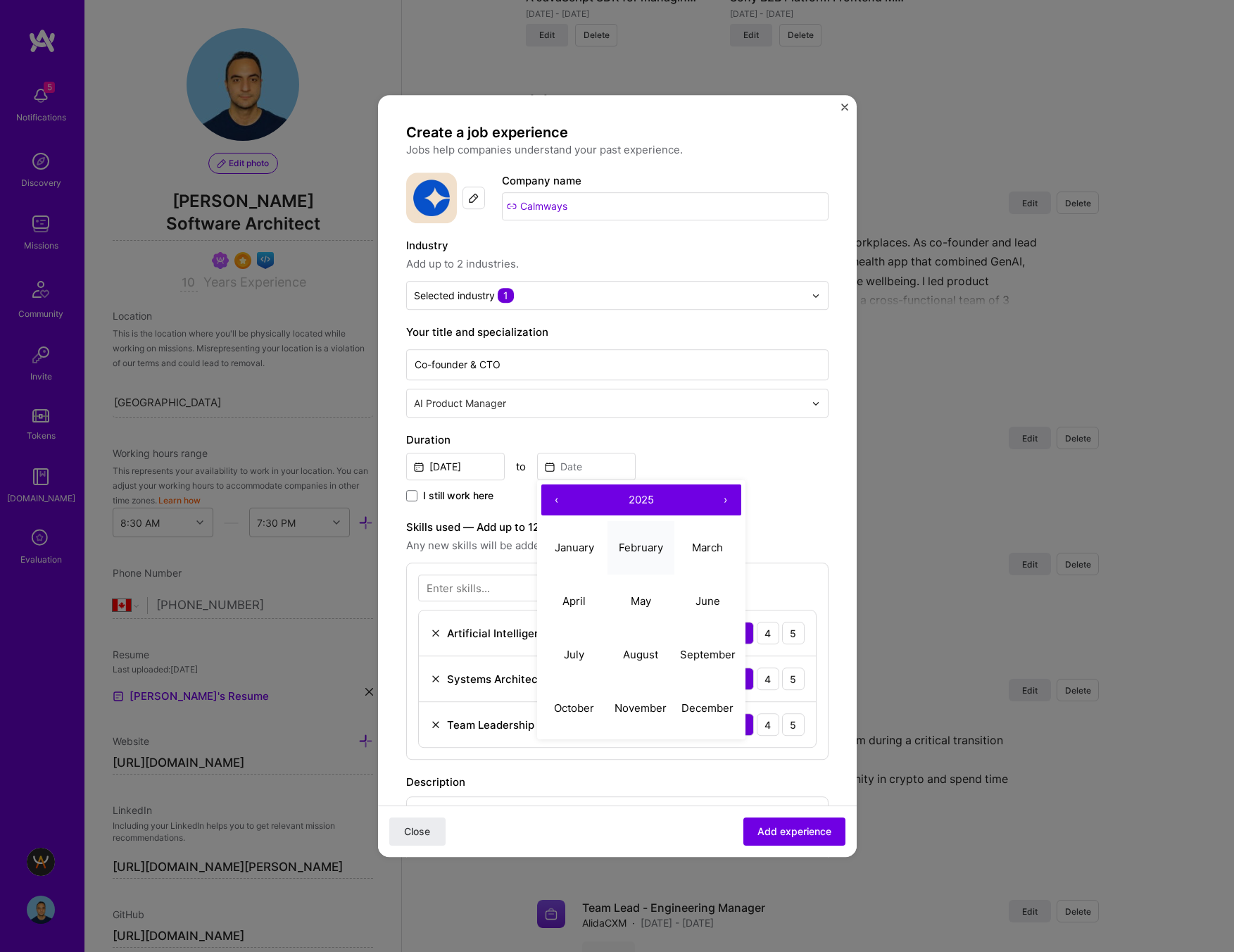
click at [644, 548] on abbr "February" at bounding box center [641, 547] width 44 height 14
type input "Feb, 2025"
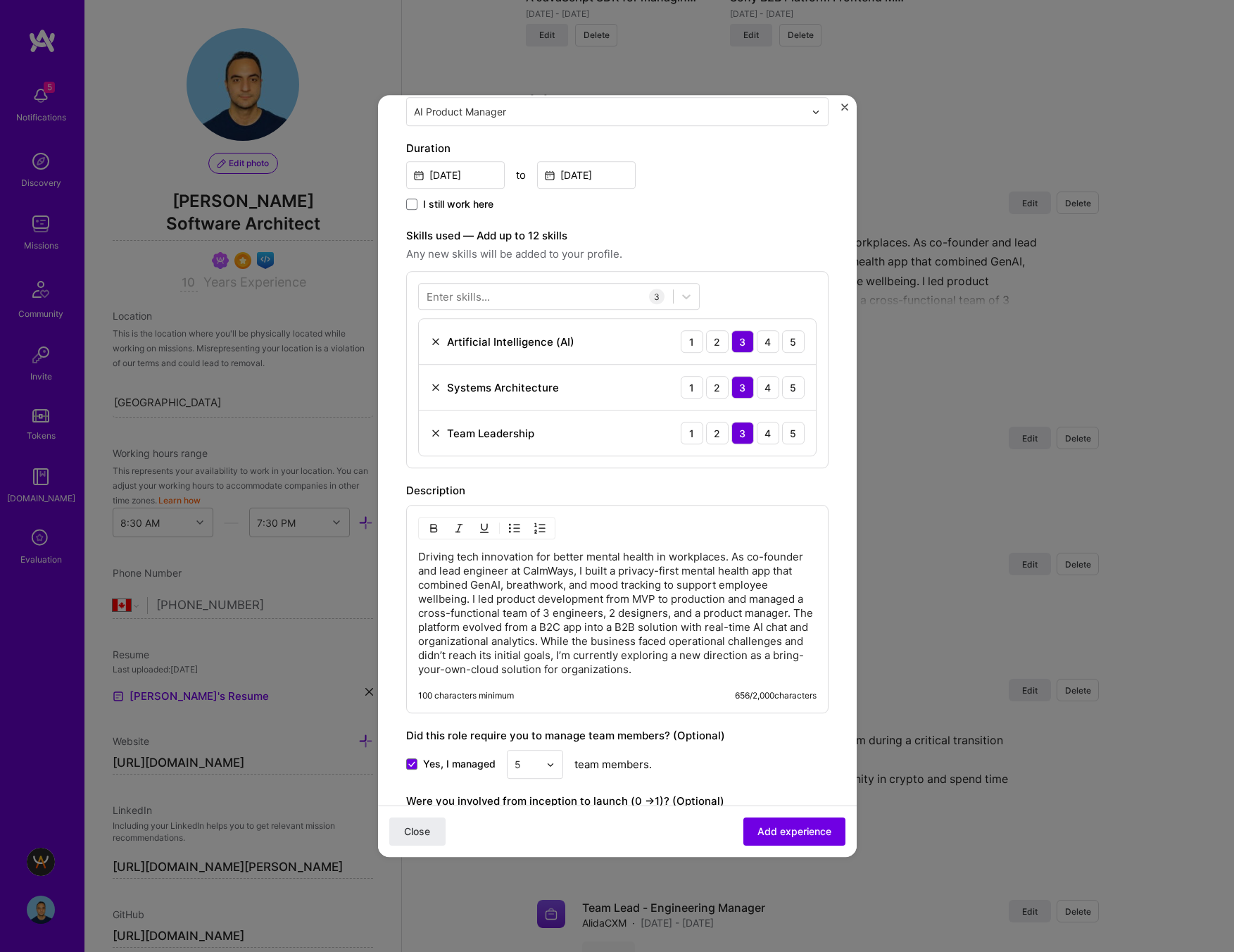
scroll to position [452, 0]
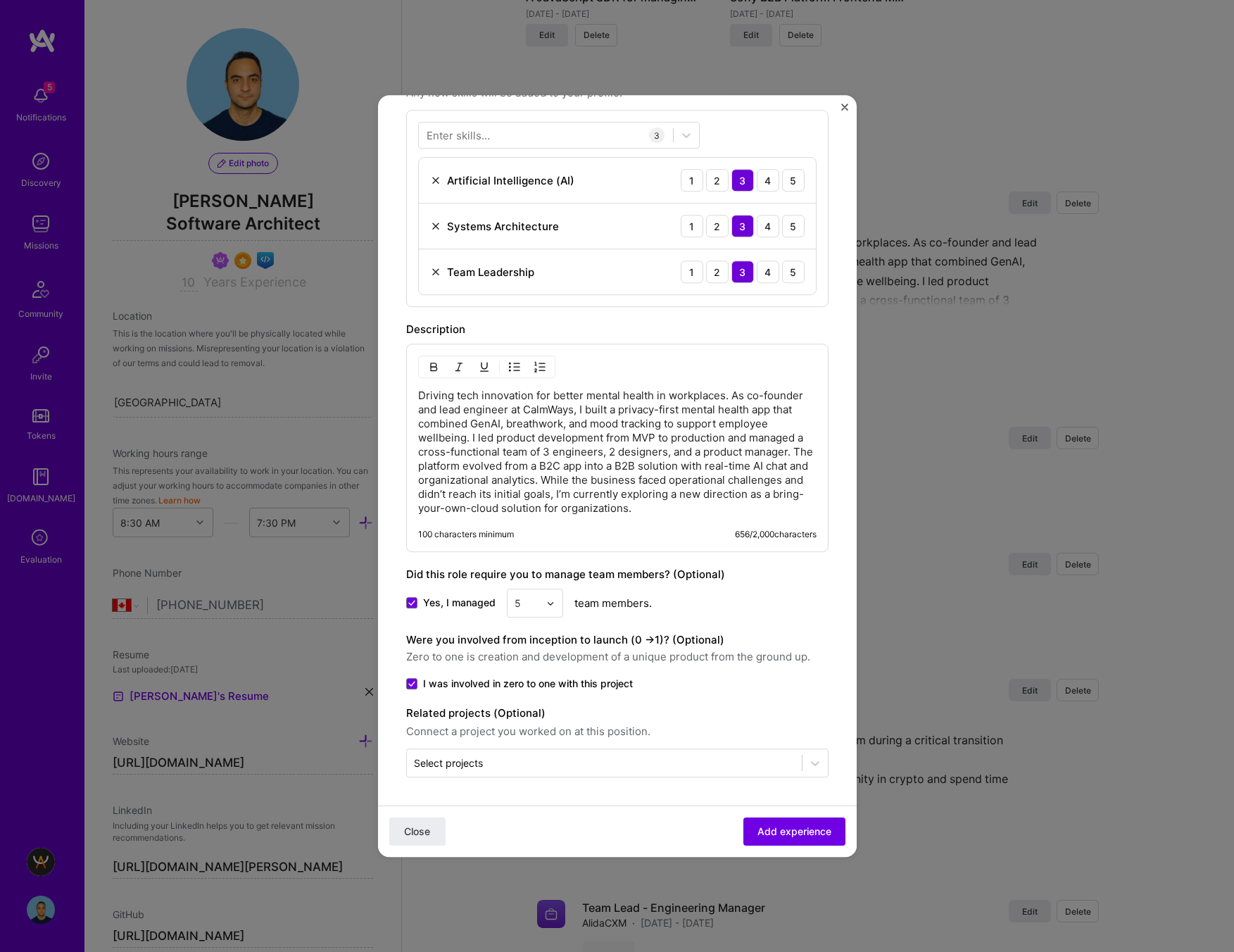
click at [793, 828] on span "Add experience" at bounding box center [794, 832] width 74 height 14
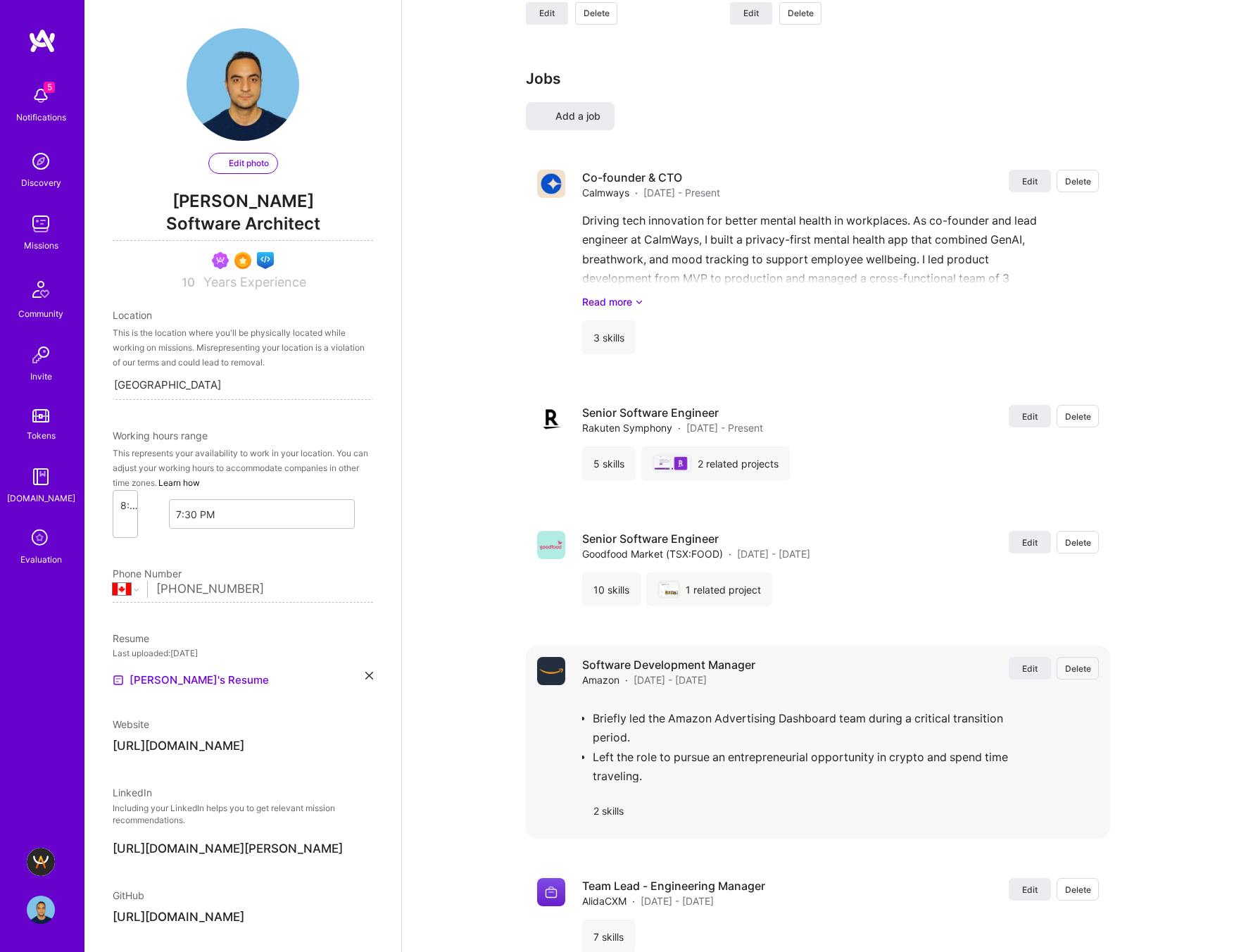
scroll to position [0, 0]
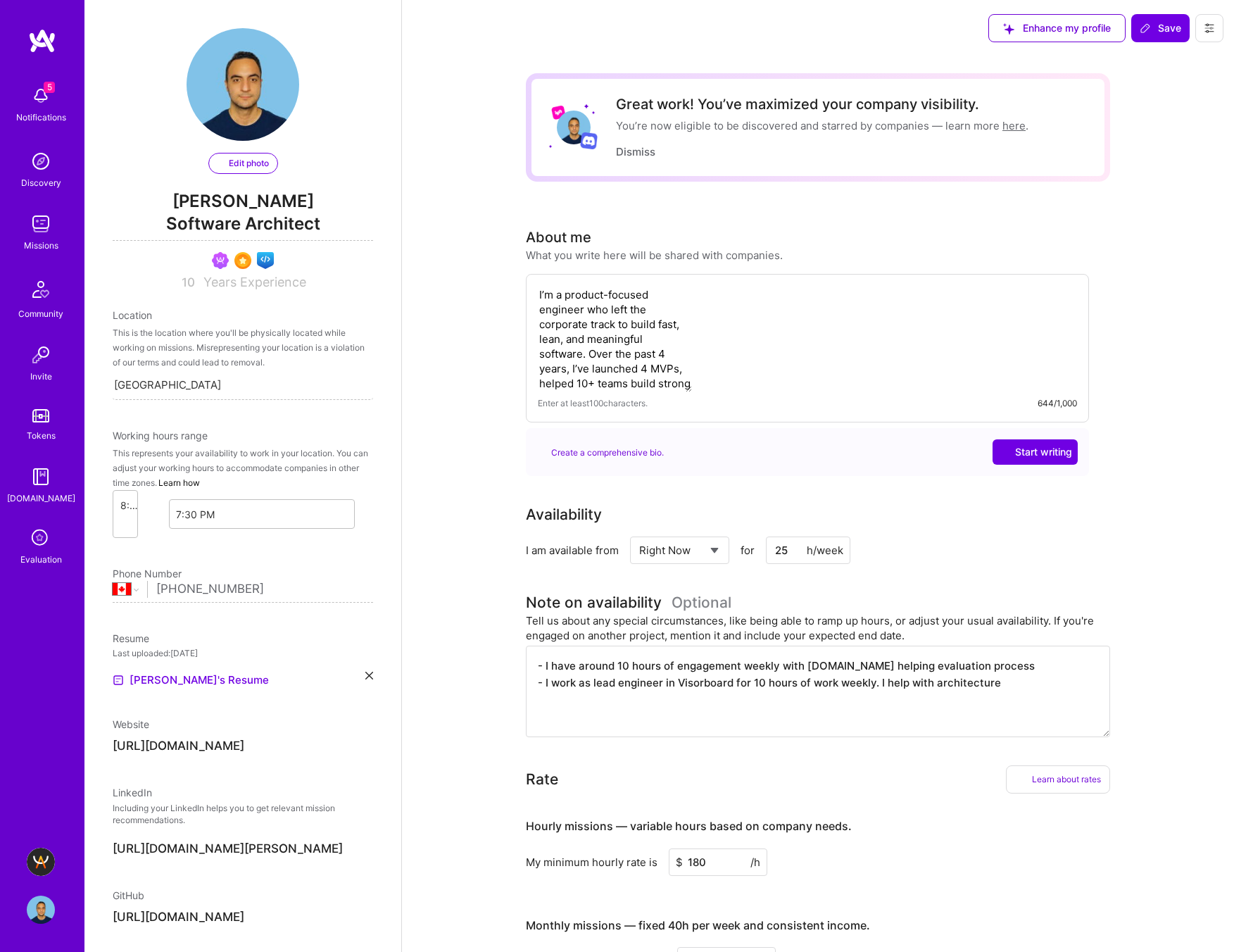
select select "CA"
select select "Right Now"
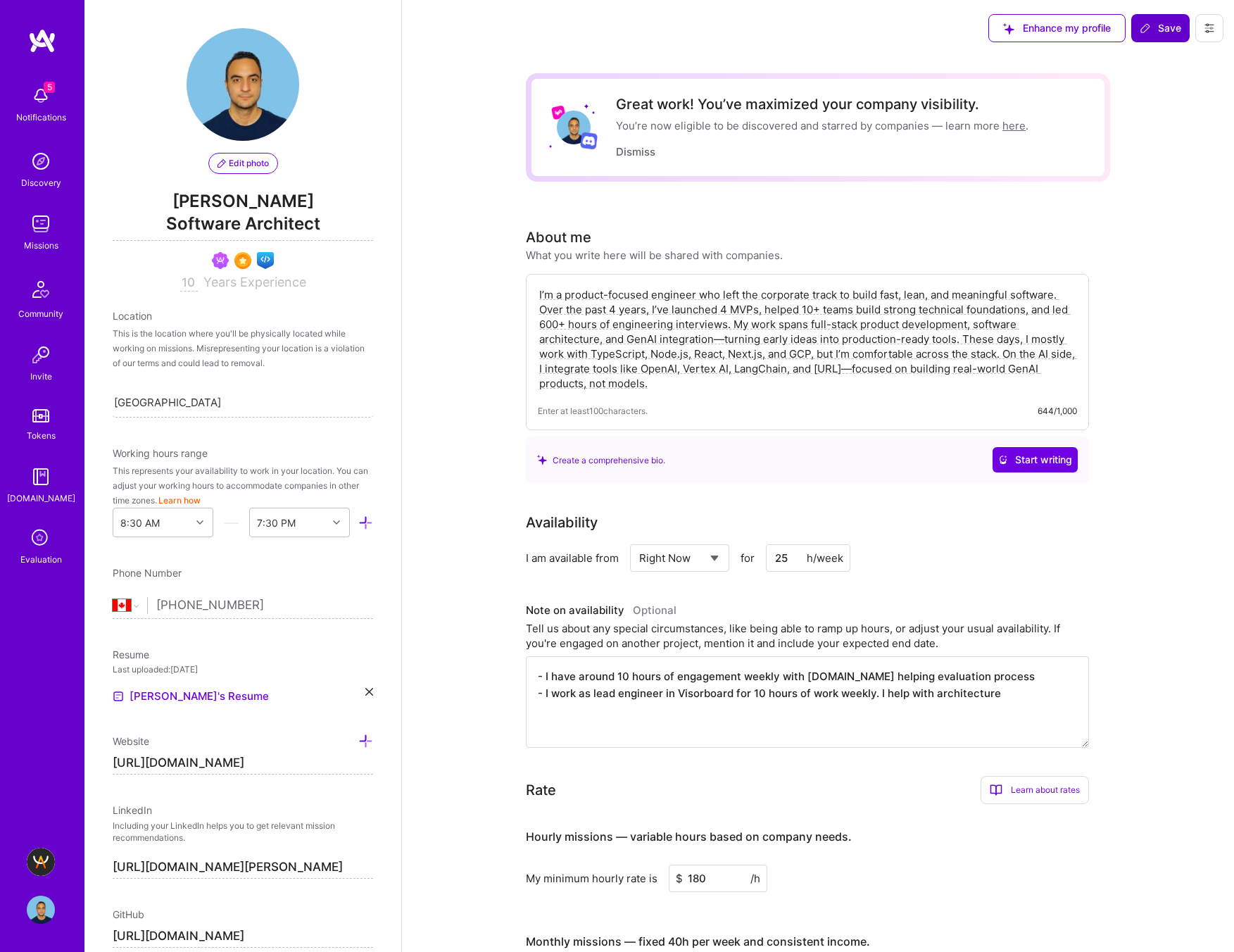
click at [1166, 33] on span "Save" at bounding box center [1160, 29] width 41 height 14
click at [1161, 28] on span "Save" at bounding box center [1160, 29] width 41 height 14
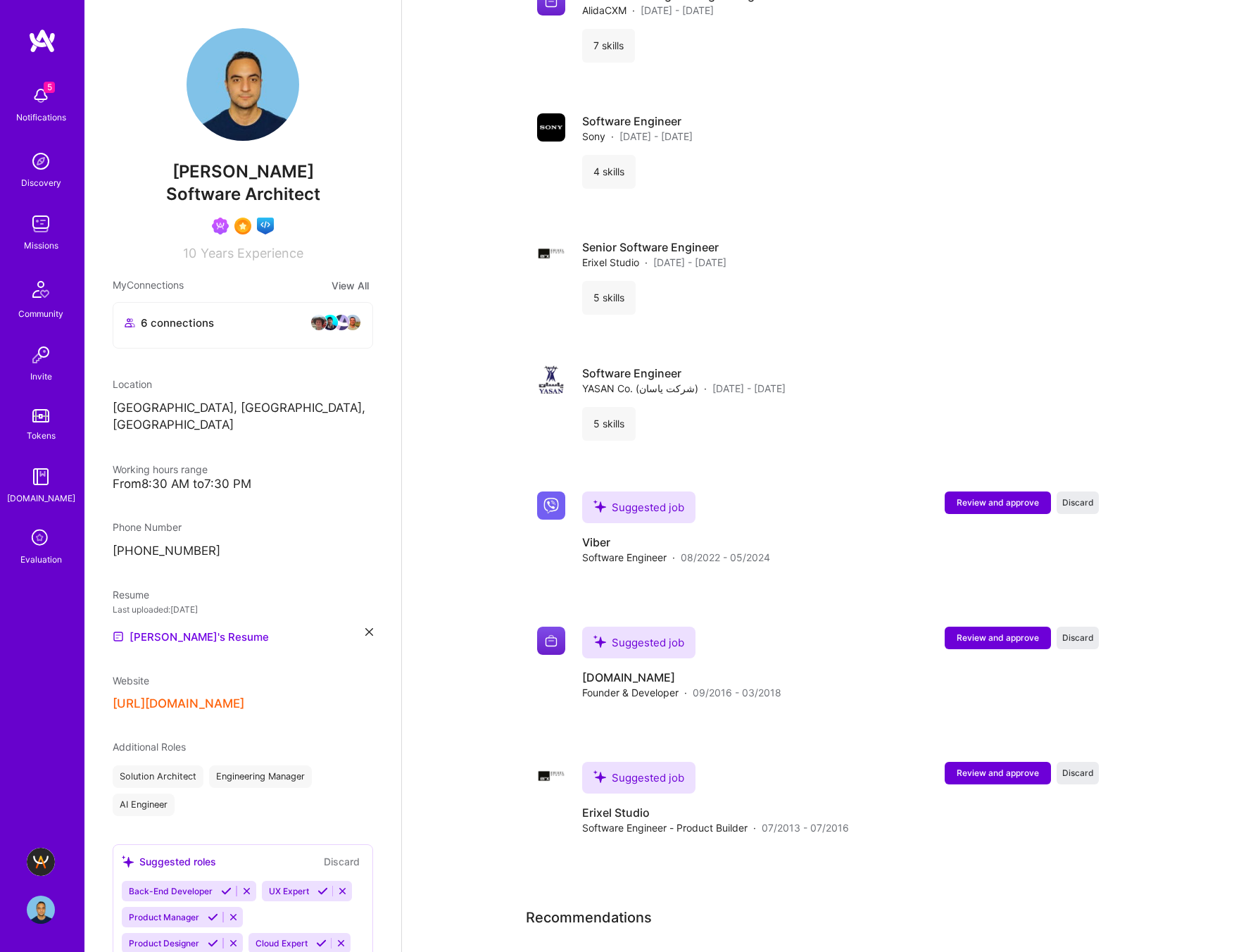
scroll to position [2313, 0]
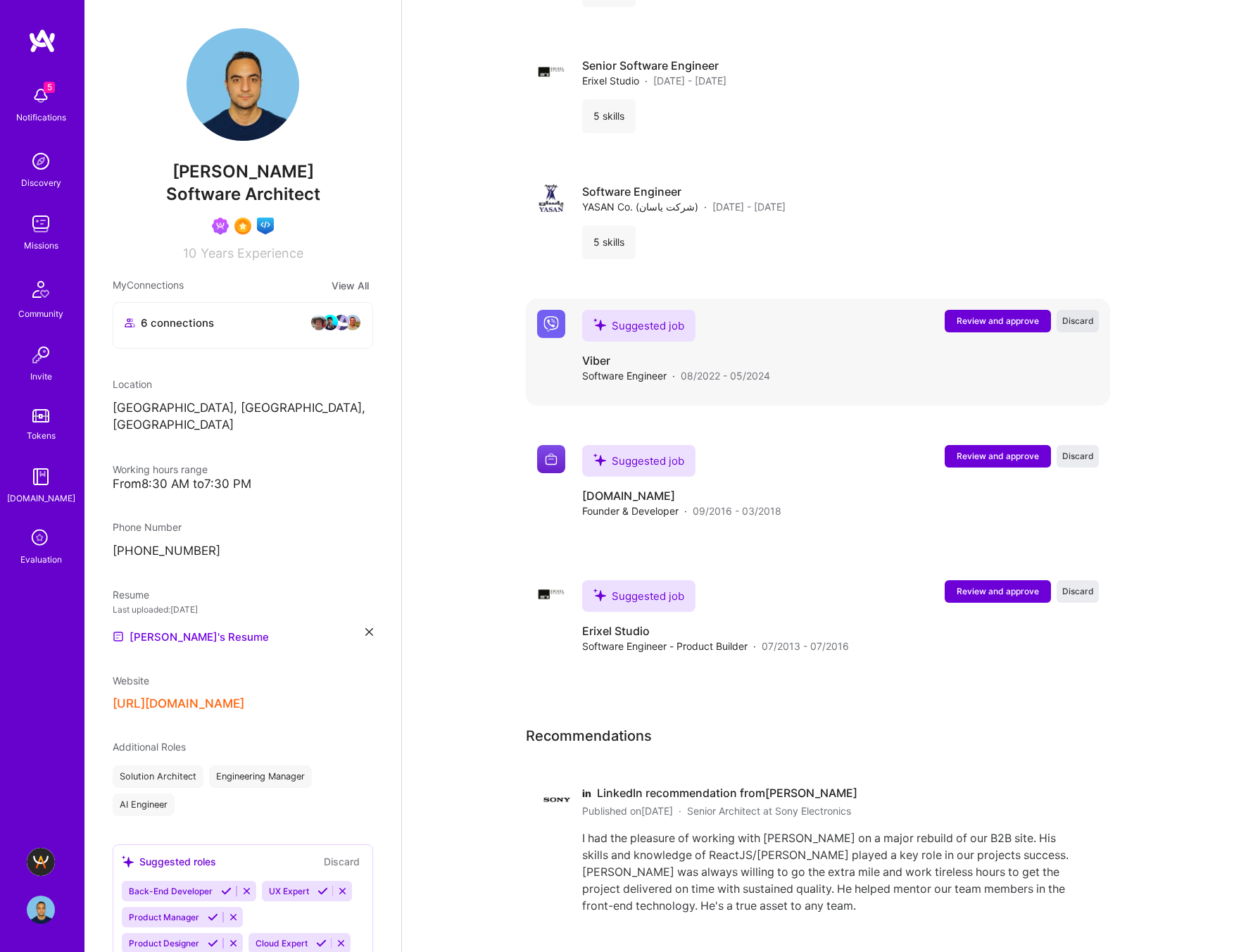
click at [1067, 324] on span "Discard" at bounding box center [1078, 321] width 31 height 12
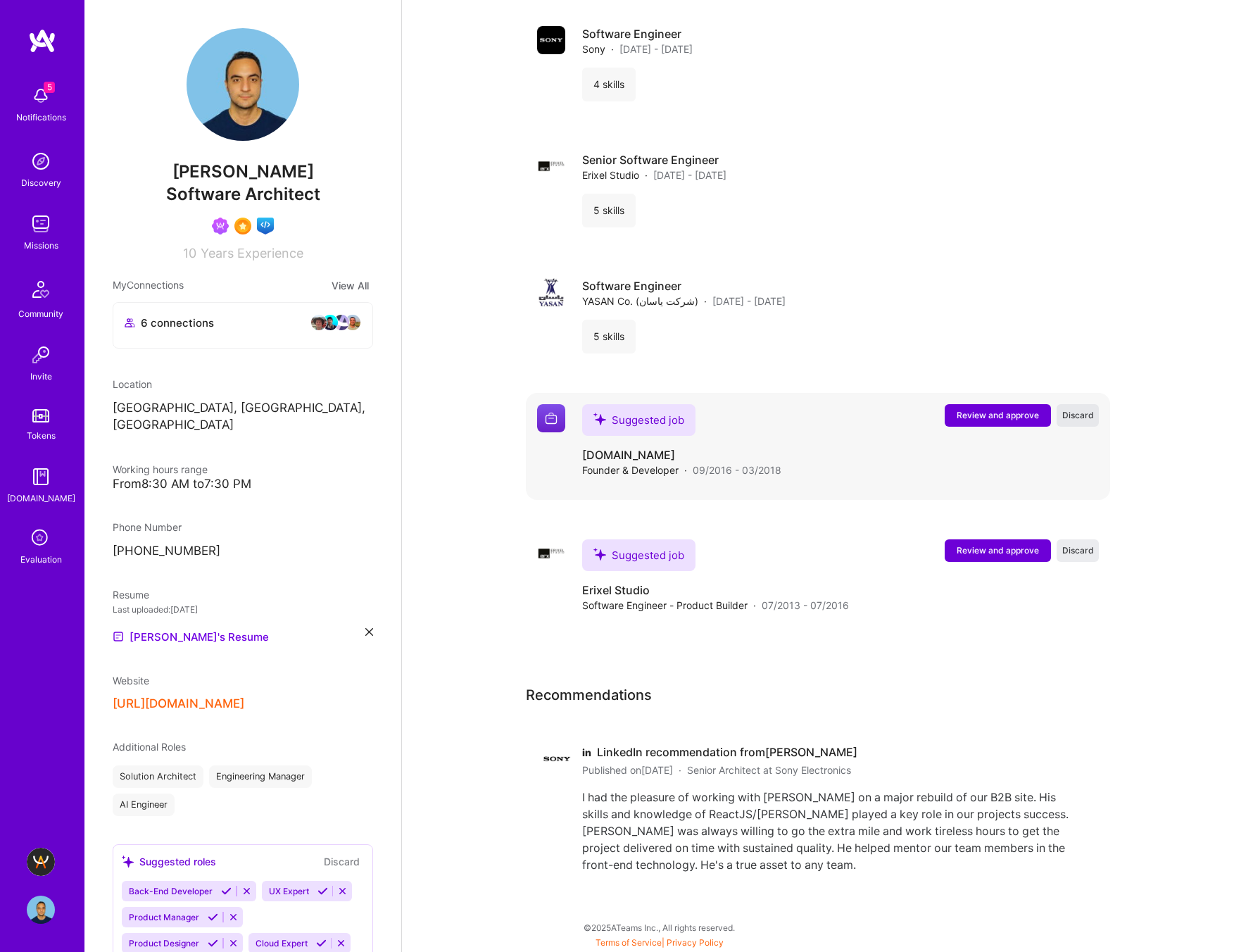
scroll to position [2218, 0]
click at [1085, 419] on span "Discard" at bounding box center [1078, 415] width 31 height 12
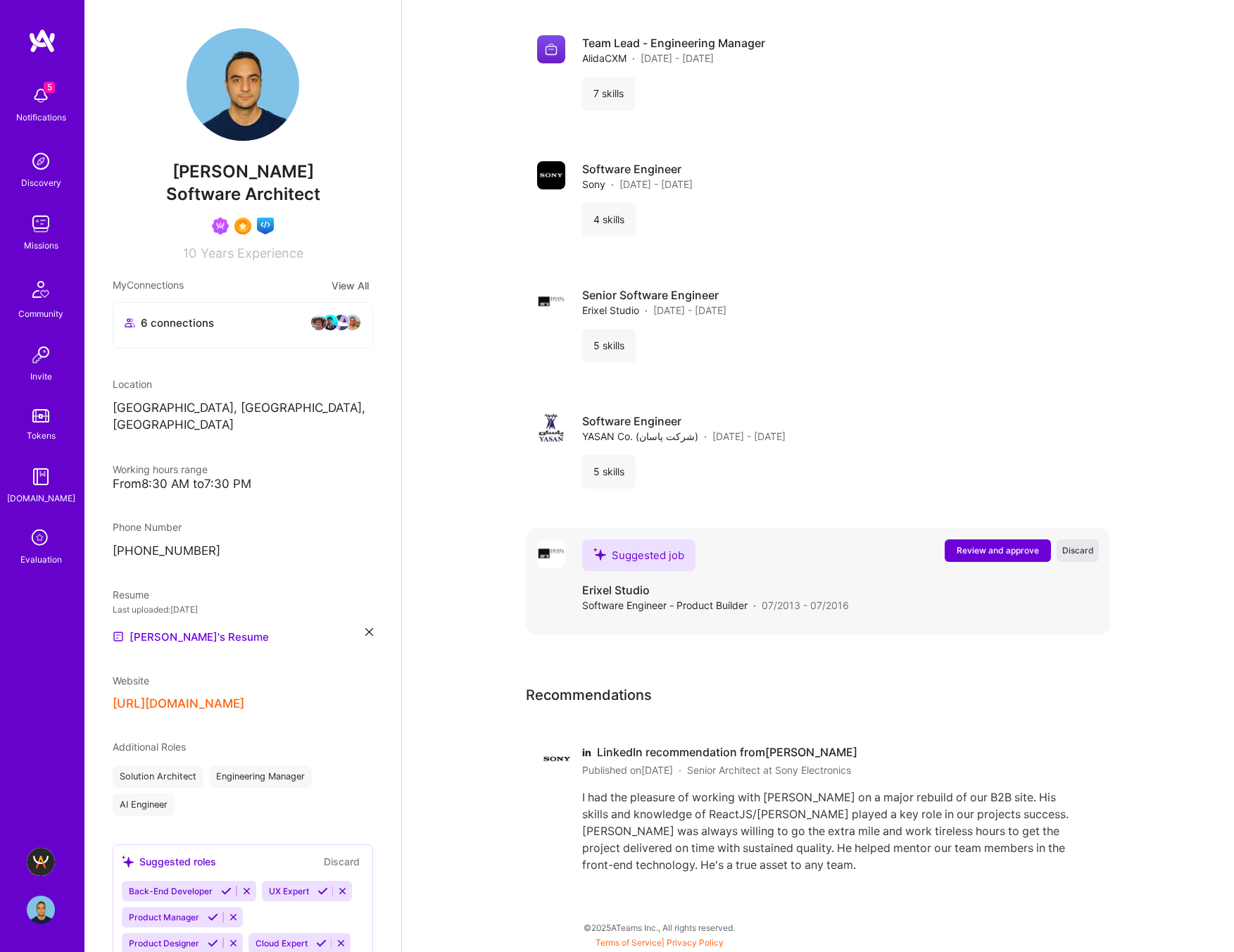
scroll to position [2083, 0]
click at [1083, 550] on span "Discard" at bounding box center [1078, 551] width 31 height 12
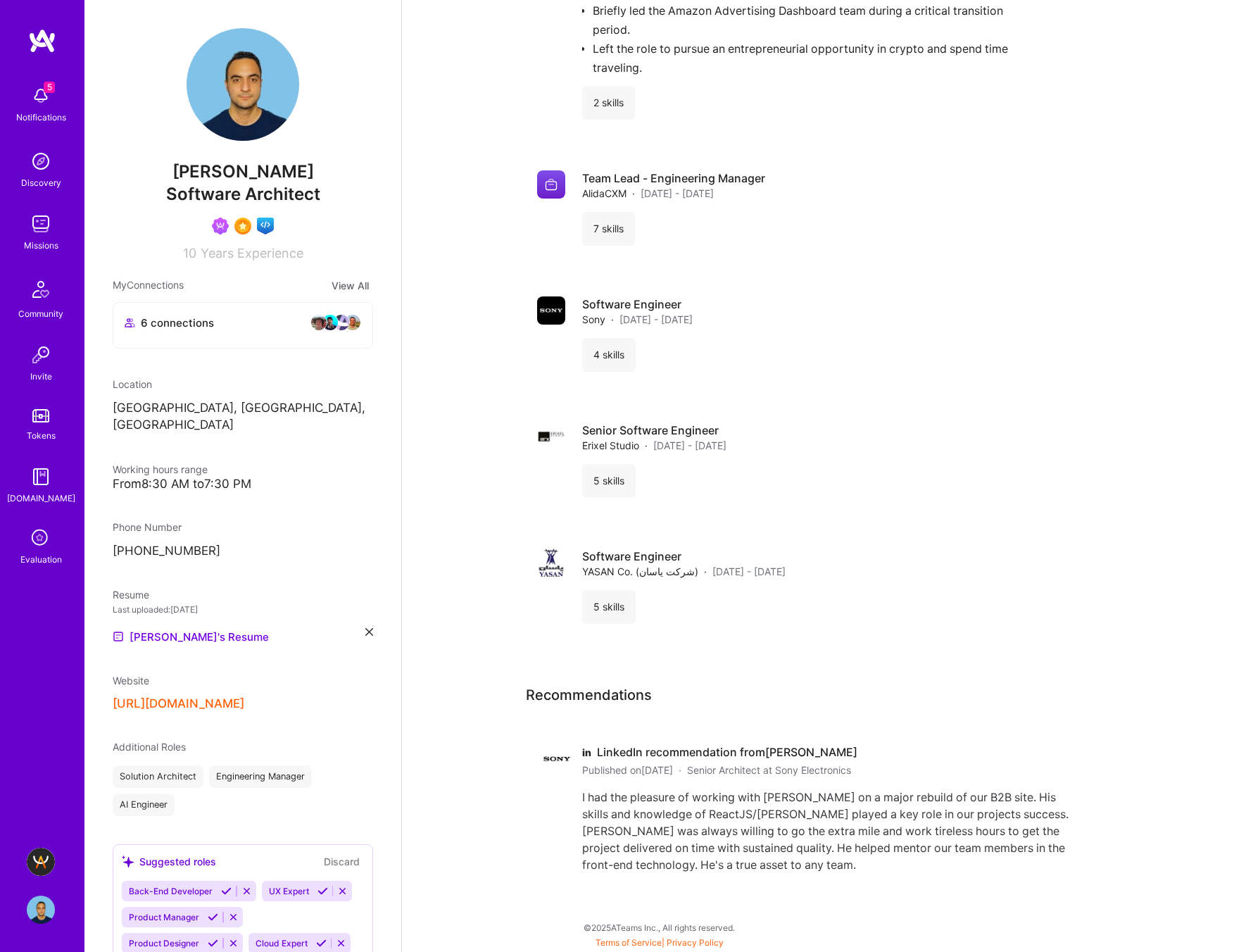
scroll to position [1947, 0]
click at [866, 569] on div "Software Engineer YASAN Co. (شرکت یاسان) · Jan 2017 - Mar 2018" at bounding box center [840, 564] width 517 height 30
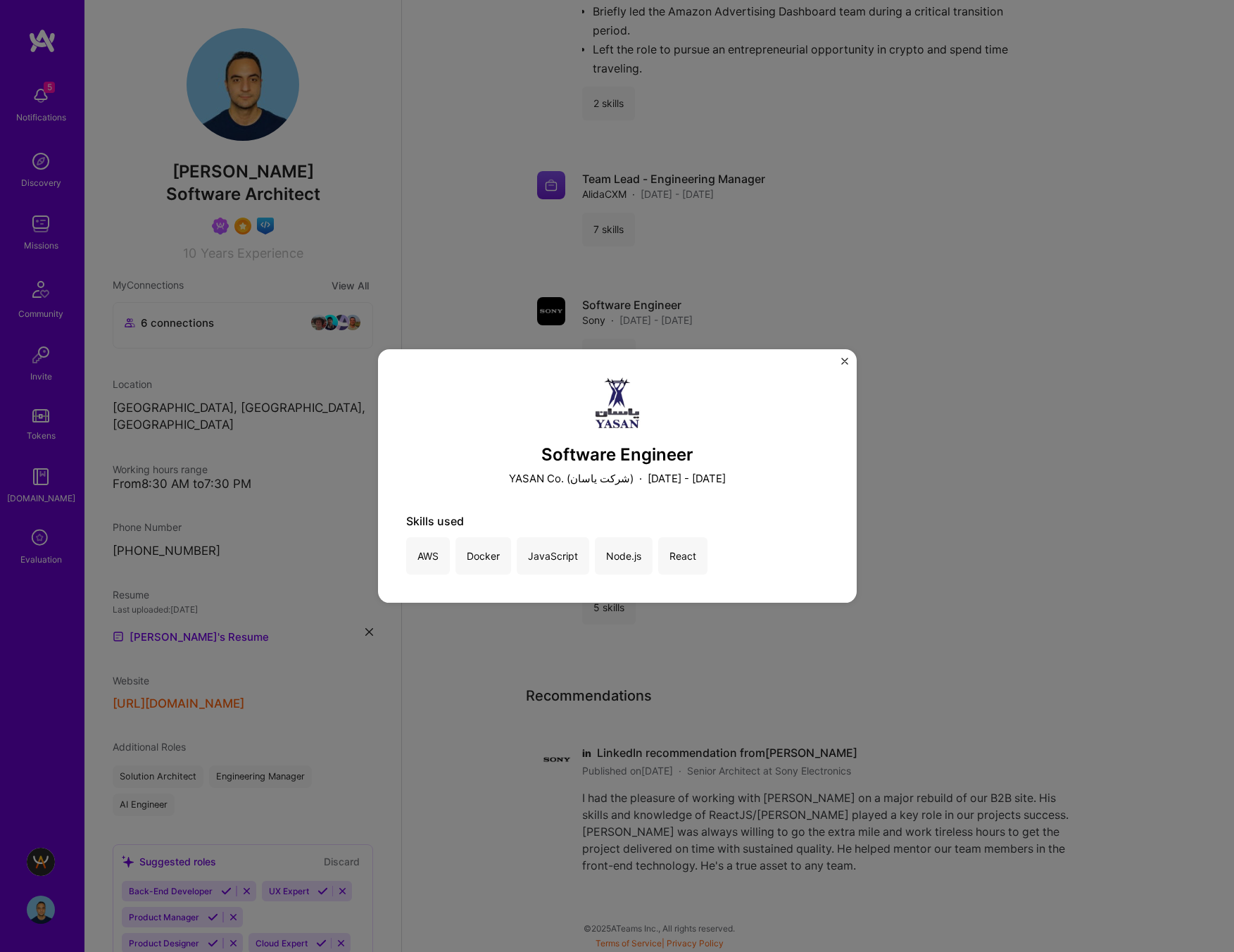
click at [843, 364] on img "Close" at bounding box center [845, 361] width 7 height 7
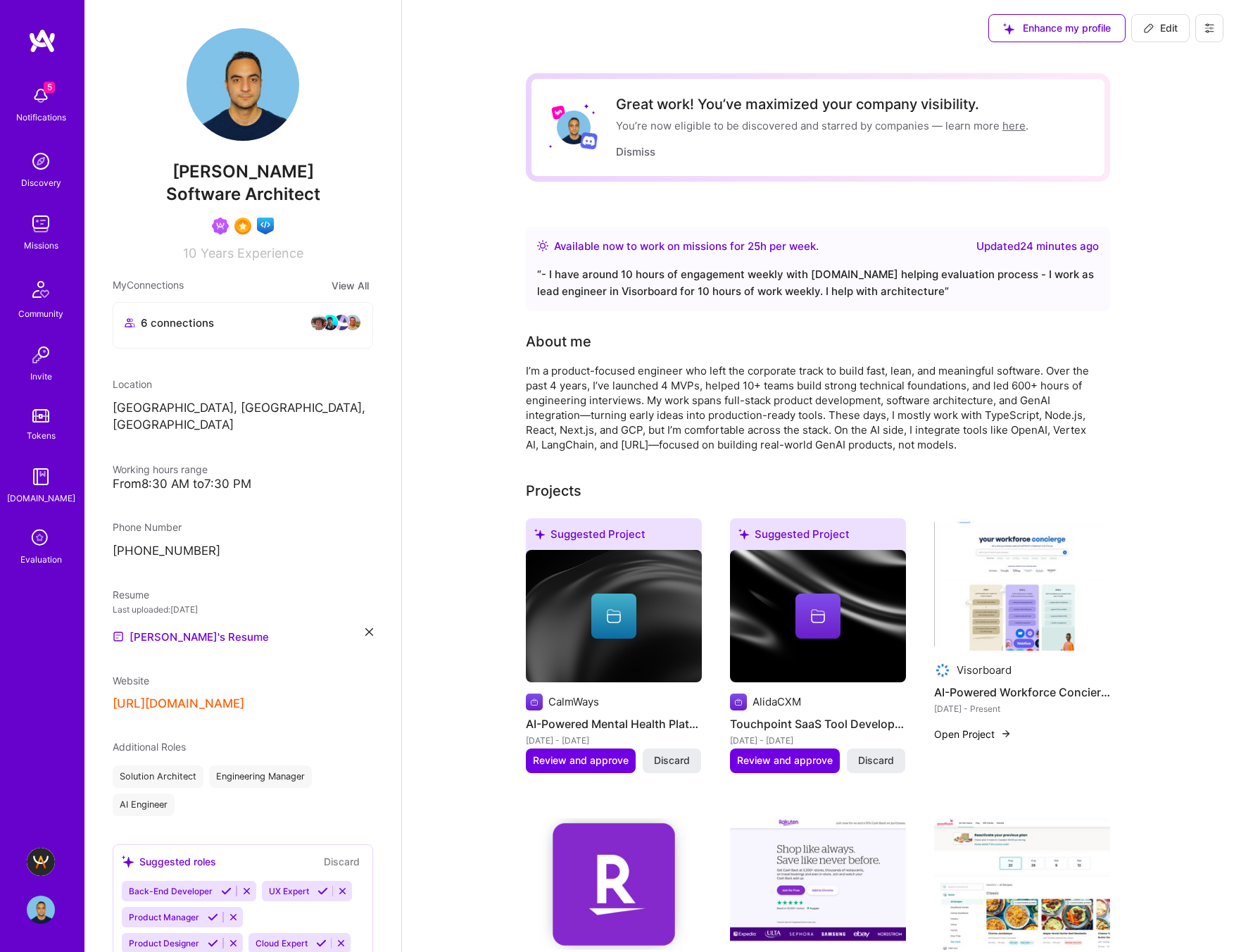
click at [1171, 31] on span "Edit" at bounding box center [1160, 29] width 34 height 14
select select "CA"
select select "Right Now"
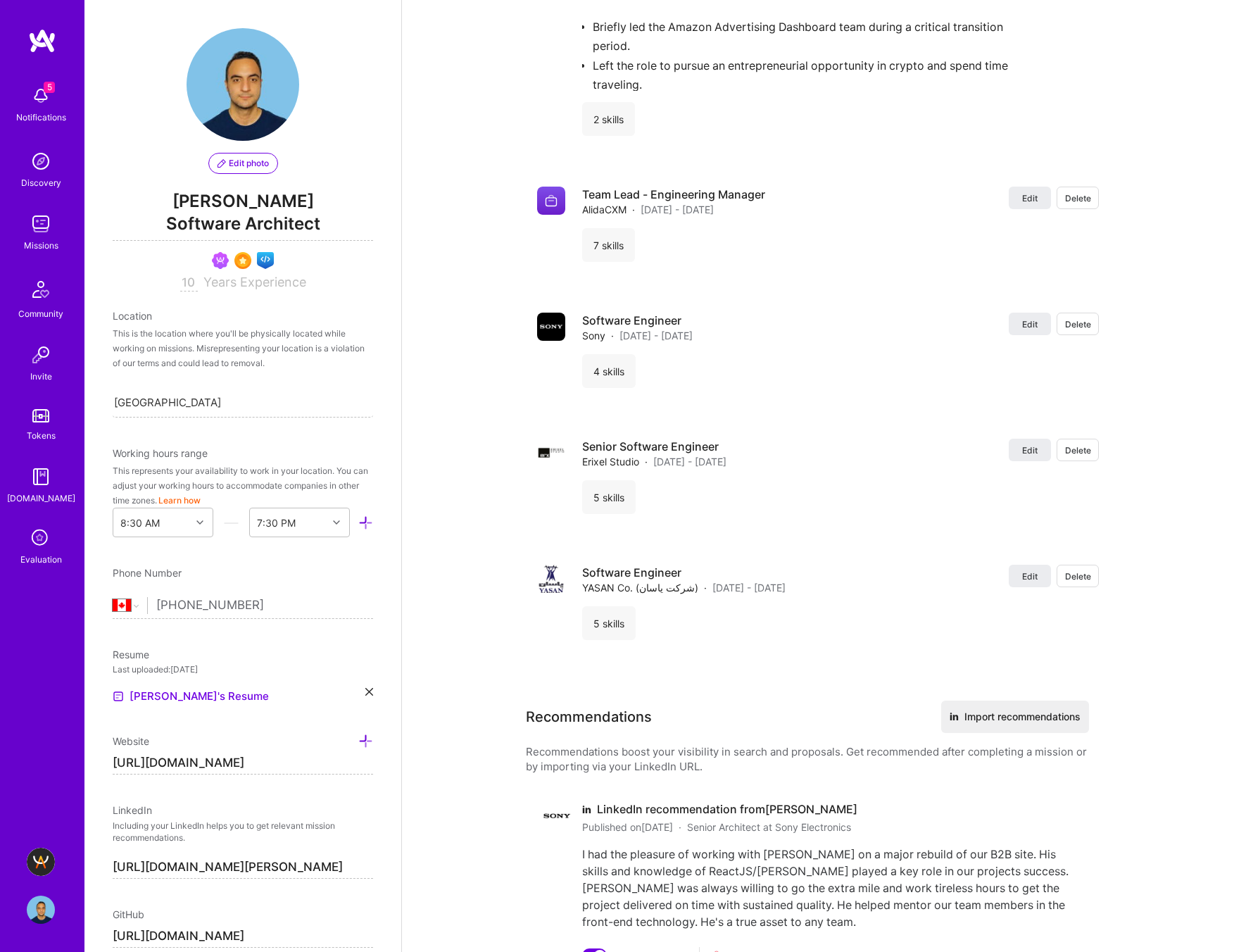
scroll to position [2655, 0]
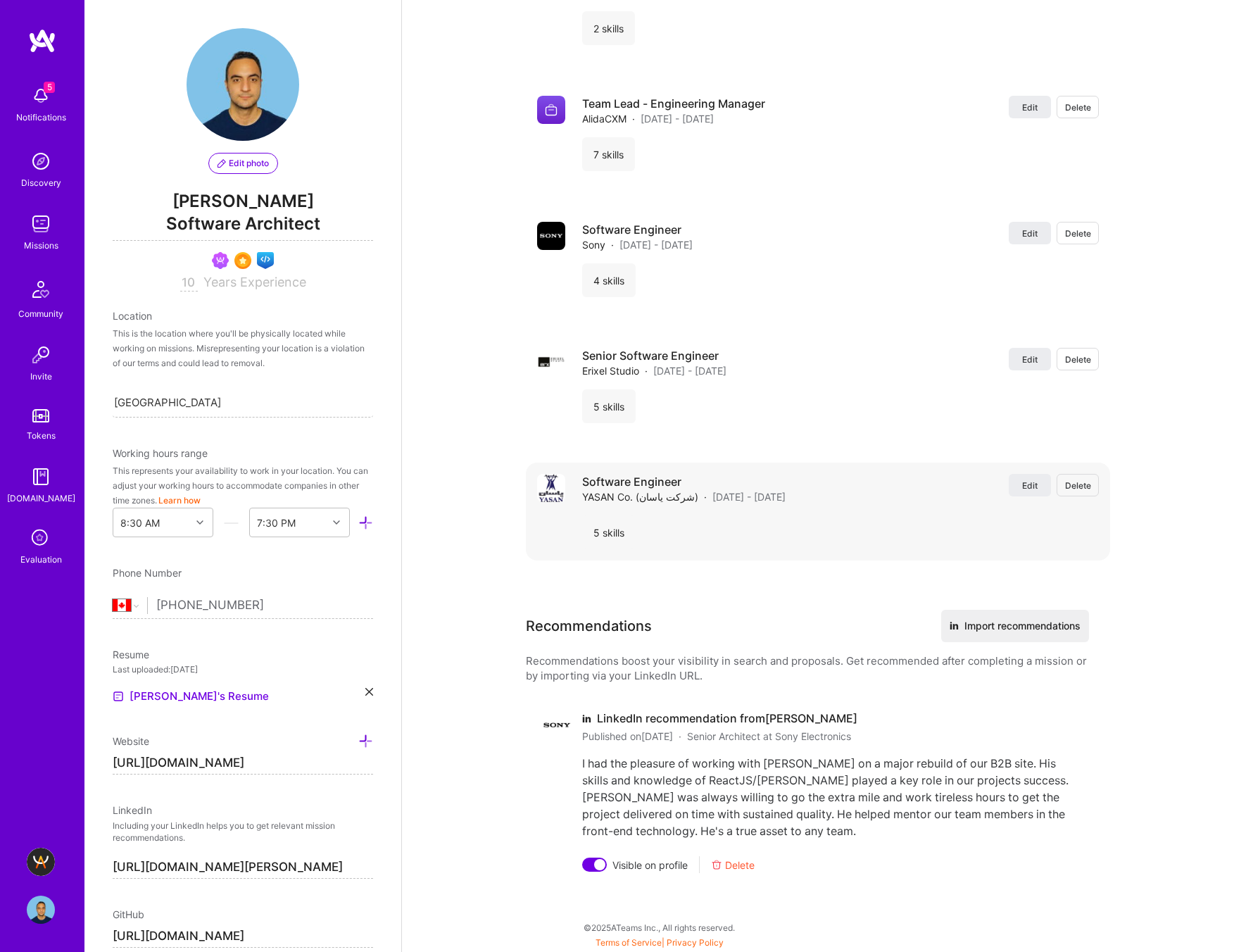
click at [1077, 485] on span "Delete" at bounding box center [1078, 485] width 26 height 12
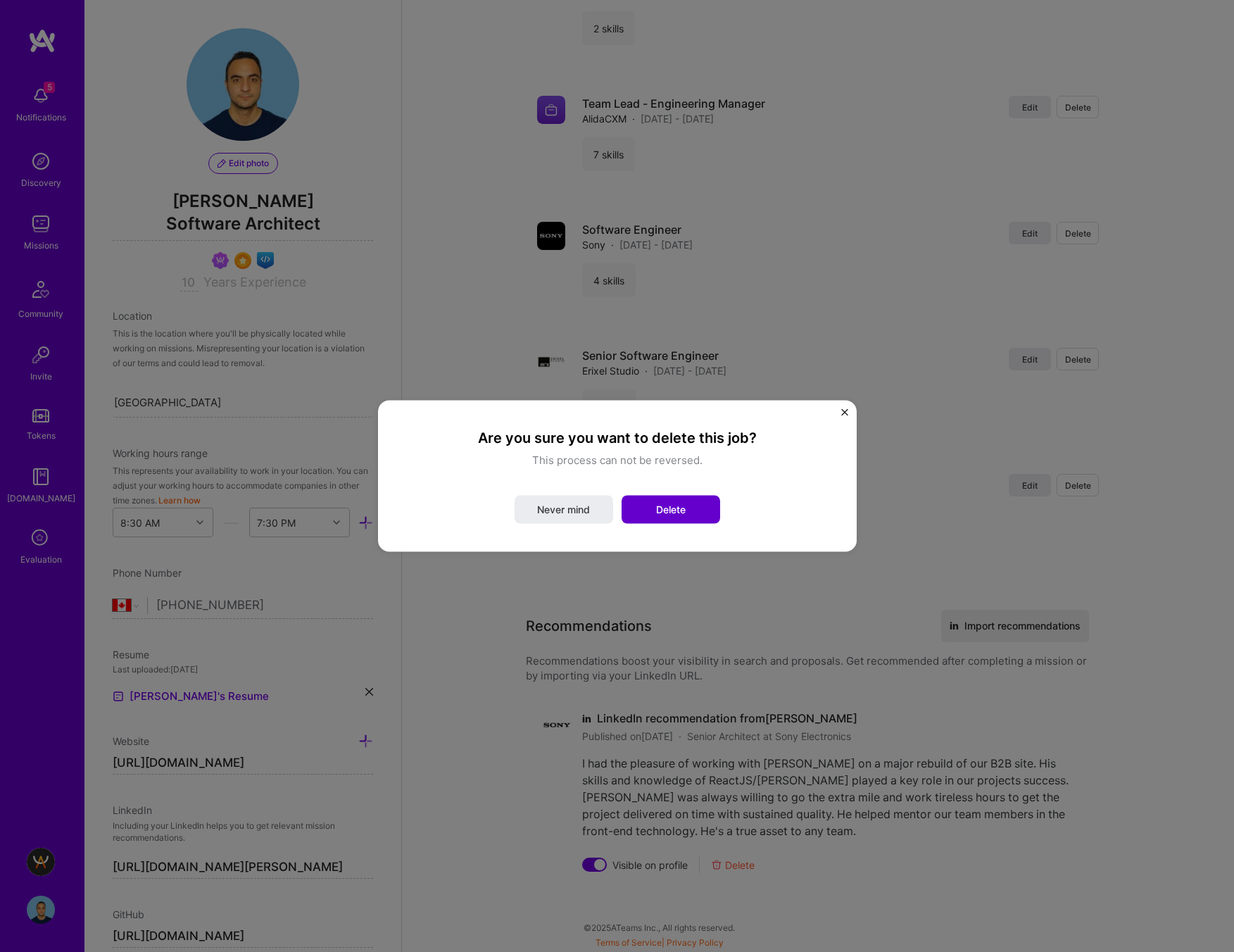
click at [688, 505] on button "Delete" at bounding box center [670, 509] width 98 height 29
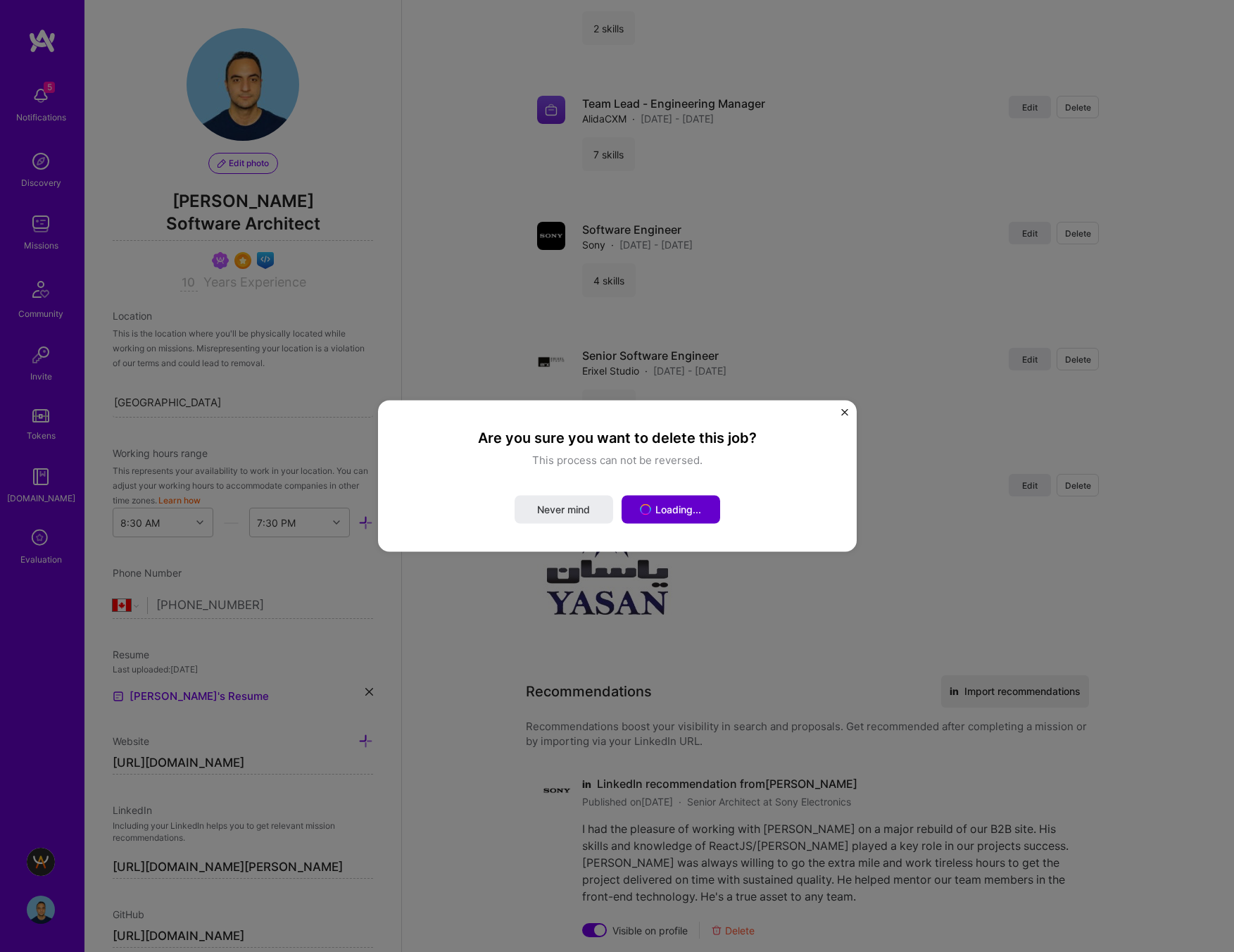
scroll to position [2529, 0]
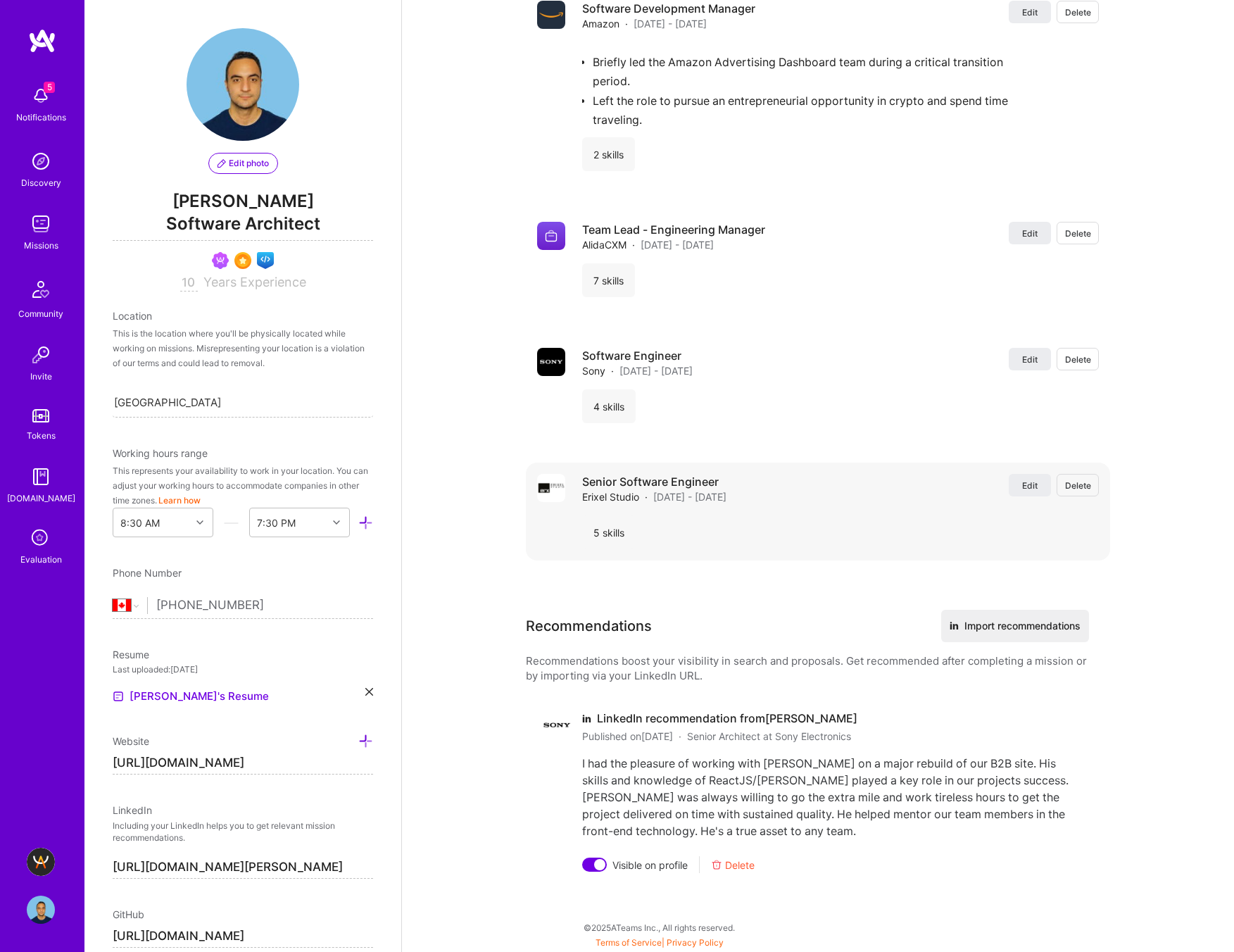
click at [1075, 485] on span "Delete" at bounding box center [1078, 485] width 26 height 12
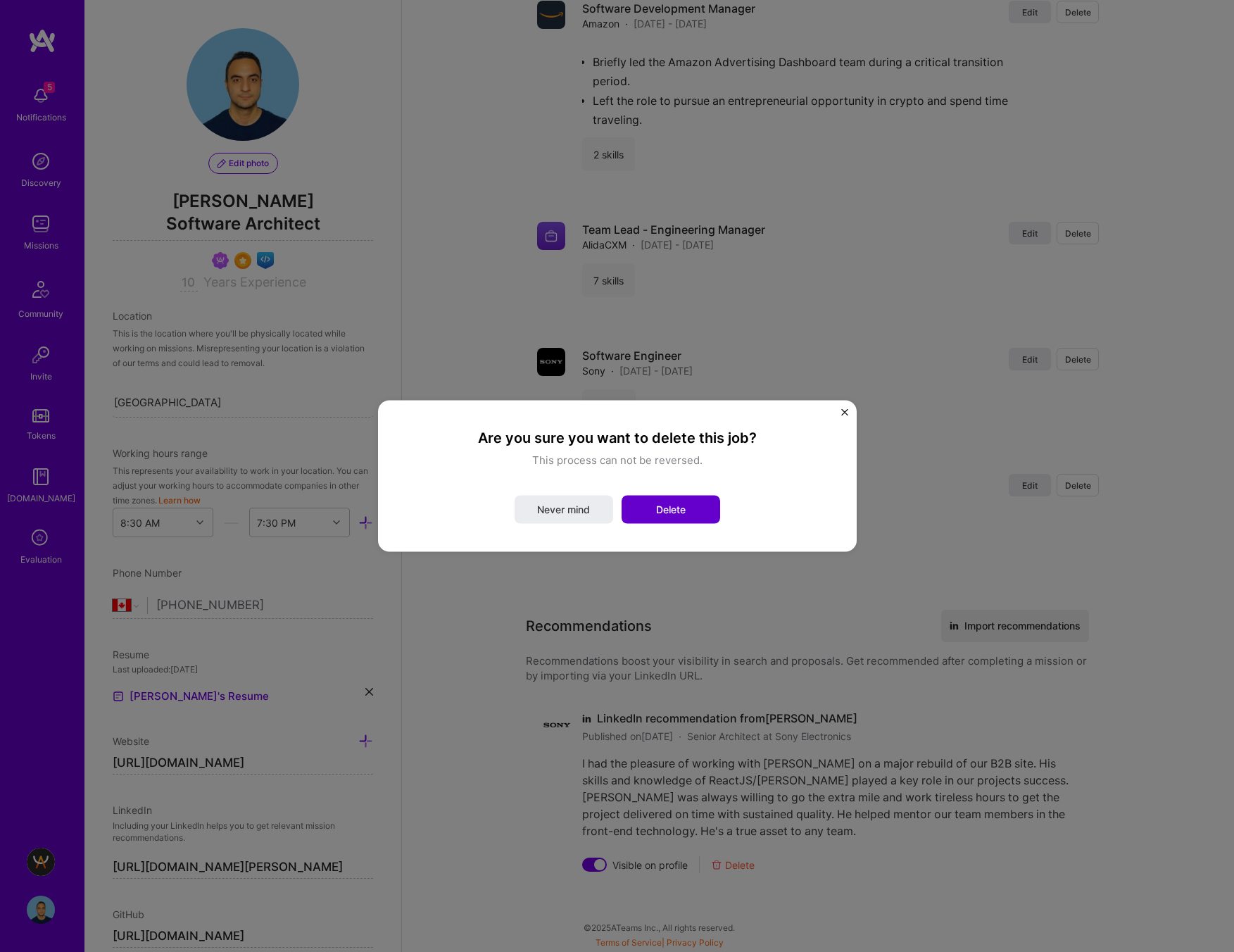
click at [688, 511] on button "Delete" at bounding box center [670, 509] width 98 height 29
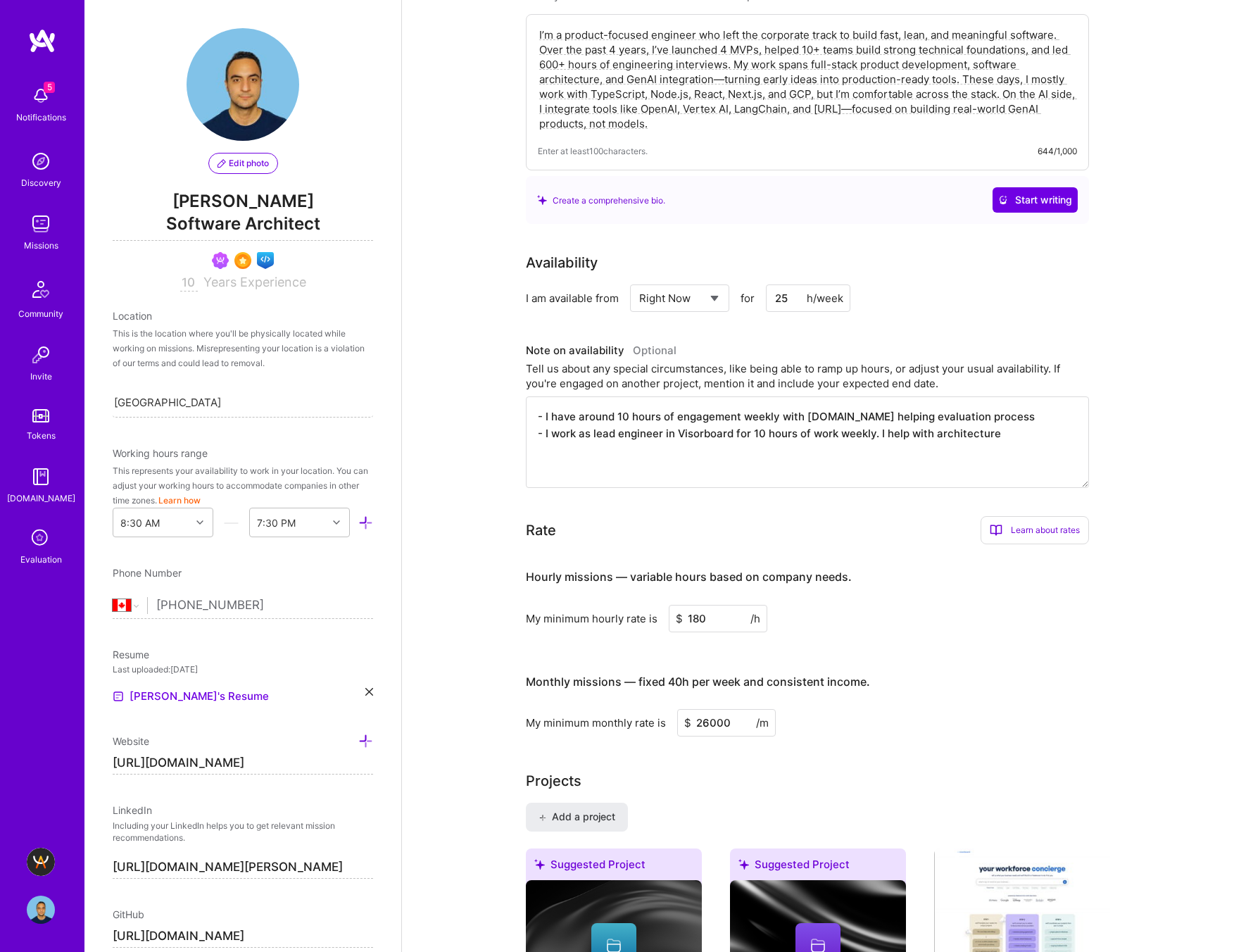
scroll to position [0, 0]
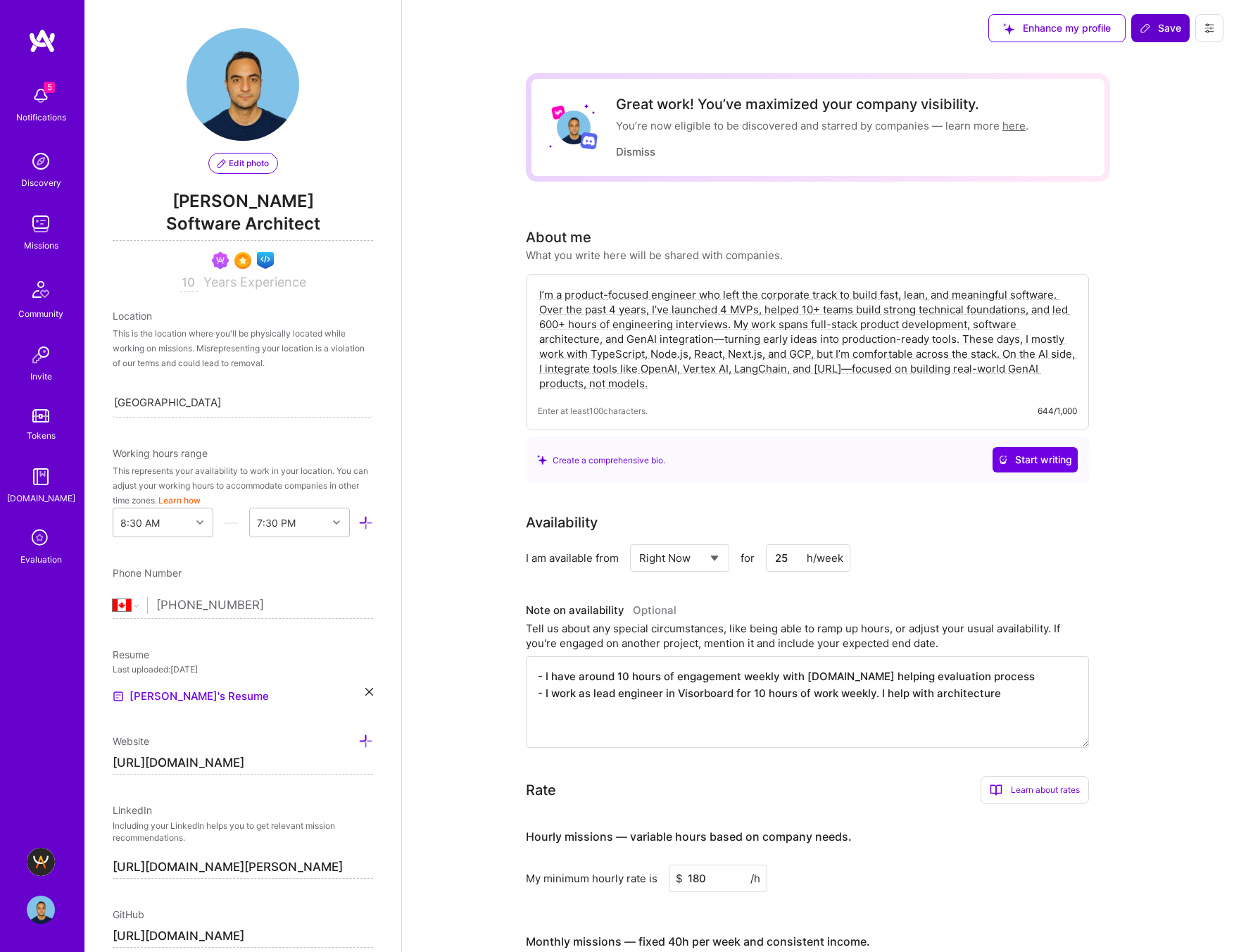
click at [1179, 26] on span "Save" at bounding box center [1160, 29] width 41 height 14
click at [1139, 25] on icon at bounding box center [1145, 29] width 11 height 11
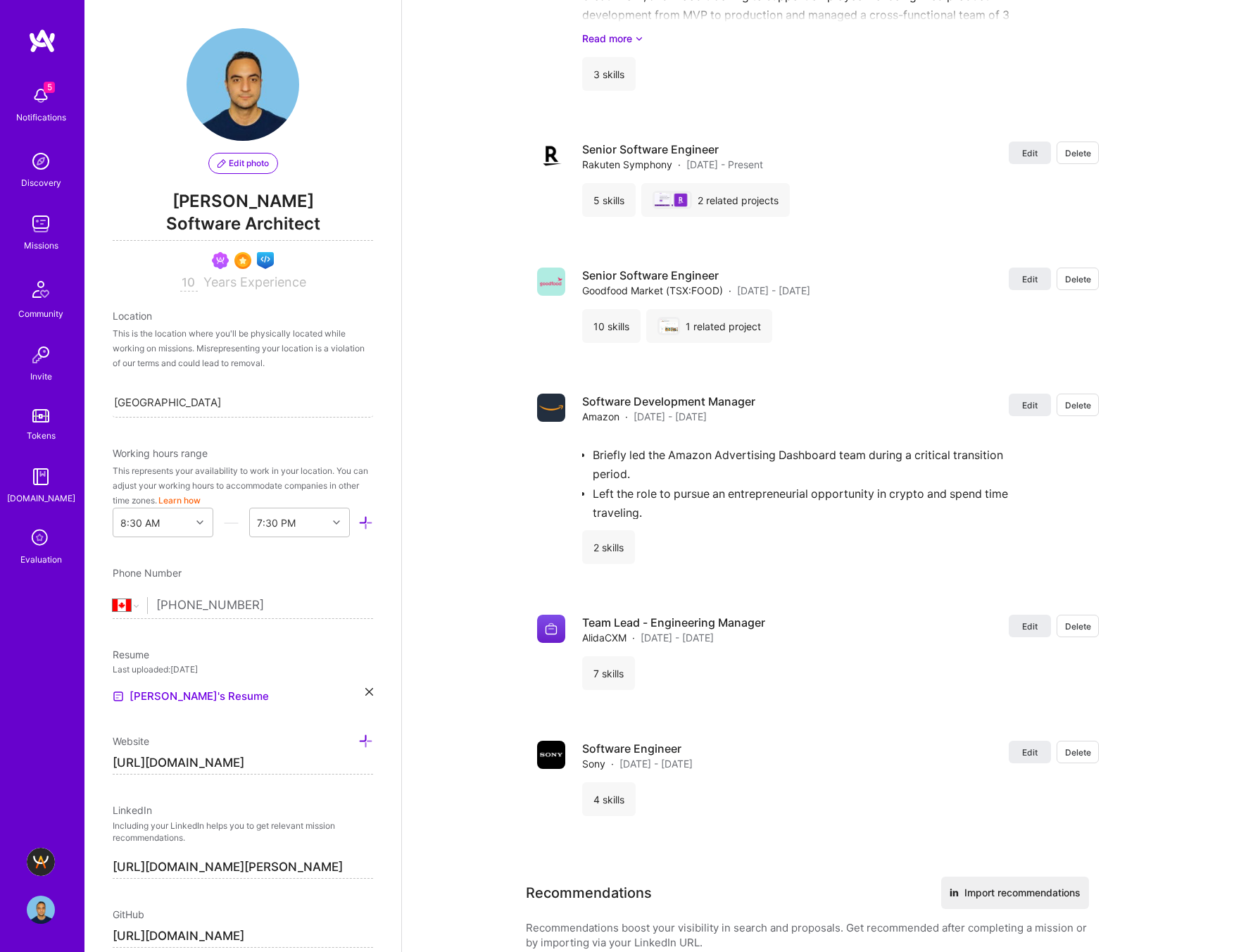
scroll to position [2404, 0]
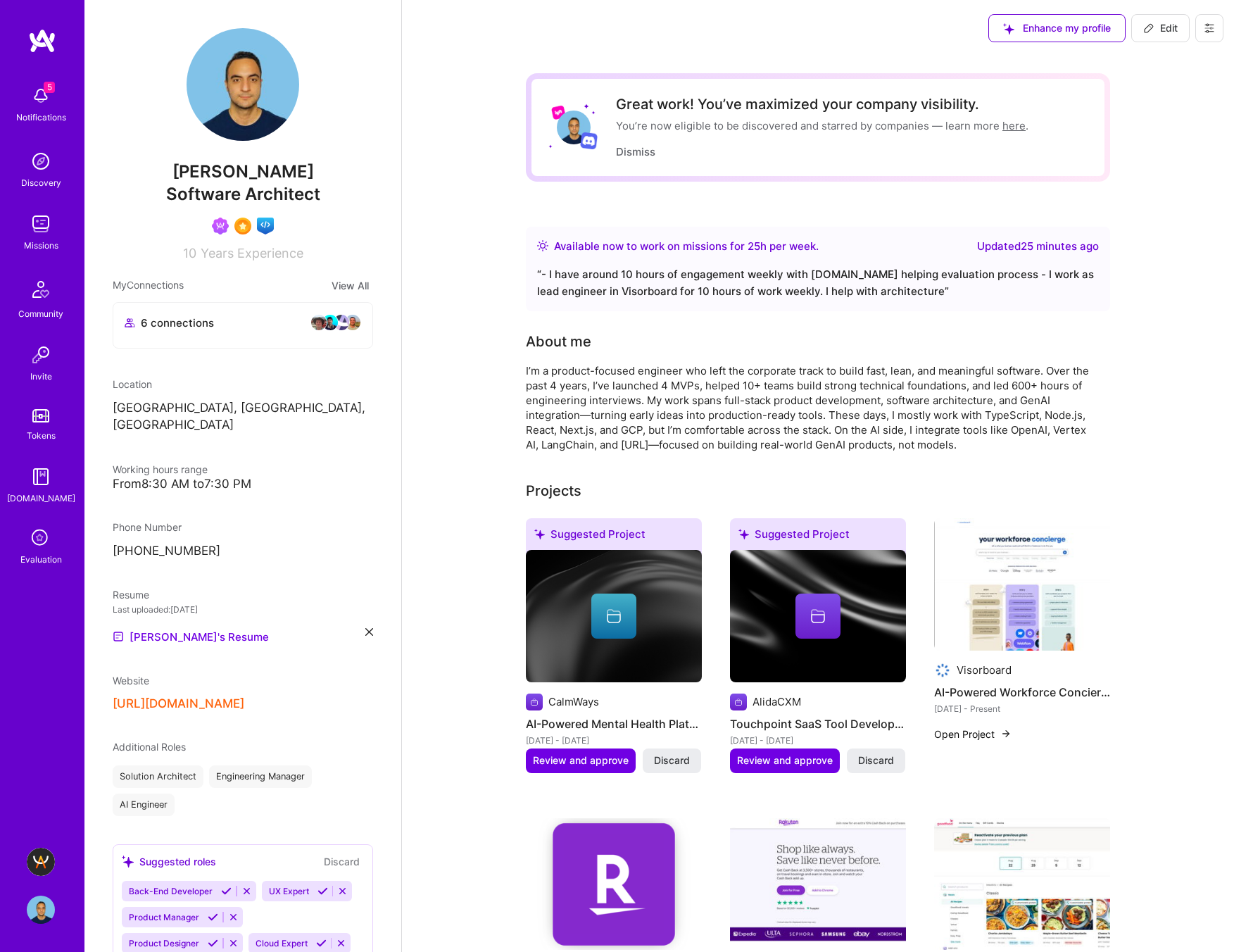
click at [998, 419] on div "I’m a product-focused engineer who left the corporate track to build fast, lean…" at bounding box center [807, 408] width 563 height 88
click at [1152, 29] on icon at bounding box center [1149, 29] width 11 height 11
select select "CA"
select select "Right Now"
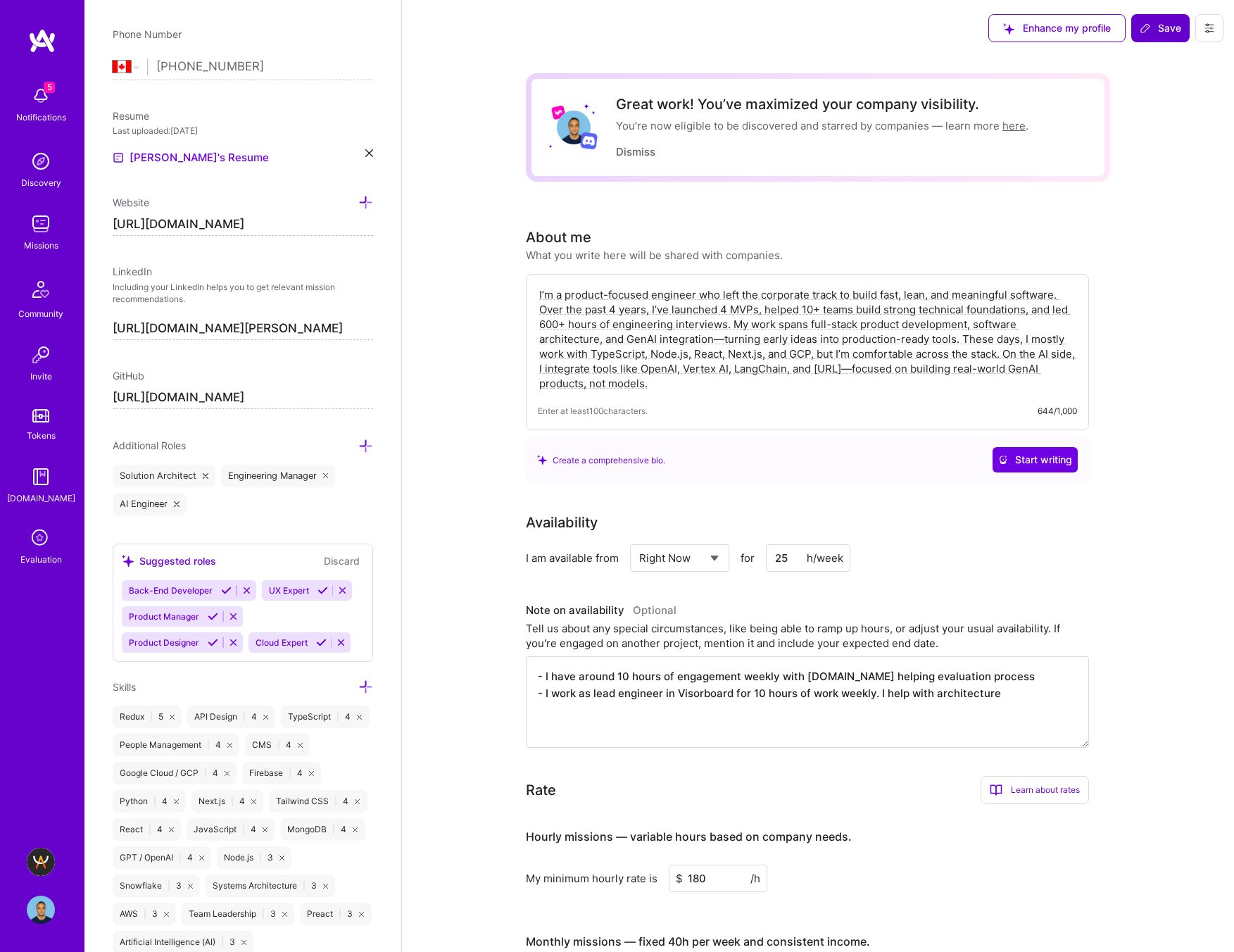
scroll to position [571, 0]
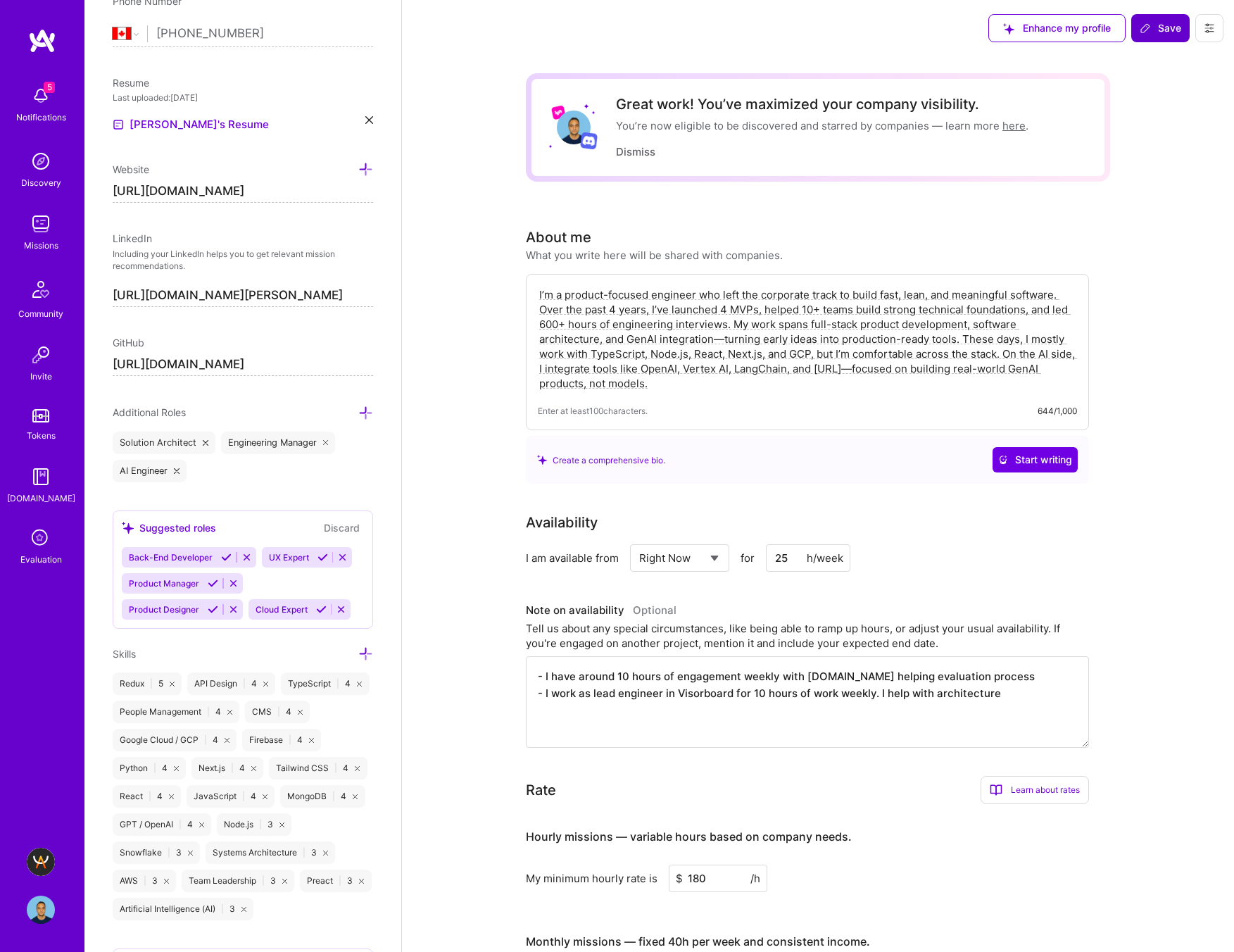
click at [364, 408] on icon at bounding box center [365, 413] width 15 height 15
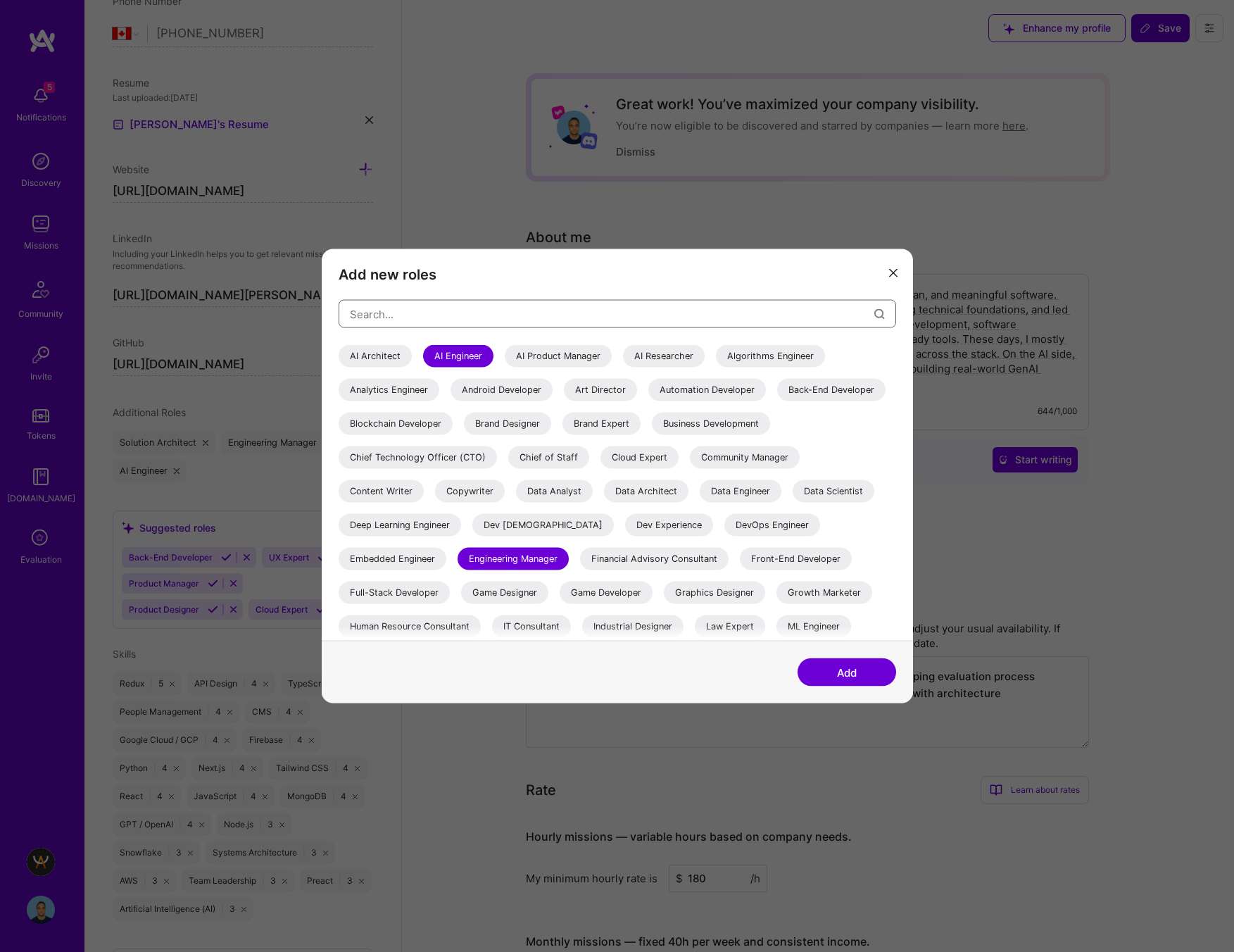
click at [410, 314] on input "modal" at bounding box center [612, 314] width 524 height 36
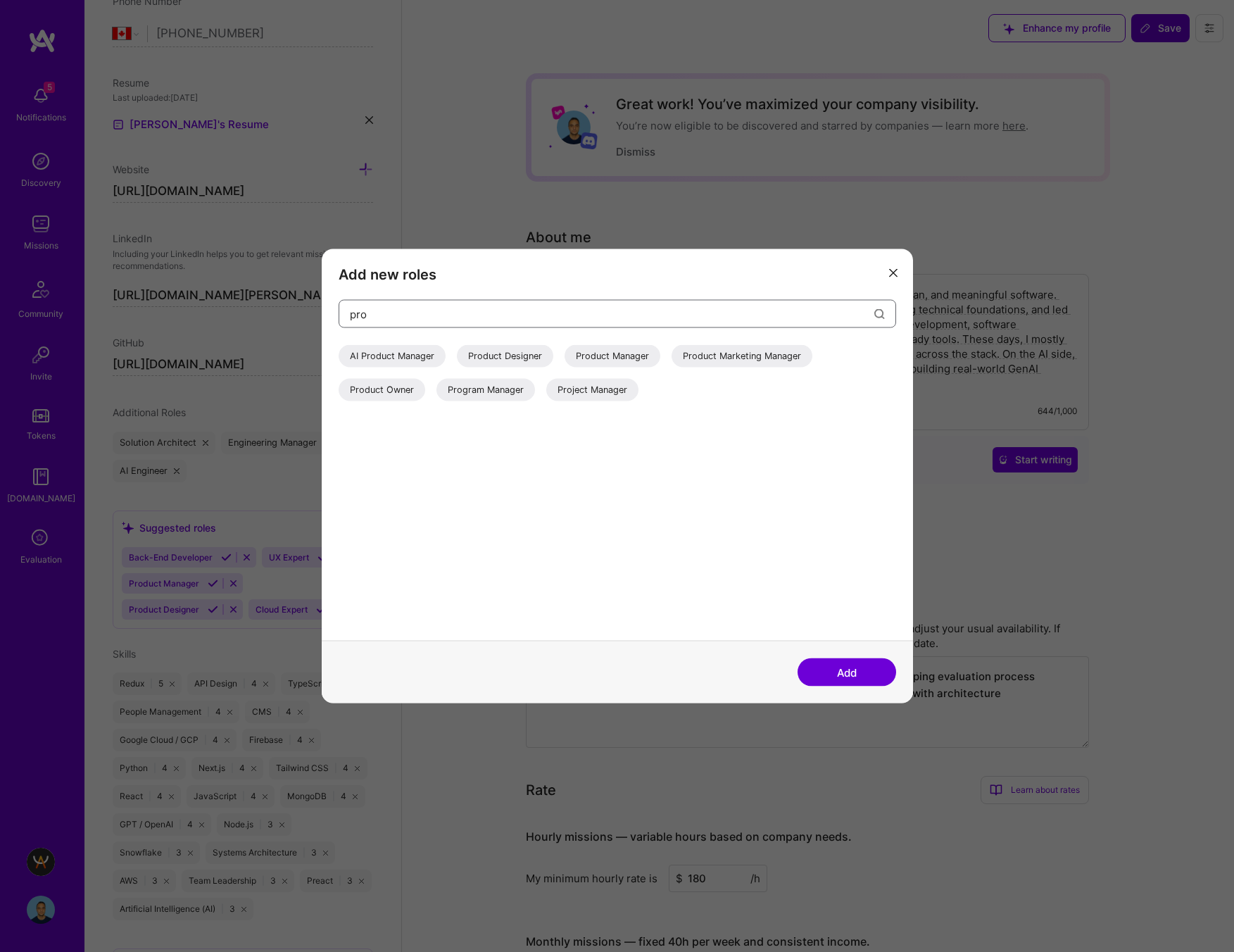
type input "pro"
click at [403, 354] on div "AI Product Manager" at bounding box center [392, 356] width 107 height 23
click at [849, 668] on button "Add" at bounding box center [846, 673] width 98 height 29
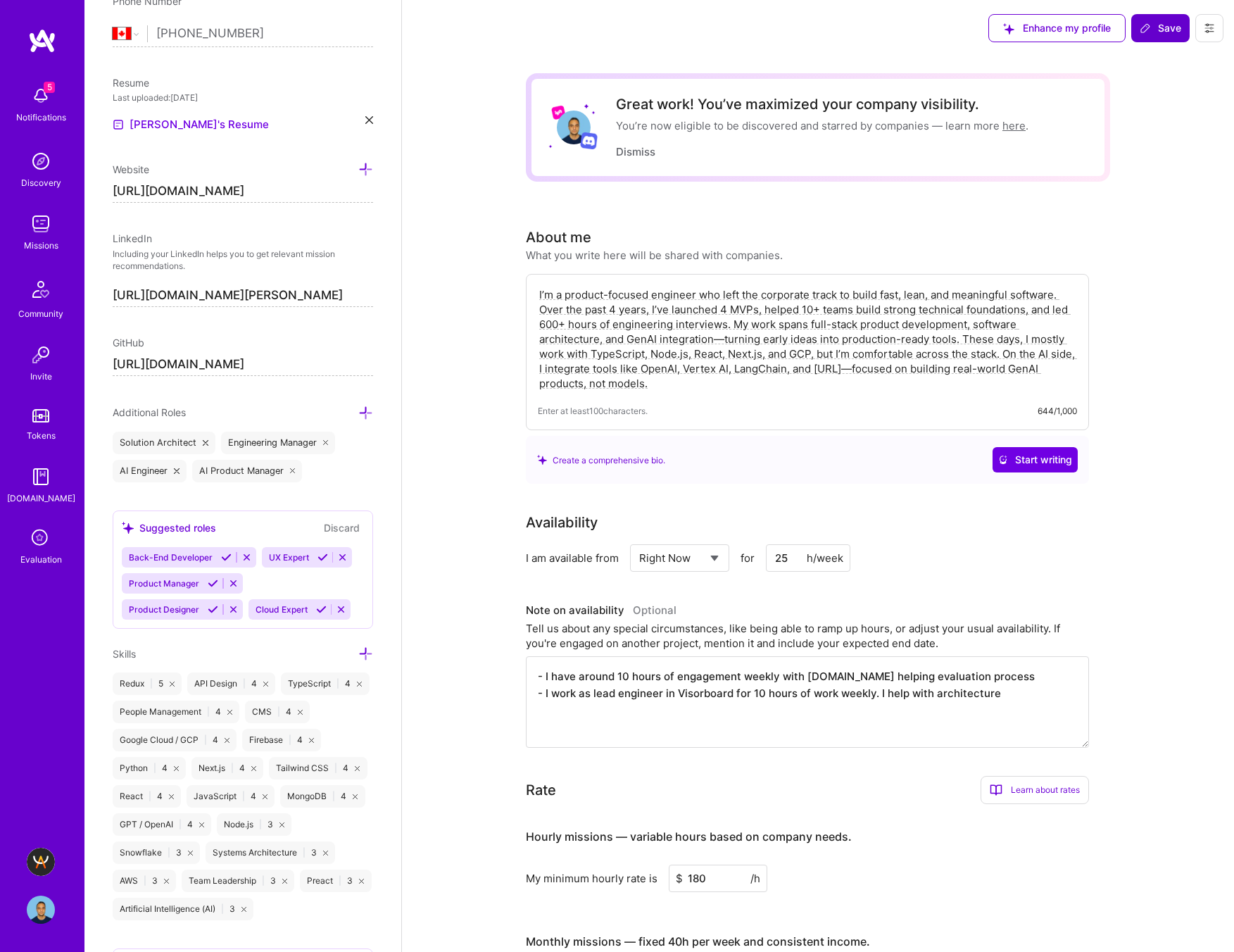
click at [363, 406] on icon at bounding box center [365, 413] width 15 height 15
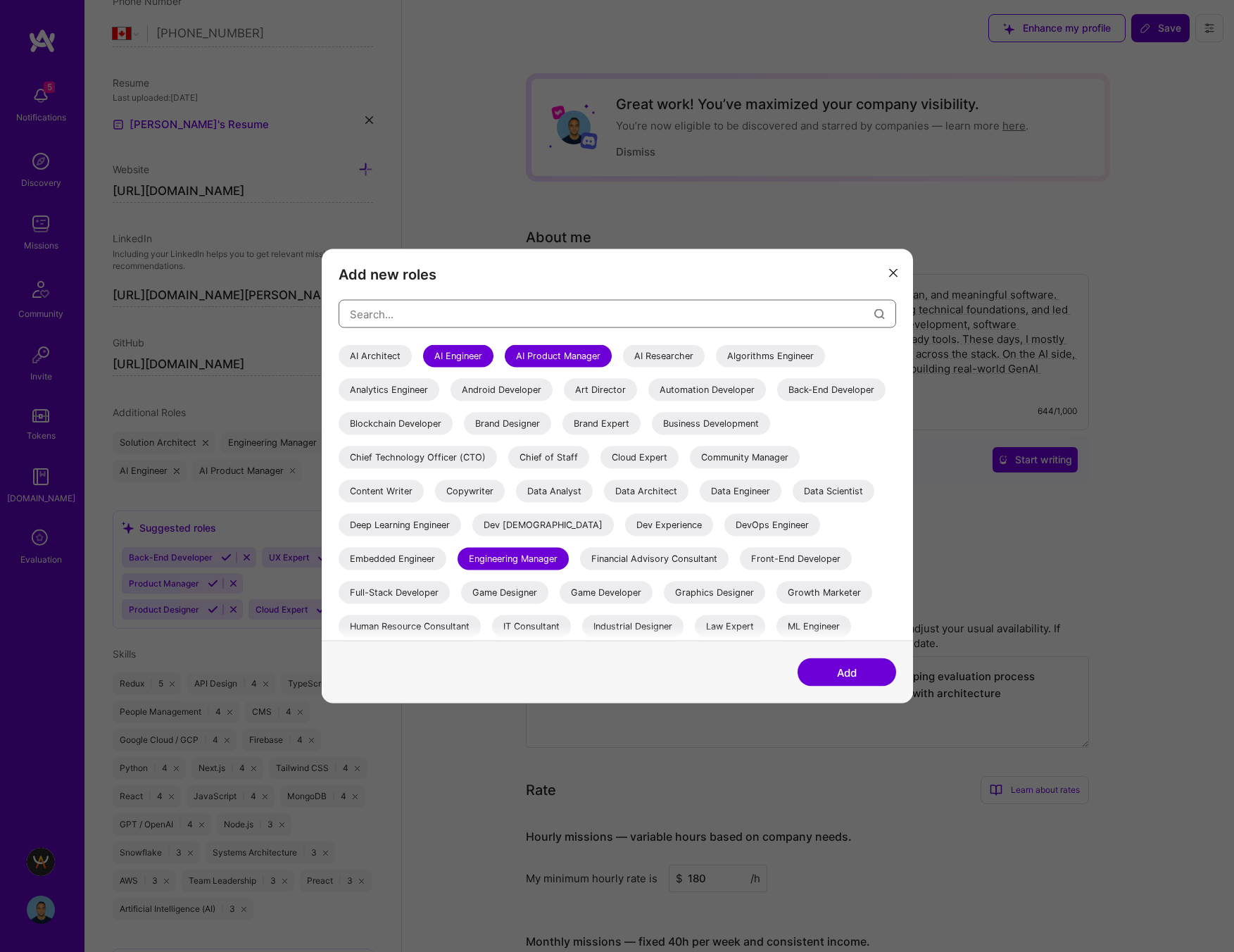
click at [389, 314] on input "modal" at bounding box center [612, 314] width 524 height 36
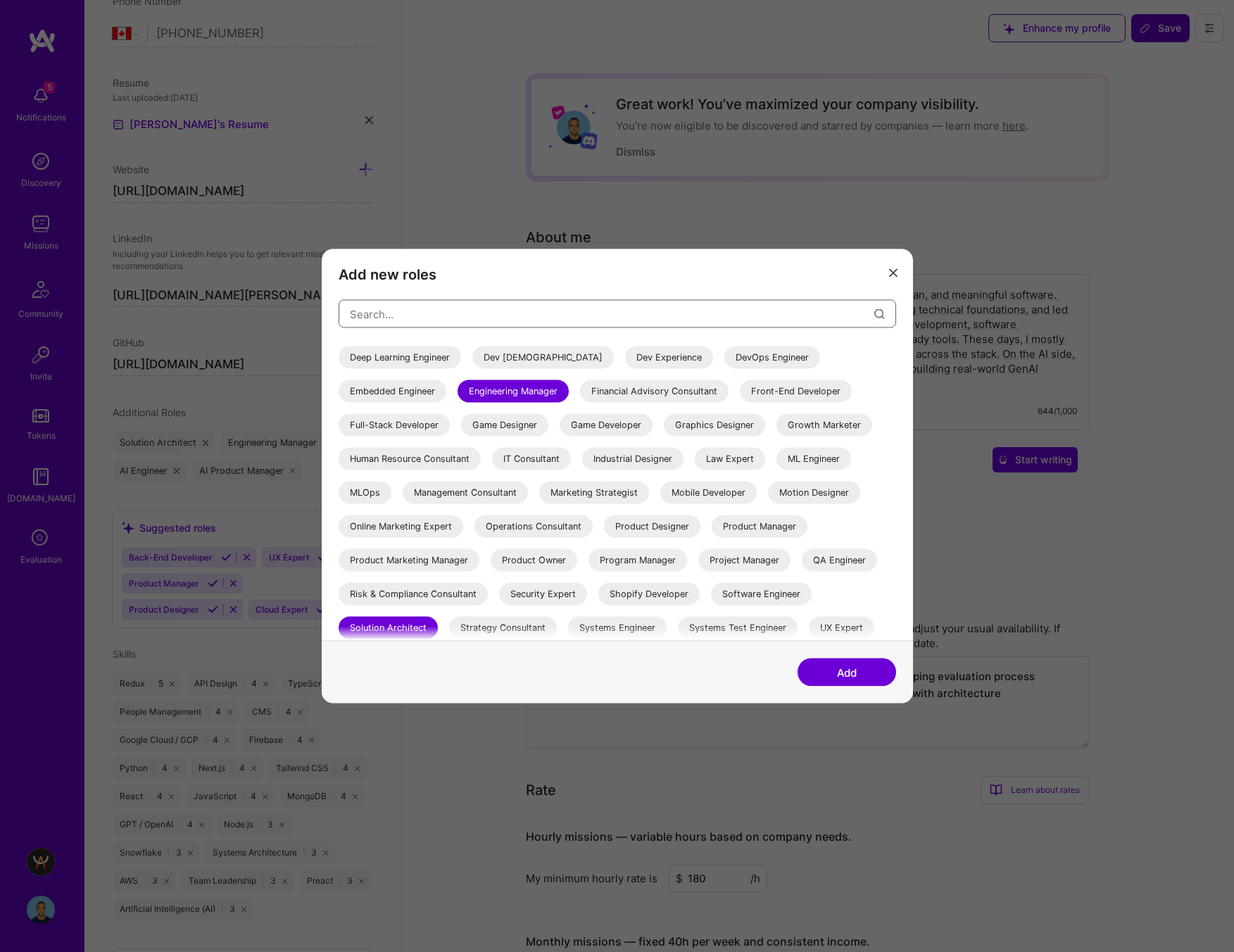
scroll to position [0, 0]
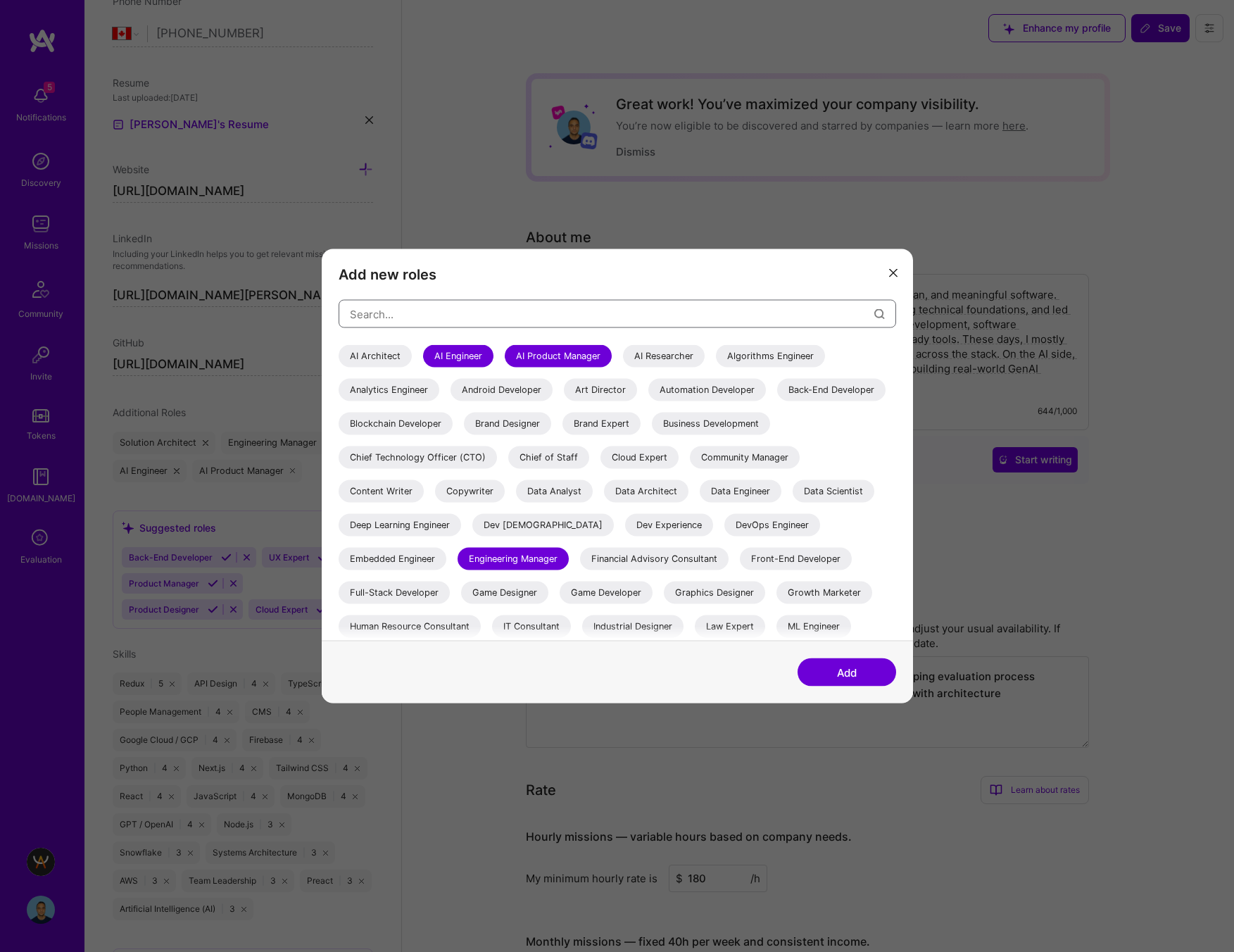
click at [369, 319] on input "modal" at bounding box center [612, 314] width 524 height 36
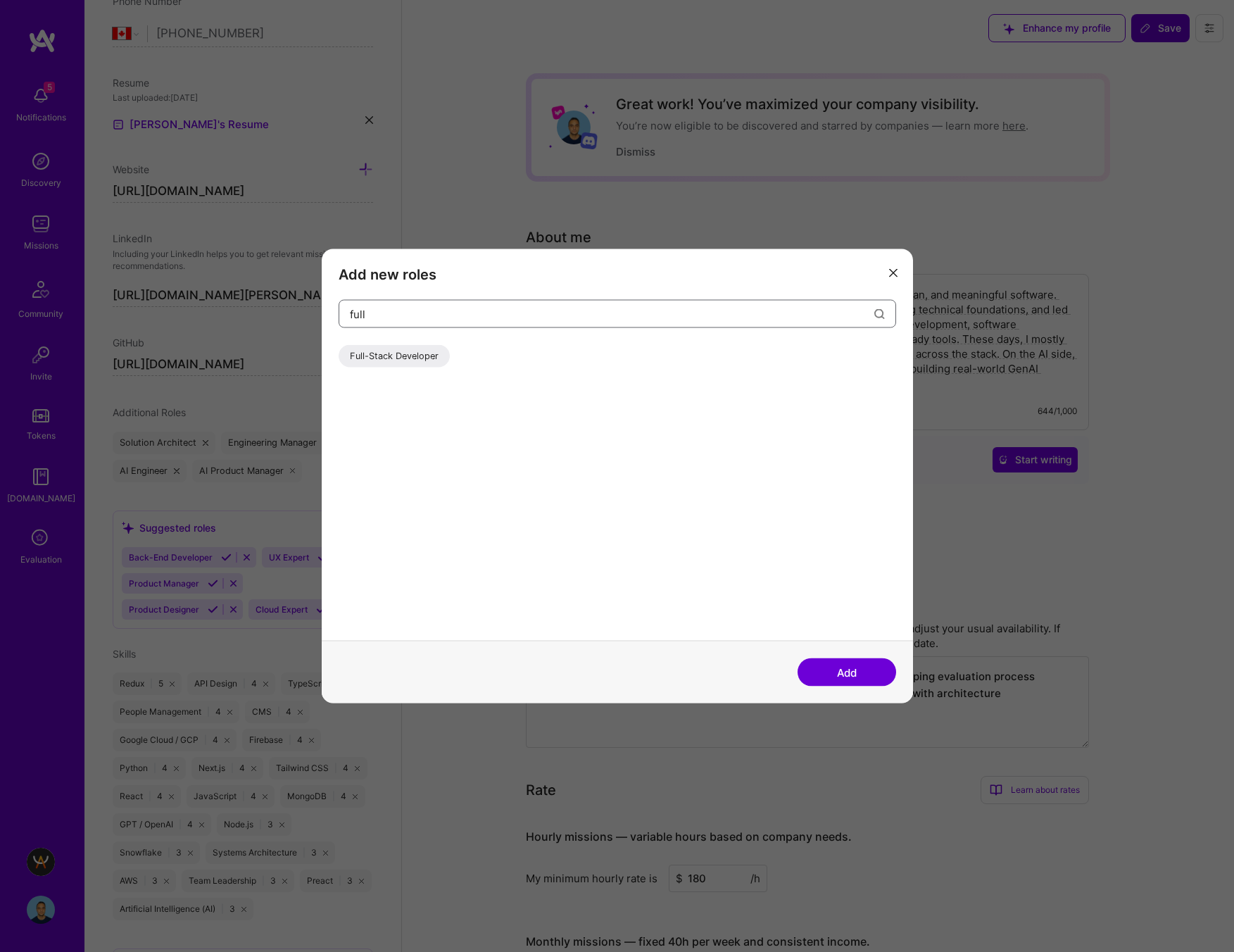
type input "full"
click at [365, 353] on div "Full-Stack Developer" at bounding box center [394, 356] width 111 height 23
click at [868, 677] on button "Add" at bounding box center [846, 673] width 98 height 29
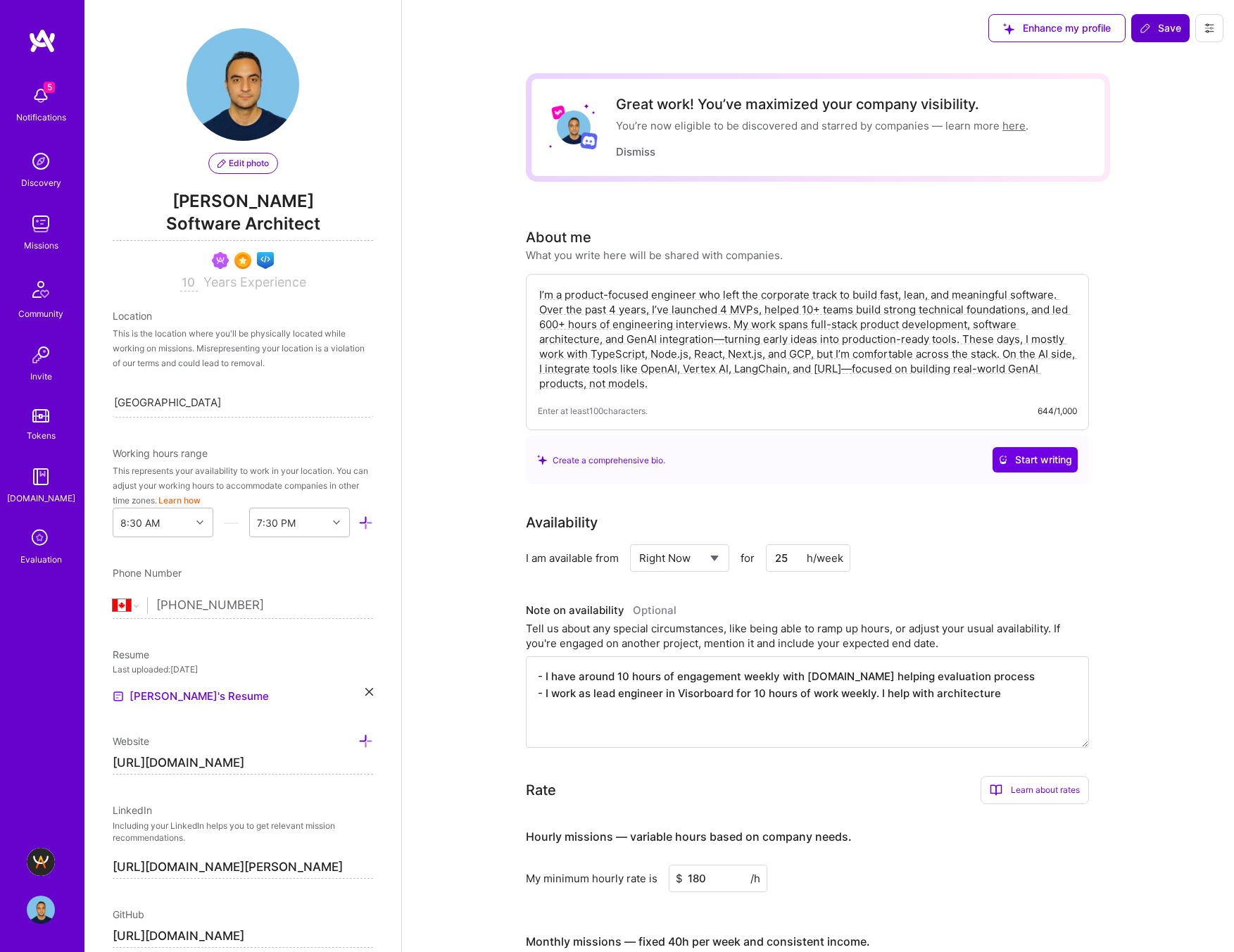
click at [1156, 33] on span "Save" at bounding box center [1160, 29] width 41 height 14
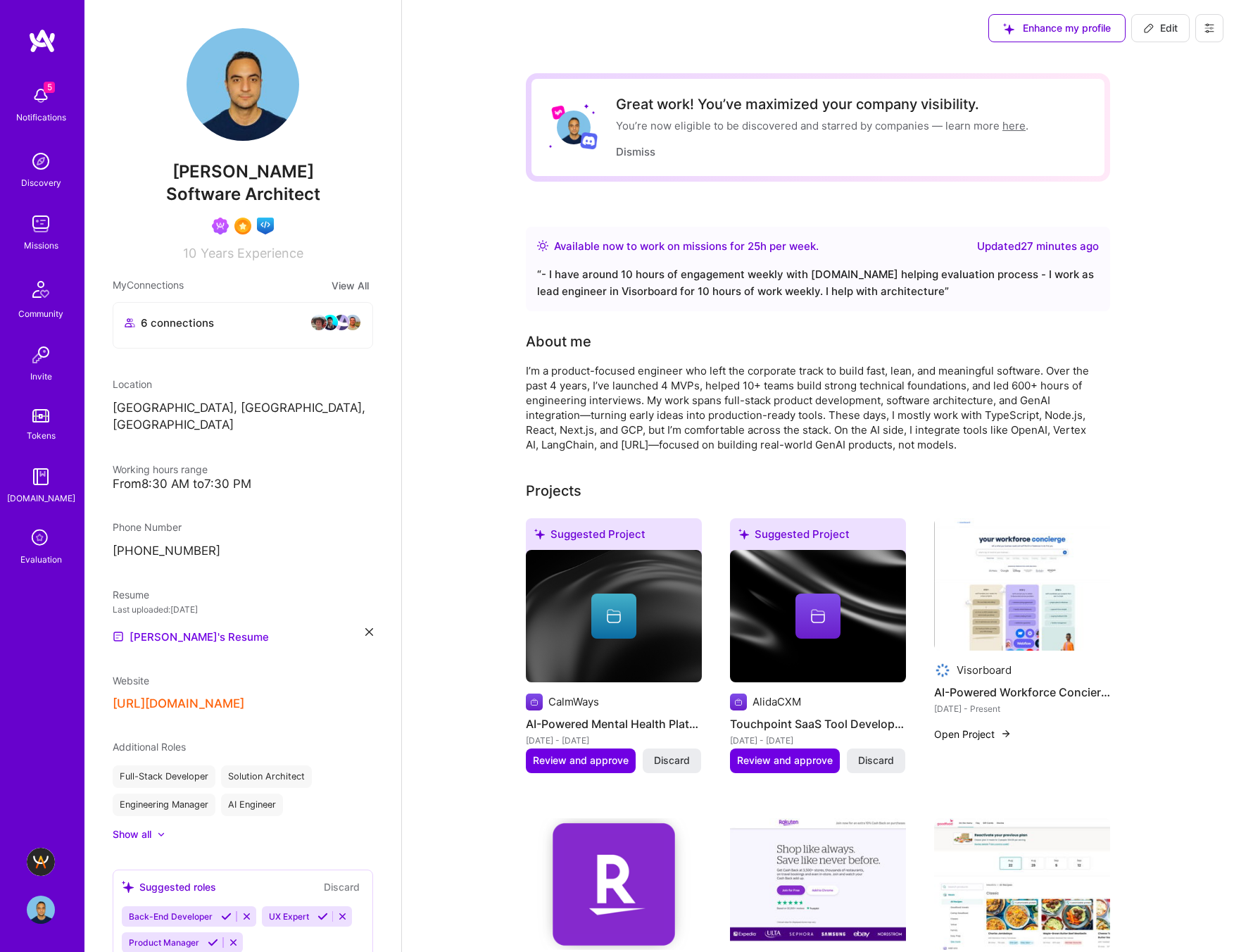
click at [37, 217] on img at bounding box center [41, 224] width 28 height 29
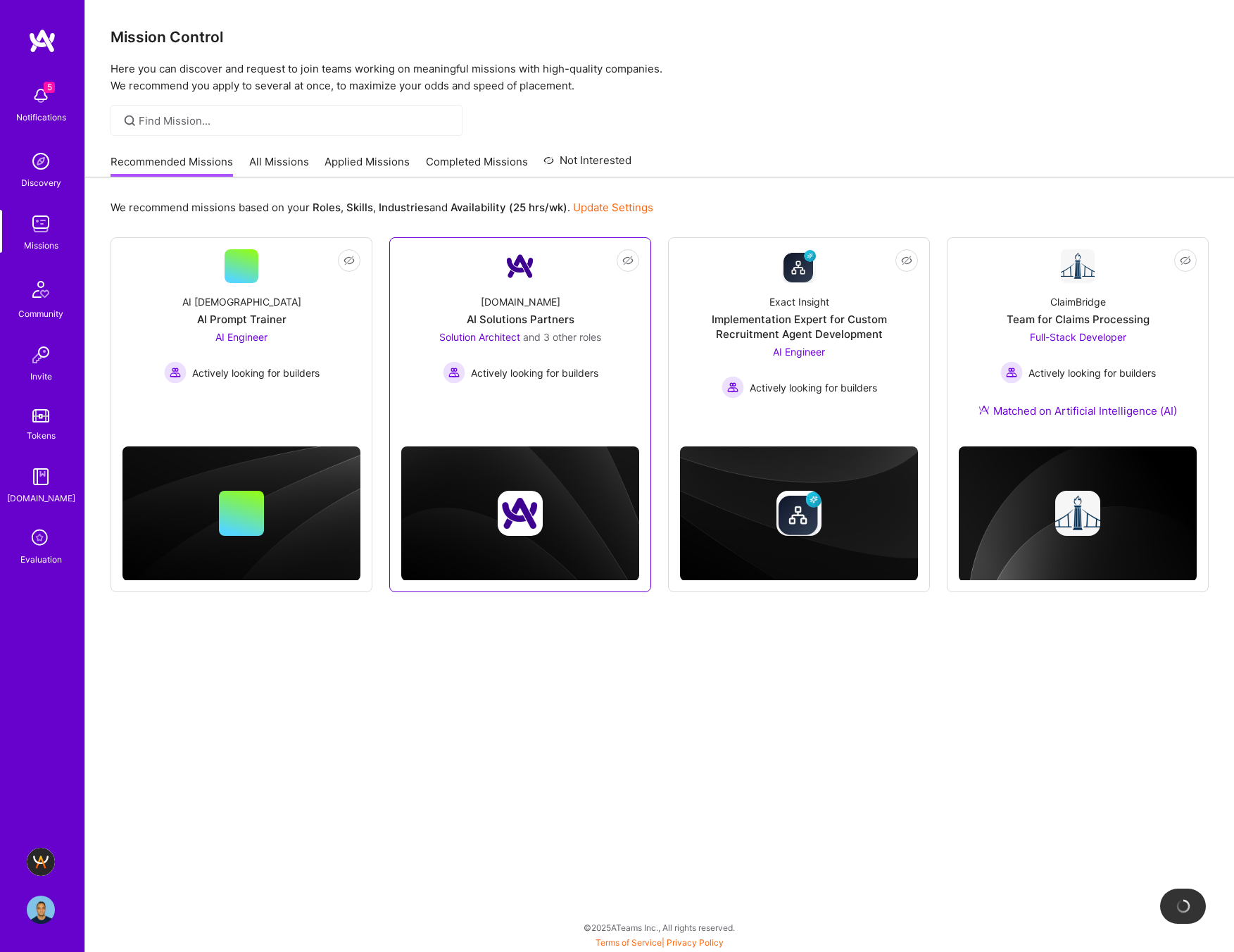
click at [559, 323] on div "AI Solutions Partners" at bounding box center [520, 319] width 108 height 15
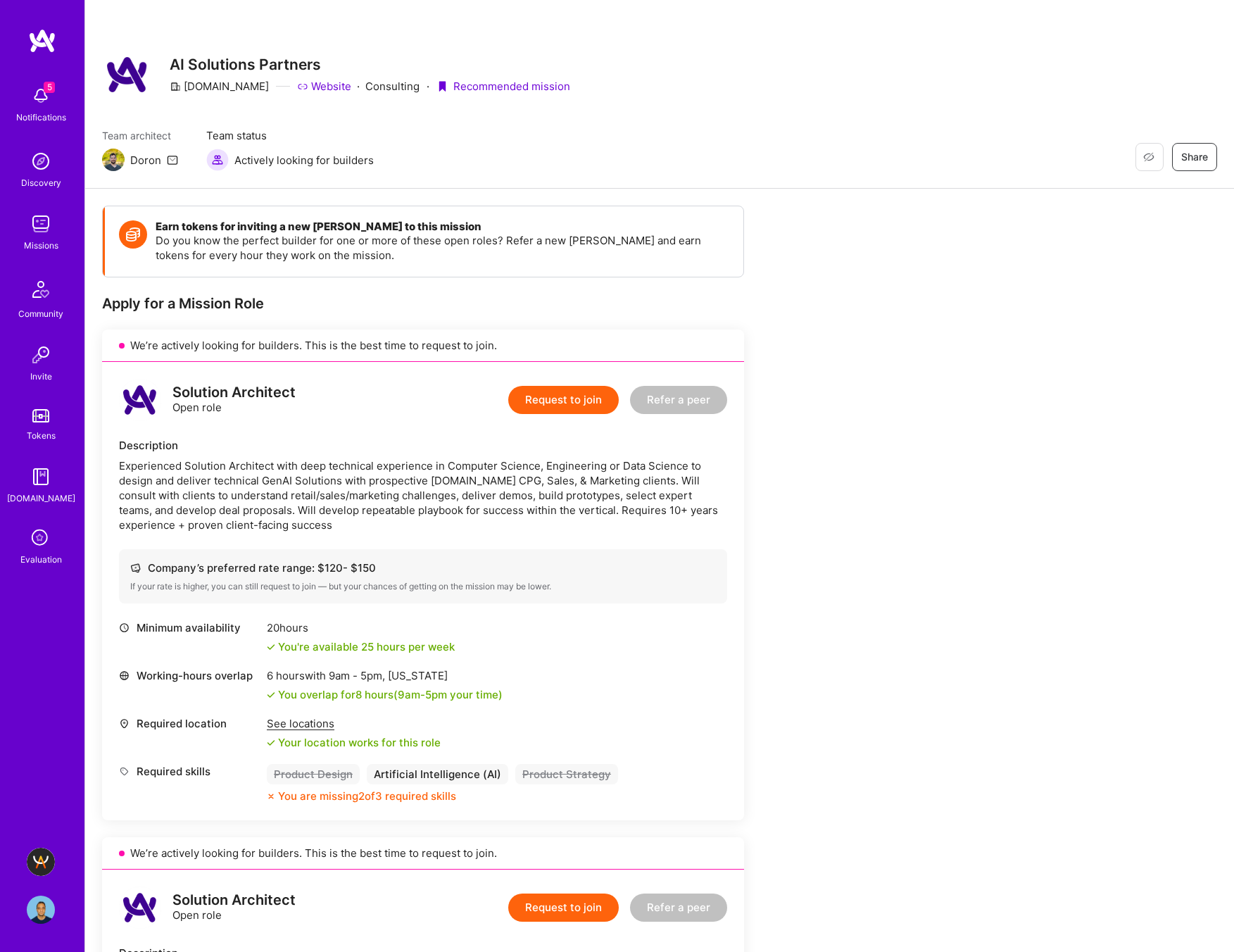
click at [565, 401] on button "Request to join" at bounding box center [563, 400] width 110 height 29
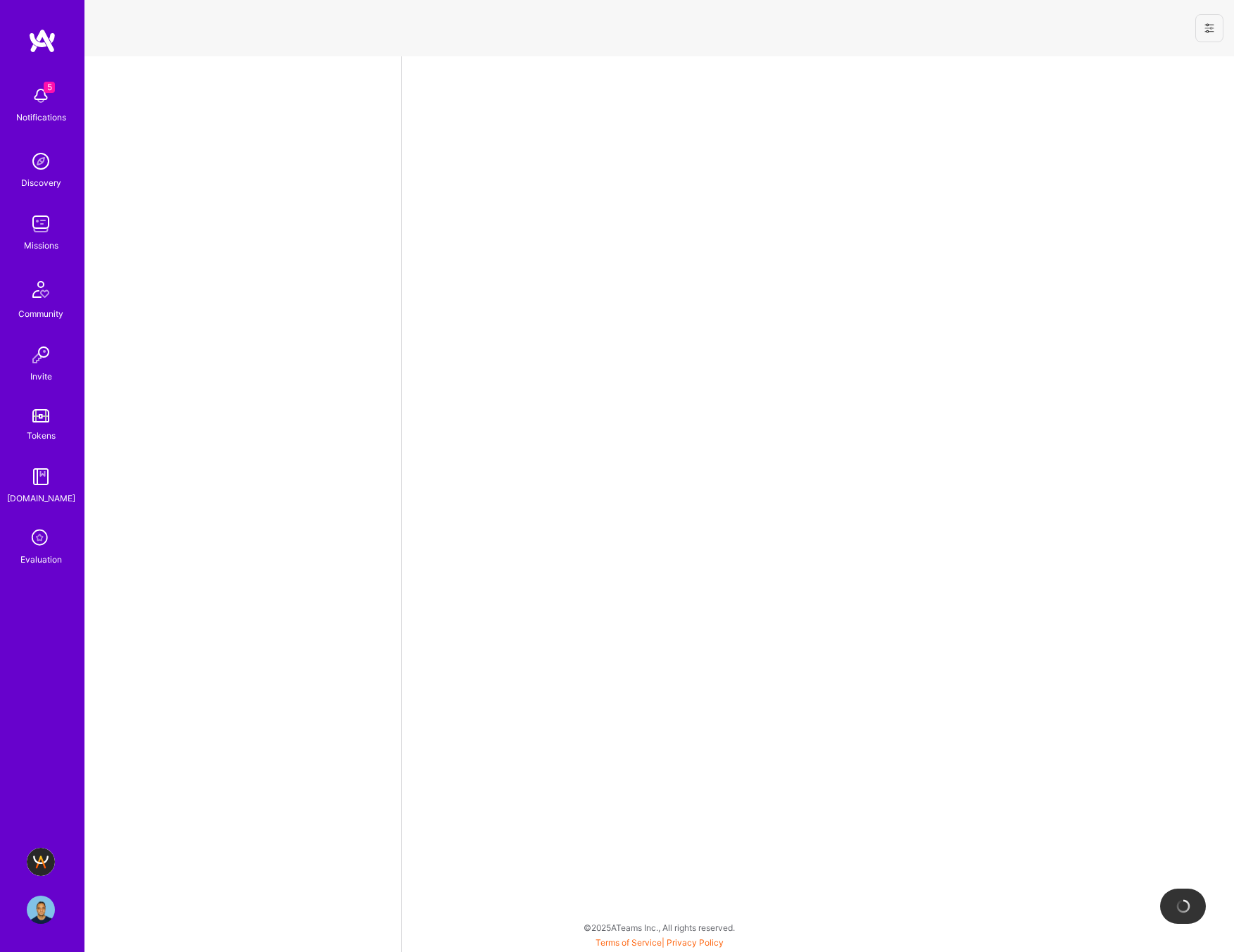
select select "CA"
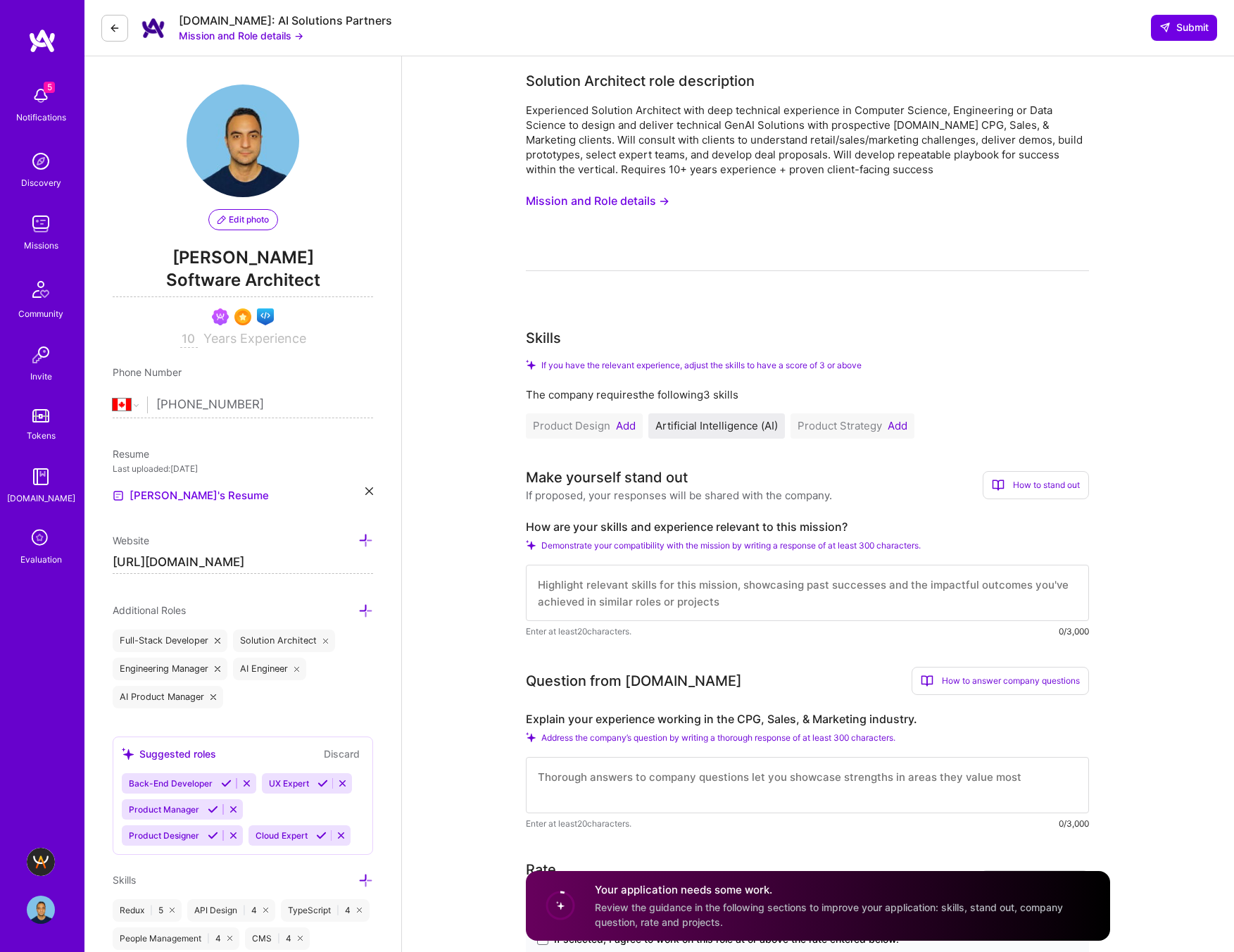
click at [720, 114] on div "Experienced Solution Architect with deep technical experience in Computer Scien…" at bounding box center [807, 140] width 563 height 74
click at [633, 81] on div "Solution Architect role description" at bounding box center [640, 81] width 229 height 21
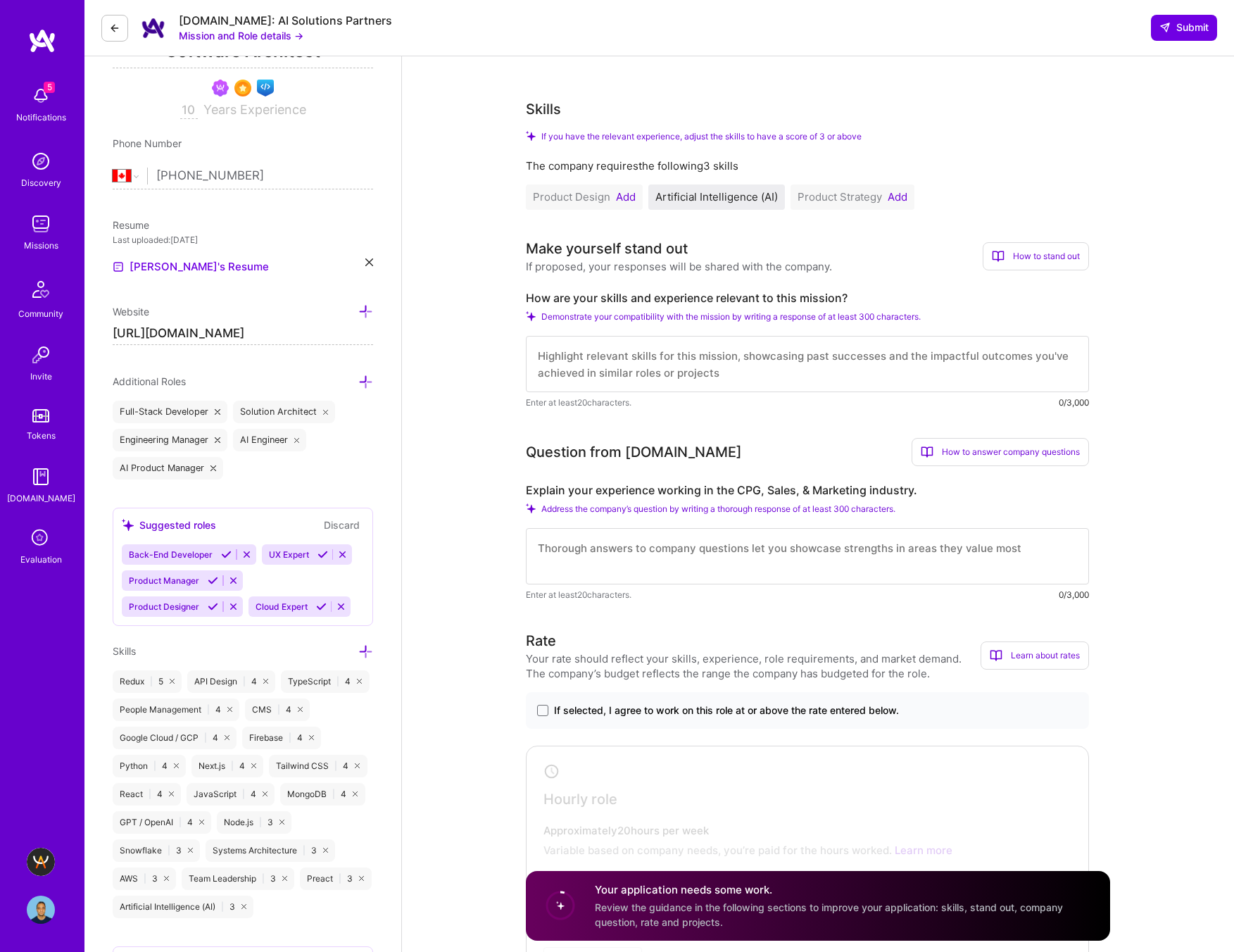
scroll to position [278, 0]
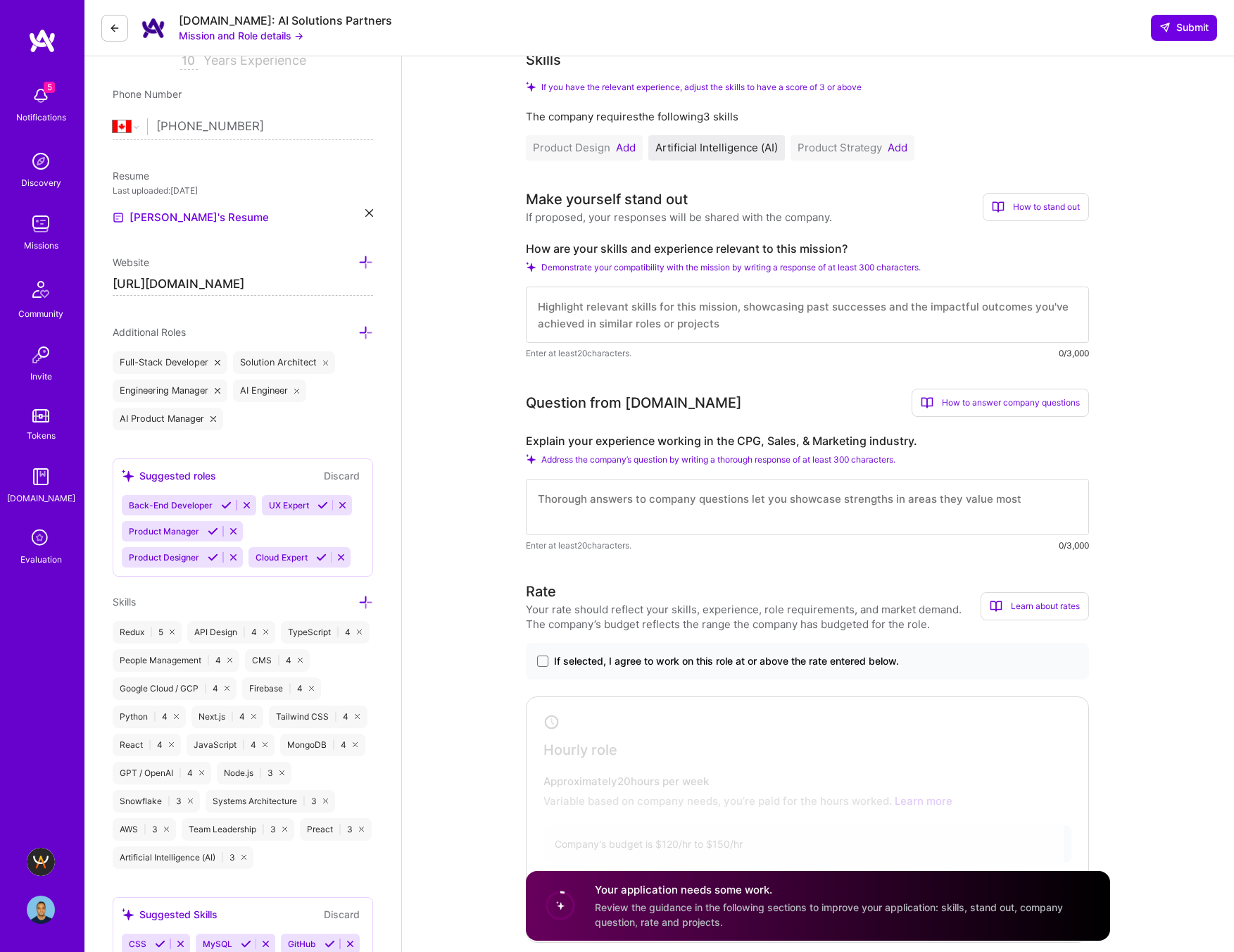
click at [868, 152] on span "Product Strategy" at bounding box center [839, 148] width 85 height 14
click at [896, 148] on button "Add" at bounding box center [898, 148] width 20 height 11
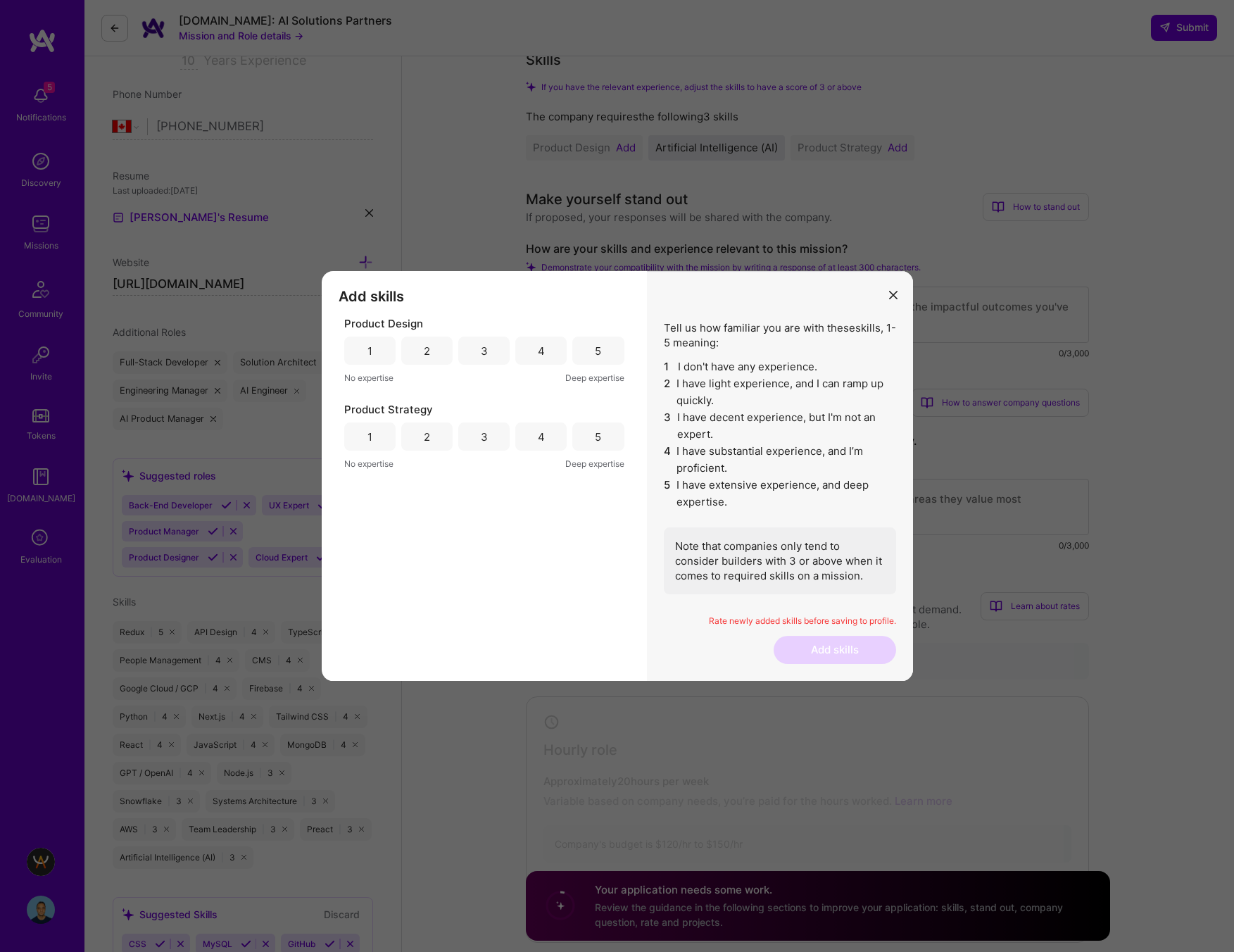
click at [480, 362] on div "3" at bounding box center [484, 351] width 51 height 29
click at [489, 442] on div "3" at bounding box center [484, 437] width 51 height 29
click at [856, 650] on button "Add skills" at bounding box center [835, 650] width 123 height 29
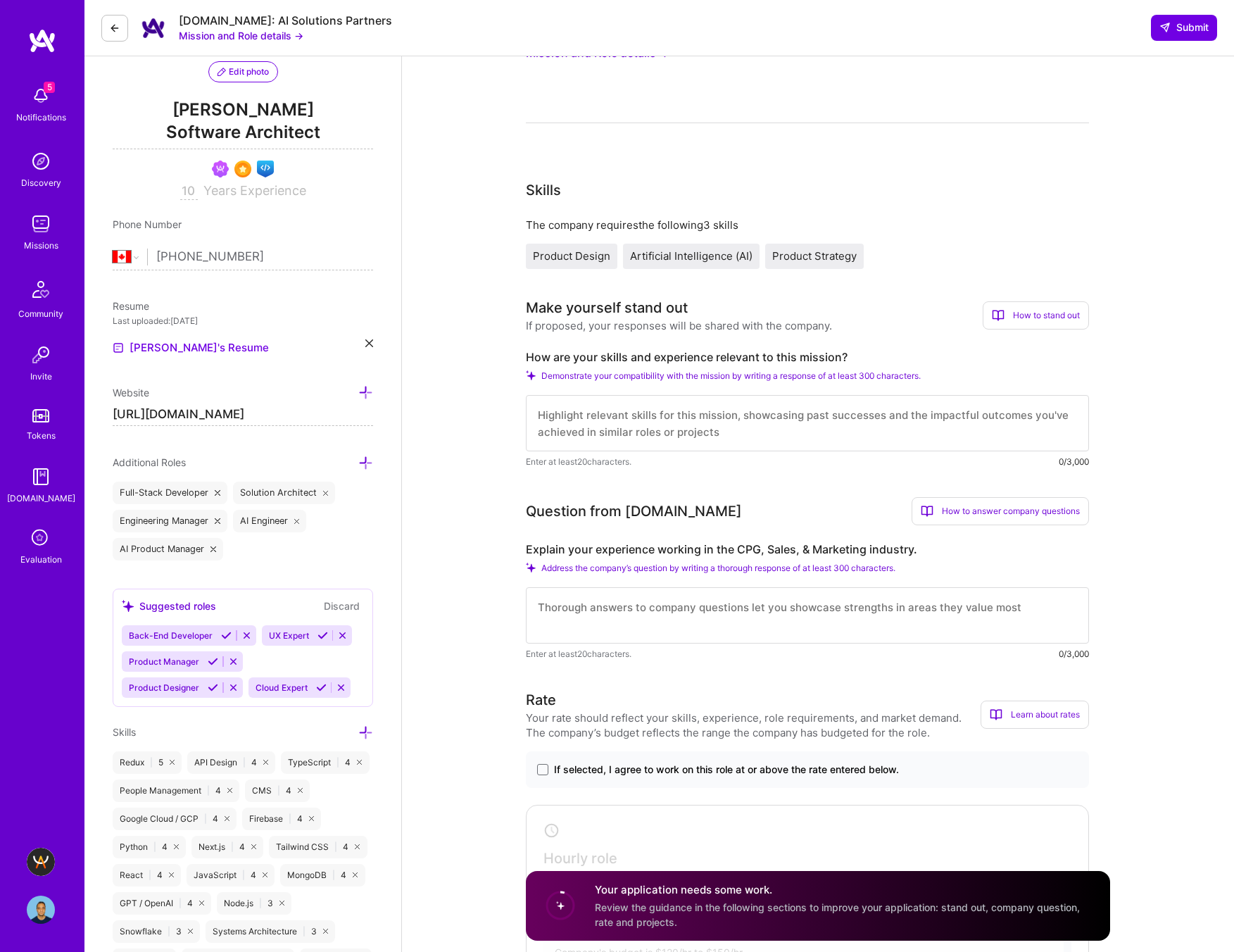
scroll to position [0, 0]
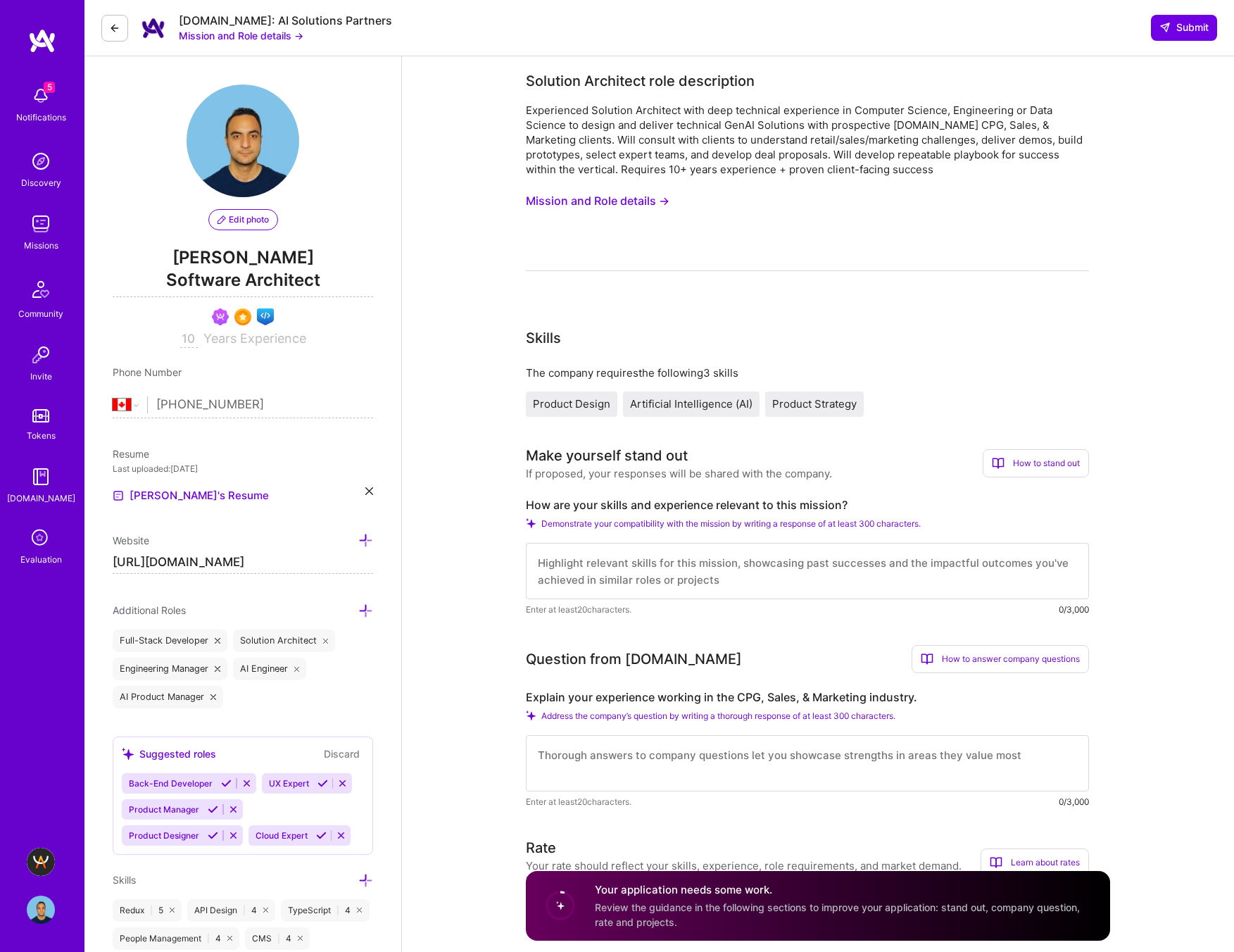
click at [643, 200] on button "Mission and Role details →" at bounding box center [598, 201] width 144 height 26
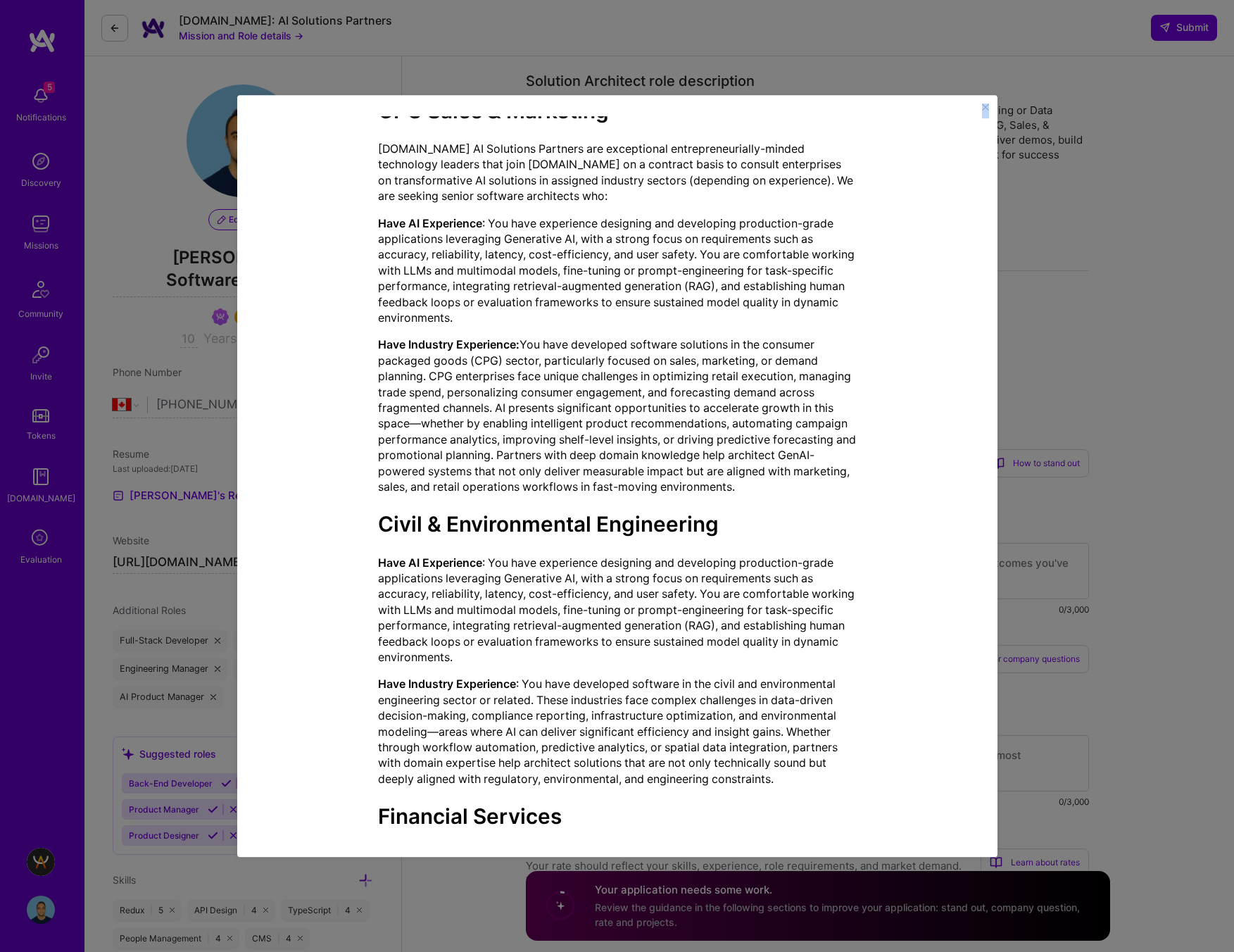
scroll to position [1198, 0]
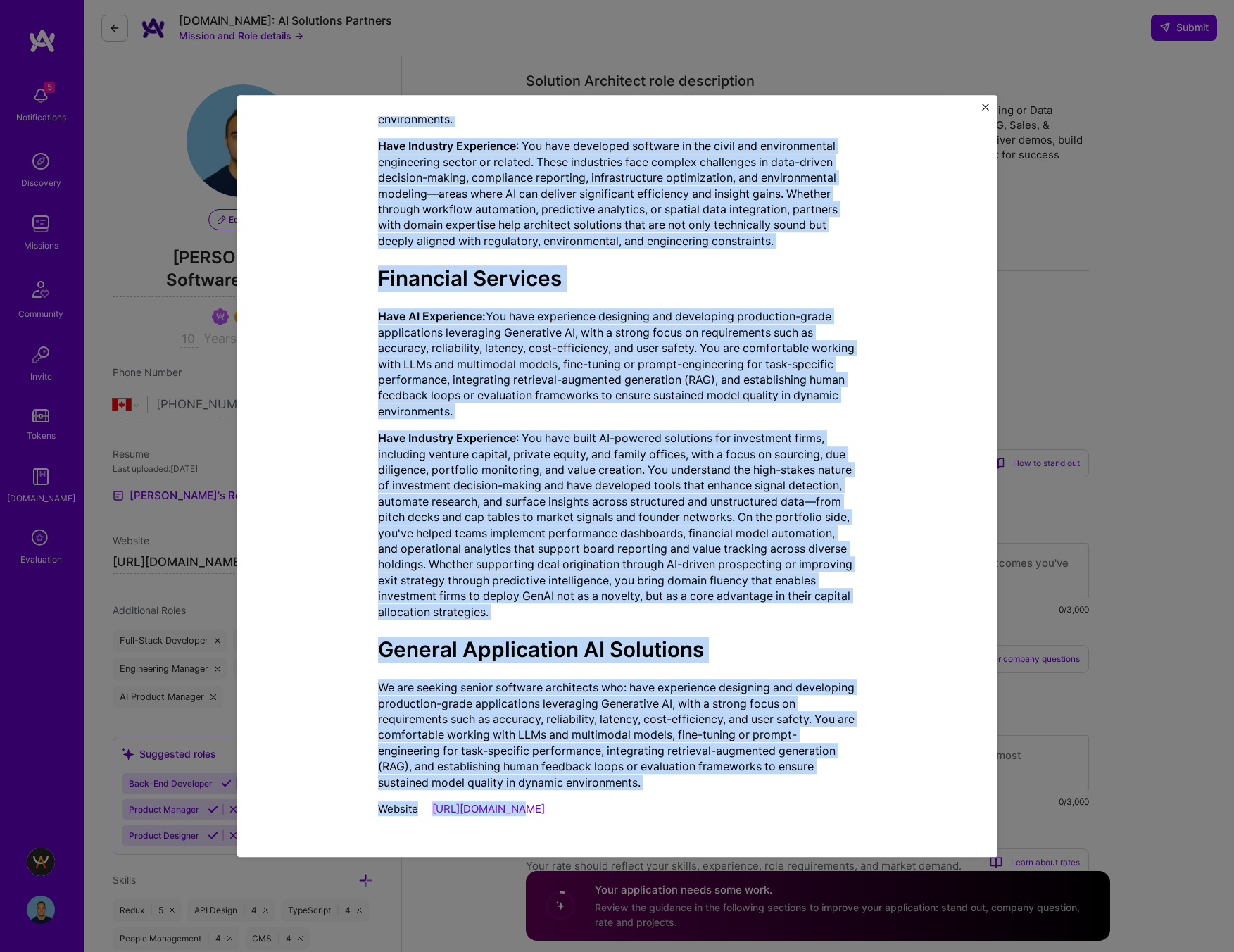
drag, startPoint x: 347, startPoint y: 127, endPoint x: 743, endPoint y: 829, distance: 806.0
click at [743, 829] on div "Mission Description and Role Details Solution Architect role description Experi…" at bounding box center [618, 476] width 718 height 720
copy div "Mission Description and Role Details Solution Architect role description Experi…"
click at [990, 108] on div "Mission Description and Role Details Solution Architect role description Experi…" at bounding box center [617, 475] width 760 height 762
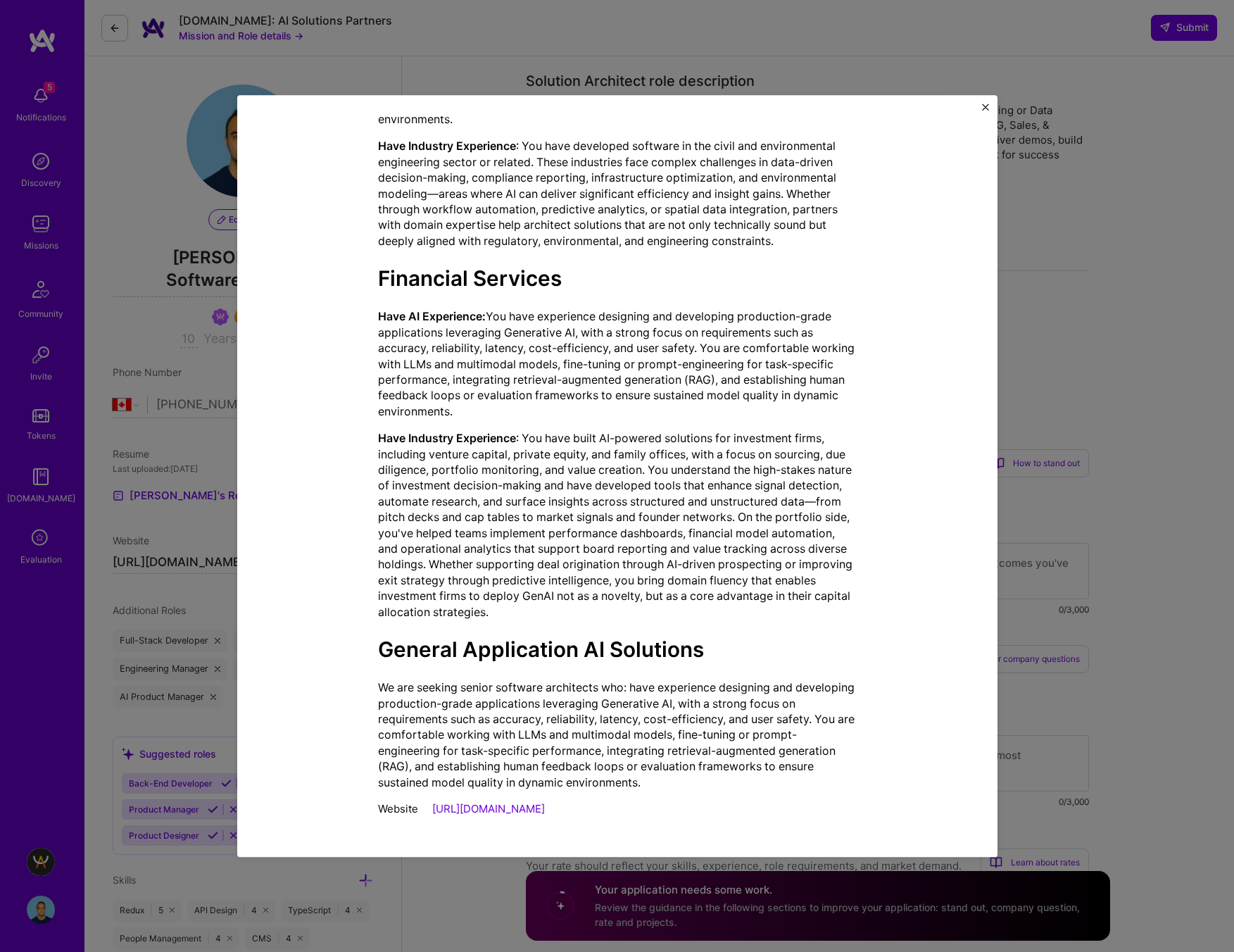
click at [983, 106] on img "Close" at bounding box center [985, 107] width 7 height 7
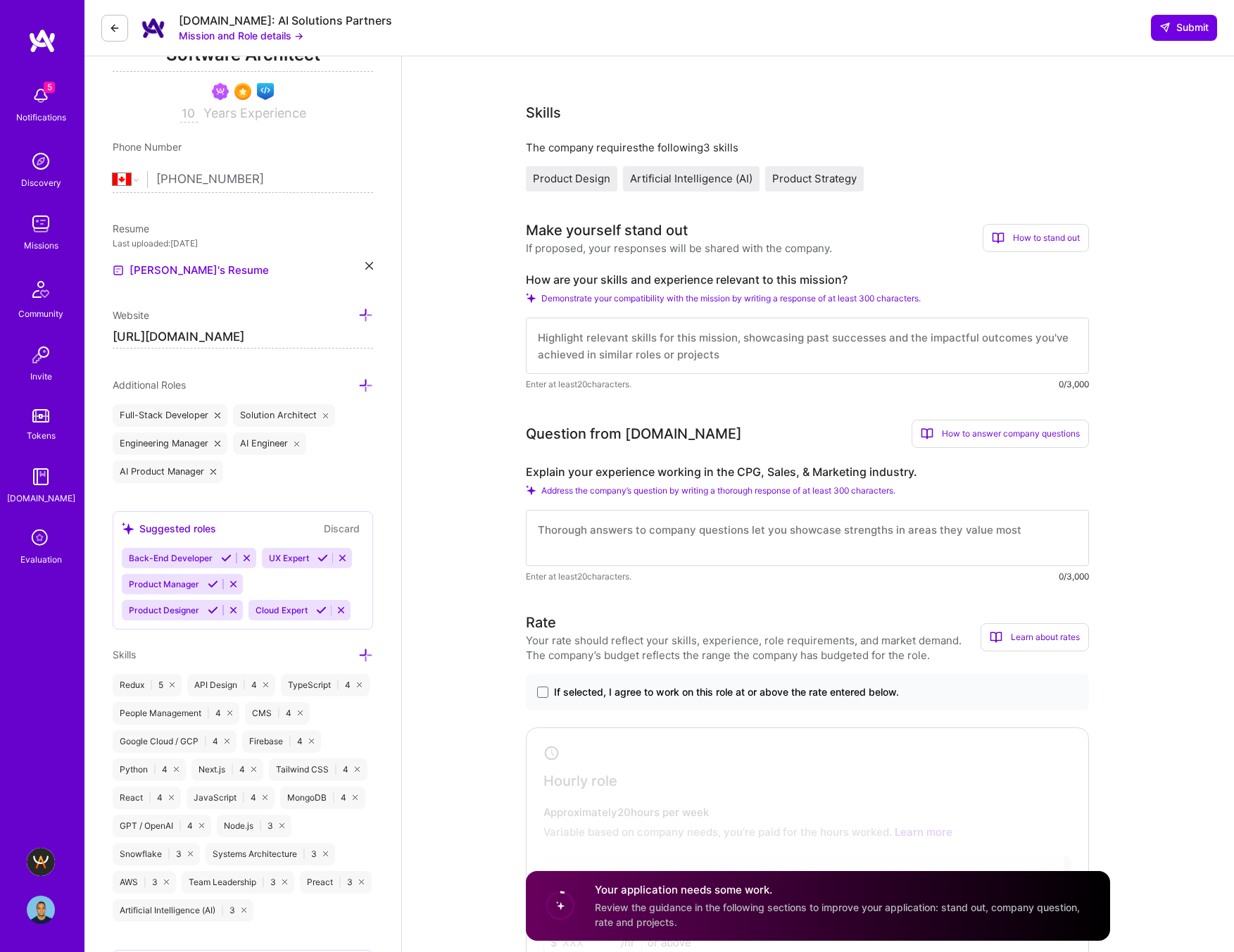
scroll to position [0, 0]
